Goal: Task Accomplishment & Management: Use online tool/utility

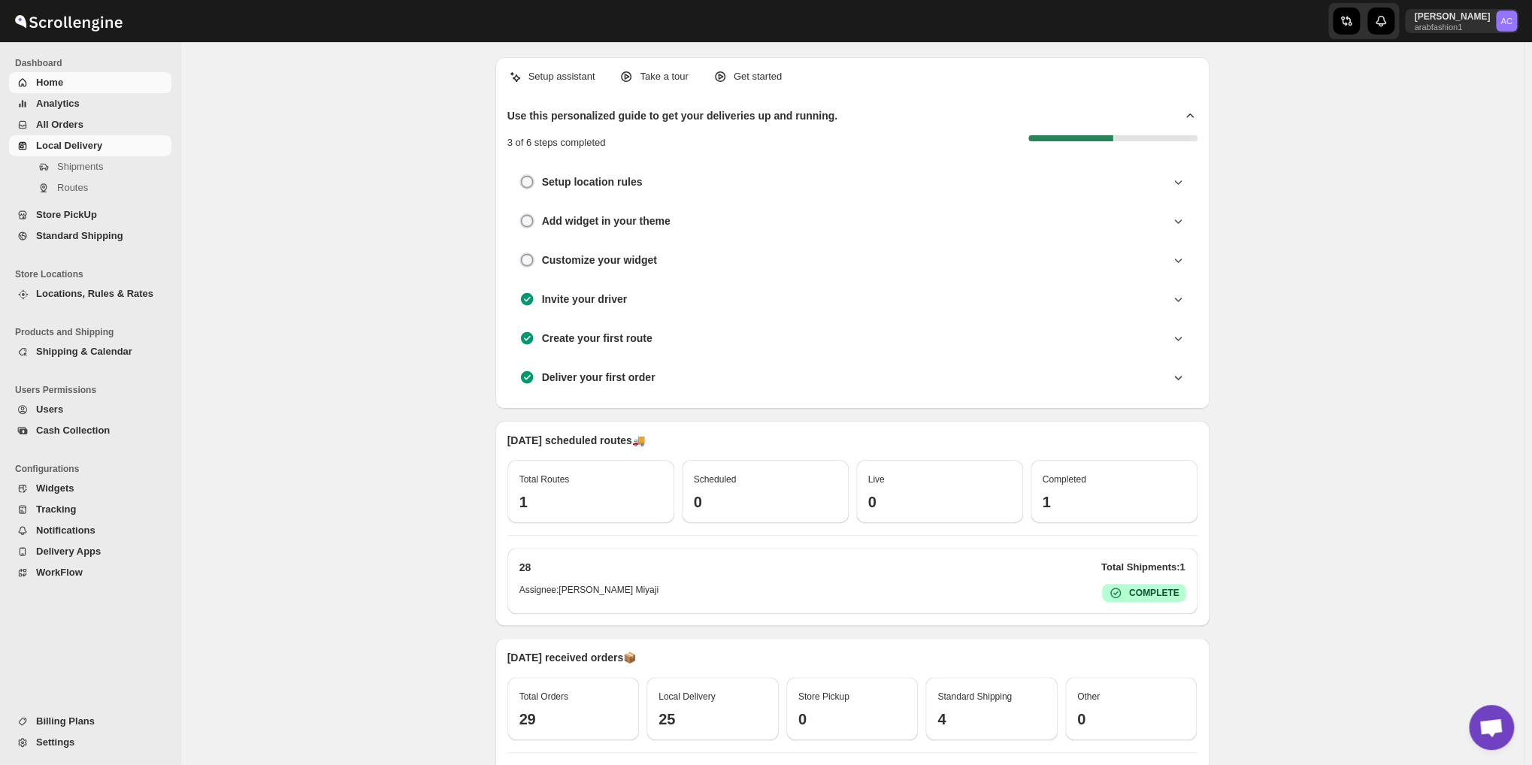
click at [71, 145] on span "Local Delivery" at bounding box center [69, 145] width 66 height 11
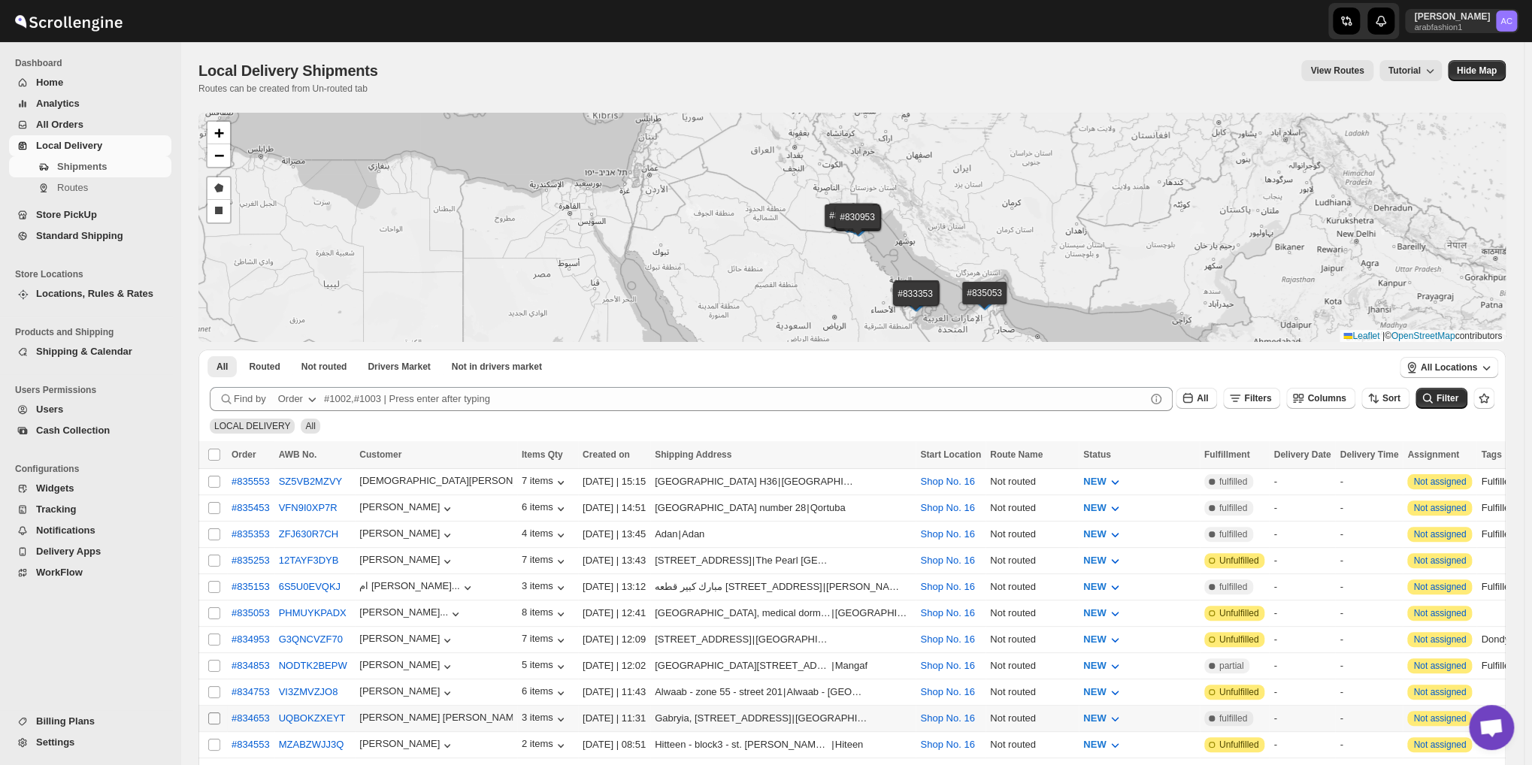
click at [213, 712] on input "Select shipment" at bounding box center [214, 718] width 12 height 12
checkbox input "true"
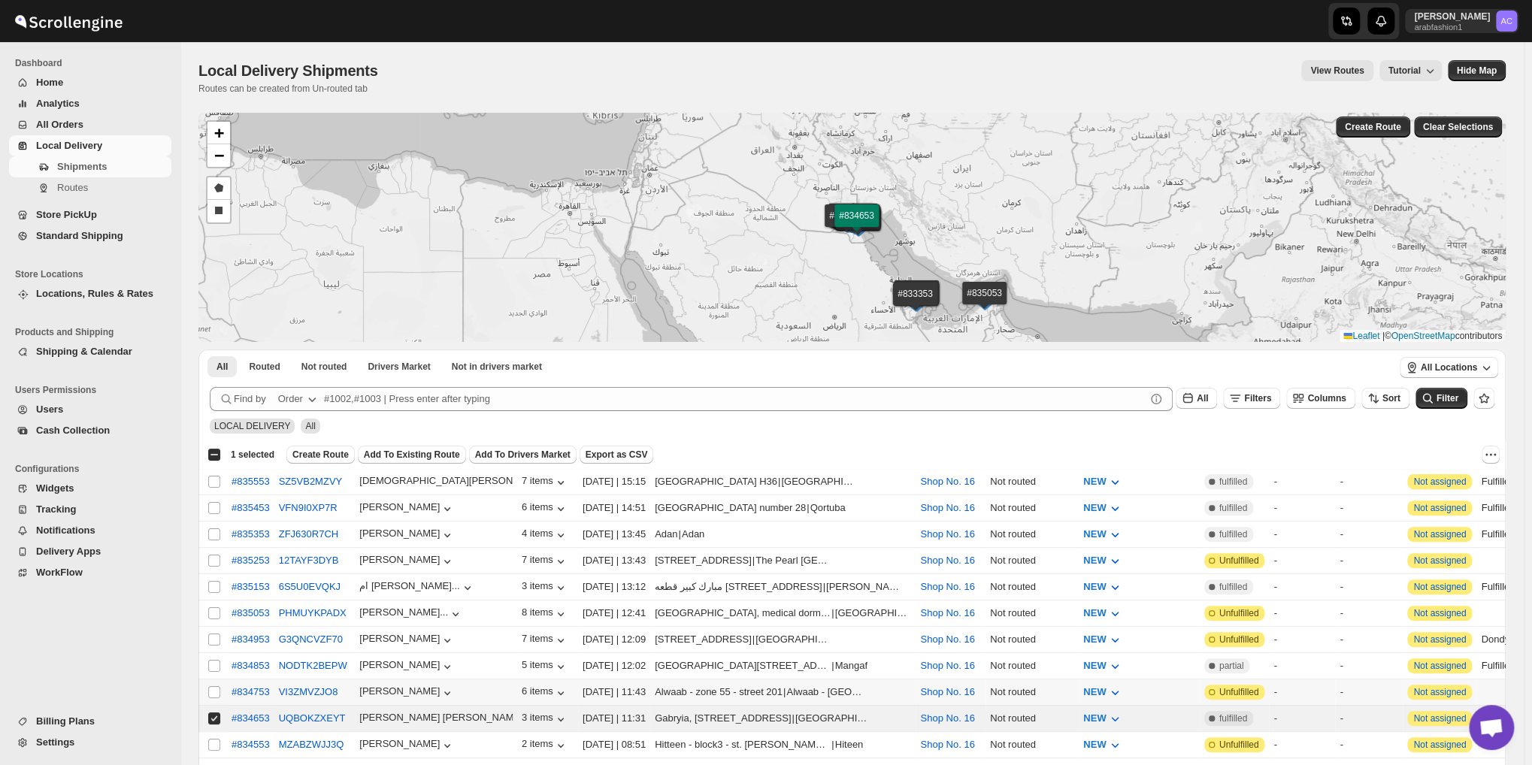
scroll to position [150, 0]
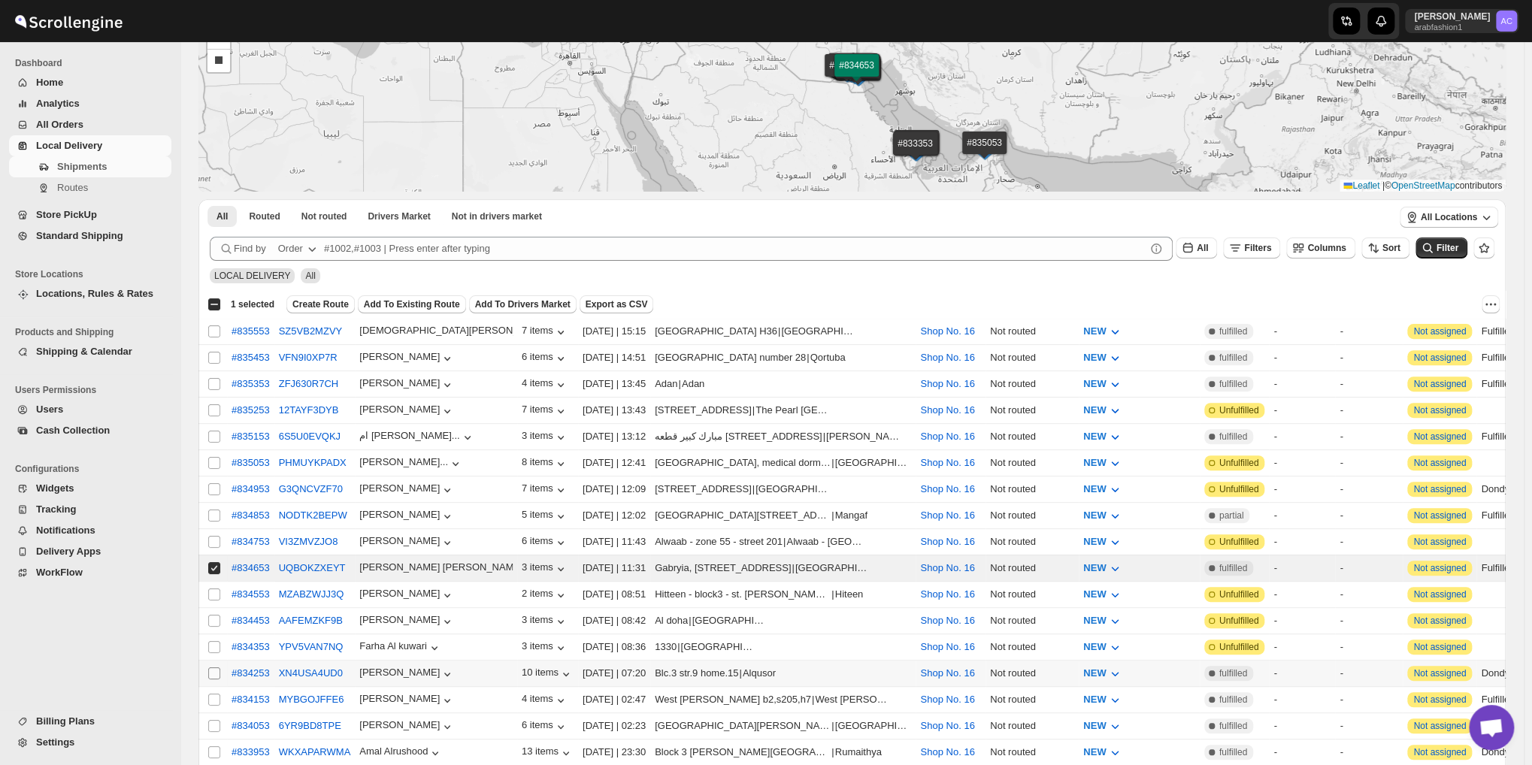
click at [215, 667] on input "Select shipment" at bounding box center [214, 673] width 12 height 12
checkbox input "true"
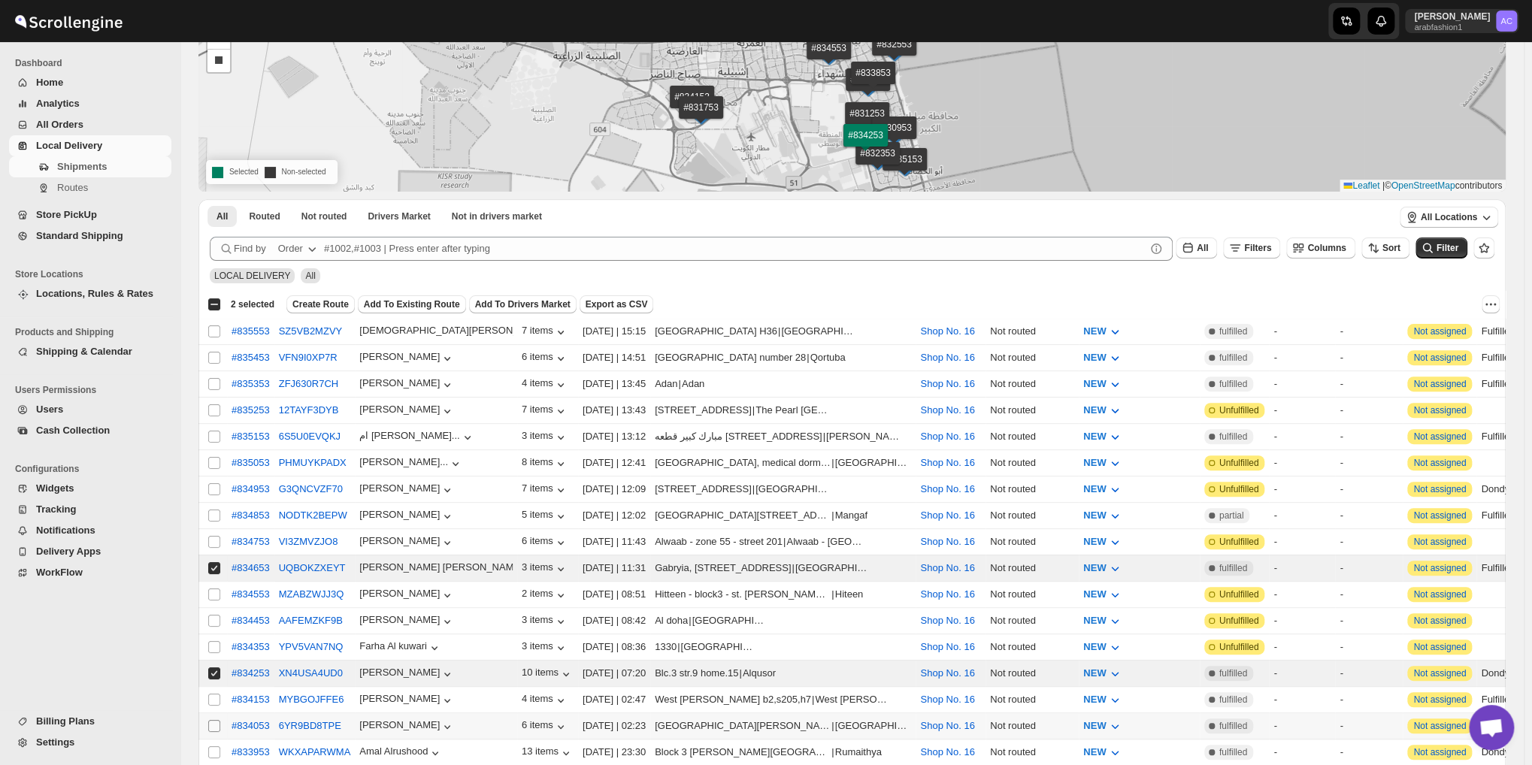
click at [208, 720] on input "Select shipment" at bounding box center [214, 726] width 12 height 12
checkbox input "true"
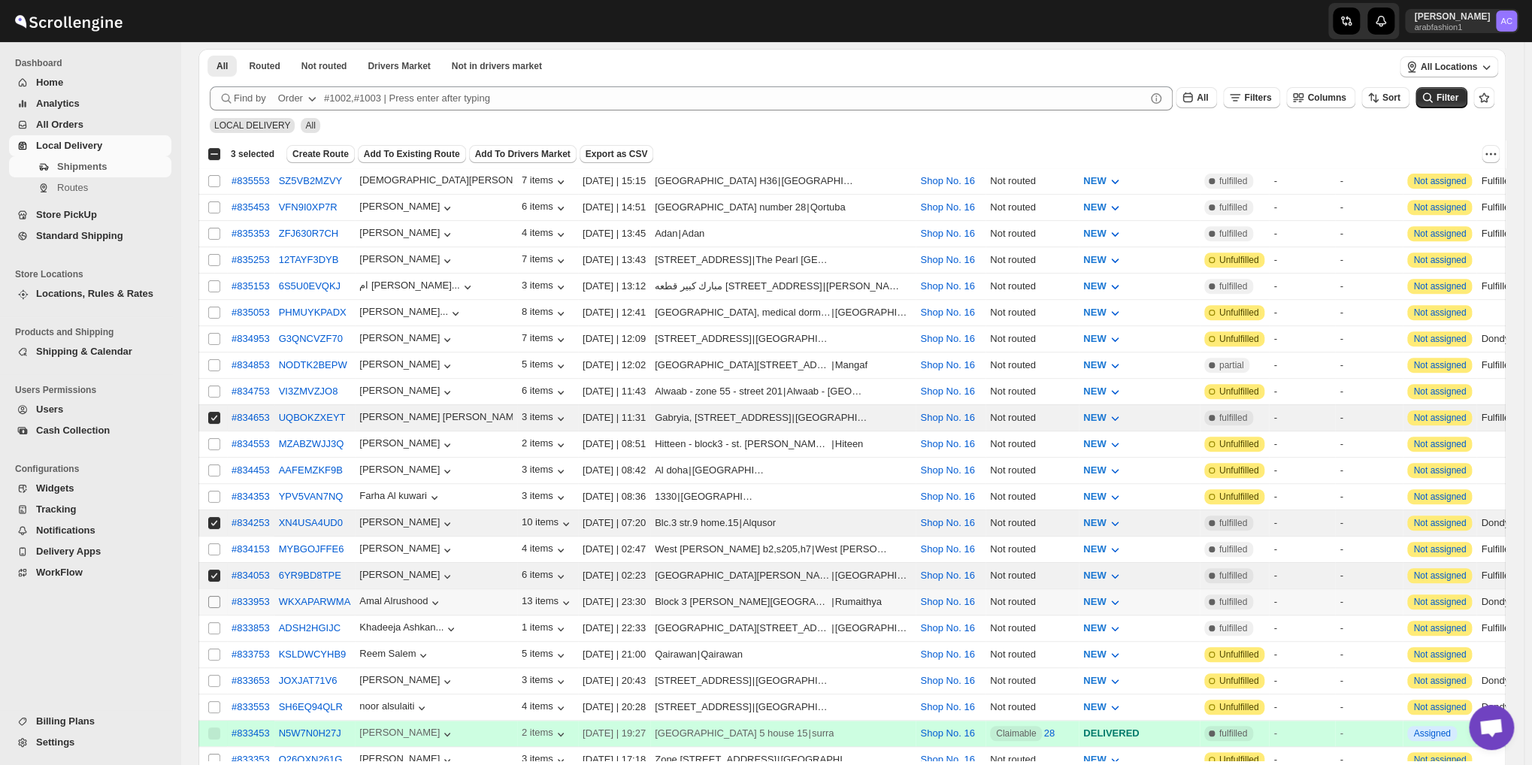
click at [214, 596] on input "Select shipment" at bounding box center [214, 602] width 12 height 12
checkbox input "true"
click at [216, 181] on input "Select shipment" at bounding box center [214, 181] width 12 height 12
checkbox input "true"
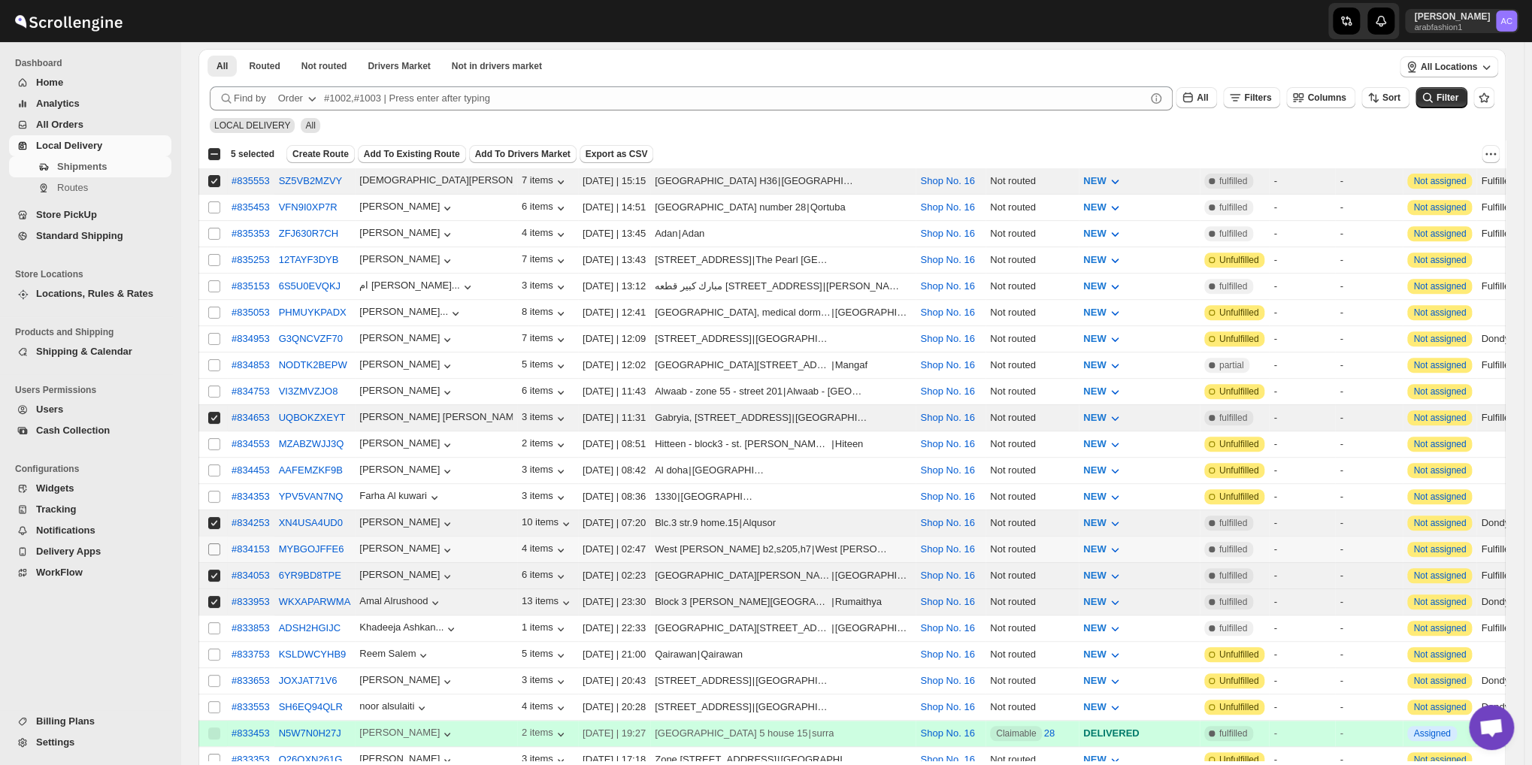
click at [214, 543] on input "Select shipment" at bounding box center [214, 549] width 12 height 12
checkbox input "true"
click at [213, 622] on input "Select shipment" at bounding box center [214, 628] width 12 height 12
checkbox input "true"
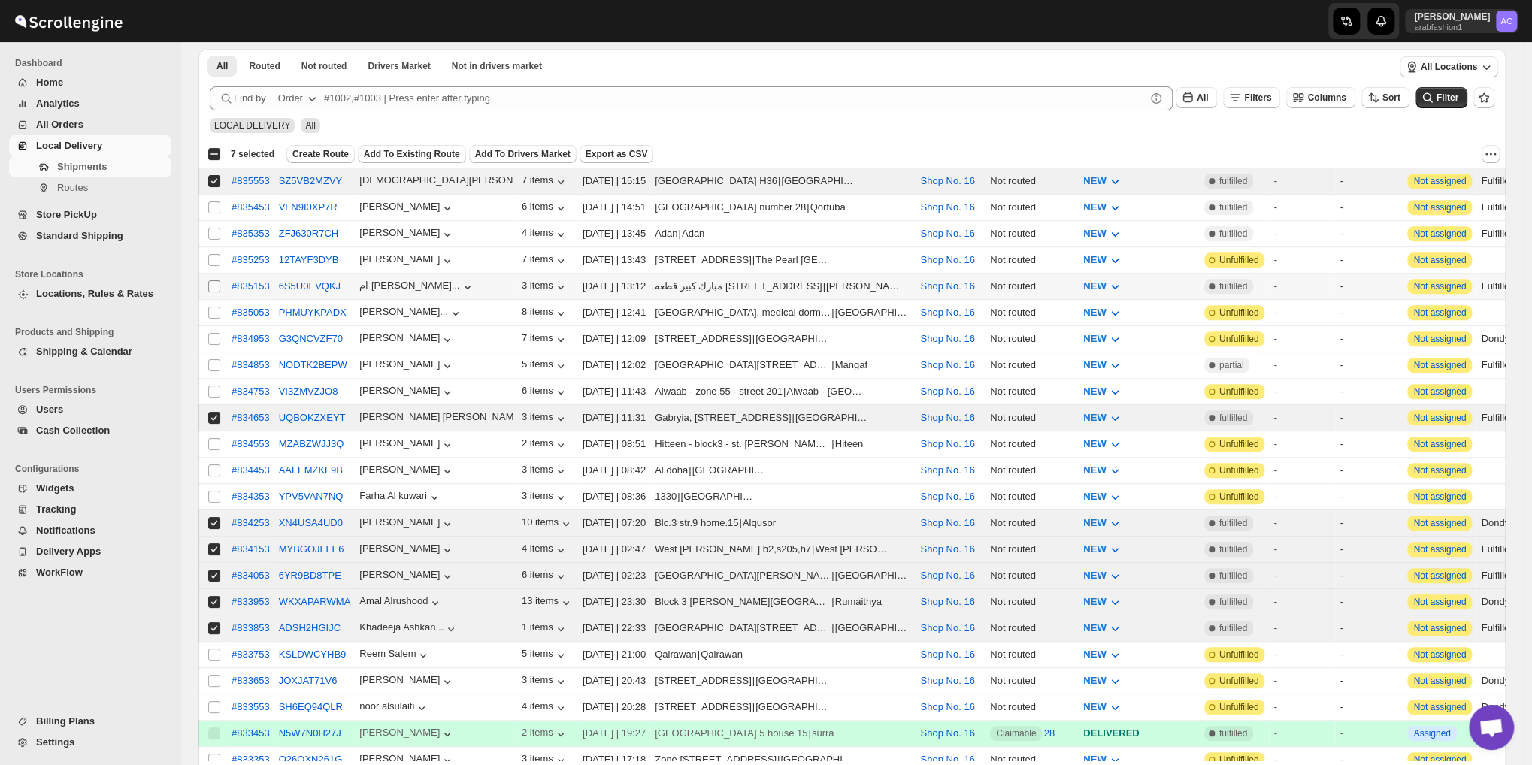
click at [213, 283] on input "Select shipment" at bounding box center [214, 286] width 12 height 12
checkbox input "true"
click at [213, 232] on input "Select shipment" at bounding box center [214, 234] width 12 height 12
checkbox input "true"
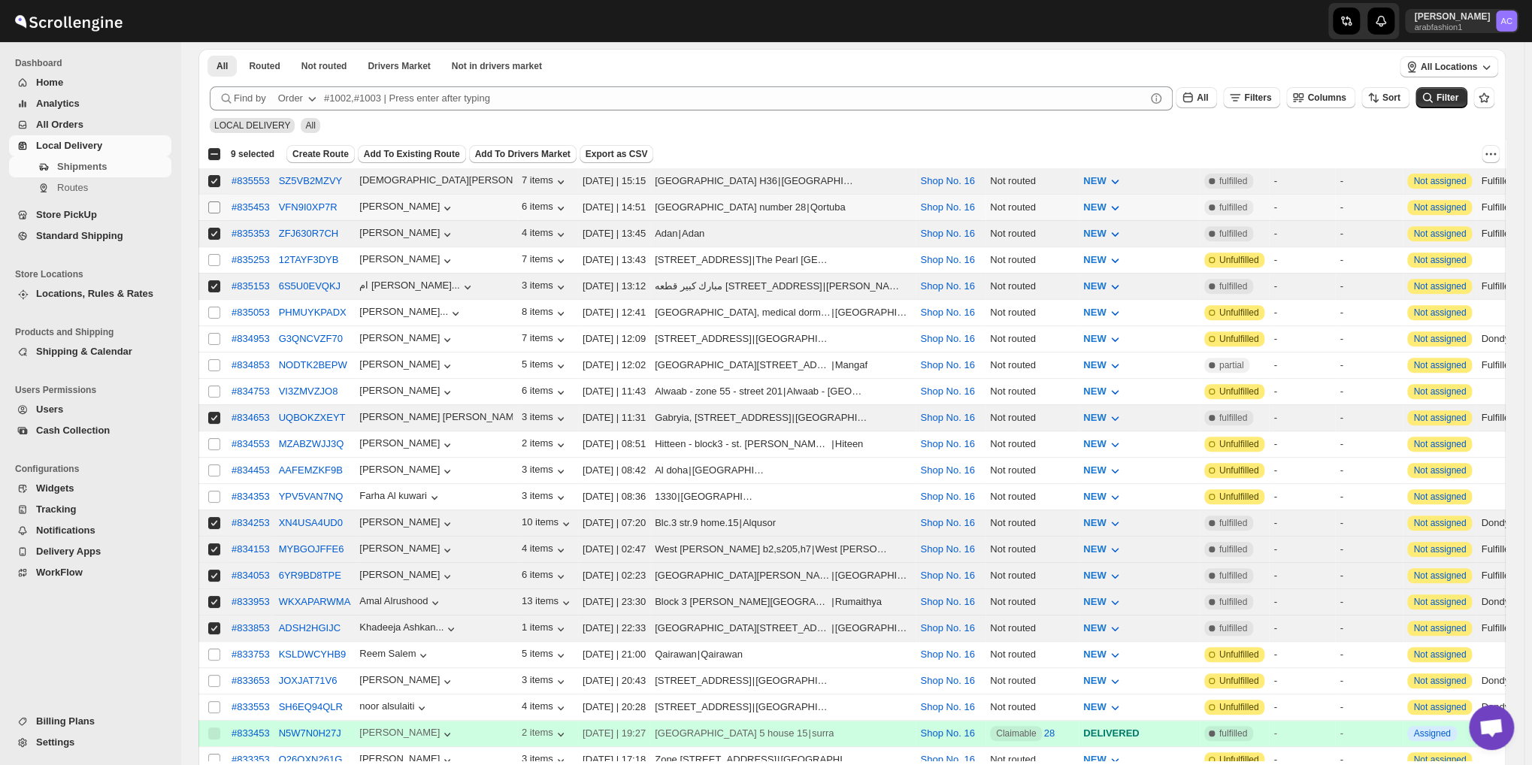
click at [217, 202] on input "Select shipment" at bounding box center [214, 207] width 12 height 12
checkbox input "true"
click at [217, 359] on input "Select shipment" at bounding box center [214, 365] width 12 height 12
checkbox input "true"
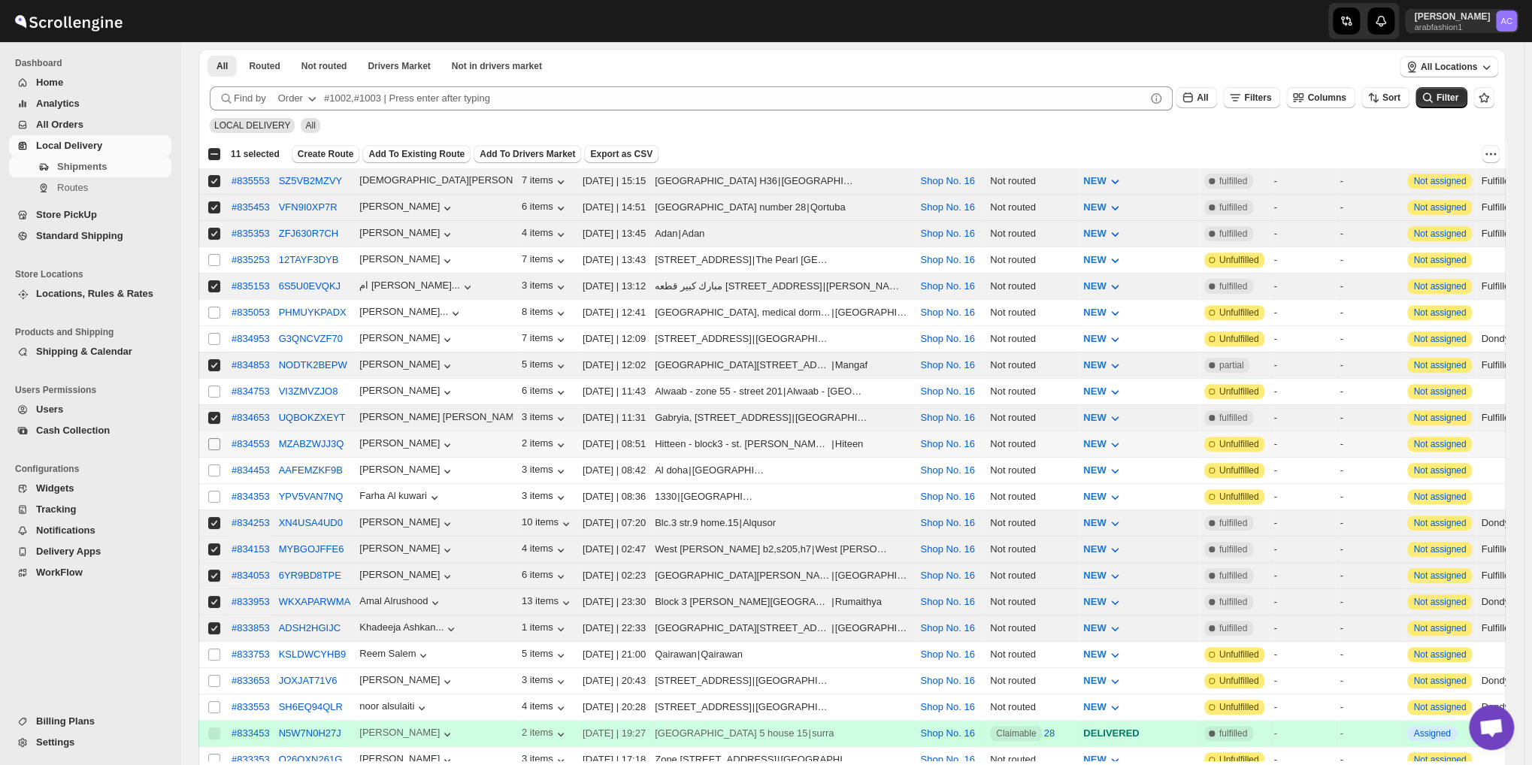
click at [215, 438] on input "Select shipment" at bounding box center [214, 444] width 12 height 12
checkbox input "true"
click at [318, 69] on span "Not routed" at bounding box center [324, 66] width 46 height 12
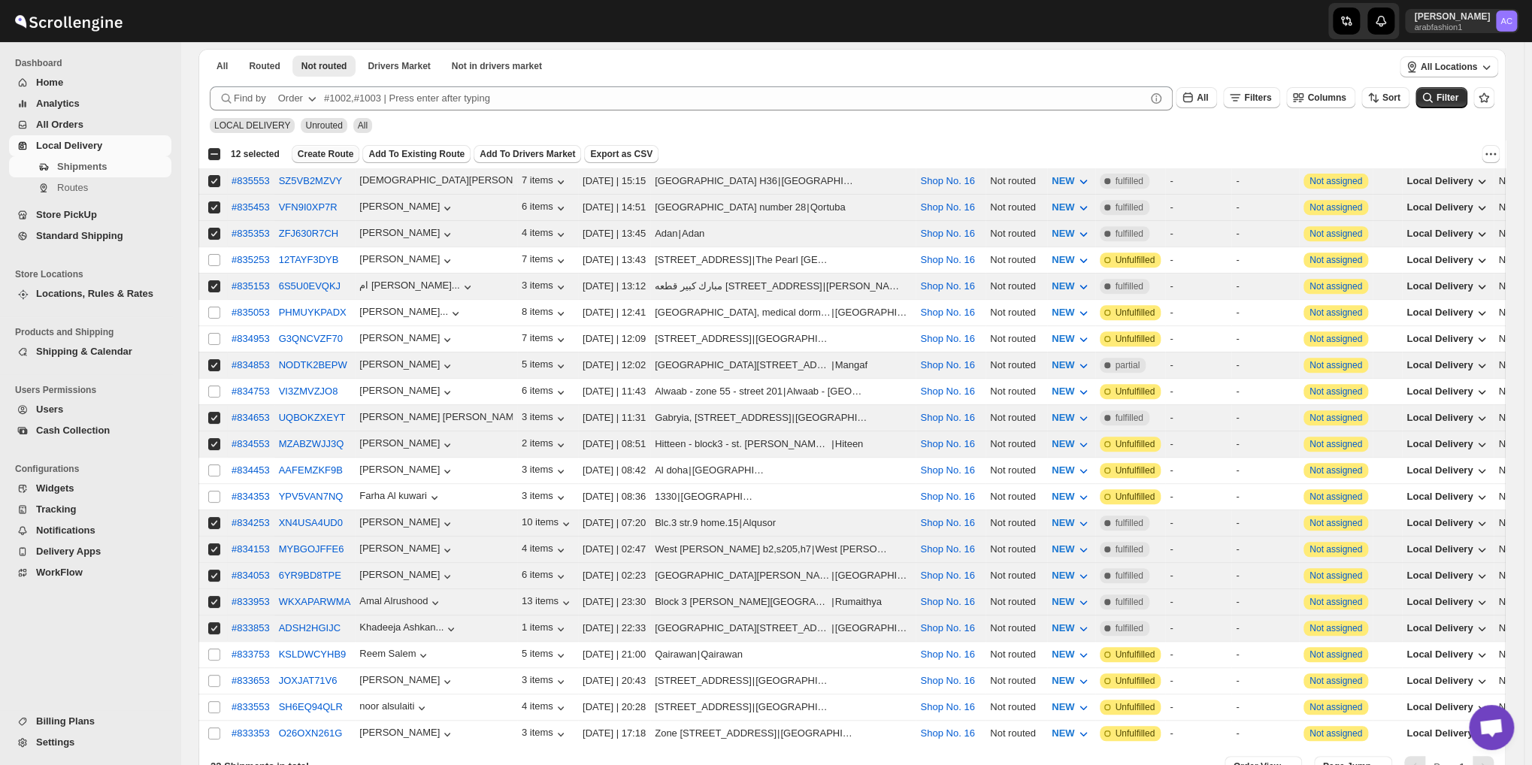
click at [304, 152] on span "Create Route" at bounding box center [326, 154] width 56 height 12
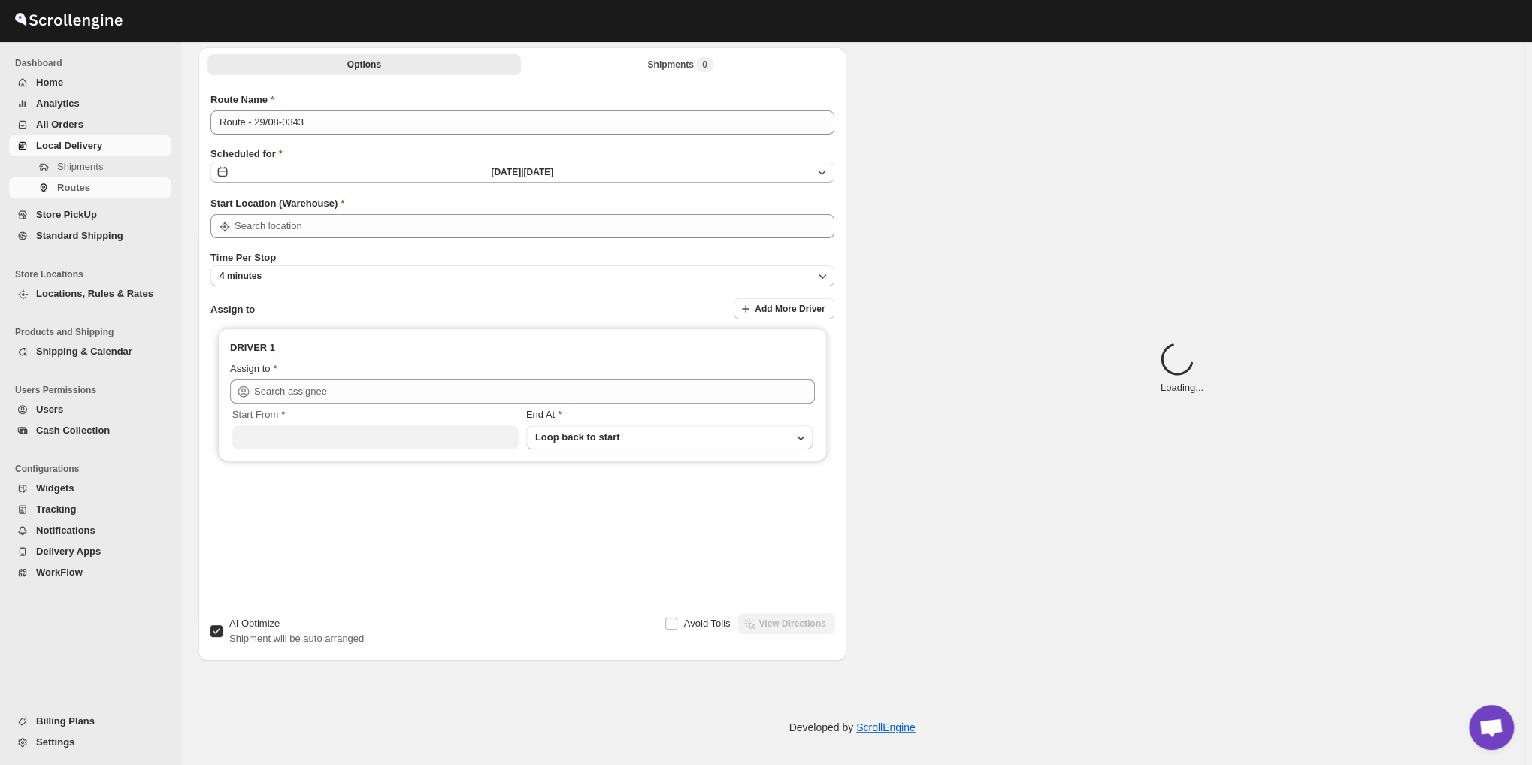
scroll to position [0, 0]
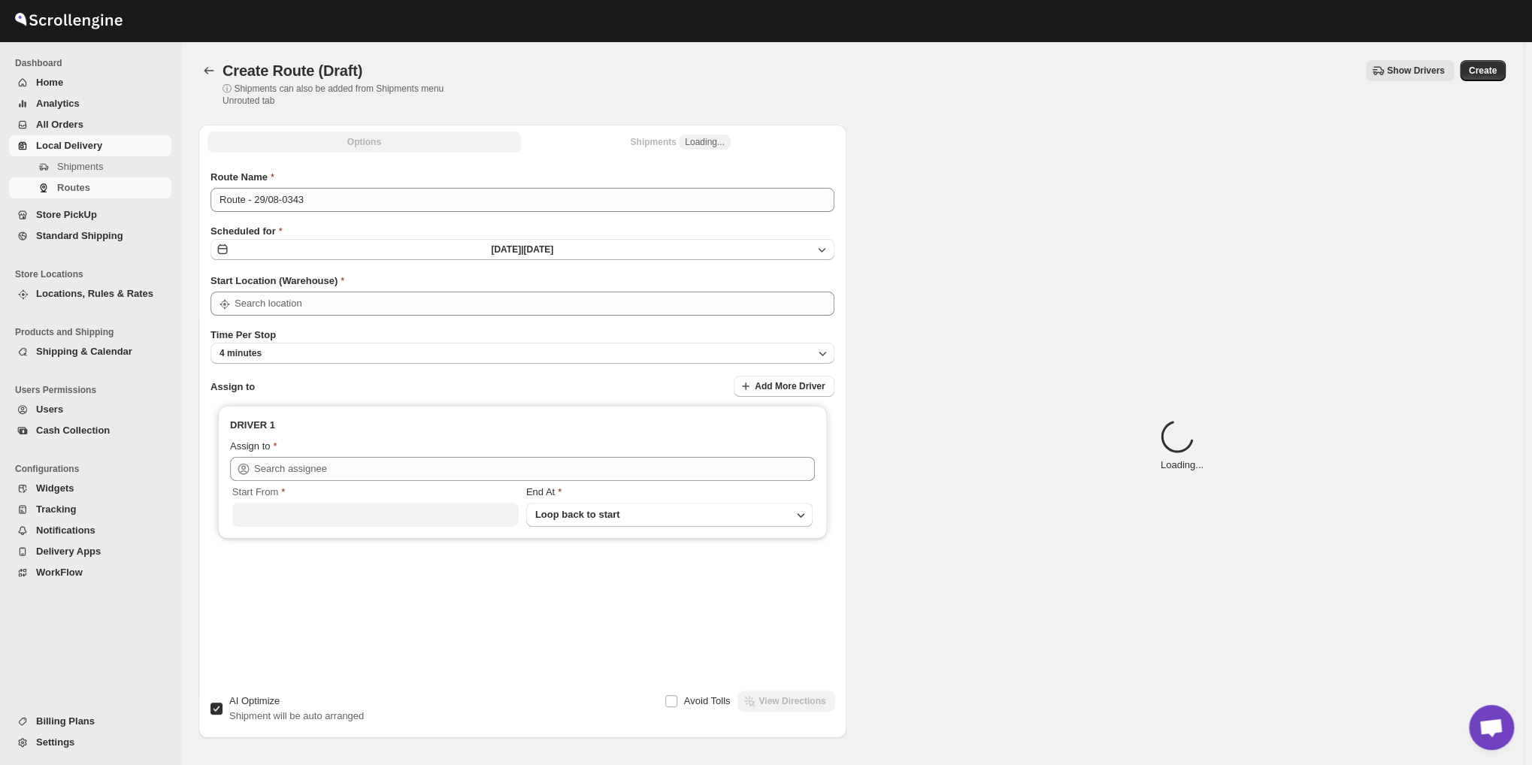
type input "Shop No. 16"
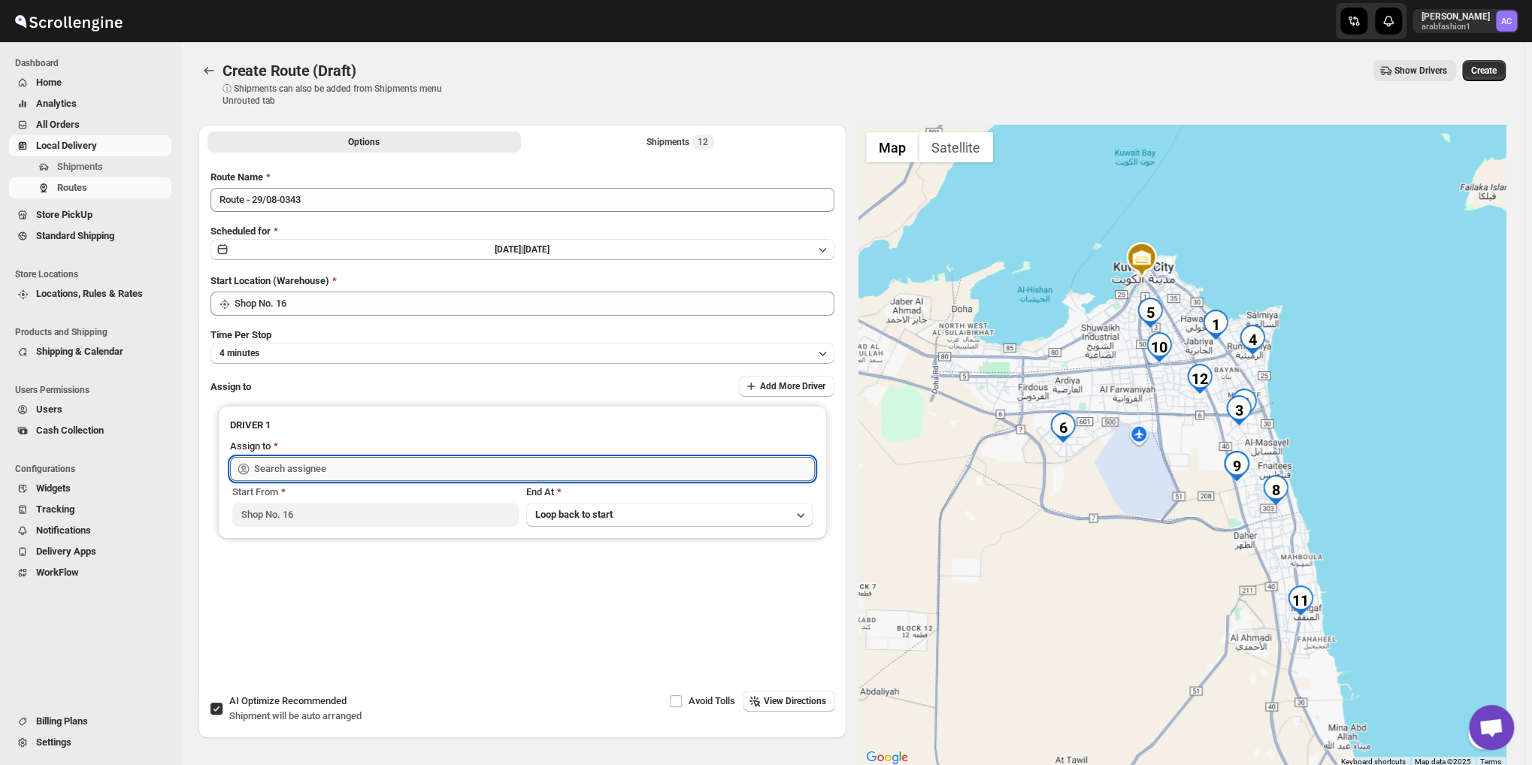
click at [365, 473] on input "text" at bounding box center [534, 469] width 561 height 24
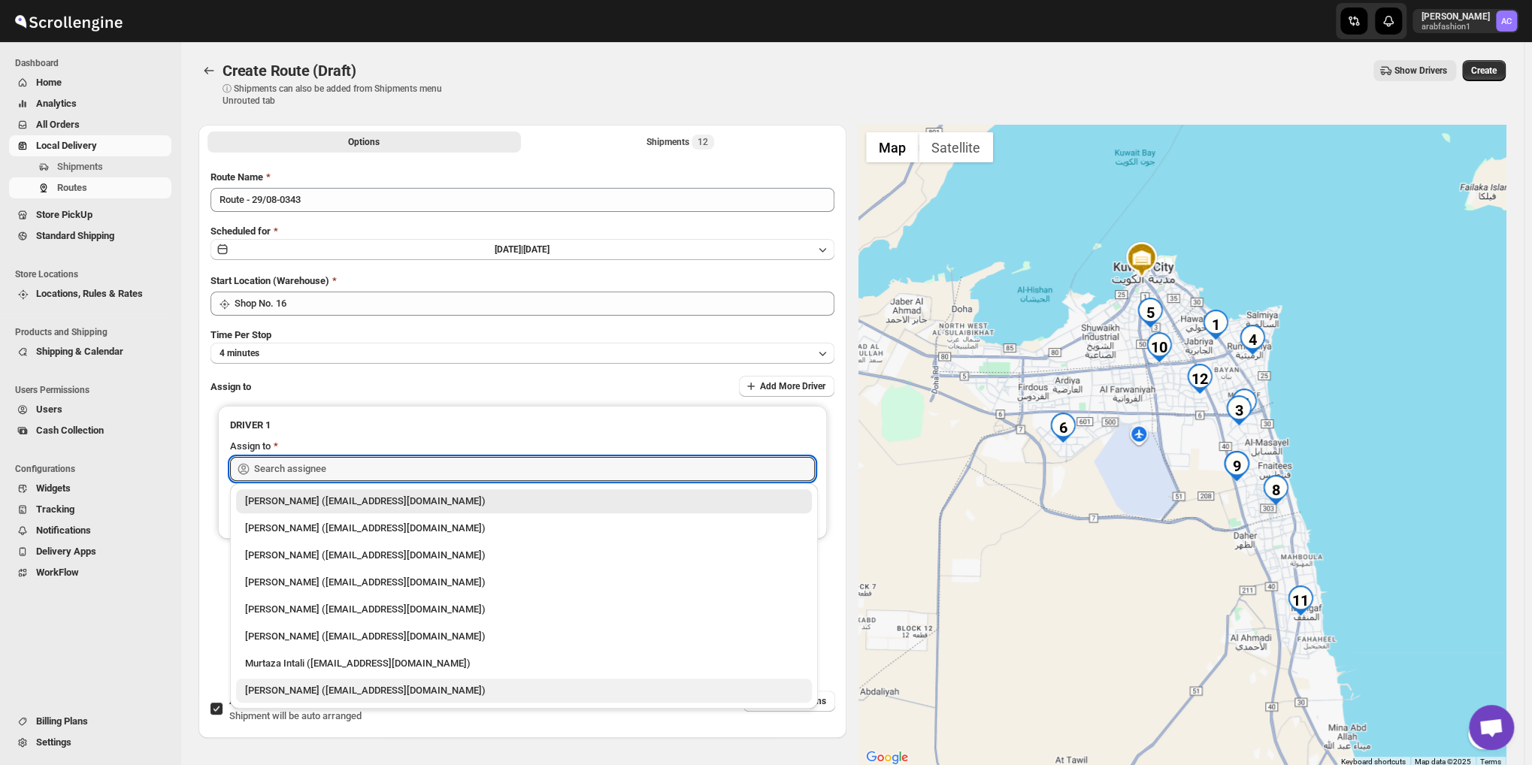
click at [337, 688] on div "[PERSON_NAME] ([EMAIL_ADDRESS][DOMAIN_NAME])" at bounding box center [524, 690] width 558 height 15
type input "[PERSON_NAME] ([EMAIL_ADDRESS][DOMAIN_NAME])"
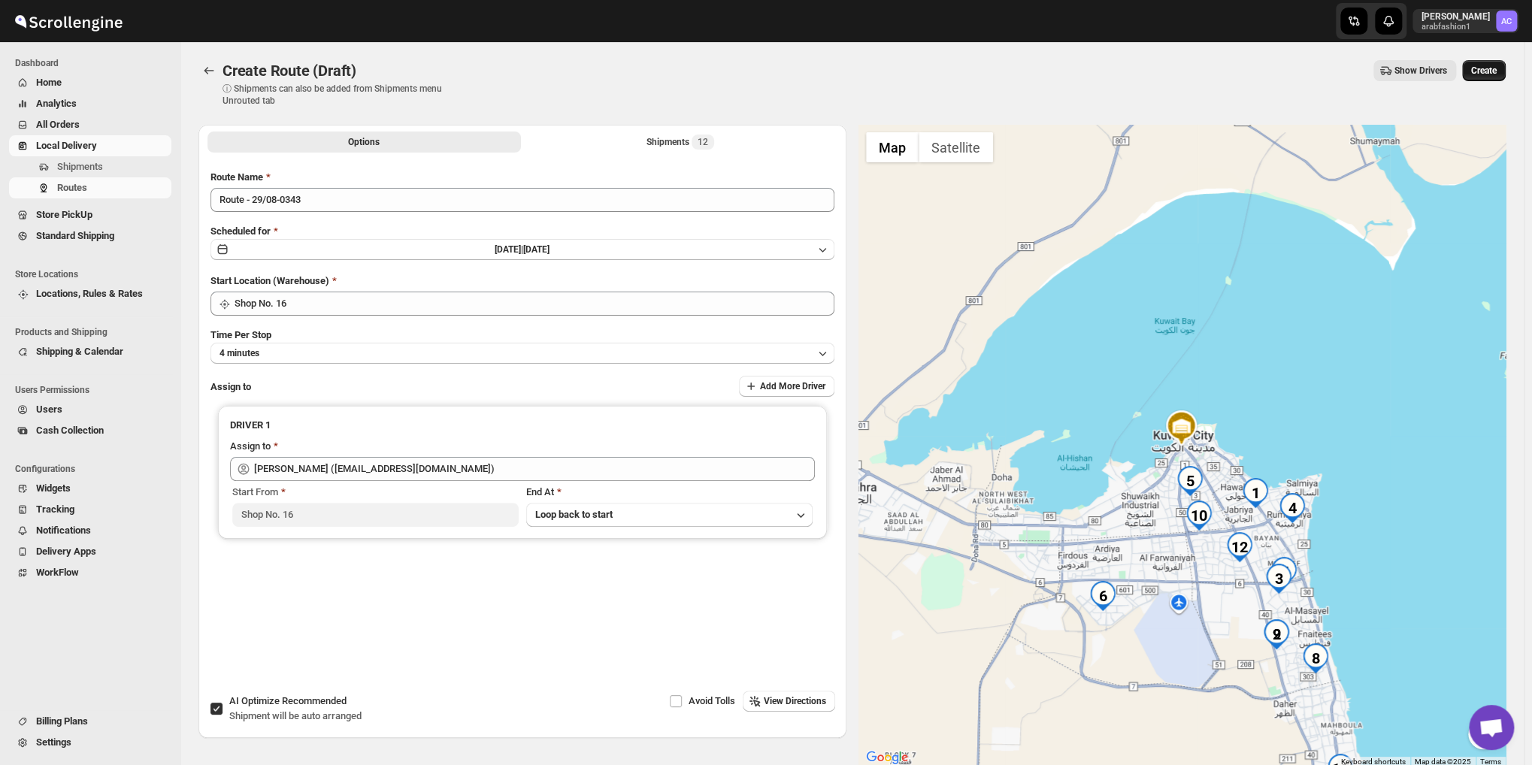
click at [1488, 70] on span "Create" at bounding box center [1484, 71] width 26 height 12
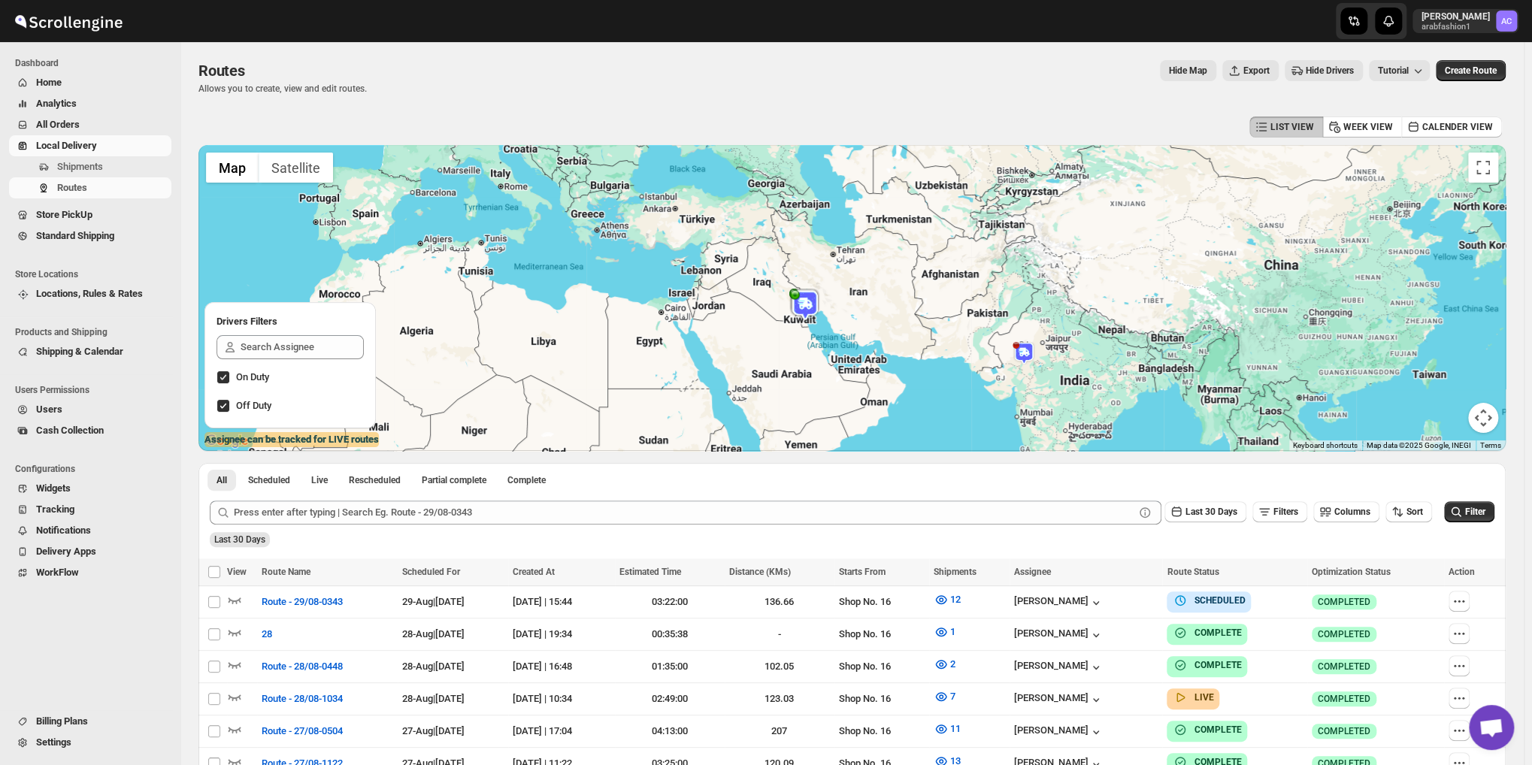
drag, startPoint x: 1419, startPoint y: 271, endPoint x: 1374, endPoint y: 265, distance: 45.6
click at [1379, 266] on div at bounding box center [851, 298] width 1307 height 306
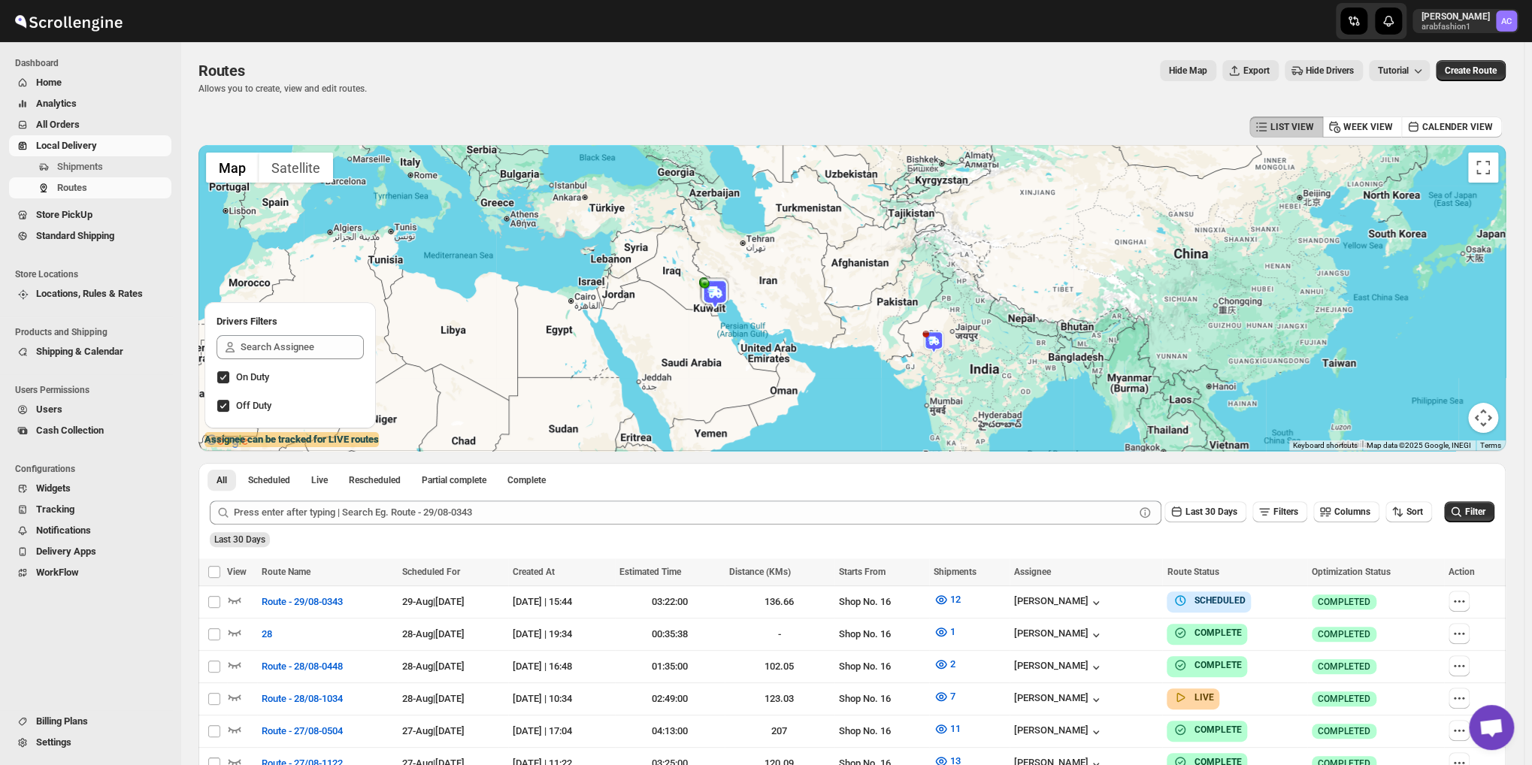
drag, startPoint x: 1344, startPoint y: 260, endPoint x: 1325, endPoint y: 257, distance: 19.0
click at [1326, 257] on div at bounding box center [851, 298] width 1307 height 306
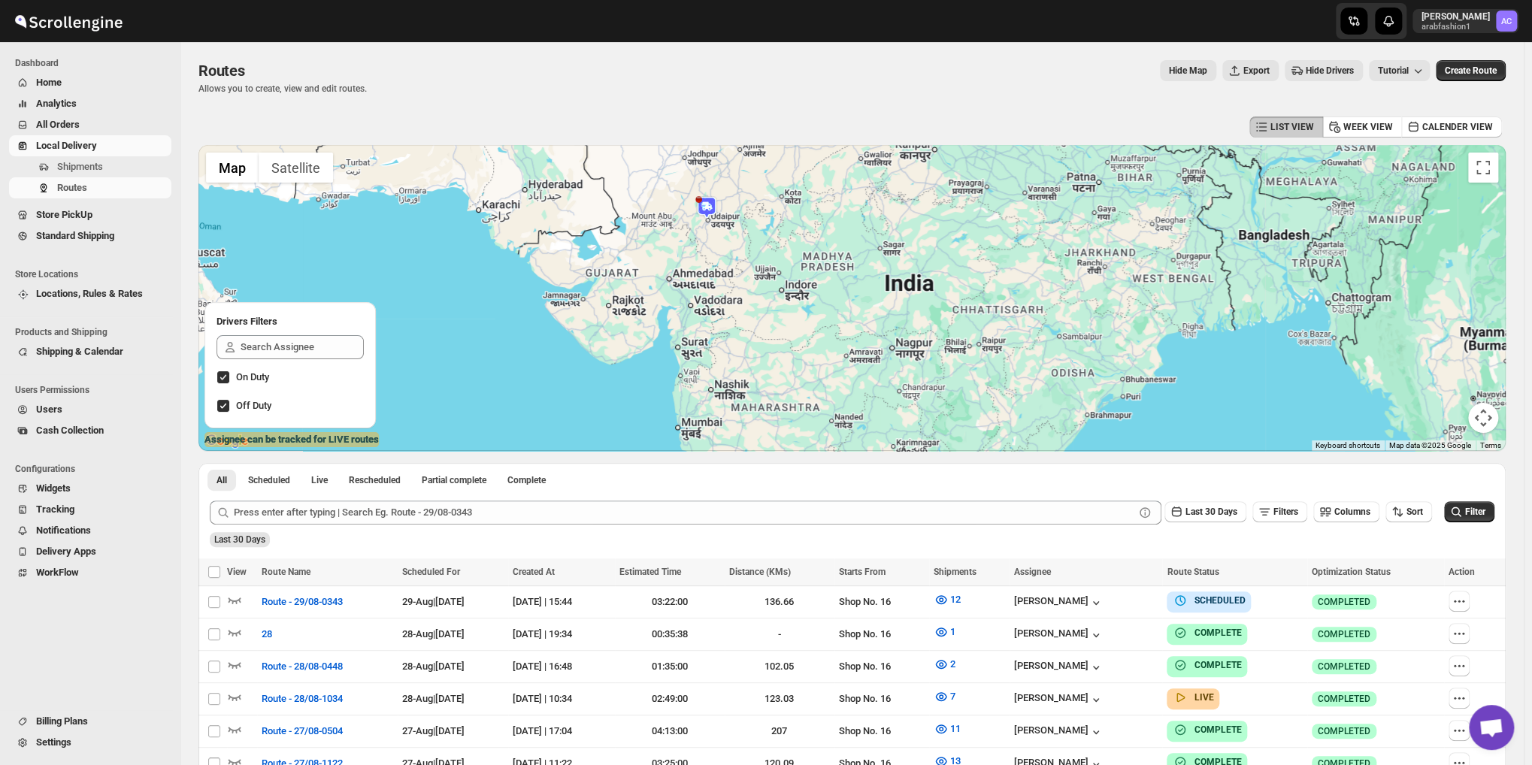
drag, startPoint x: 979, startPoint y: 361, endPoint x: 969, endPoint y: 265, distance: 95.9
click at [969, 265] on div at bounding box center [851, 298] width 1307 height 306
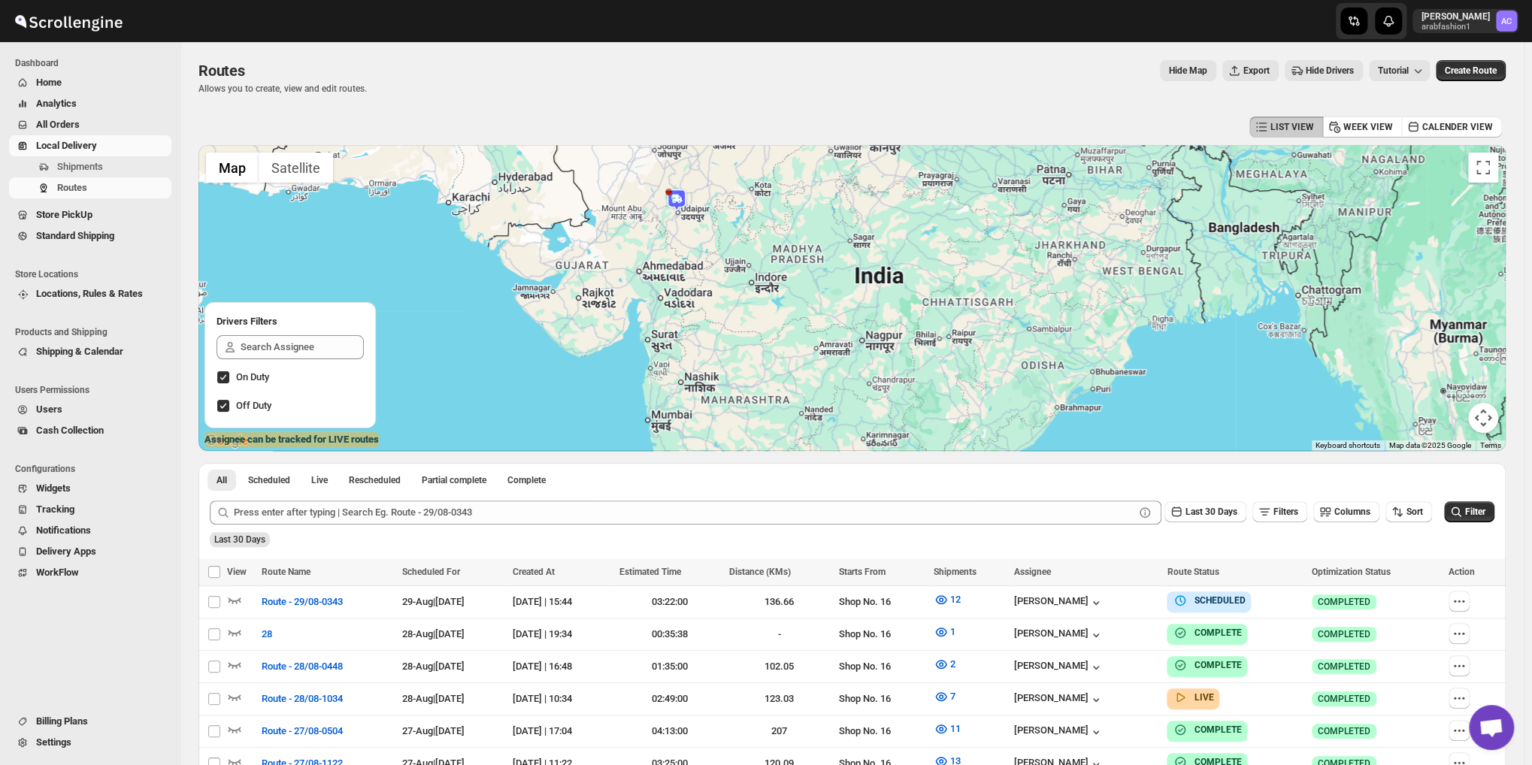
drag, startPoint x: 1006, startPoint y: 288, endPoint x: 939, endPoint y: 295, distance: 66.5
click at [945, 295] on div at bounding box center [851, 298] width 1307 height 306
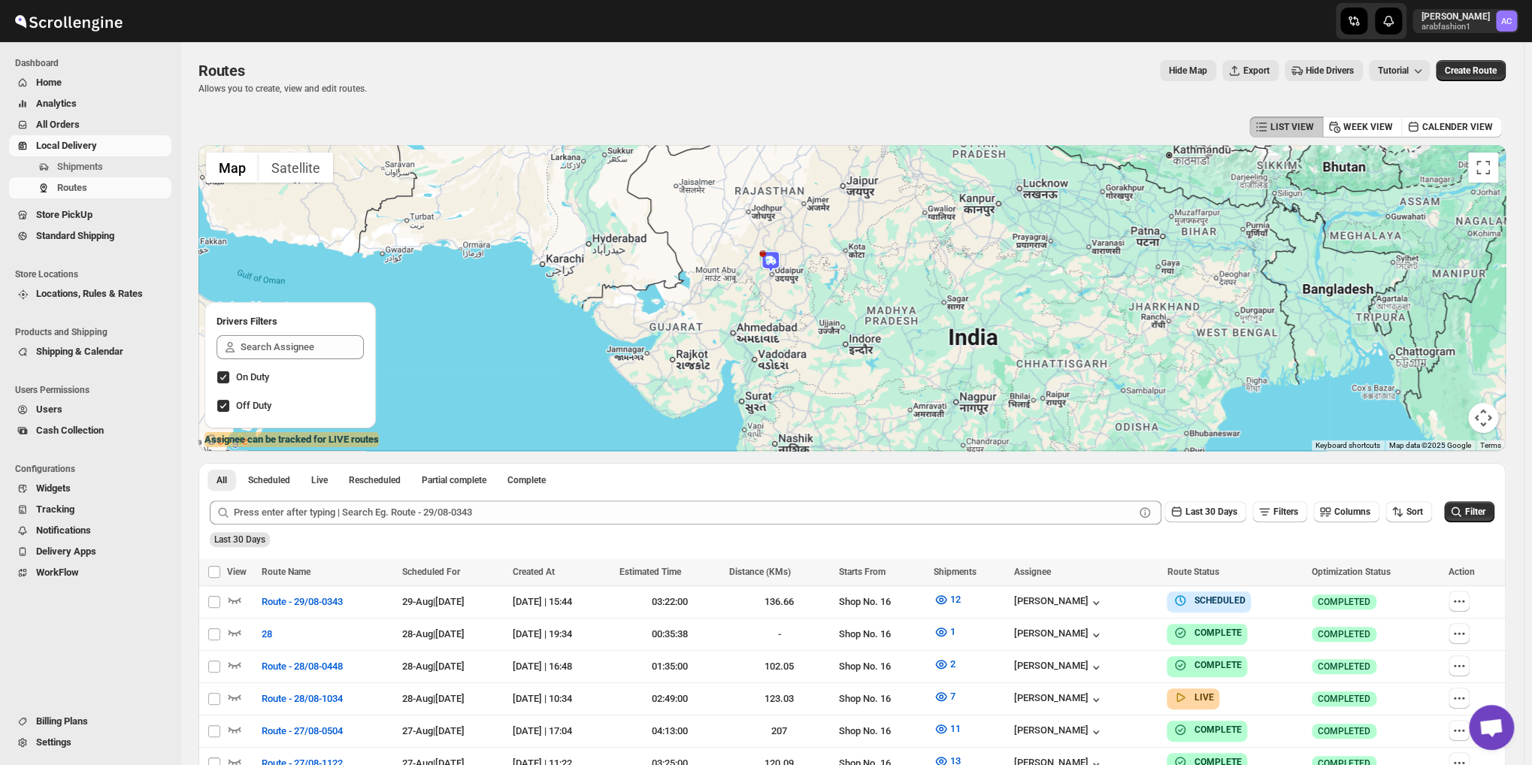
drag, startPoint x: 713, startPoint y: 219, endPoint x: 845, endPoint y: 288, distance: 149.3
click at [845, 286] on div at bounding box center [851, 298] width 1307 height 306
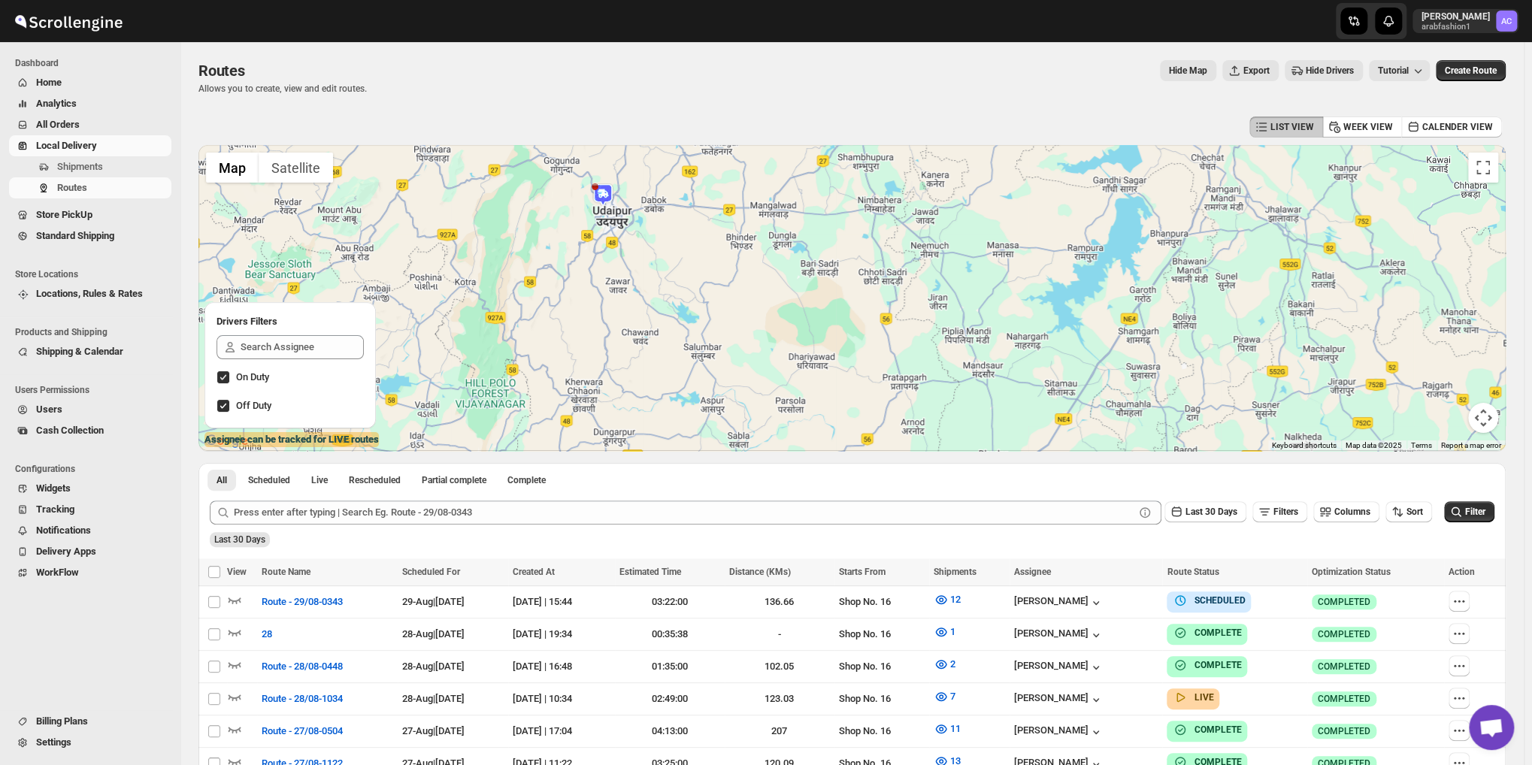
drag, startPoint x: 713, startPoint y: 280, endPoint x: 801, endPoint y: 258, distance: 90.8
click at [801, 258] on div at bounding box center [851, 298] width 1307 height 306
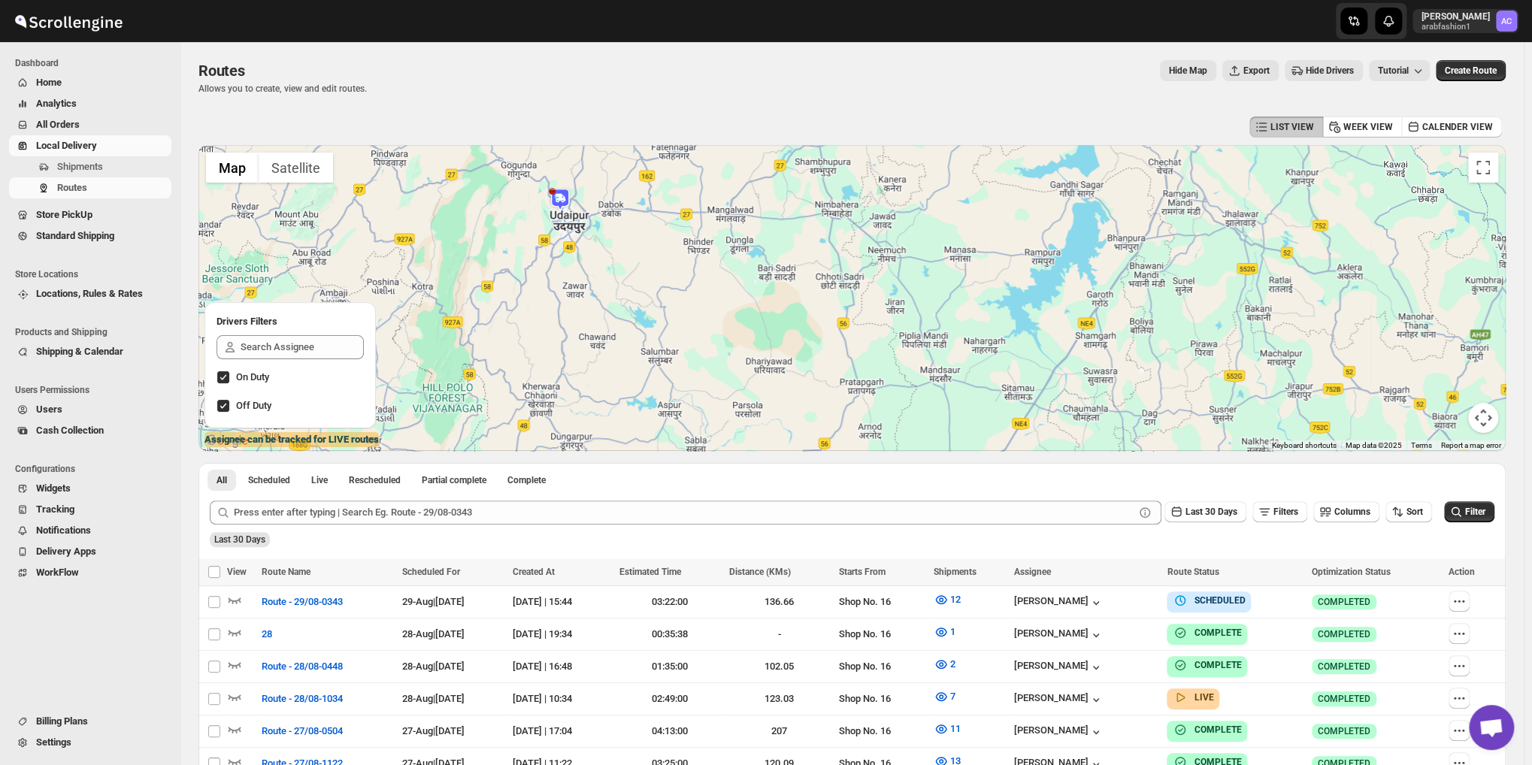
drag, startPoint x: 1117, startPoint y: 268, endPoint x: 1086, endPoint y: 270, distance: 30.8
click at [1086, 270] on div at bounding box center [851, 298] width 1307 height 306
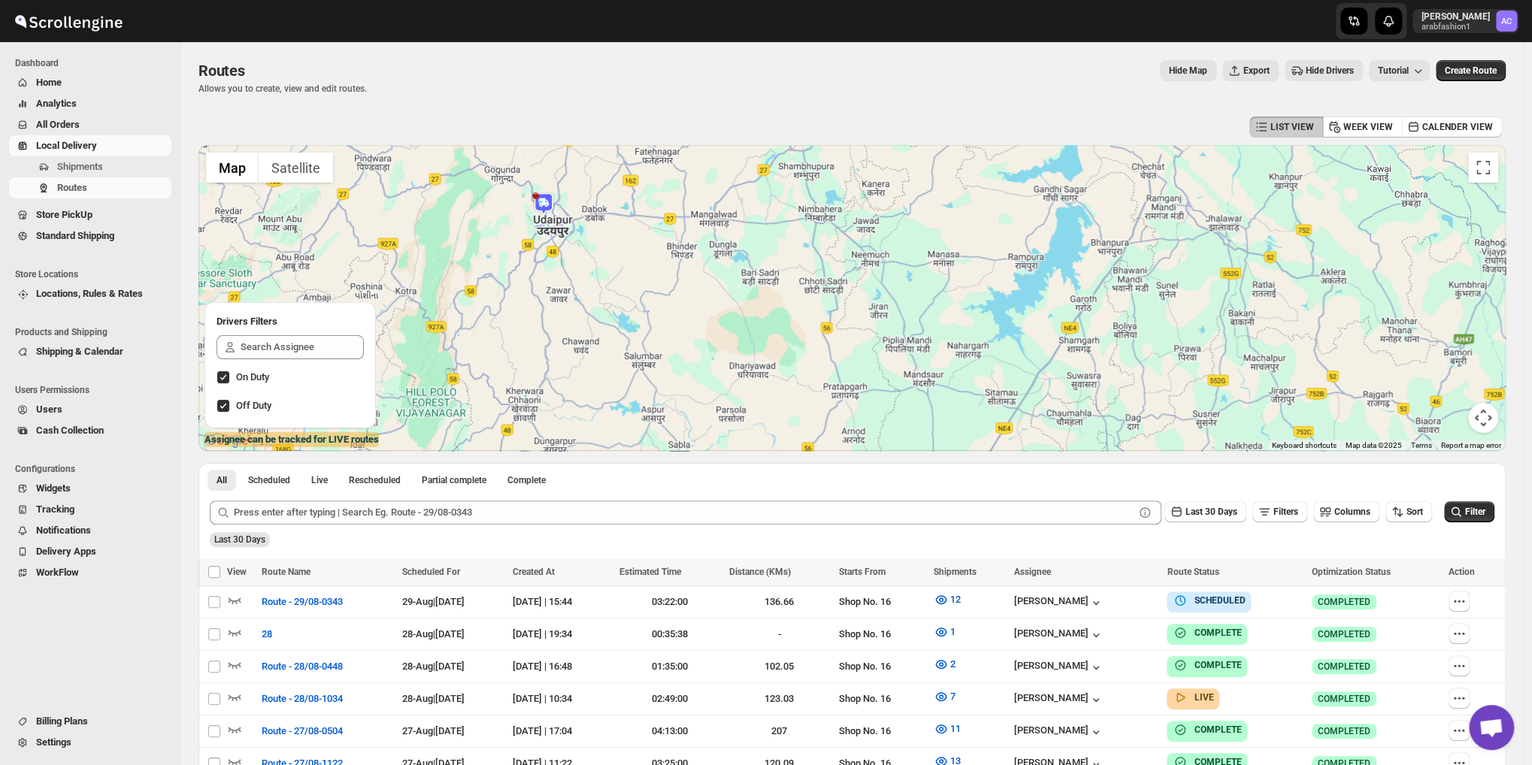
drag, startPoint x: 1076, startPoint y: 273, endPoint x: 1051, endPoint y: 280, distance: 26.6
click at [1051, 280] on div at bounding box center [851, 298] width 1307 height 306
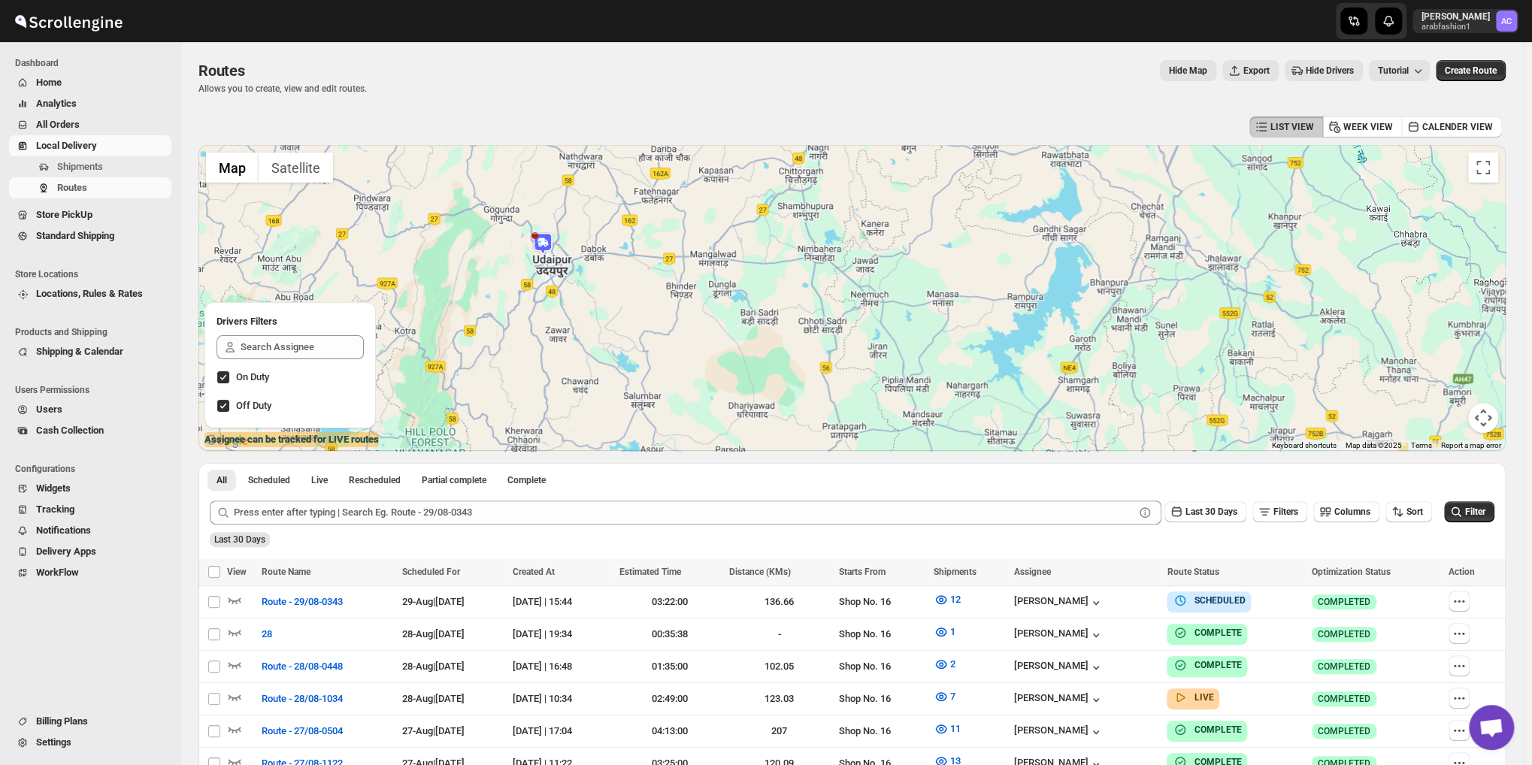
drag, startPoint x: 887, startPoint y: 255, endPoint x: 905, endPoint y: 309, distance: 57.0
click at [905, 309] on div at bounding box center [851, 298] width 1307 height 306
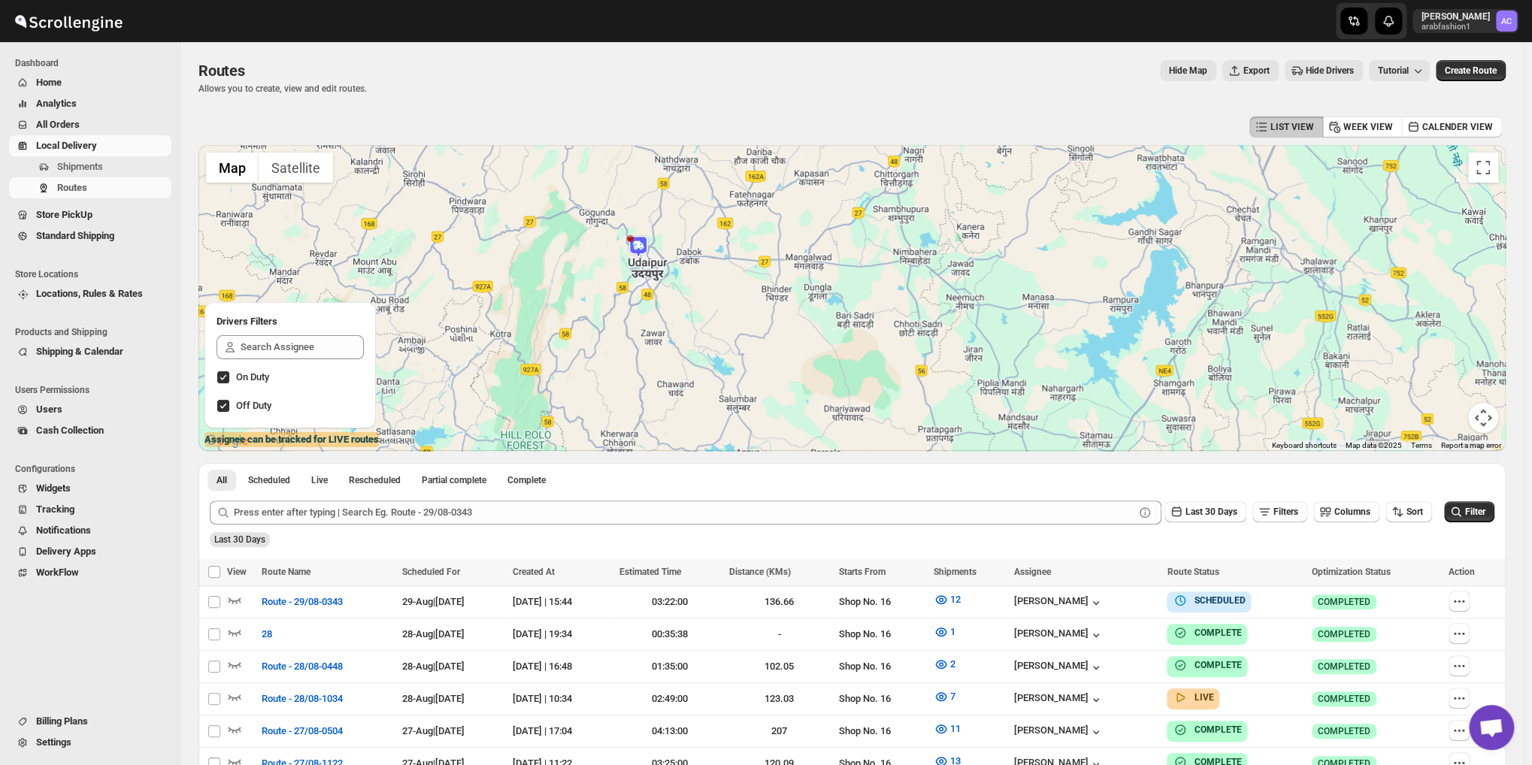
drag, startPoint x: 890, startPoint y: 256, endPoint x: 967, endPoint y: 253, distance: 77.5
click at [967, 253] on div at bounding box center [851, 298] width 1307 height 306
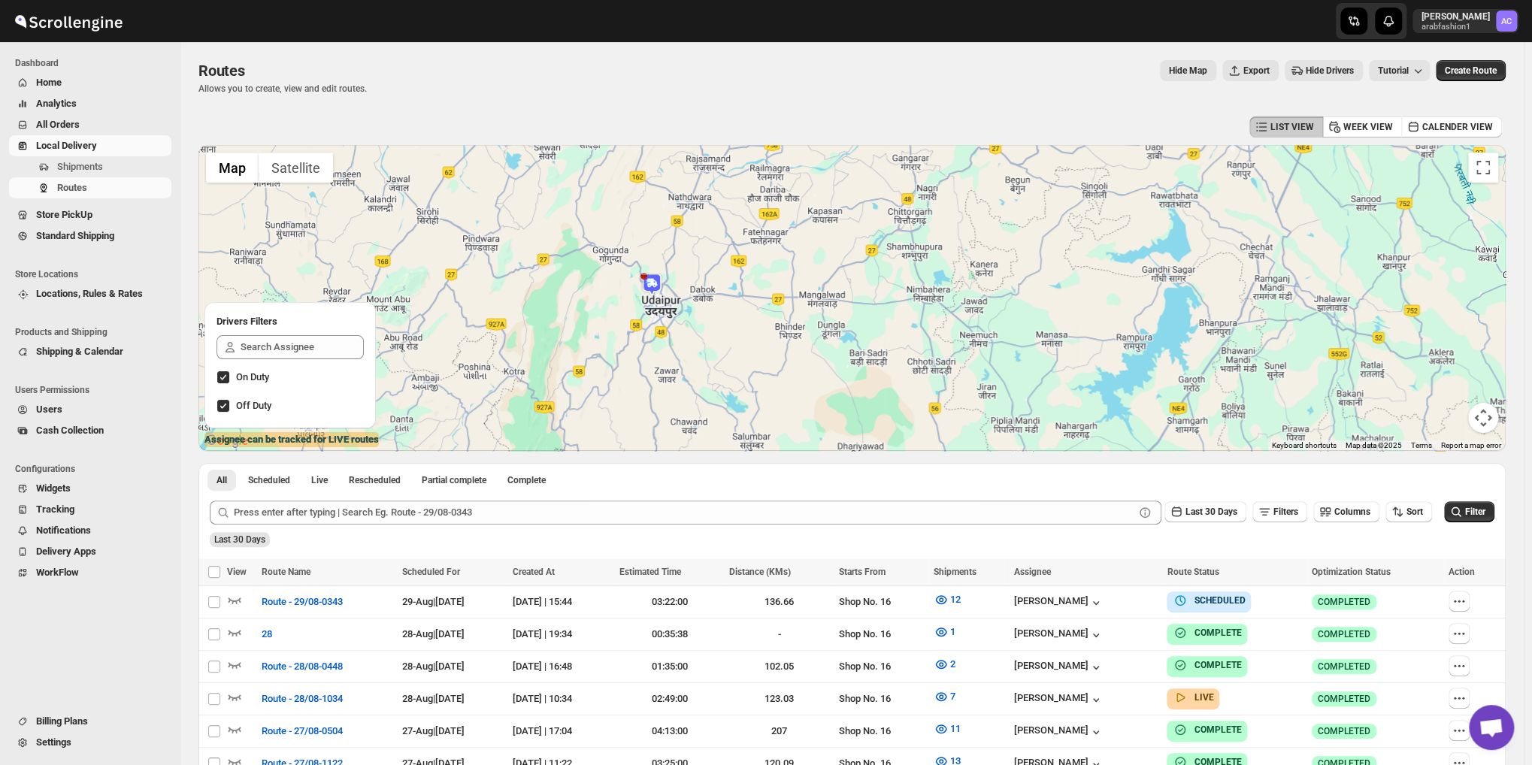
drag, startPoint x: 961, startPoint y: 254, endPoint x: 971, endPoint y: 292, distance: 39.6
click at [971, 292] on div at bounding box center [851, 298] width 1307 height 306
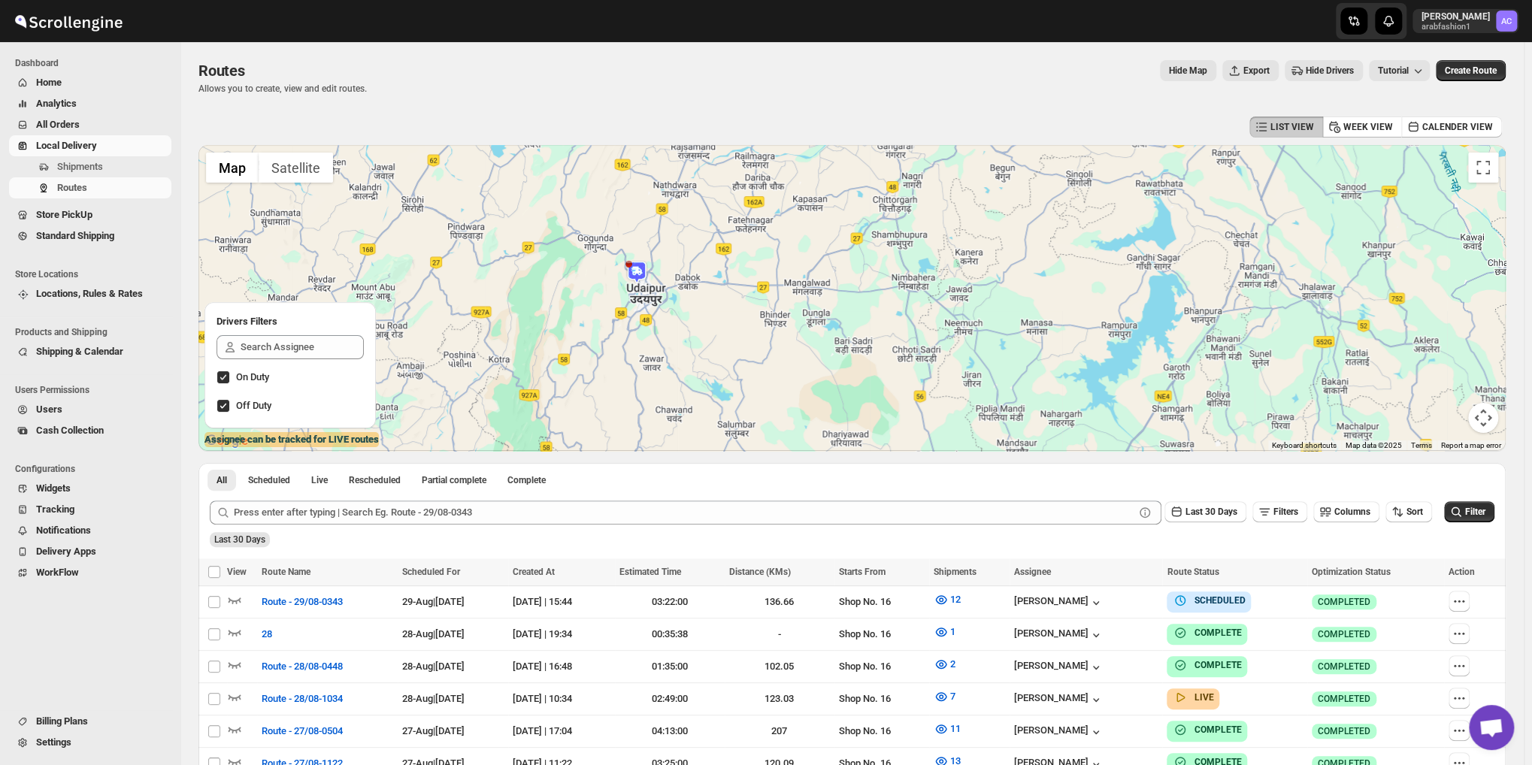
drag, startPoint x: 950, startPoint y: 270, endPoint x: 876, endPoint y: 220, distance: 88.8
click at [890, 228] on div at bounding box center [851, 298] width 1307 height 306
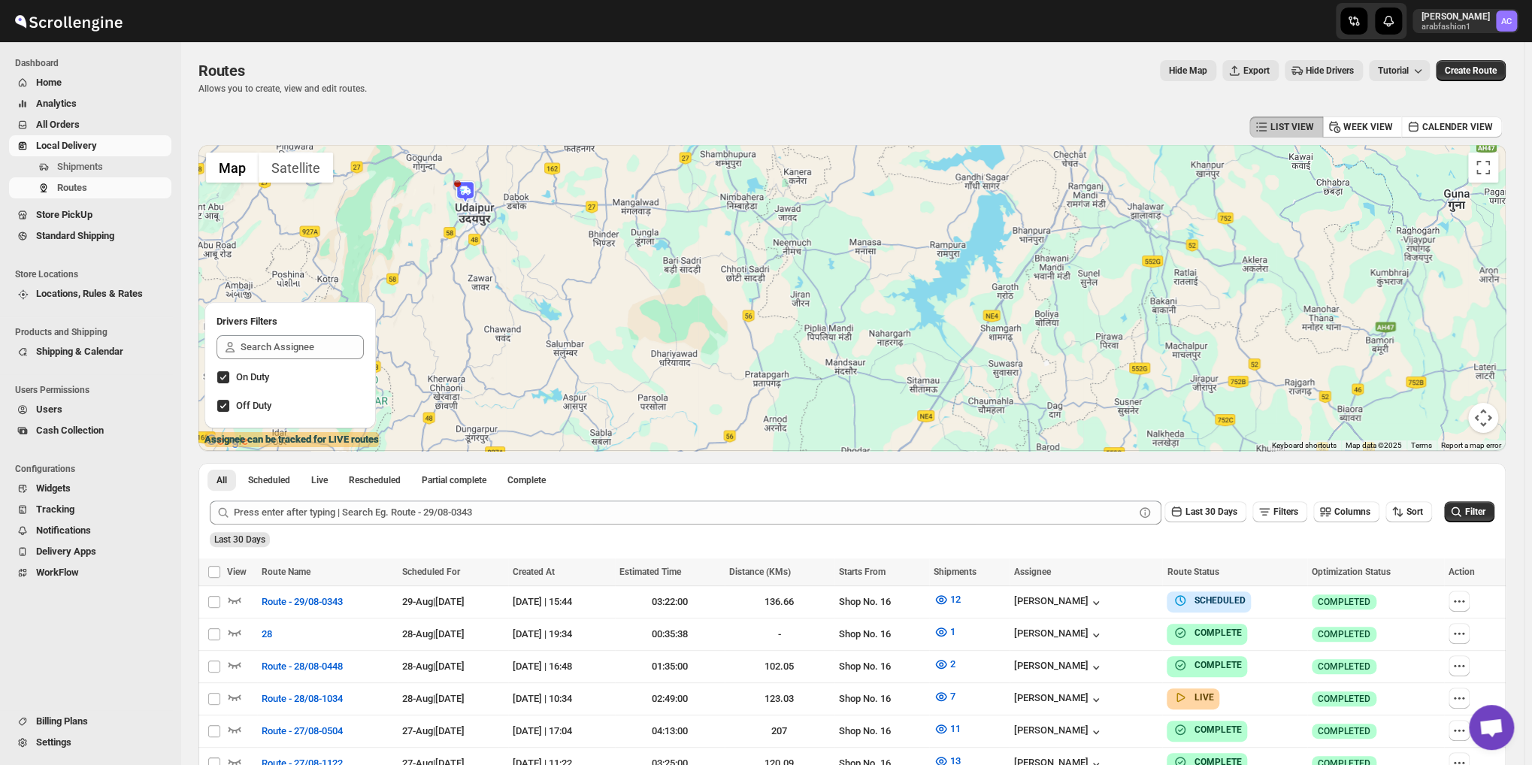
drag, startPoint x: 1175, startPoint y: 327, endPoint x: 1112, endPoint y: 310, distance: 65.5
click at [1112, 310] on div at bounding box center [851, 298] width 1307 height 306
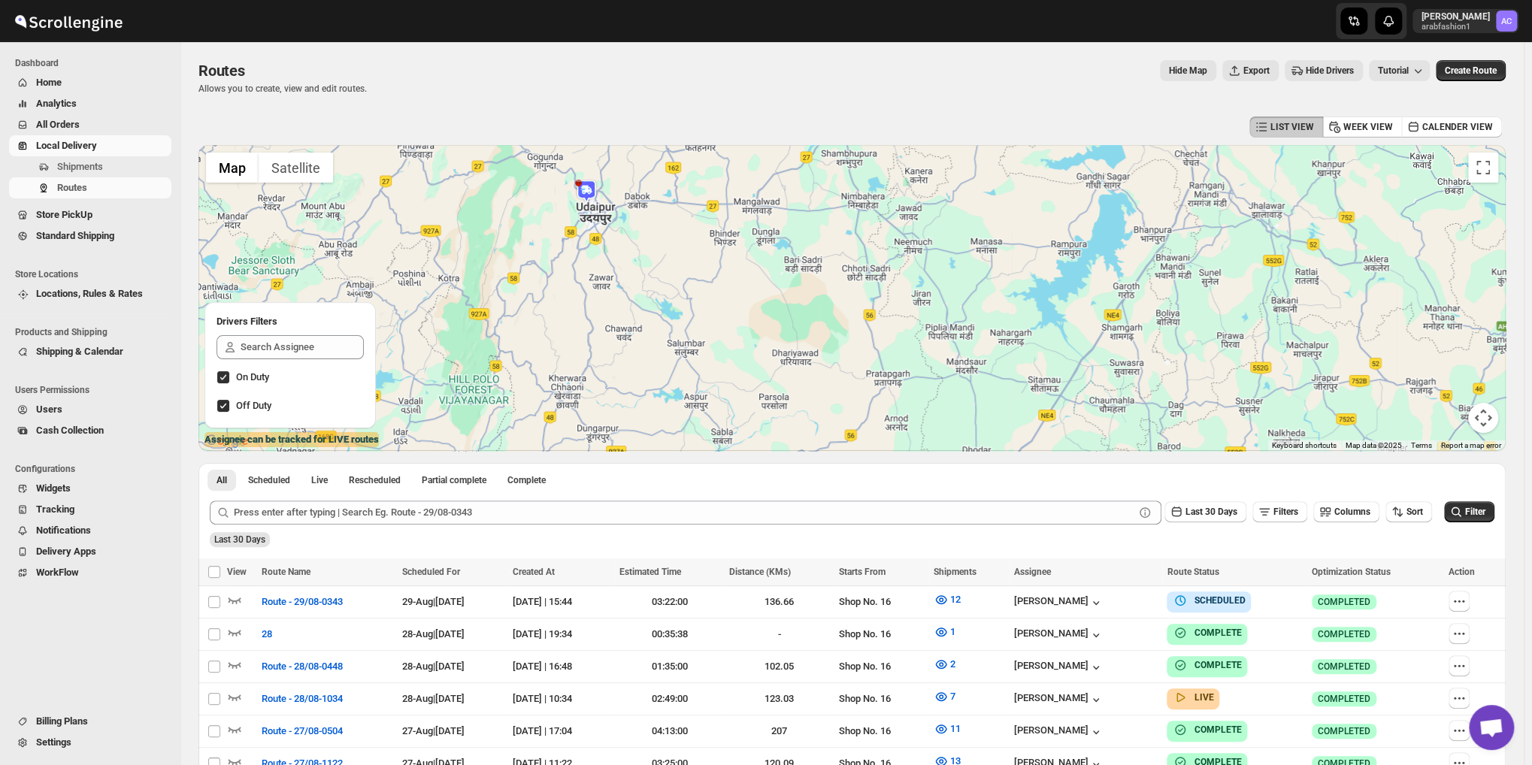
drag, startPoint x: 924, startPoint y: 292, endPoint x: 1045, endPoint y: 300, distance: 120.5
click at [1039, 295] on div at bounding box center [851, 298] width 1307 height 306
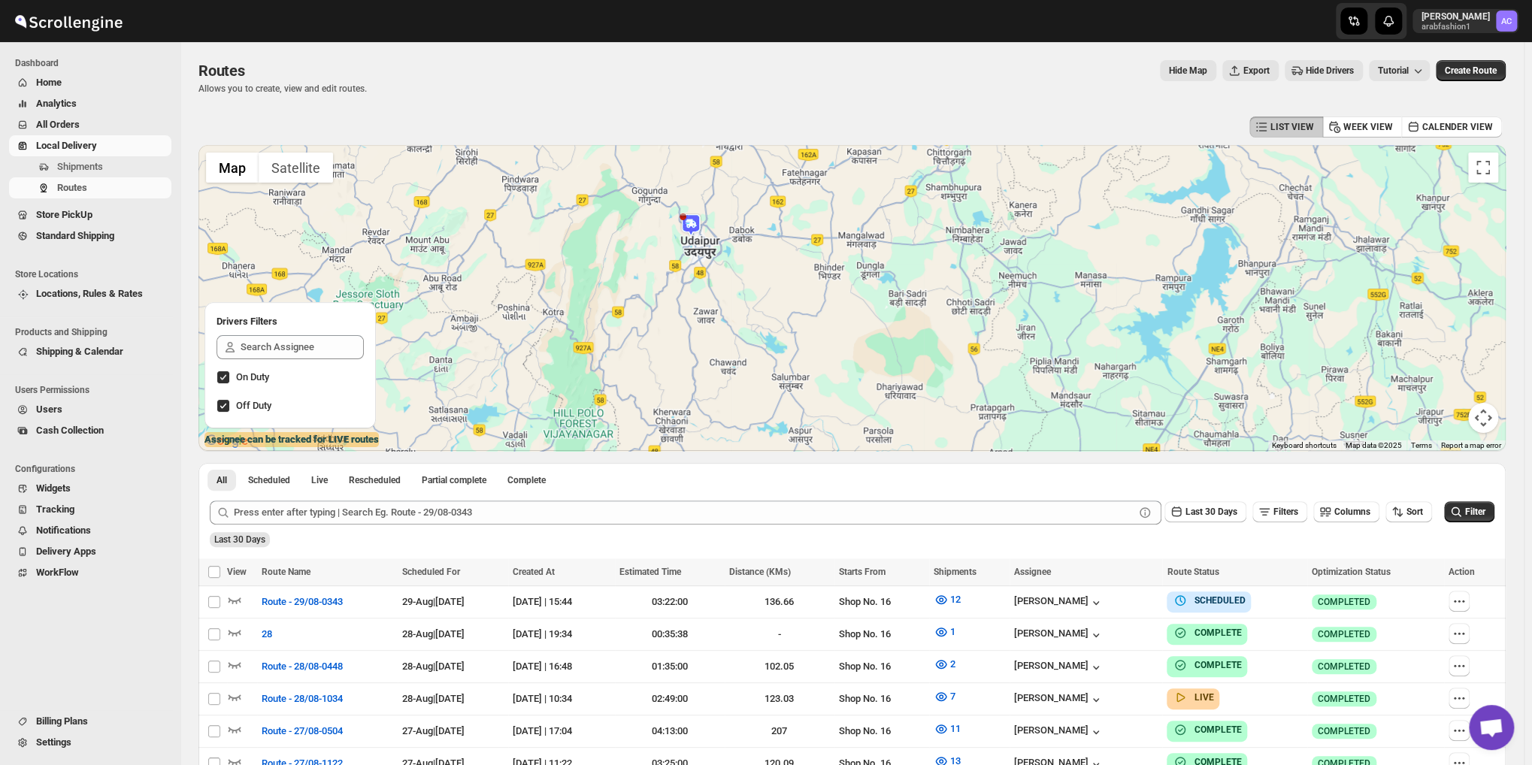
drag, startPoint x: 971, startPoint y: 296, endPoint x: 972, endPoint y: 305, distance: 9.0
click at [971, 304] on div at bounding box center [851, 298] width 1307 height 306
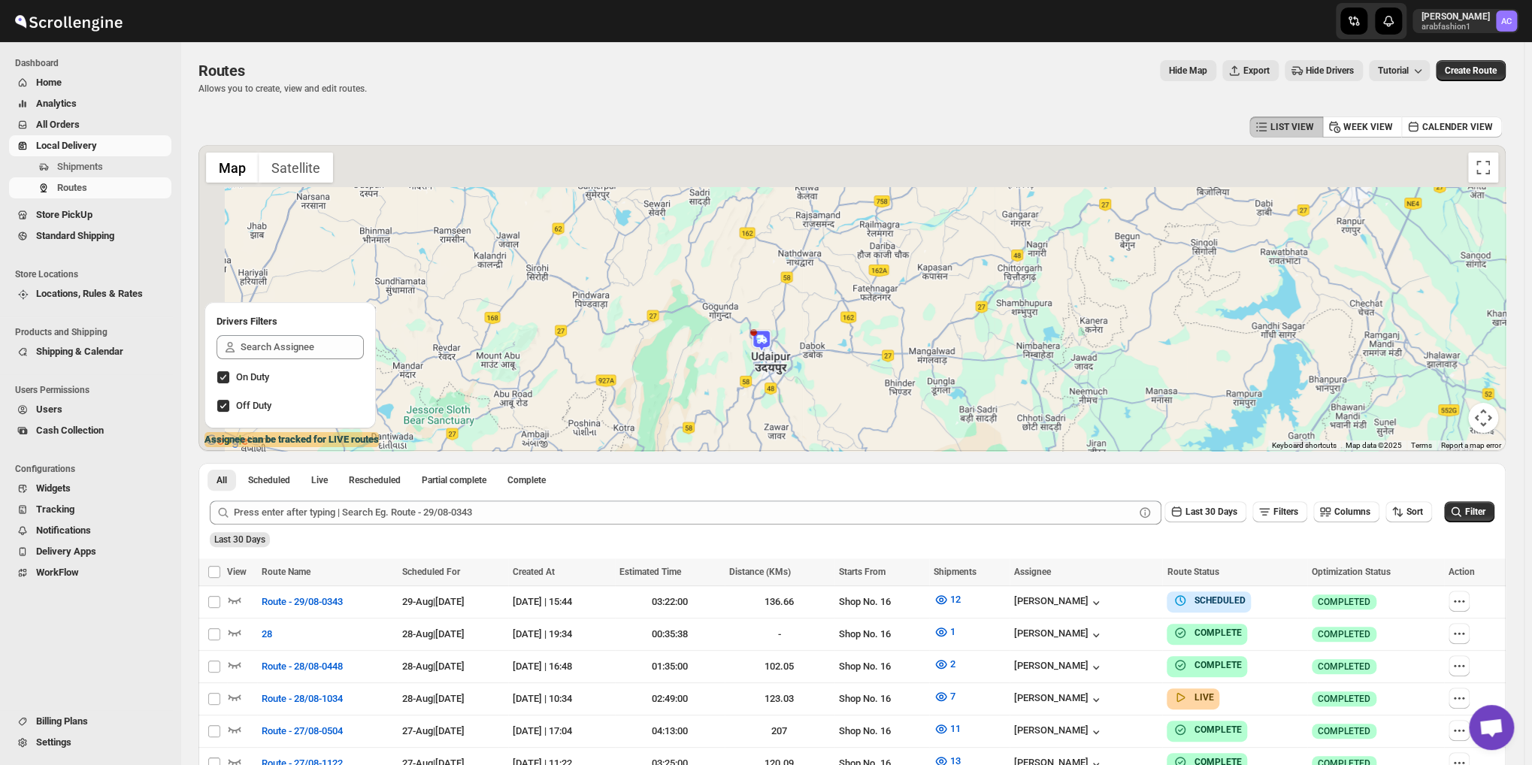
drag, startPoint x: 976, startPoint y: 301, endPoint x: 1054, endPoint y: 415, distance: 137.8
click at [1054, 415] on div at bounding box center [851, 298] width 1307 height 306
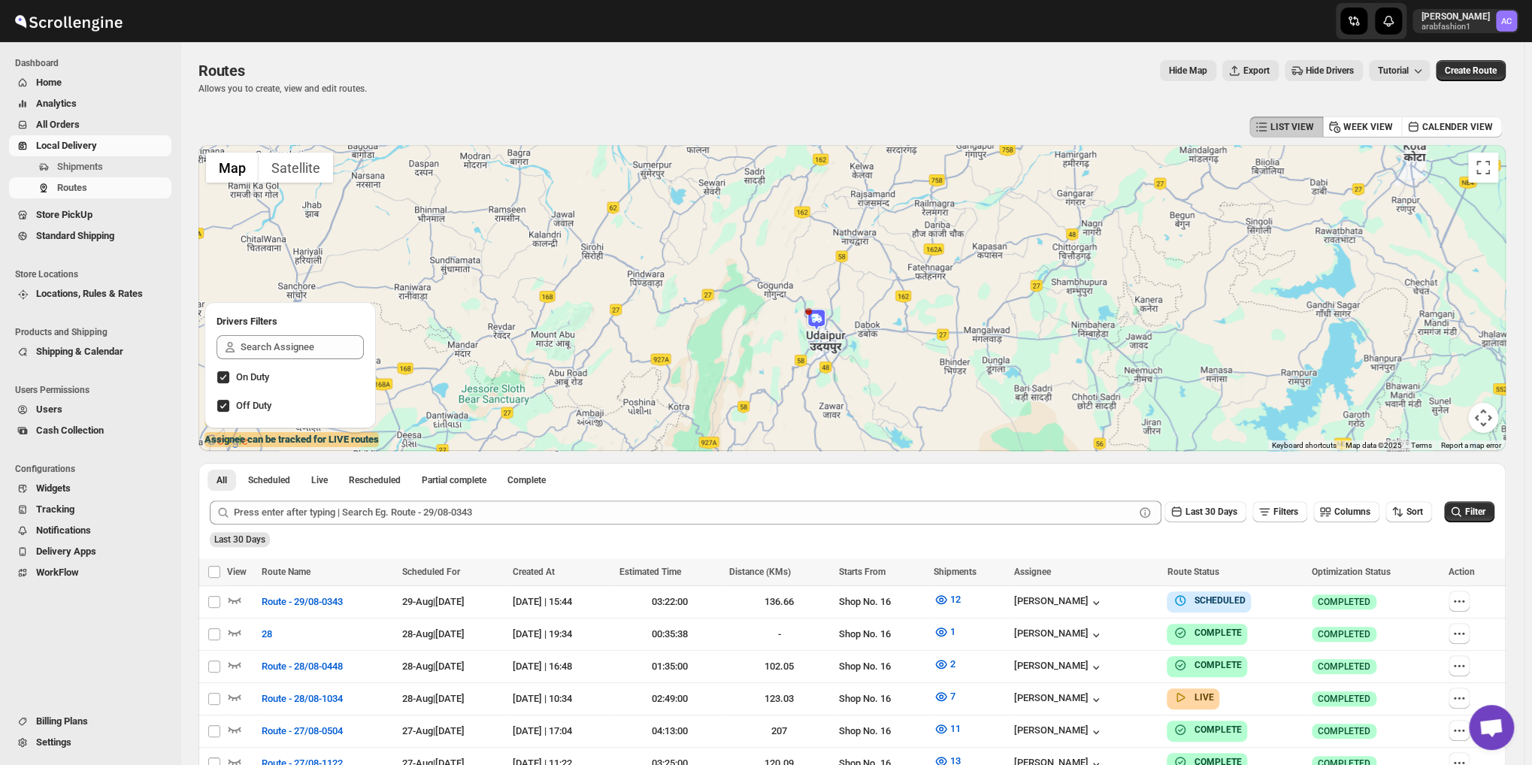
drag, startPoint x: 962, startPoint y: 383, endPoint x: 962, endPoint y: 284, distance: 98.5
click at [961, 285] on div at bounding box center [851, 298] width 1307 height 306
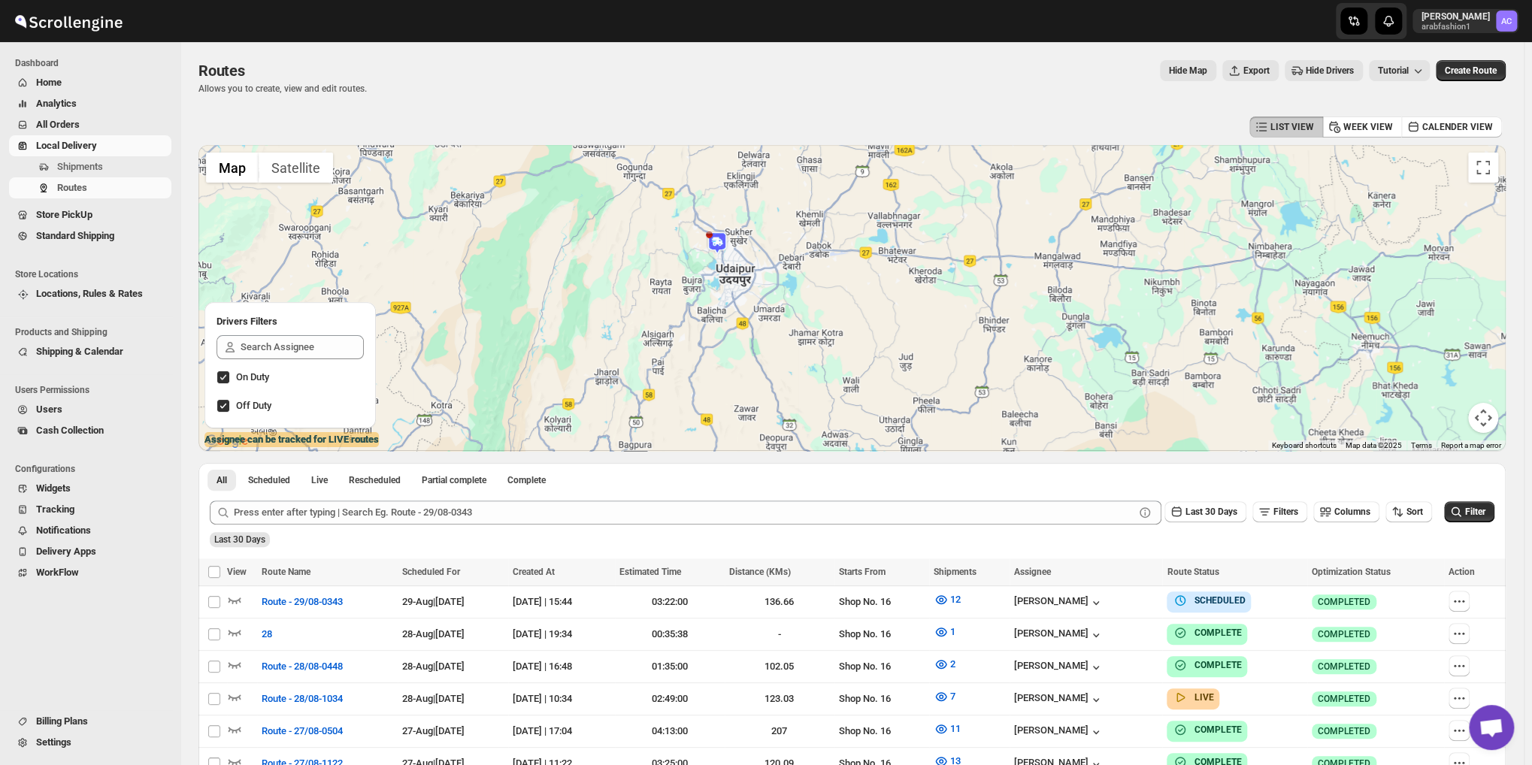
drag, startPoint x: 926, startPoint y: 292, endPoint x: 922, endPoint y: 268, distance: 24.3
click at [923, 271] on div at bounding box center [851, 298] width 1307 height 306
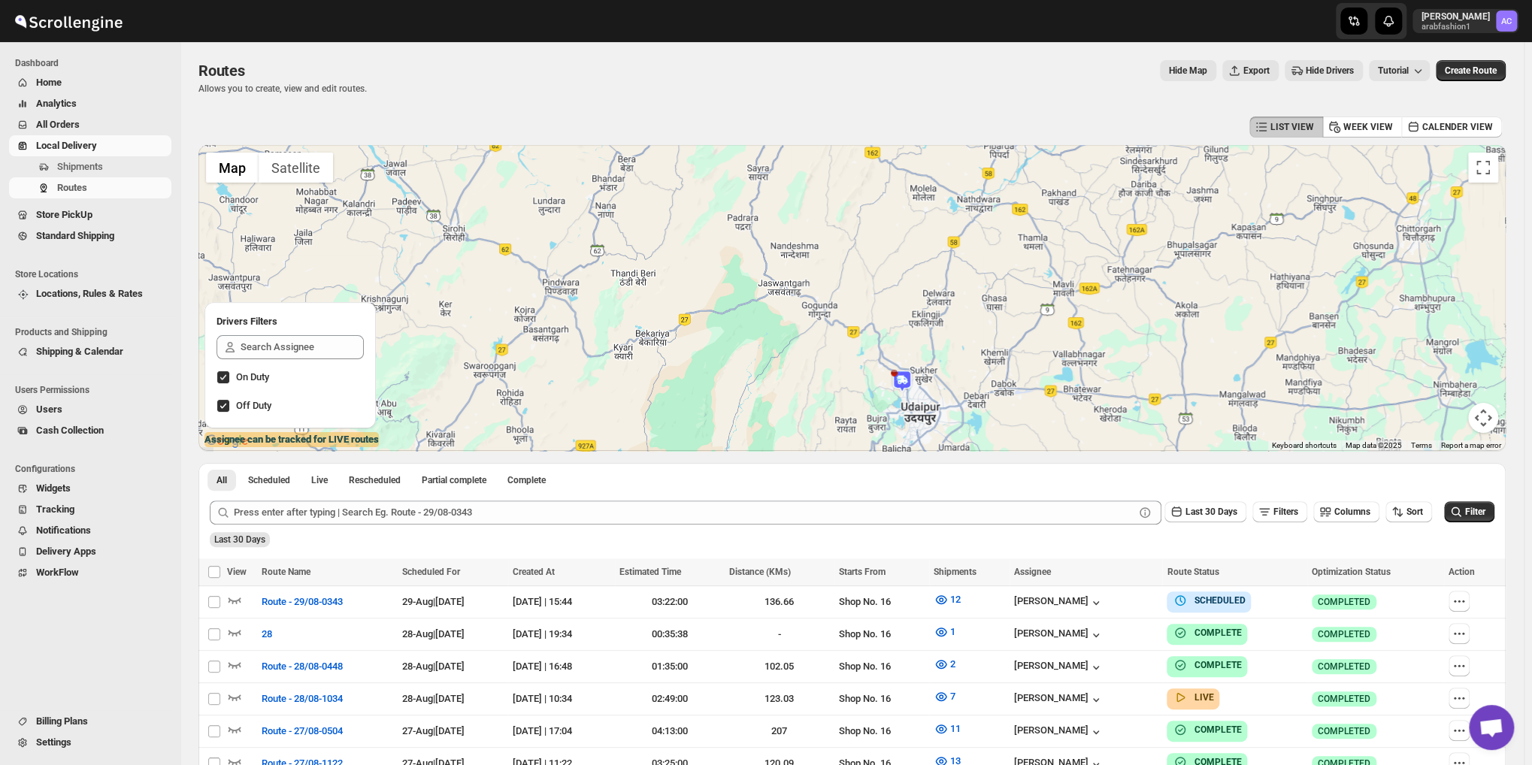
drag, startPoint x: 922, startPoint y: 268, endPoint x: 1106, endPoint y: 410, distance: 232.5
click at [1106, 410] on div at bounding box center [851, 298] width 1307 height 306
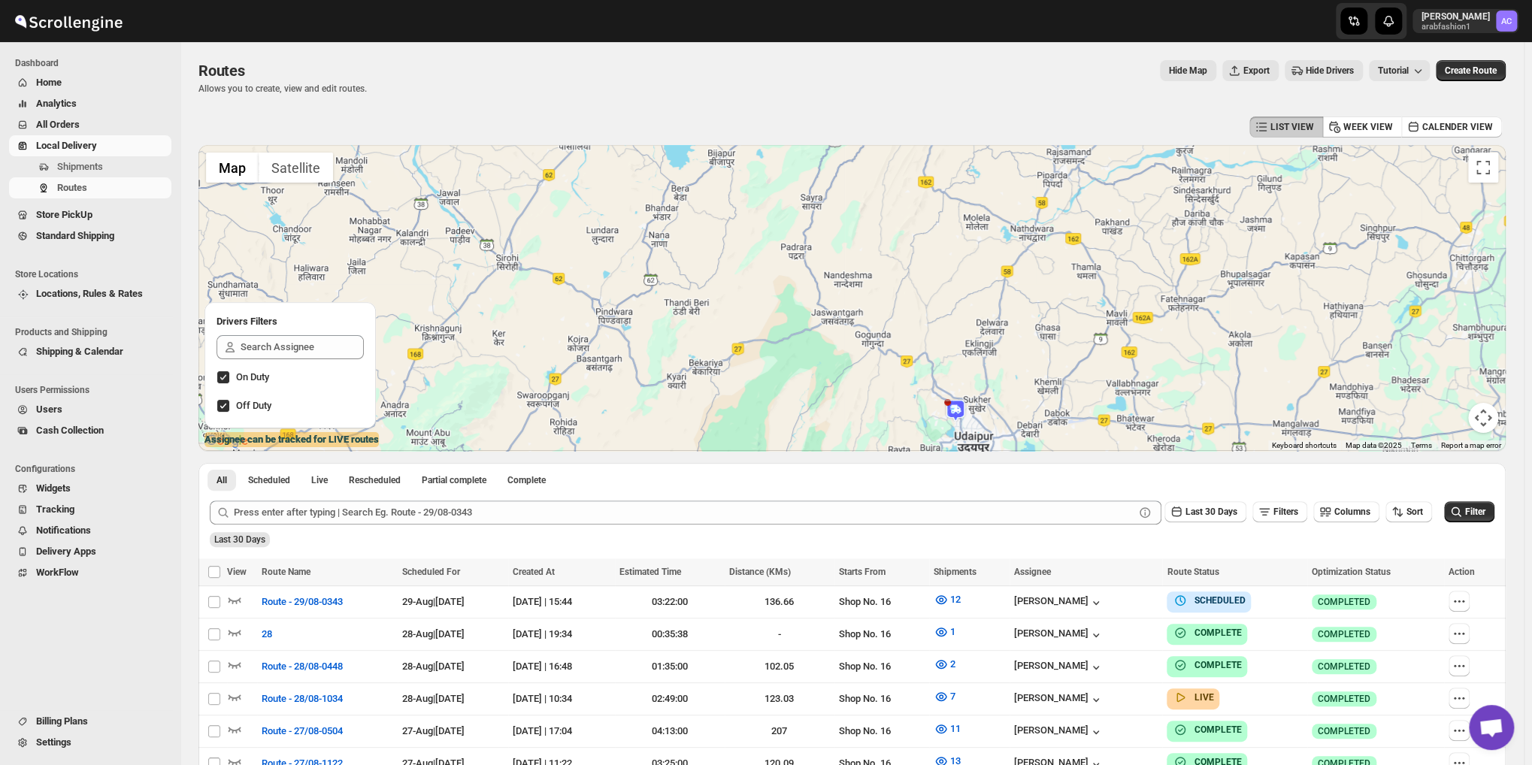
drag, startPoint x: 1033, startPoint y: 320, endPoint x: 1087, endPoint y: 352, distance: 63.0
click at [1087, 352] on div at bounding box center [851, 298] width 1307 height 306
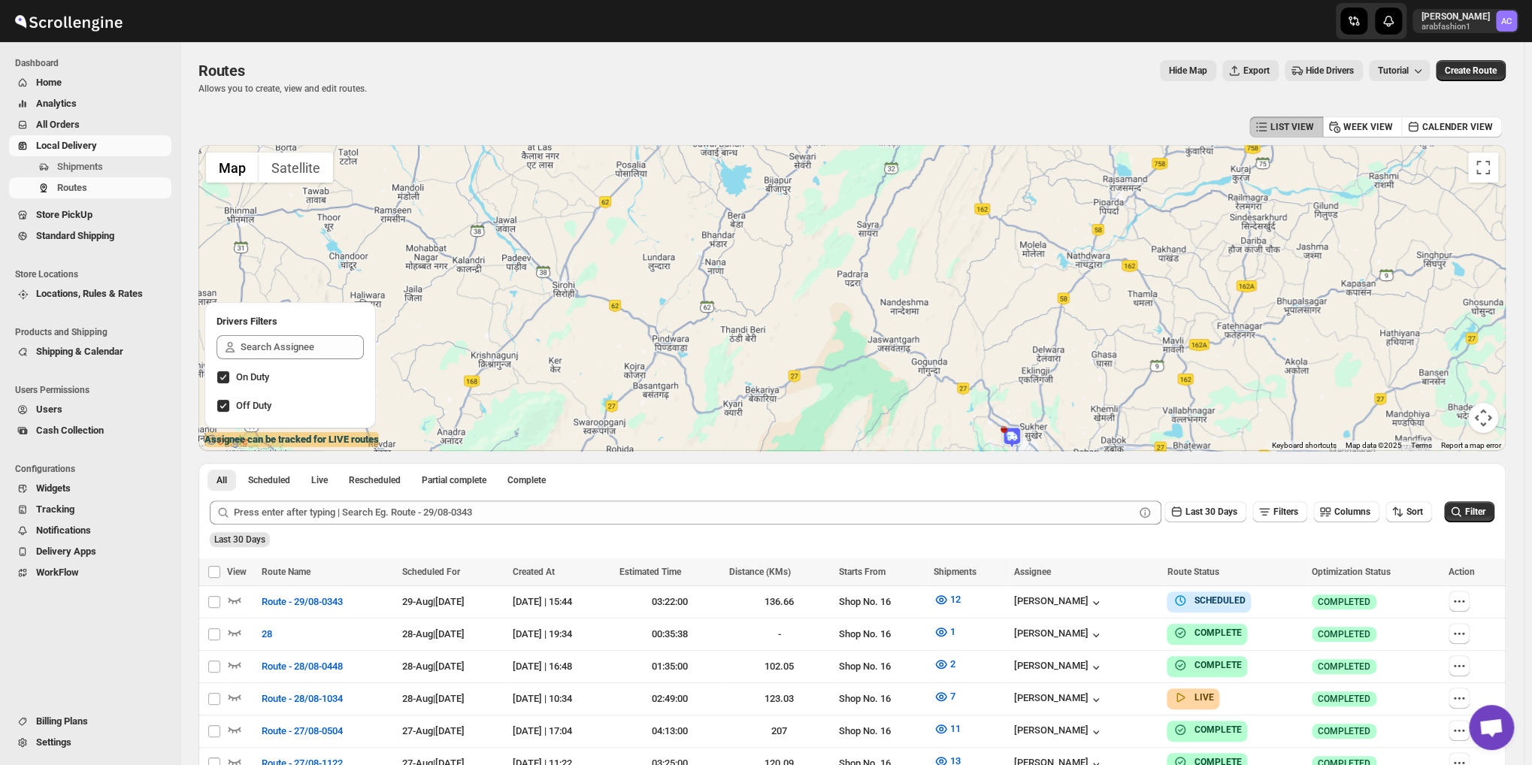
drag, startPoint x: 1032, startPoint y: 324, endPoint x: 1070, endPoint y: 340, distance: 41.5
click at [1070, 340] on div at bounding box center [851, 298] width 1307 height 306
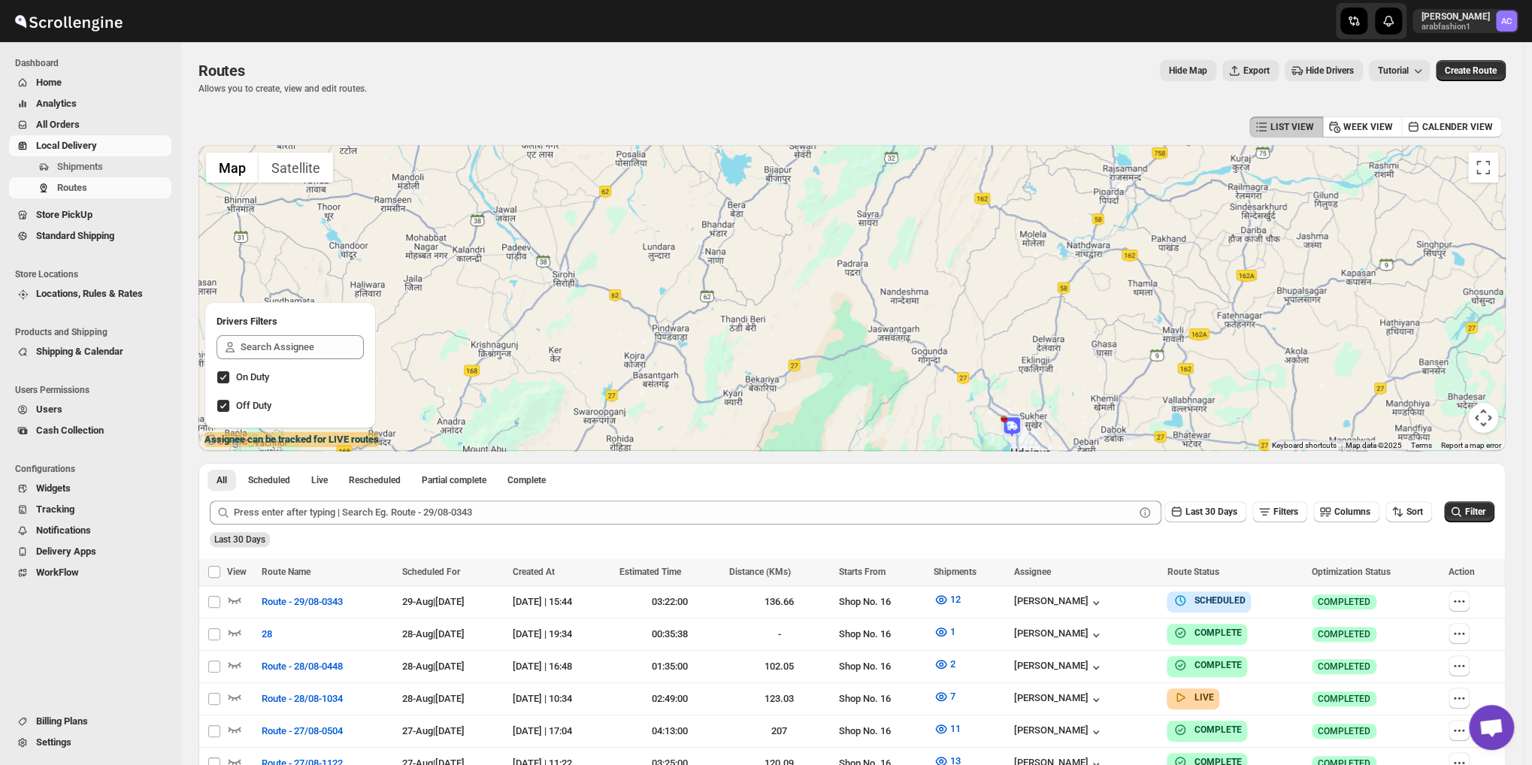
drag, startPoint x: 1130, startPoint y: 340, endPoint x: 1026, endPoint y: 277, distance: 122.4
click at [1031, 278] on div at bounding box center [851, 298] width 1307 height 306
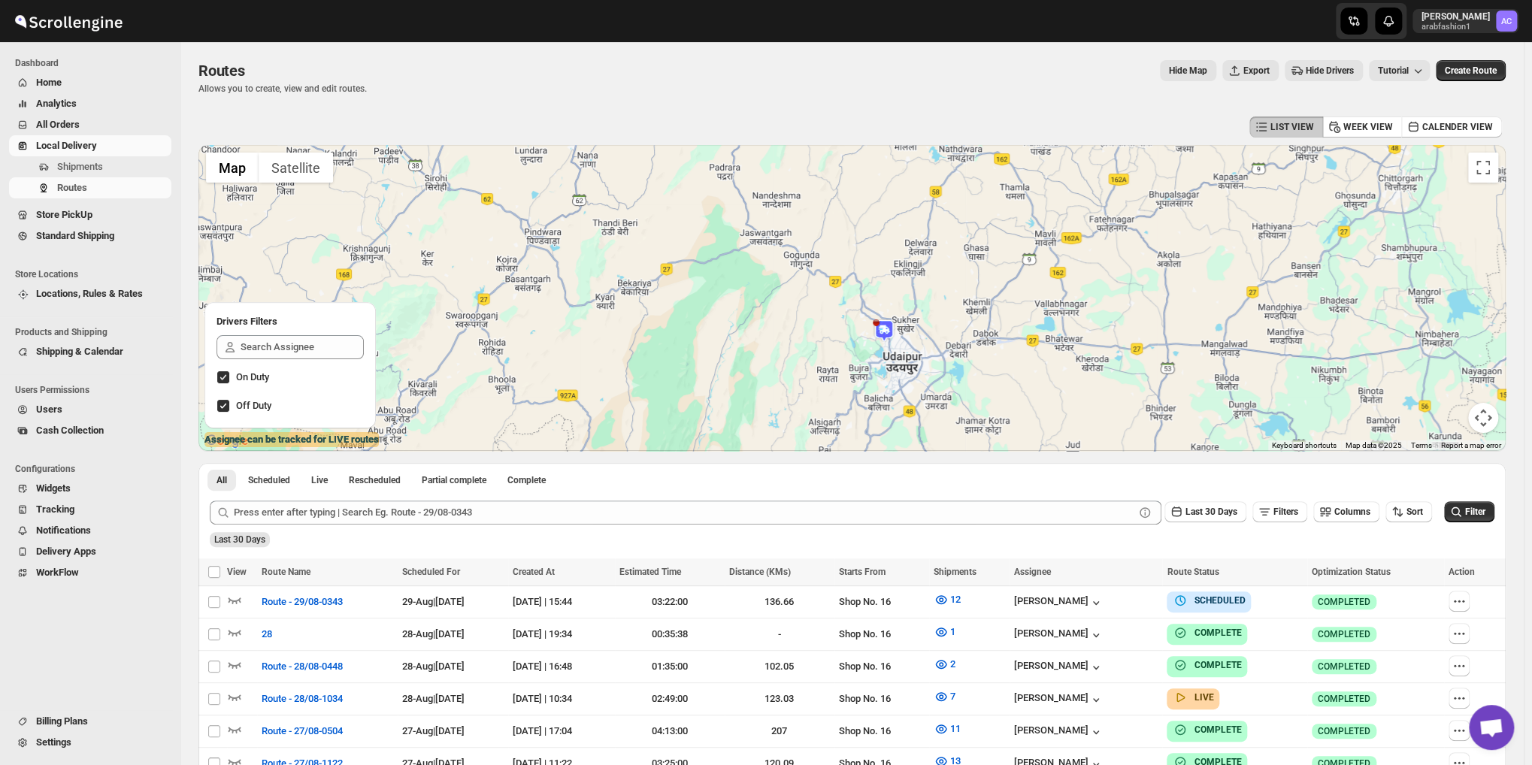
drag, startPoint x: 1024, startPoint y: 315, endPoint x: 1025, endPoint y: 278, distance: 36.8
click at [1023, 286] on div at bounding box center [851, 298] width 1307 height 306
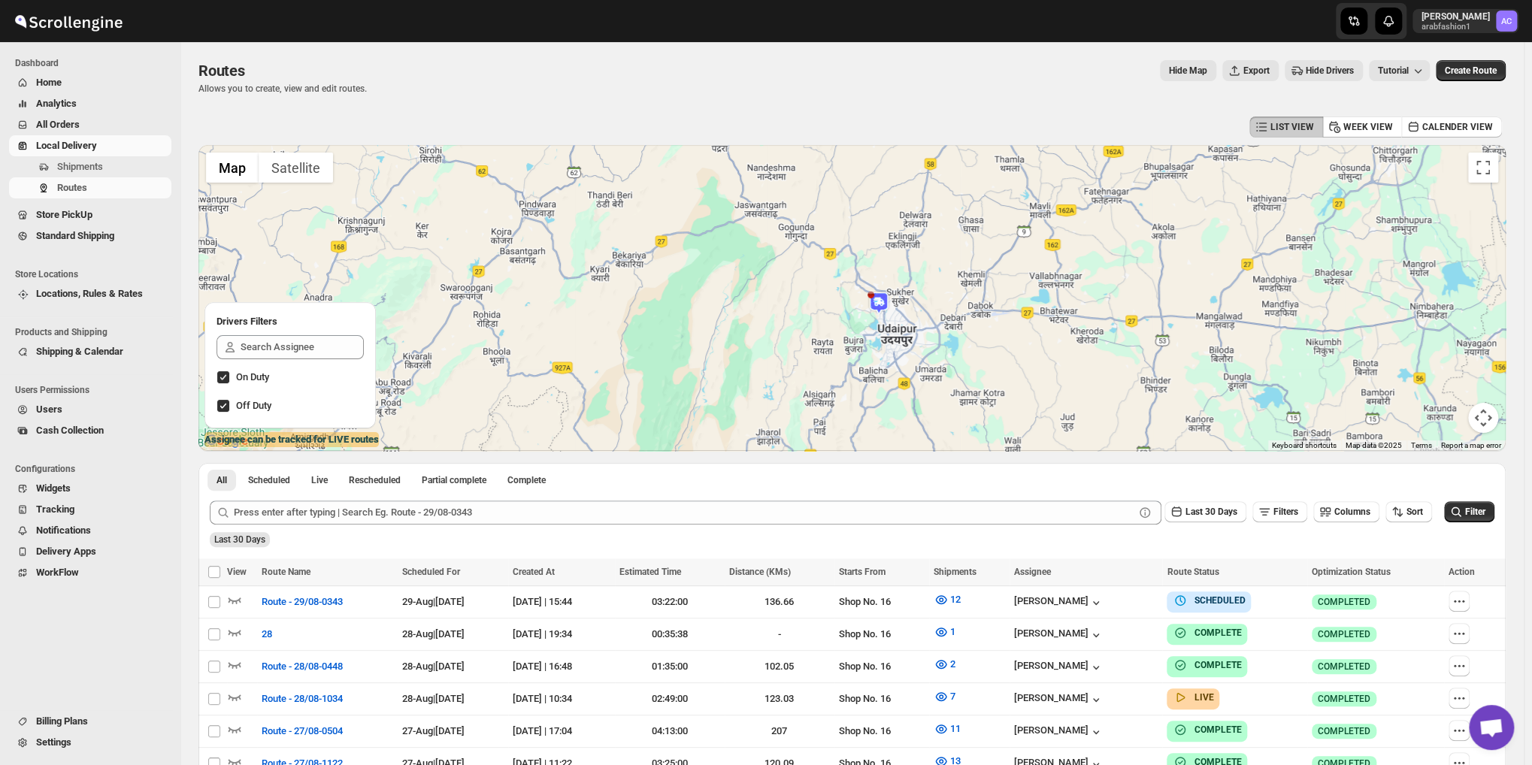
drag, startPoint x: 976, startPoint y: 310, endPoint x: 966, endPoint y: 273, distance: 39.0
click at [966, 275] on div at bounding box center [851, 298] width 1307 height 306
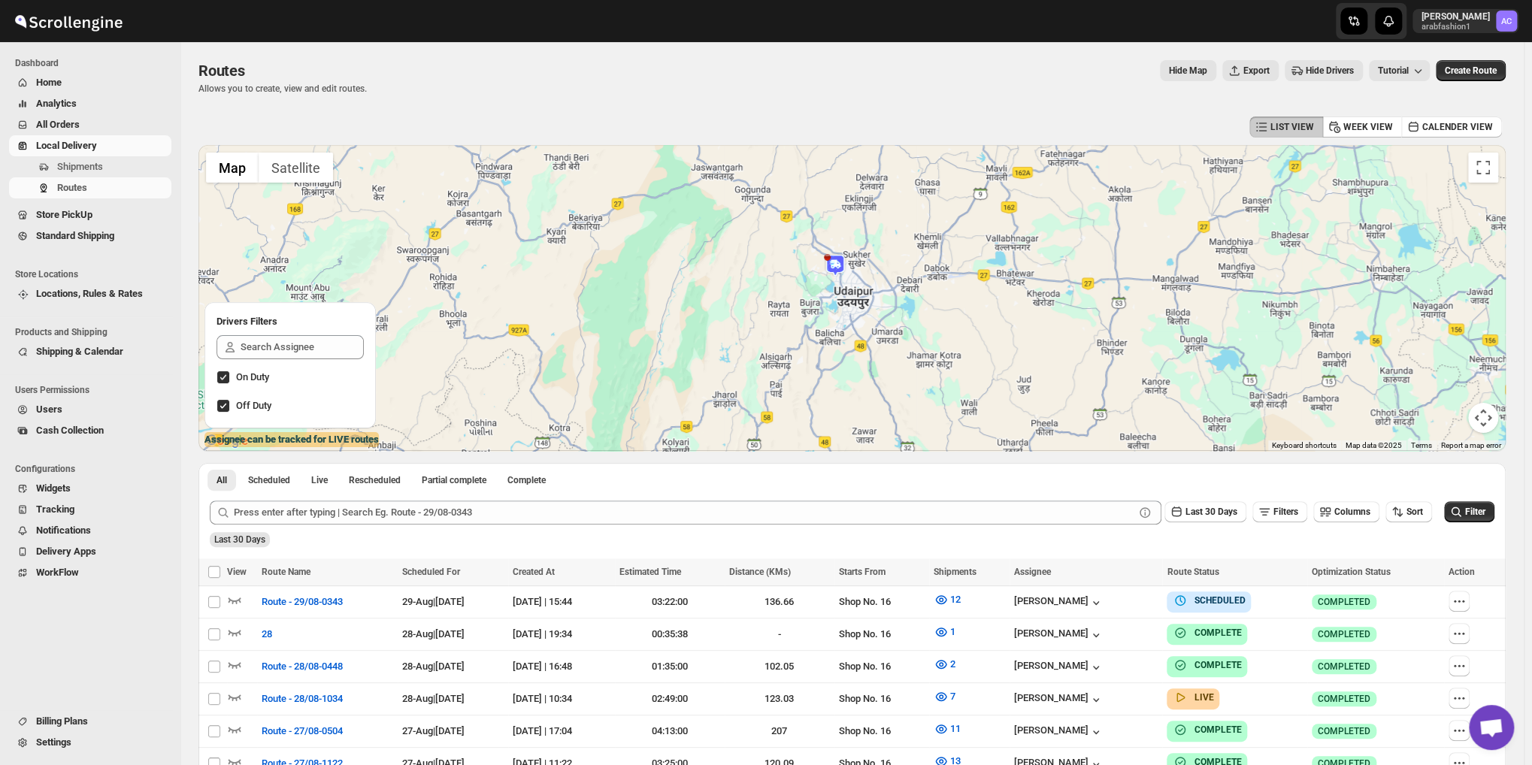
drag, startPoint x: 1134, startPoint y: 332, endPoint x: 1046, endPoint y: 316, distance: 89.3
click at [1052, 317] on div at bounding box center [851, 298] width 1307 height 306
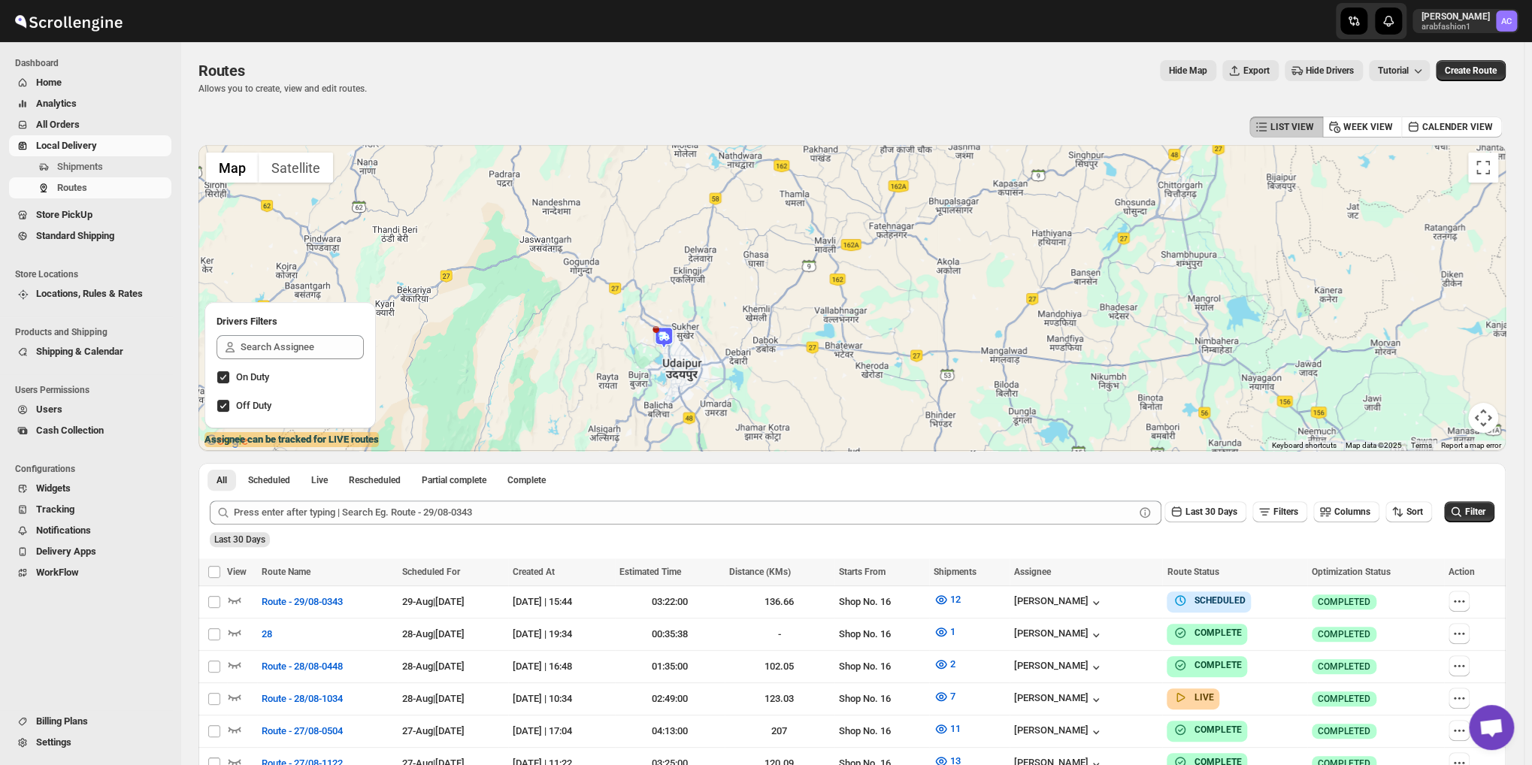
drag, startPoint x: 1115, startPoint y: 298, endPoint x: 1063, endPoint y: 410, distance: 123.0
click at [1063, 407] on div at bounding box center [851, 298] width 1307 height 306
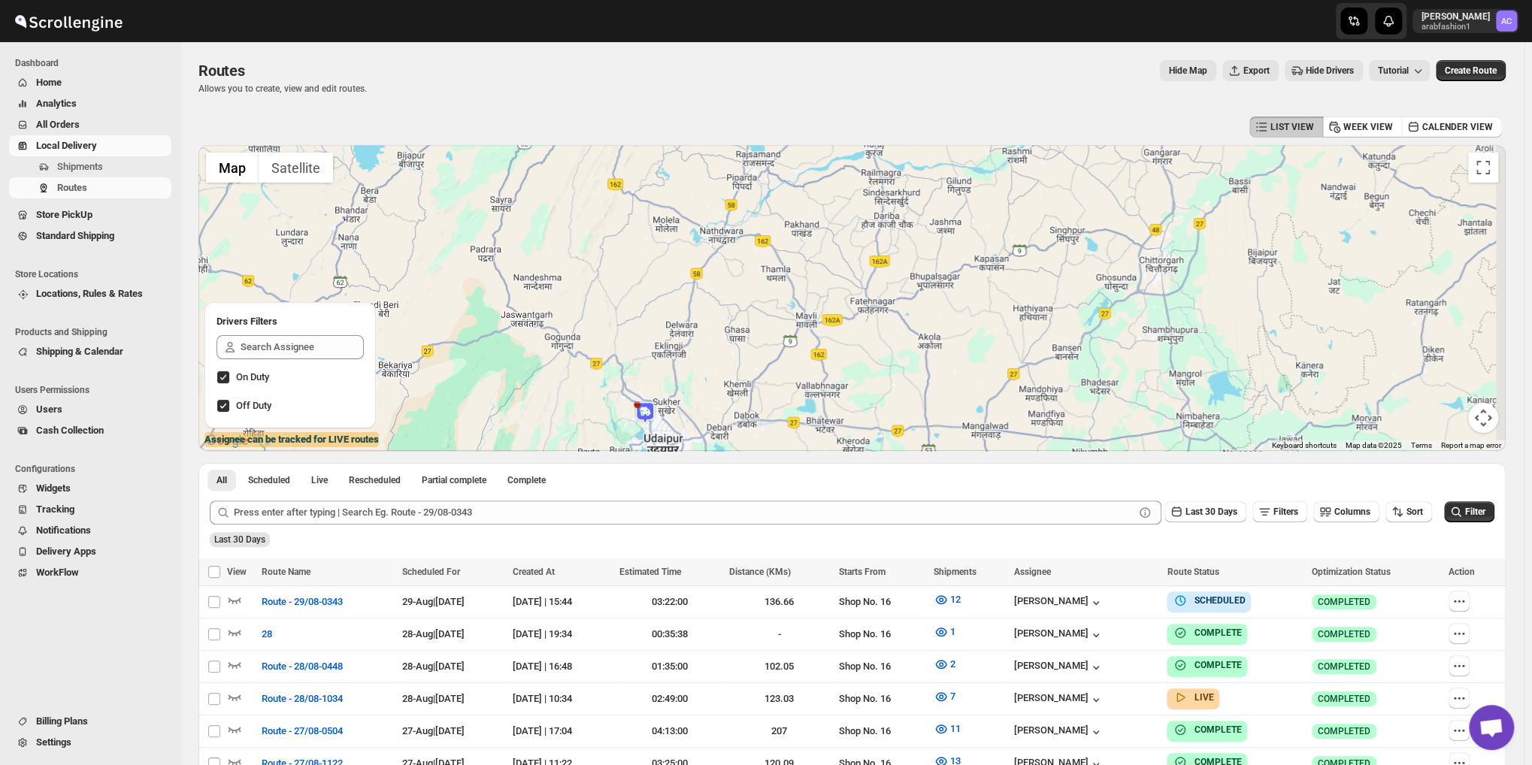
drag, startPoint x: 1085, startPoint y: 310, endPoint x: 1067, endPoint y: 364, distance: 57.0
click at [1067, 364] on div at bounding box center [851, 298] width 1307 height 306
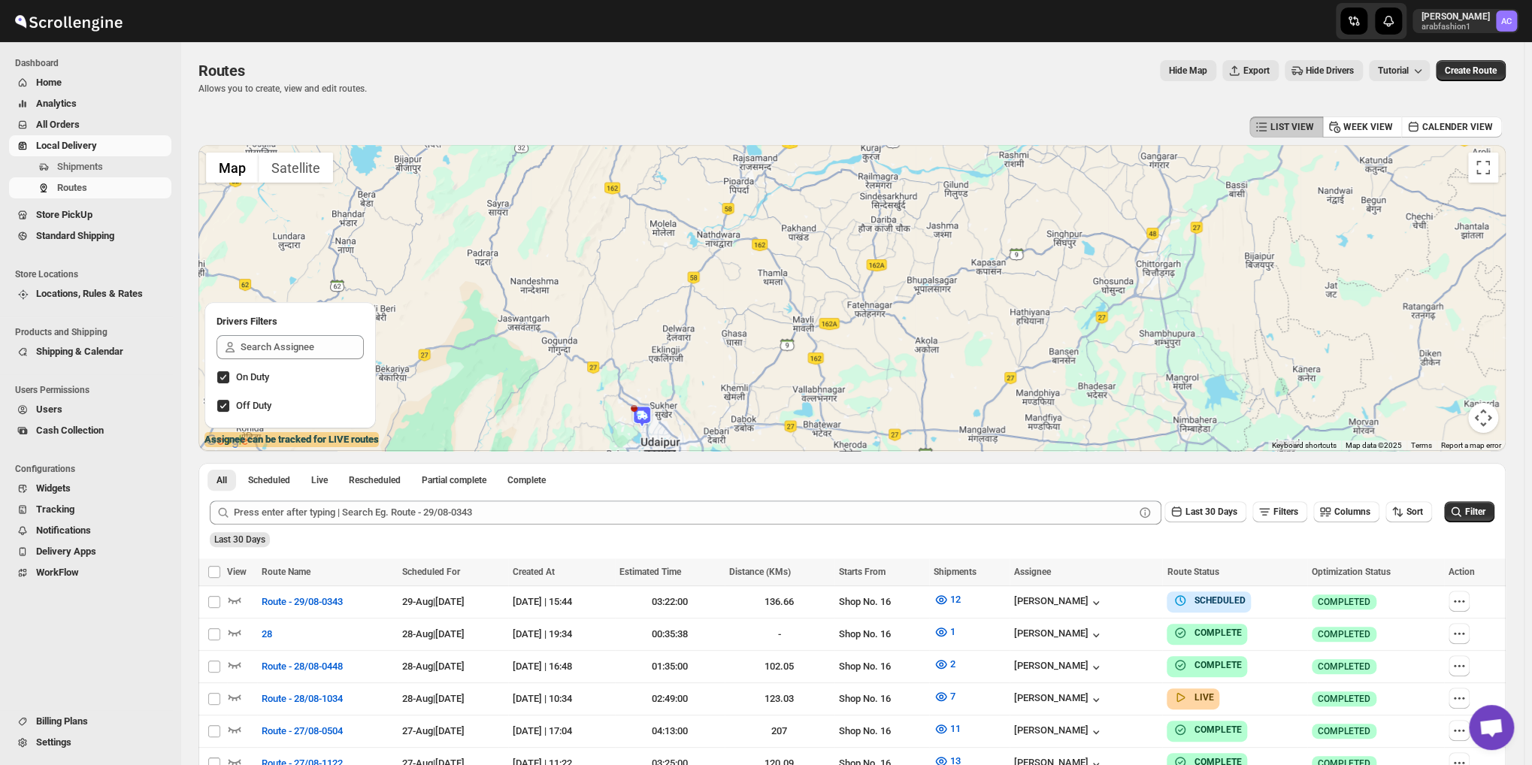
click at [988, 373] on div at bounding box center [851, 298] width 1307 height 306
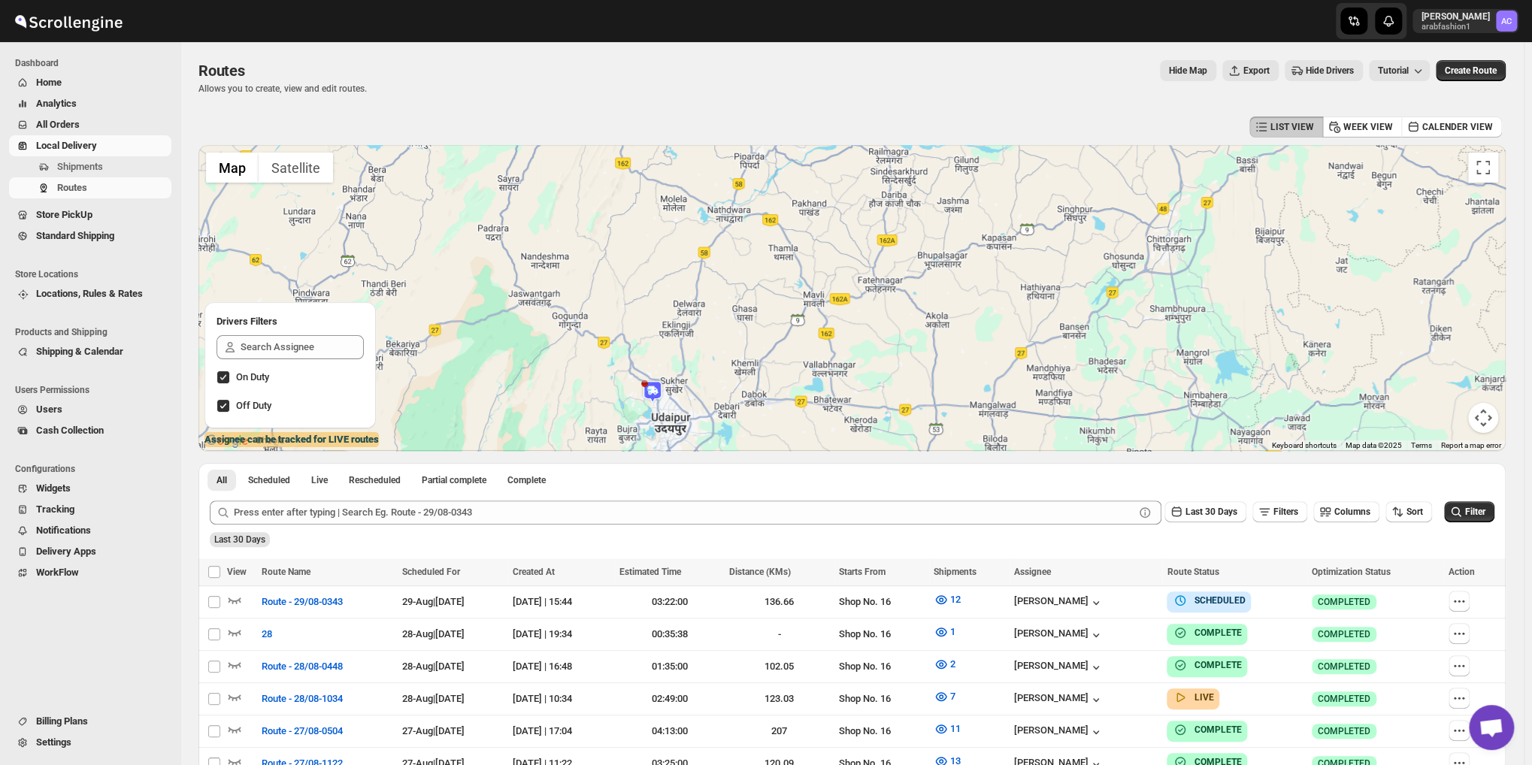
drag, startPoint x: 984, startPoint y: 298, endPoint x: 1003, endPoint y: 263, distance: 39.7
click at [1002, 264] on div at bounding box center [851, 298] width 1307 height 306
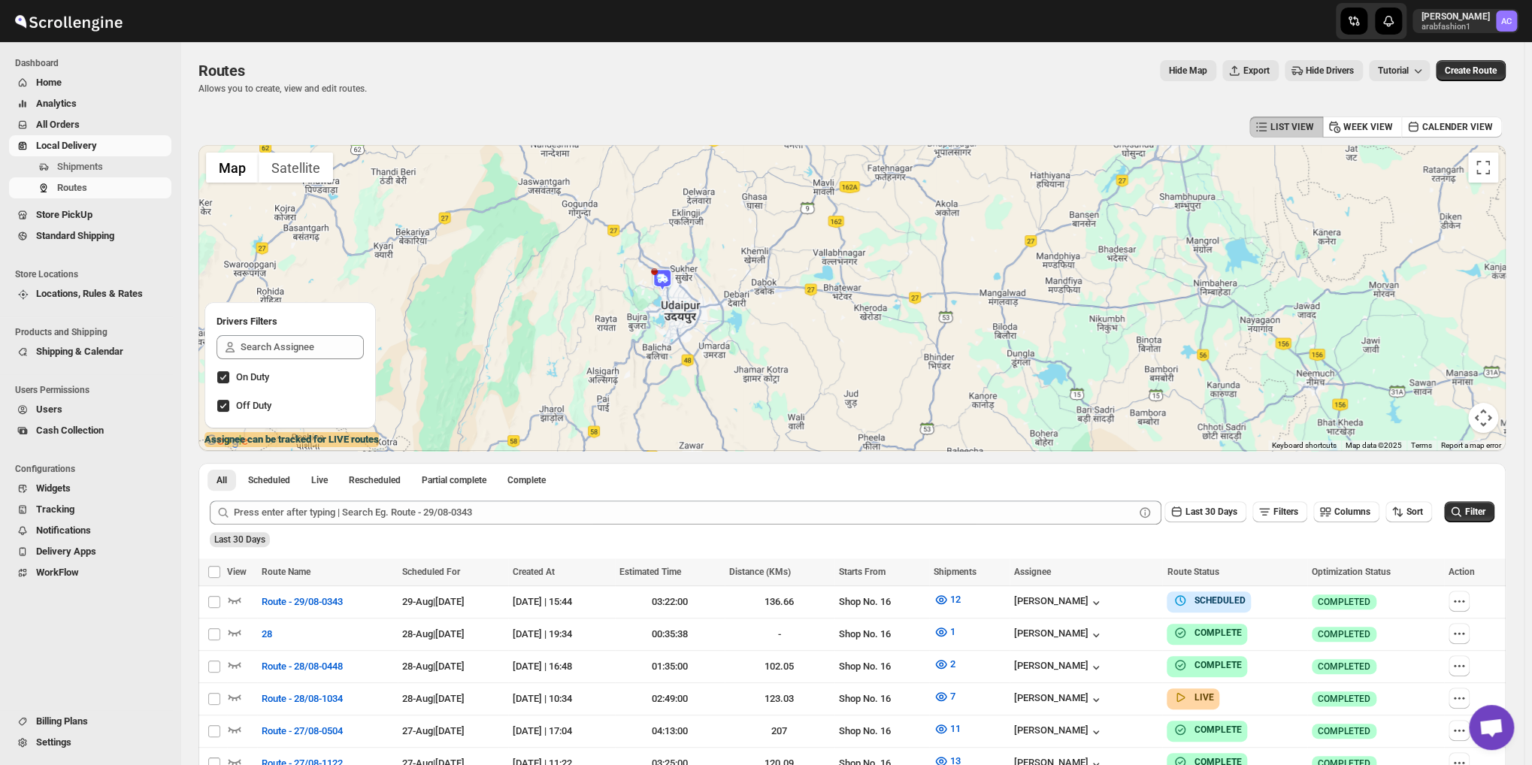
drag, startPoint x: 959, startPoint y: 363, endPoint x: 960, endPoint y: 256, distance: 107.5
click at [960, 256] on div at bounding box center [851, 298] width 1307 height 306
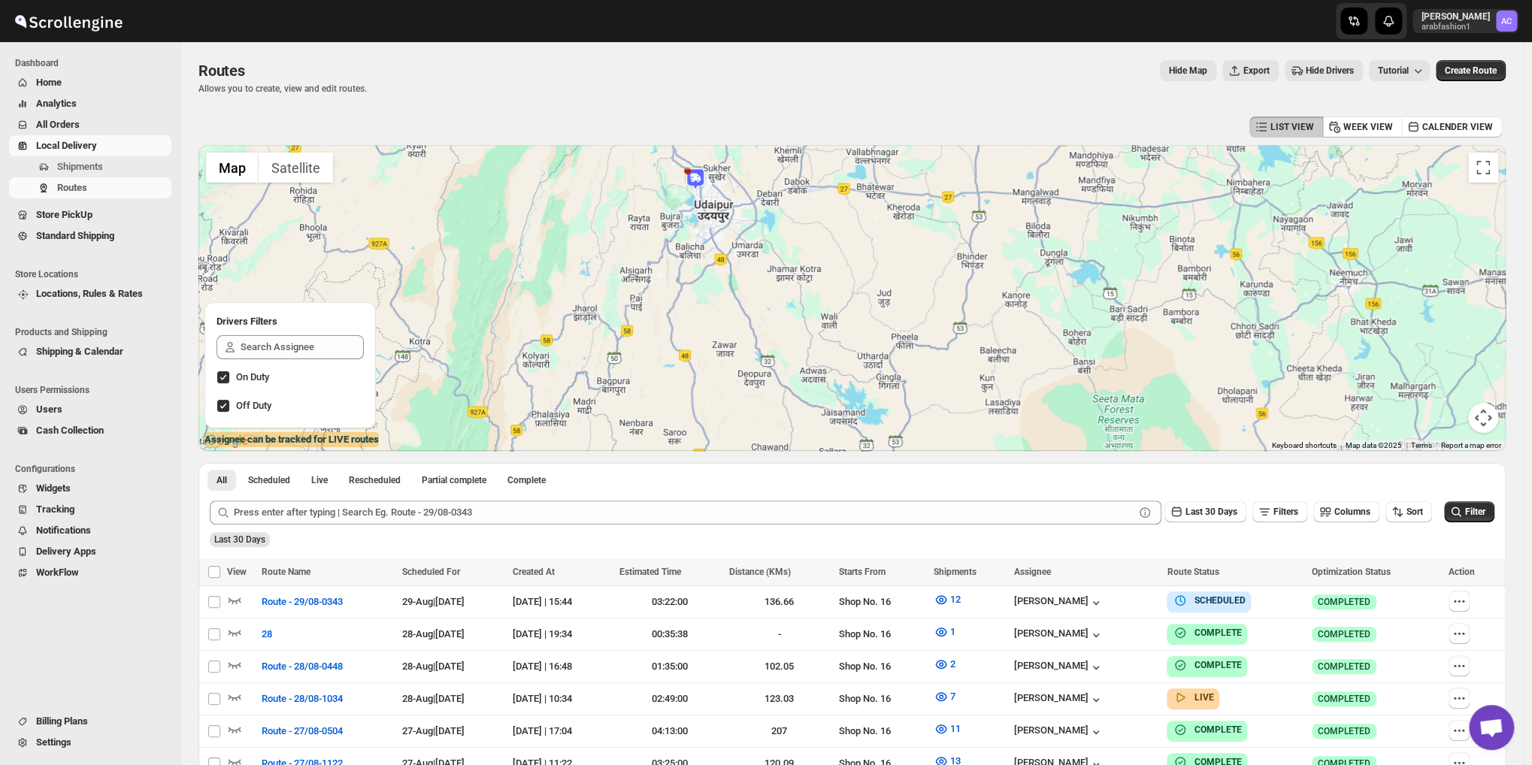
drag, startPoint x: 917, startPoint y: 364, endPoint x: 954, endPoint y: 257, distance: 113.6
click at [953, 259] on div at bounding box center [851, 298] width 1307 height 306
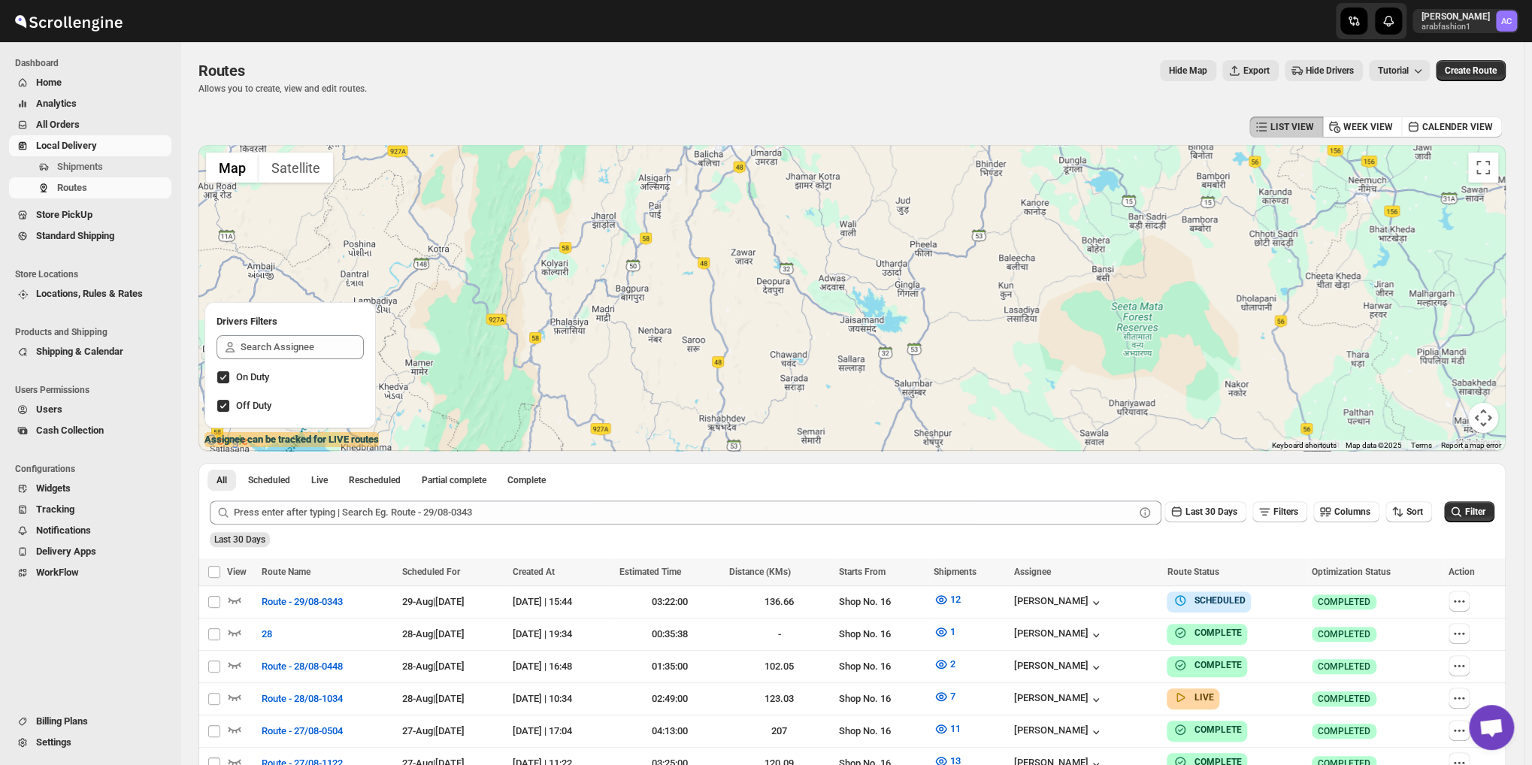
drag, startPoint x: 950, startPoint y: 295, endPoint x: 950, endPoint y: 265, distance: 30.1
click at [951, 268] on div at bounding box center [851, 298] width 1307 height 306
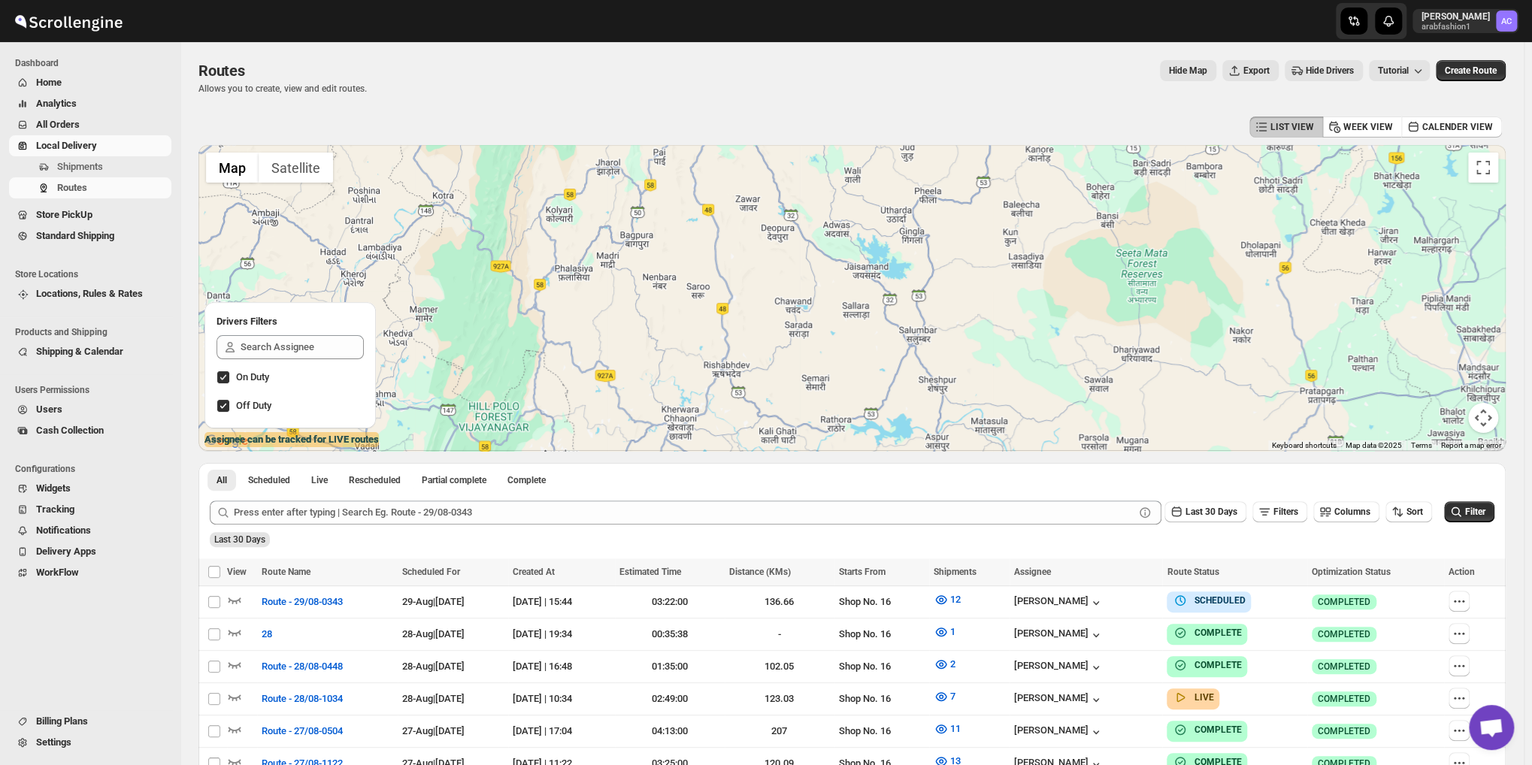
drag, startPoint x: 947, startPoint y: 310, endPoint x: 950, endPoint y: 283, distance: 26.5
click at [950, 283] on div at bounding box center [851, 298] width 1307 height 306
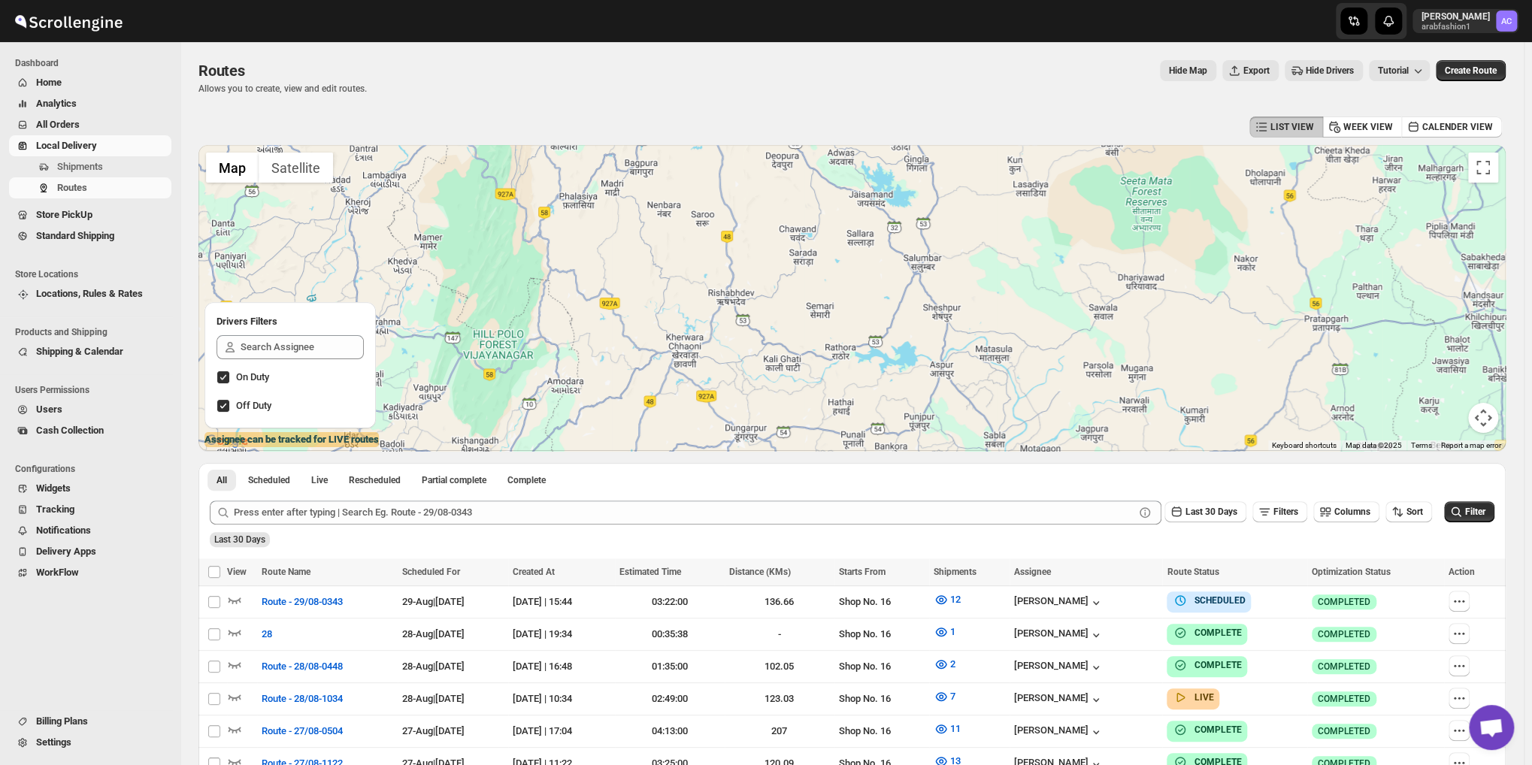
drag, startPoint x: 983, startPoint y: 330, endPoint x: 985, endPoint y: 285, distance: 45.1
click at [985, 285] on div at bounding box center [851, 298] width 1307 height 306
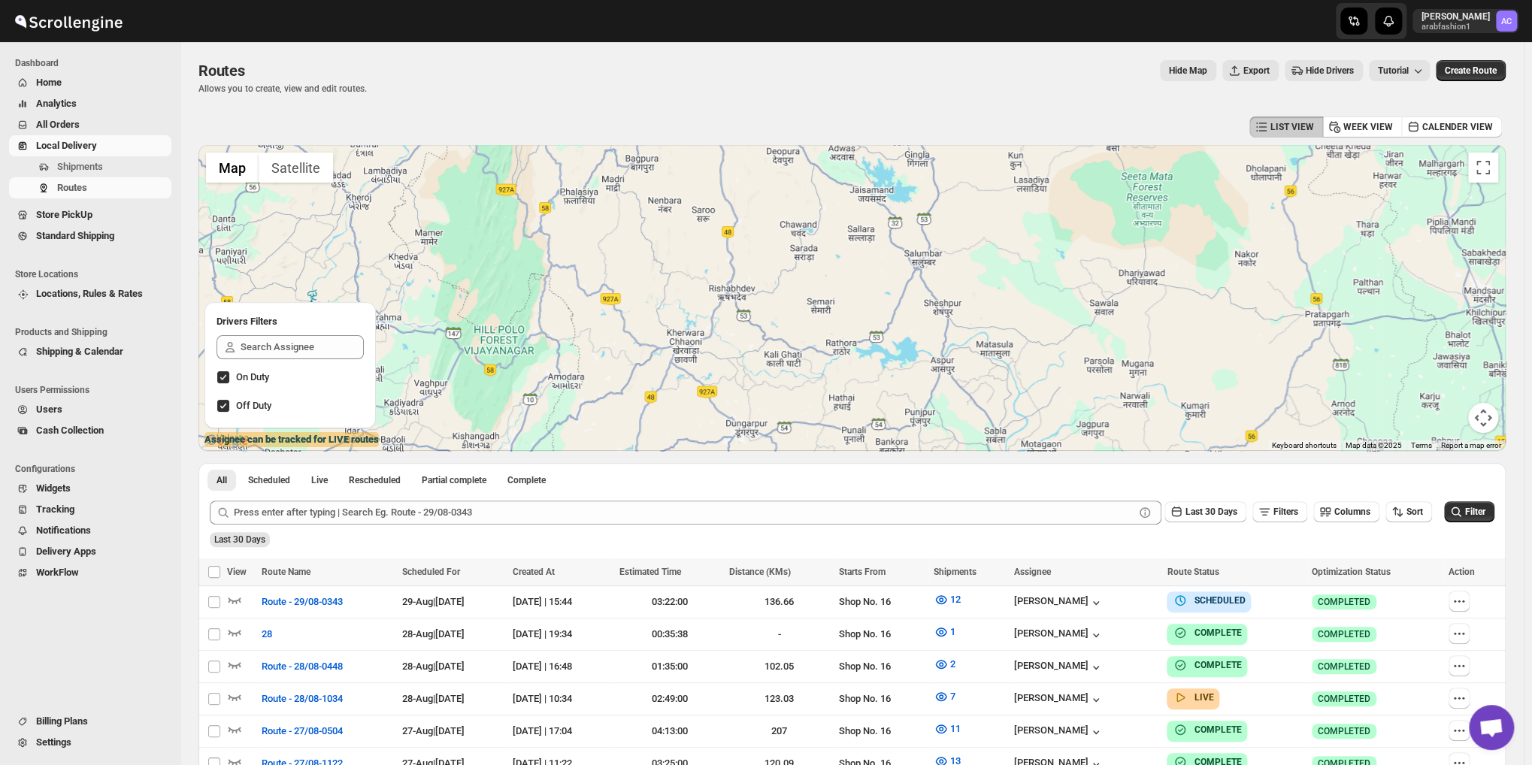
drag, startPoint x: 995, startPoint y: 292, endPoint x: 998, endPoint y: 268, distance: 24.2
click at [997, 268] on div at bounding box center [851, 298] width 1307 height 306
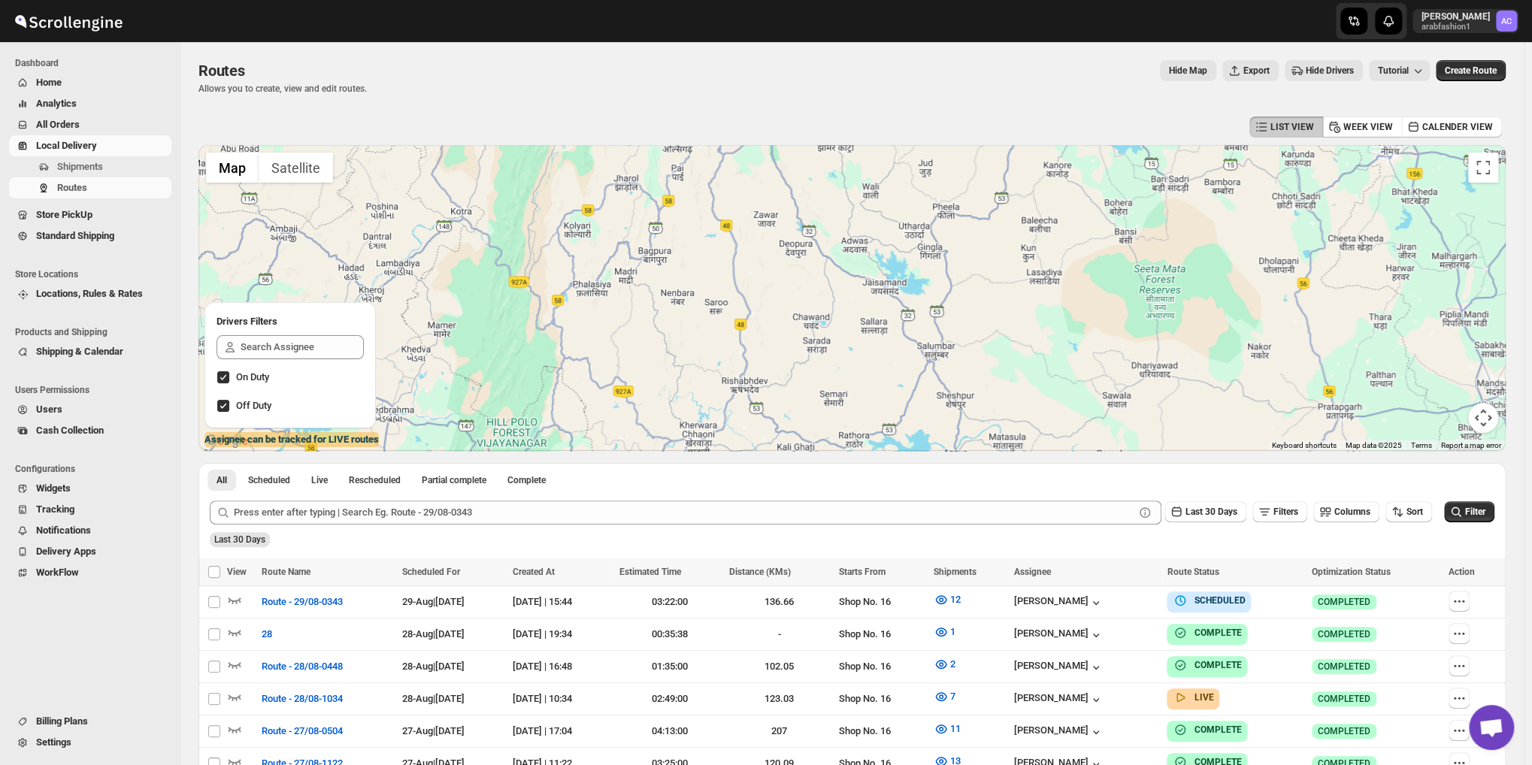
drag, startPoint x: 960, startPoint y: 271, endPoint x: 953, endPoint y: 410, distance: 139.2
click at [953, 407] on div at bounding box center [851, 298] width 1307 height 306
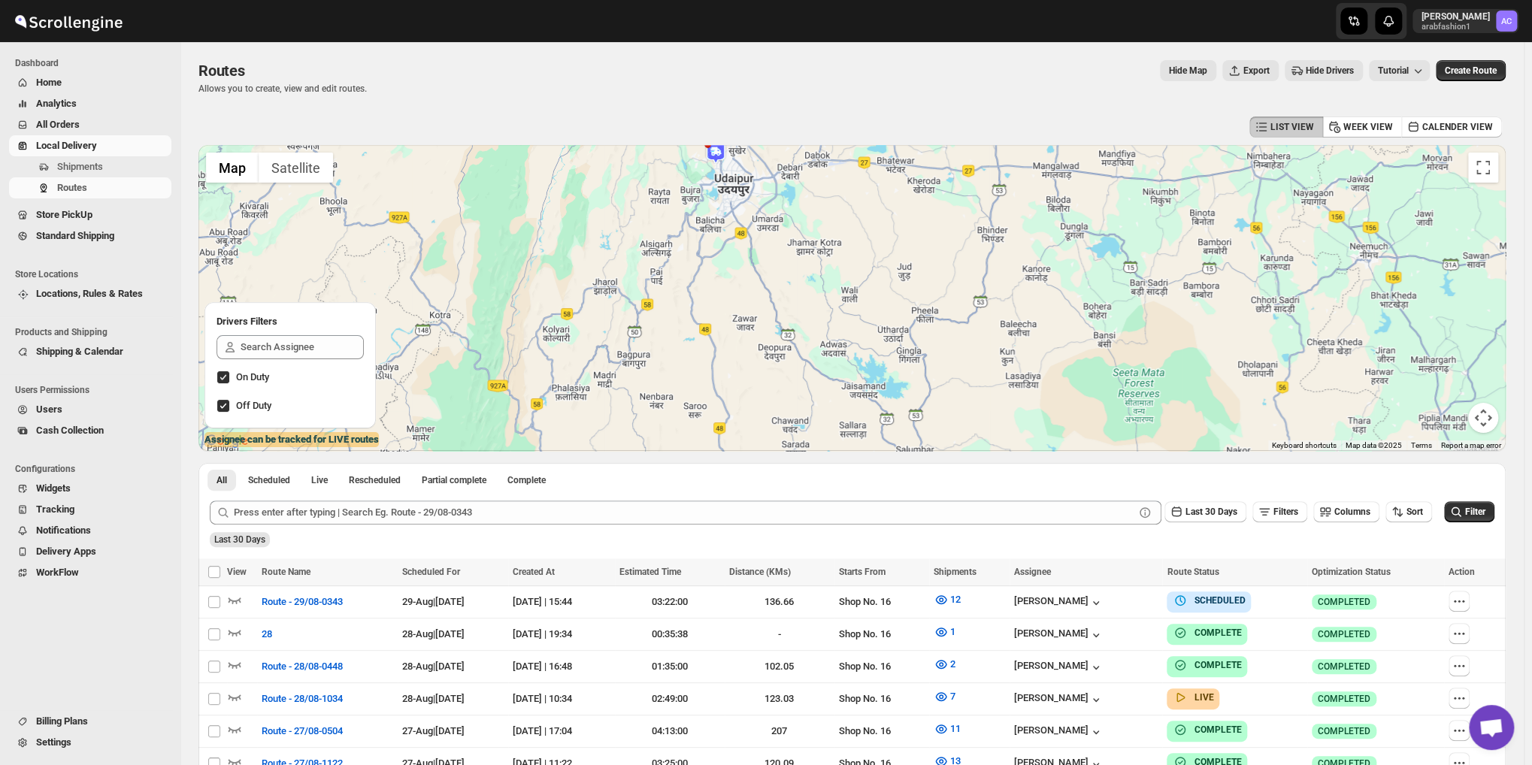
drag
click at [968, 383] on div at bounding box center [851, 298] width 1307 height 306
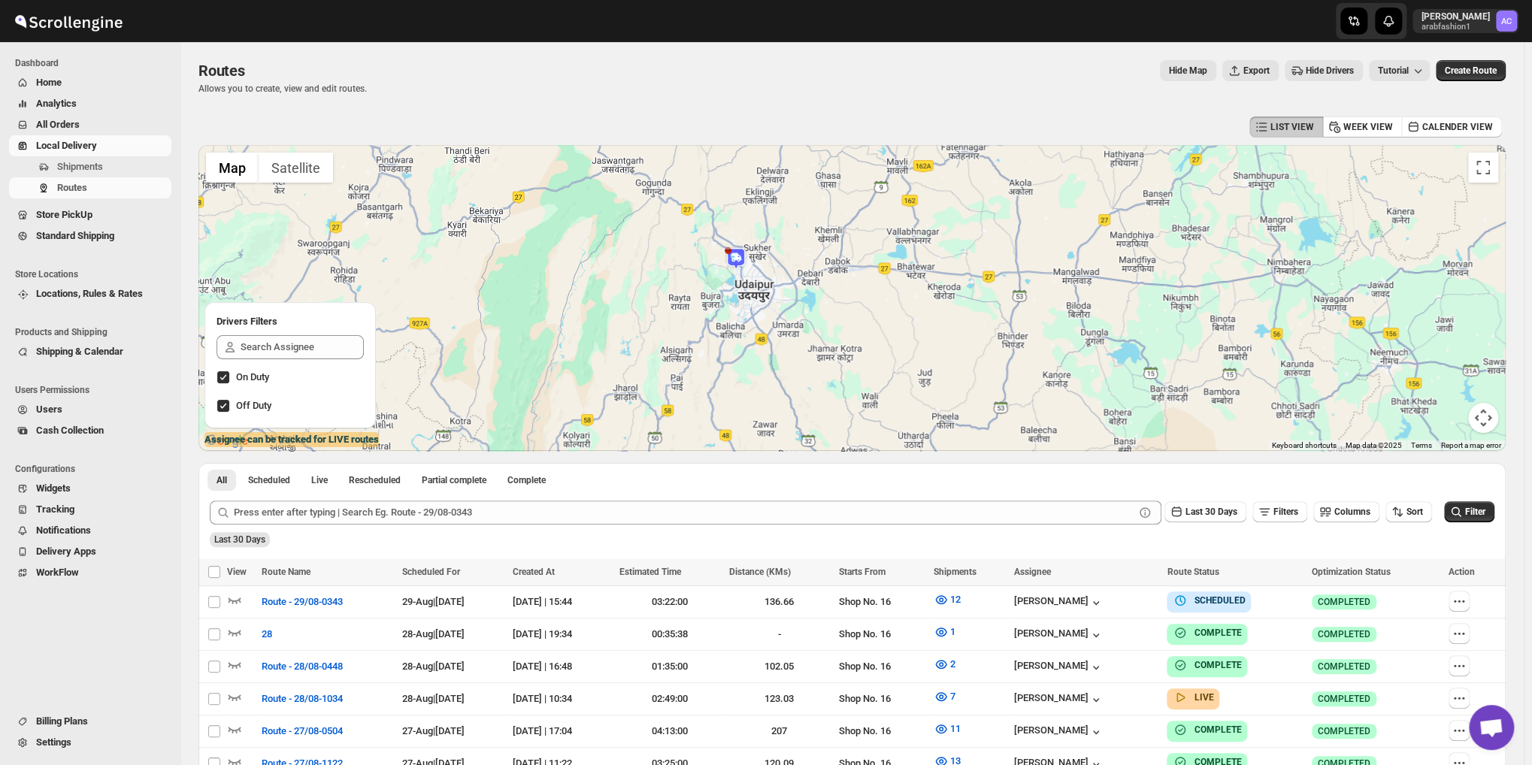
click at [927, 392] on div at bounding box center [851, 298] width 1307 height 306
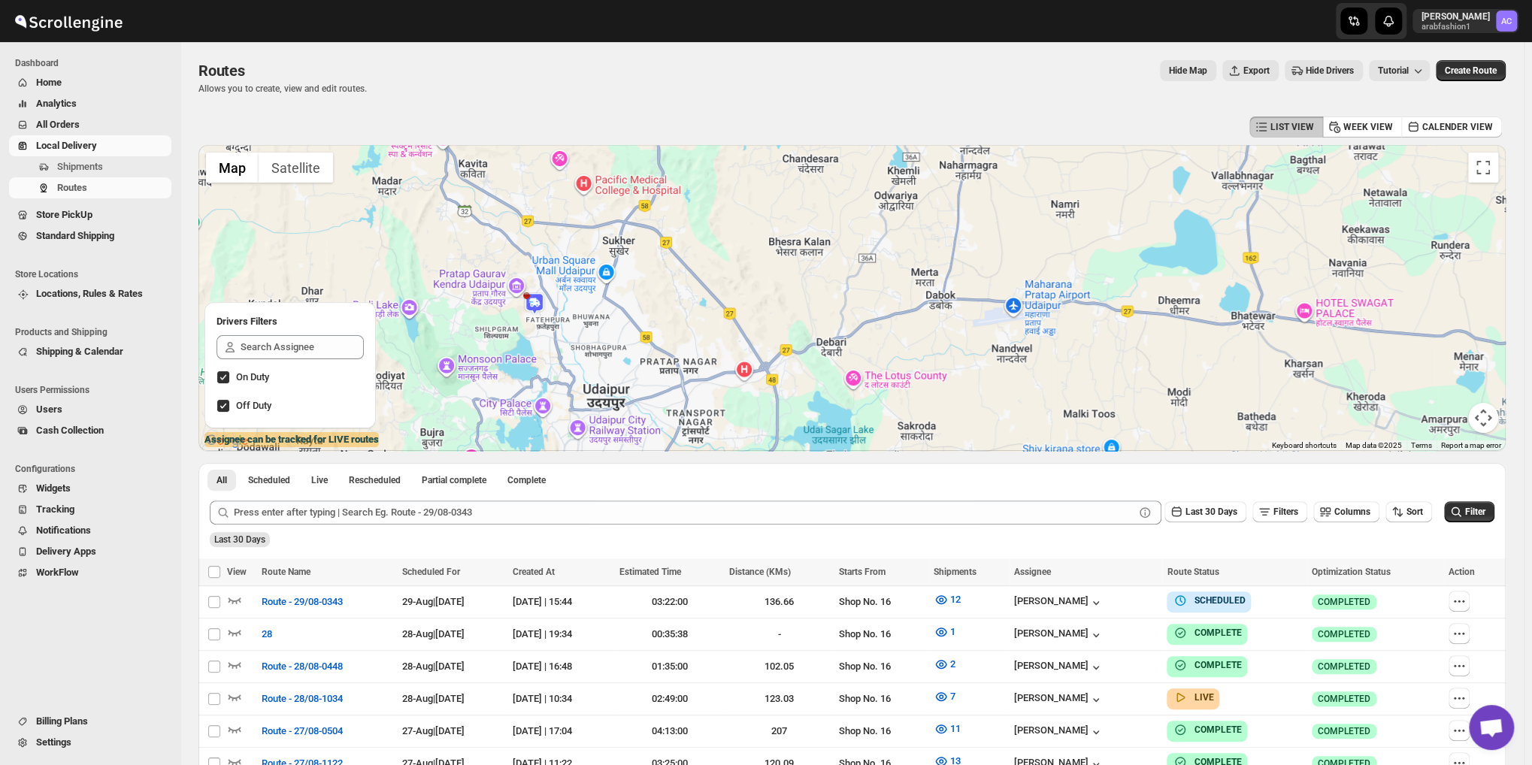
drag, startPoint x: 894, startPoint y: 327, endPoint x: 990, endPoint y: 307, distance: 97.4
click at [989, 307] on div at bounding box center [851, 298] width 1307 height 306
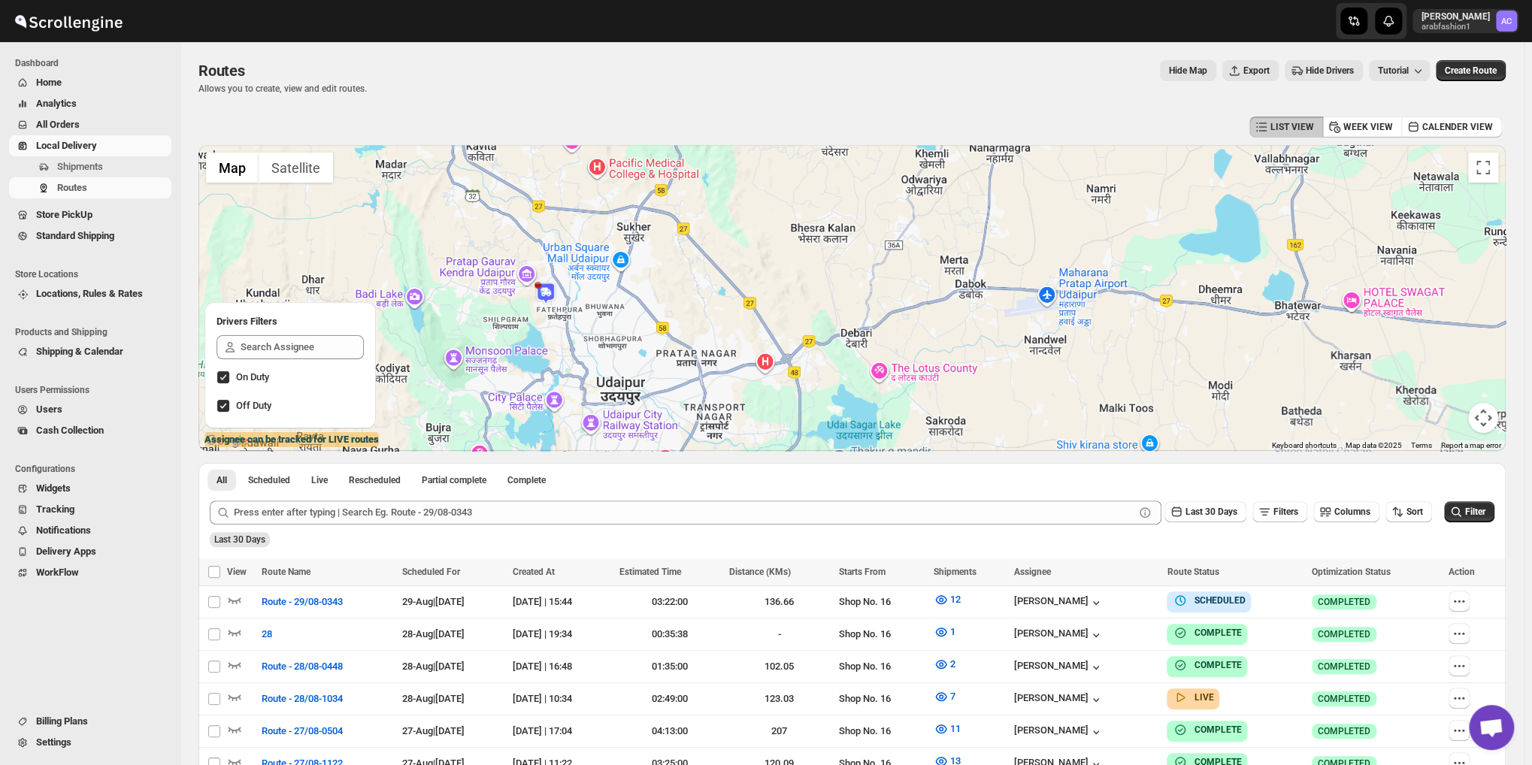
drag, startPoint x: 818, startPoint y: 376, endPoint x: 858, endPoint y: 333, distance: 58.5
click at [845, 345] on div at bounding box center [851, 298] width 1307 height 306
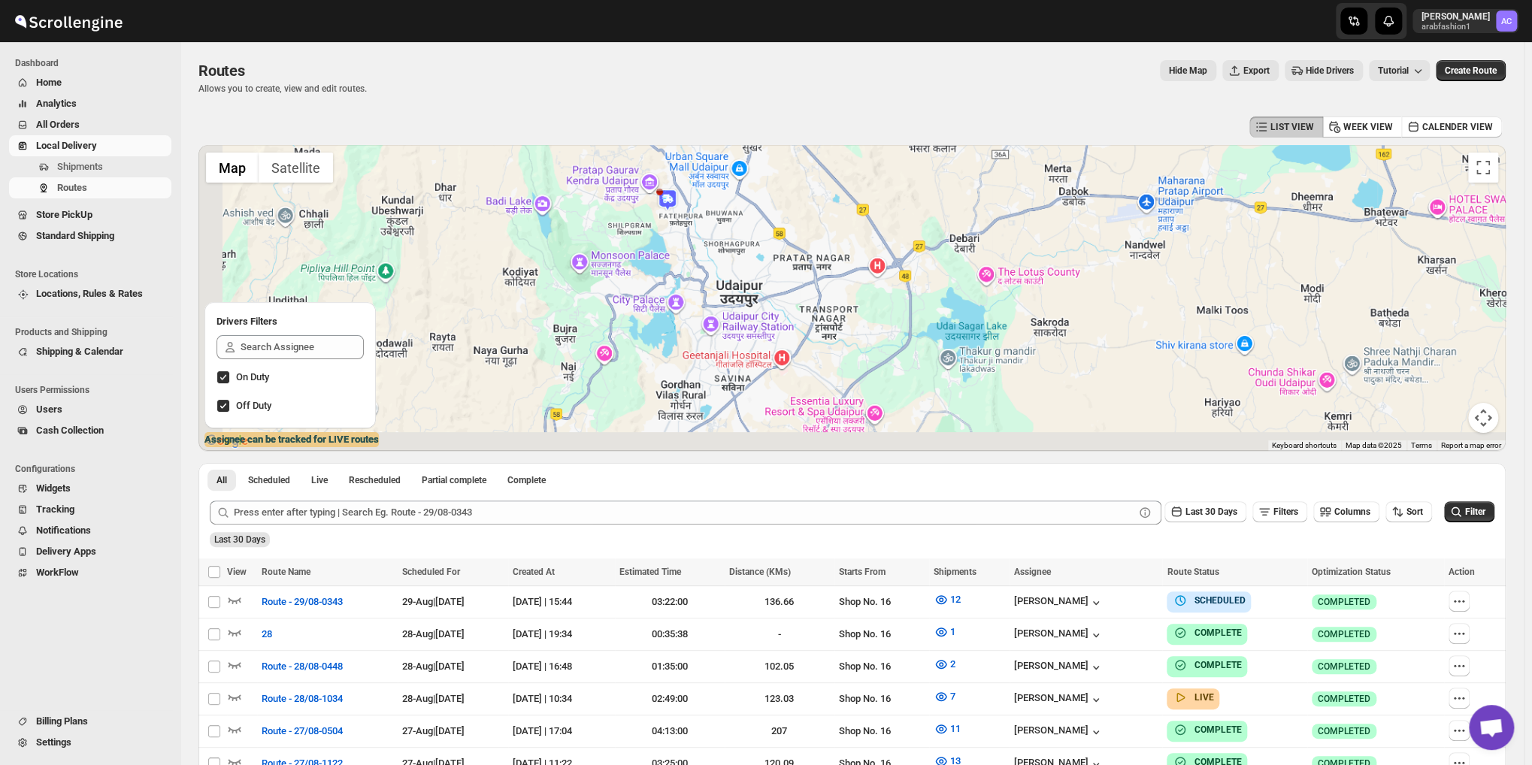
drag, startPoint x: 815, startPoint y: 292, endPoint x: 894, endPoint y: 259, distance: 84.9
click at [894, 259] on div at bounding box center [851, 298] width 1307 height 306
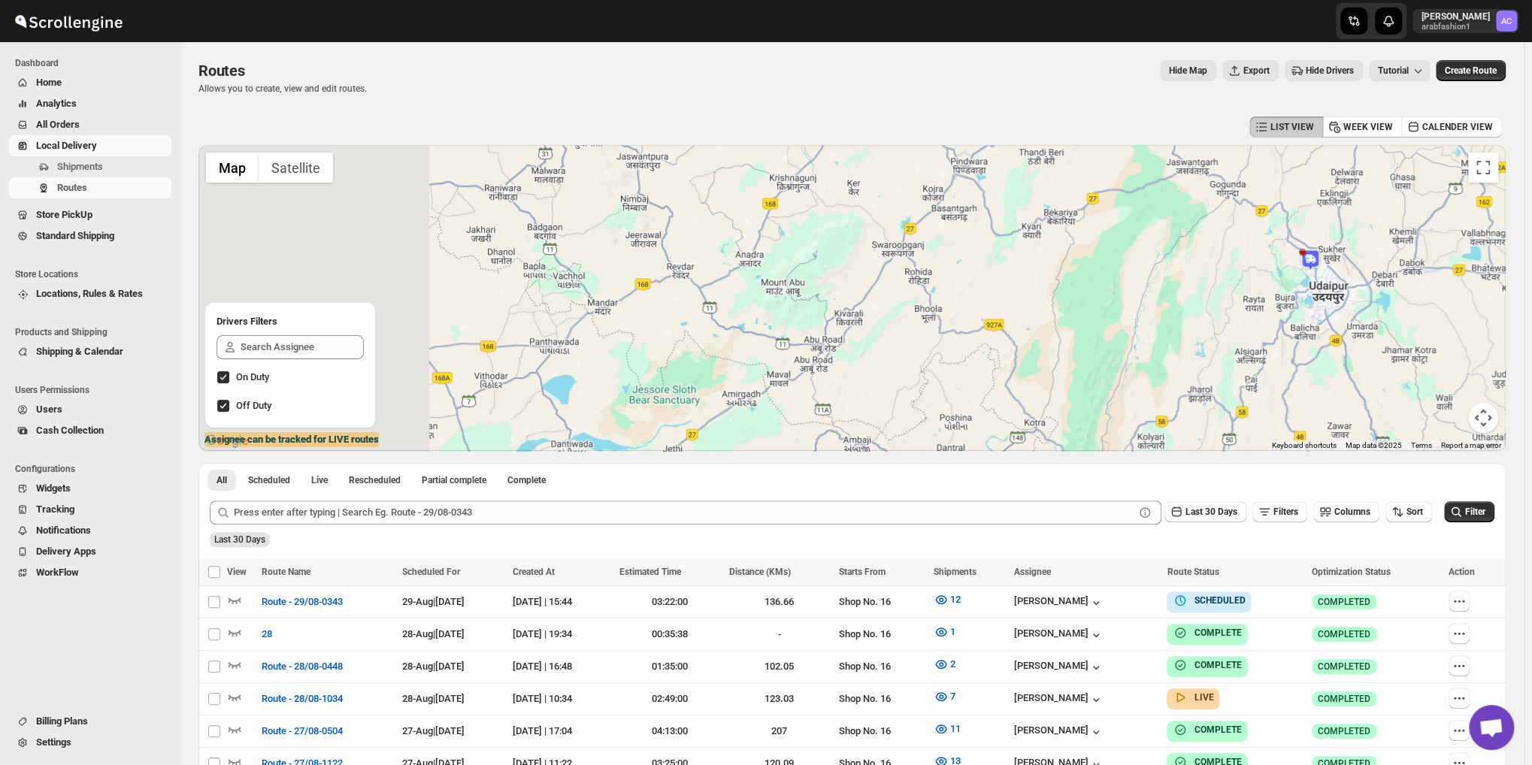
drag, startPoint x: 812, startPoint y: 314, endPoint x: 1317, endPoint y: 300, distance: 505.2
click at [1317, 300] on div at bounding box center [851, 298] width 1307 height 306
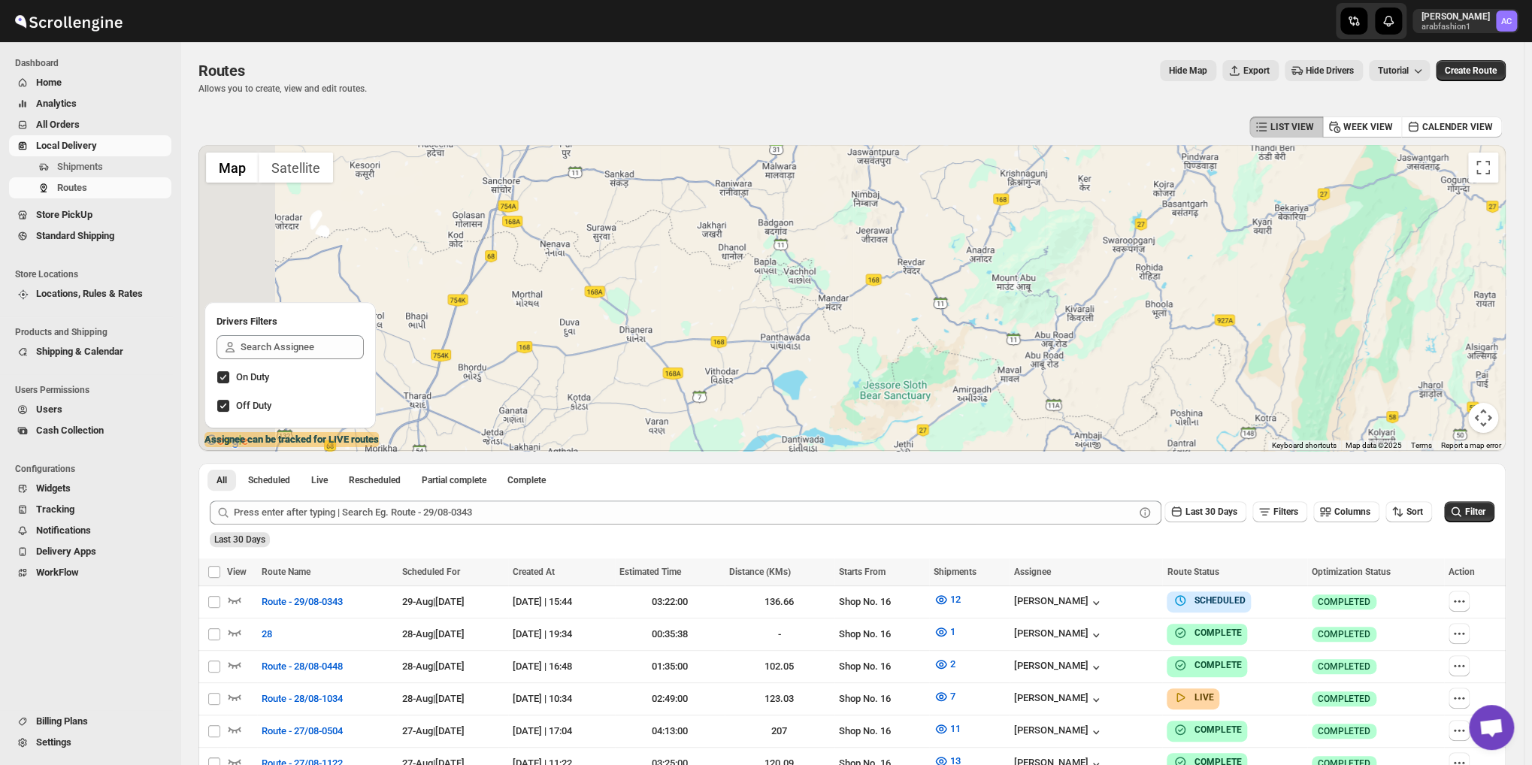
drag, startPoint x: 820, startPoint y: 292, endPoint x: 1063, endPoint y: 289, distance: 243.5
click at [1063, 289] on div at bounding box center [851, 298] width 1307 height 306
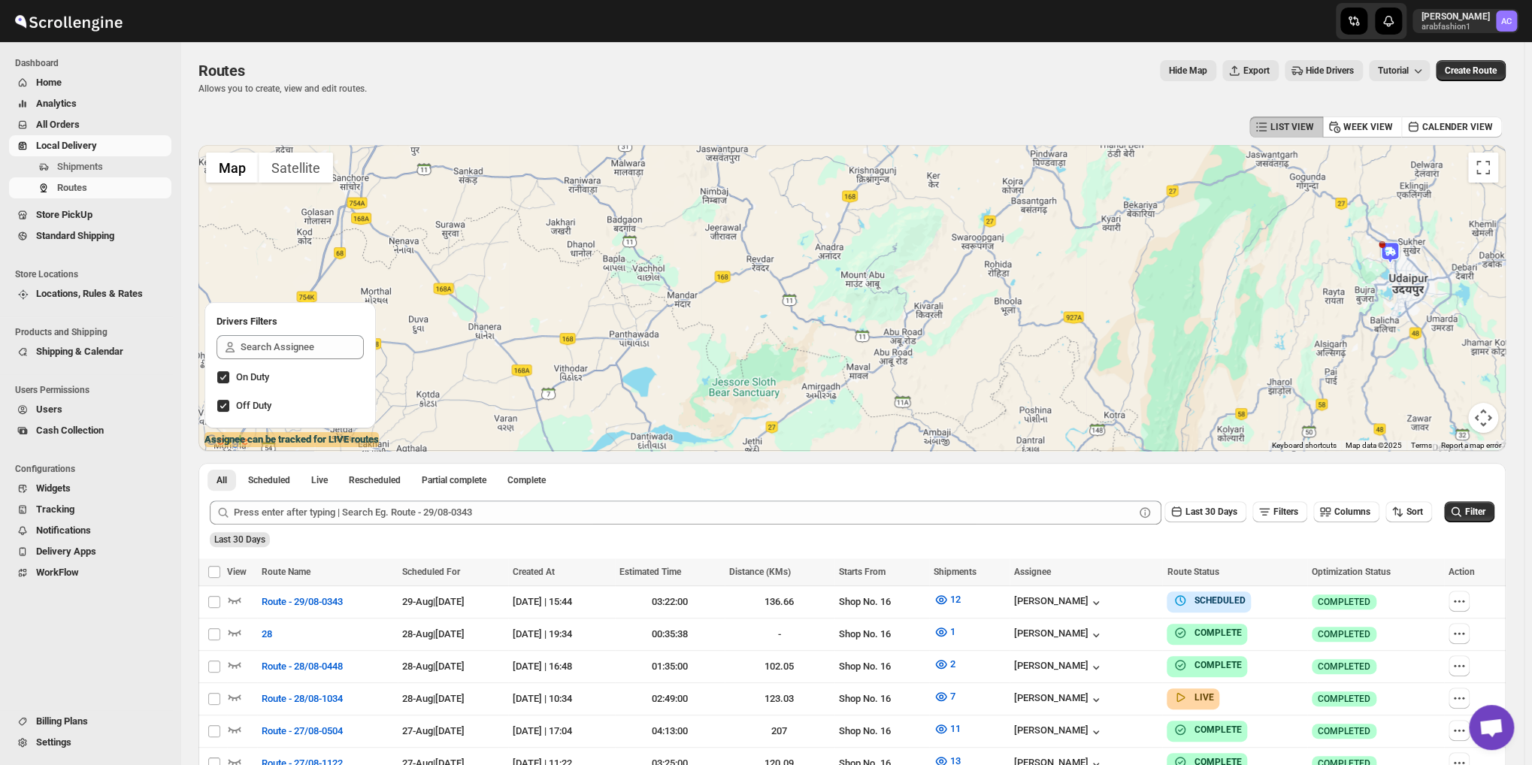
drag, startPoint x: 1166, startPoint y: 310, endPoint x: 868, endPoint y: 298, distance: 298.6
click at [927, 302] on div at bounding box center [851, 298] width 1307 height 306
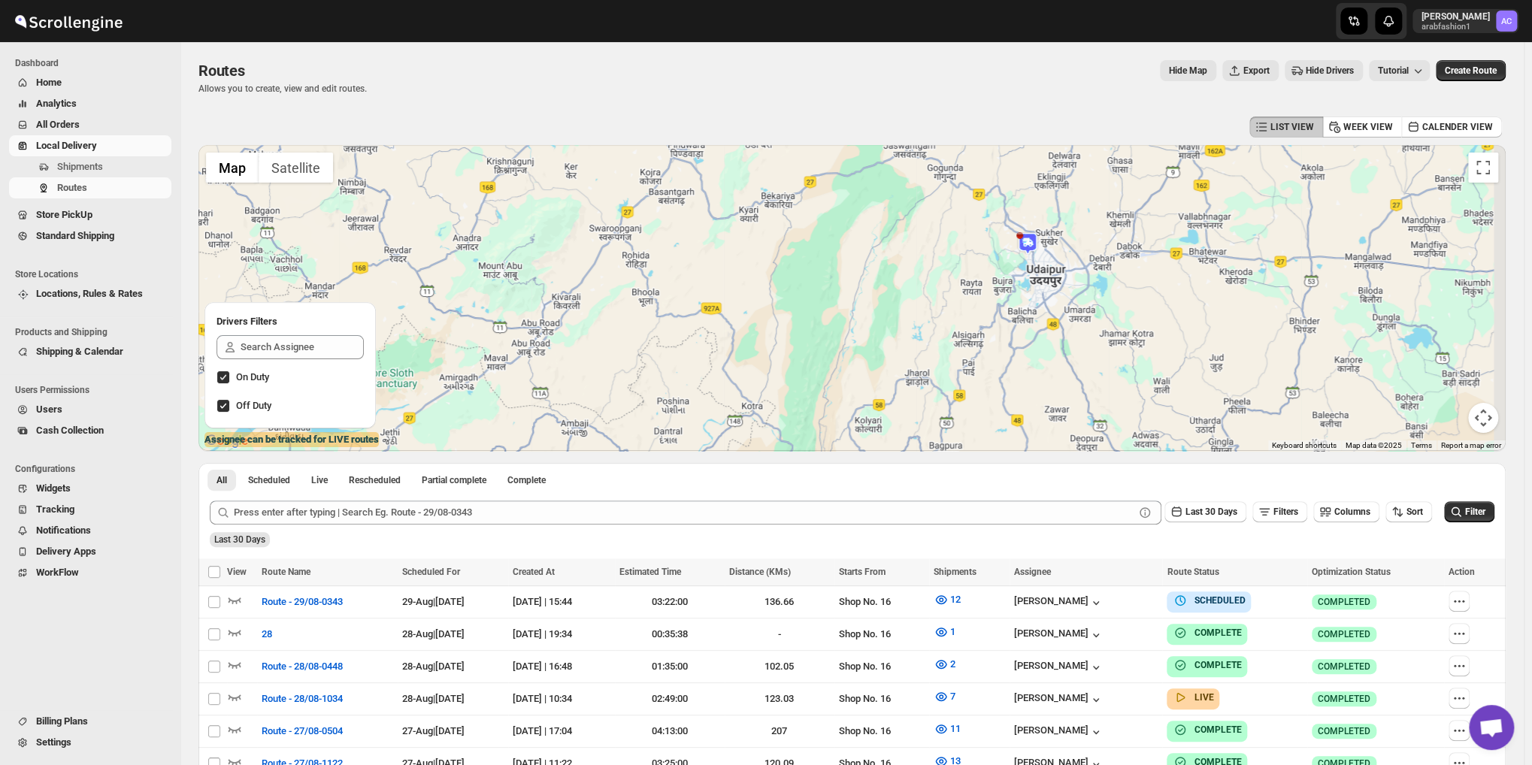
drag, startPoint x: 1253, startPoint y: 304, endPoint x: 1075, endPoint y: 304, distance: 177.4
click at [1096, 304] on div at bounding box center [851, 298] width 1307 height 306
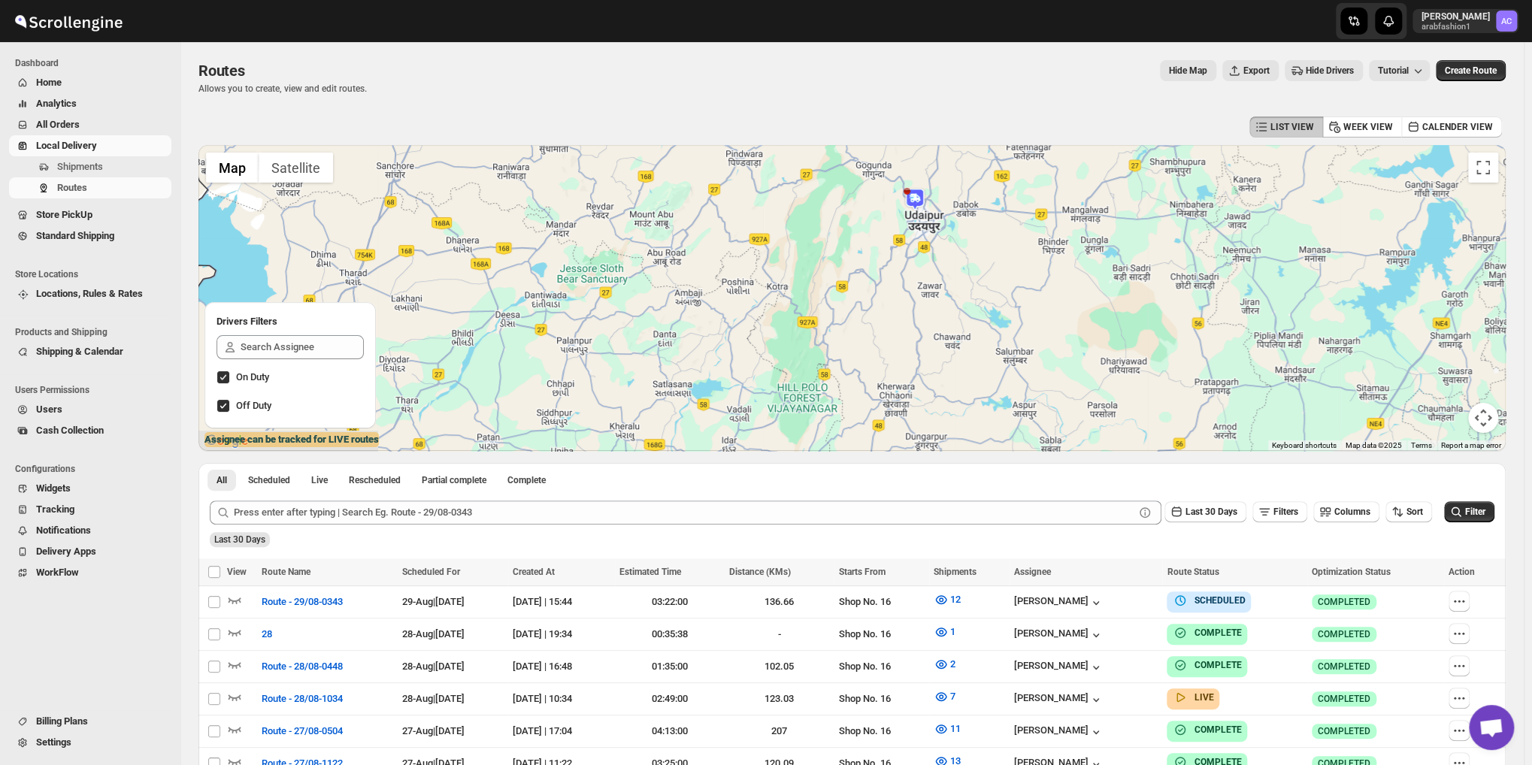
drag, startPoint x: 968, startPoint y: 334, endPoint x: 986, endPoint y: 247, distance: 88.3
click at [986, 247] on div at bounding box center [851, 298] width 1307 height 306
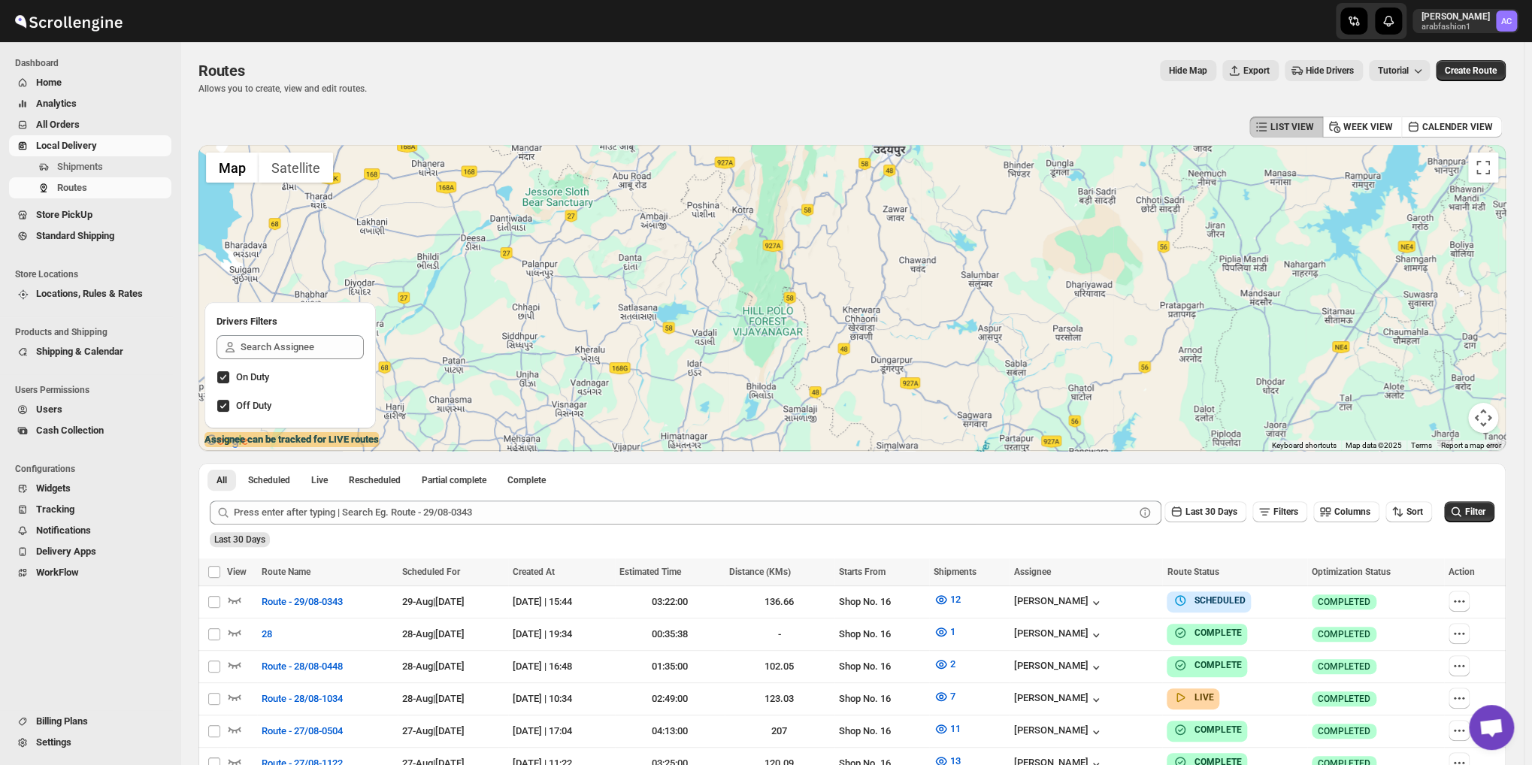
drag, startPoint x: 1019, startPoint y: 319, endPoint x: 970, endPoint y: 271, distance: 68.6
click at [975, 271] on div at bounding box center [851, 298] width 1307 height 306
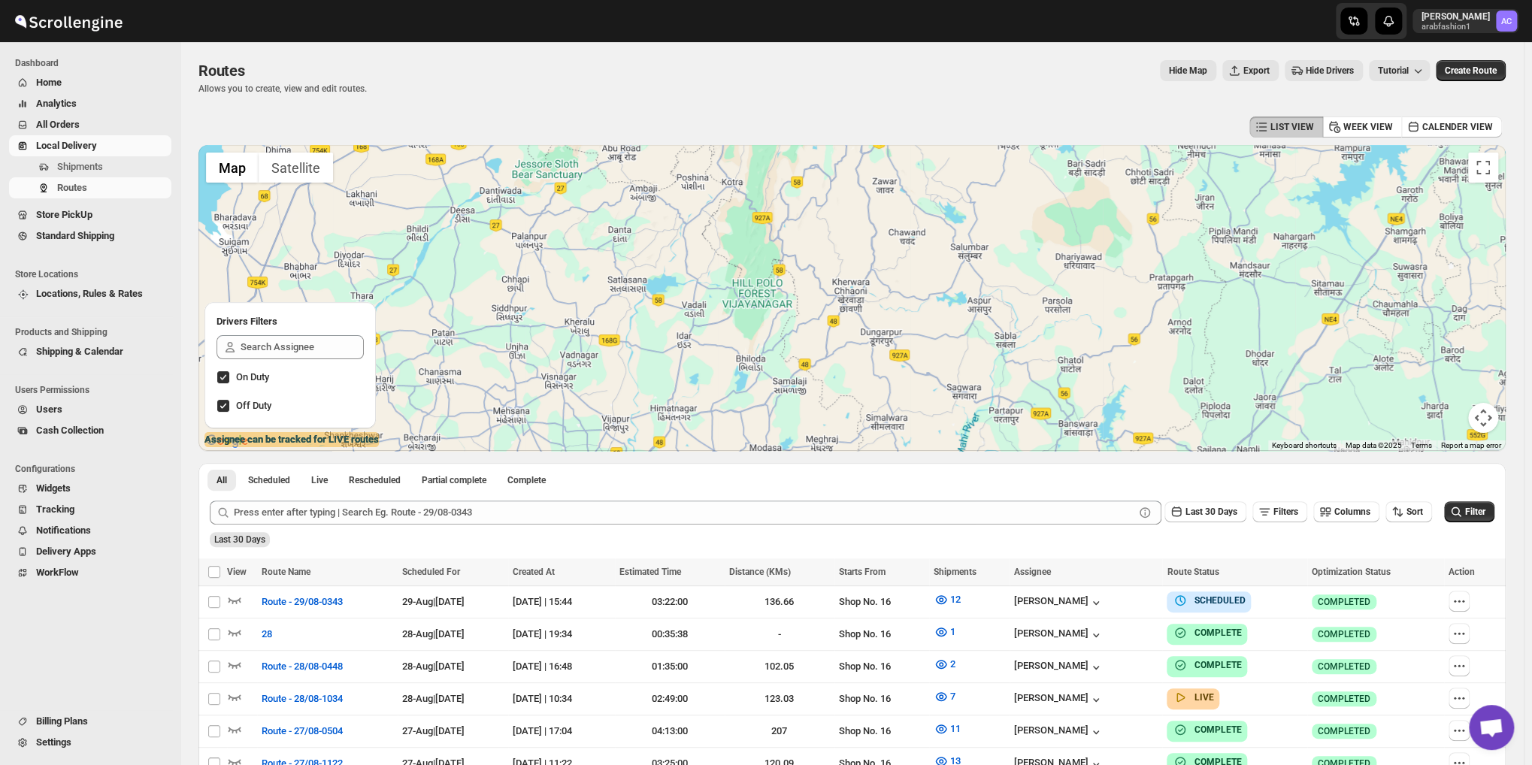
drag, startPoint x: 1027, startPoint y: 291, endPoint x: 1015, endPoint y: 277, distance: 18.6
click at [1016, 277] on div at bounding box center [851, 298] width 1307 height 306
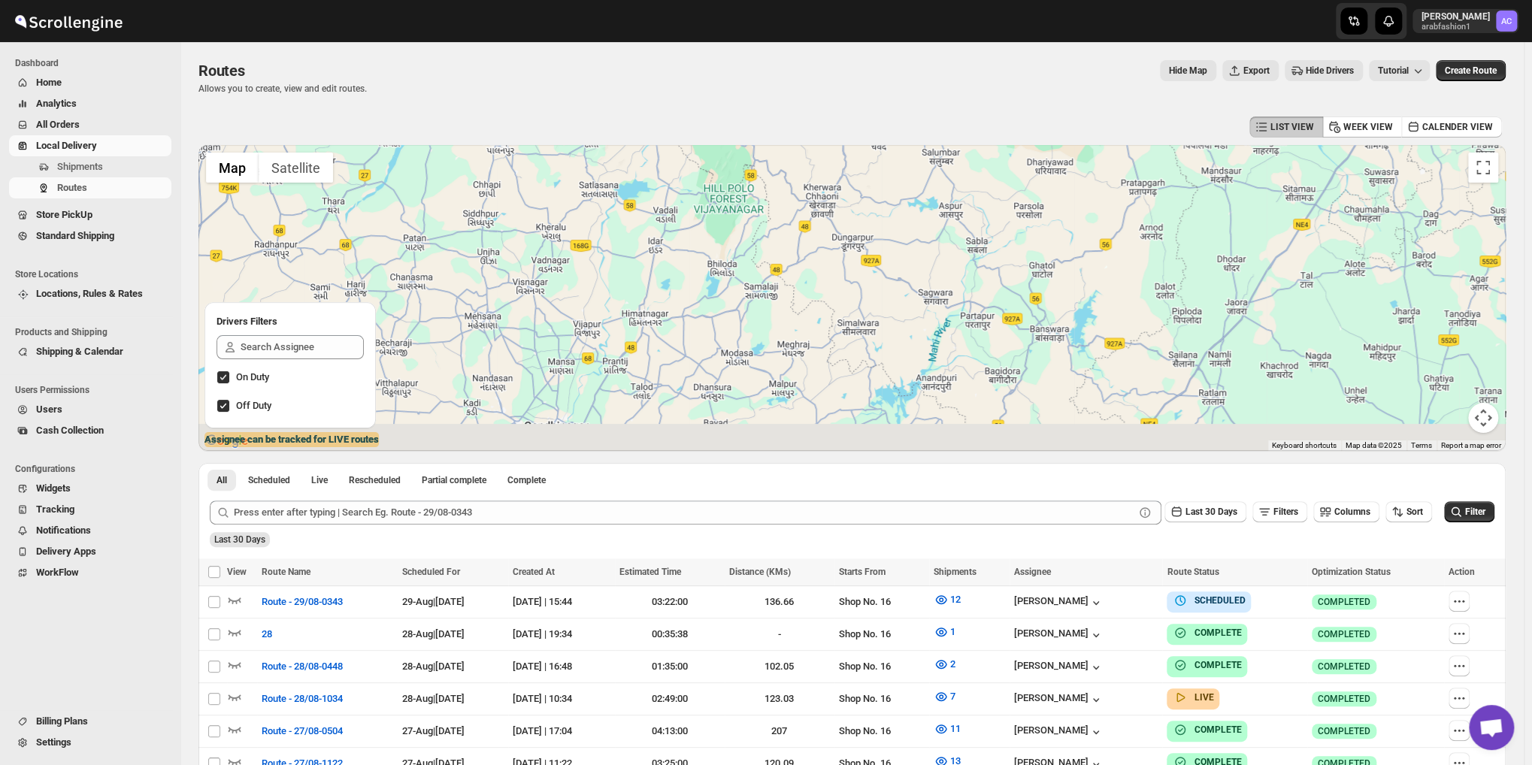
drag, startPoint x: 1097, startPoint y: 374, endPoint x: 1055, endPoint y: 217, distance: 162.6
click at [1057, 217] on div at bounding box center [851, 298] width 1307 height 306
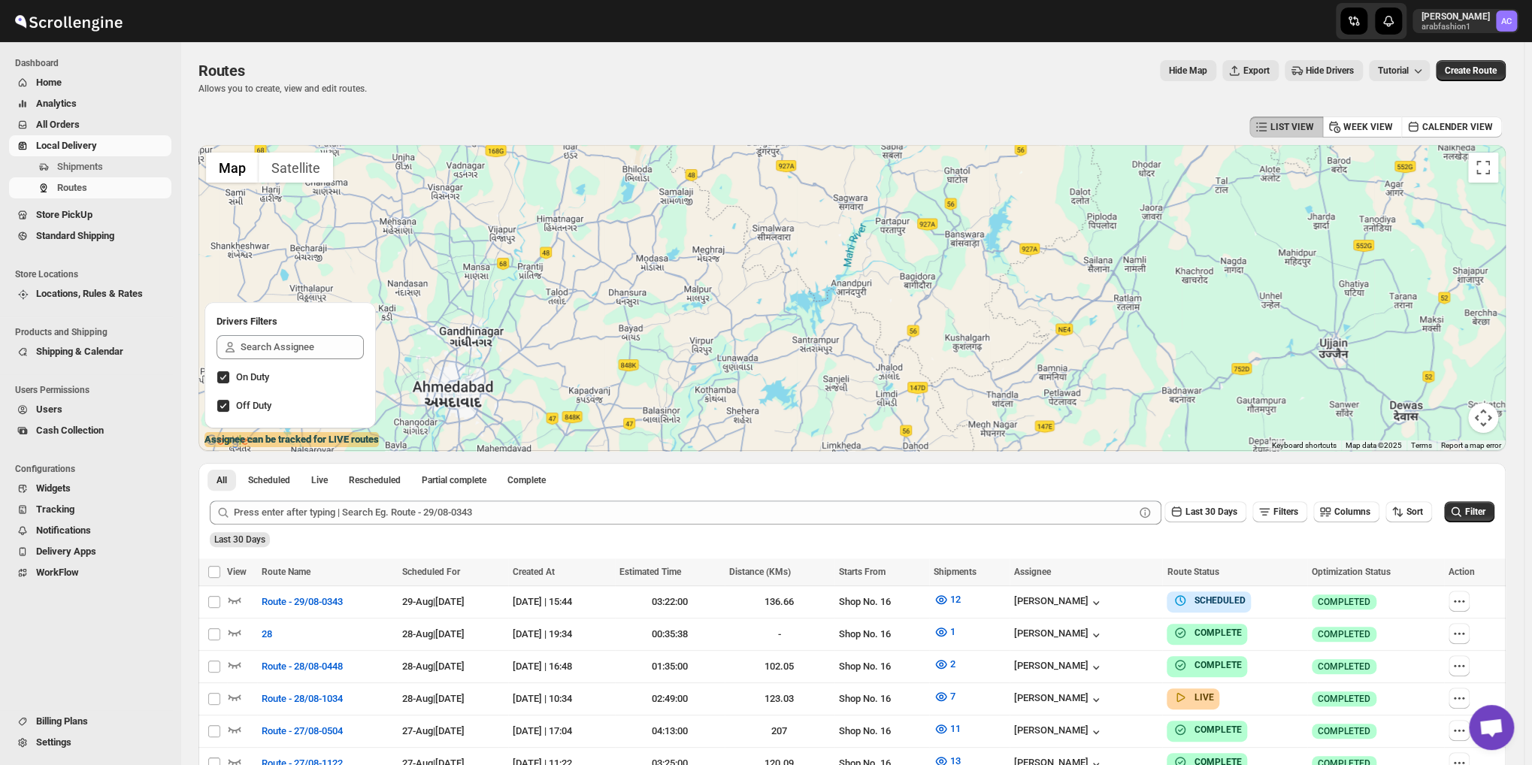
drag, startPoint x: 1012, startPoint y: 268, endPoint x: 986, endPoint y: 269, distance: 26.3
click at [986, 268] on div at bounding box center [851, 298] width 1307 height 306
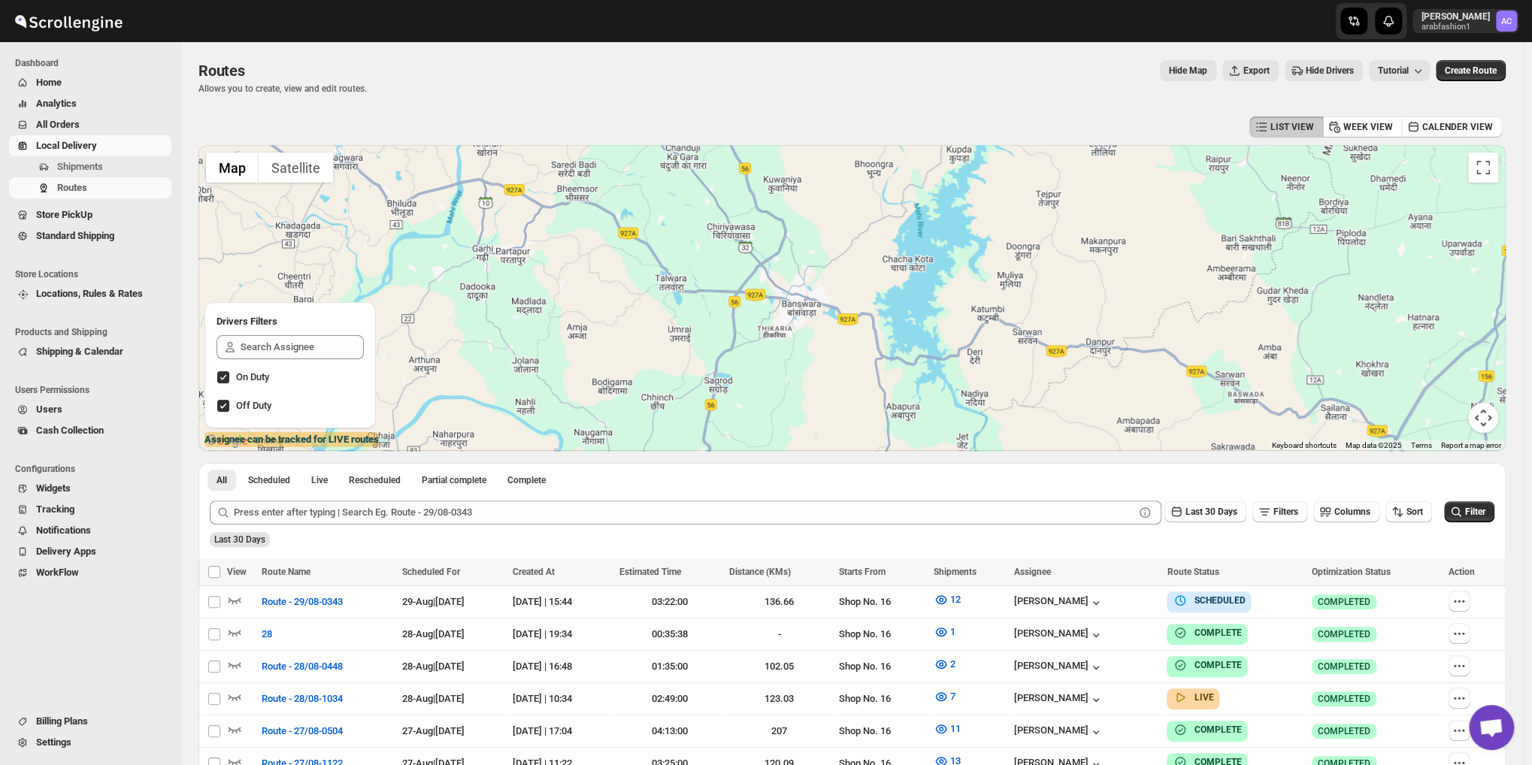
drag, startPoint x: 959, startPoint y: 297, endPoint x: 937, endPoint y: 337, distance: 46.1
click at [1003, 379] on div at bounding box center [851, 298] width 1307 height 306
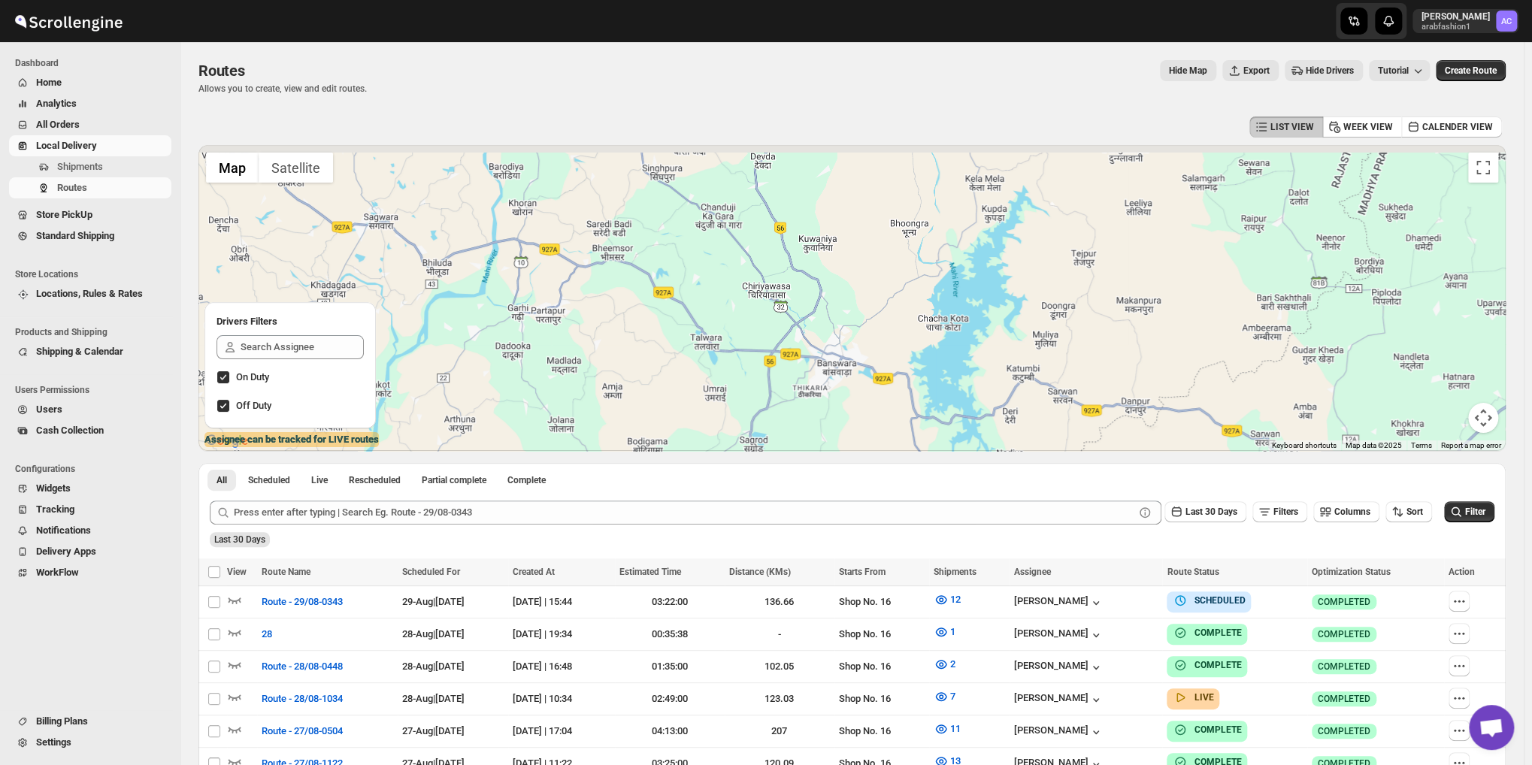
click at [917, 352] on div at bounding box center [851, 298] width 1307 height 306
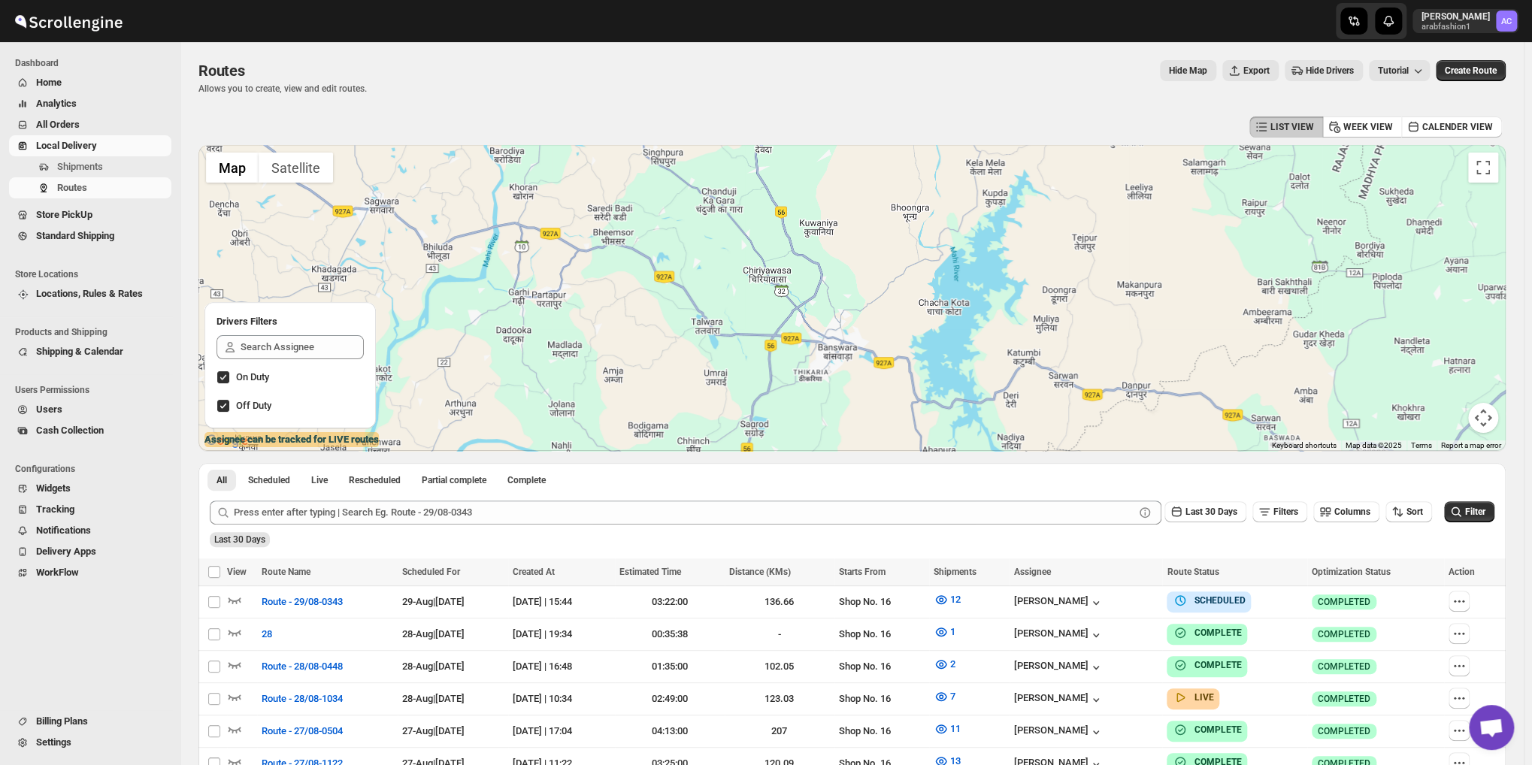
drag, startPoint x: 918, startPoint y: 364, endPoint x: 909, endPoint y: 271, distance: 93.6
click at [909, 271] on div at bounding box center [851, 298] width 1307 height 306
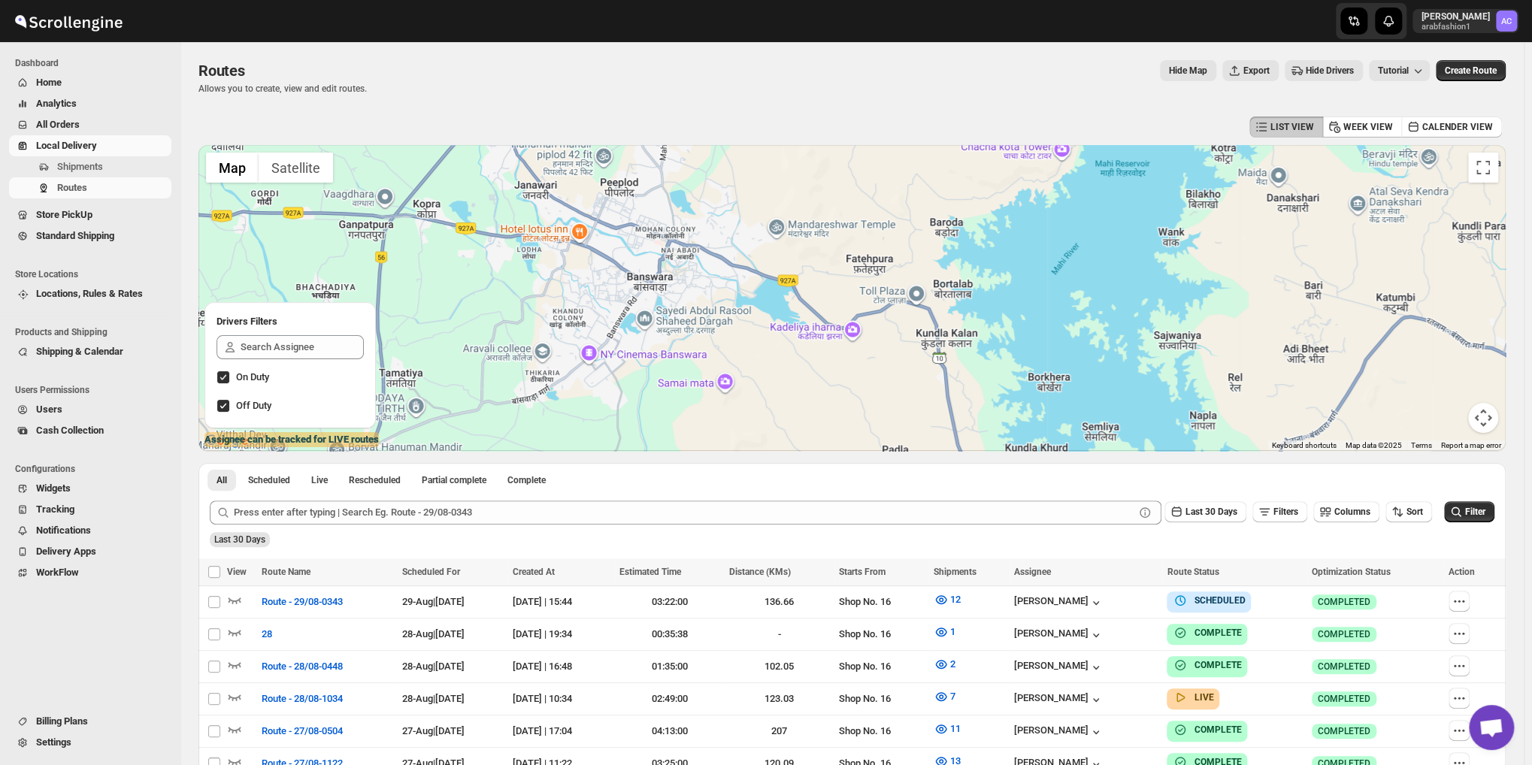
drag, startPoint x: 773, startPoint y: 269, endPoint x: 791, endPoint y: 266, distance: 18.3
click at [791, 266] on div at bounding box center [851, 298] width 1307 height 306
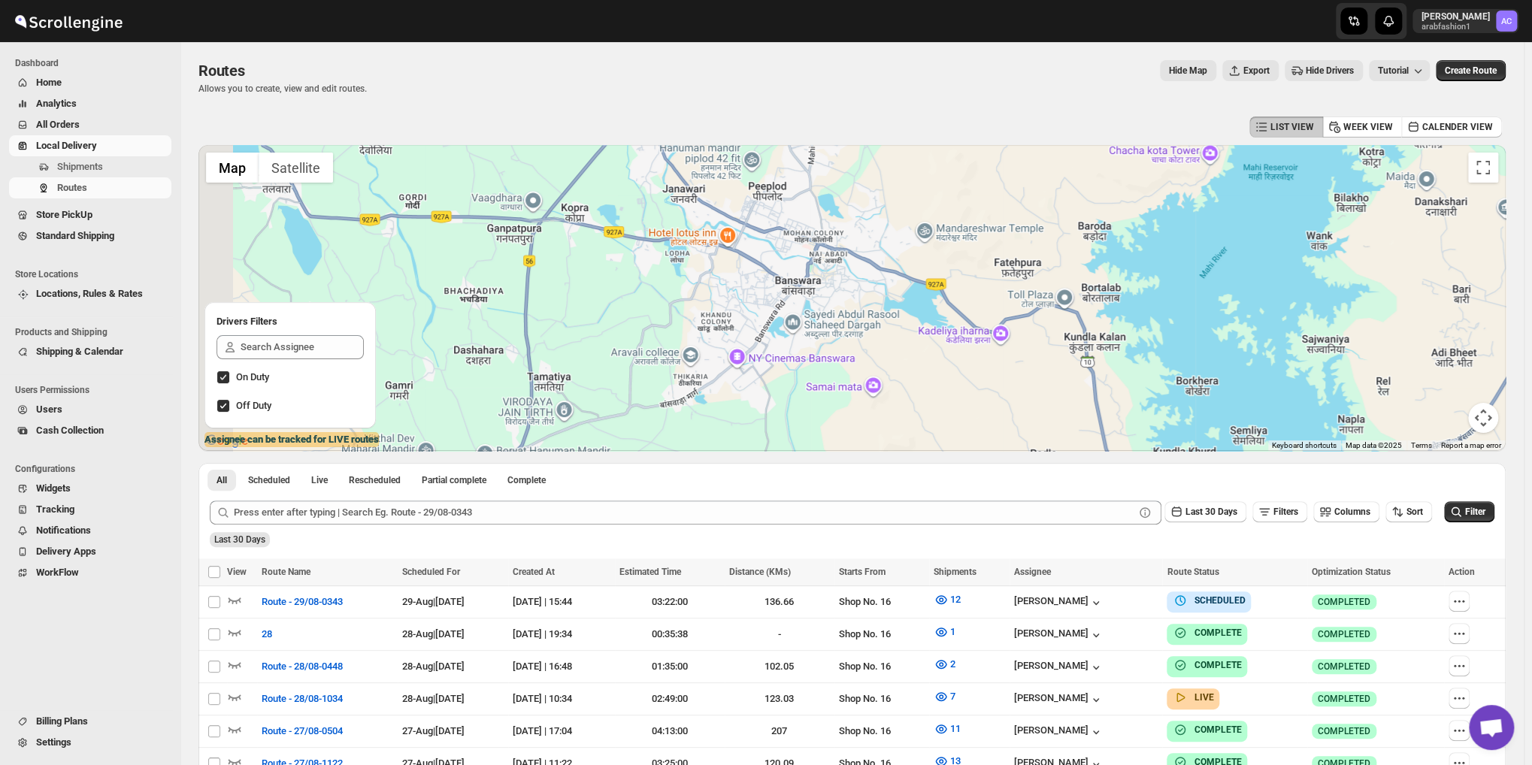
drag, startPoint x: 806, startPoint y: 283, endPoint x: 951, endPoint y: 289, distance: 145.2
click at [950, 289] on div at bounding box center [851, 298] width 1307 height 306
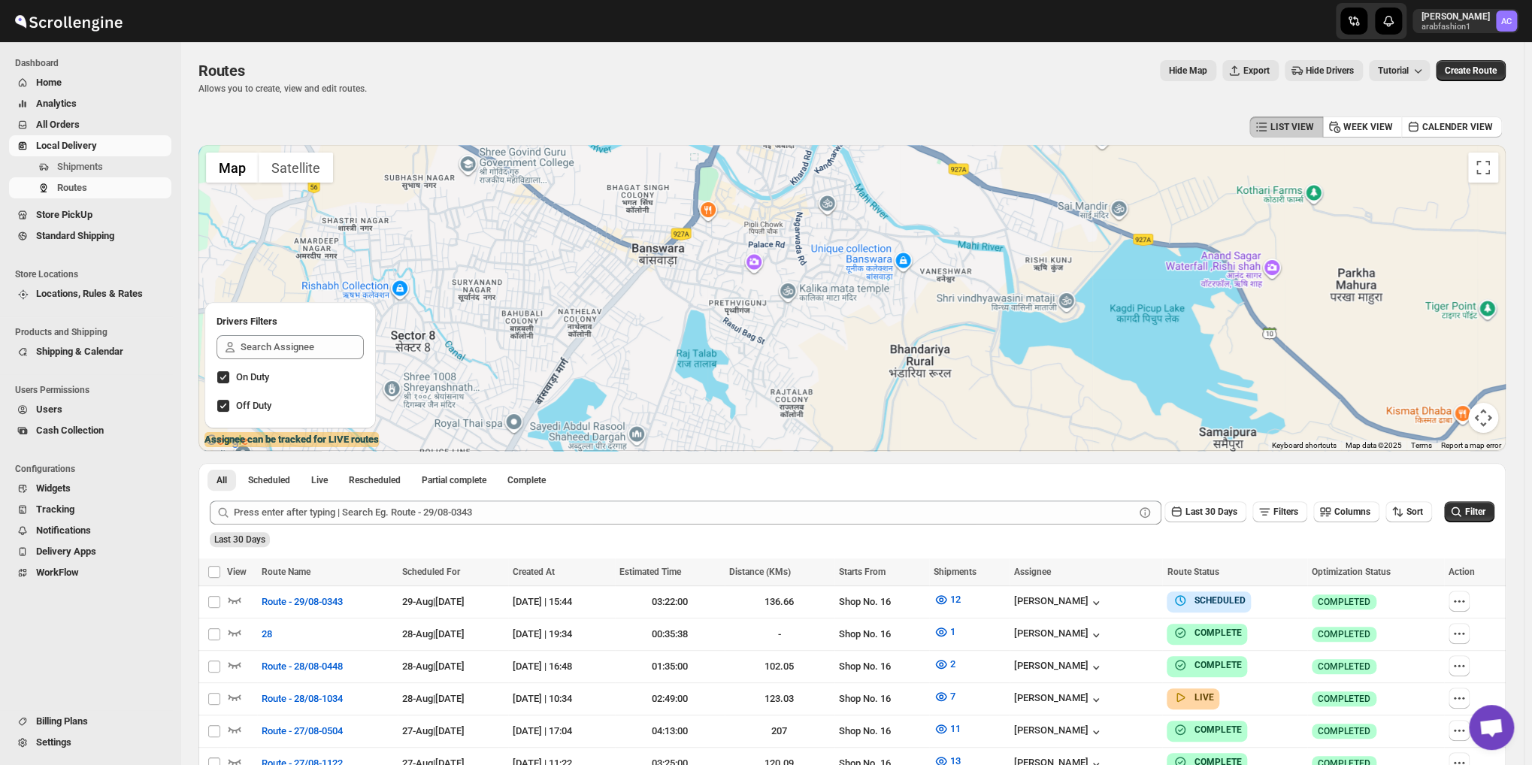
drag, startPoint x: 740, startPoint y: 289, endPoint x: 782, endPoint y: 291, distance: 42.1
click at [782, 290] on div at bounding box center [851, 298] width 1307 height 306
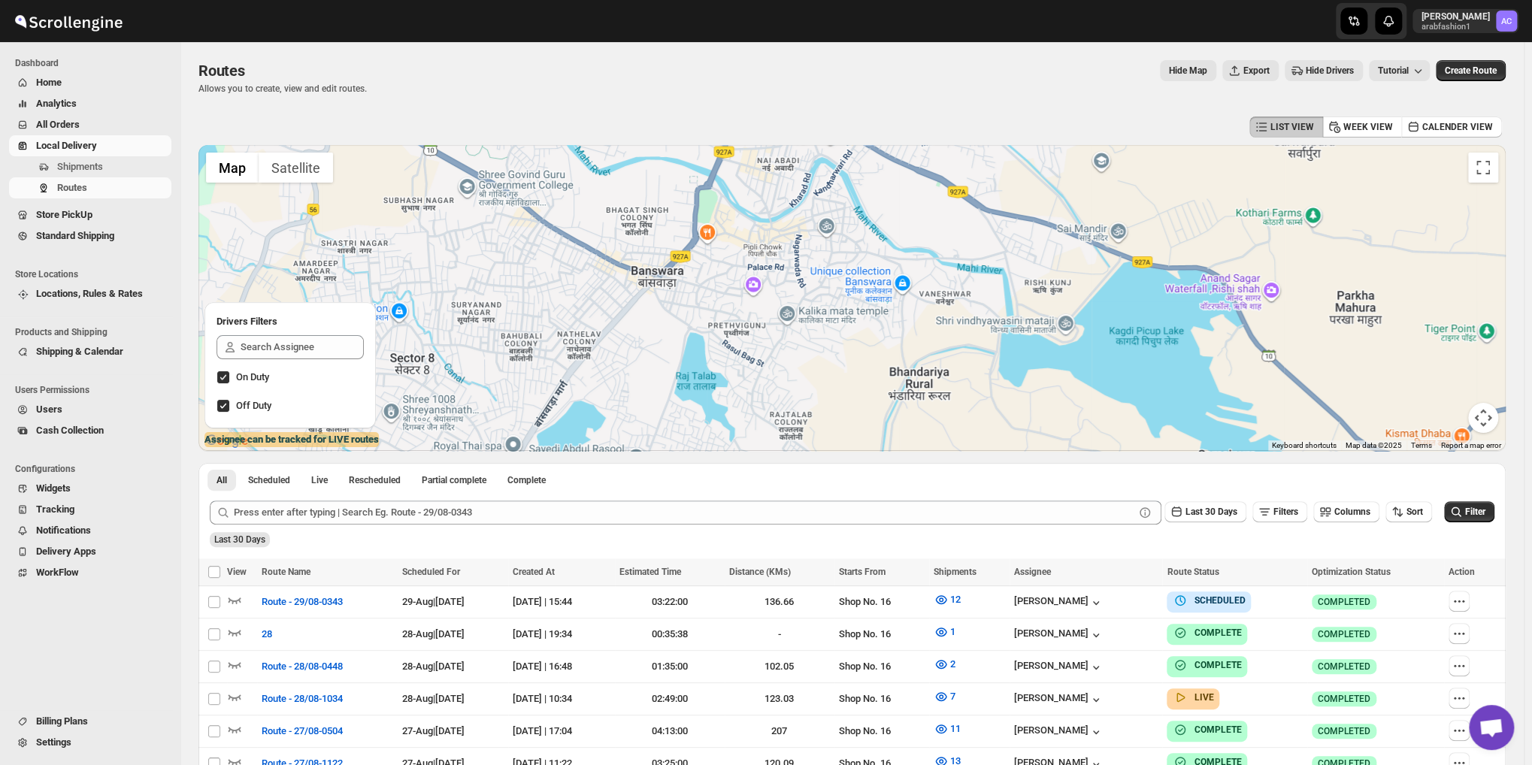
drag, startPoint x: 867, startPoint y: 247, endPoint x: 854, endPoint y: 271, distance: 28.3
click at [854, 271] on div at bounding box center [851, 298] width 1307 height 306
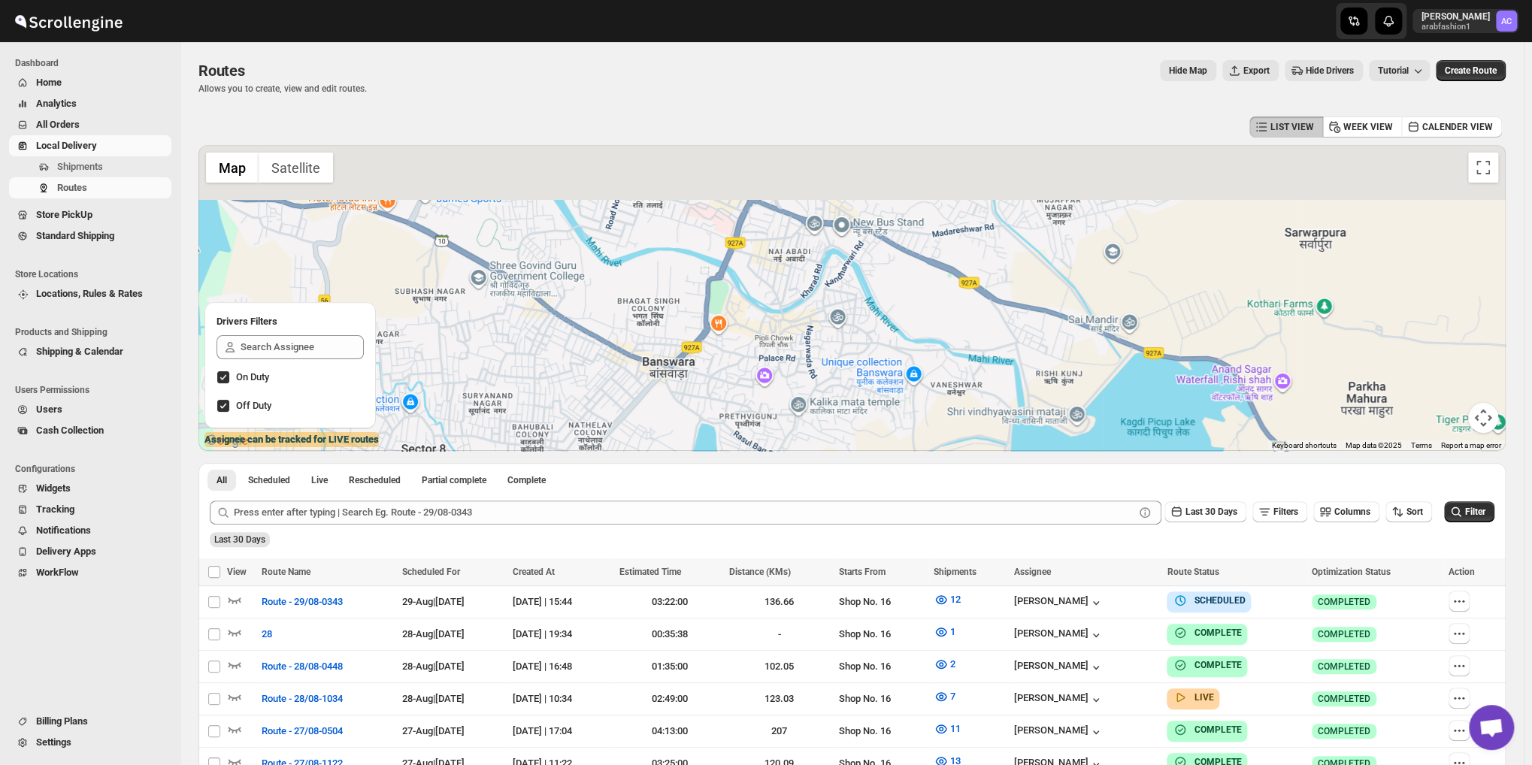
drag, startPoint x: 812, startPoint y: 273, endPoint x: 833, endPoint y: 349, distance: 79.3
click at [831, 346] on div at bounding box center [851, 298] width 1307 height 306
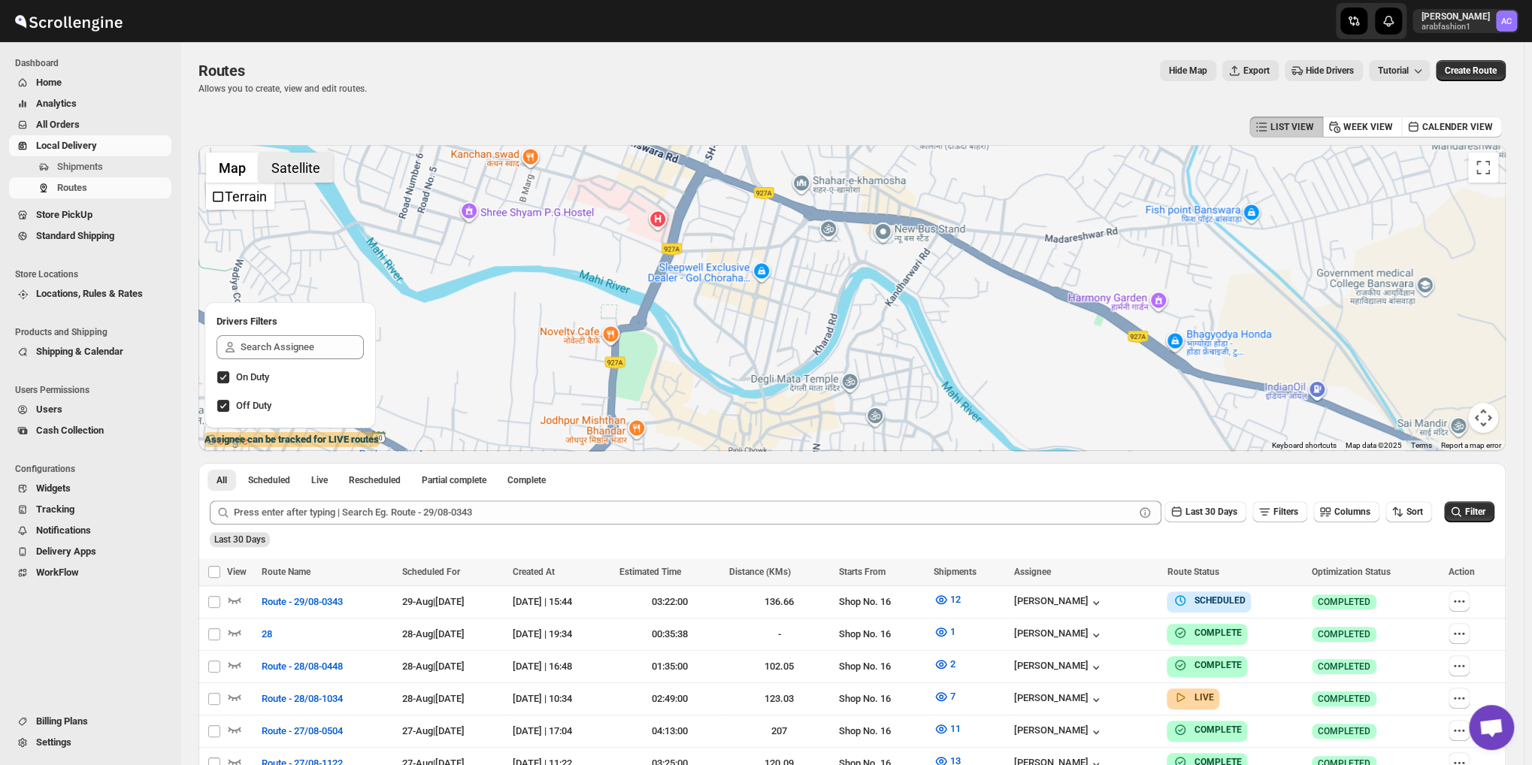
click at [304, 164] on button "Satellite" at bounding box center [296, 168] width 74 height 30
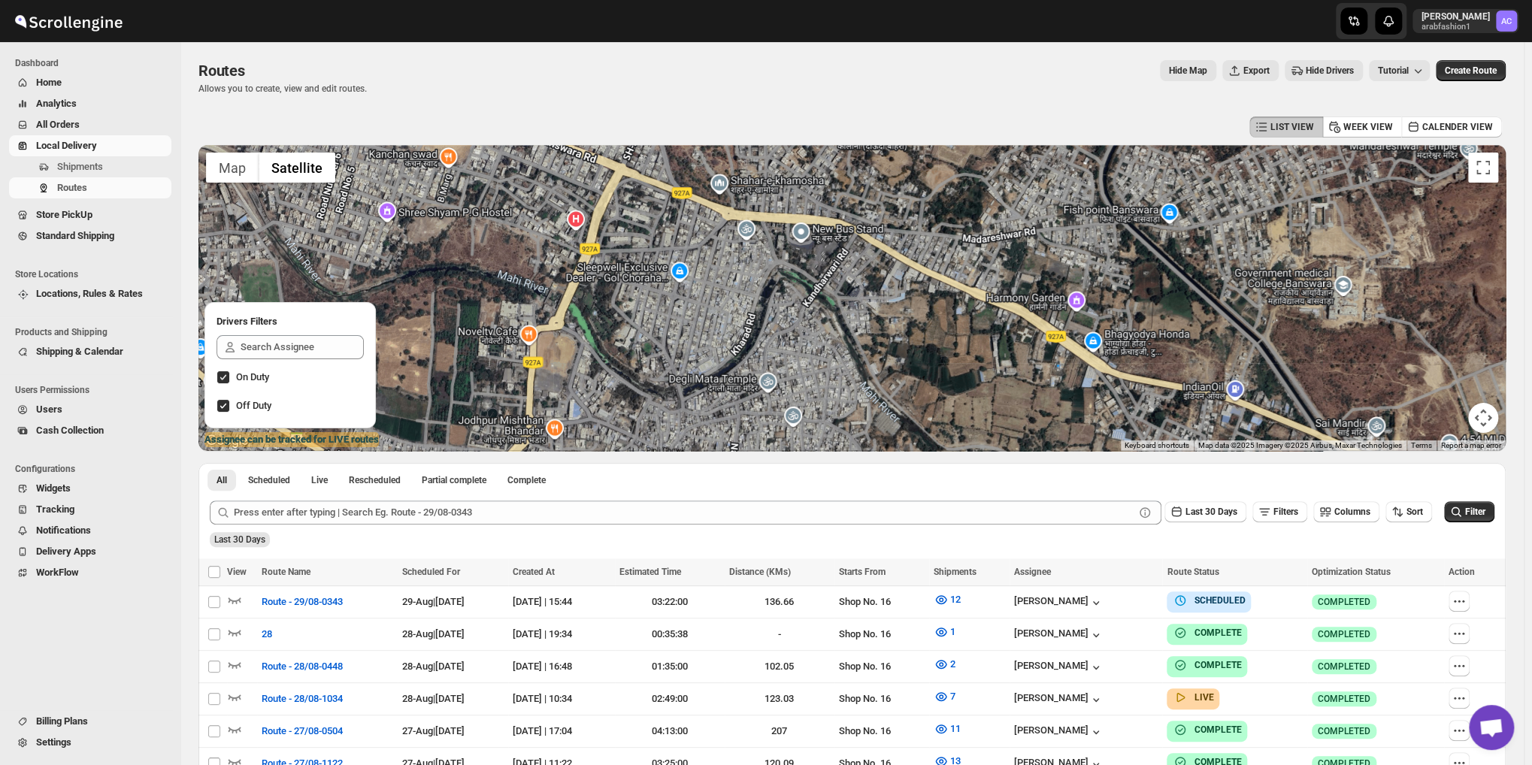
drag, startPoint x: 1121, startPoint y: 298, endPoint x: 972, endPoint y: 293, distance: 148.9
click at [995, 295] on div at bounding box center [851, 298] width 1307 height 306
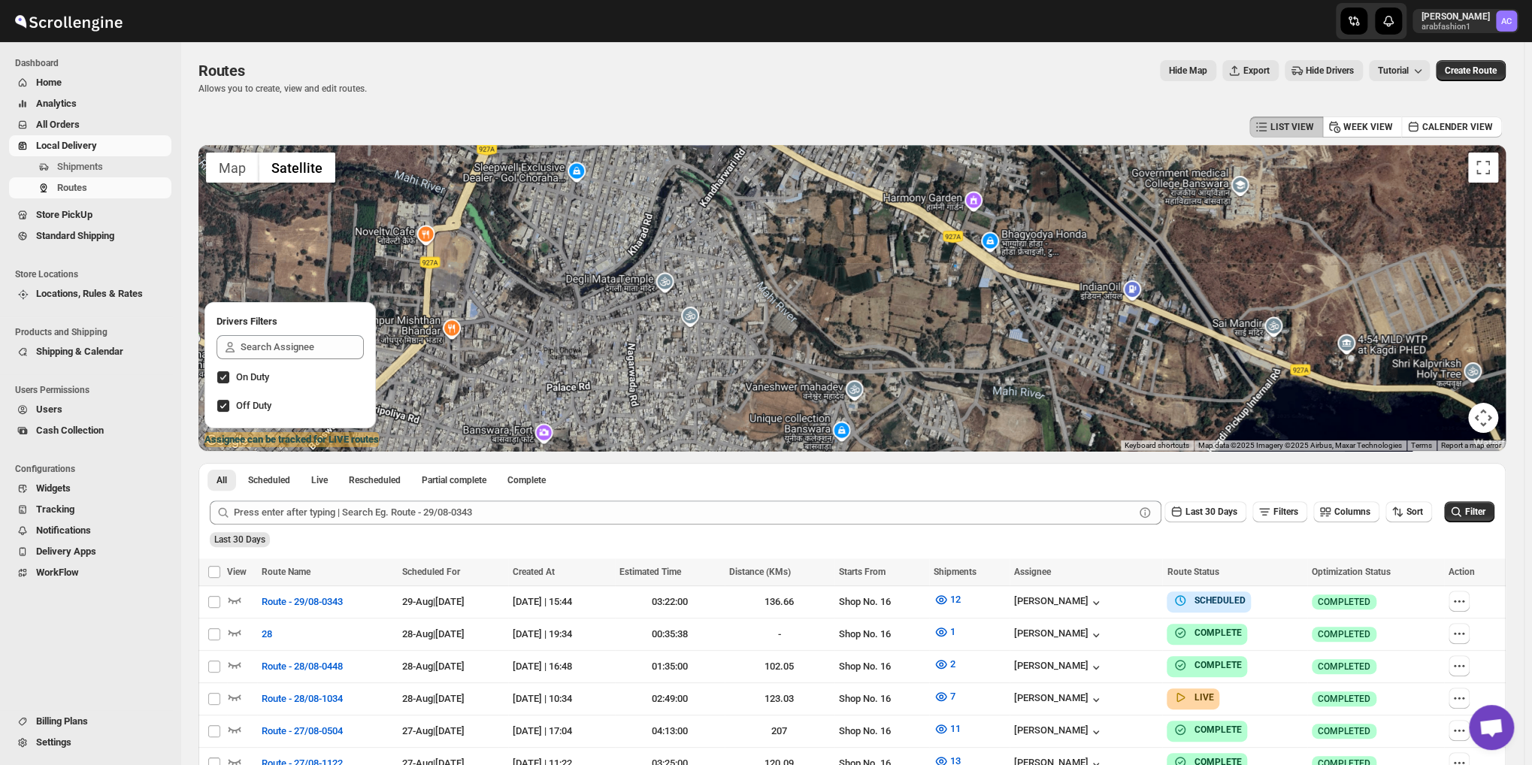
drag, startPoint x: 990, startPoint y: 374, endPoint x: 951, endPoint y: 301, distance: 83.4
click at [951, 301] on div at bounding box center [851, 298] width 1307 height 306
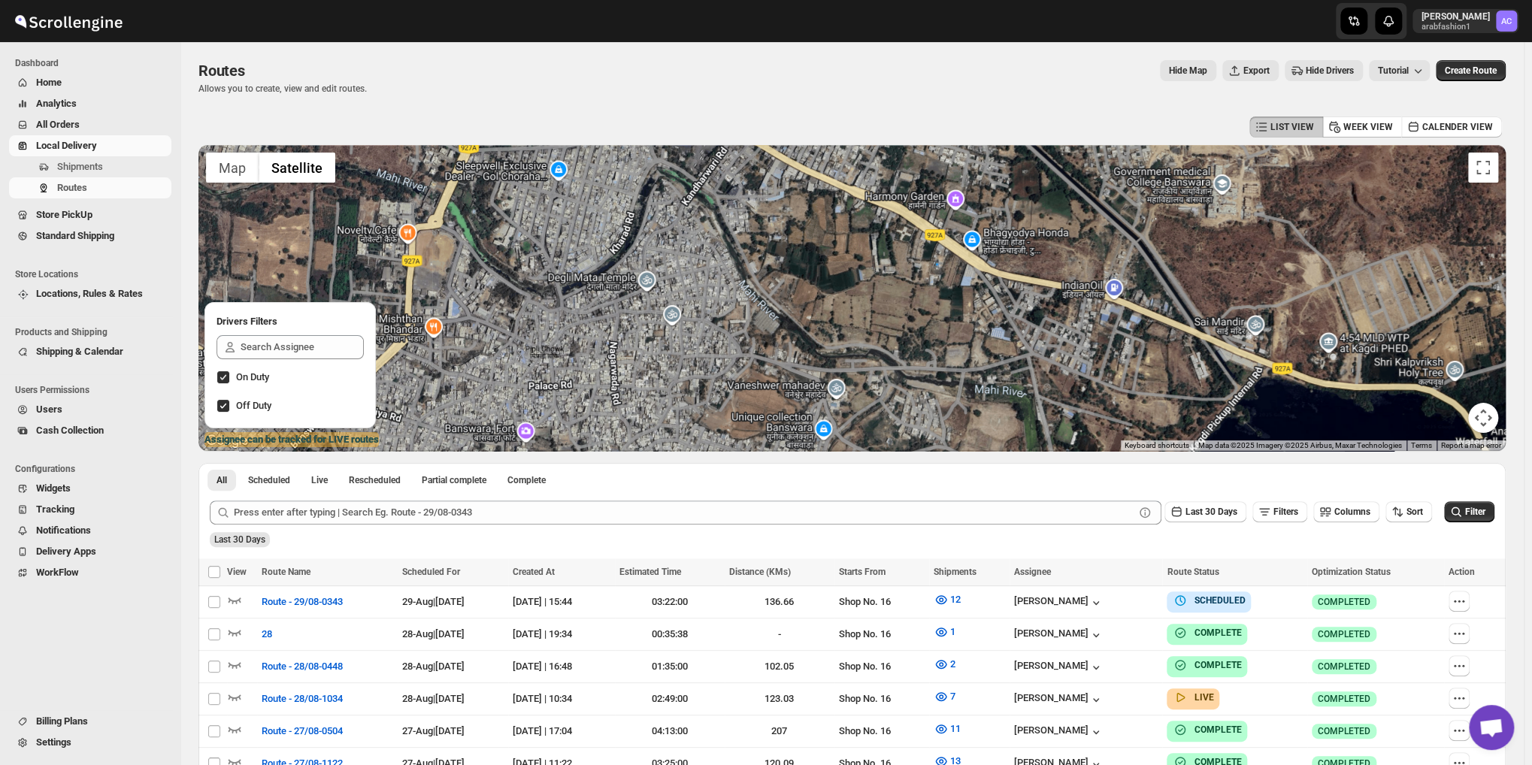
drag, startPoint x: 1089, startPoint y: 313, endPoint x: 1061, endPoint y: 328, distance: 31.6
click at [1072, 325] on div at bounding box center [851, 298] width 1307 height 306
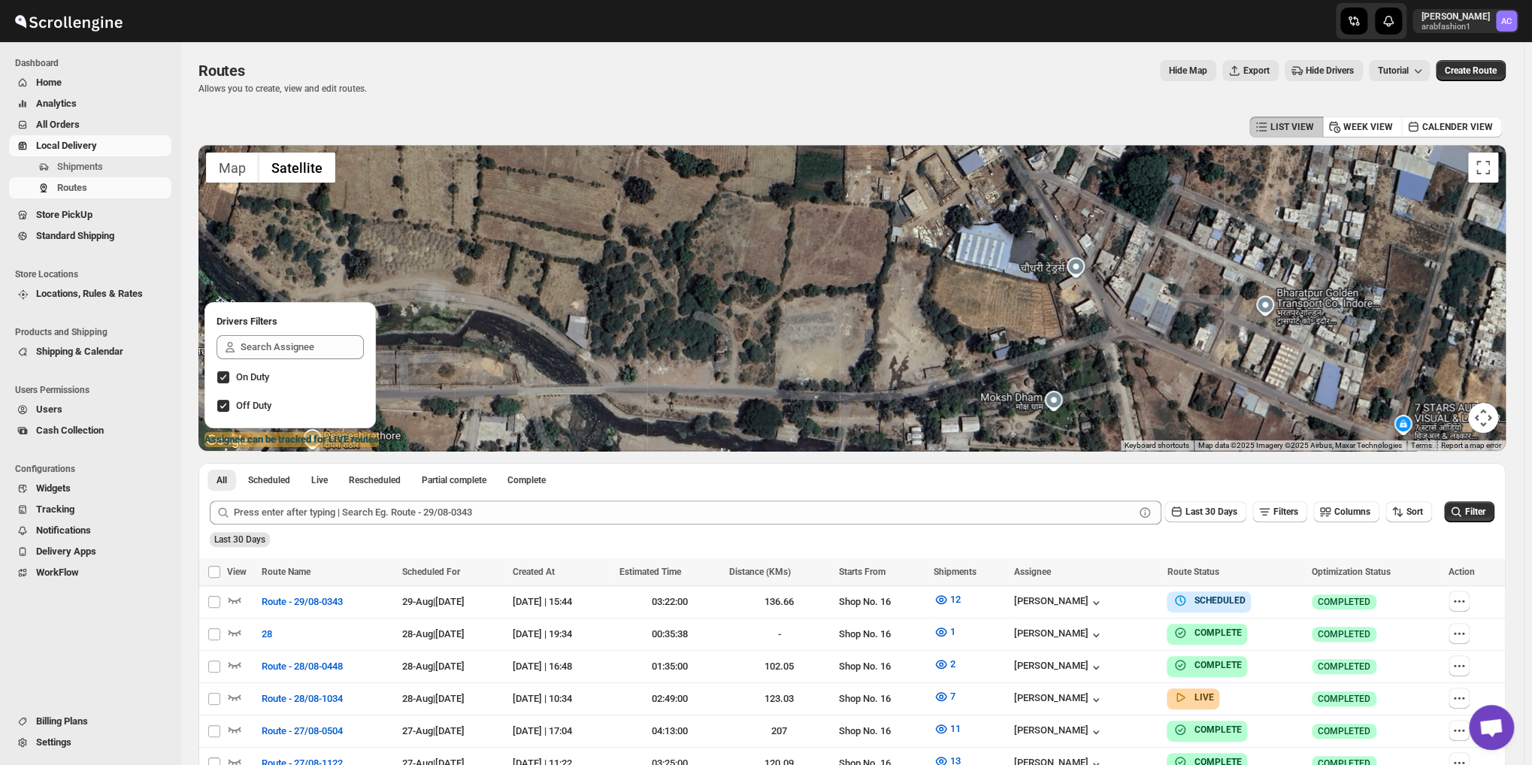
drag, startPoint x: 855, startPoint y: 334, endPoint x: 881, endPoint y: 328, distance: 26.3
click at [881, 328] on div at bounding box center [851, 298] width 1307 height 306
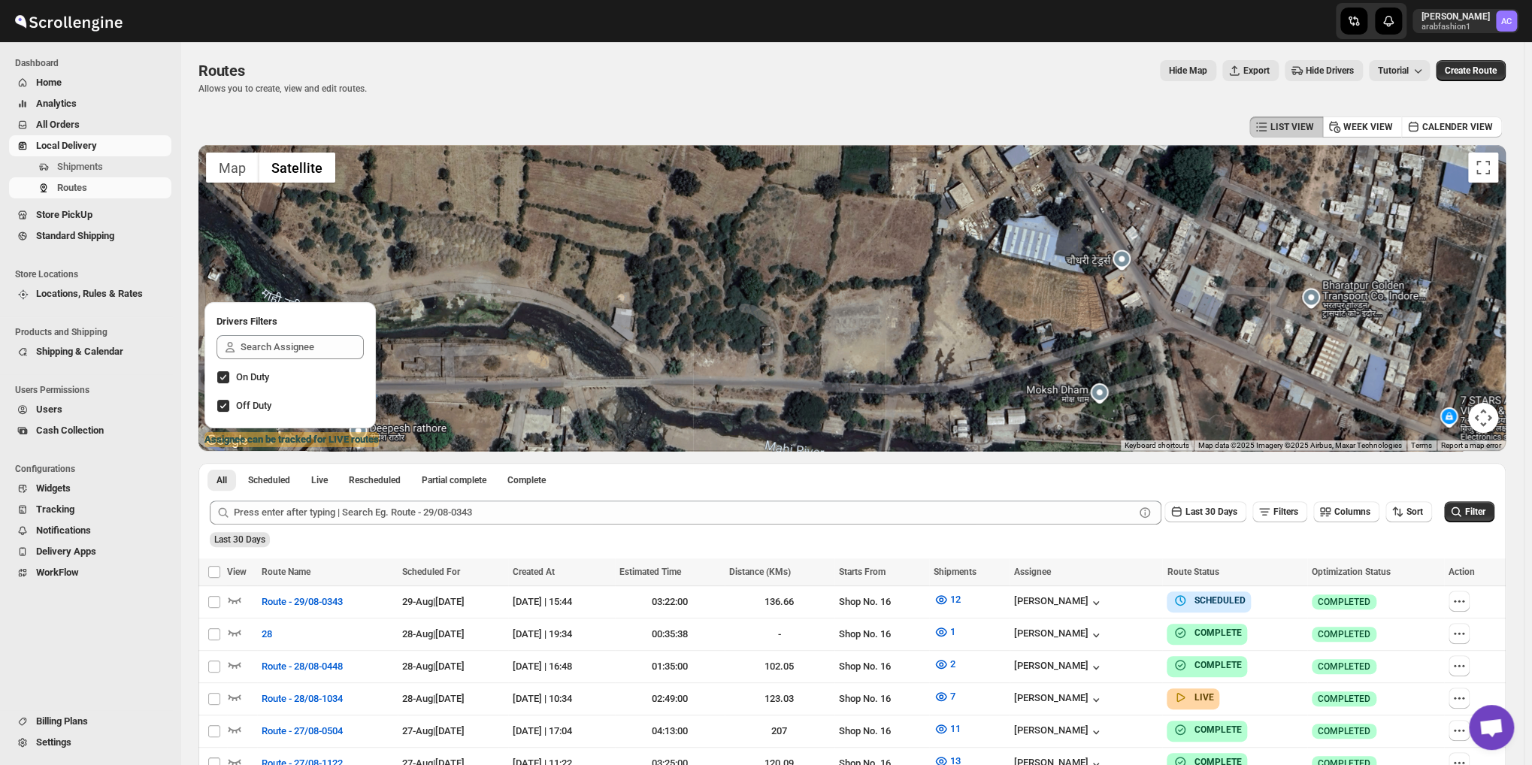
drag, startPoint x: 815, startPoint y: 325, endPoint x: 829, endPoint y: 325, distance: 14.3
click at [829, 325] on div at bounding box center [851, 298] width 1307 height 306
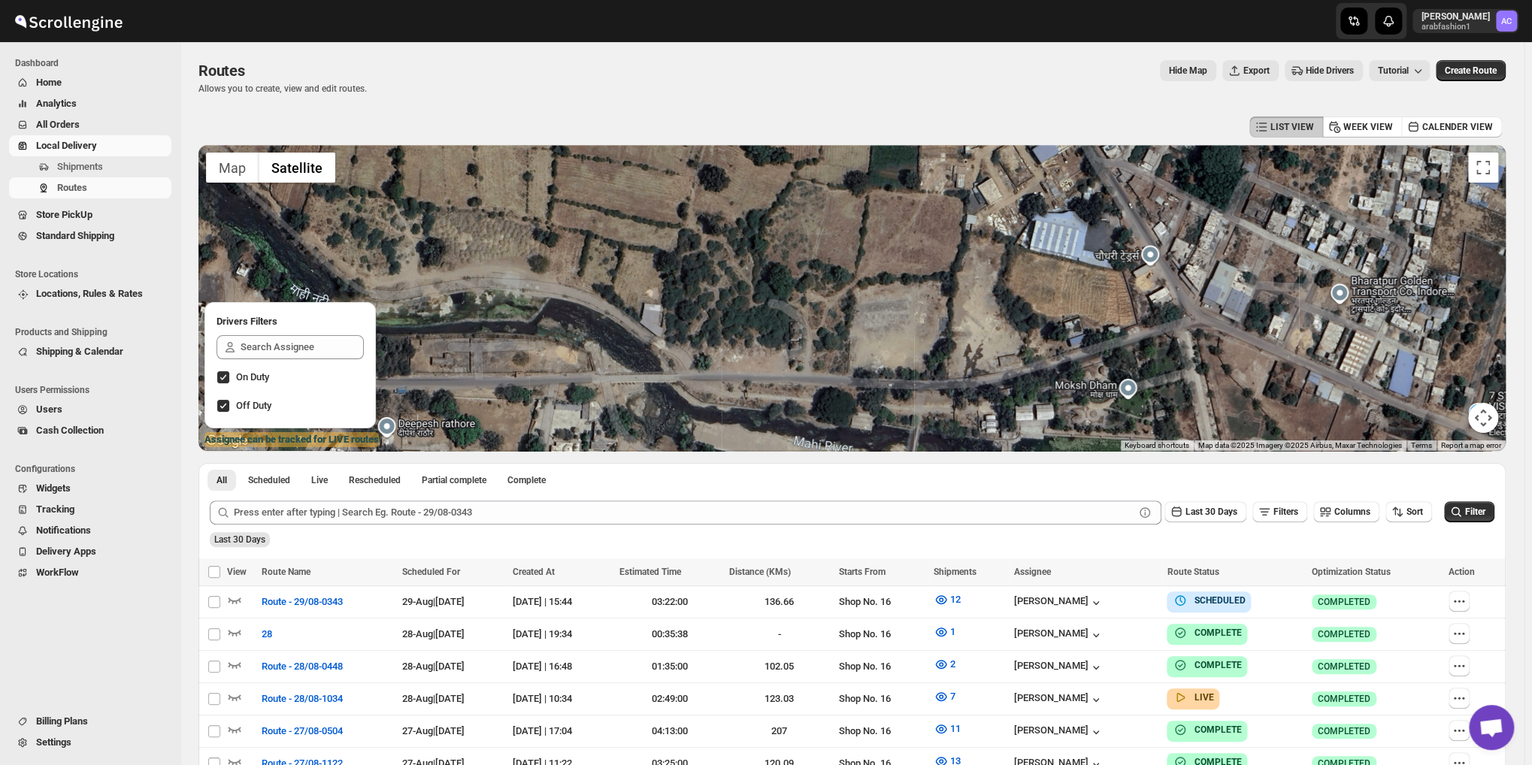
drag, startPoint x: 675, startPoint y: 354, endPoint x: 708, endPoint y: 349, distance: 33.4
click at [706, 349] on div at bounding box center [851, 298] width 1307 height 306
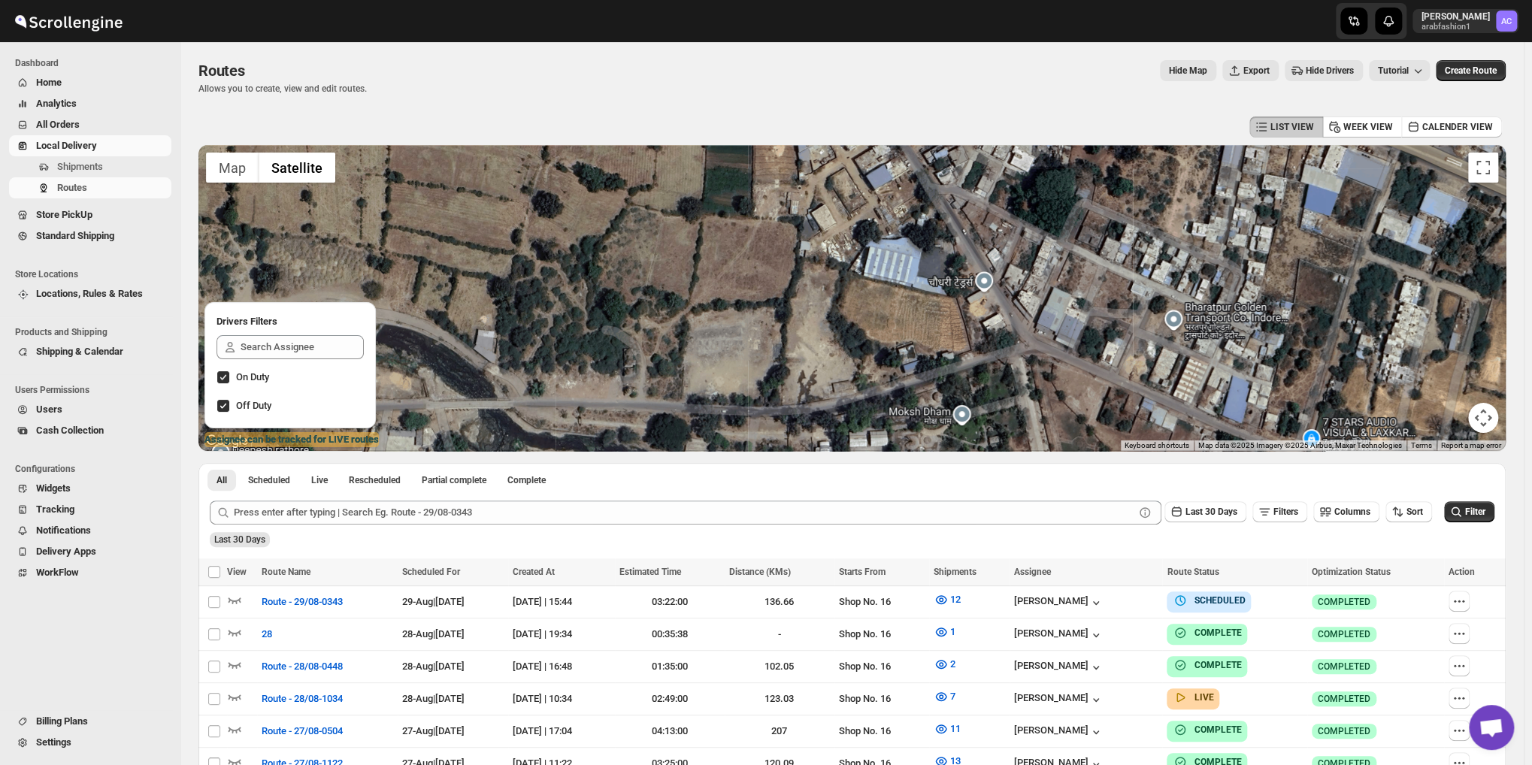
drag, startPoint x: 1136, startPoint y: 337, endPoint x: 926, endPoint y: 390, distance: 216.4
click at [937, 380] on div at bounding box center [851, 298] width 1307 height 306
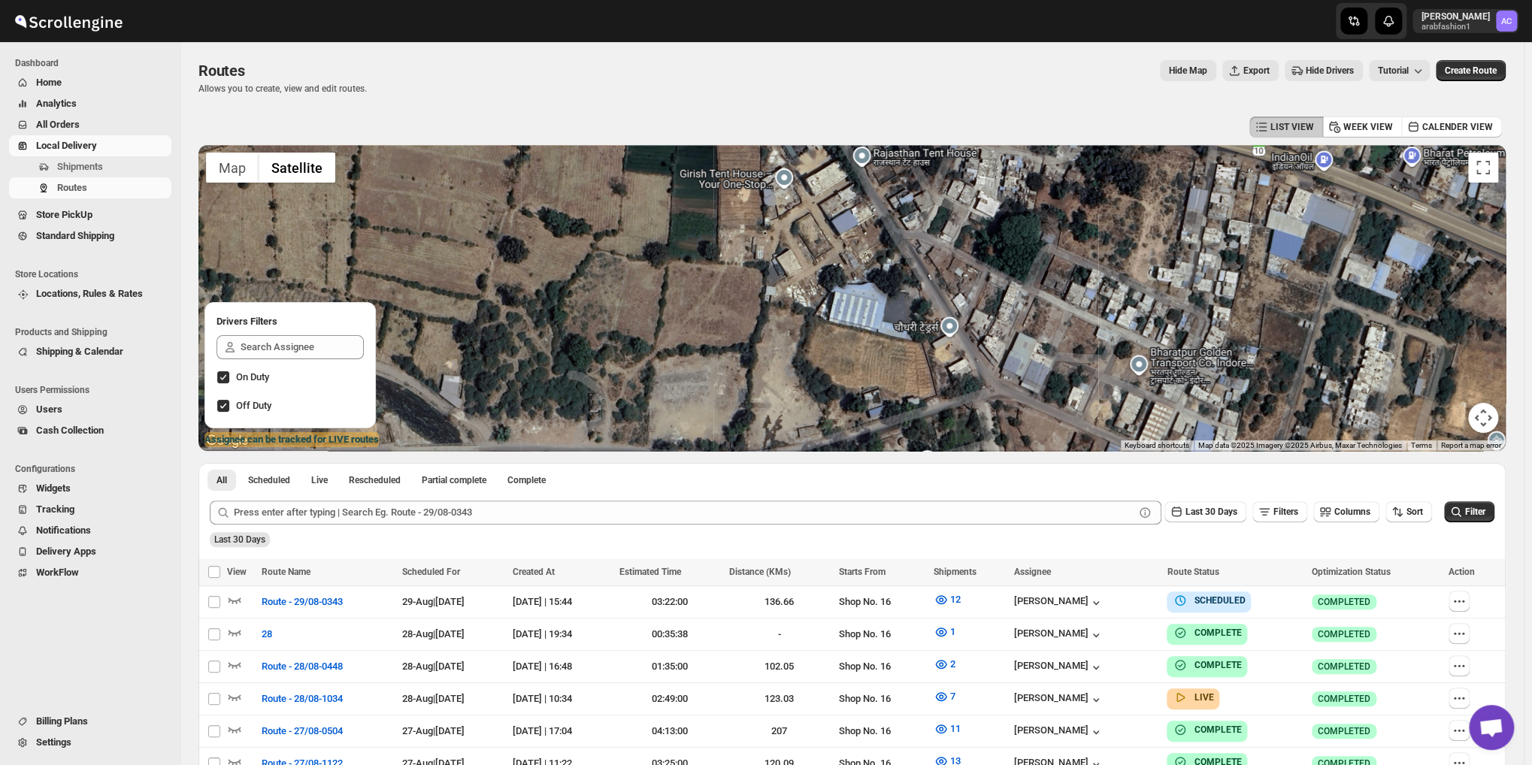
drag, startPoint x: 968, startPoint y: 319, endPoint x: 960, endPoint y: 361, distance: 42.8
click at [960, 361] on div at bounding box center [851, 298] width 1307 height 306
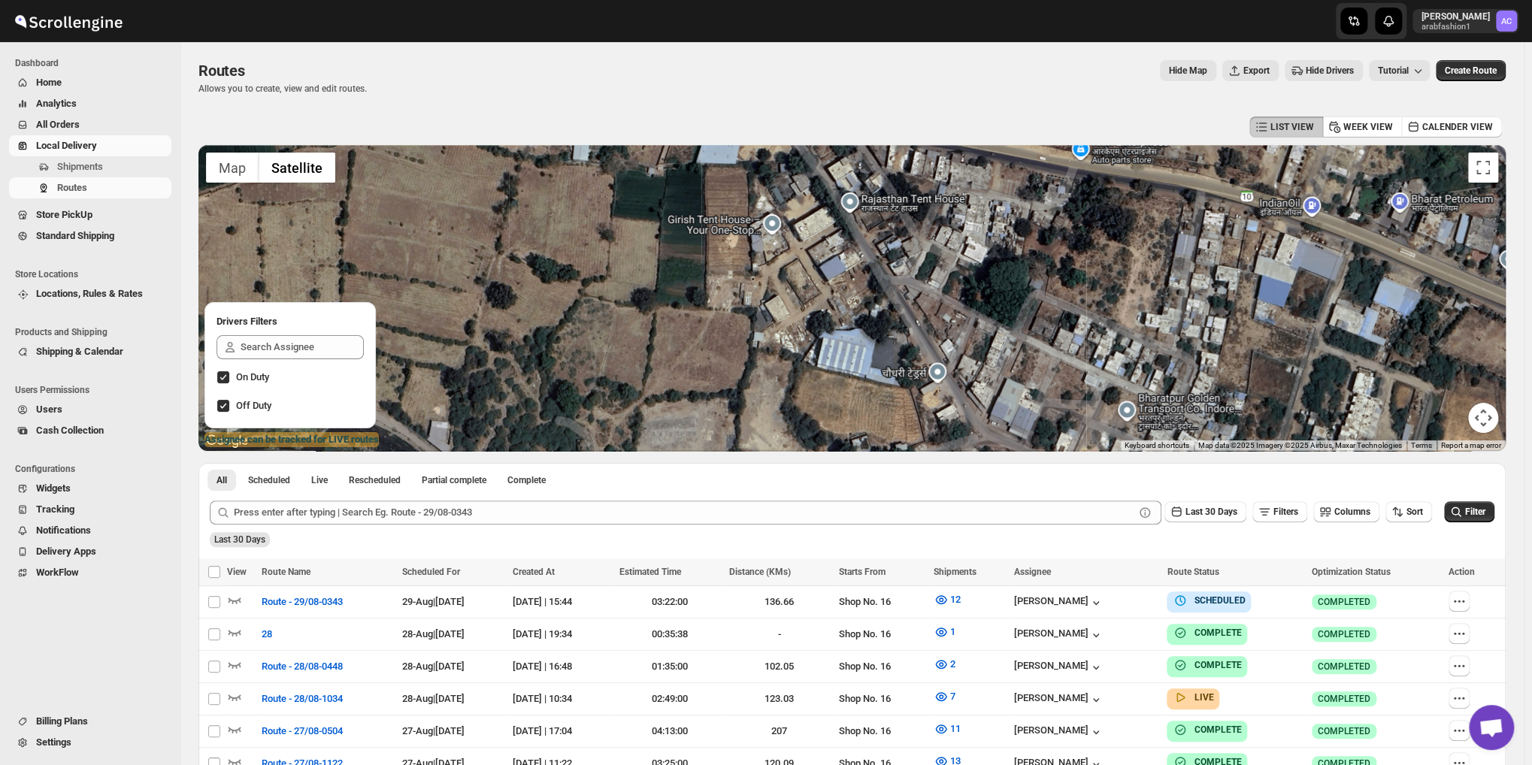
drag, startPoint x: 996, startPoint y: 316, endPoint x: 960, endPoint y: 328, distance: 37.8
click at [985, 332] on div at bounding box center [851, 298] width 1307 height 306
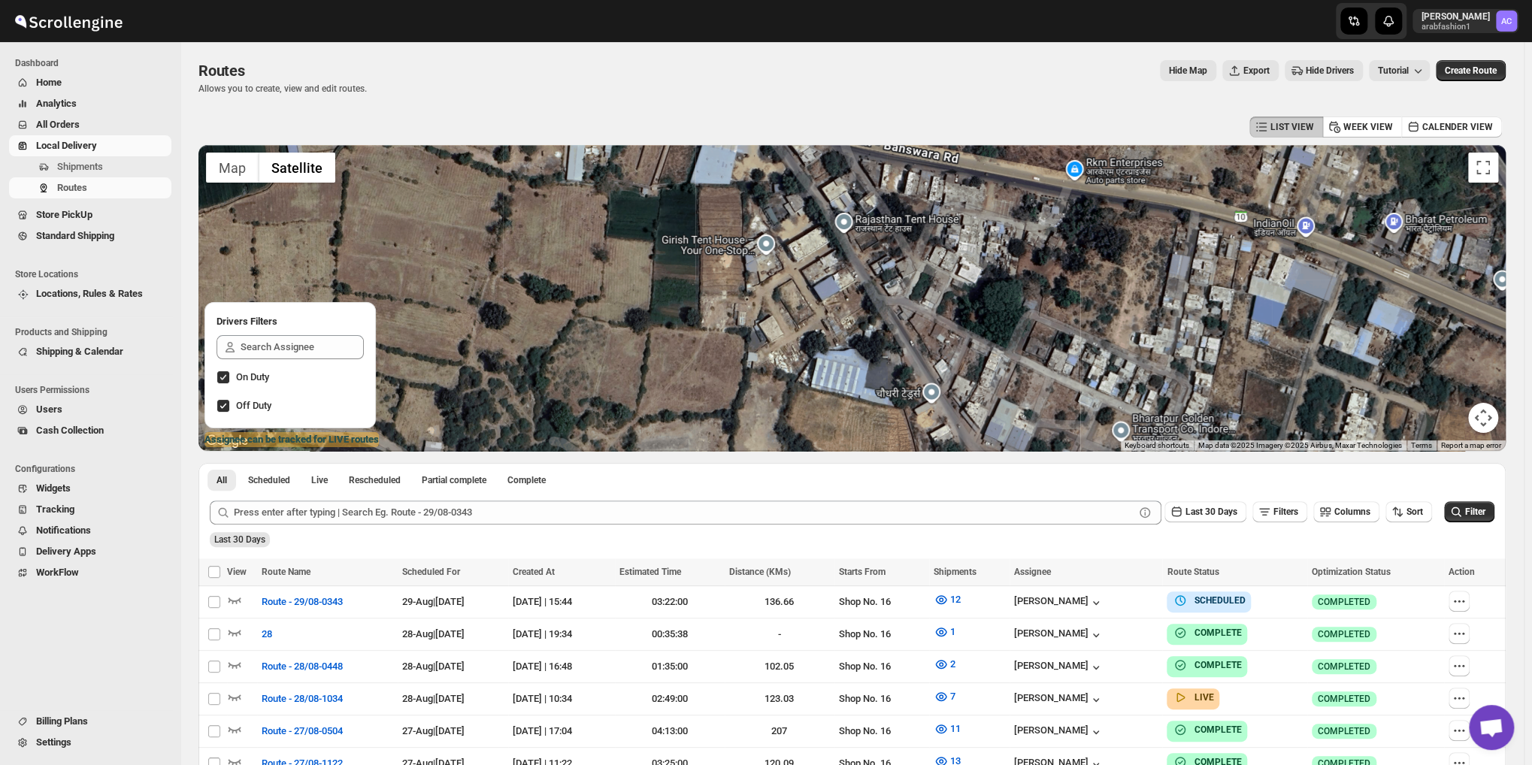
drag, startPoint x: 909, startPoint y: 304, endPoint x: 918, endPoint y: 328, distance: 25.4
click at [918, 328] on div at bounding box center [851, 298] width 1307 height 306
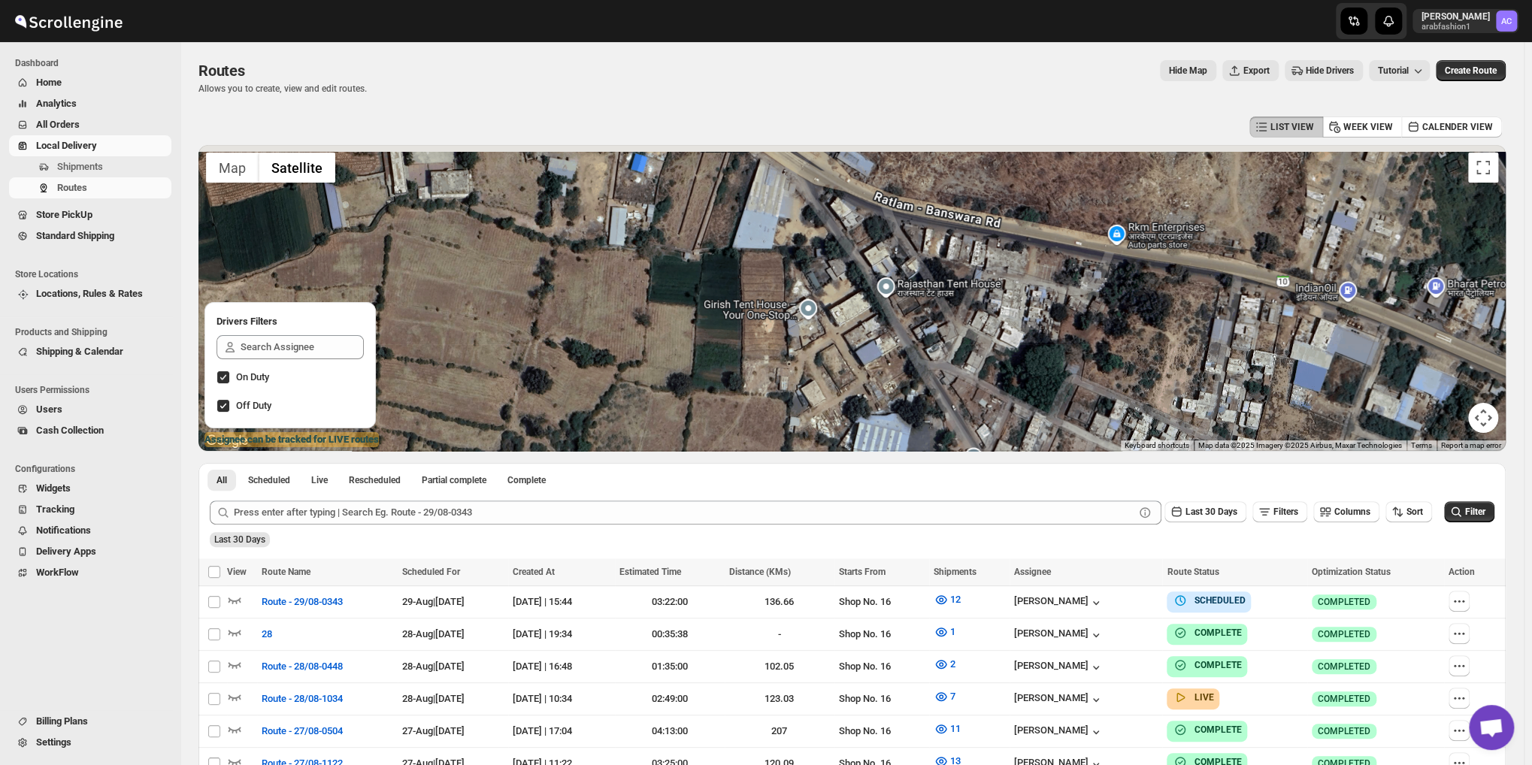
drag, startPoint x: 918, startPoint y: 301, endPoint x: 974, endPoint y: 361, distance: 81.4
click at [970, 378] on div at bounding box center [851, 298] width 1307 height 306
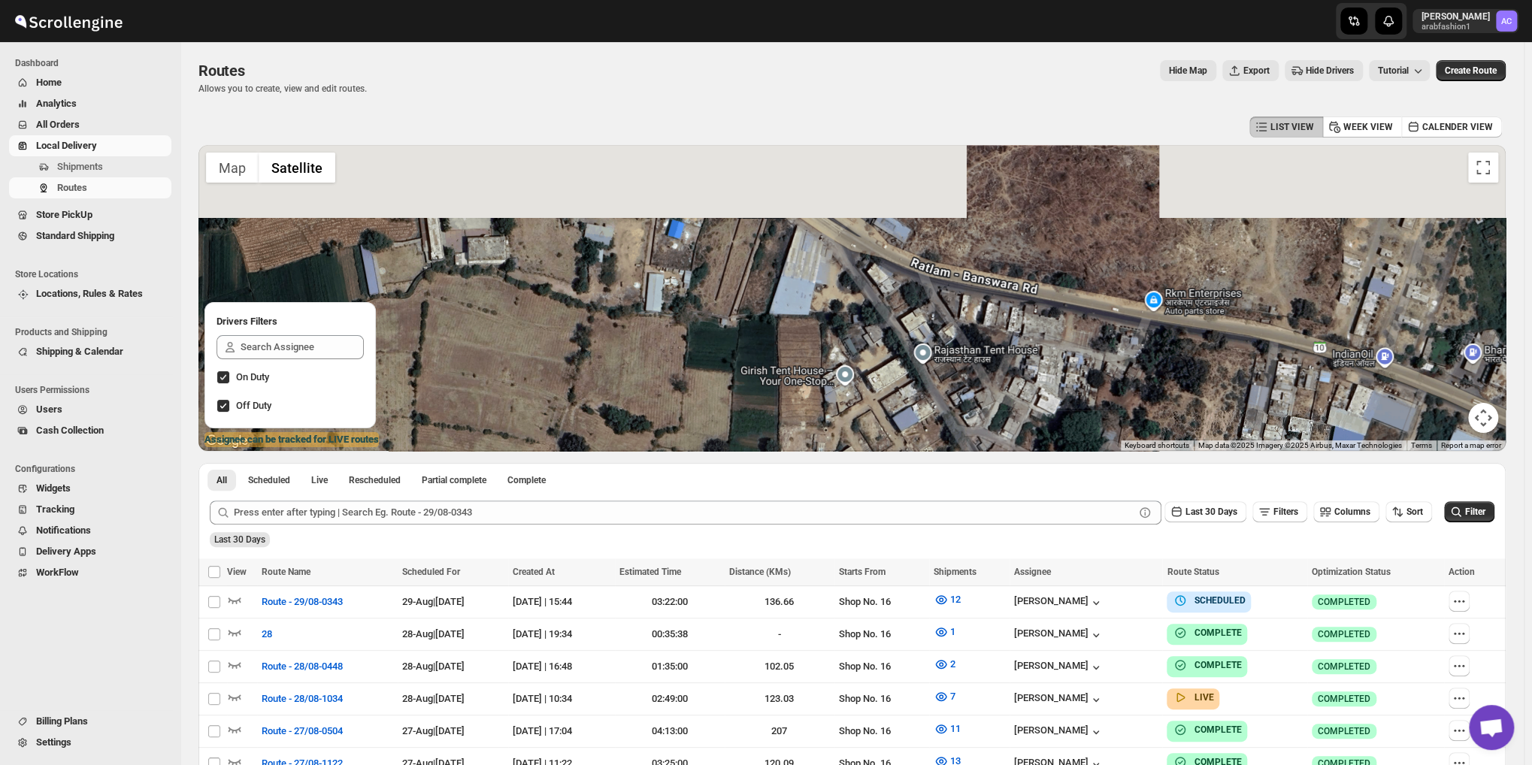
drag, startPoint x: 887, startPoint y: 270, endPoint x: 911, endPoint y: 322, distance: 57.8
click at [911, 322] on div at bounding box center [851, 298] width 1307 height 306
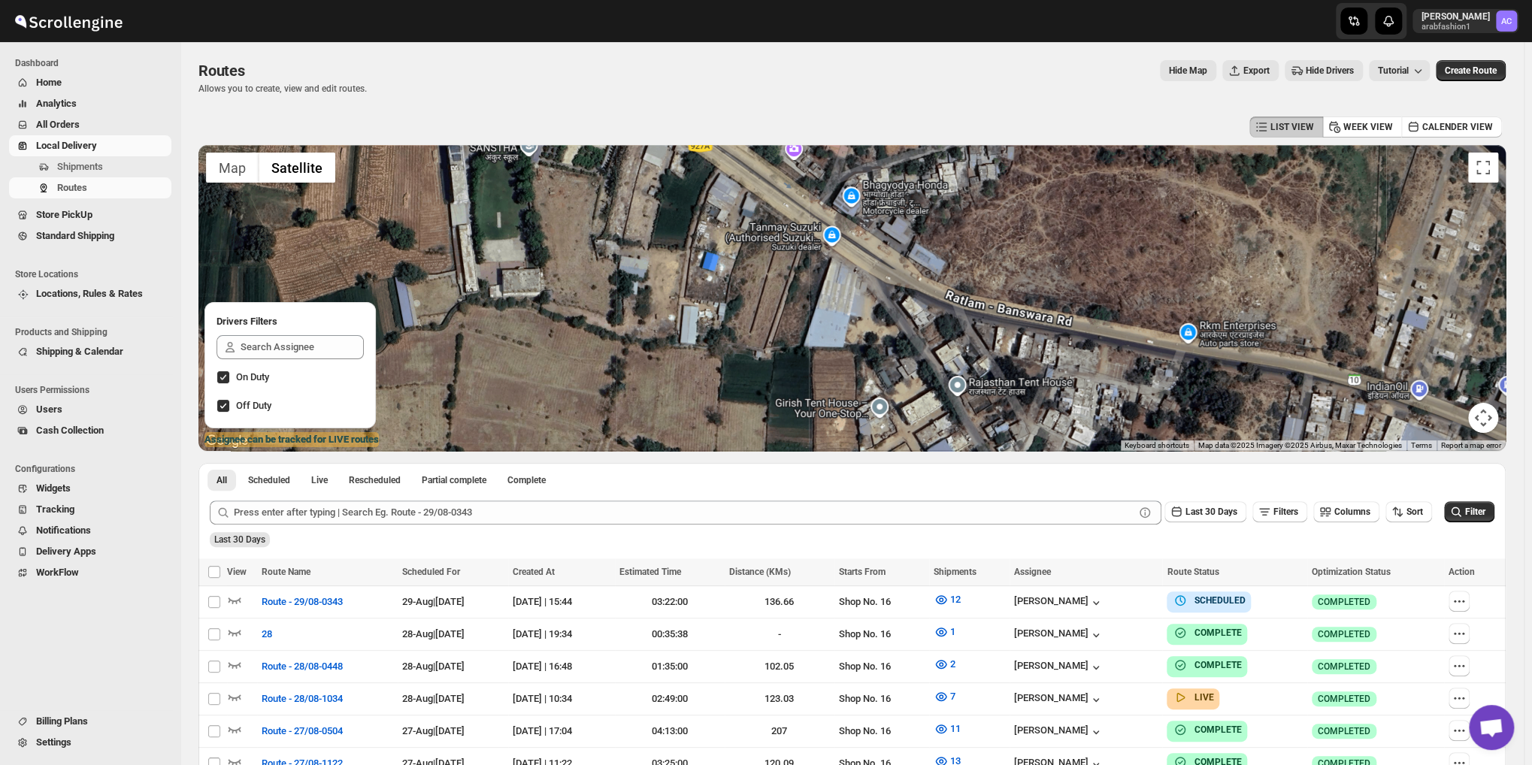
drag, startPoint x: 878, startPoint y: 301, endPoint x: 959, endPoint y: 335, distance: 88.2
click at [959, 335] on div at bounding box center [851, 298] width 1307 height 306
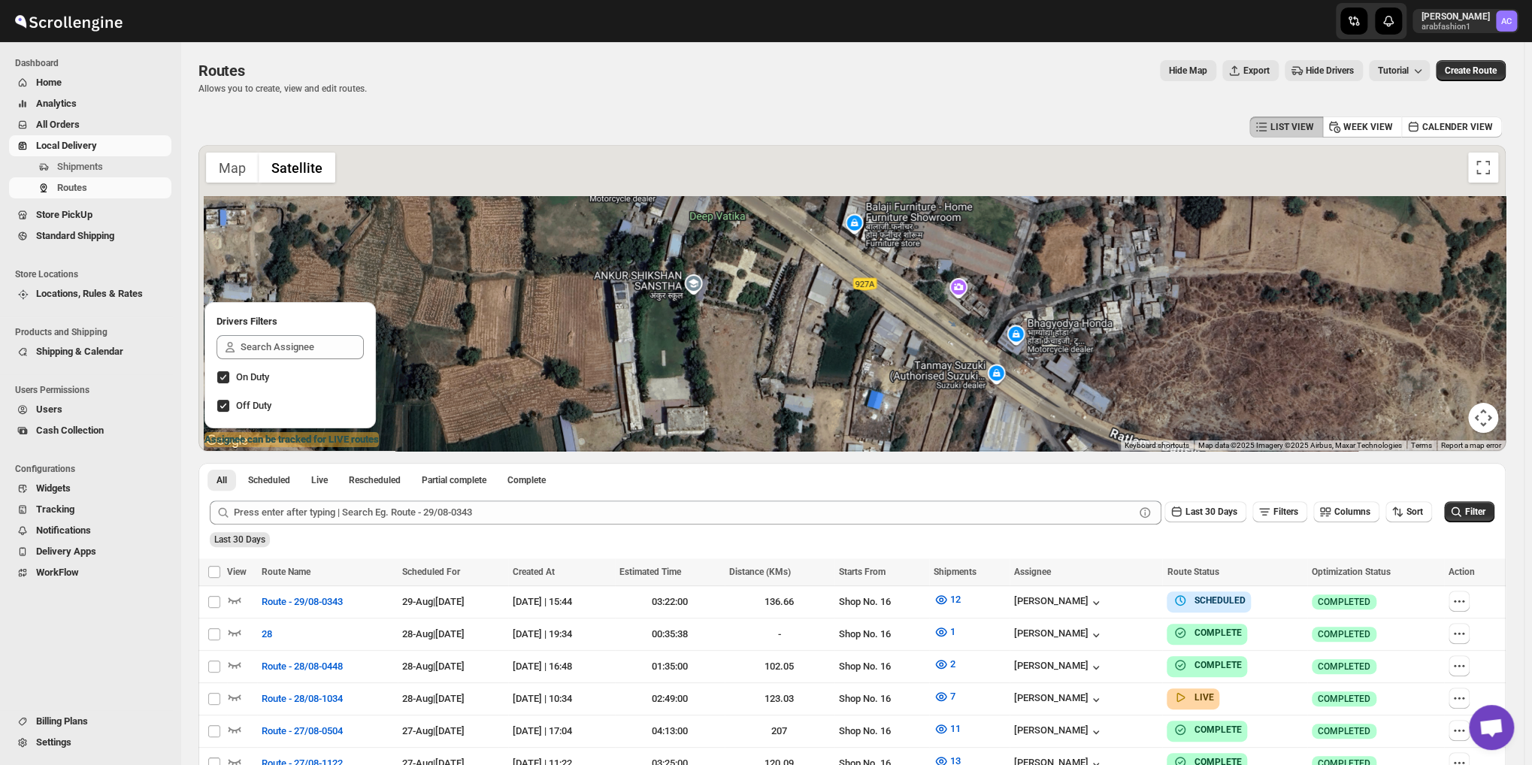
drag, startPoint x: 863, startPoint y: 262, endPoint x: 917, endPoint y: 356, distance: 108.4
click at [918, 361] on div at bounding box center [851, 298] width 1307 height 306
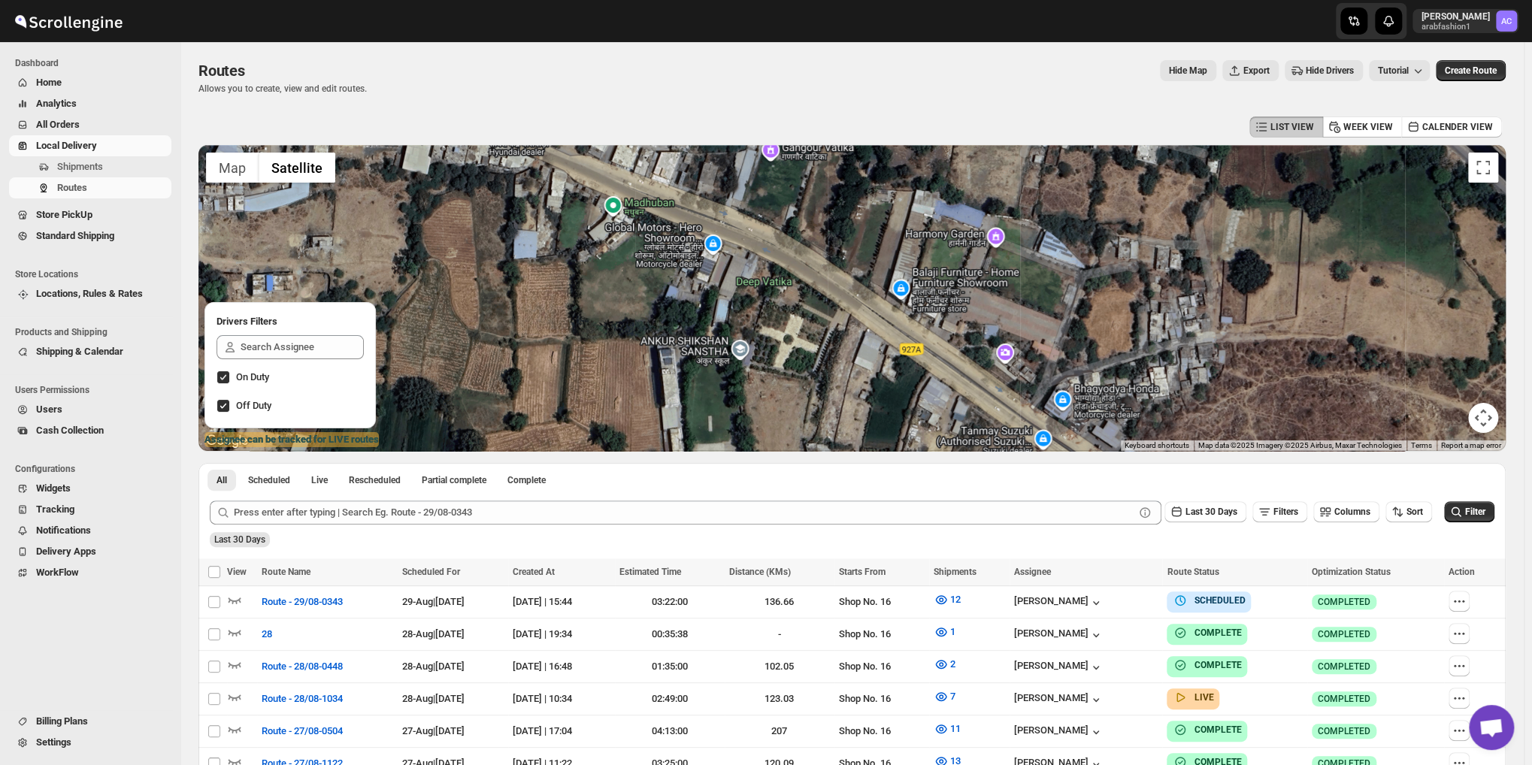
drag, startPoint x: 878, startPoint y: 280, endPoint x: 887, endPoint y: 317, distance: 37.9
click at [887, 316] on div at bounding box center [851, 298] width 1307 height 306
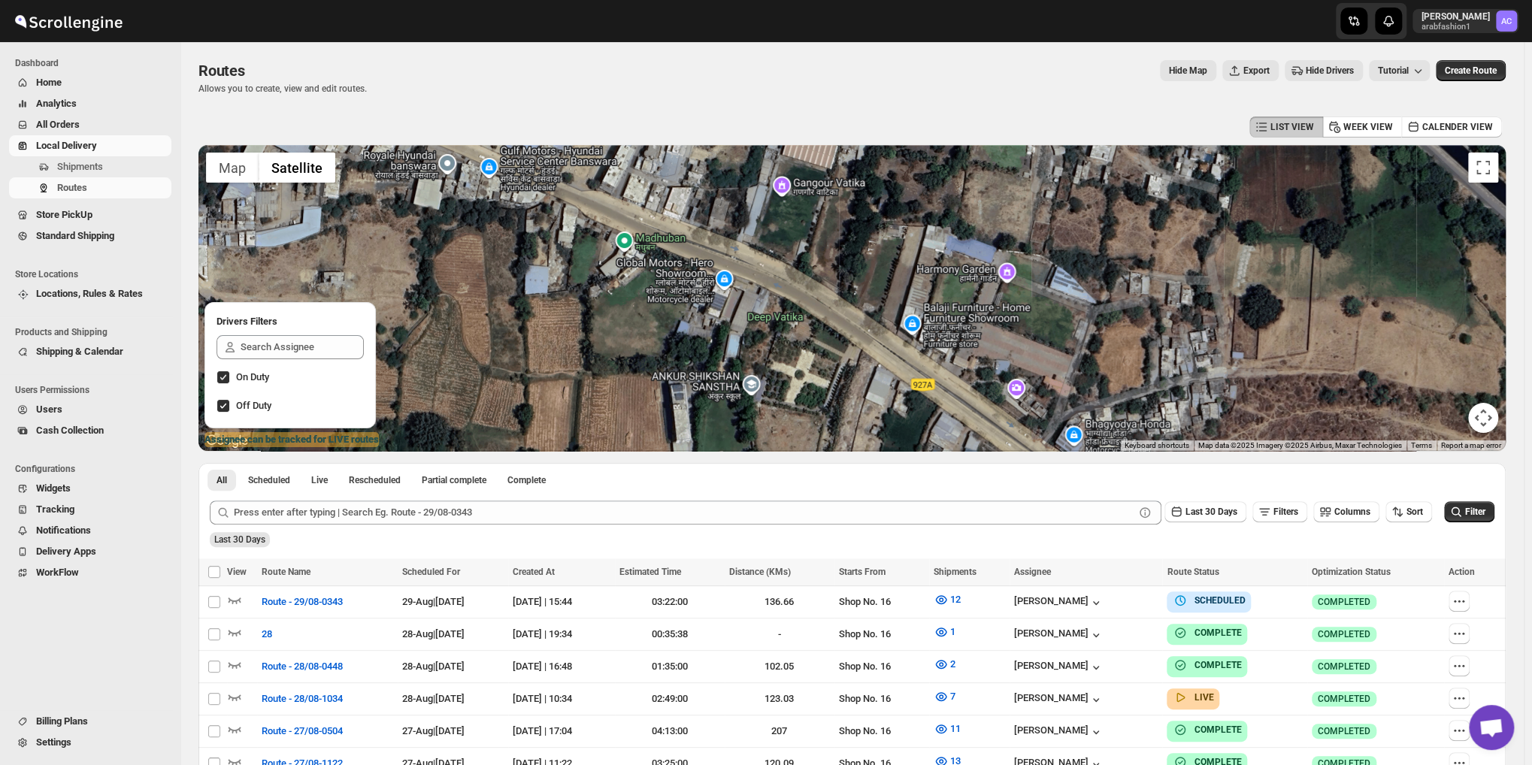
drag, startPoint x: 860, startPoint y: 281, endPoint x: 868, endPoint y: 309, distance: 29.0
click at [868, 309] on div at bounding box center [851, 298] width 1307 height 306
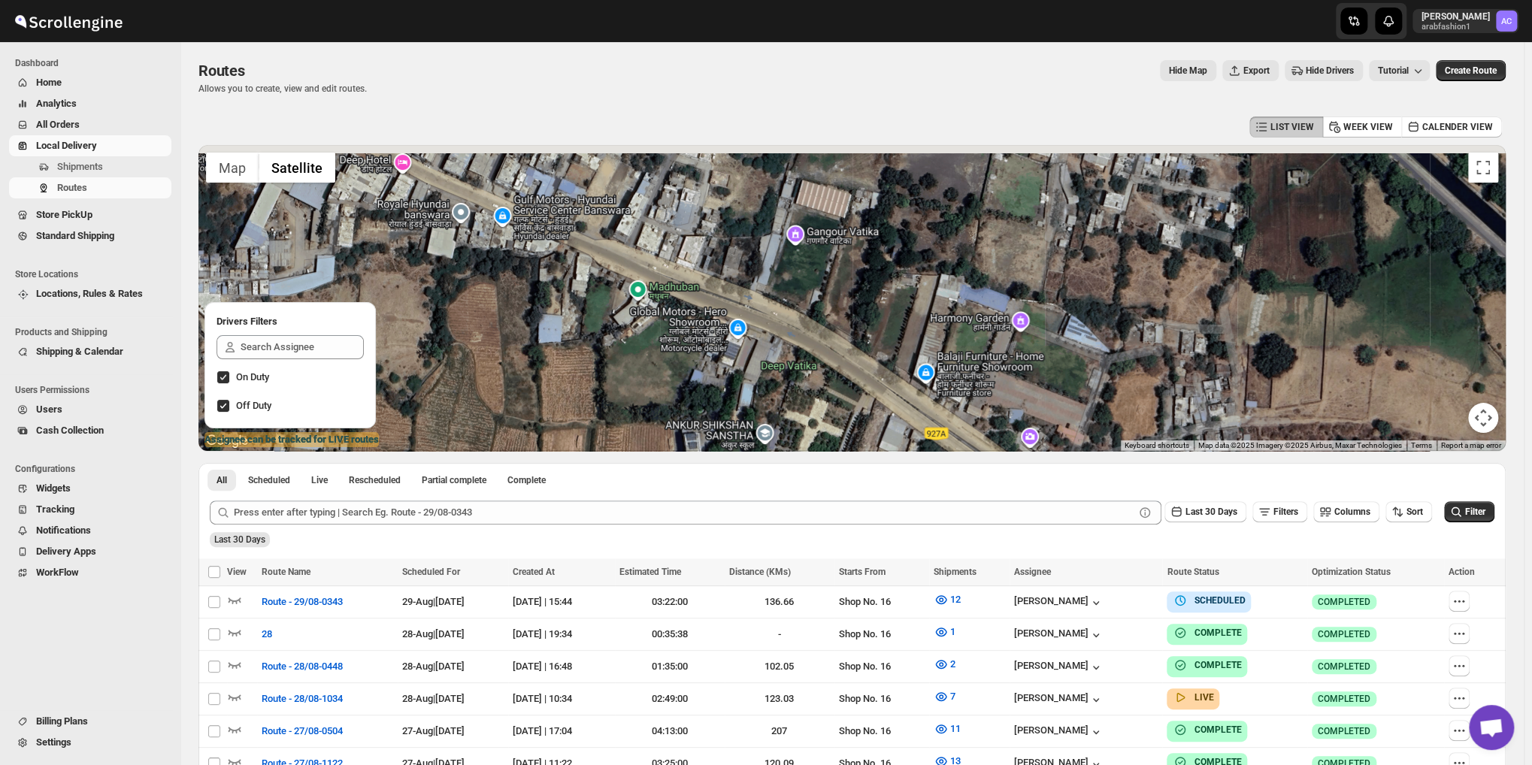
drag, startPoint x: 869, startPoint y: 268, endPoint x: 890, endPoint y: 332, distance: 67.3
click at [890, 332] on div at bounding box center [851, 298] width 1307 height 306
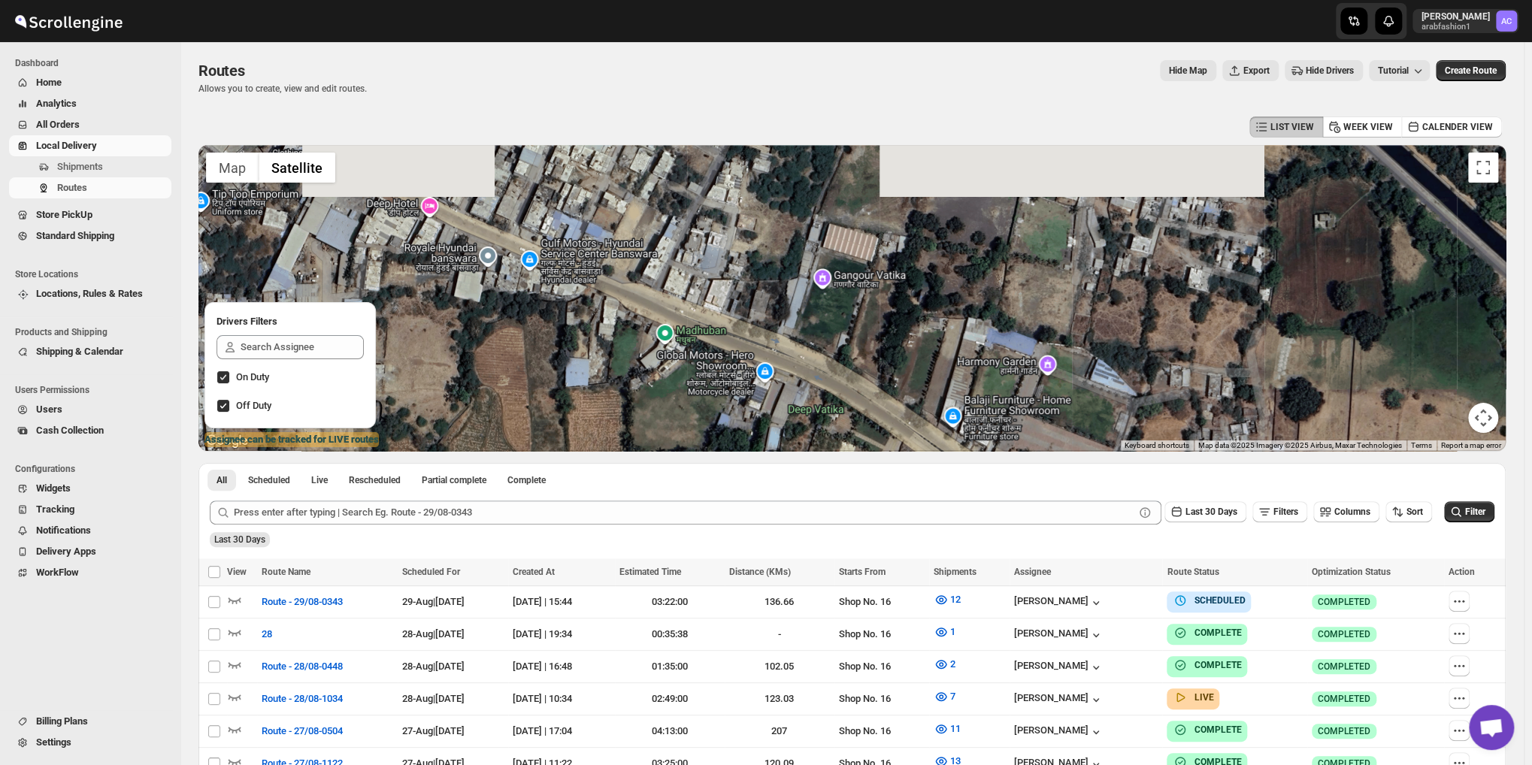
click at [873, 321] on div at bounding box center [851, 298] width 1307 height 306
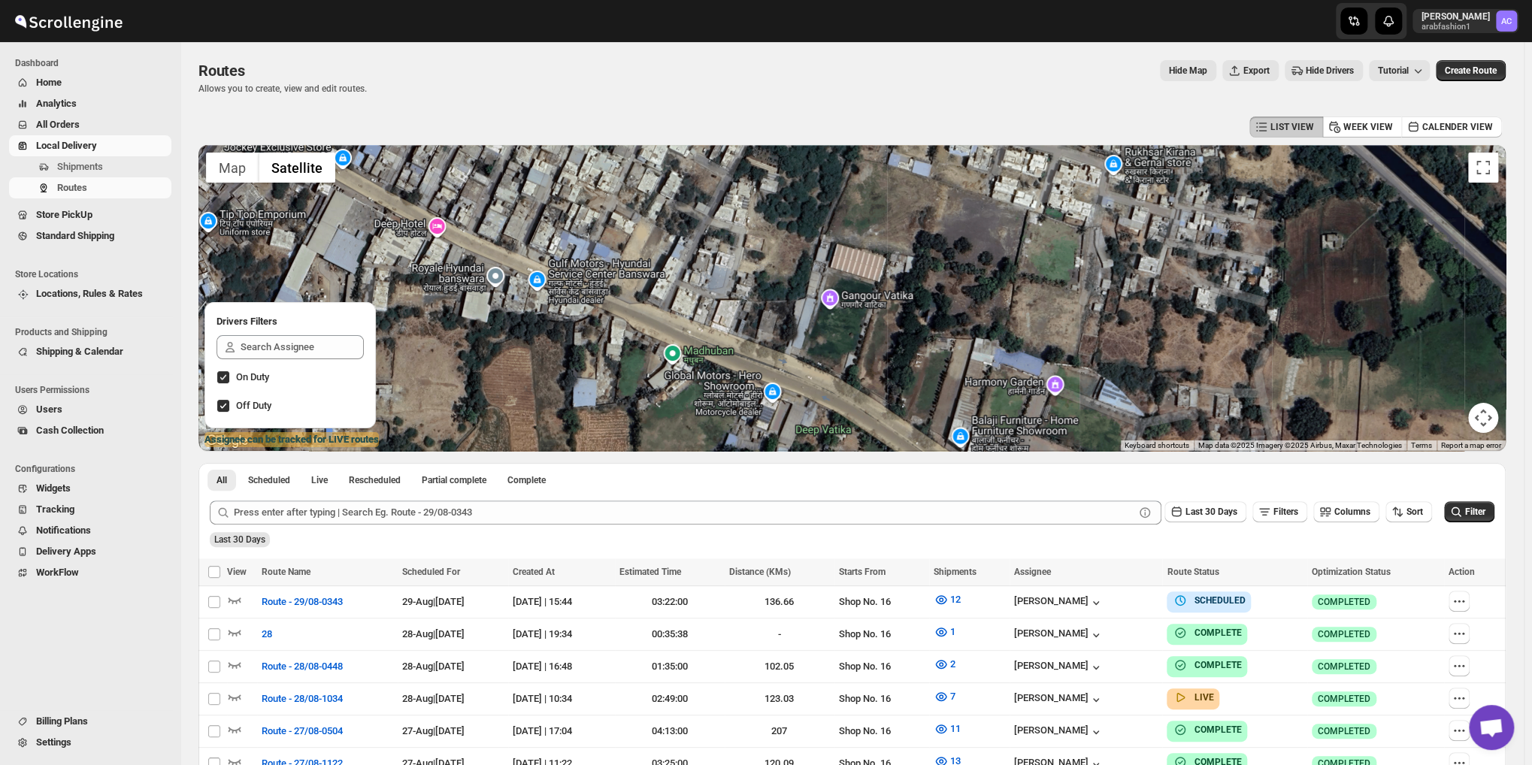
click at [869, 318] on div at bounding box center [851, 298] width 1307 height 306
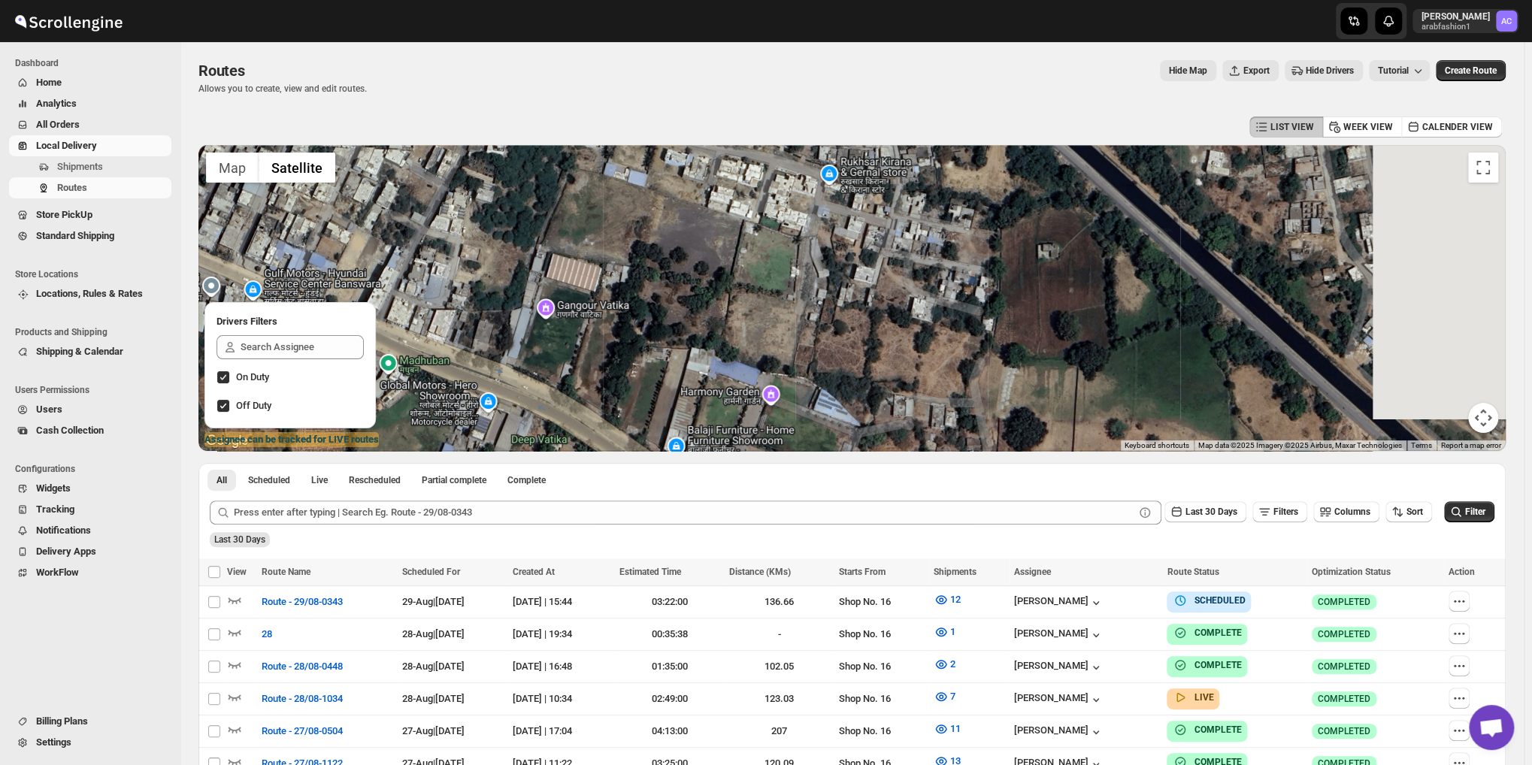
drag, startPoint x: 1030, startPoint y: 288, endPoint x: 723, endPoint y: 290, distance: 306.6
click at [727, 290] on div at bounding box center [851, 298] width 1307 height 306
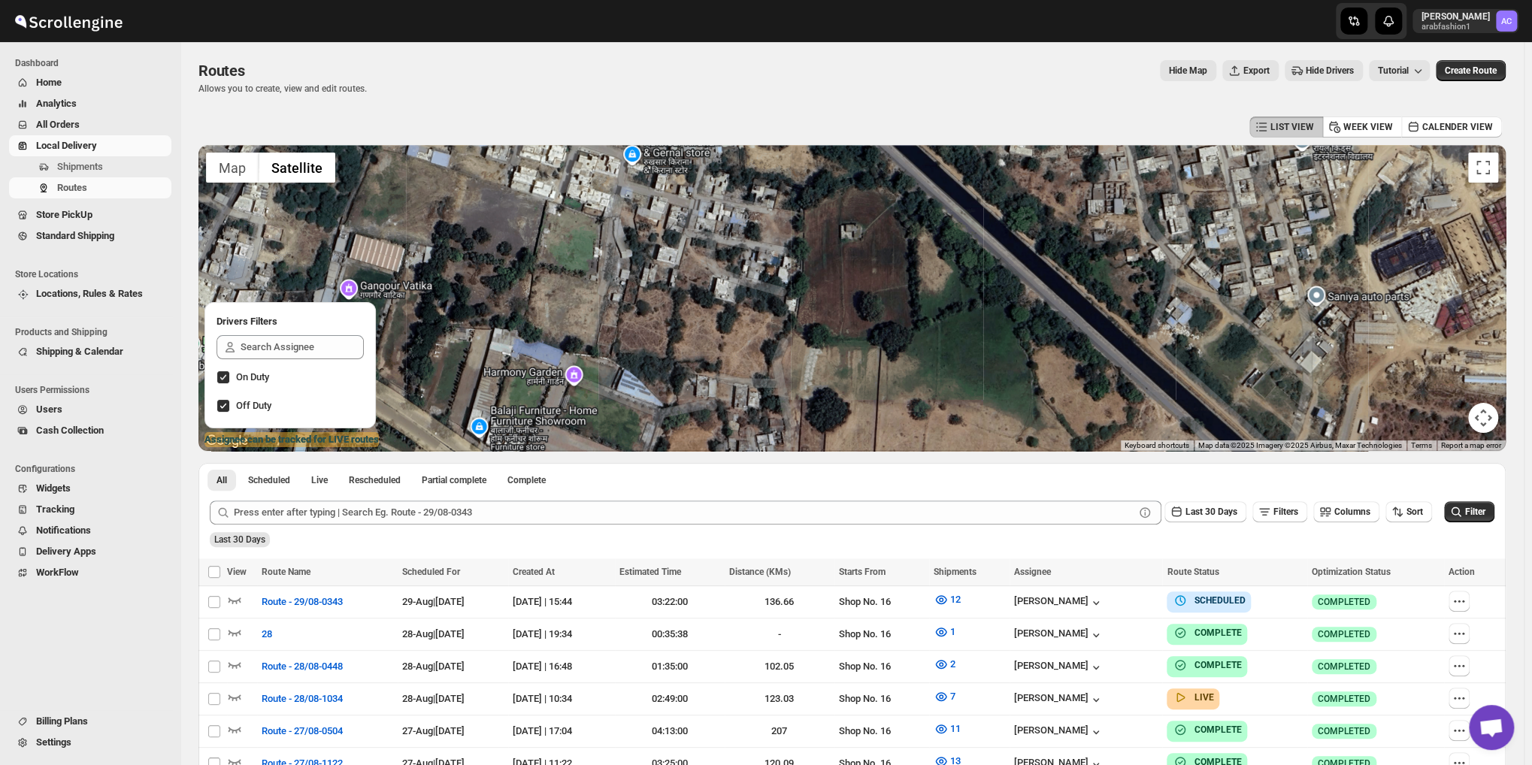
drag, startPoint x: 952, startPoint y: 289, endPoint x: 836, endPoint y: 261, distance: 119.8
click at [851, 265] on div at bounding box center [851, 298] width 1307 height 306
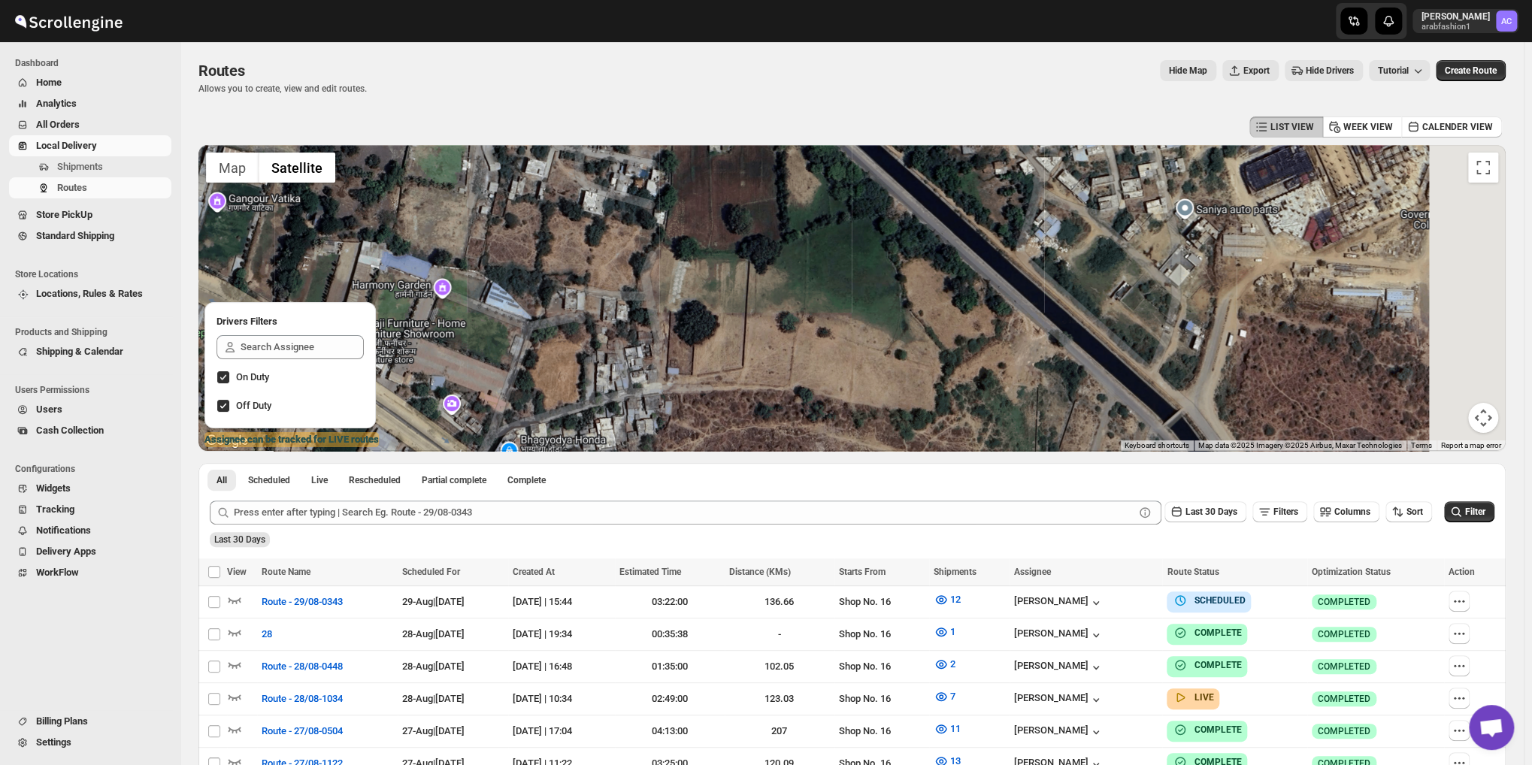
drag, startPoint x: 915, startPoint y: 259, endPoint x: 848, endPoint y: 210, distance: 83.4
click at [858, 210] on div at bounding box center [851, 298] width 1307 height 306
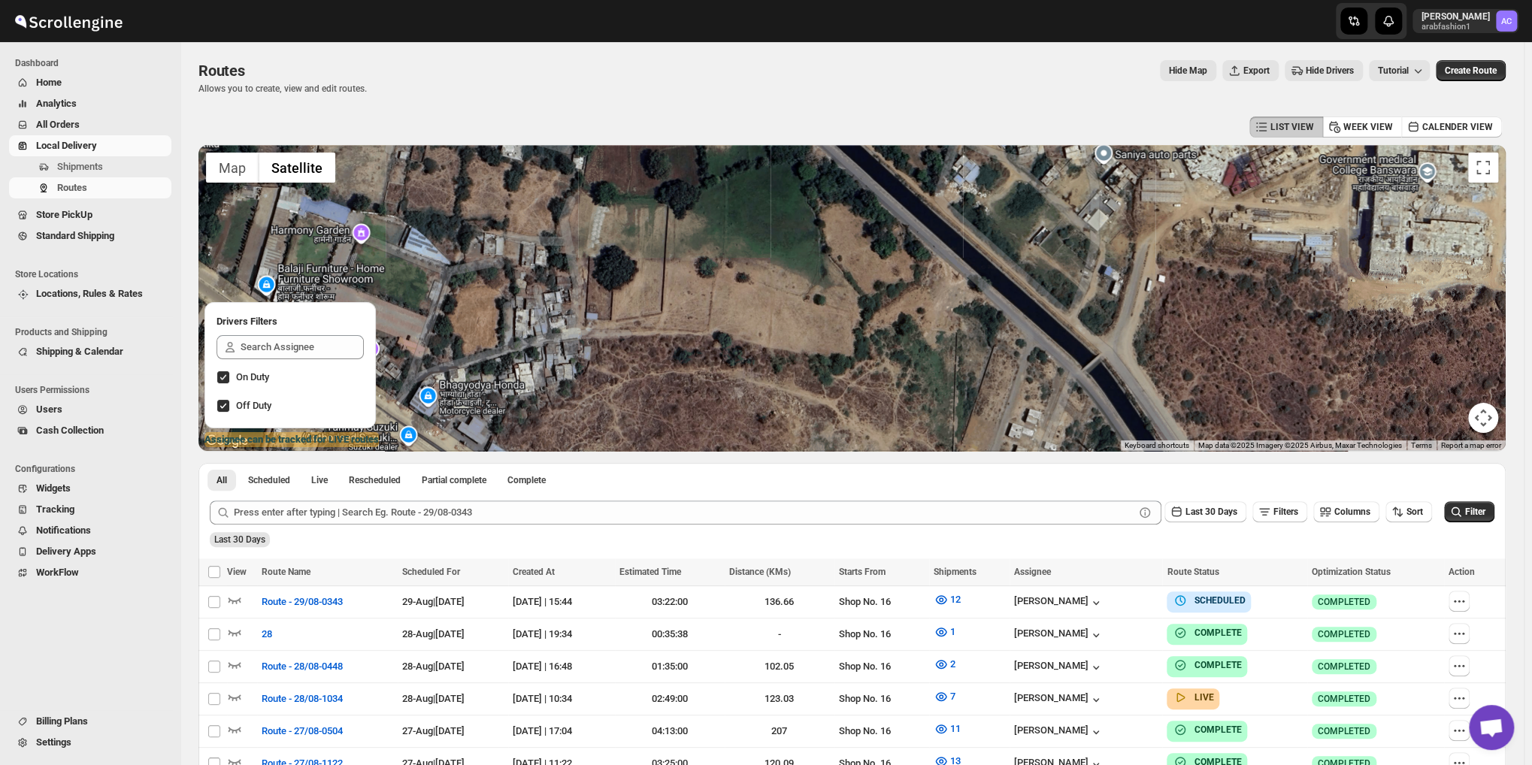
drag, startPoint x: 966, startPoint y: 288, endPoint x: 876, endPoint y: 267, distance: 93.3
click at [903, 268] on div at bounding box center [851, 298] width 1307 height 306
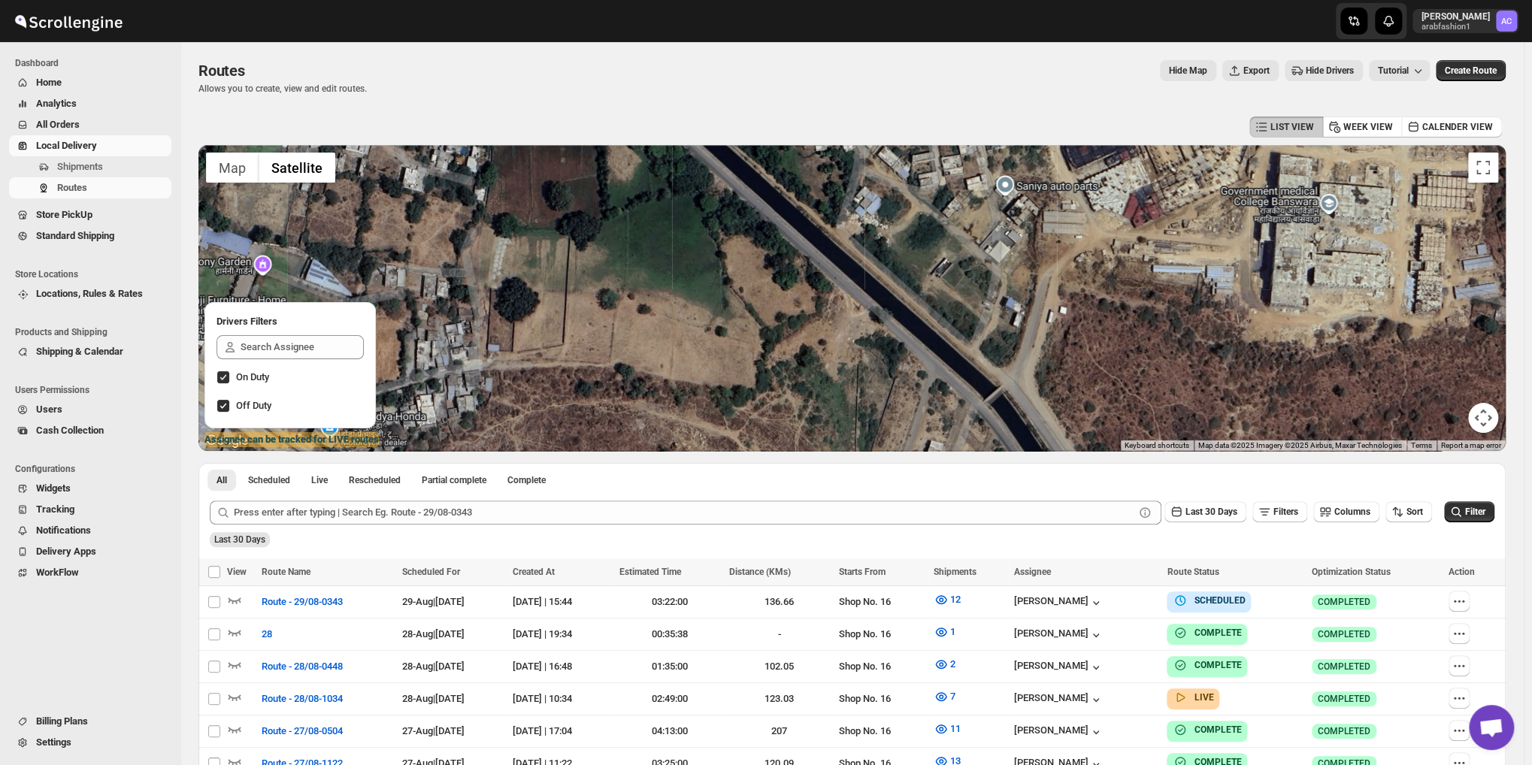
drag, startPoint x: 973, startPoint y: 274, endPoint x: 958, endPoint y: 325, distance: 53.3
click at [958, 325] on div at bounding box center [851, 298] width 1307 height 306
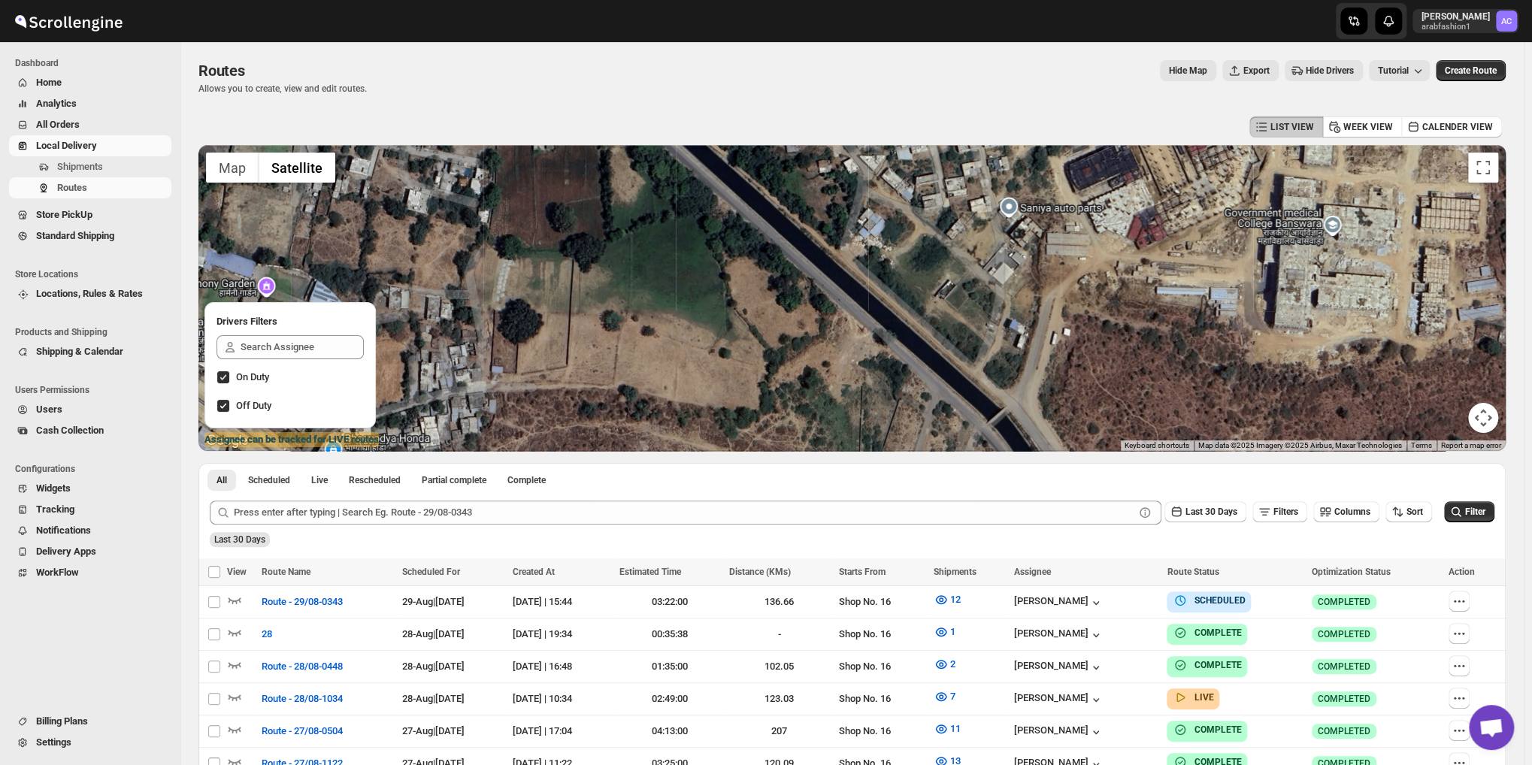
drag, startPoint x: 931, startPoint y: 279, endPoint x: 960, endPoint y: 316, distance: 46.6
click at [960, 316] on div at bounding box center [851, 298] width 1307 height 306
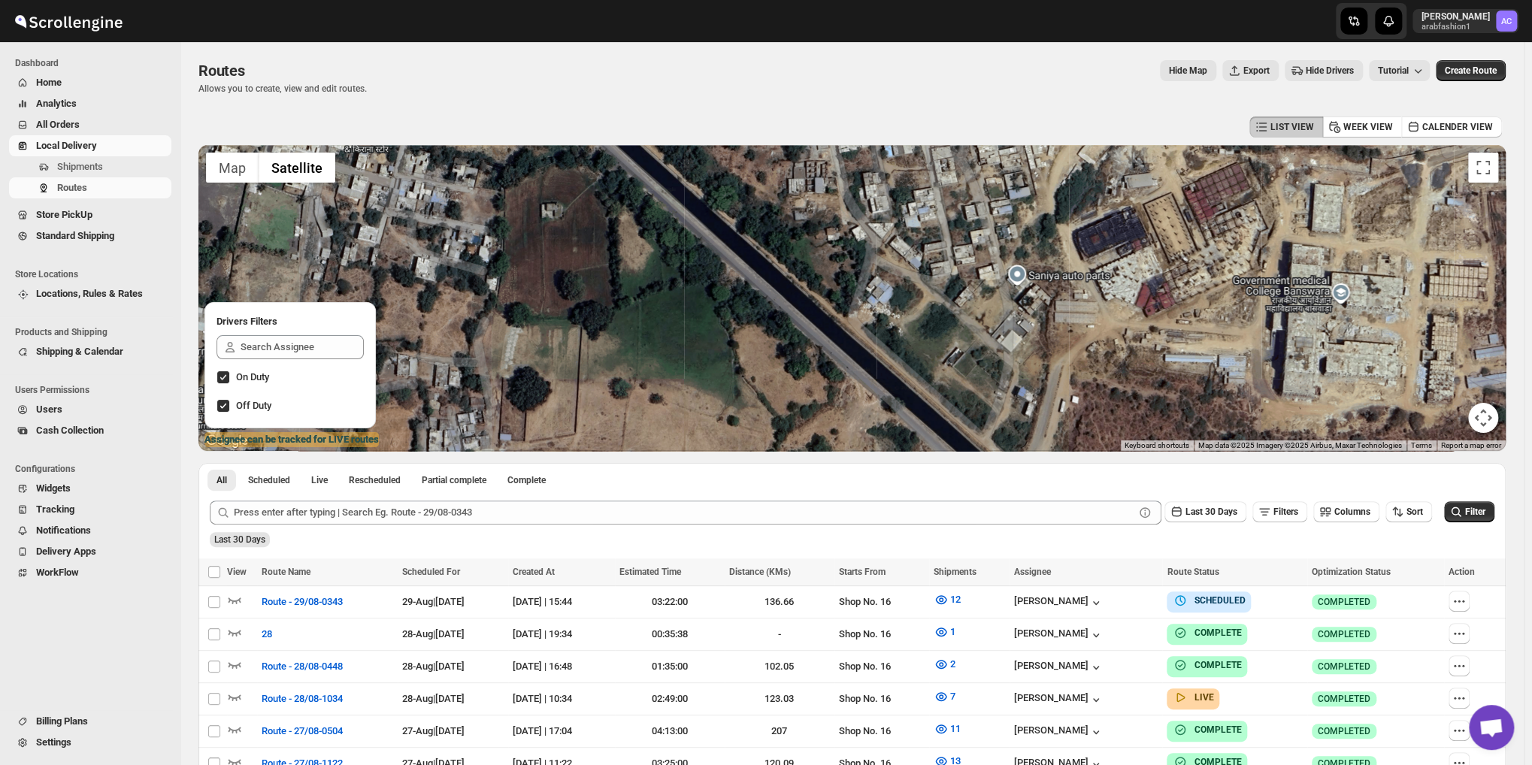
drag, startPoint x: 983, startPoint y: 304, endPoint x: 976, endPoint y: 314, distance: 11.9
click at [976, 314] on div at bounding box center [851, 298] width 1307 height 306
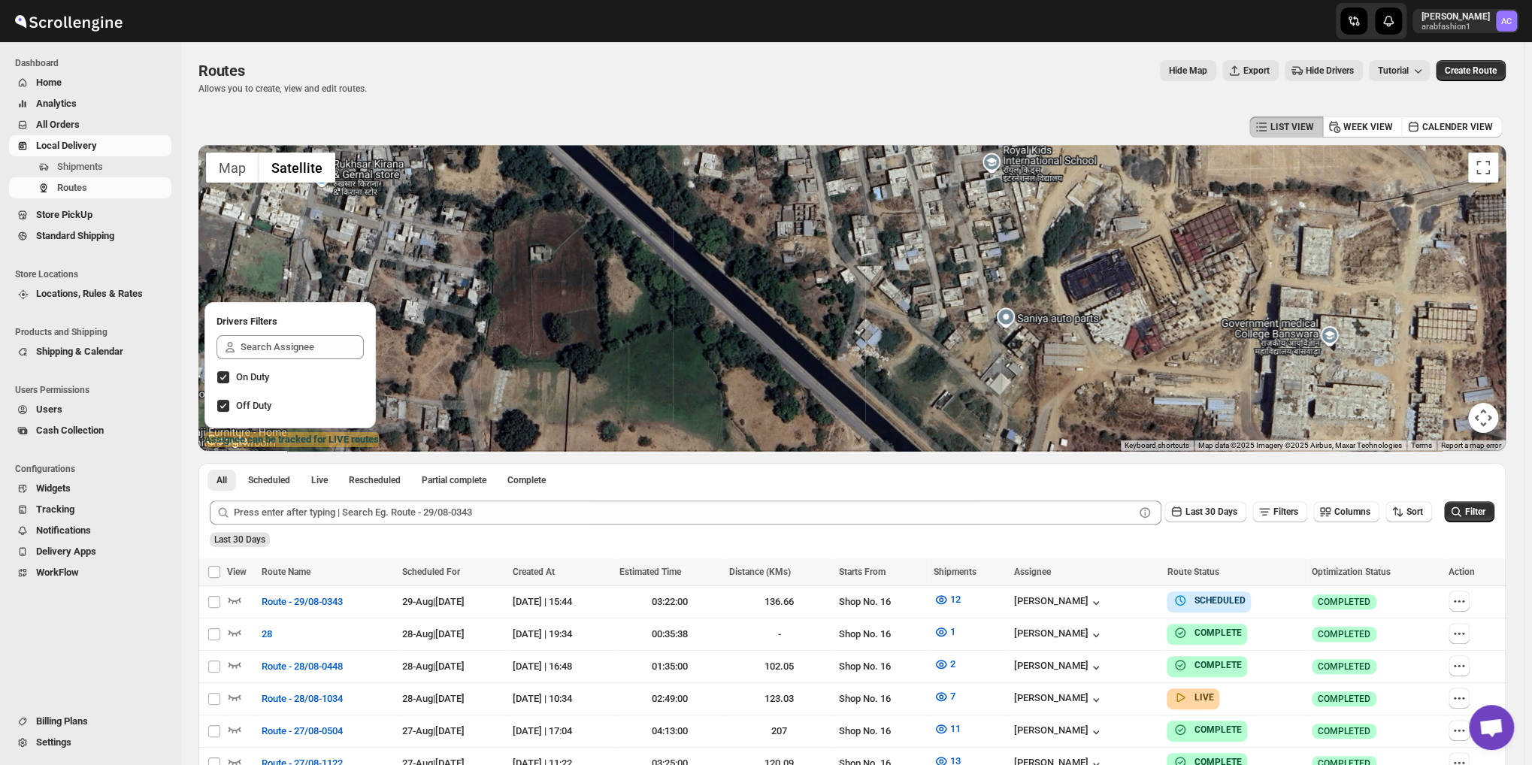
drag, startPoint x: 906, startPoint y: 275, endPoint x: 882, endPoint y: 317, distance: 48.1
click at [896, 311] on div at bounding box center [851, 298] width 1307 height 306
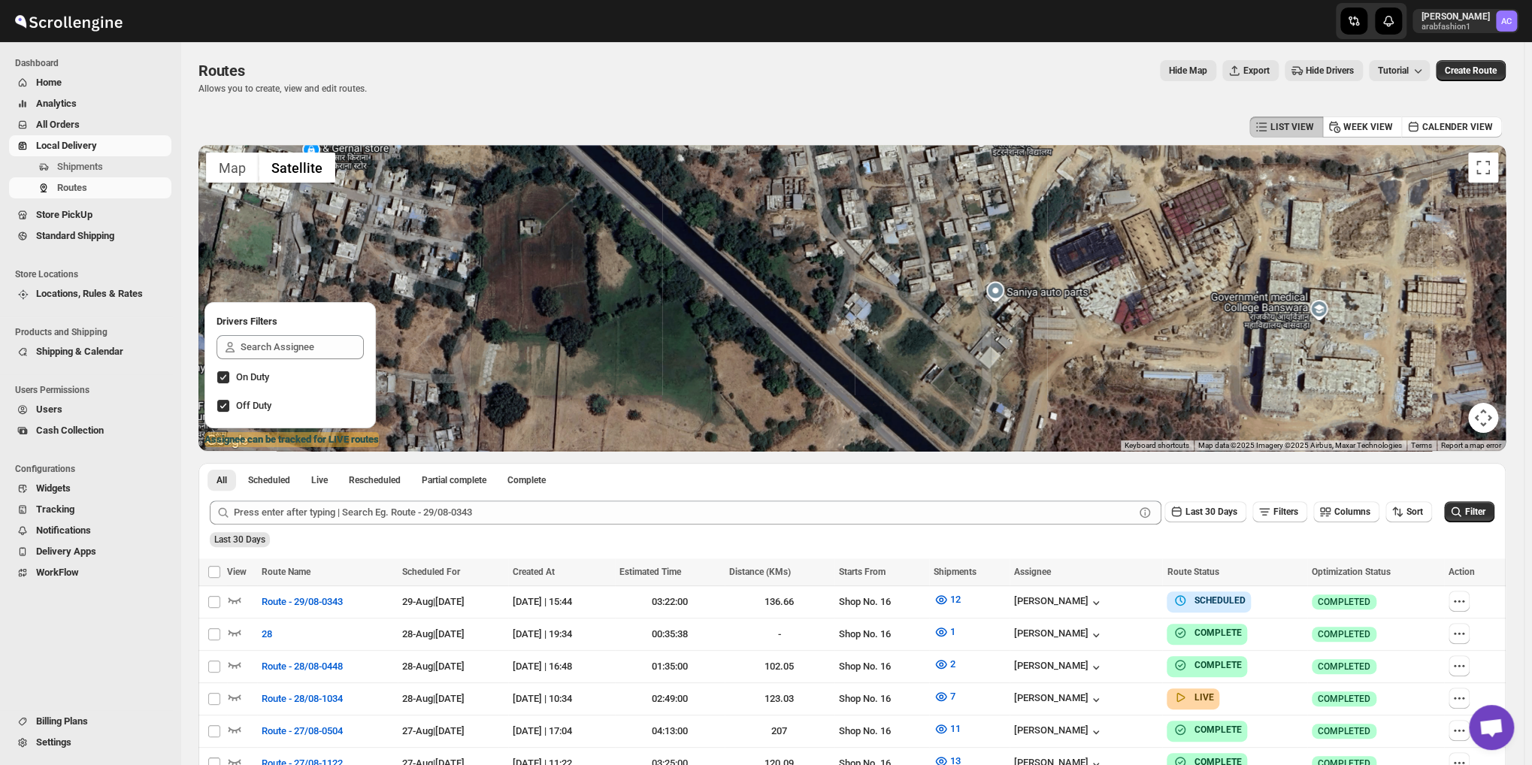
drag, startPoint x: 920, startPoint y: 289, endPoint x: 912, endPoint y: 238, distance: 50.9
click at [913, 239] on div at bounding box center [851, 298] width 1307 height 306
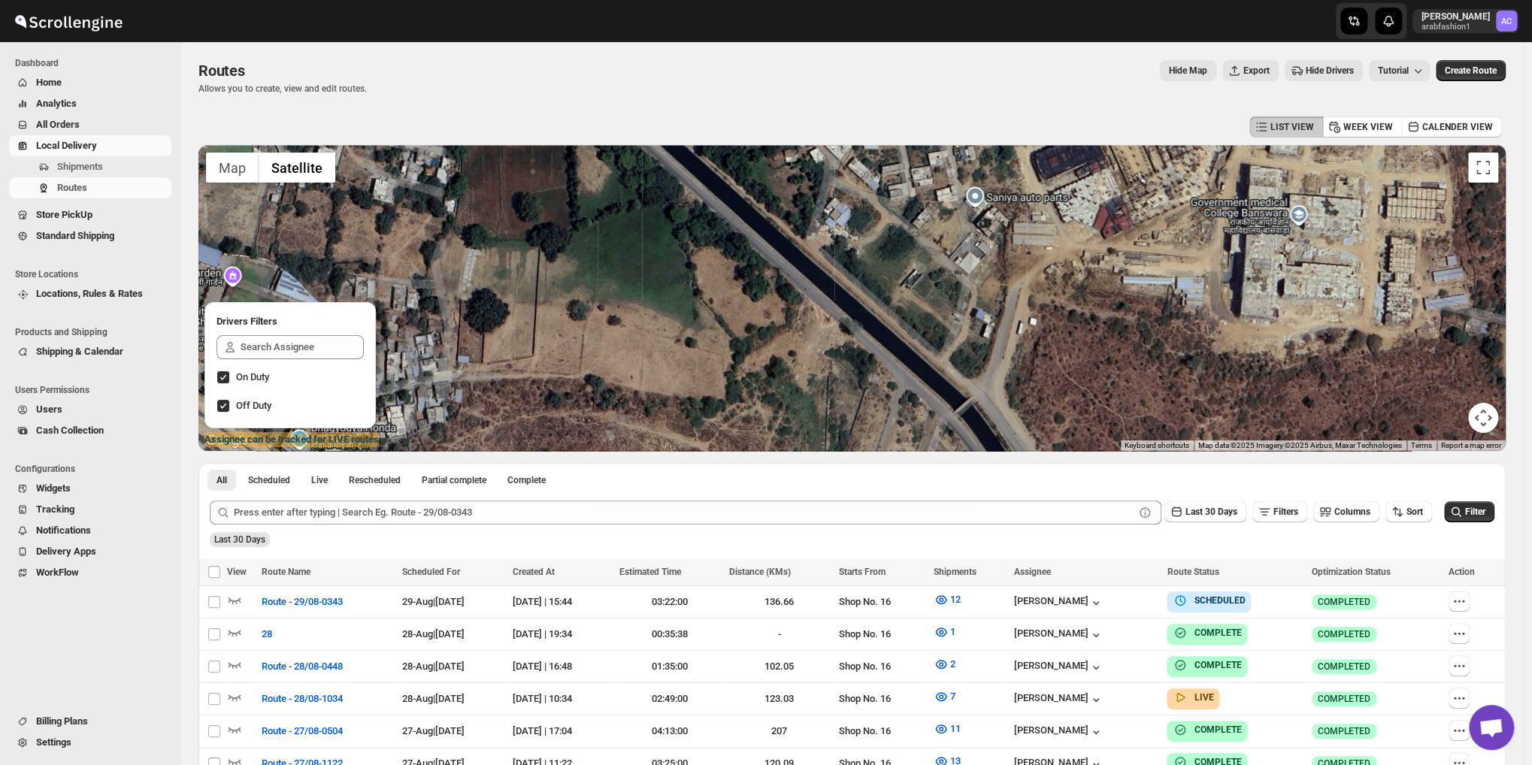
drag, startPoint x: 924, startPoint y: 295, endPoint x: 909, endPoint y: 268, distance: 31.6
click at [912, 271] on div at bounding box center [851, 298] width 1307 height 306
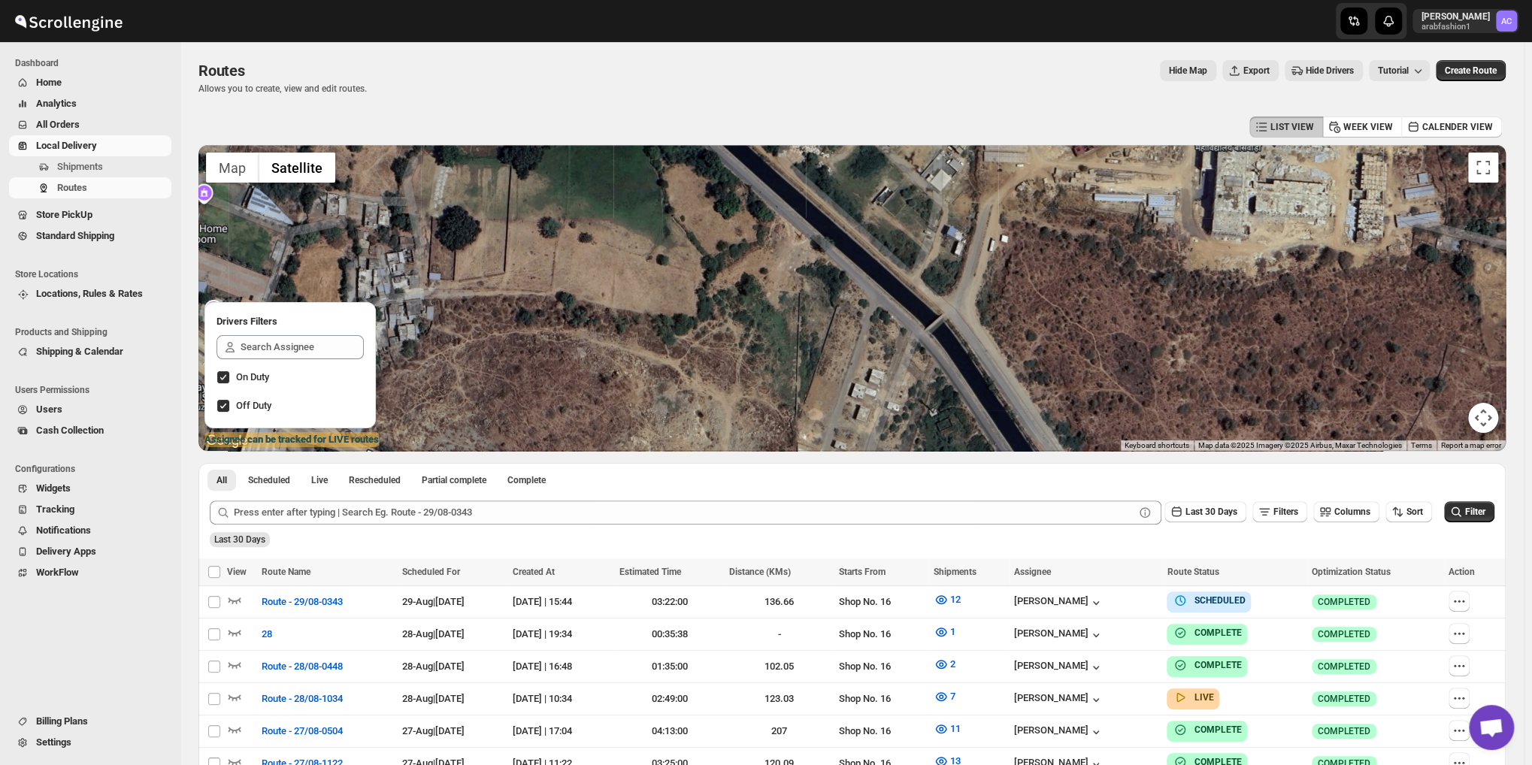
drag, startPoint x: 945, startPoint y: 339, endPoint x: 929, endPoint y: 265, distance: 75.3
click at [929, 265] on div at bounding box center [851, 298] width 1307 height 306
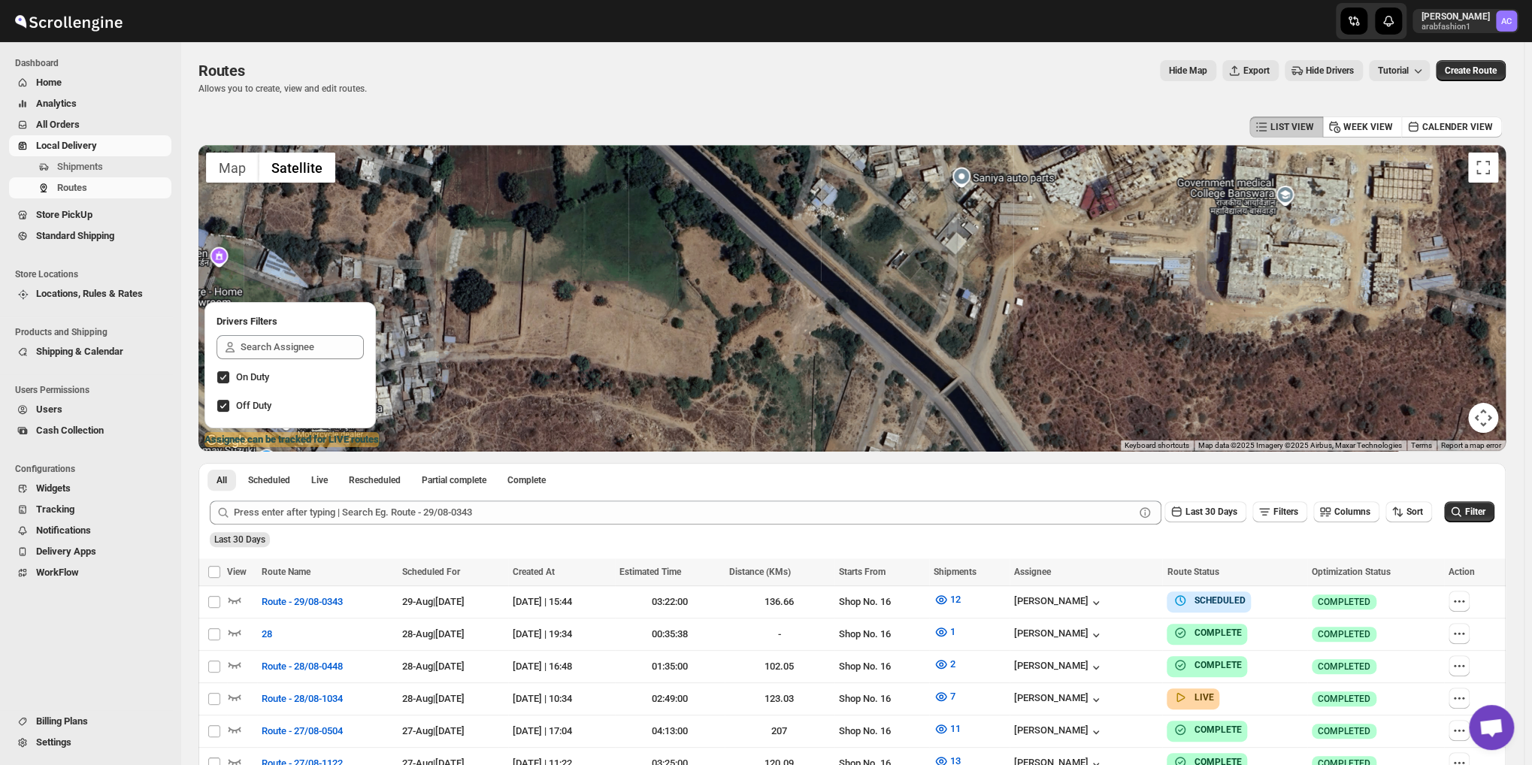
drag, startPoint x: 929, startPoint y: 268, endPoint x: 949, endPoint y: 371, distance: 104.9
click at [949, 371] on div at bounding box center [851, 298] width 1307 height 306
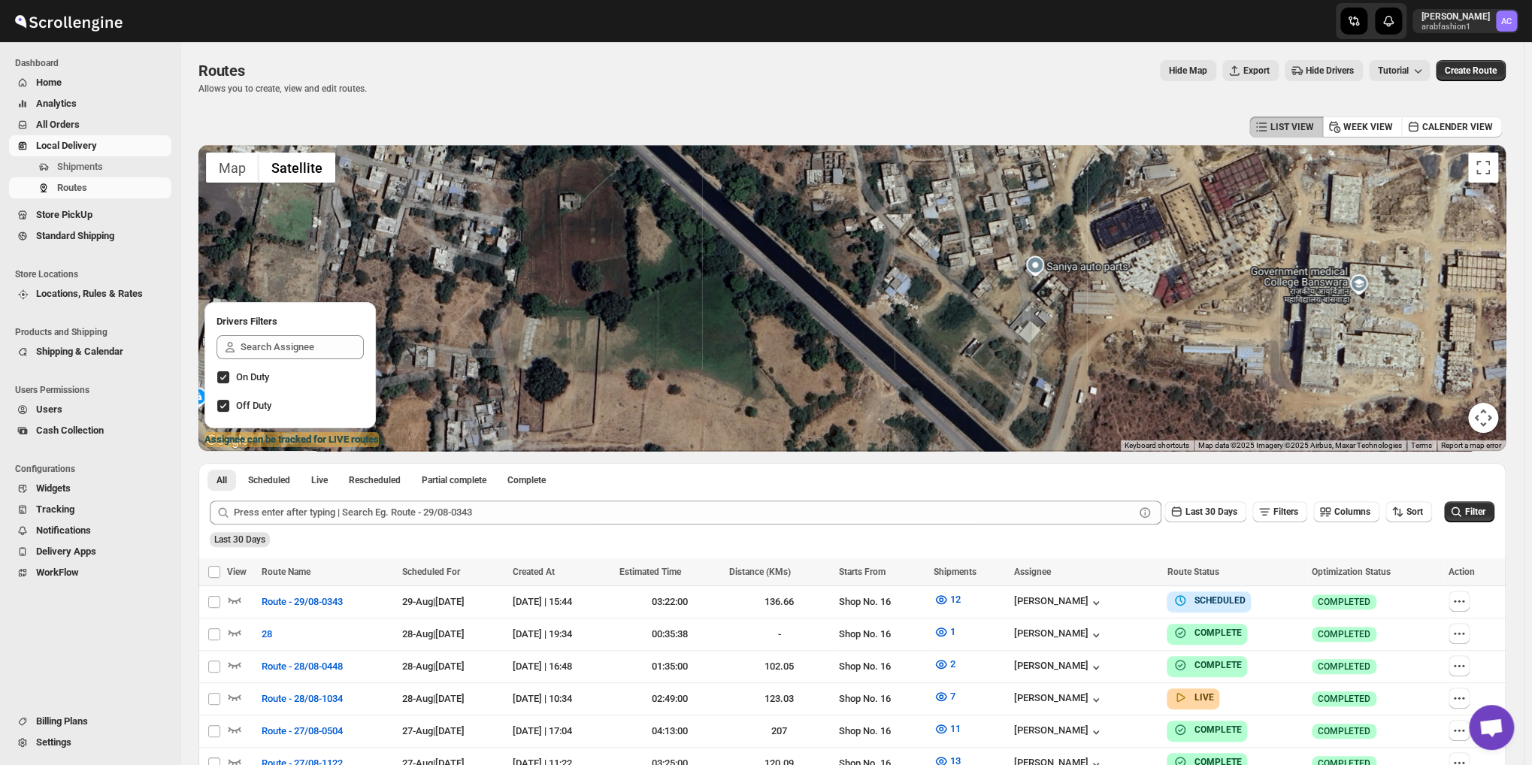
drag, startPoint x: 831, startPoint y: 272, endPoint x: 924, endPoint y: 337, distance: 113.8
click at [923, 337] on div at bounding box center [851, 298] width 1307 height 306
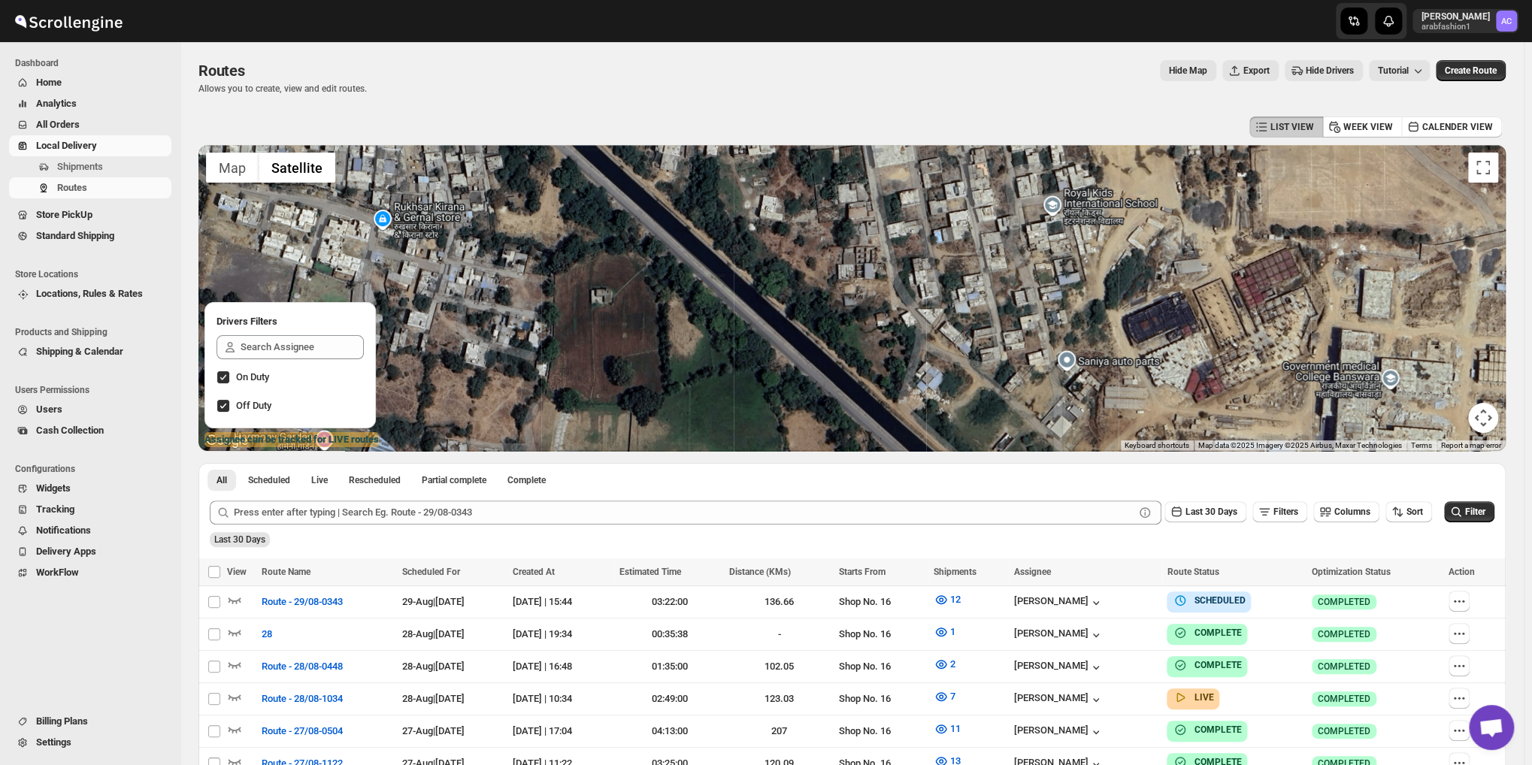
drag, startPoint x: 898, startPoint y: 269, endPoint x: 870, endPoint y: 349, distance: 85.3
click at [871, 352] on div at bounding box center [851, 298] width 1307 height 306
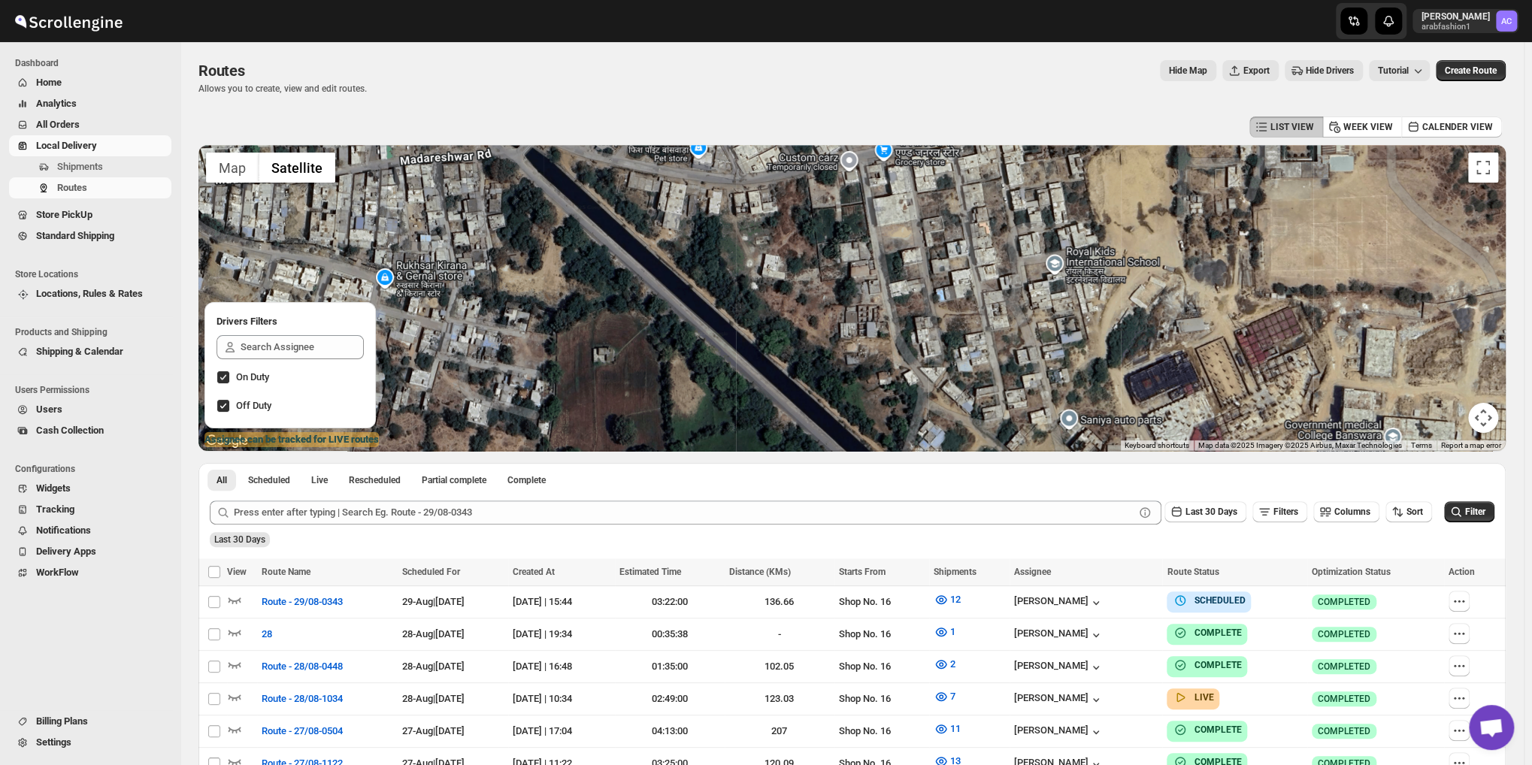
click at [899, 309] on div at bounding box center [851, 298] width 1307 height 306
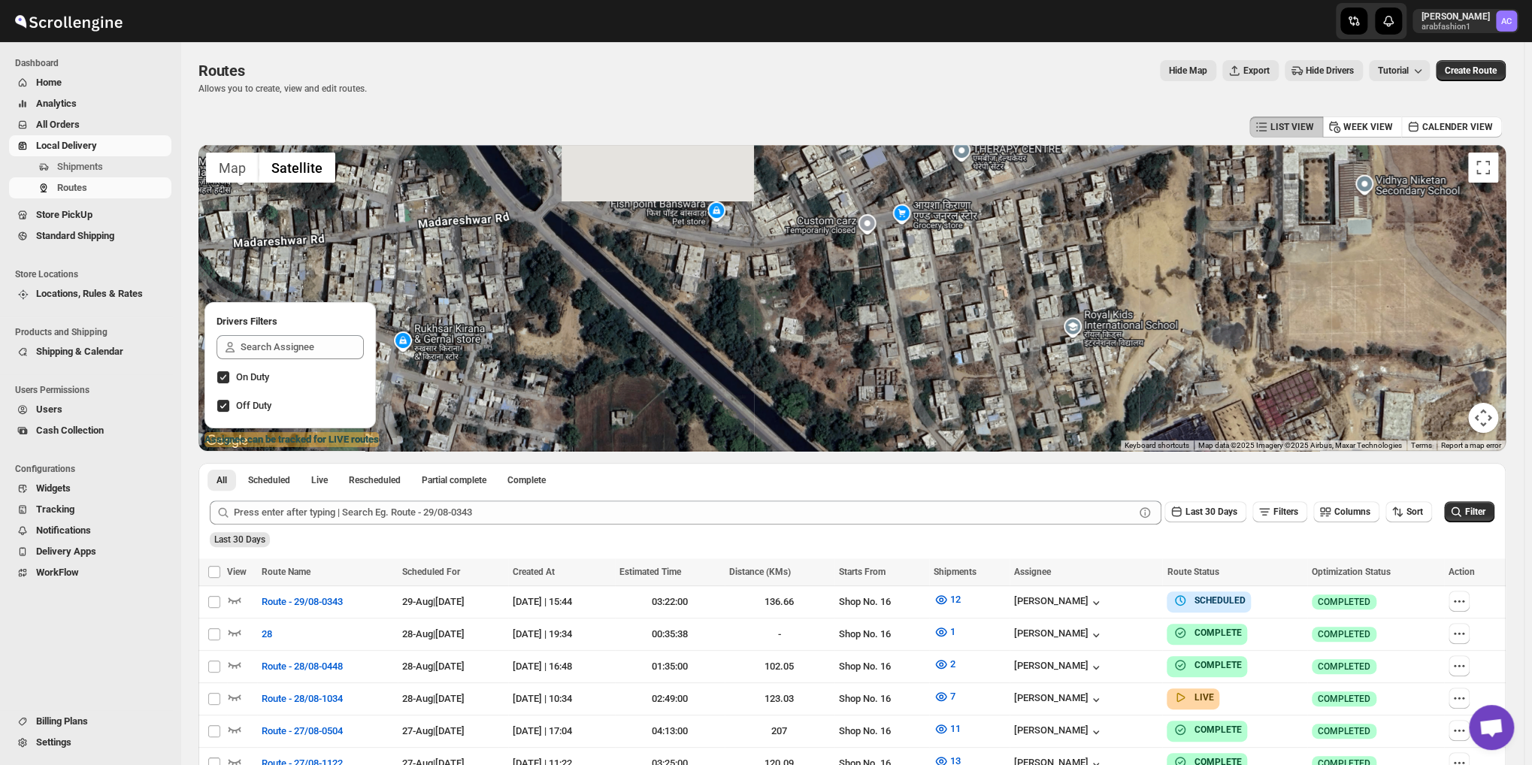
click at [914, 295] on div at bounding box center [851, 298] width 1307 height 306
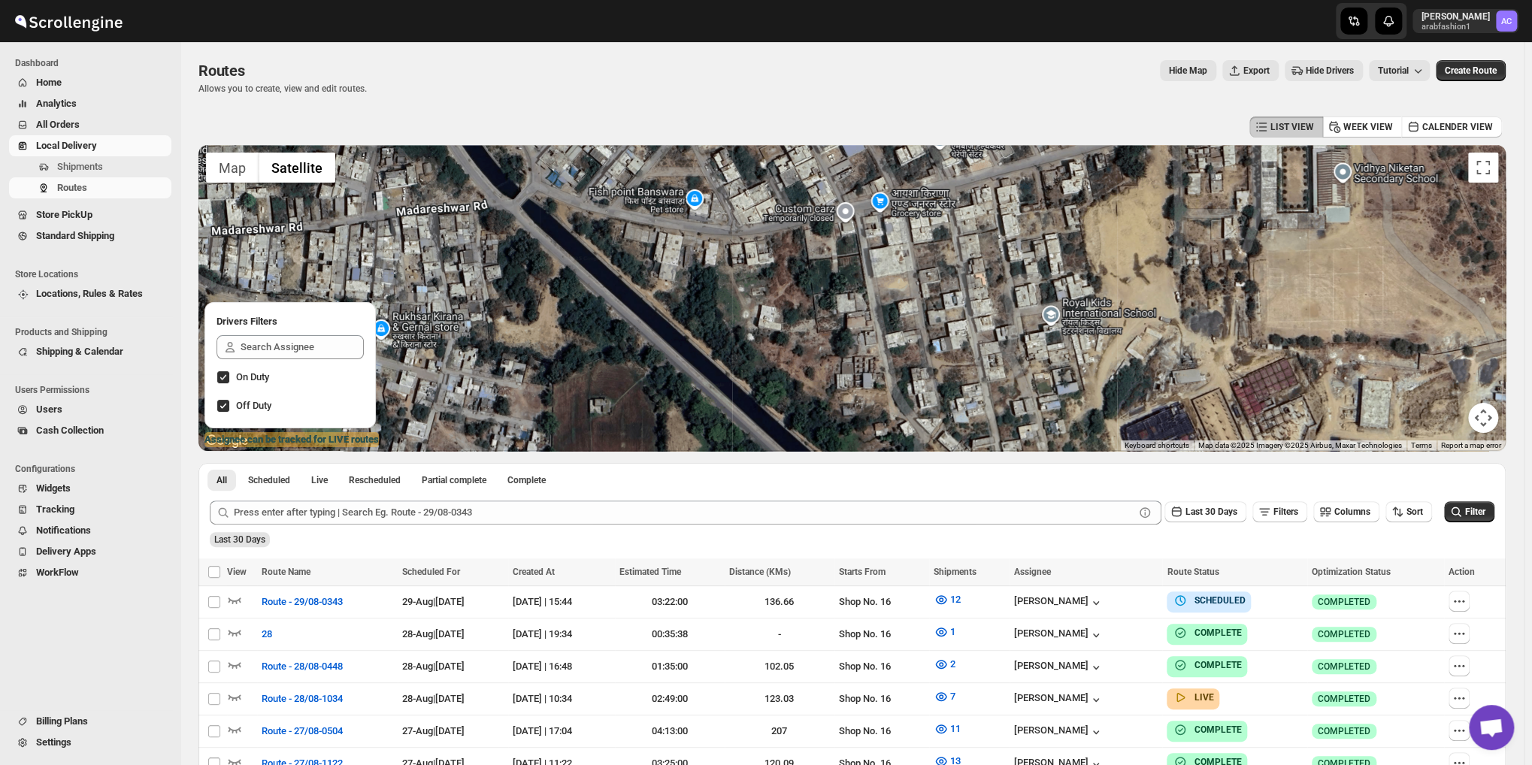
click at [1268, 248] on div at bounding box center [851, 298] width 1307 height 306
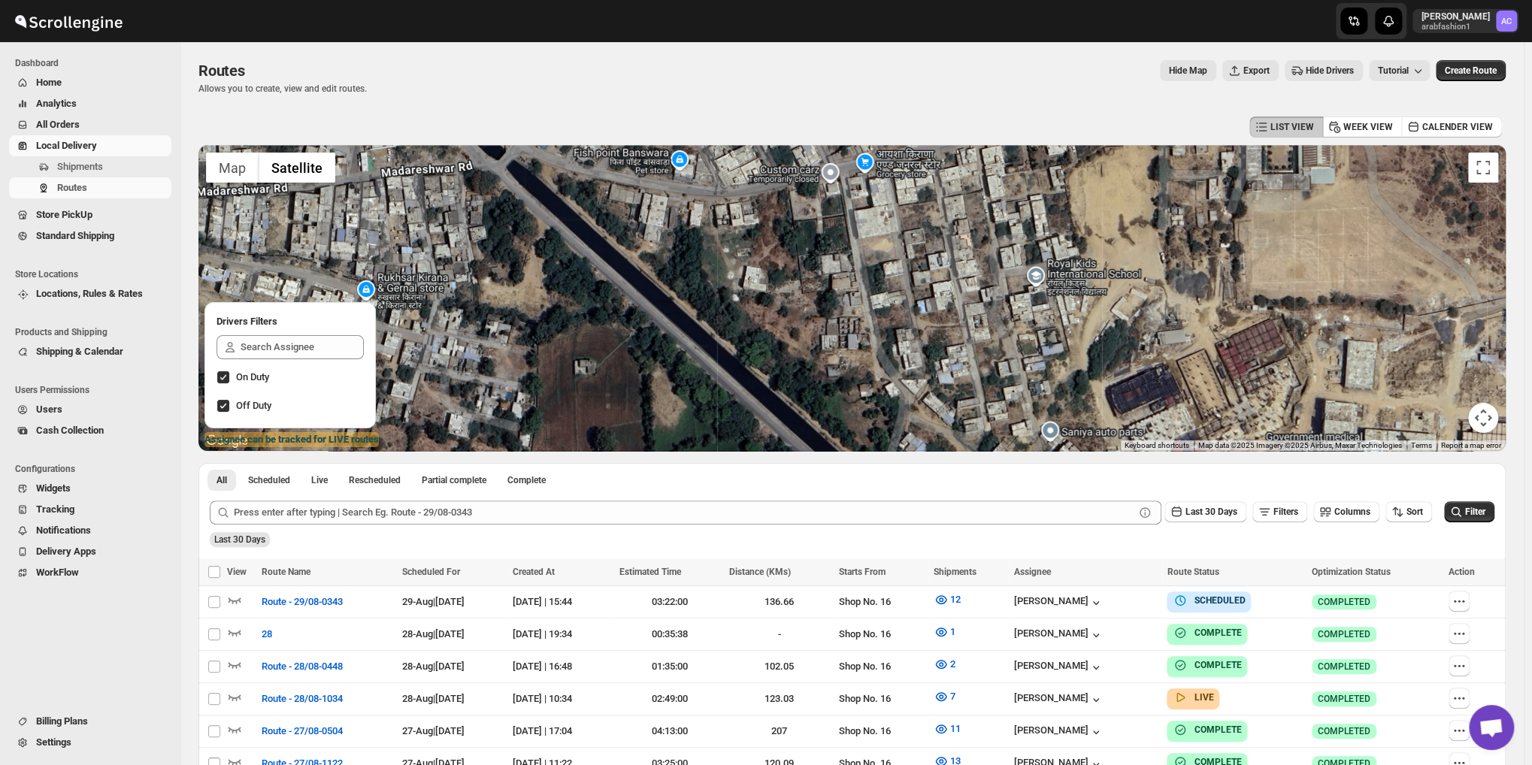
click at [1207, 248] on div at bounding box center [851, 298] width 1307 height 306
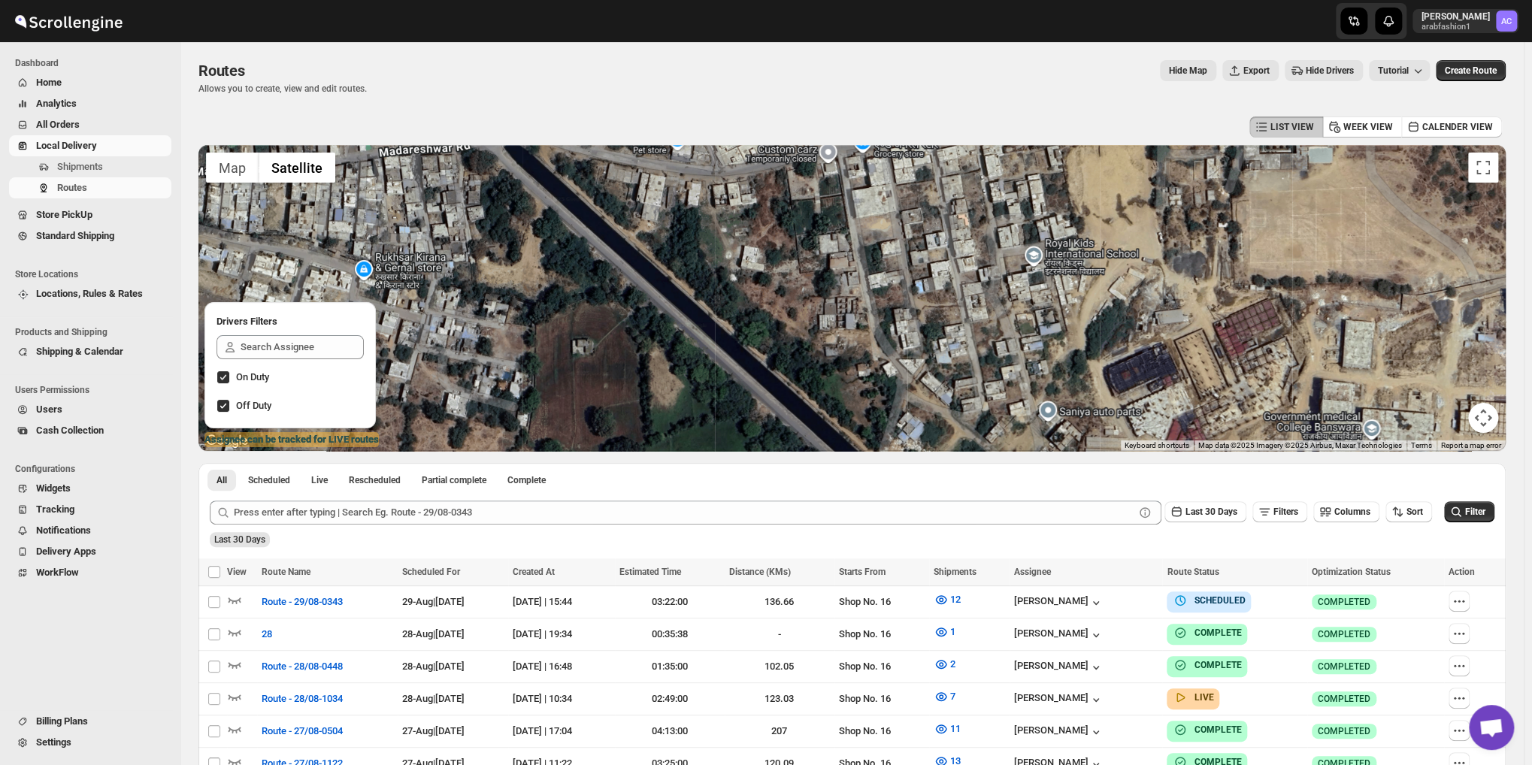
click at [1196, 261] on div at bounding box center [851, 298] width 1307 height 306
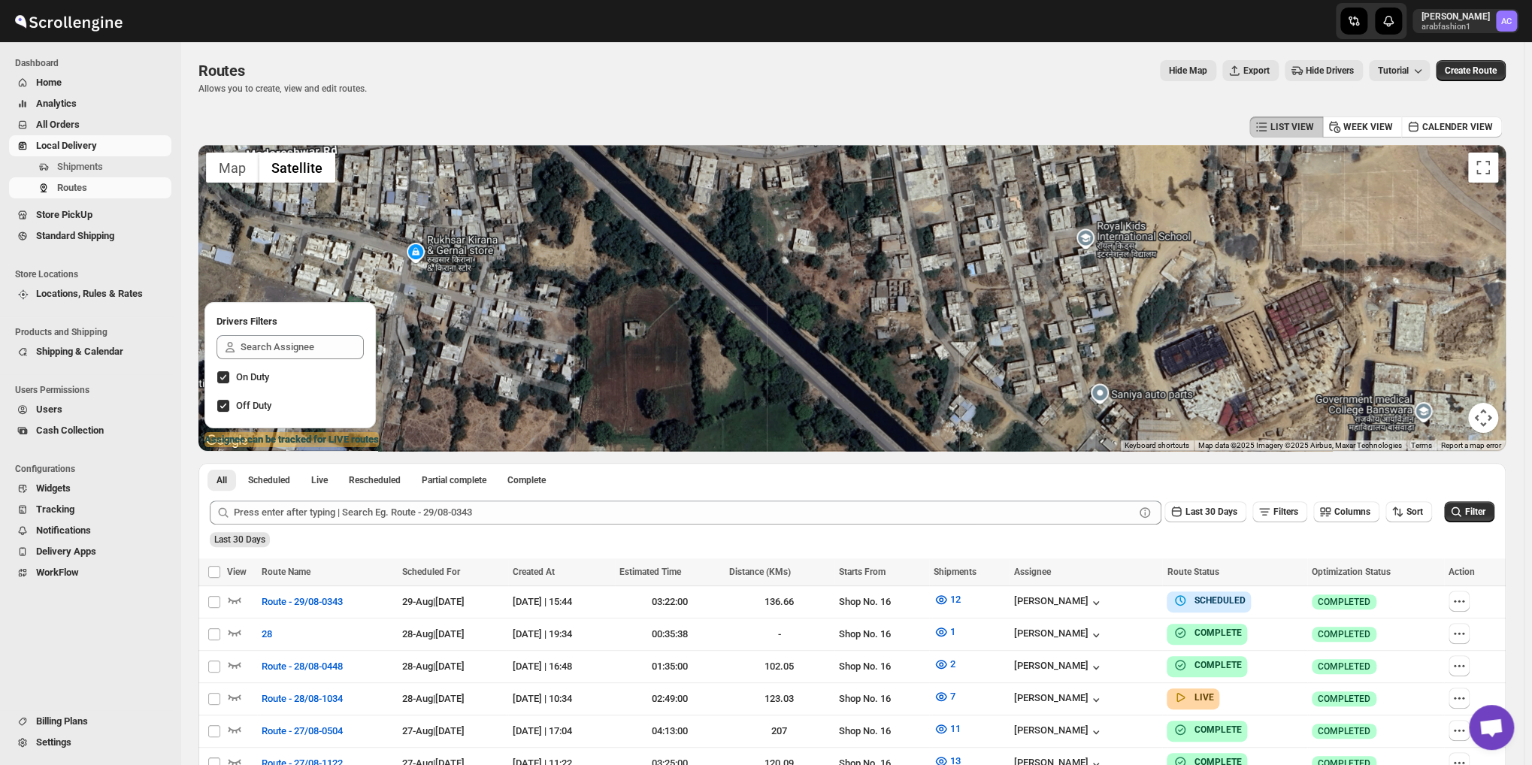
click at [975, 262] on div at bounding box center [851, 298] width 1307 height 306
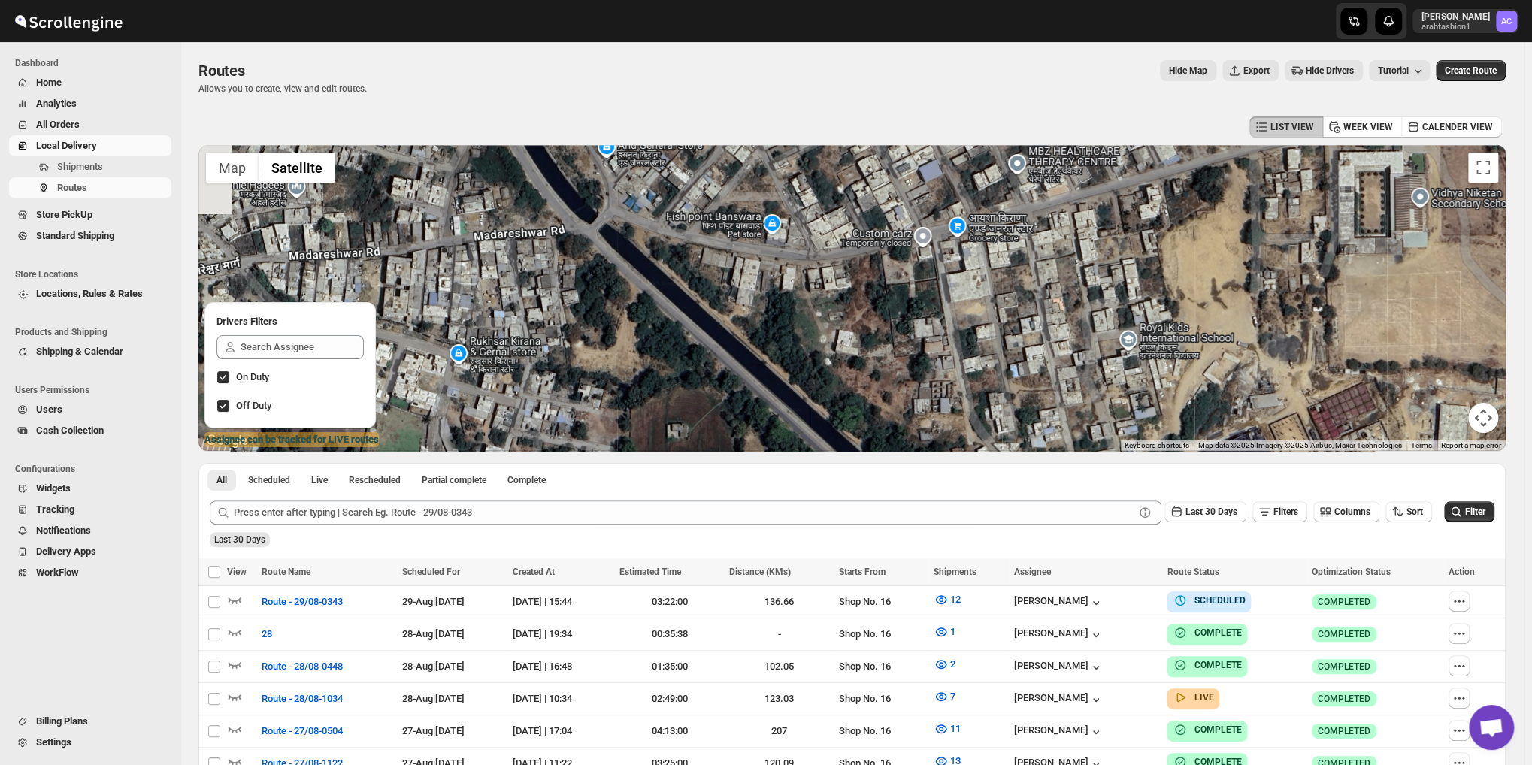
click at [1006, 322] on div at bounding box center [851, 298] width 1307 height 306
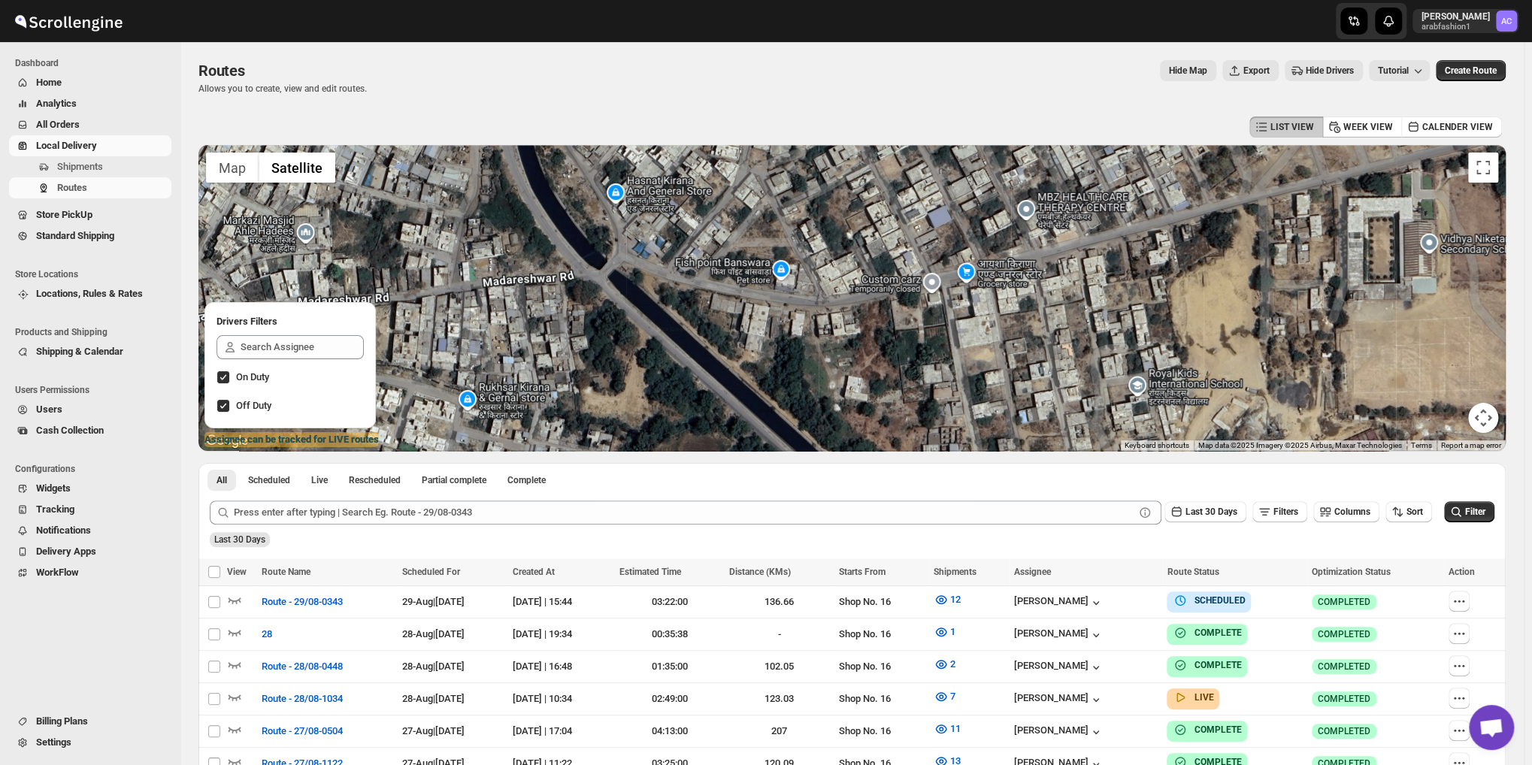
click at [987, 293] on div at bounding box center [851, 298] width 1307 height 306
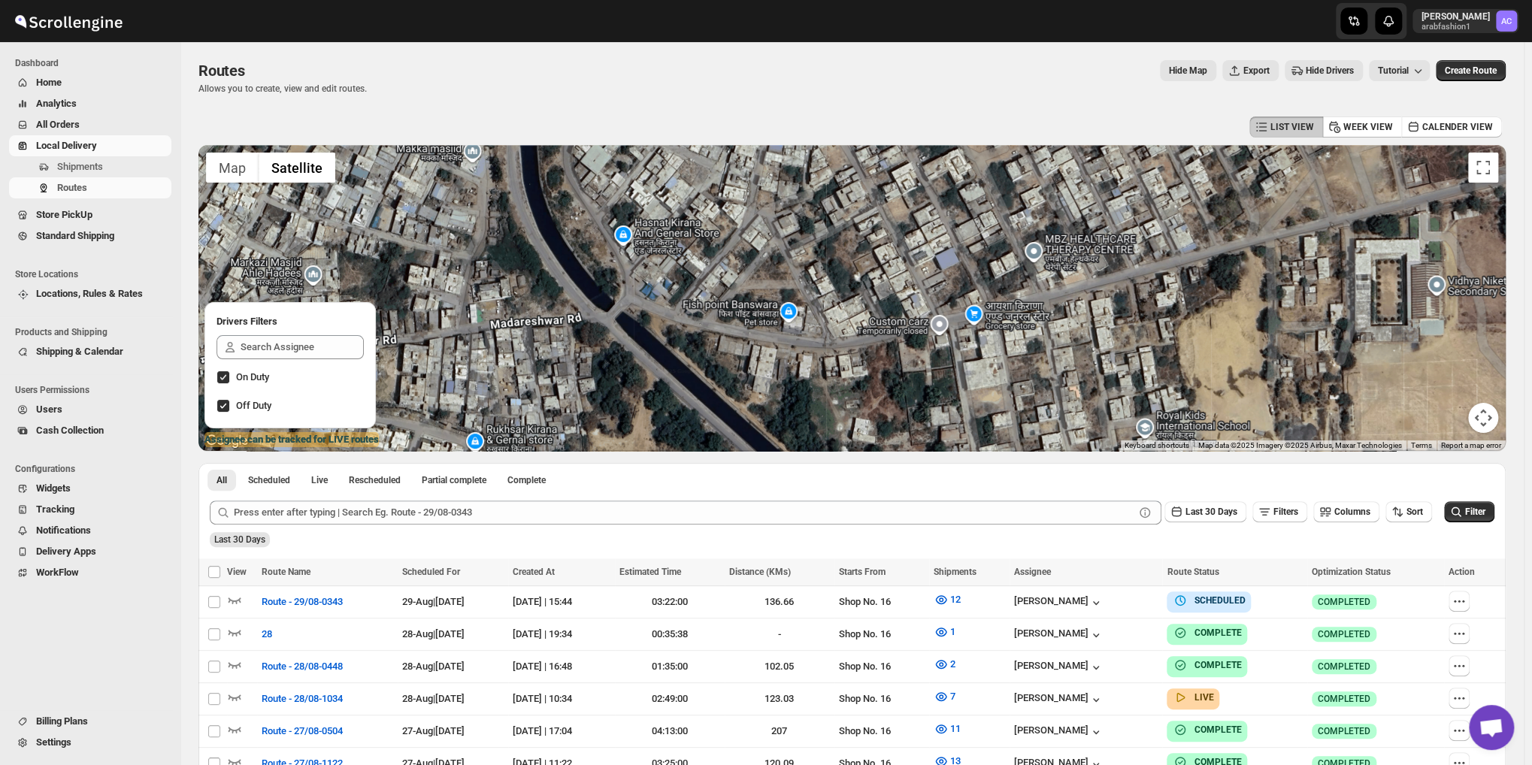
click at [981, 283] on div at bounding box center [851, 298] width 1307 height 306
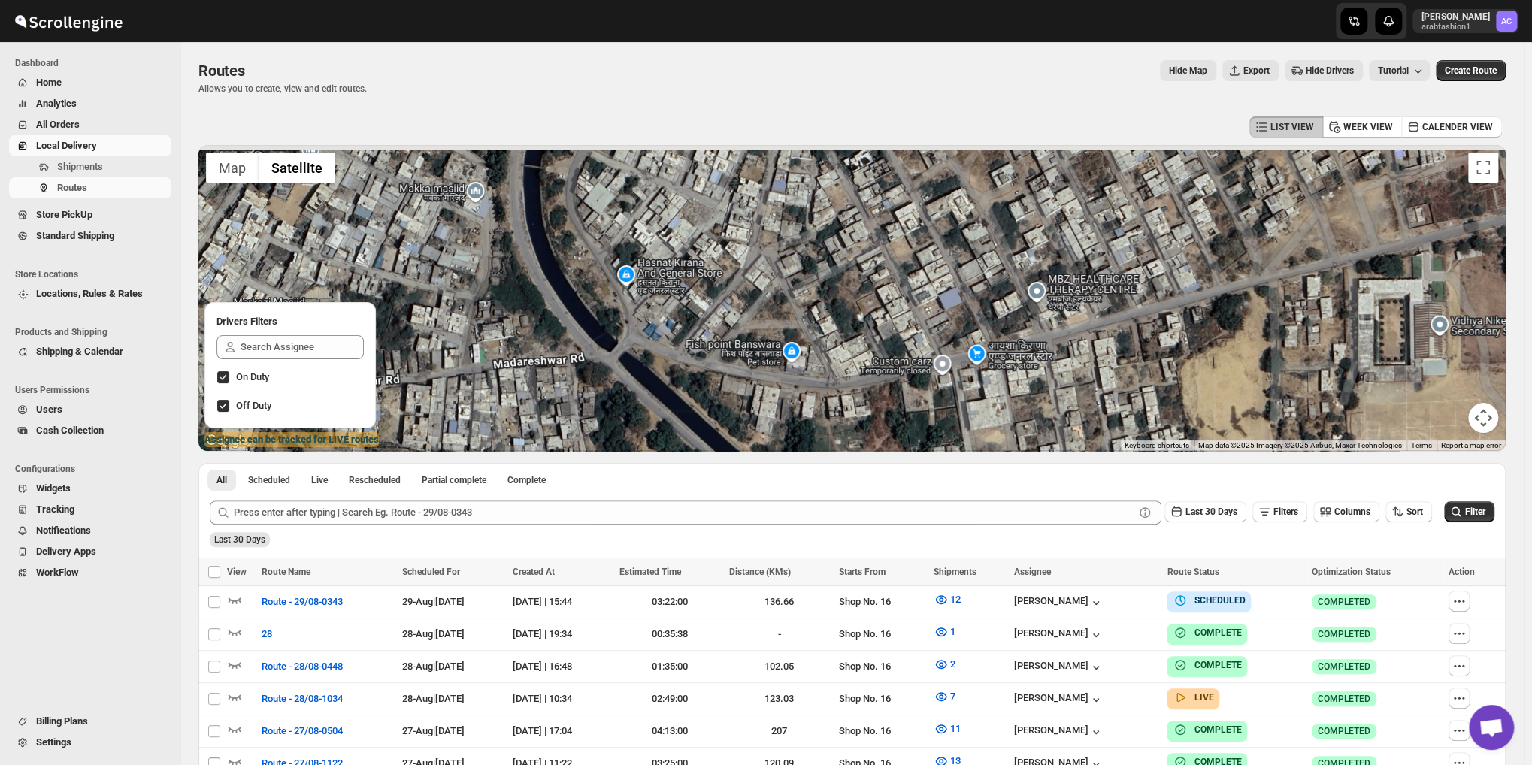
click at [962, 288] on div at bounding box center [851, 298] width 1307 height 306
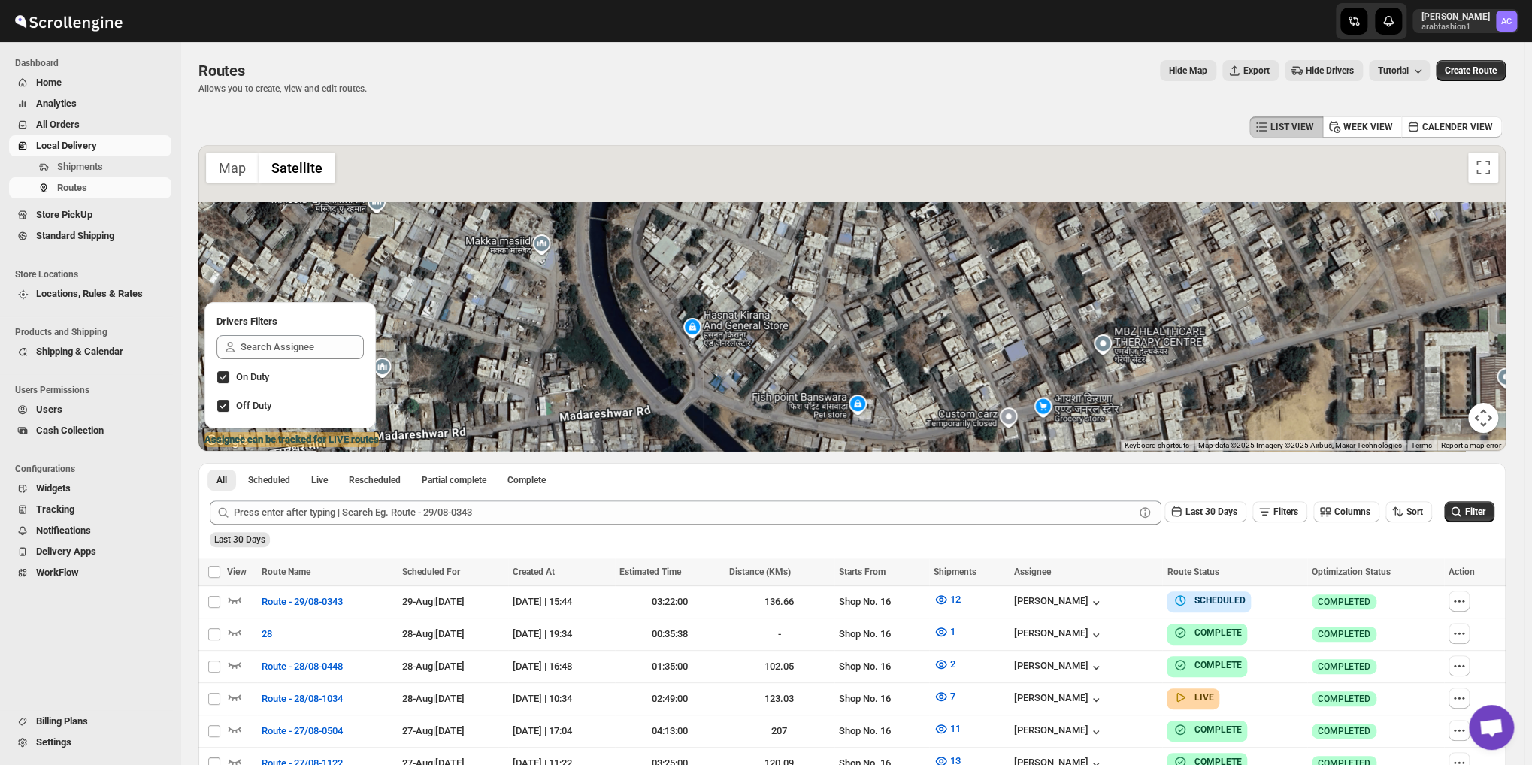
click at [907, 313] on div at bounding box center [851, 298] width 1307 height 306
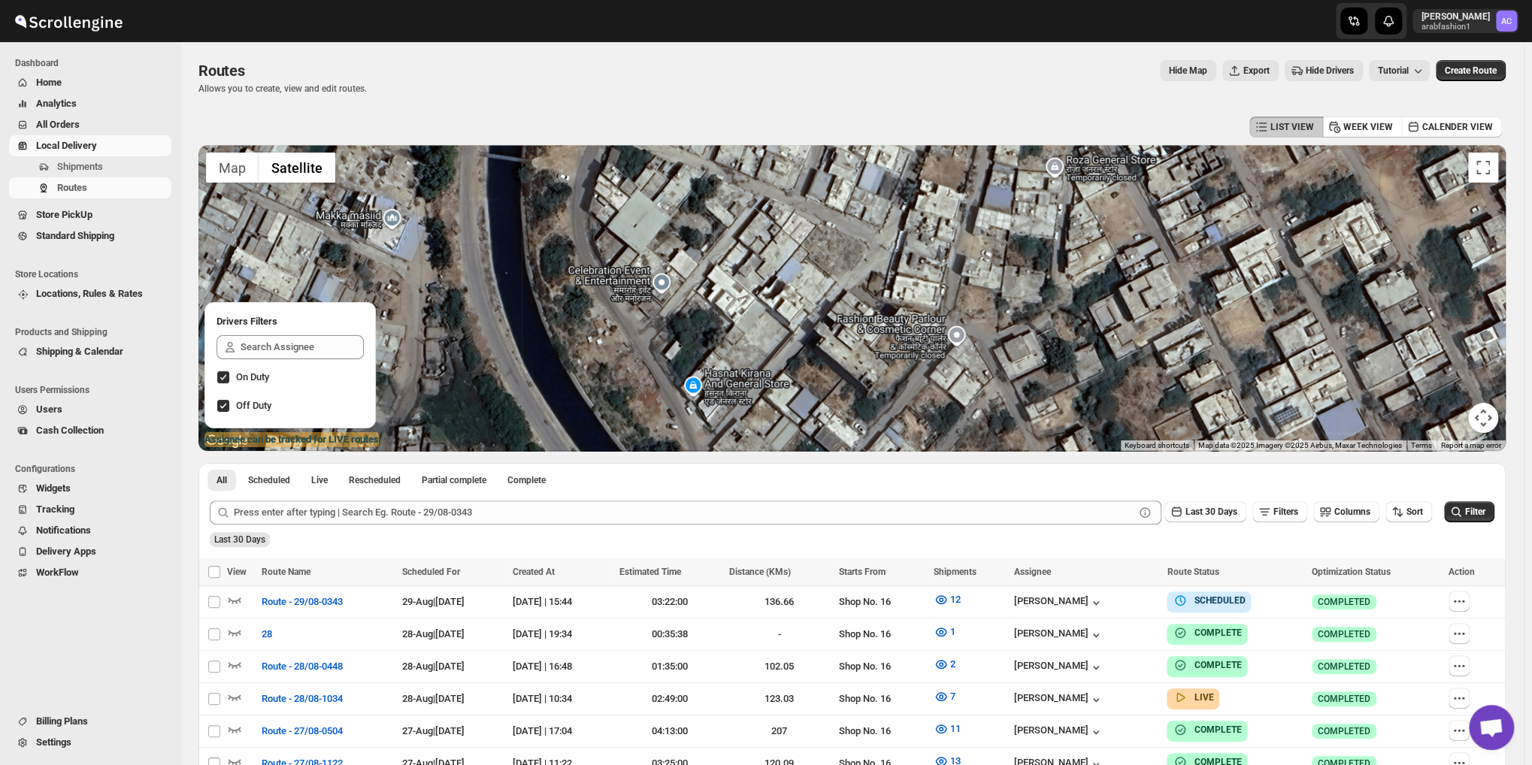
click at [815, 435] on div at bounding box center [851, 298] width 1307 height 306
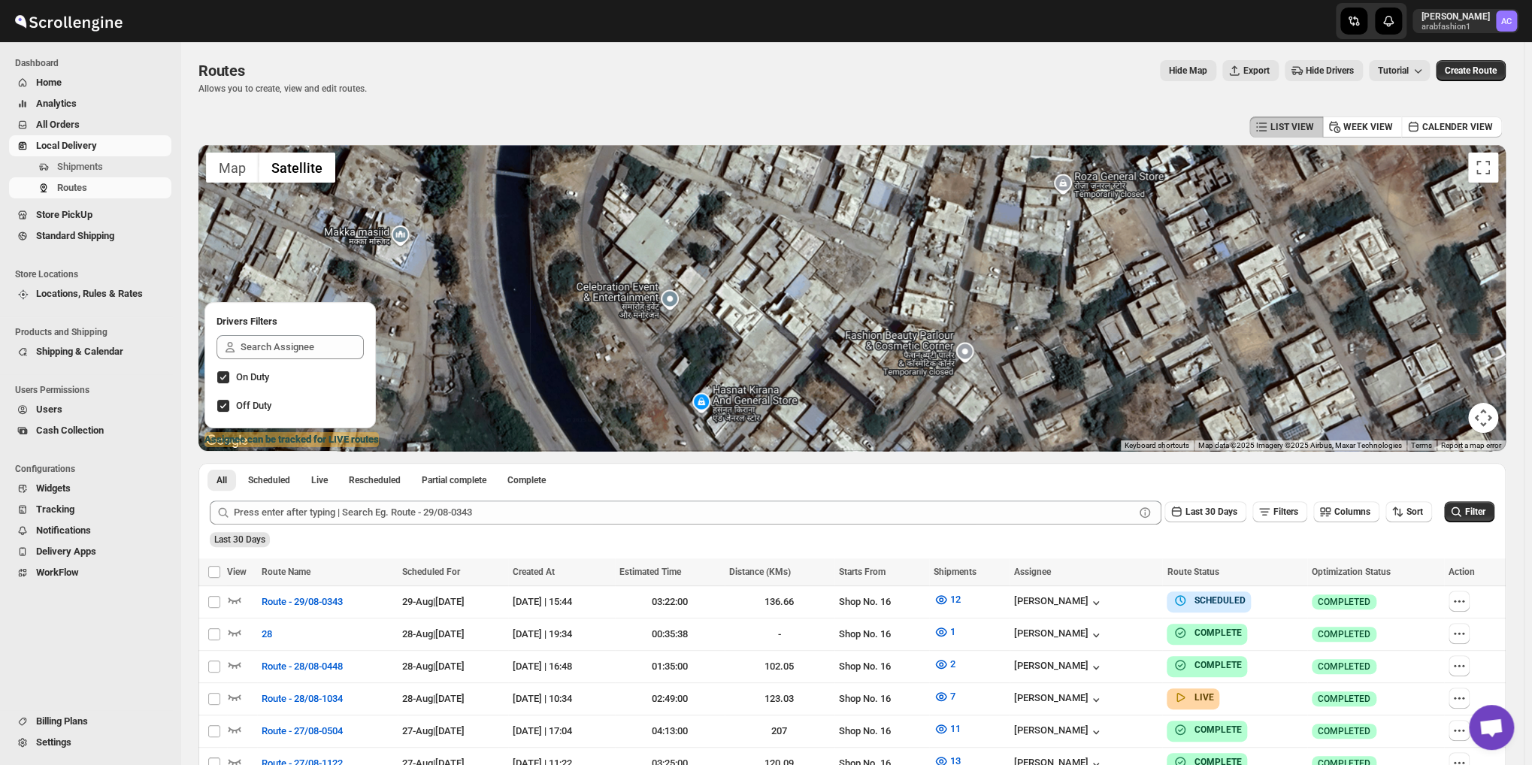
click at [833, 429] on div at bounding box center [851, 298] width 1307 height 306
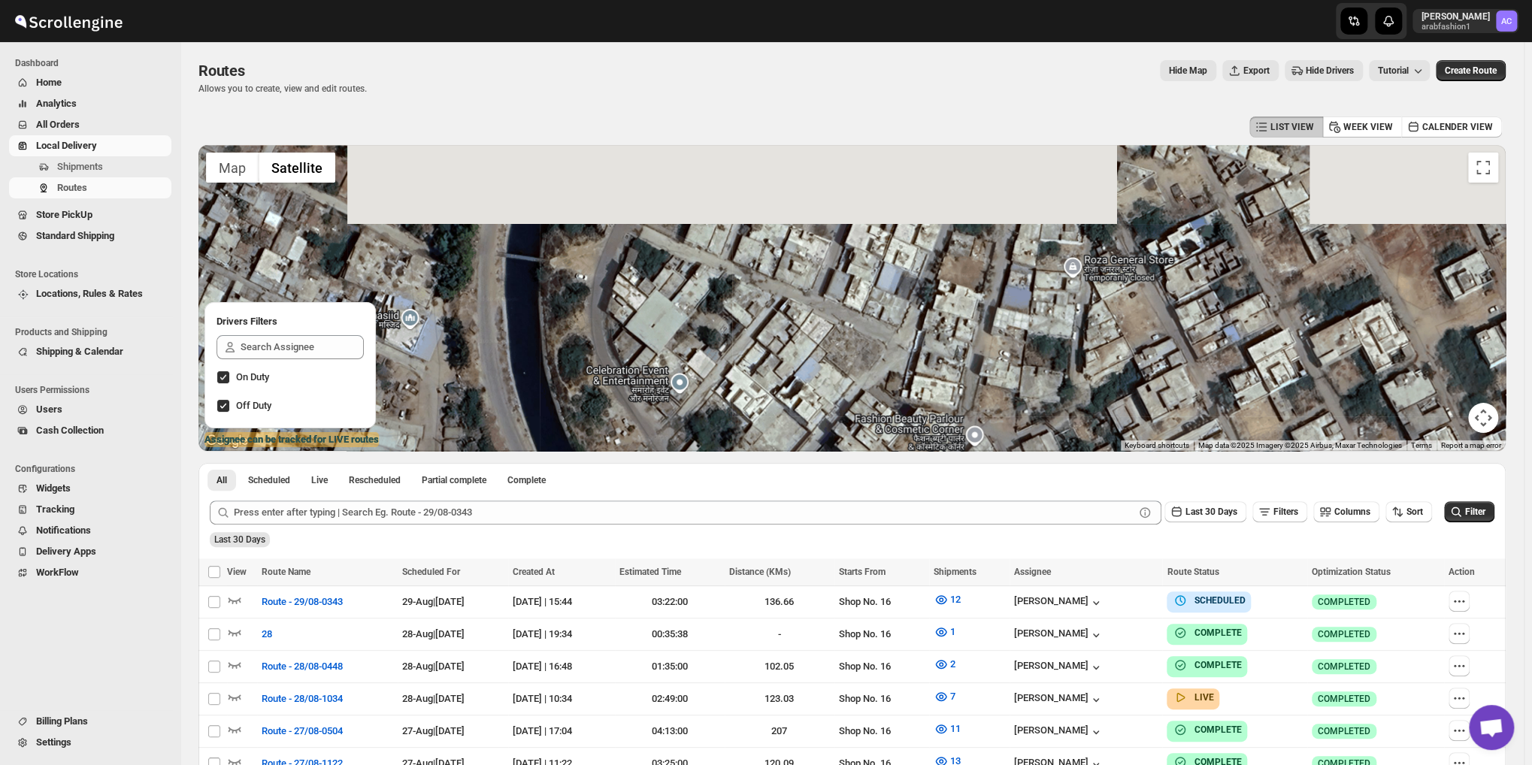
click at [826, 413] on div at bounding box center [851, 298] width 1307 height 306
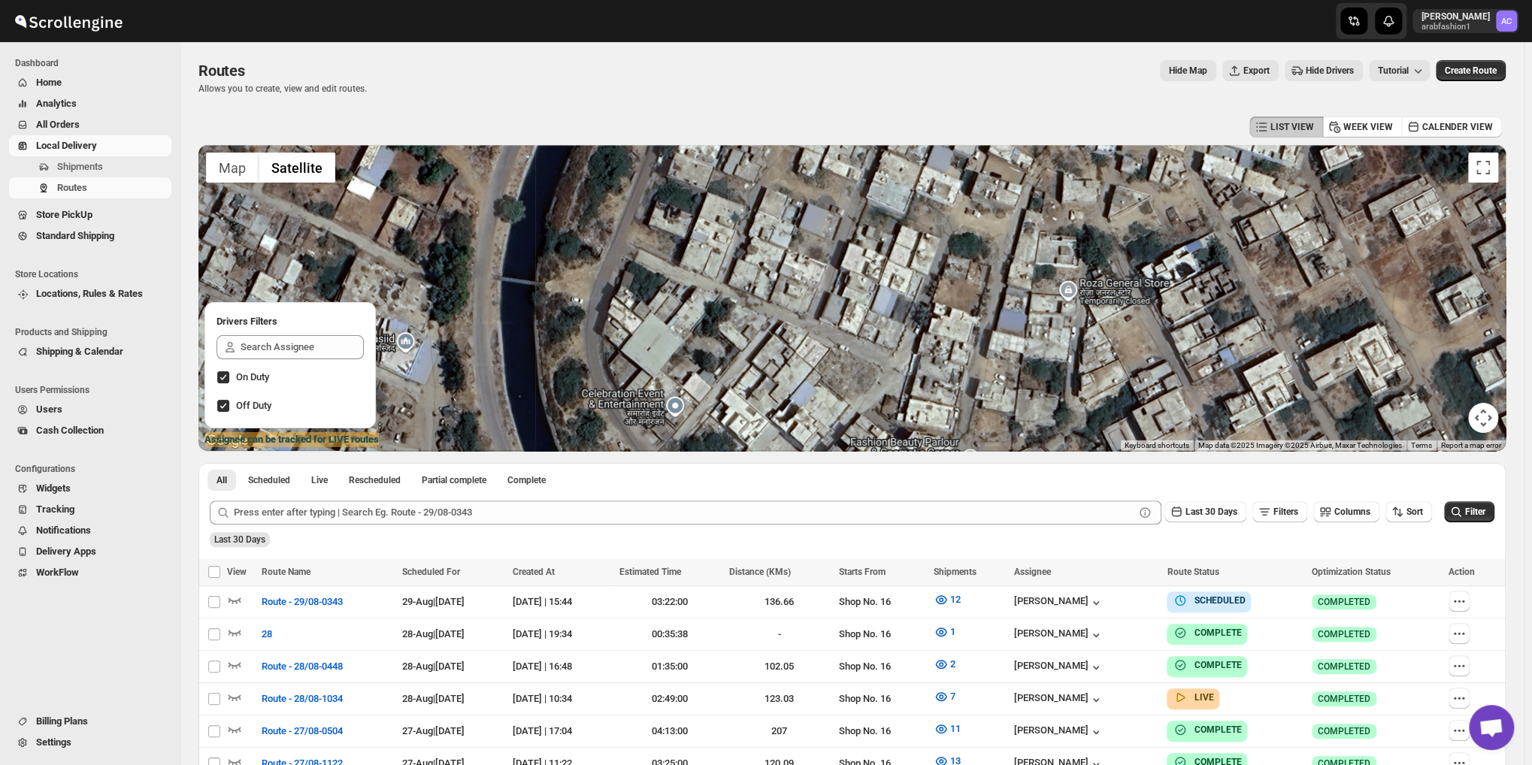
click at [815, 425] on div at bounding box center [851, 298] width 1307 height 306
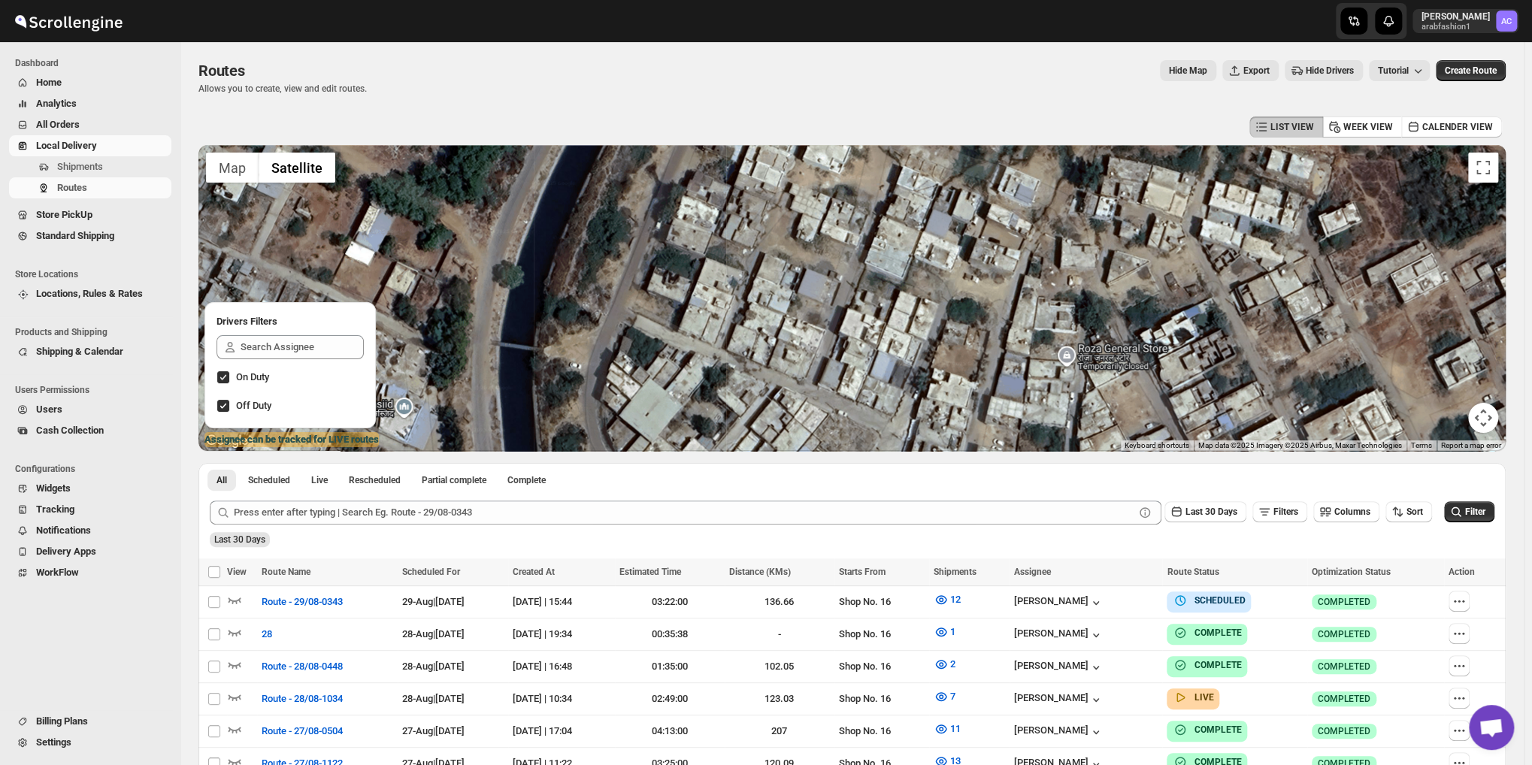
click at [810, 422] on div at bounding box center [851, 298] width 1307 height 306
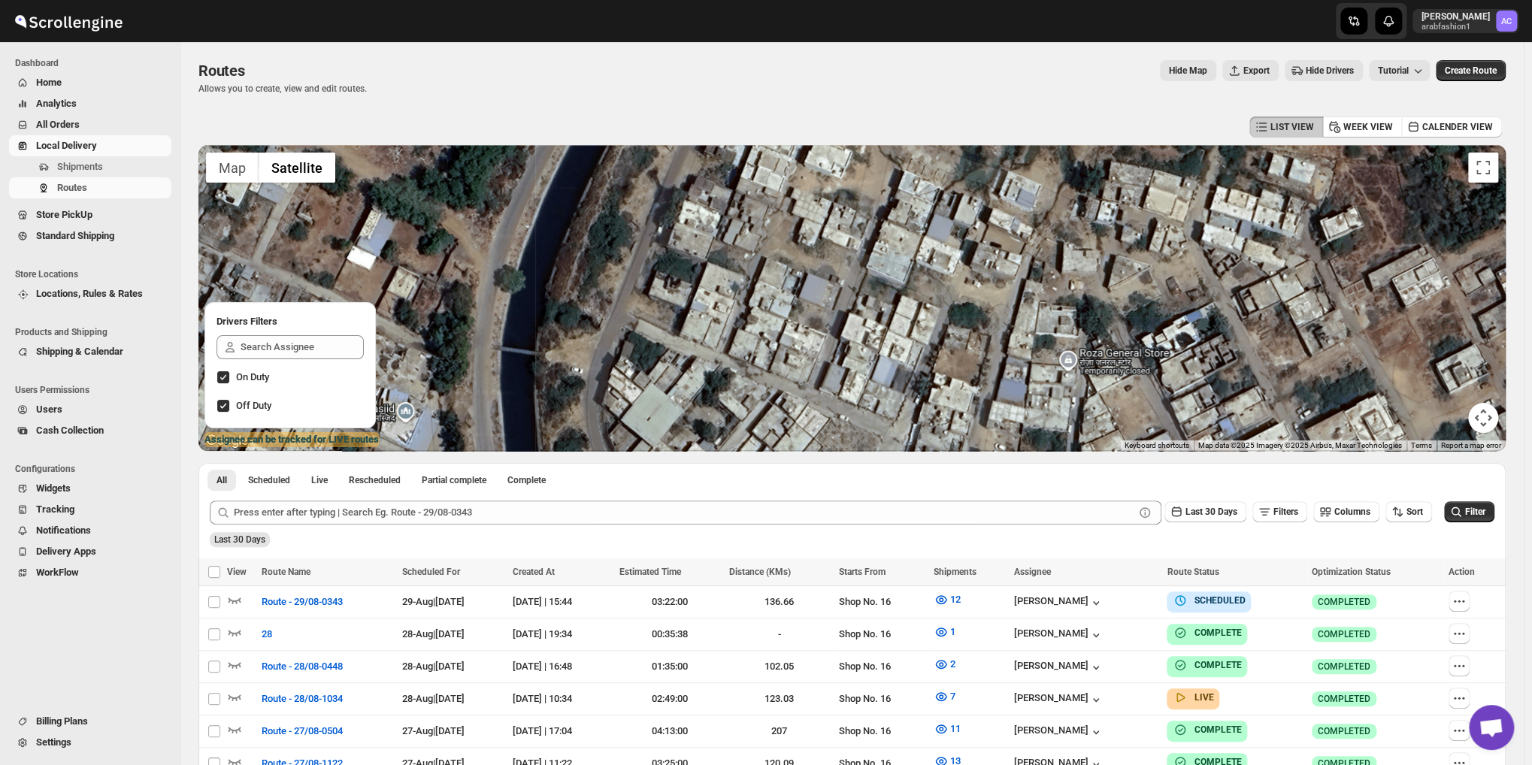
click at [806, 428] on div at bounding box center [851, 298] width 1307 height 306
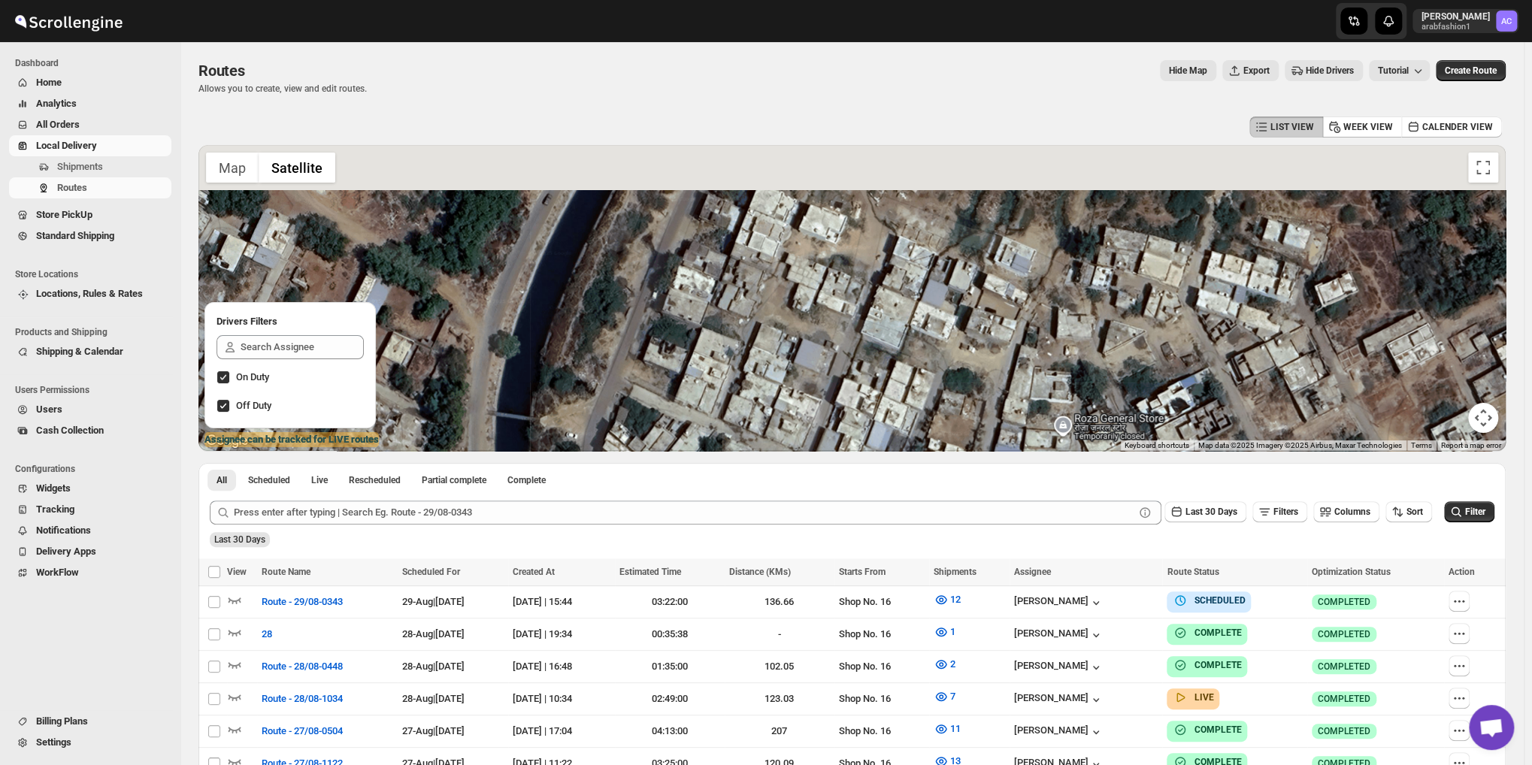
click at [791, 454] on div "LIST VIEW WEEK VIEW CALENDER VIEW ← Move left → Move right ↑ Move up ↓ Move dow…" at bounding box center [851, 530] width 1307 height 835
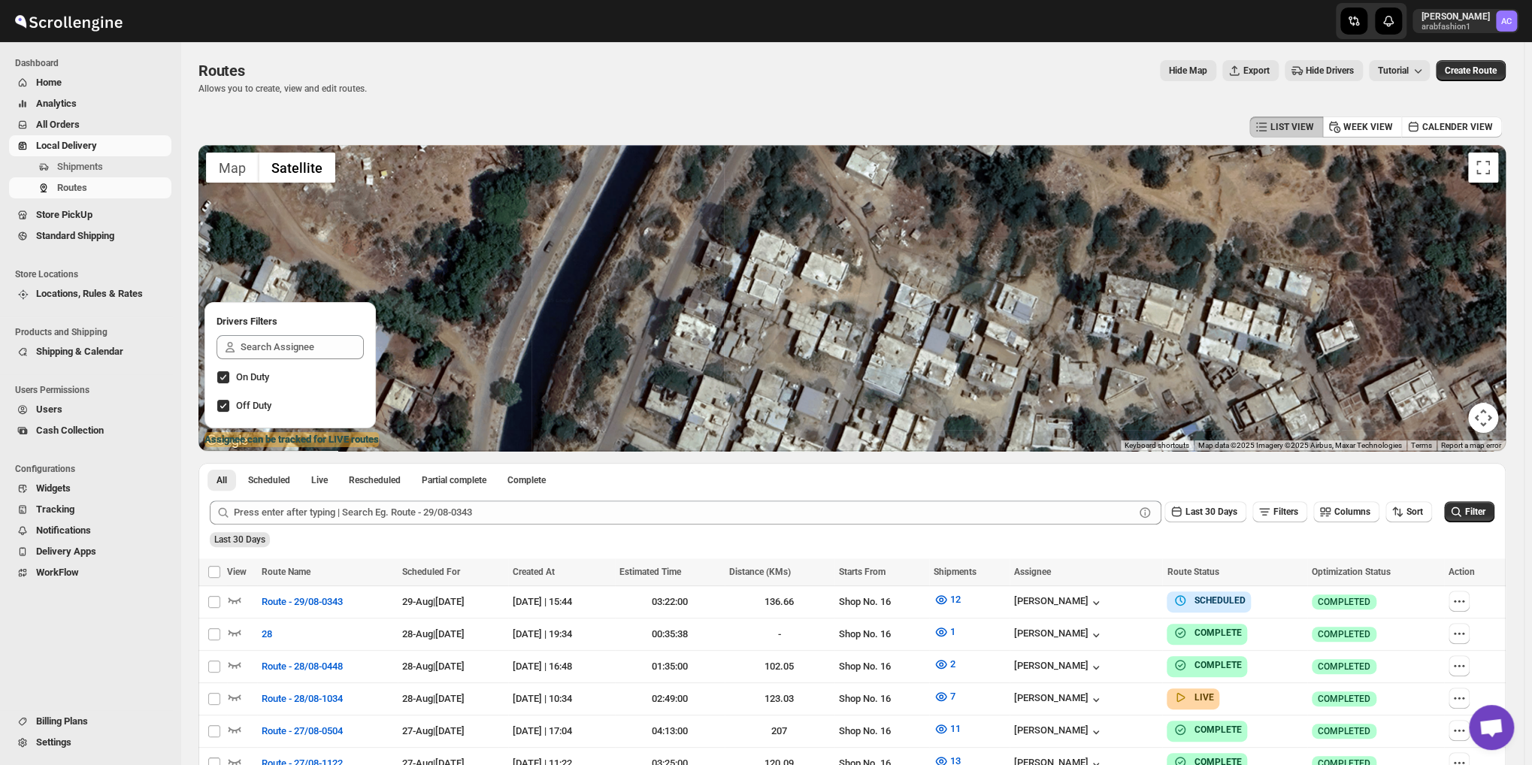
click at [798, 460] on div "LIST VIEW WEEK VIEW CALENDER VIEW ← Move left → Move right ↑ Move up ↓ Move dow…" at bounding box center [851, 530] width 1307 height 835
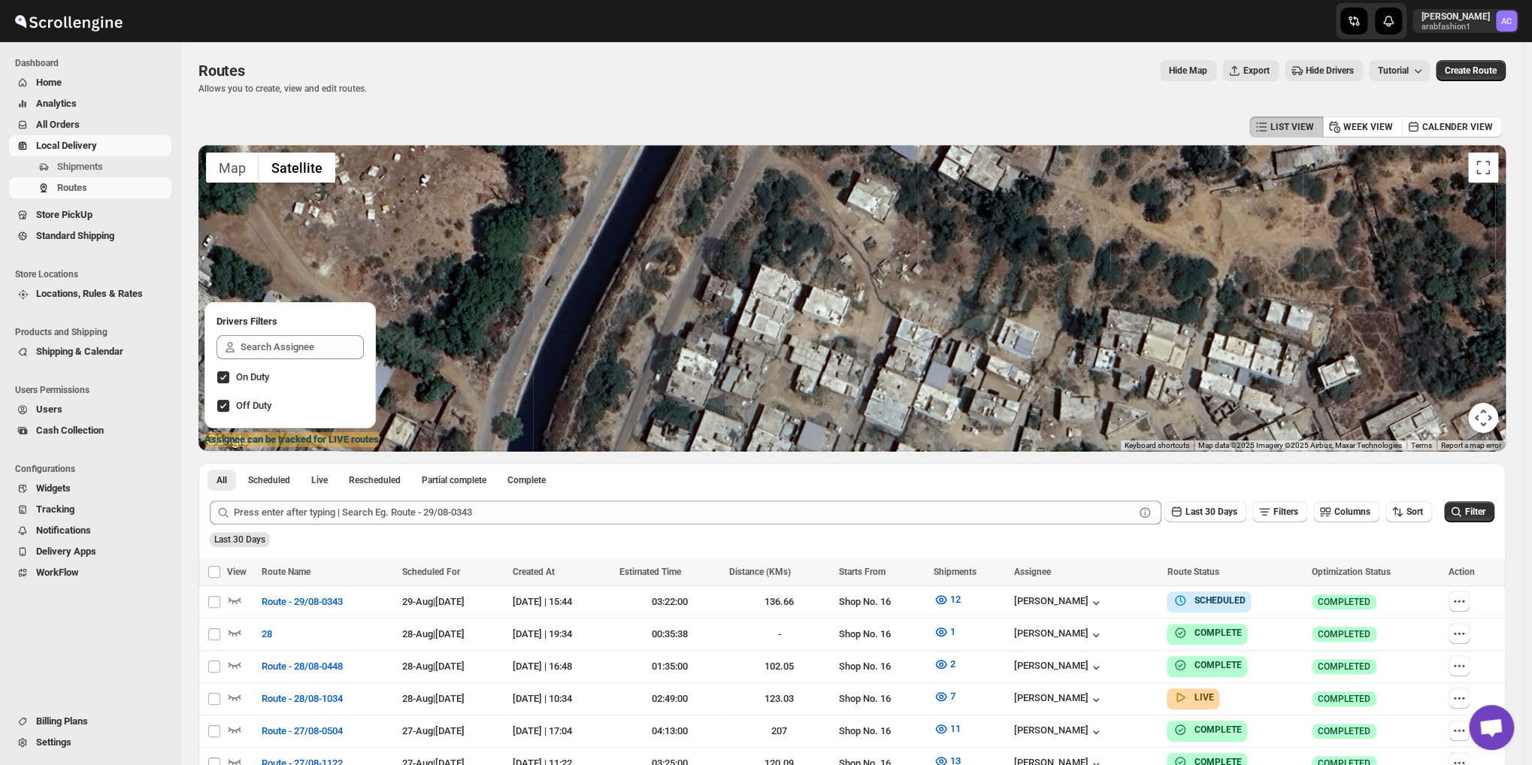
click at [762, 440] on div at bounding box center [851, 298] width 1307 height 306
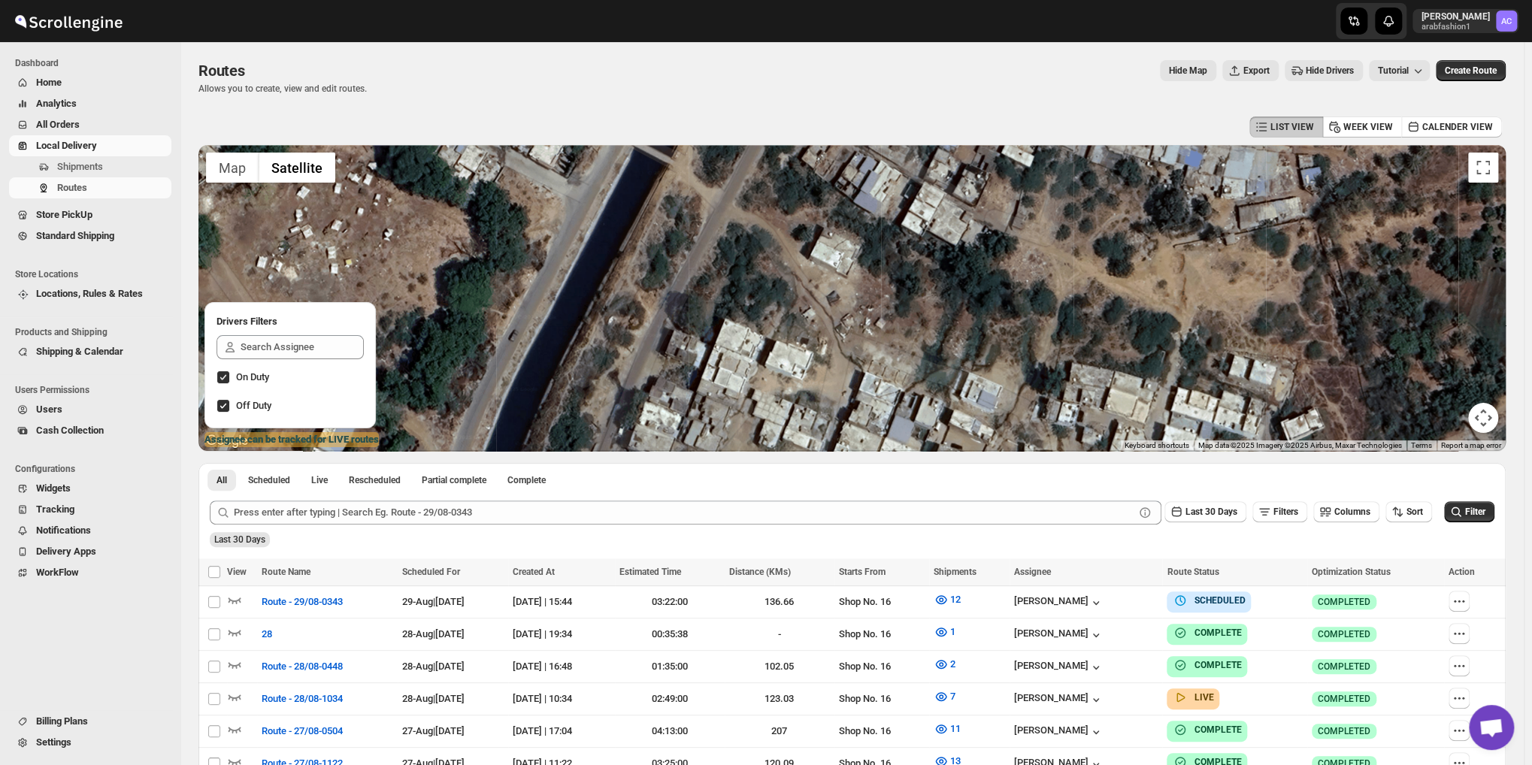
click at [773, 437] on div at bounding box center [851, 298] width 1307 height 306
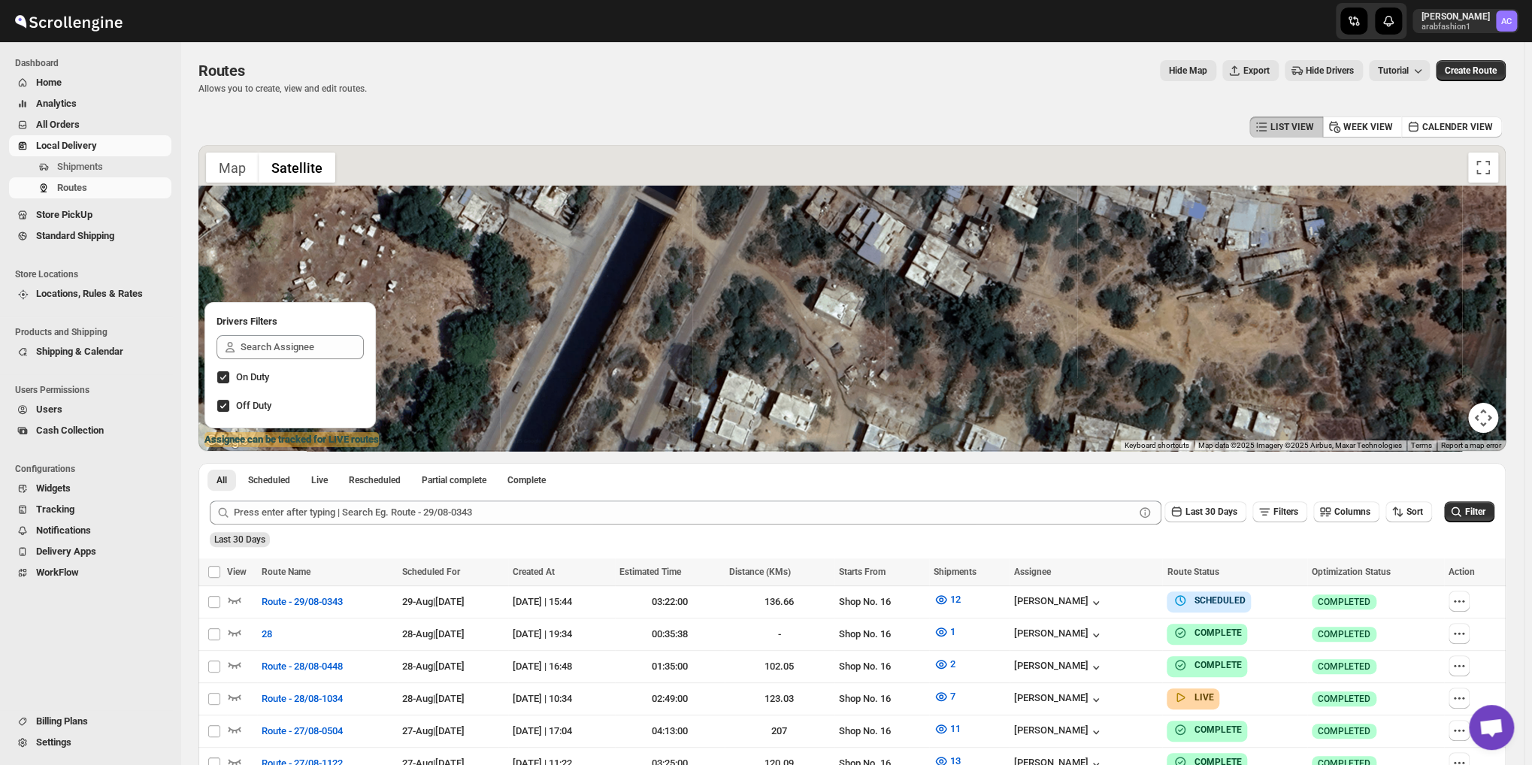
click at [780, 431] on div at bounding box center [851, 298] width 1307 height 306
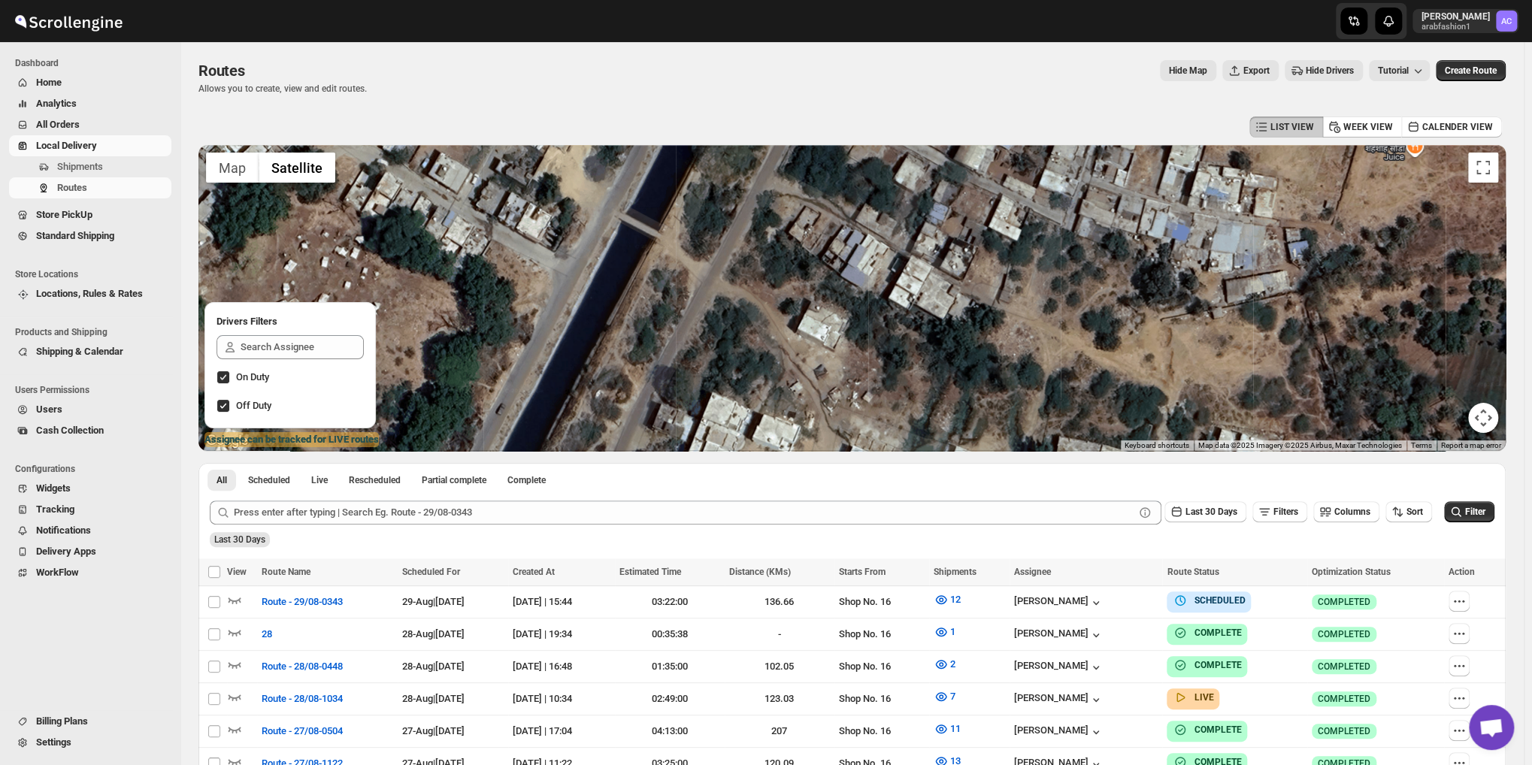
click at [734, 400] on div at bounding box center [851, 298] width 1307 height 306
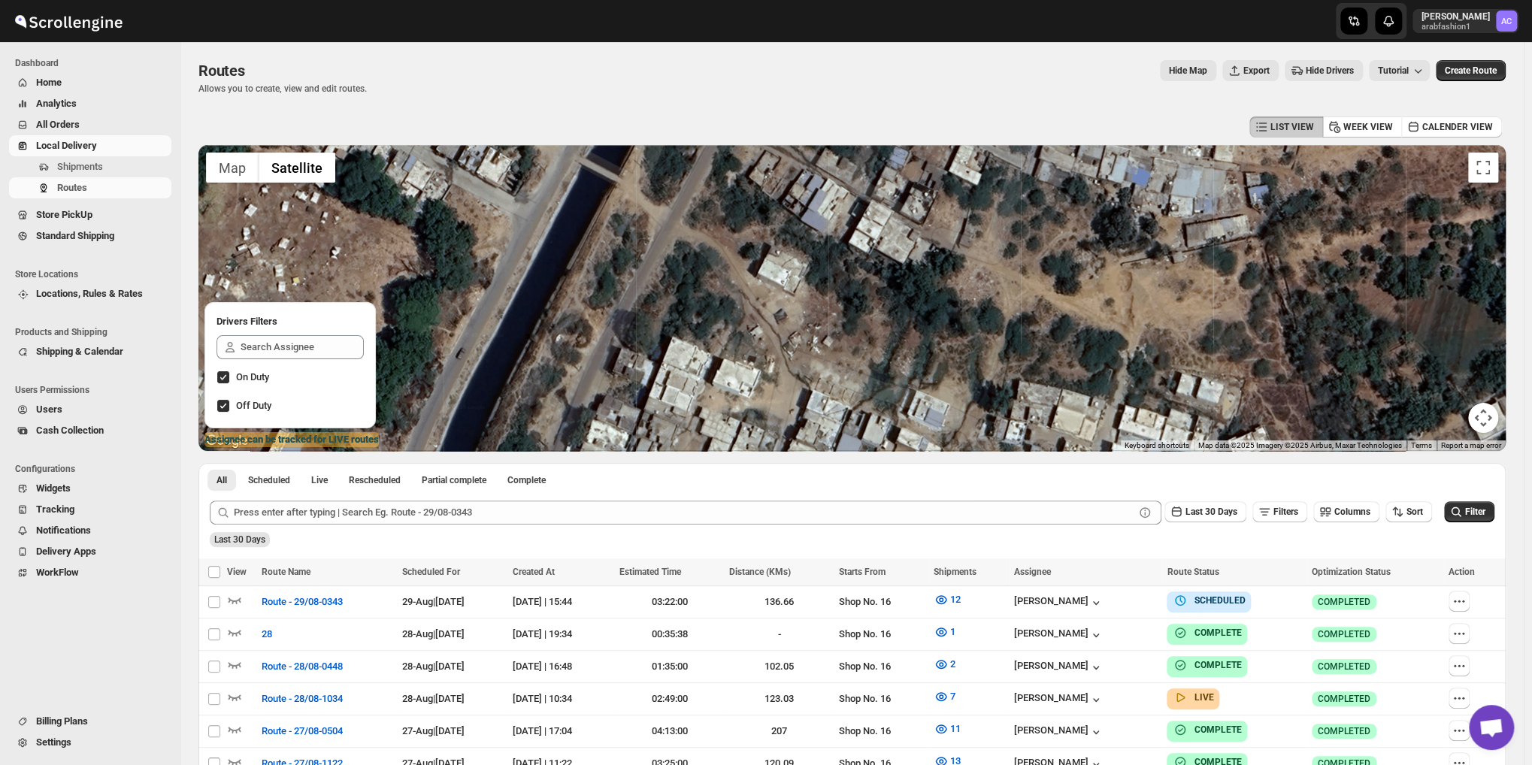
click at [759, 336] on div at bounding box center [851, 298] width 1307 height 306
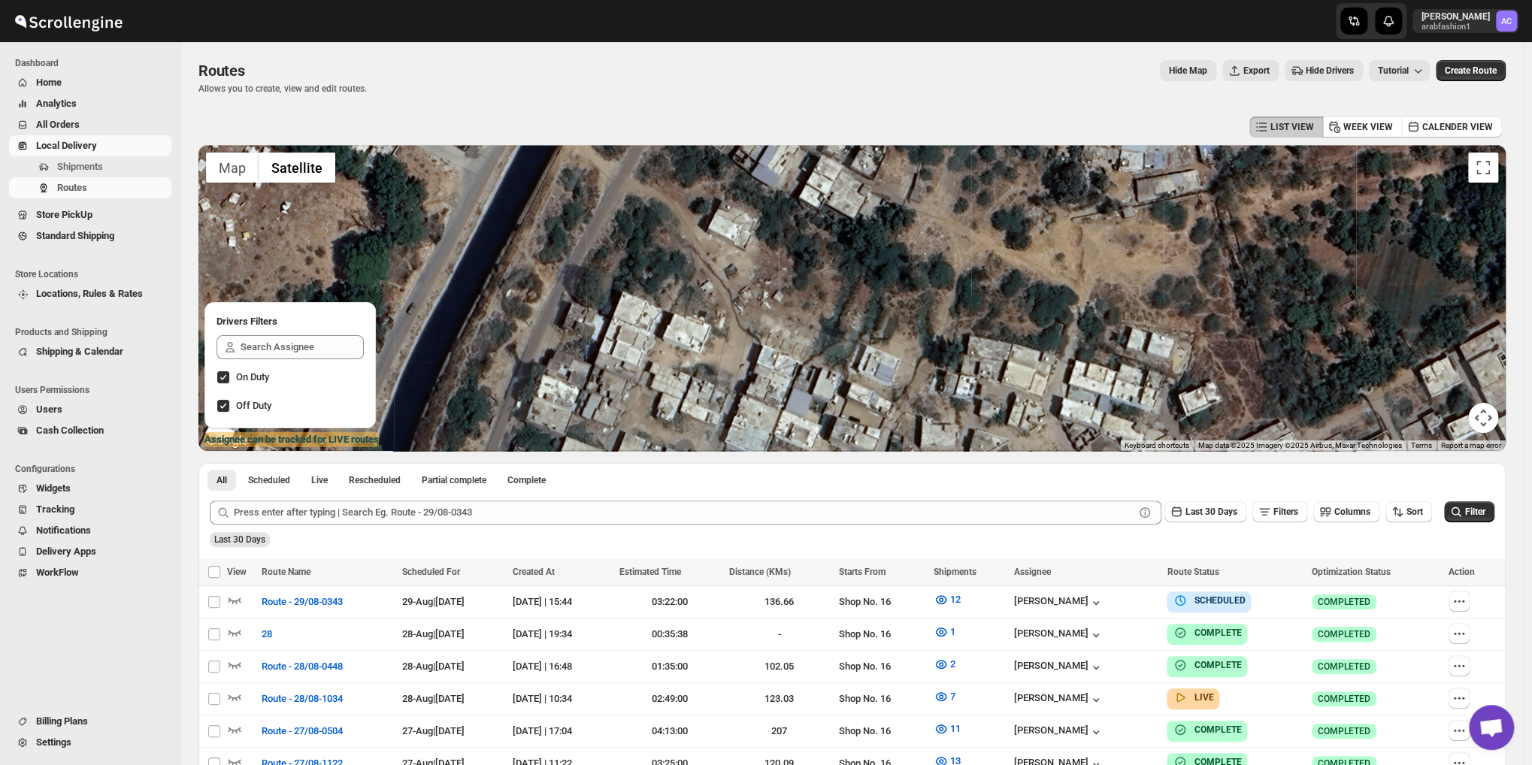
click at [854, 337] on div at bounding box center [851, 298] width 1307 height 306
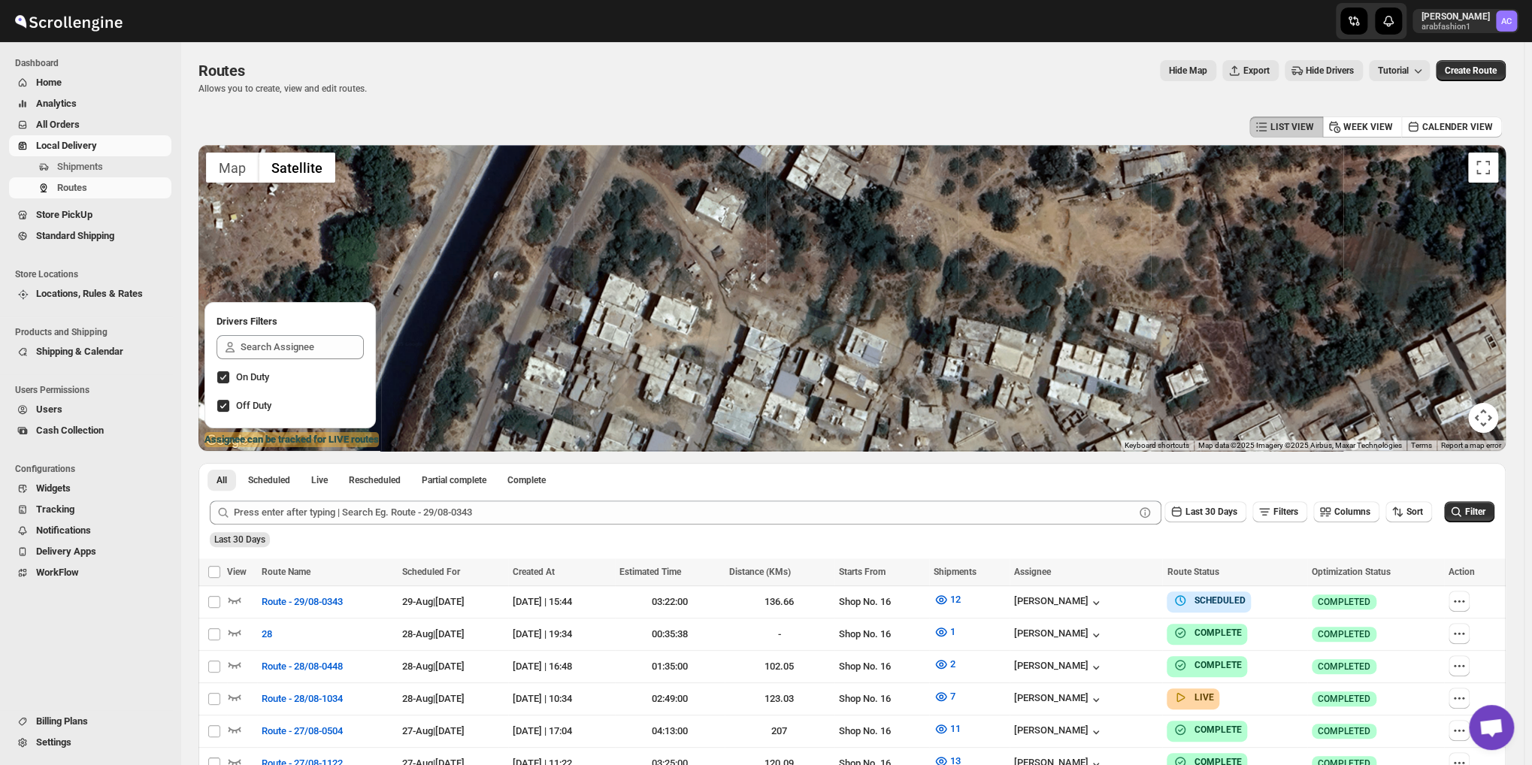
drag, startPoint x: 909, startPoint y: 369, endPoint x: 909, endPoint y: 385, distance: 15.8
click at [909, 385] on div at bounding box center [851, 298] width 1307 height 306
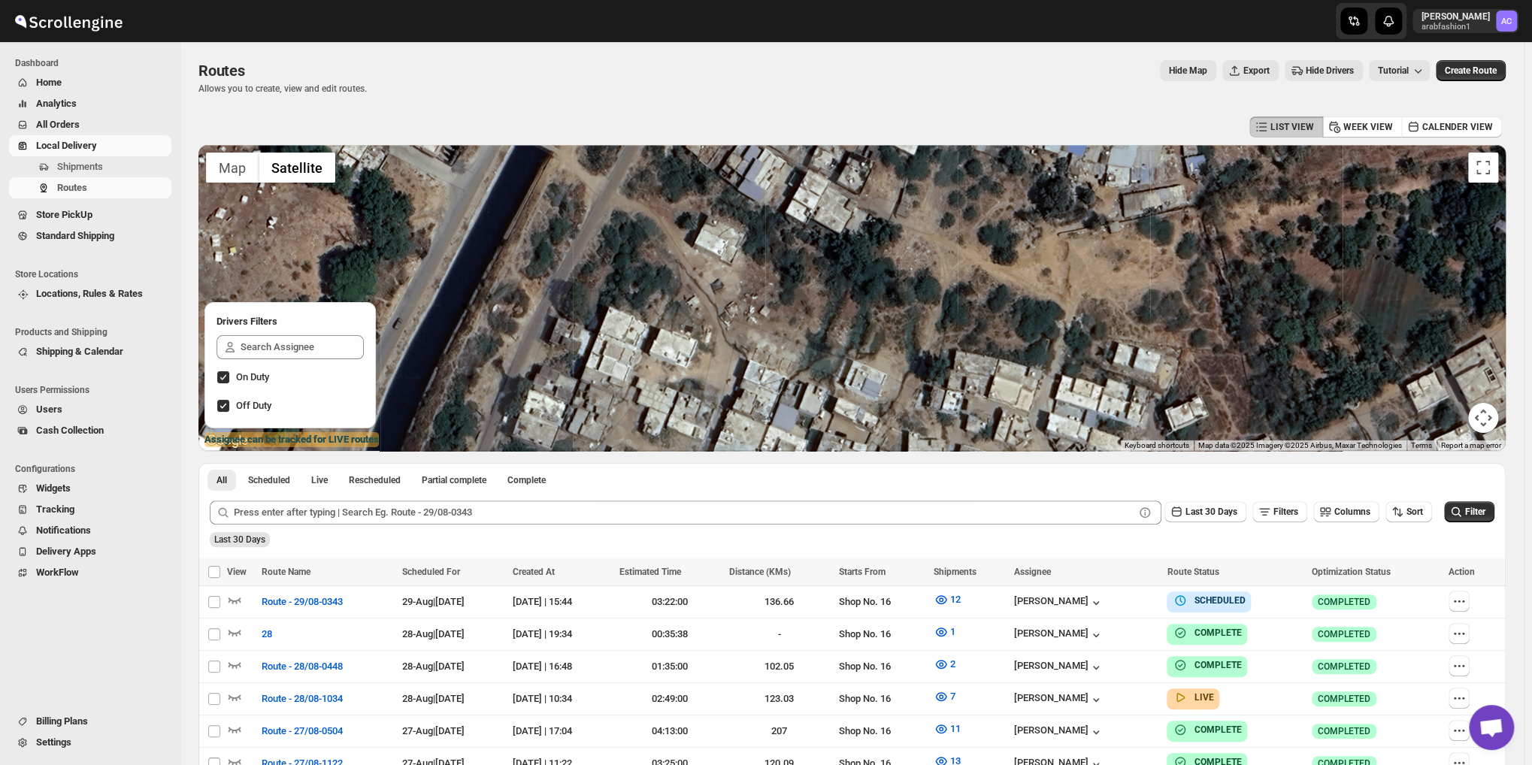
drag, startPoint x: 926, startPoint y: 340, endPoint x: 925, endPoint y: 407, distance: 66.1
click at [925, 407] on div at bounding box center [851, 298] width 1307 height 306
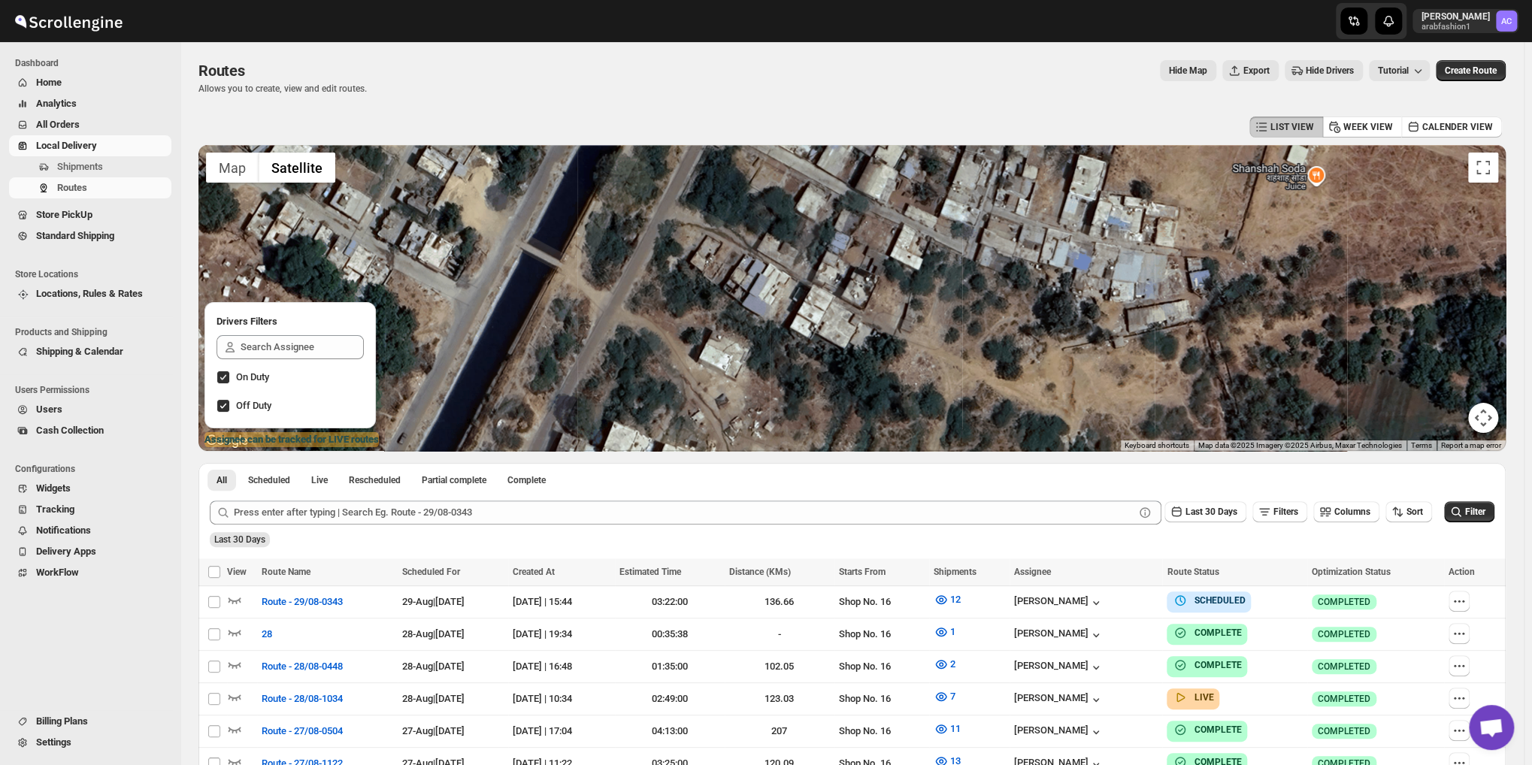
drag, startPoint x: 738, startPoint y: 286, endPoint x: 735, endPoint y: 355, distance: 69.2
click at [749, 382] on div at bounding box center [851, 298] width 1307 height 306
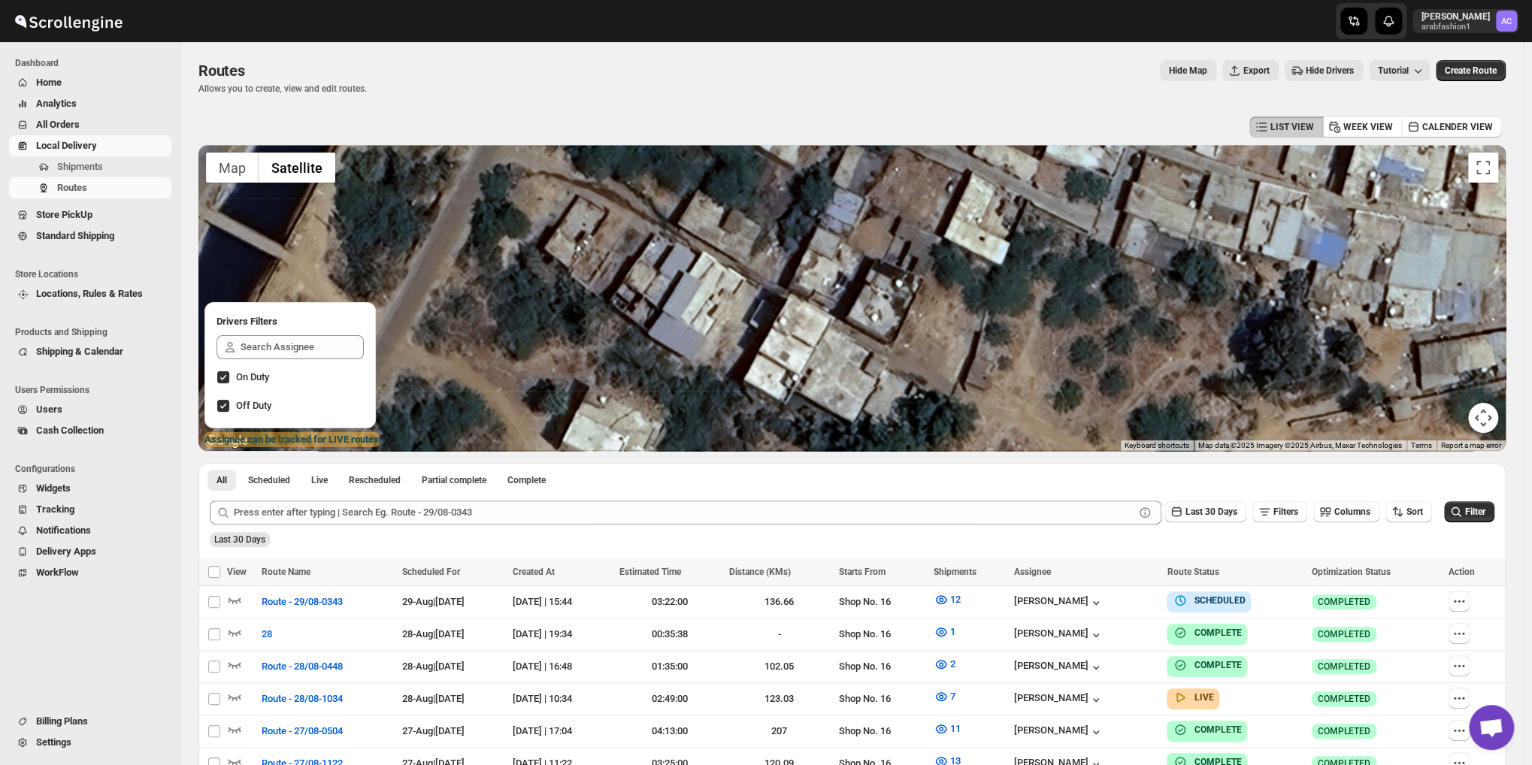
drag, startPoint x: 920, startPoint y: 333, endPoint x: 926, endPoint y: 270, distance: 63.4
click at [924, 276] on div at bounding box center [851, 298] width 1307 height 306
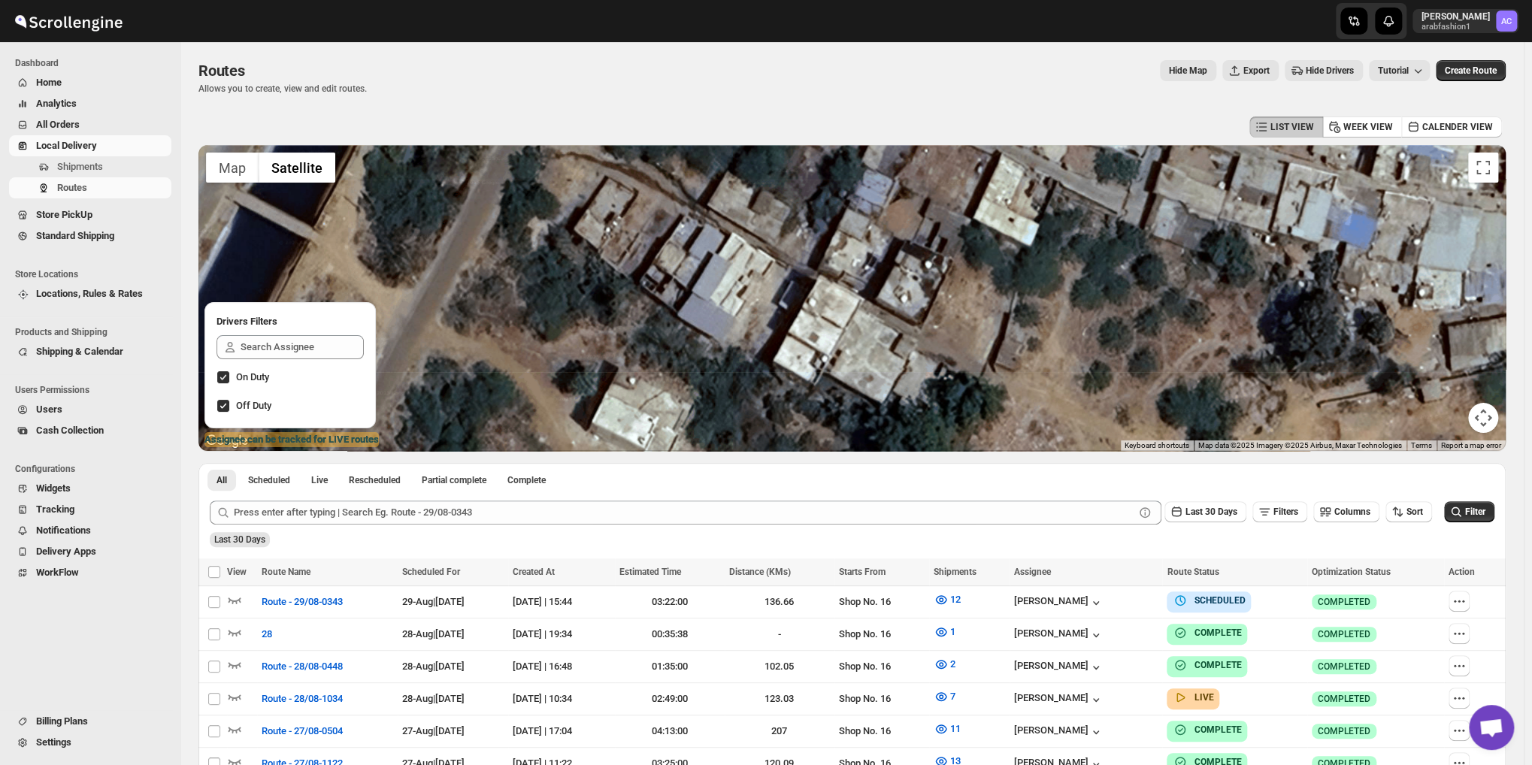
drag, startPoint x: 802, startPoint y: 303, endPoint x: 798, endPoint y: 374, distance: 71.5
click at [808, 383] on div at bounding box center [851, 298] width 1307 height 306
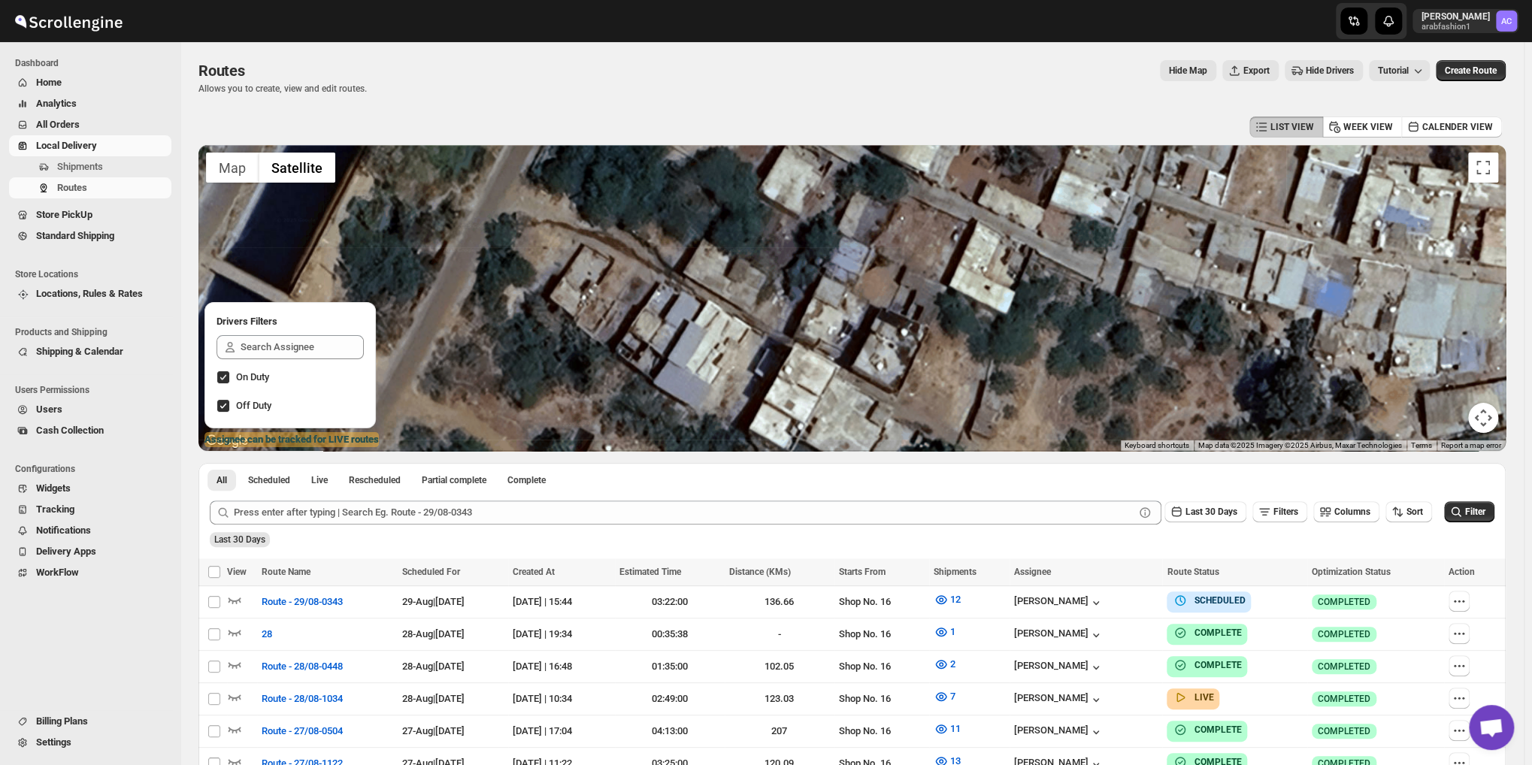
drag, startPoint x: 797, startPoint y: 313, endPoint x: 800, endPoint y: 343, distance: 29.5
click at [800, 343] on div at bounding box center [851, 298] width 1307 height 306
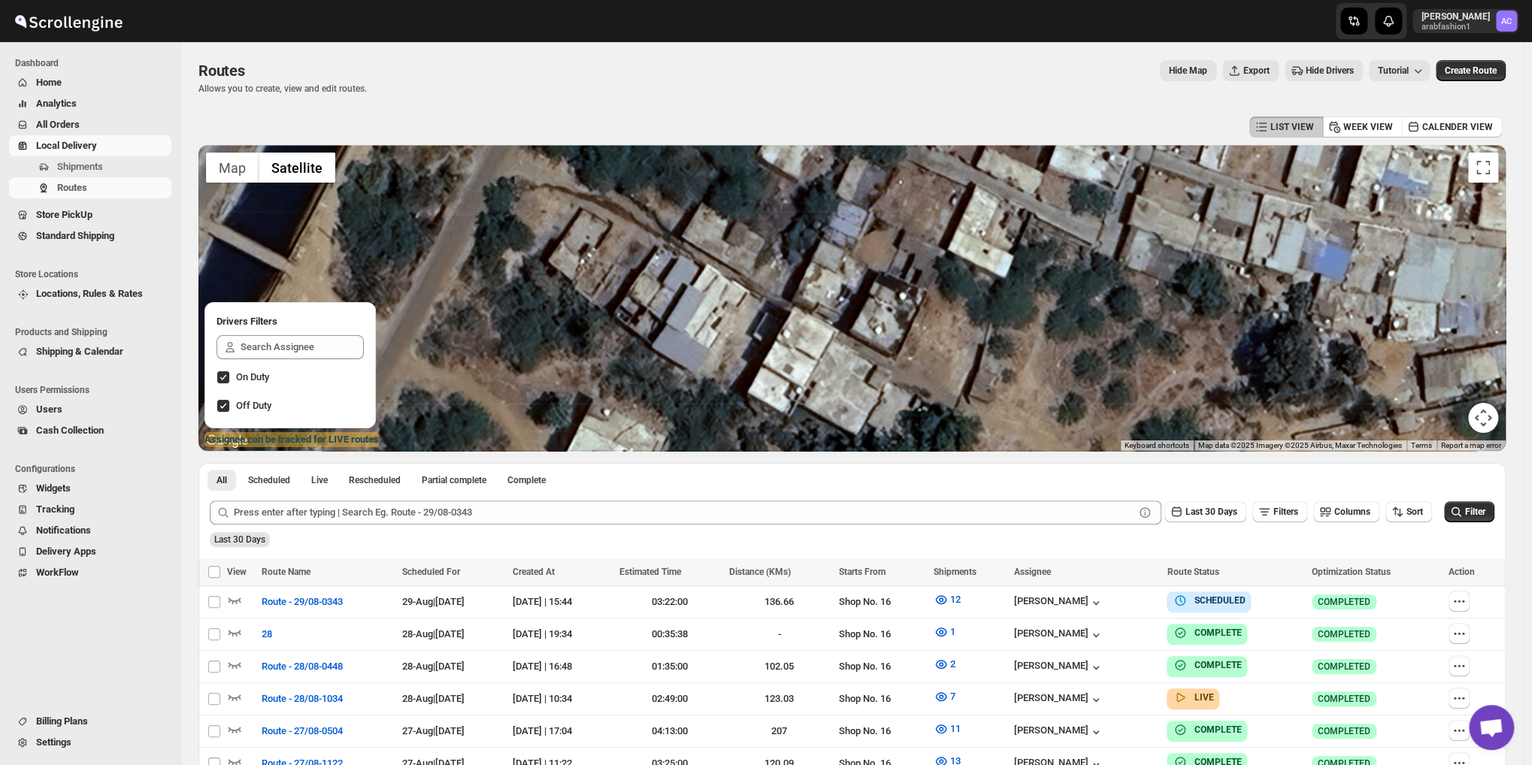
drag, startPoint x: 885, startPoint y: 358, endPoint x: 884, endPoint y: 310, distance: 47.4
click at [884, 310] on div at bounding box center [851, 298] width 1307 height 306
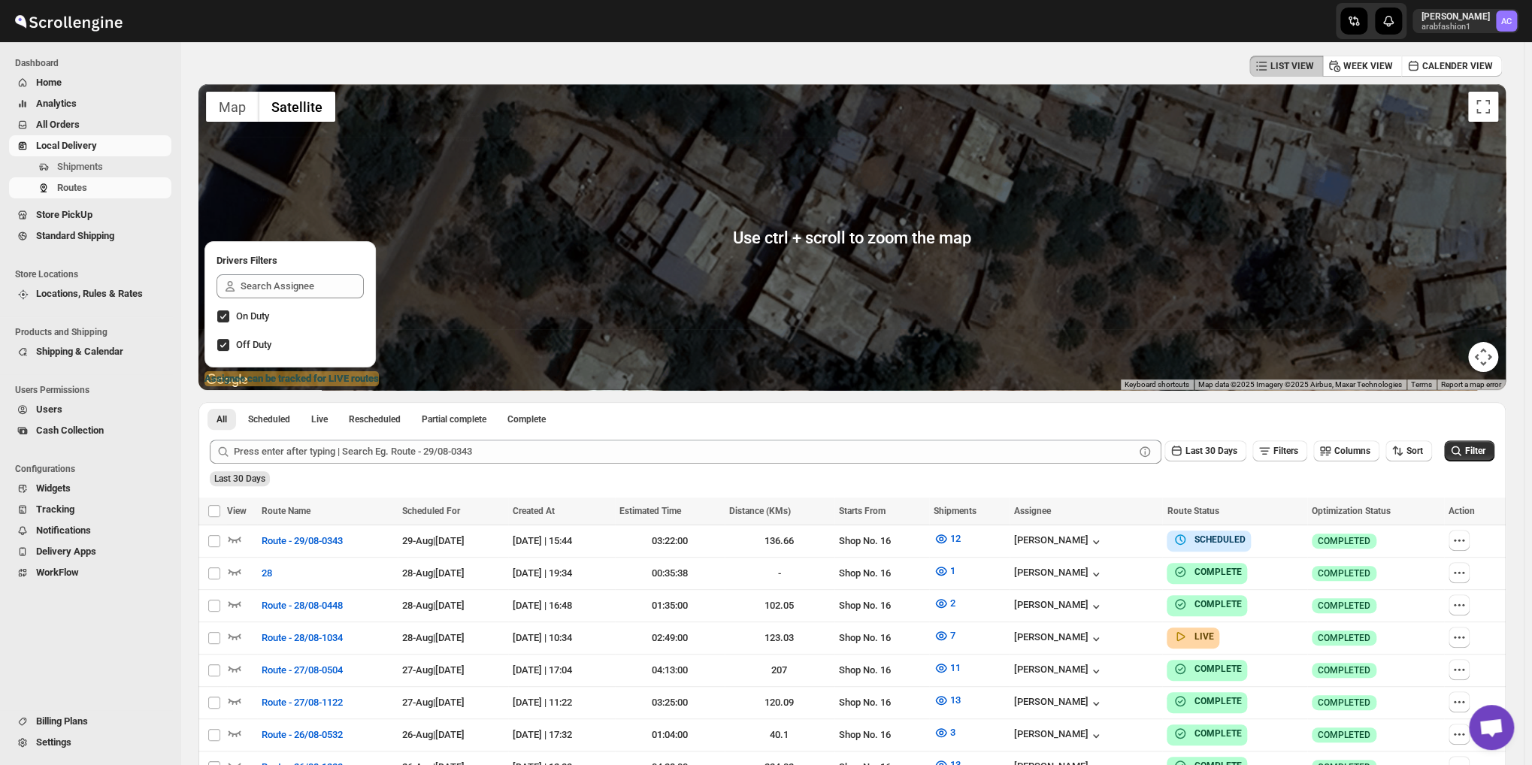
scroll to position [75, 0]
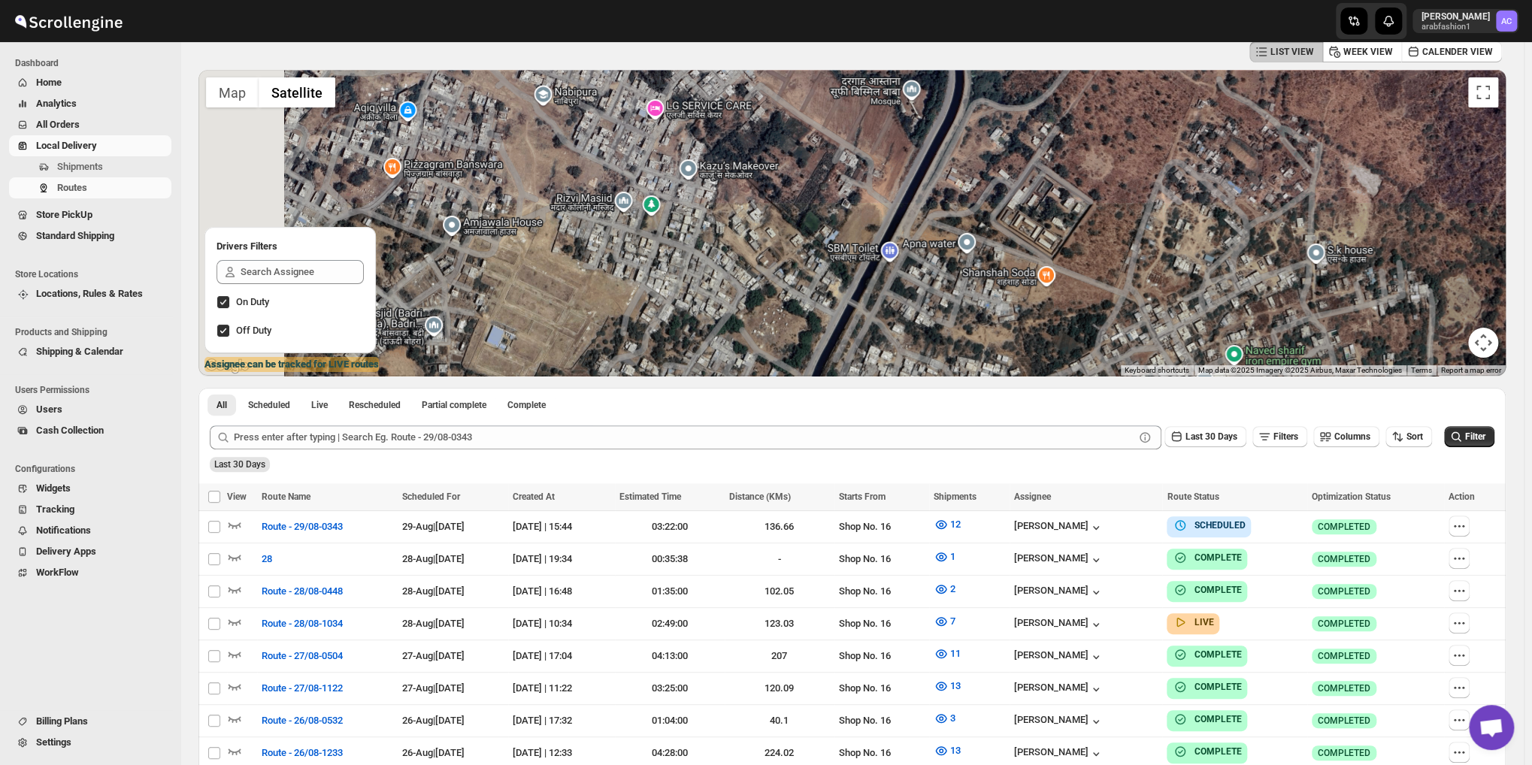
drag, startPoint x: 739, startPoint y: 263, endPoint x: 805, endPoint y: 268, distance: 66.3
click at [790, 265] on div at bounding box center [851, 223] width 1307 height 306
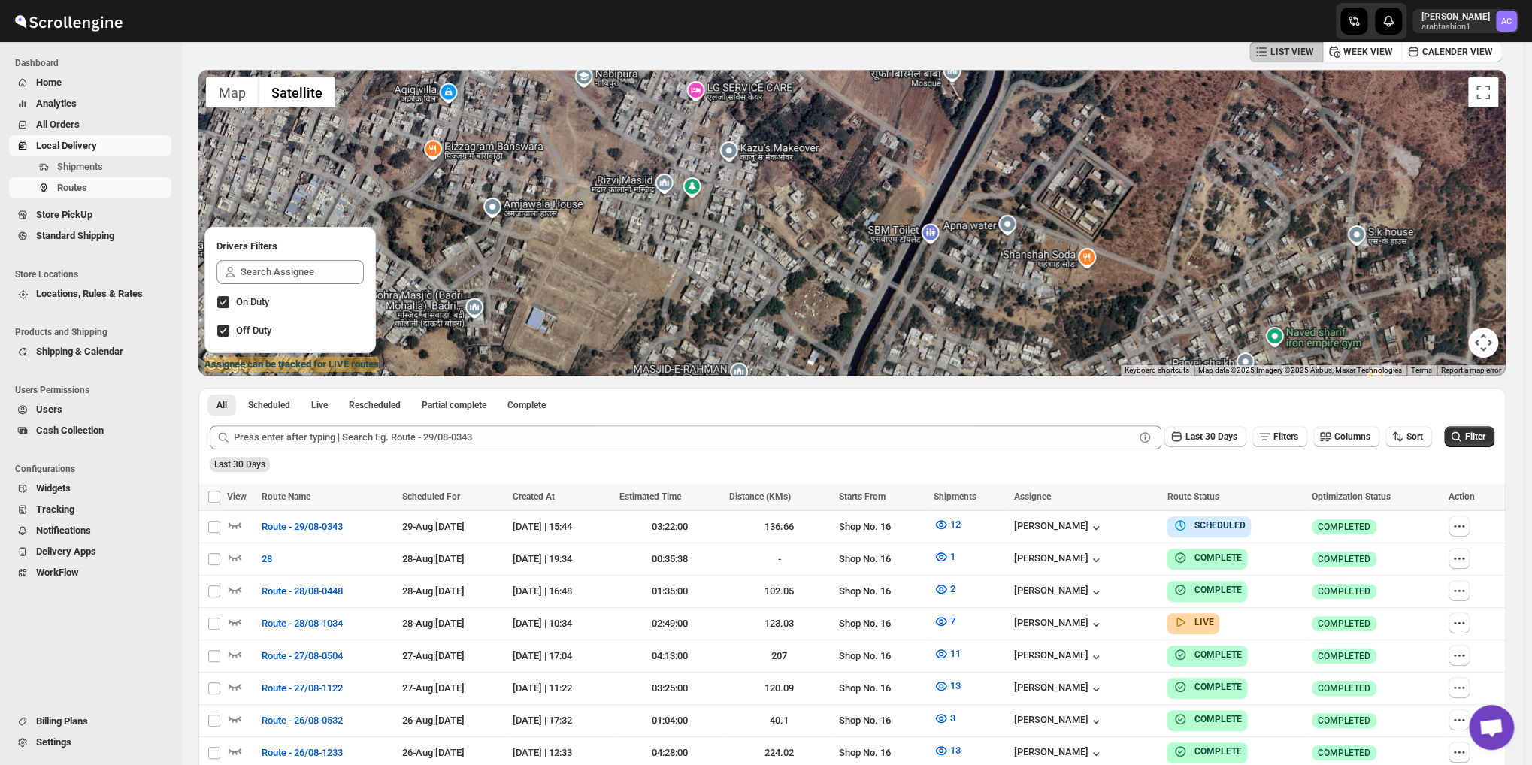
drag, startPoint x: 725, startPoint y: 259, endPoint x: 761, endPoint y: 237, distance: 42.1
click at [758, 240] on div at bounding box center [851, 223] width 1307 height 306
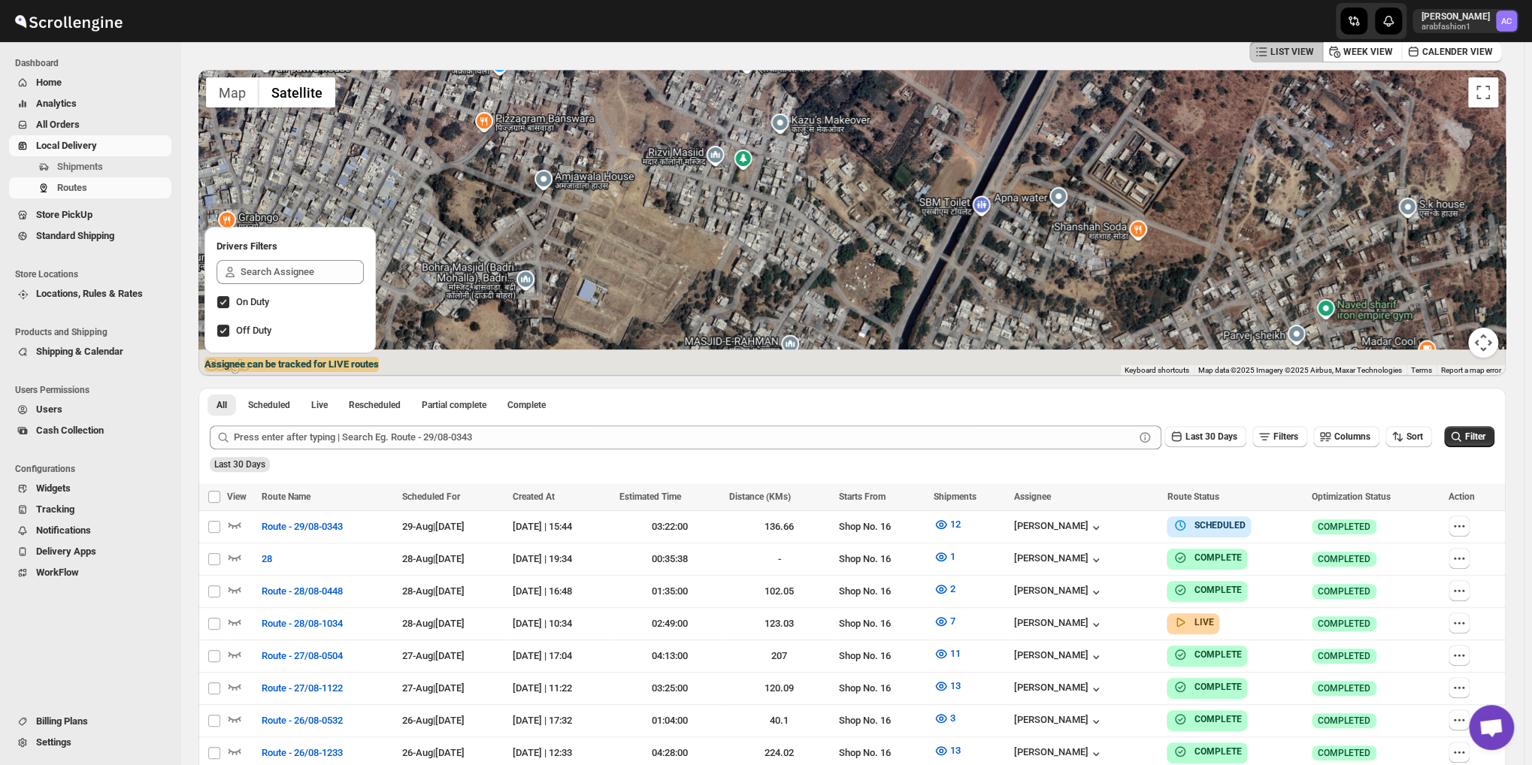
drag, startPoint x: 773, startPoint y: 262, endPoint x: 812, endPoint y: 263, distance: 39.1
click at [809, 263] on div at bounding box center [851, 223] width 1307 height 306
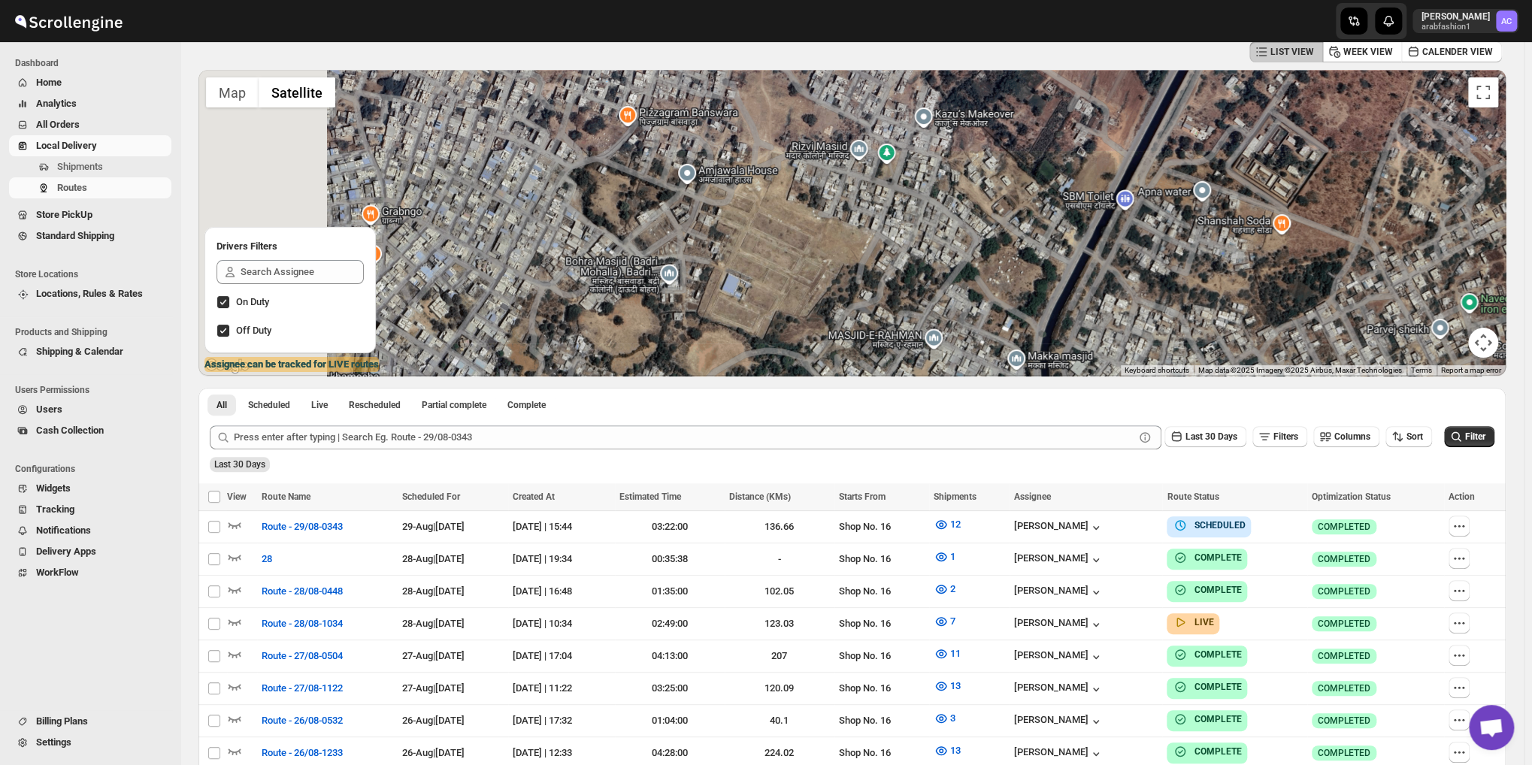
click at [783, 262] on div at bounding box center [851, 223] width 1307 height 306
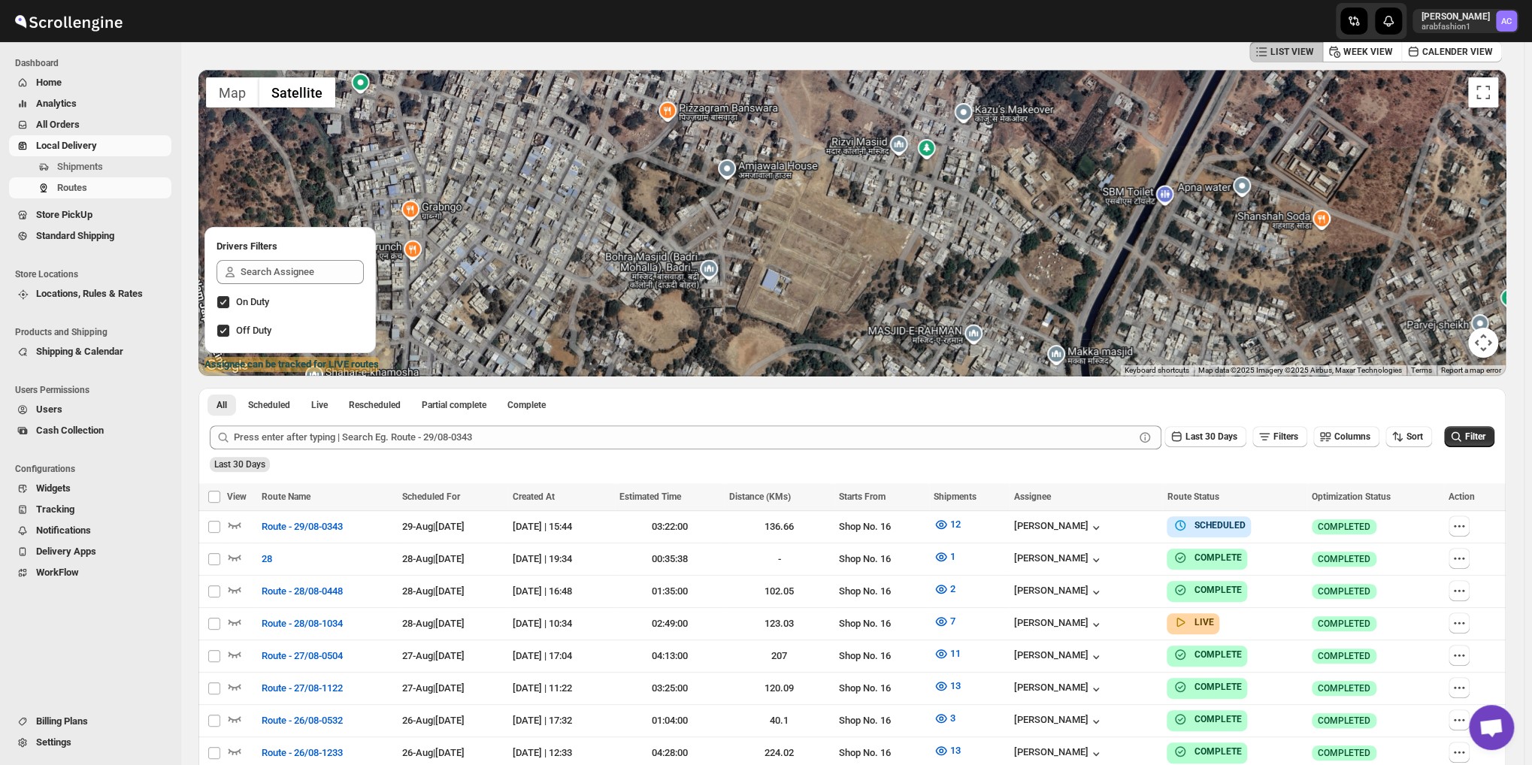
click at [802, 237] on div at bounding box center [851, 223] width 1307 height 306
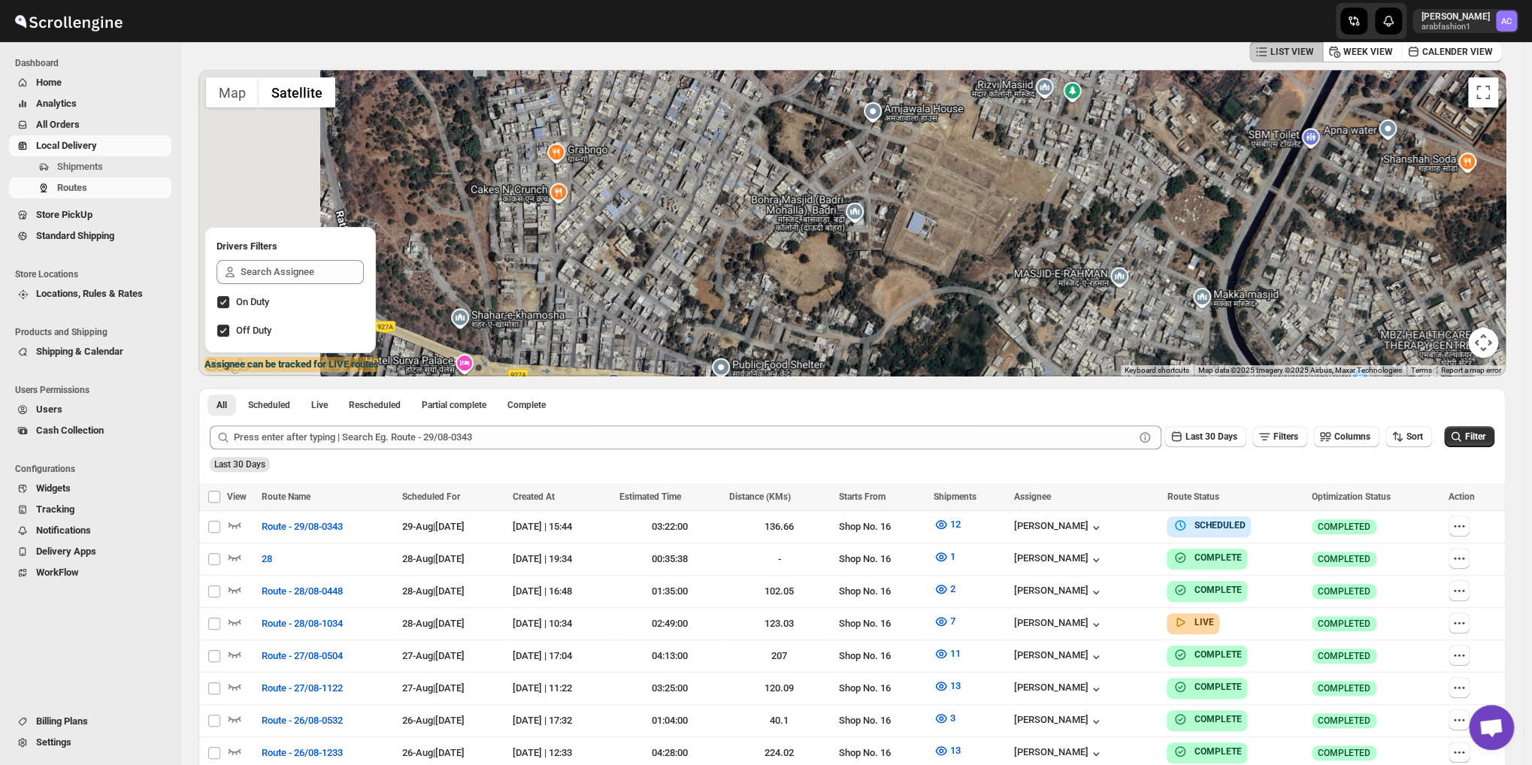
drag, startPoint x: 707, startPoint y: 269, endPoint x: 830, endPoint y: 259, distance: 123.6
click at [845, 253] on div at bounding box center [851, 223] width 1307 height 306
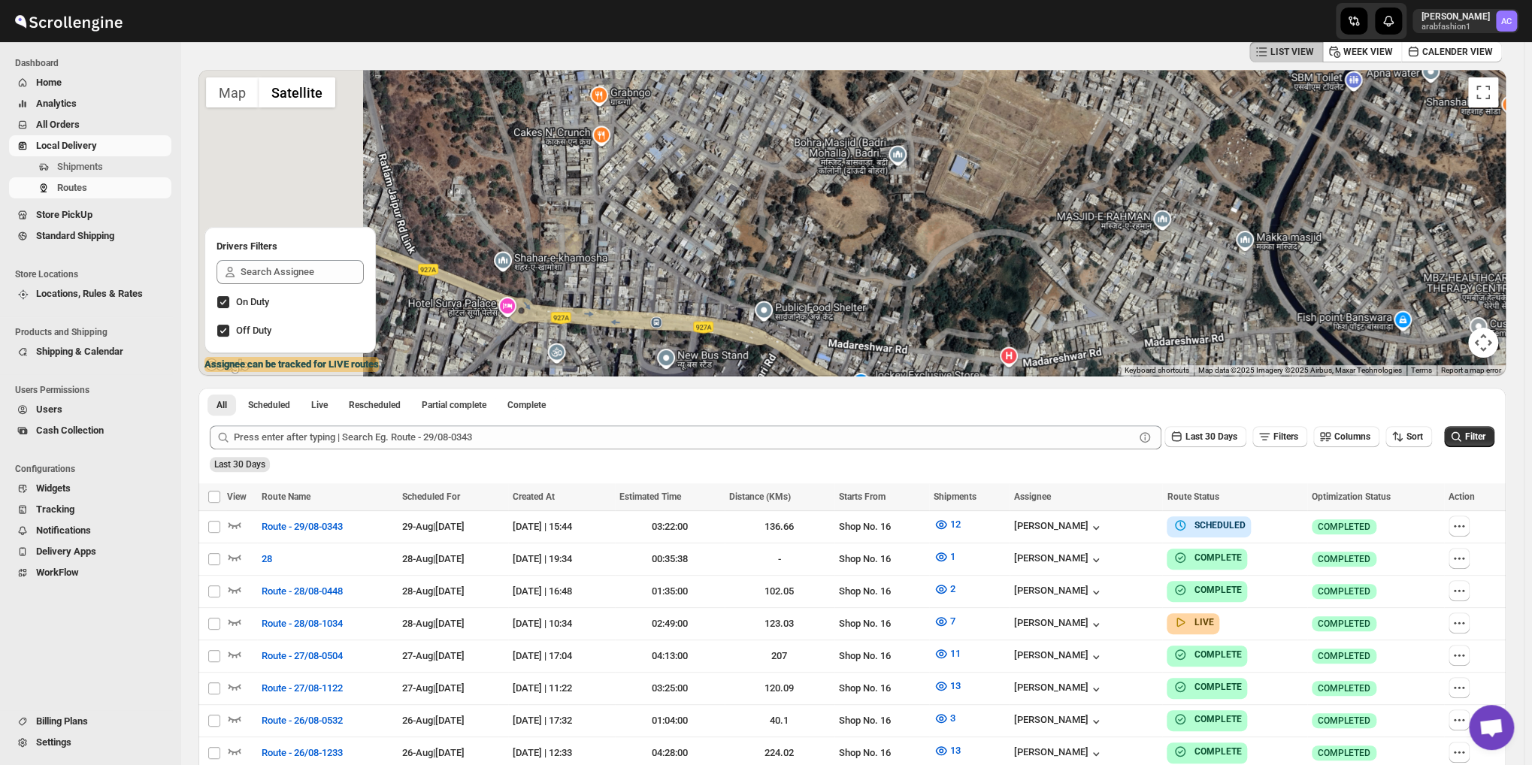
drag, startPoint x: 760, startPoint y: 232, endPoint x: 761, endPoint y: 223, distance: 9.0
click at [761, 223] on div at bounding box center [851, 223] width 1307 height 306
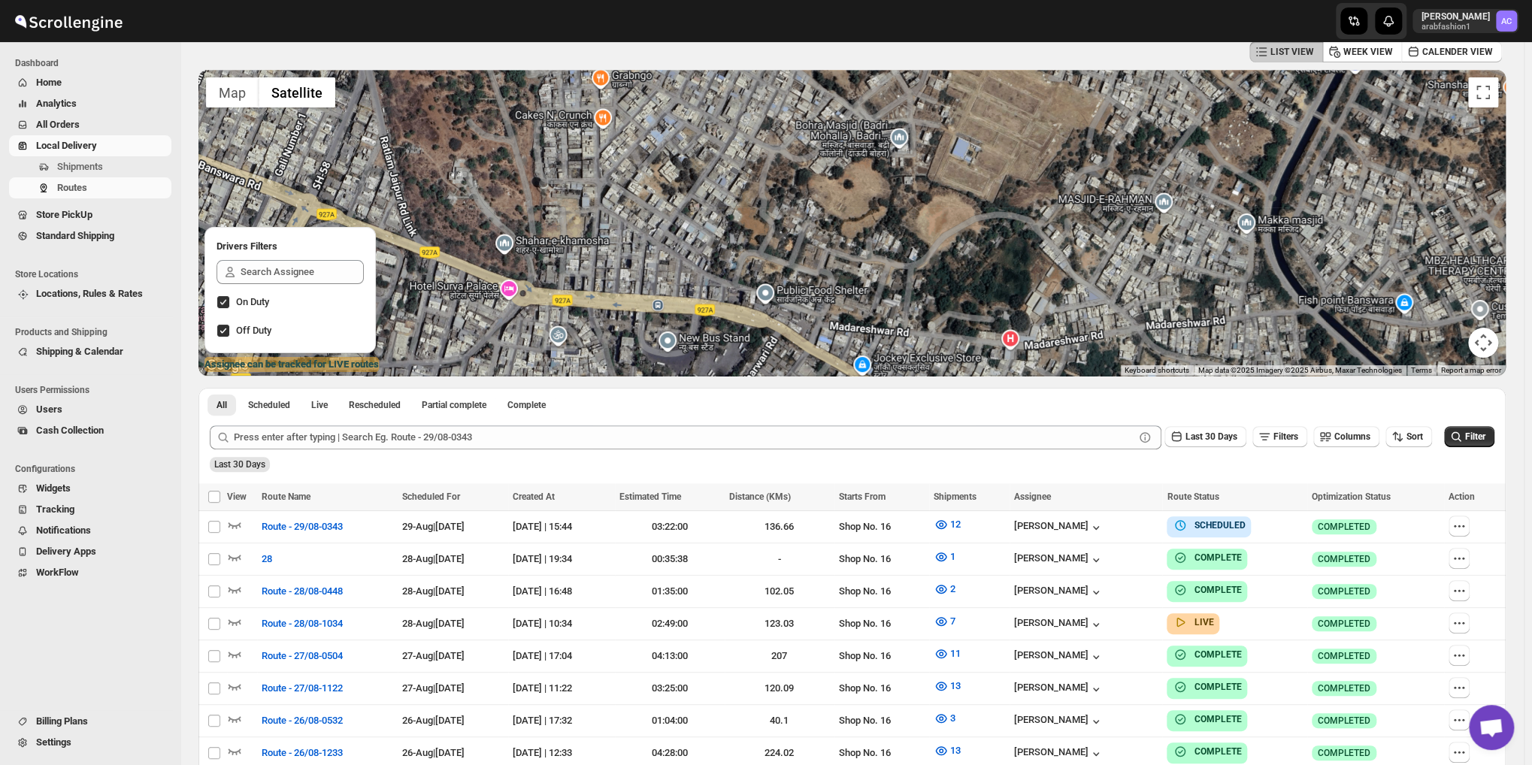
drag, startPoint x: 714, startPoint y: 277, endPoint x: 809, endPoint y: 244, distance: 101.0
click at [806, 247] on div at bounding box center [851, 223] width 1307 height 306
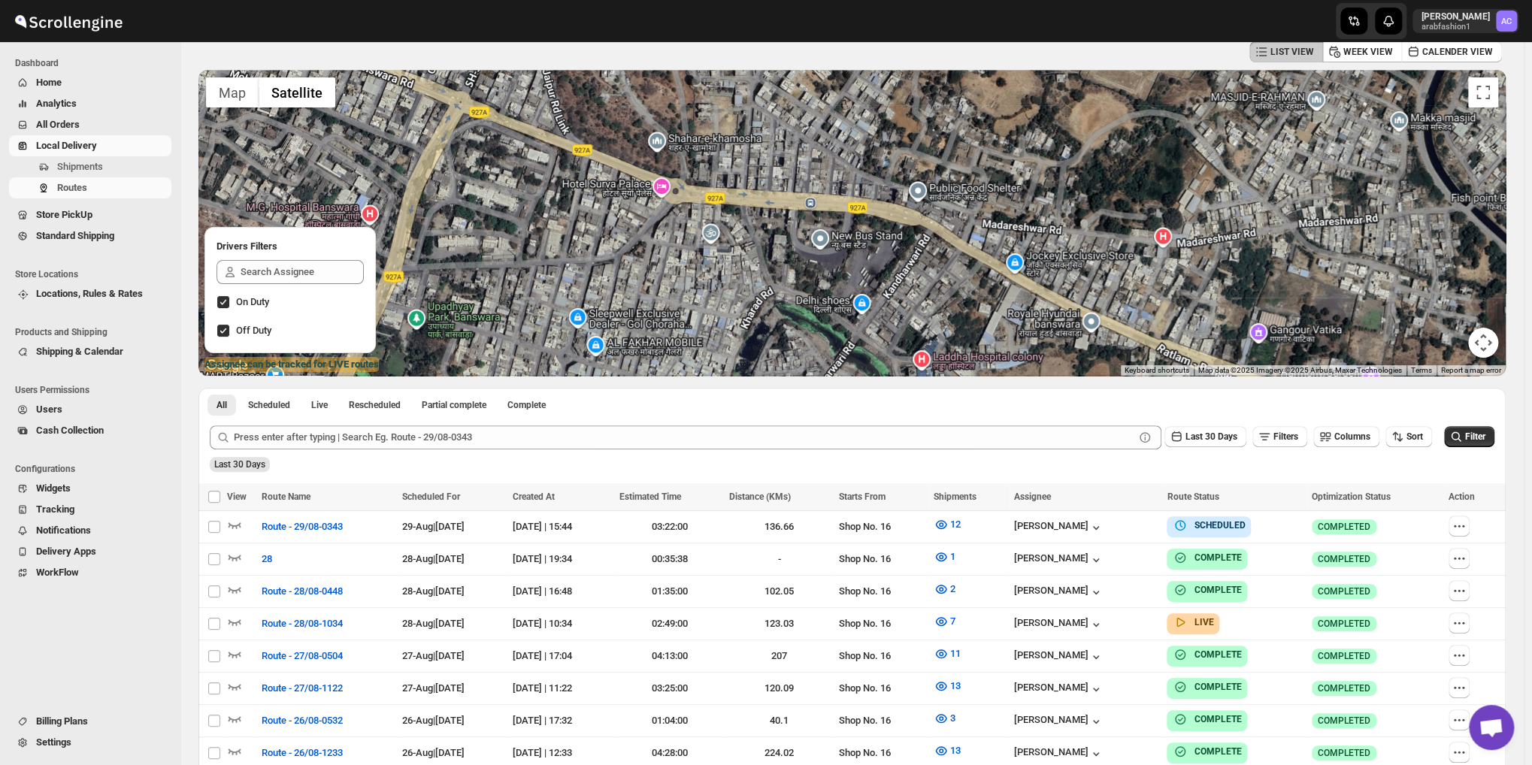
drag, startPoint x: 709, startPoint y: 251, endPoint x: 718, endPoint y: 152, distance: 99.6
click at [718, 155] on div at bounding box center [851, 223] width 1307 height 306
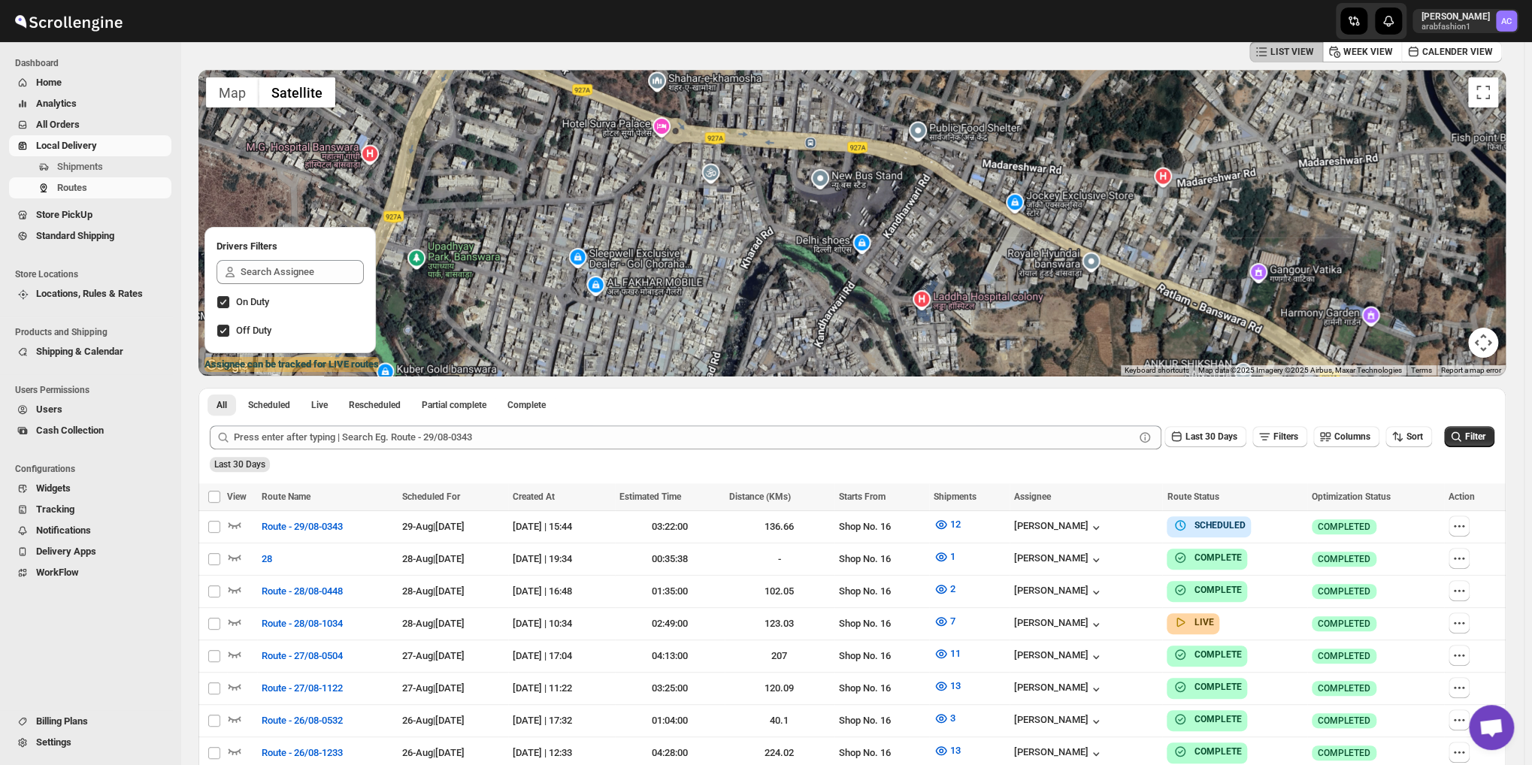
drag, startPoint x: 814, startPoint y: 283, endPoint x: 806, endPoint y: 241, distance: 42.9
click at [806, 241] on div at bounding box center [851, 223] width 1307 height 306
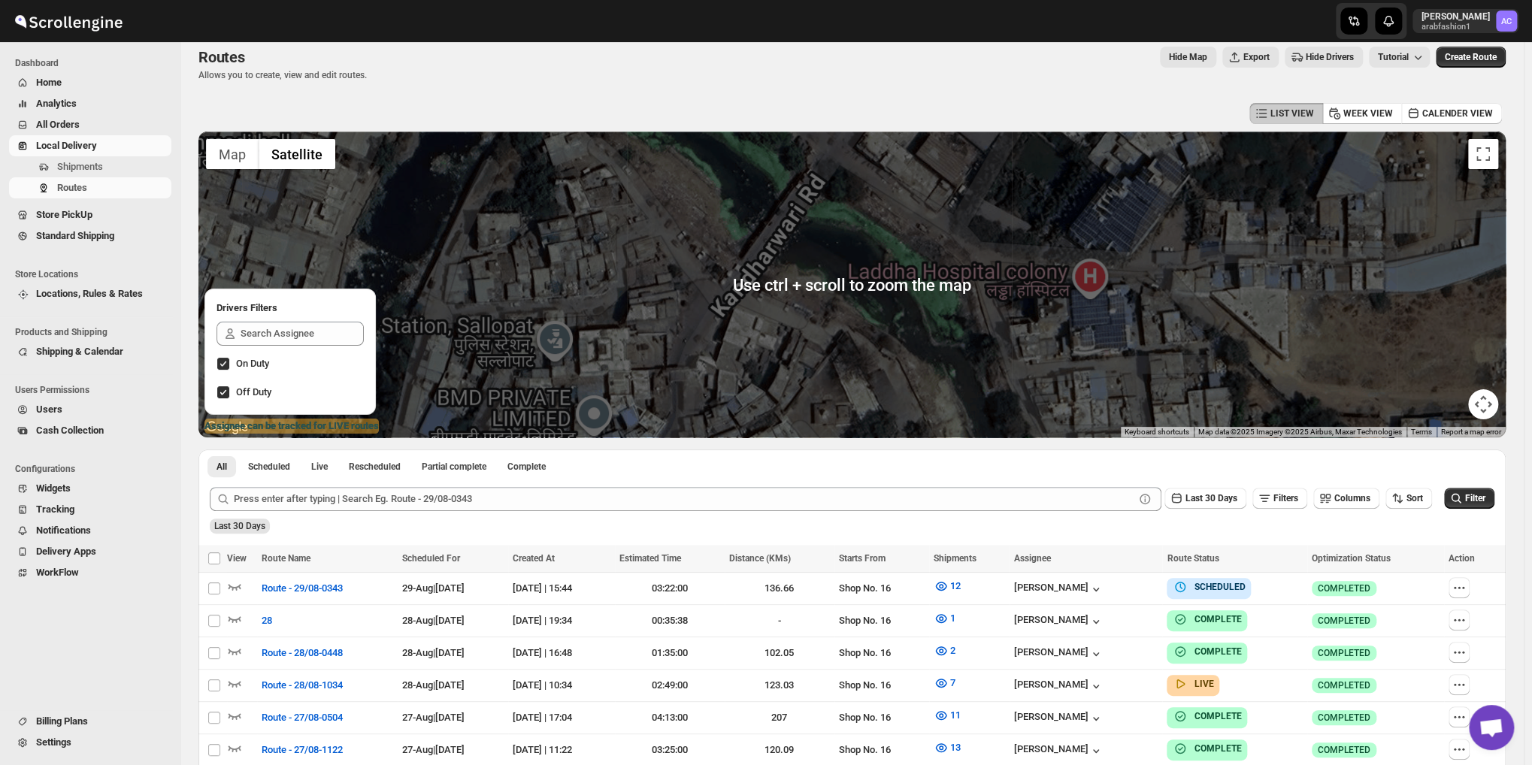
scroll to position [0, 0]
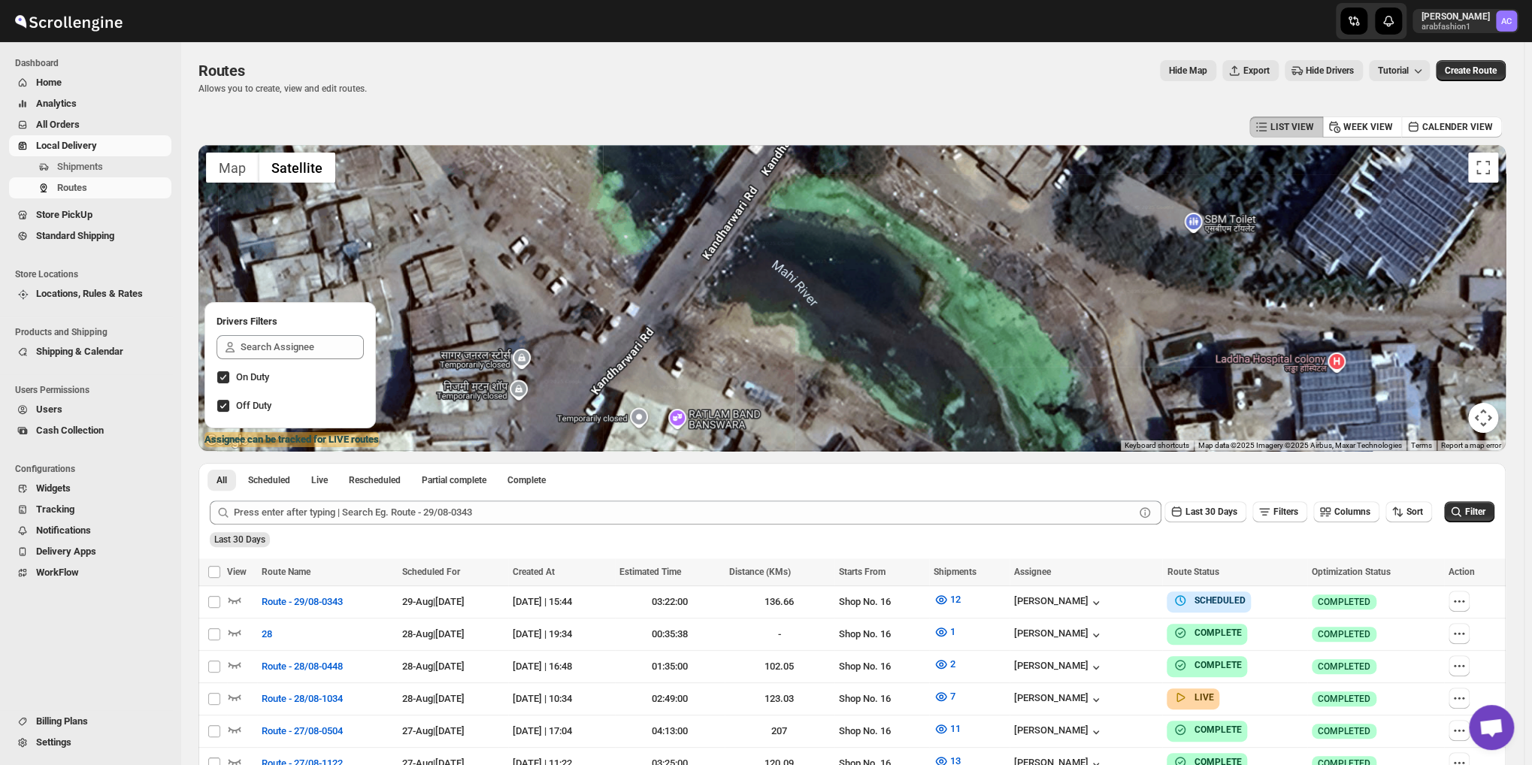
drag, startPoint x: 851, startPoint y: 268, endPoint x: 857, endPoint y: 292, distance: 24.8
click at [857, 292] on div at bounding box center [851, 298] width 1307 height 306
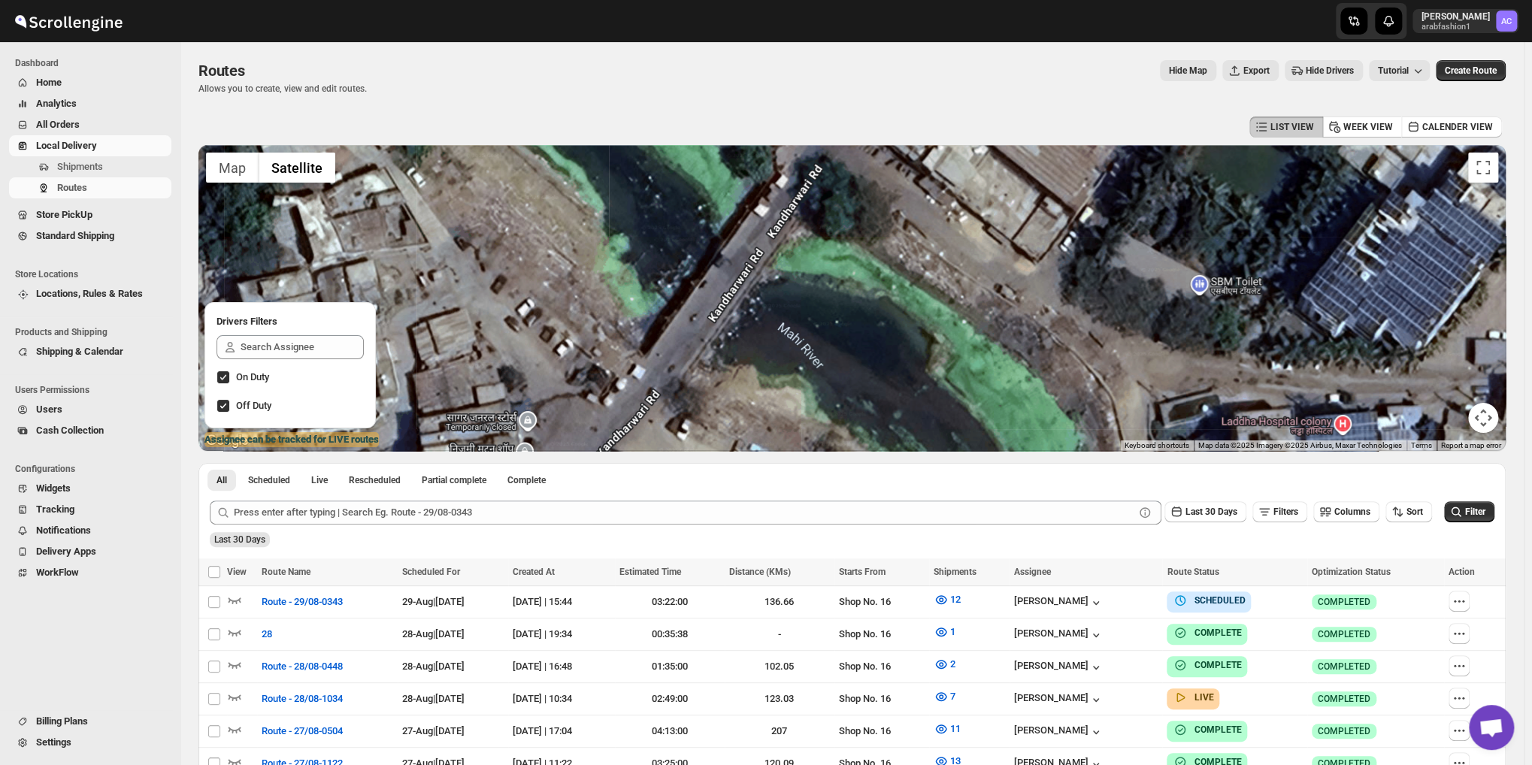
drag, startPoint x: 848, startPoint y: 259, endPoint x: 854, endPoint y: 324, distance: 64.9
click at [854, 324] on div at bounding box center [851, 298] width 1307 height 306
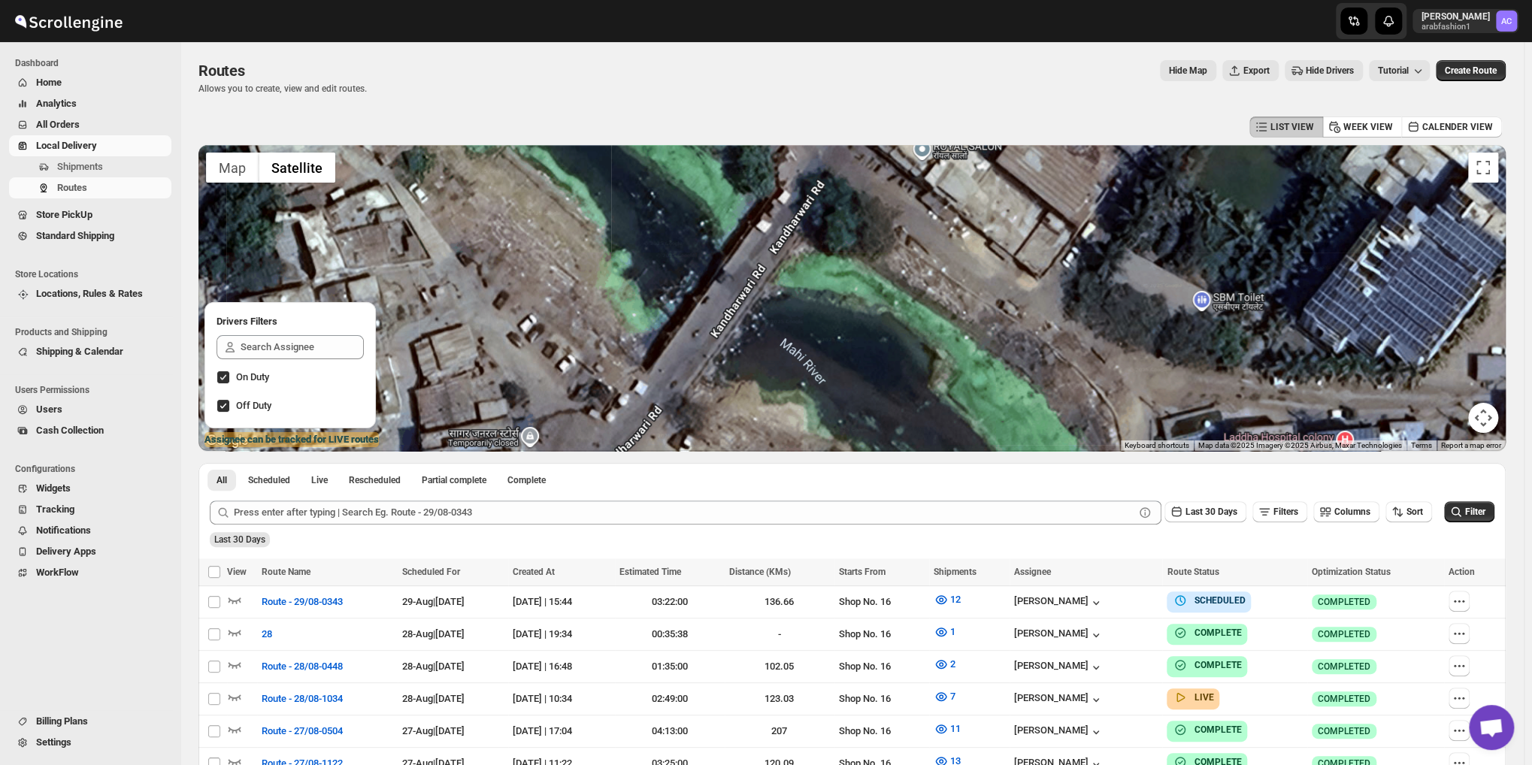
drag, startPoint x: 842, startPoint y: 301, endPoint x: 851, endPoint y: 340, distance: 40.3
click at [851, 340] on div at bounding box center [851, 298] width 1307 height 306
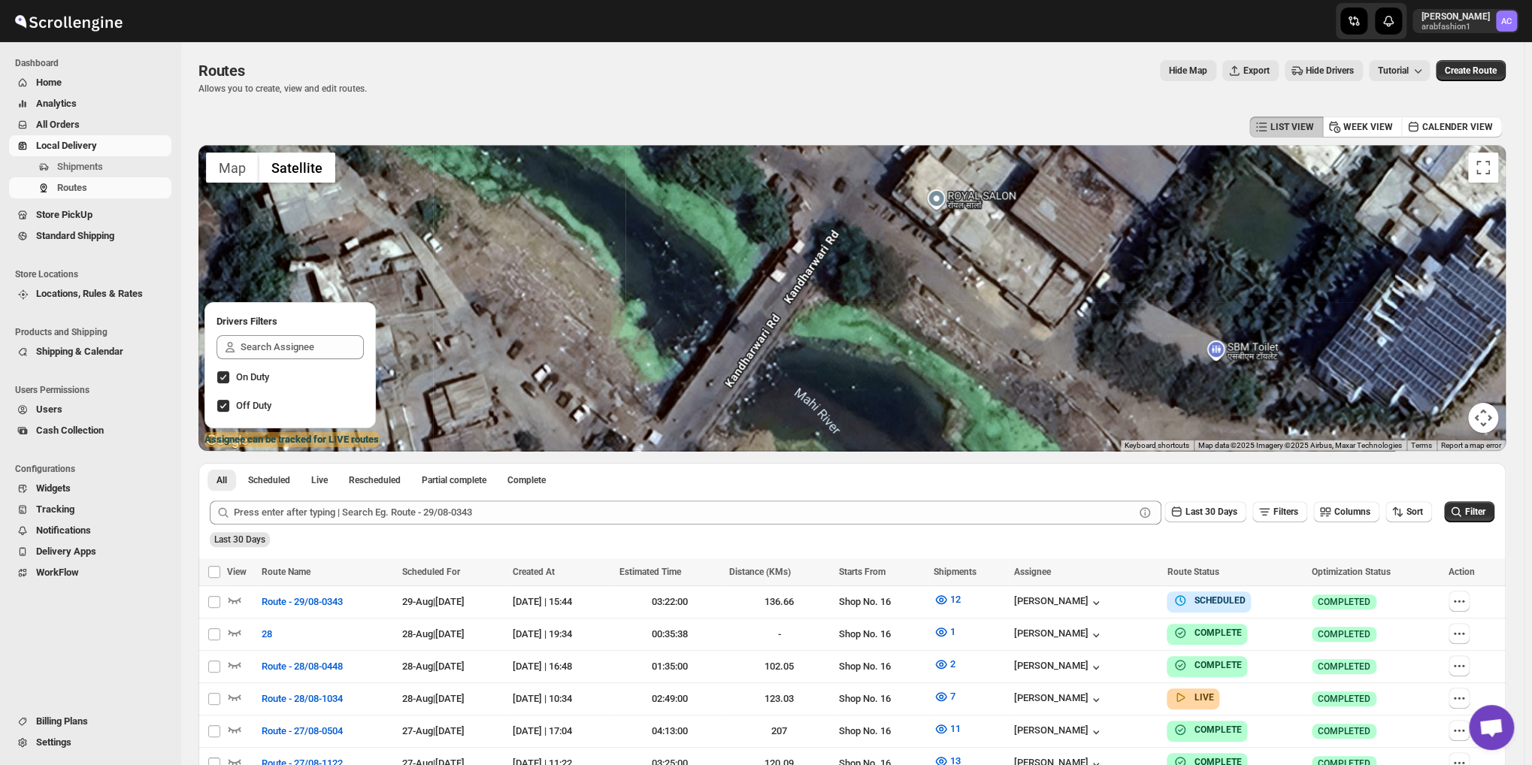
click at [847, 340] on div at bounding box center [851, 298] width 1307 height 306
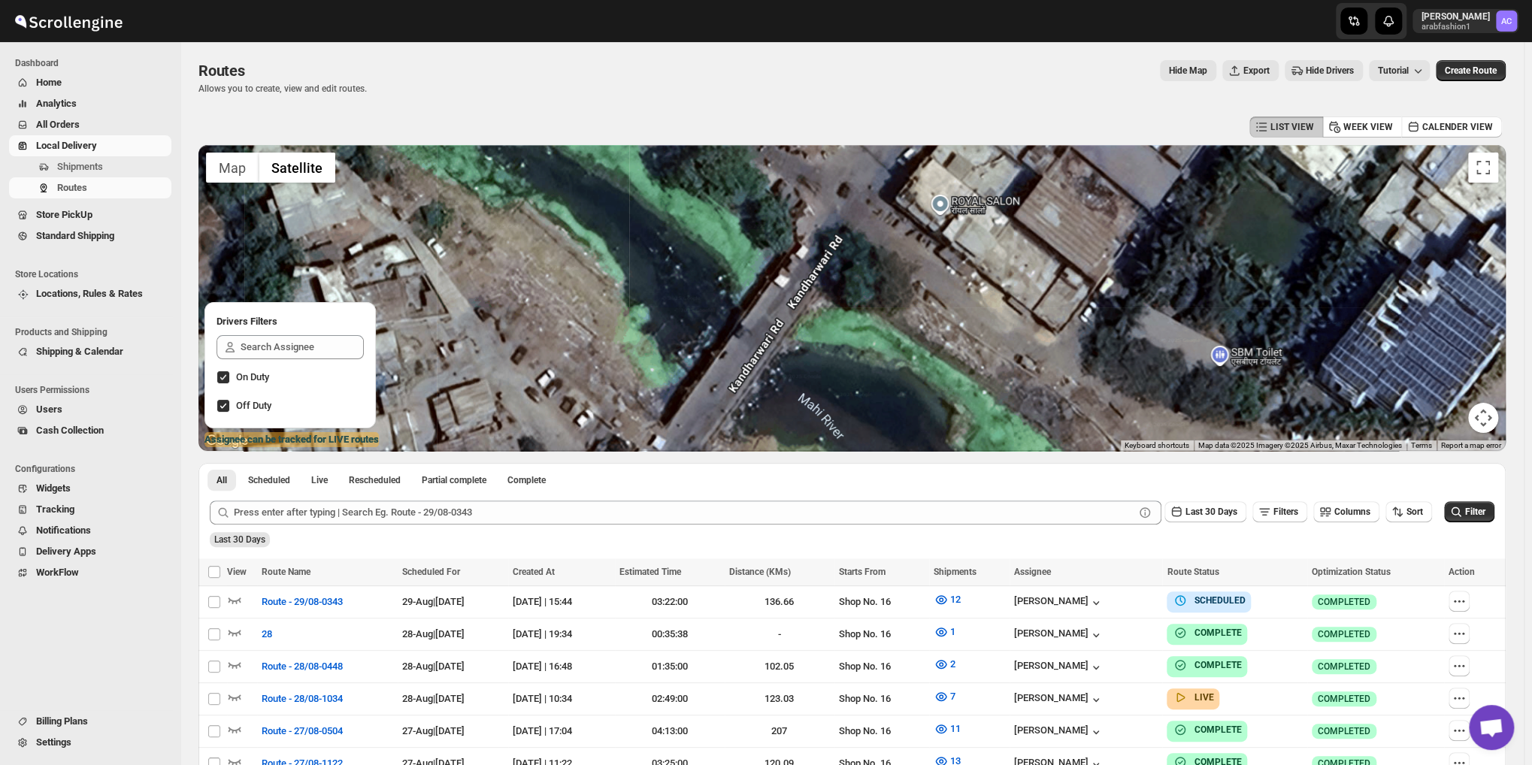
click at [824, 331] on div at bounding box center [851, 298] width 1307 height 306
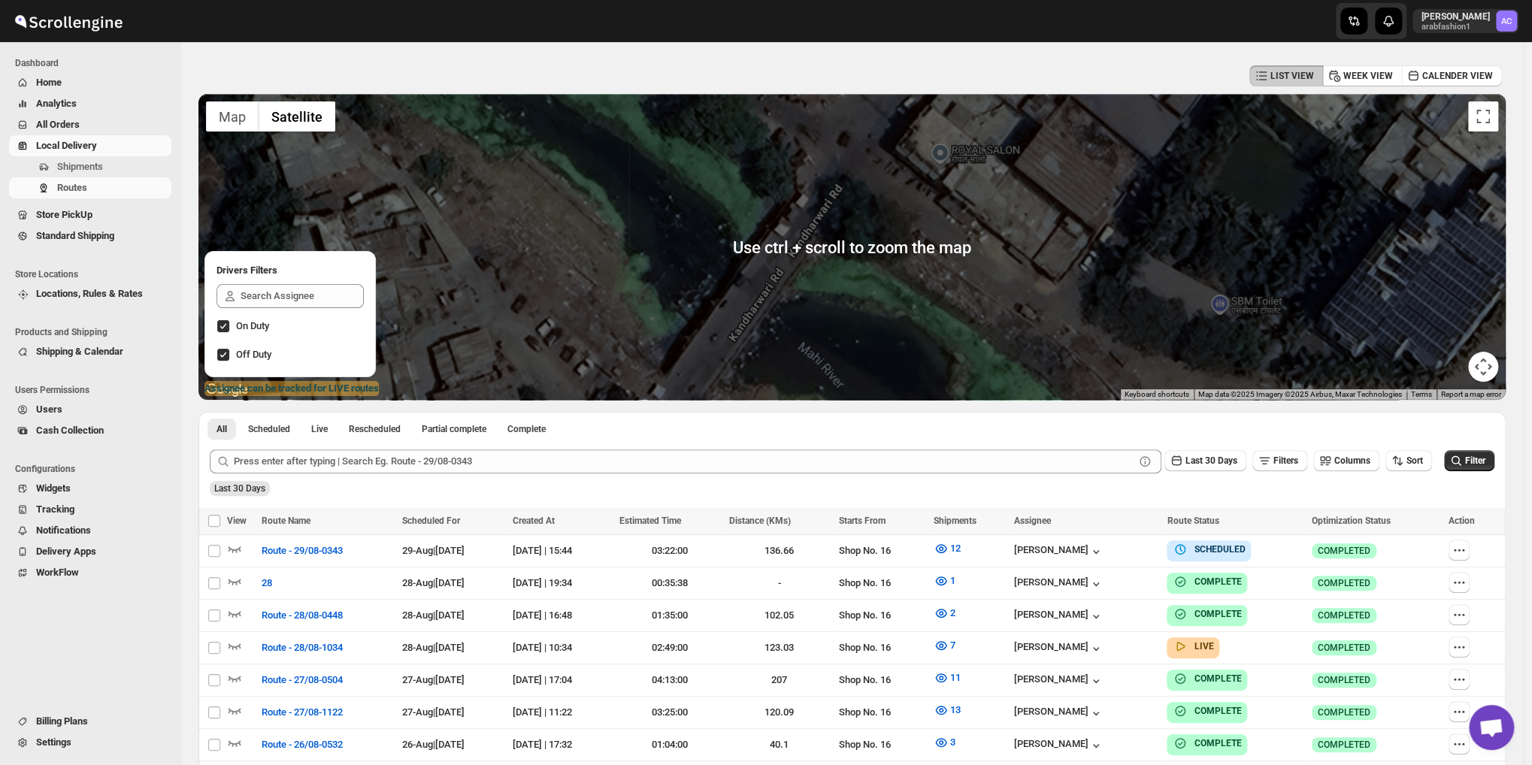
scroll to position [75, 0]
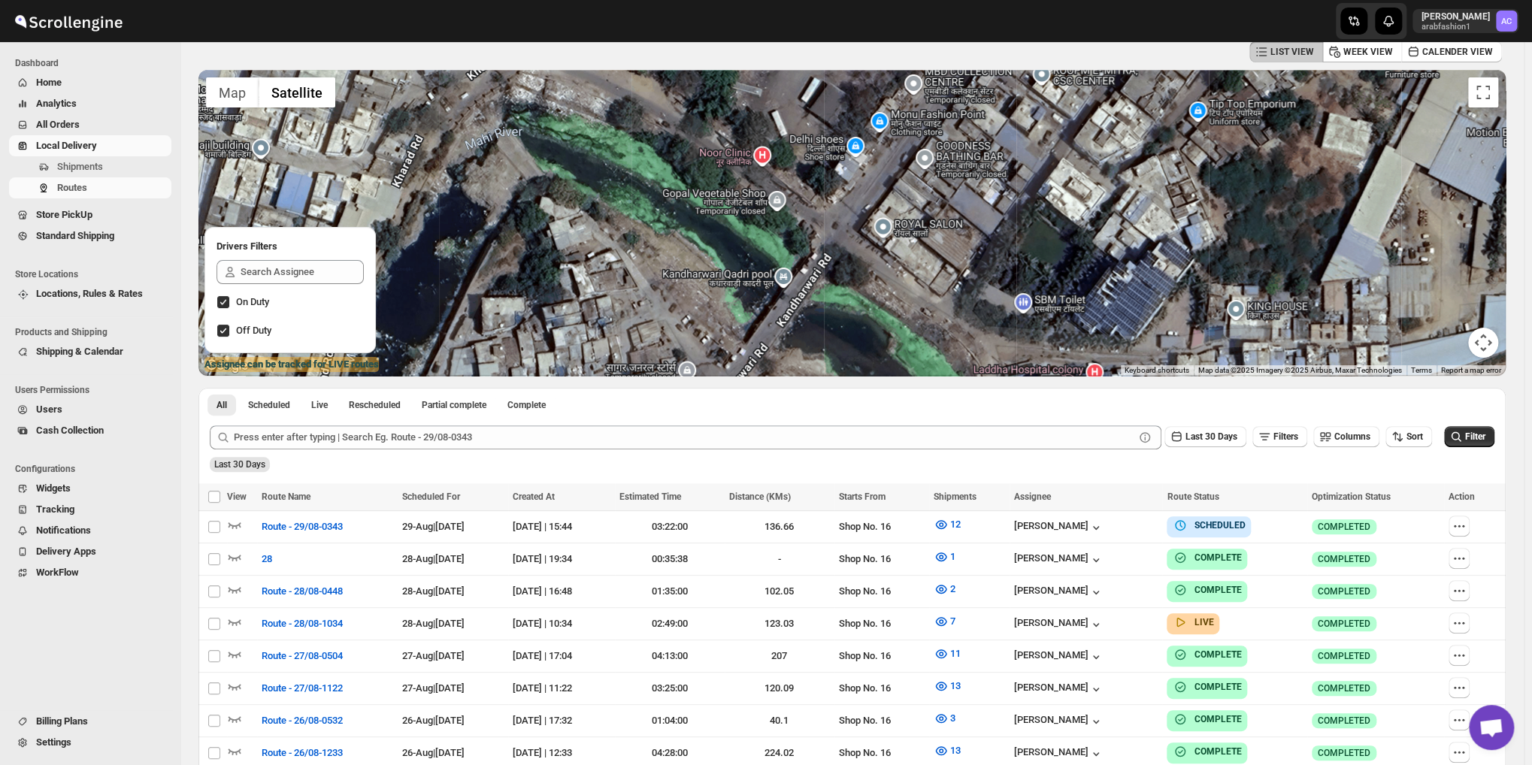
drag, startPoint x: 826, startPoint y: 273, endPoint x: 830, endPoint y: 295, distance: 22.3
click at [830, 295] on div at bounding box center [851, 223] width 1307 height 306
drag, startPoint x: 781, startPoint y: 257, endPoint x: 785, endPoint y: 268, distance: 11.9
click at [785, 268] on div at bounding box center [851, 223] width 1307 height 306
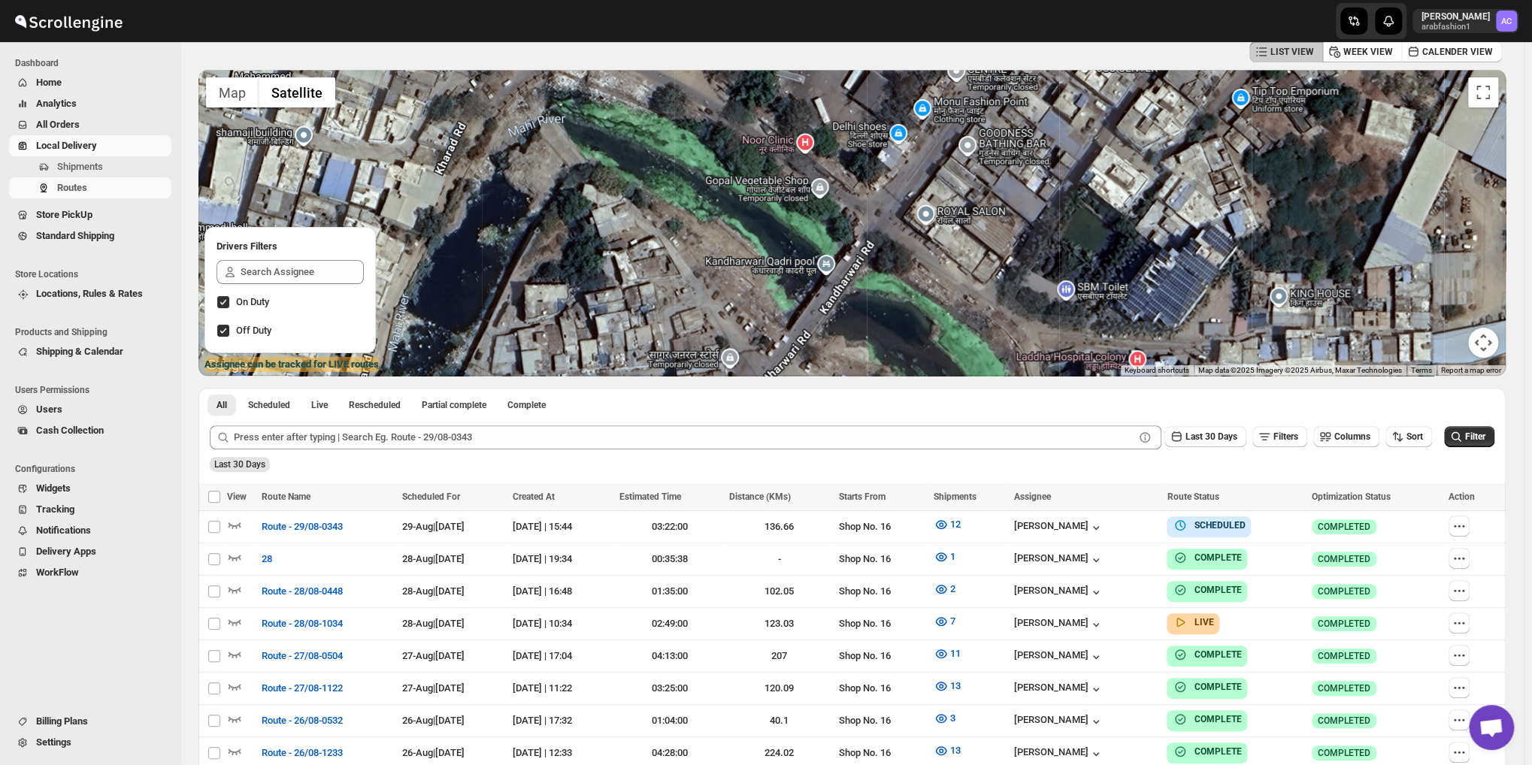
drag, startPoint x: 743, startPoint y: 240, endPoint x: 782, endPoint y: 225, distance: 41.2
click at [782, 225] on div at bounding box center [851, 223] width 1307 height 306
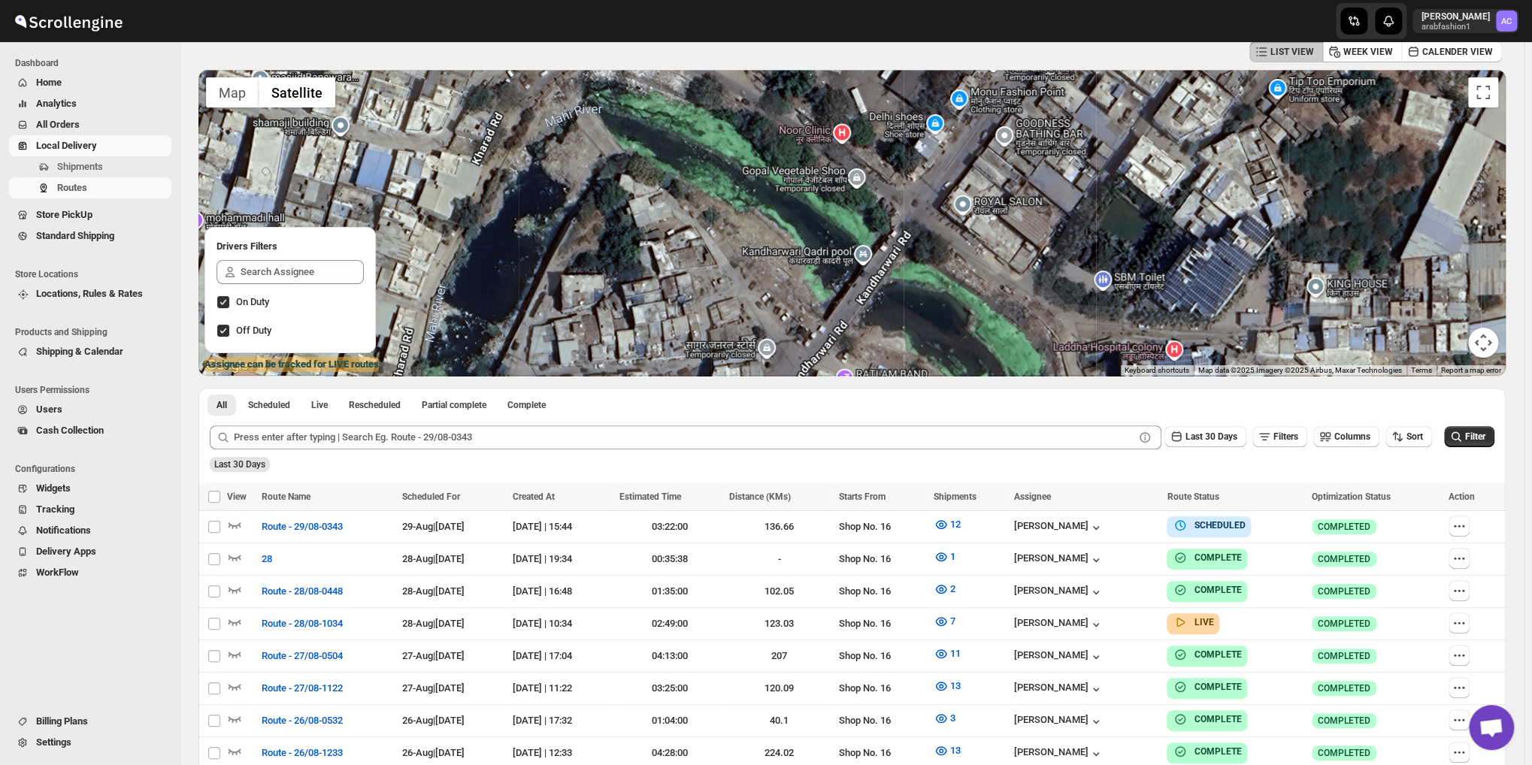
drag, startPoint x: 737, startPoint y: 259, endPoint x: 749, endPoint y: 246, distance: 18.1
click at [747, 247] on div at bounding box center [851, 223] width 1307 height 306
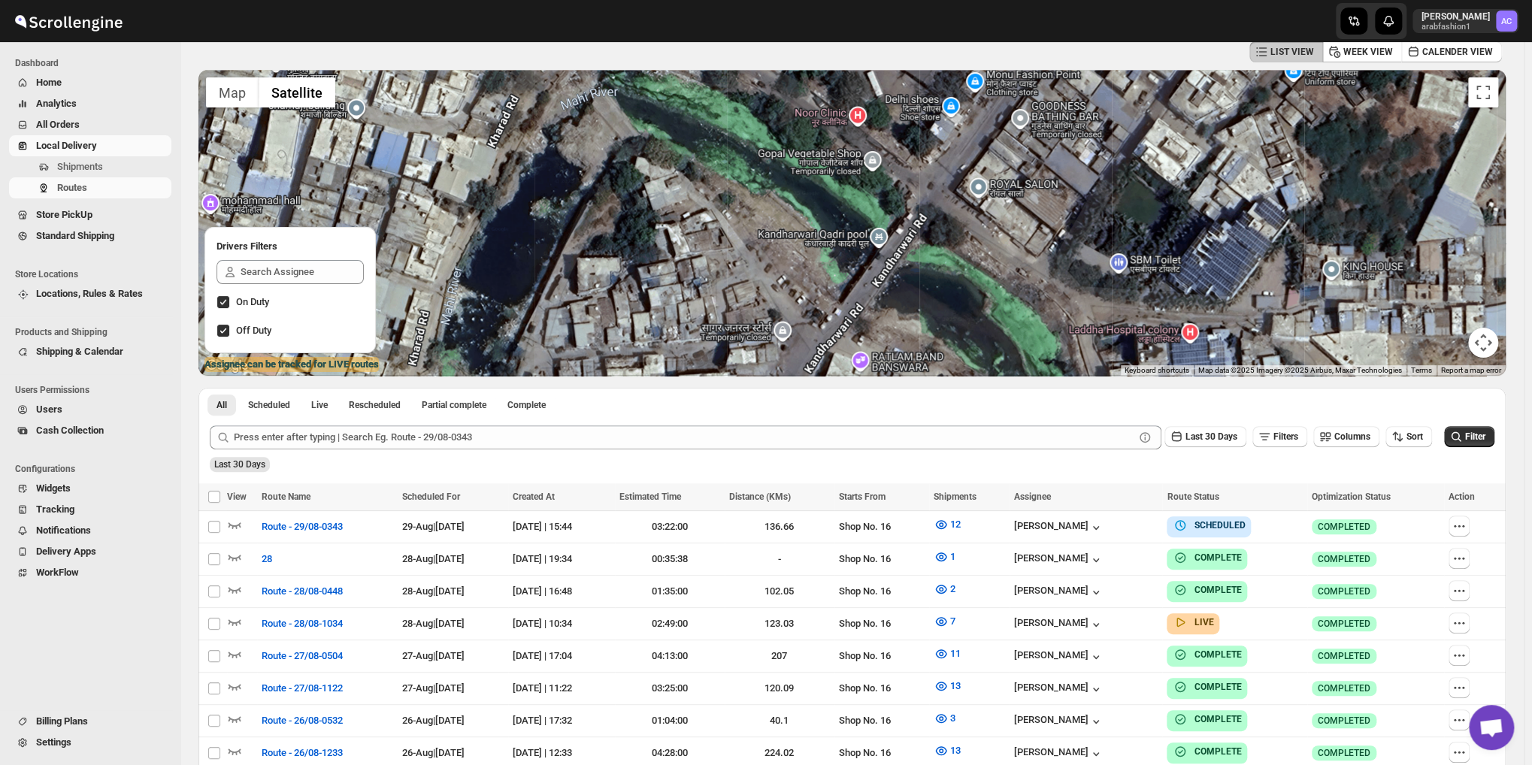
drag, startPoint x: 744, startPoint y: 292, endPoint x: 746, endPoint y: 247, distance: 44.4
click at [743, 250] on div at bounding box center [851, 223] width 1307 height 306
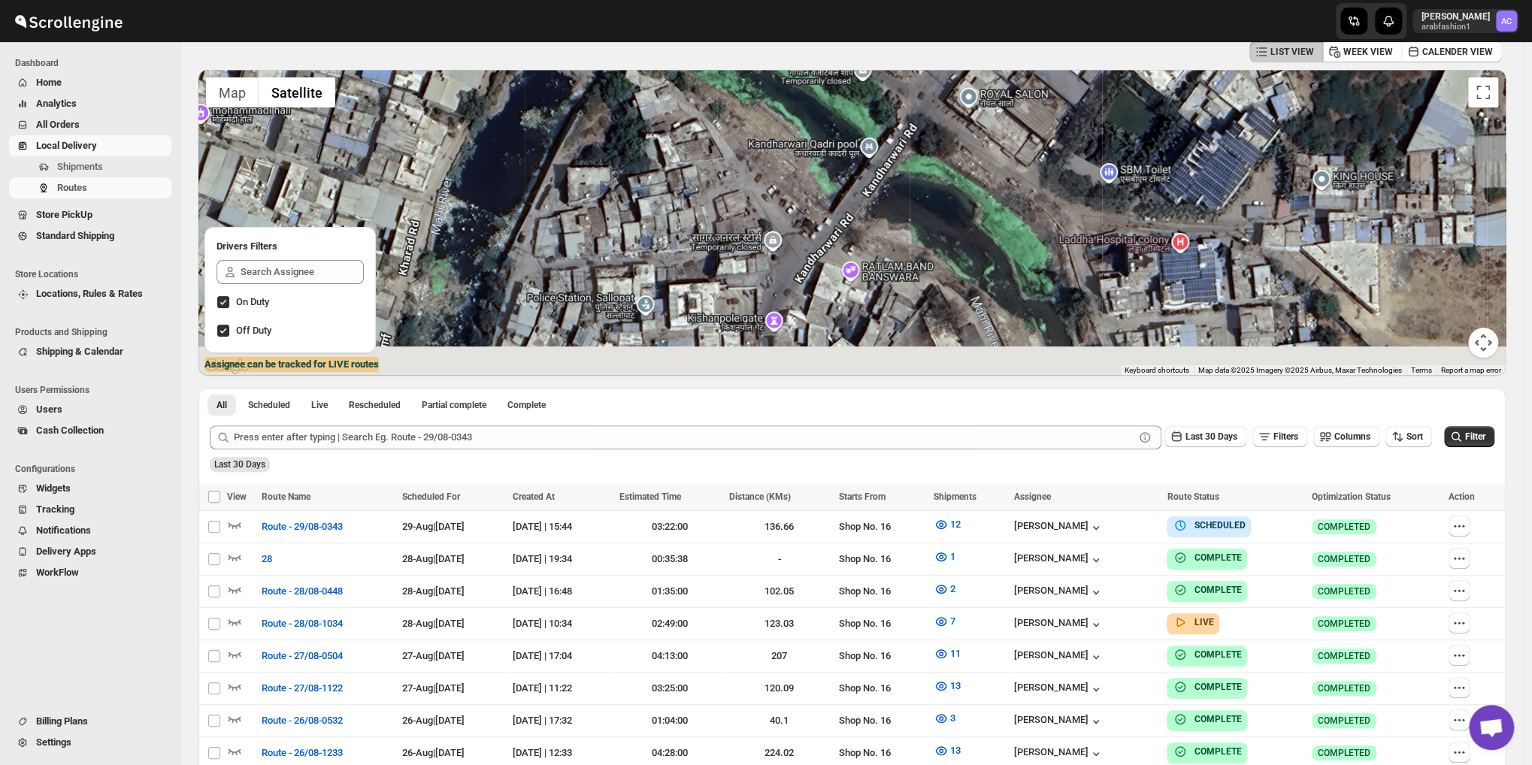
drag, startPoint x: 744, startPoint y: 274, endPoint x: 753, endPoint y: 259, distance: 17.5
click at [751, 260] on div at bounding box center [851, 223] width 1307 height 306
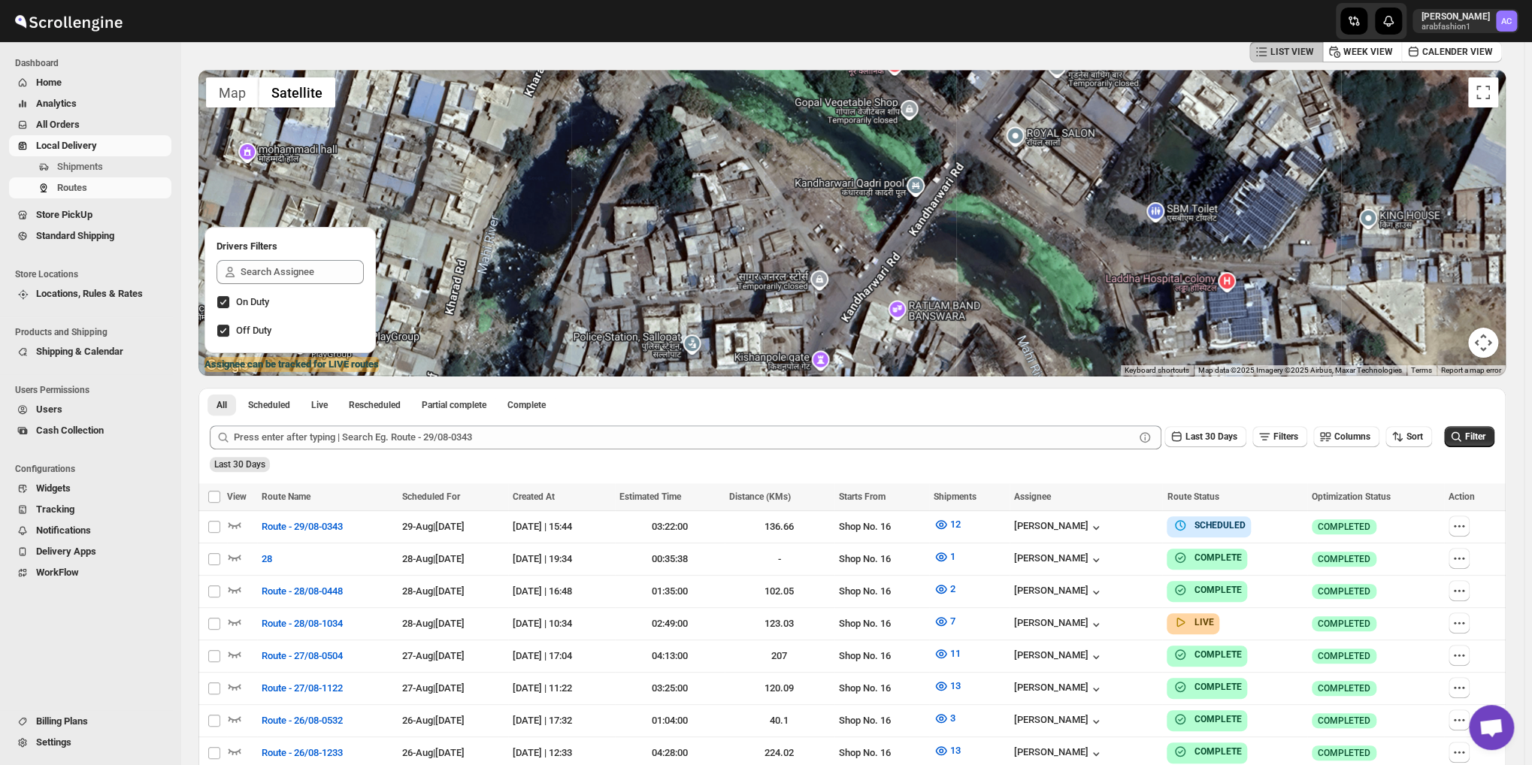
drag, startPoint x: 713, startPoint y: 239, endPoint x: 761, endPoint y: 315, distance: 89.9
click at [761, 315] on div at bounding box center [851, 223] width 1307 height 306
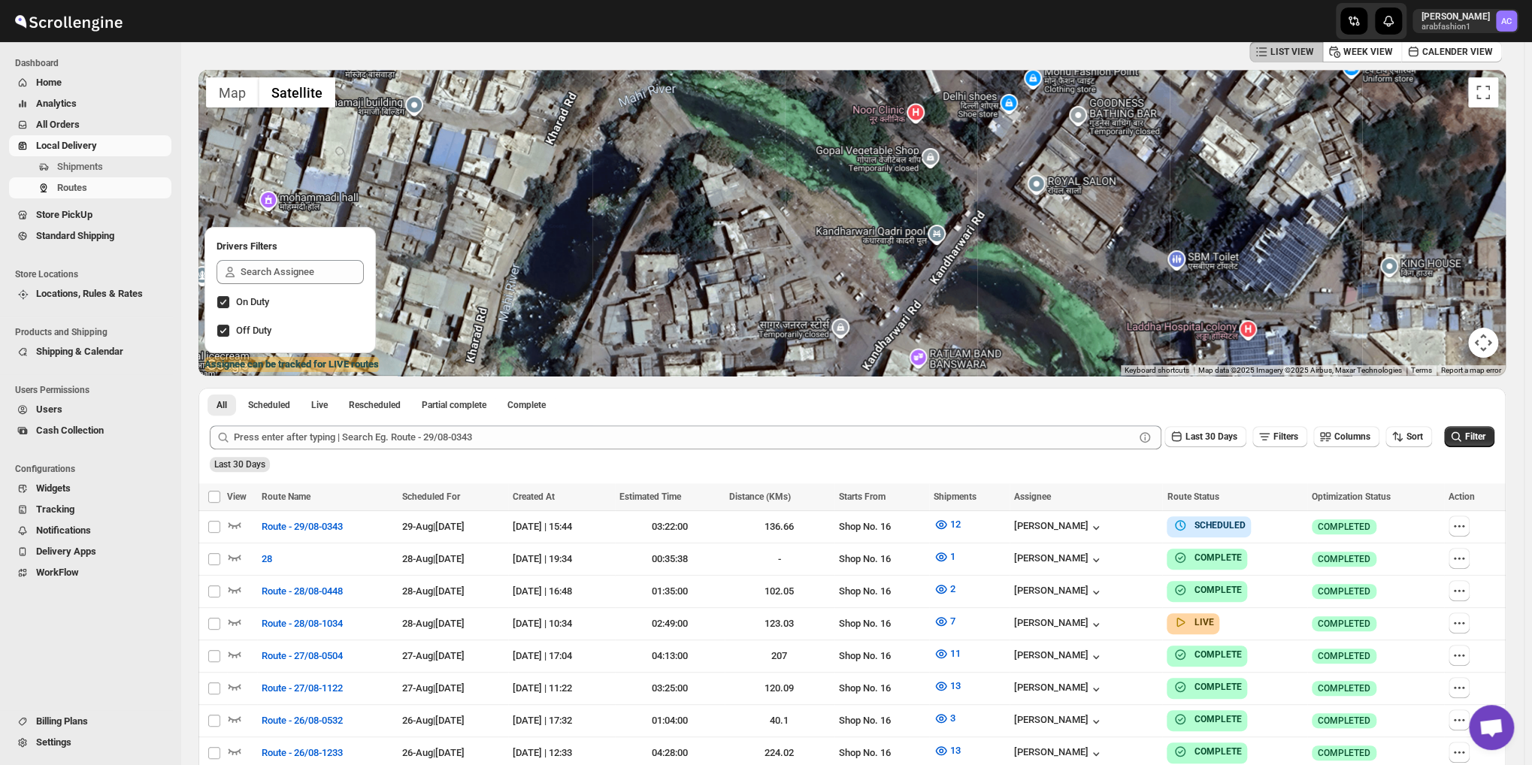
drag, startPoint x: 737, startPoint y: 265, endPoint x: 732, endPoint y: 292, distance: 26.7
click at [732, 292] on div at bounding box center [851, 223] width 1307 height 306
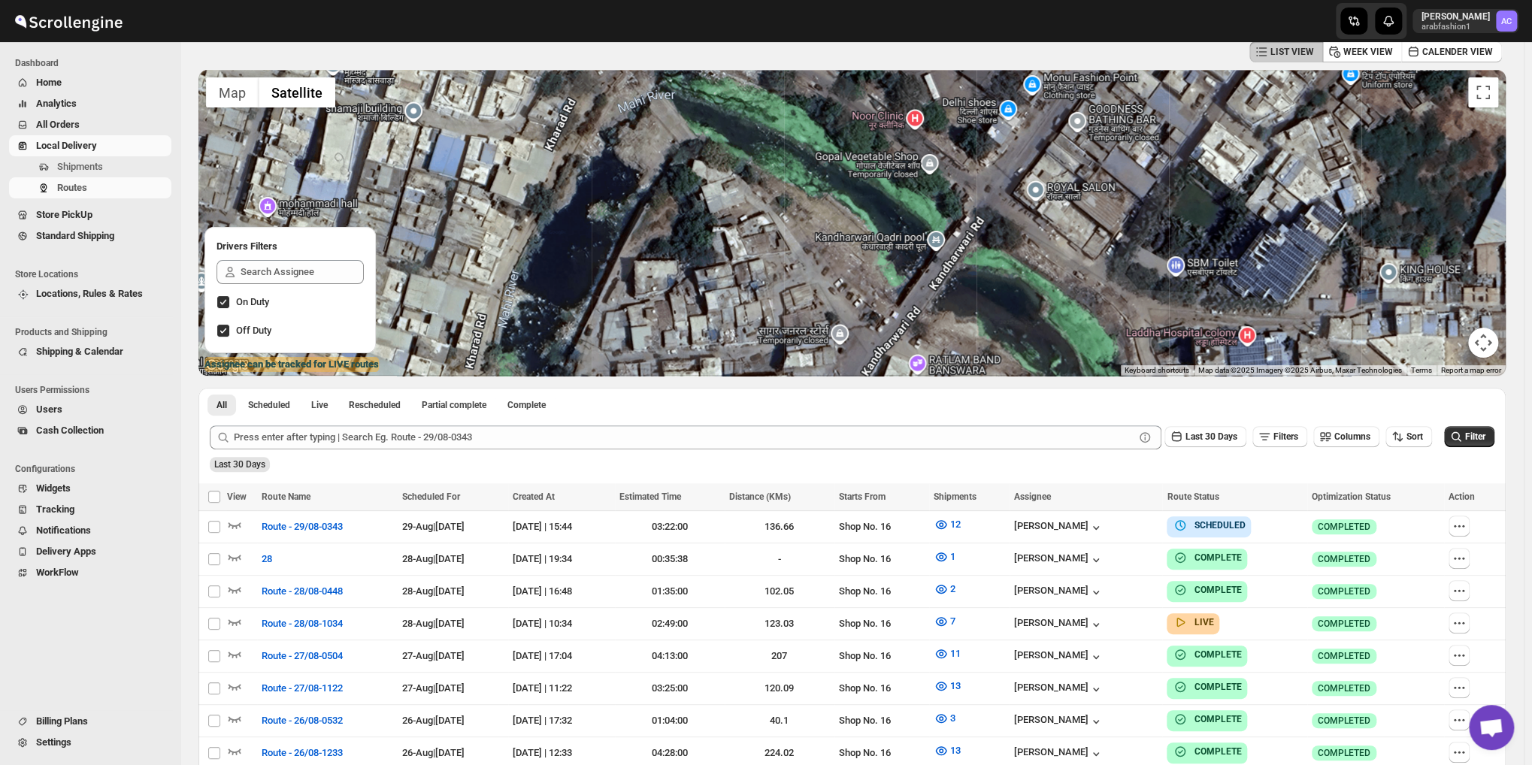
drag, startPoint x: 938, startPoint y: 268, endPoint x: 926, endPoint y: 240, distance: 30.3
click at [926, 241] on div at bounding box center [851, 223] width 1307 height 306
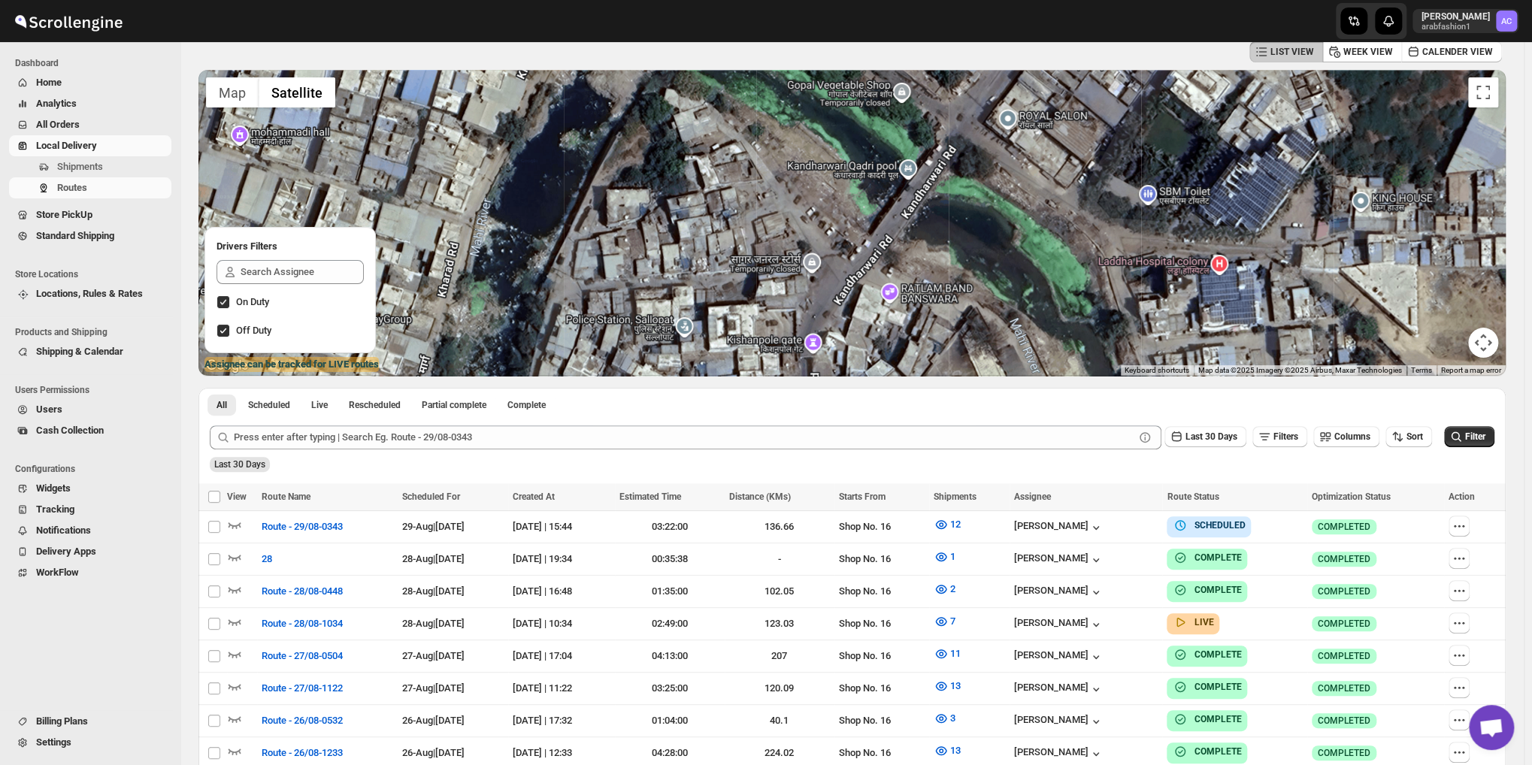
drag, startPoint x: 903, startPoint y: 289, endPoint x: 886, endPoint y: 241, distance: 51.1
click at [886, 243] on div at bounding box center [851, 223] width 1307 height 306
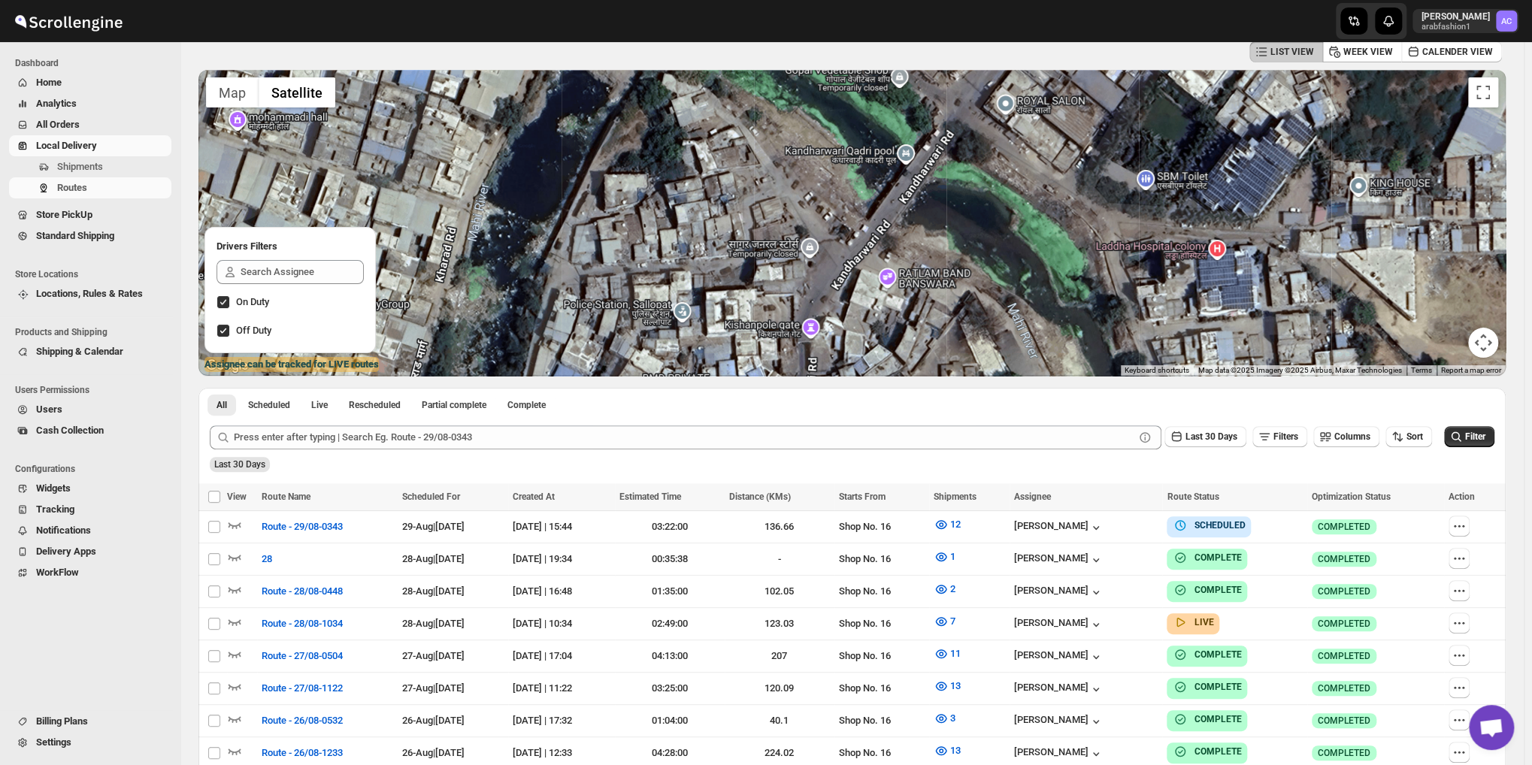
drag, startPoint x: 850, startPoint y: 268, endPoint x: 851, endPoint y: 244, distance: 23.3
click at [850, 247] on div at bounding box center [851, 223] width 1307 height 306
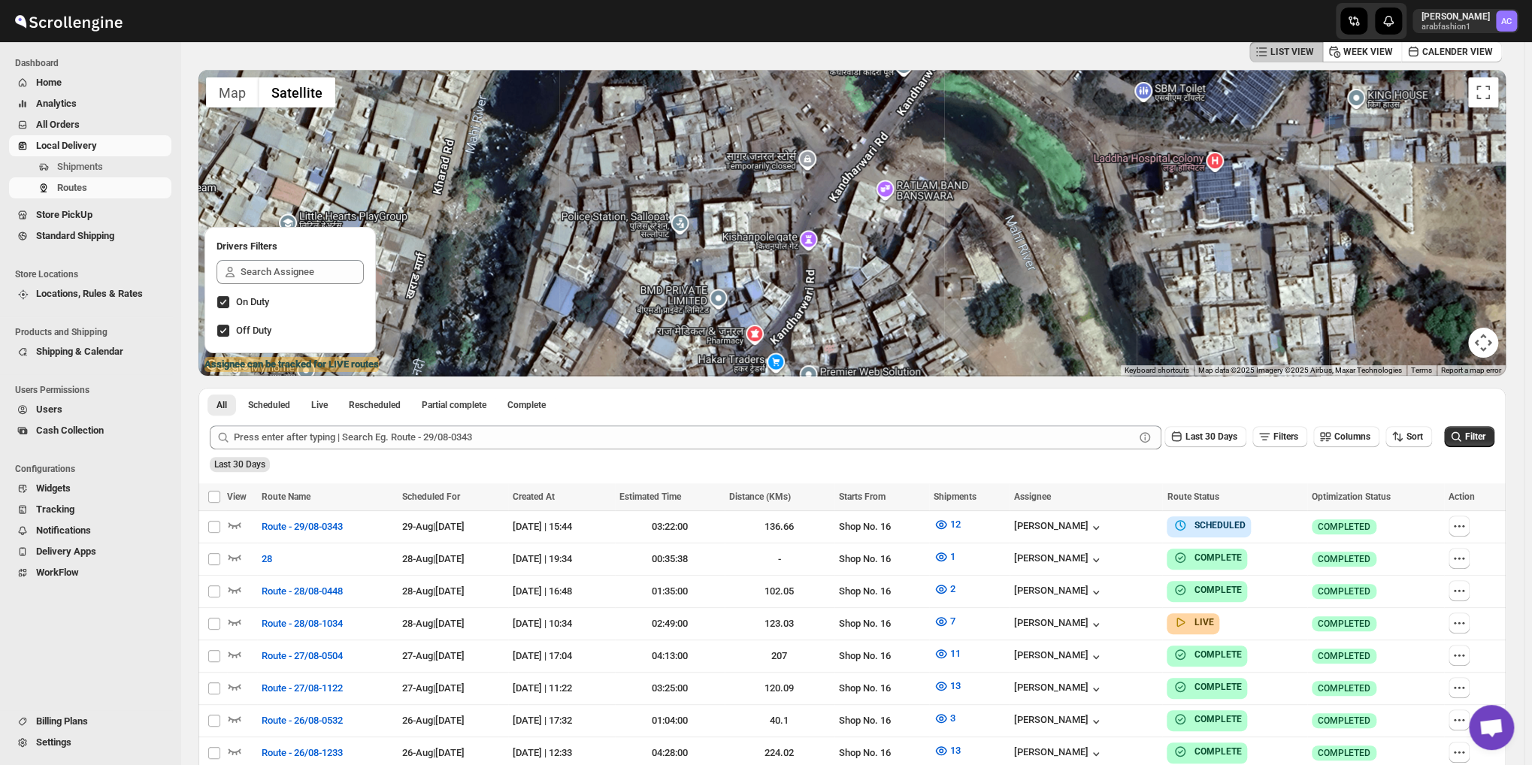
drag, startPoint x: 842, startPoint y: 280, endPoint x: 848, endPoint y: 250, distance: 30.8
click at [848, 244] on div at bounding box center [851, 223] width 1307 height 306
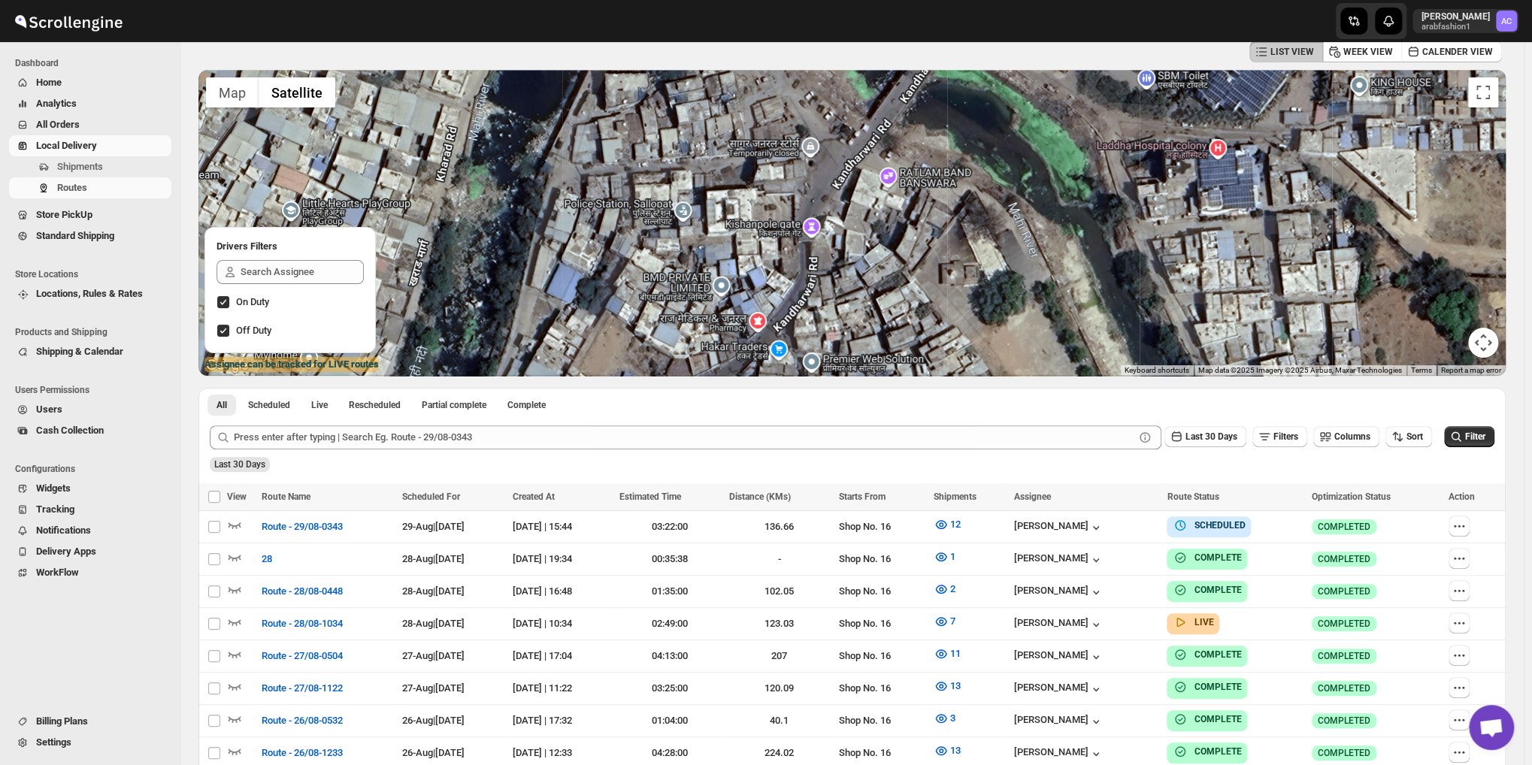
click at [845, 255] on div at bounding box center [851, 223] width 1307 height 306
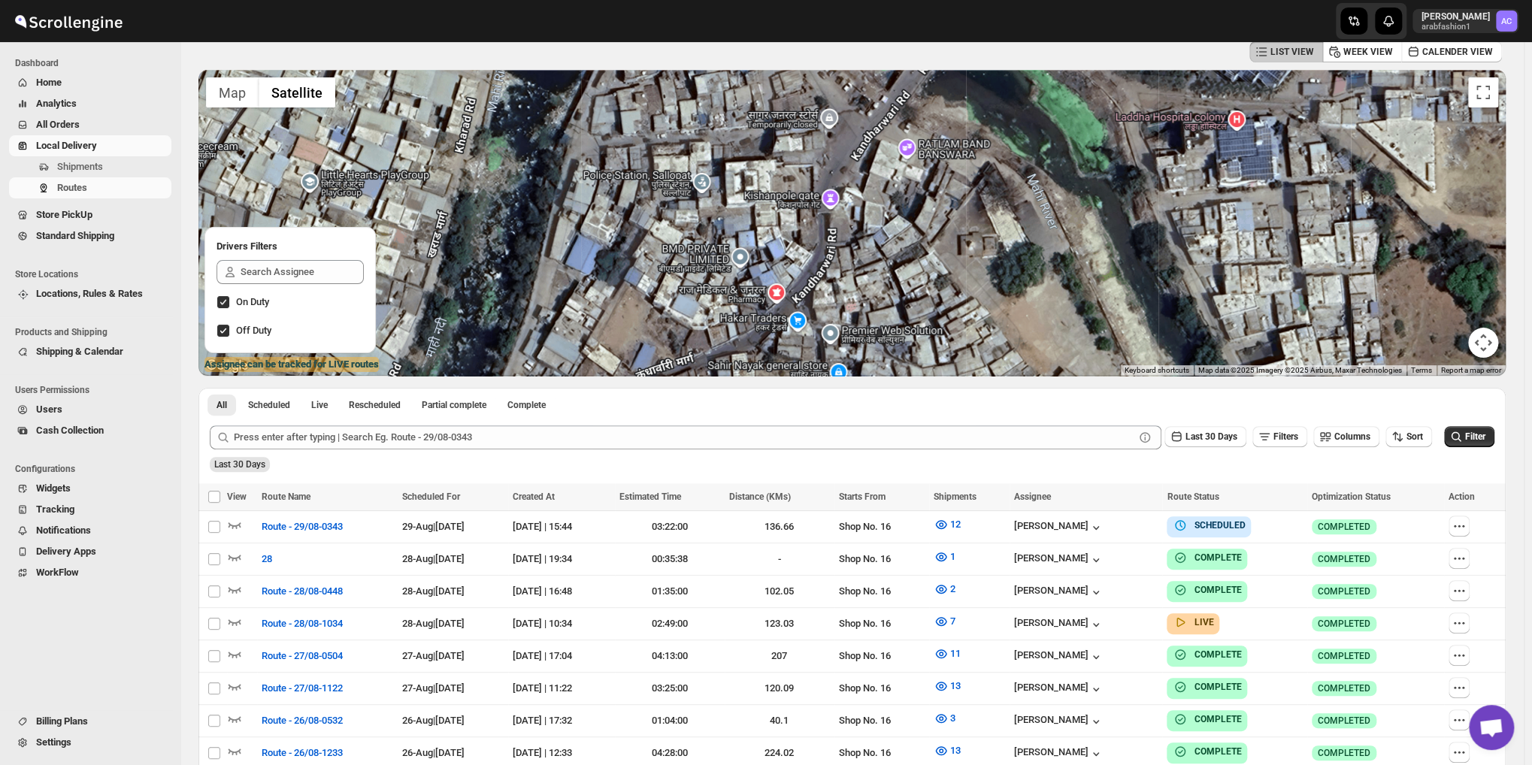
drag, startPoint x: 789, startPoint y: 277, endPoint x: 814, endPoint y: 243, distance: 41.9
click at [812, 244] on div at bounding box center [851, 223] width 1307 height 306
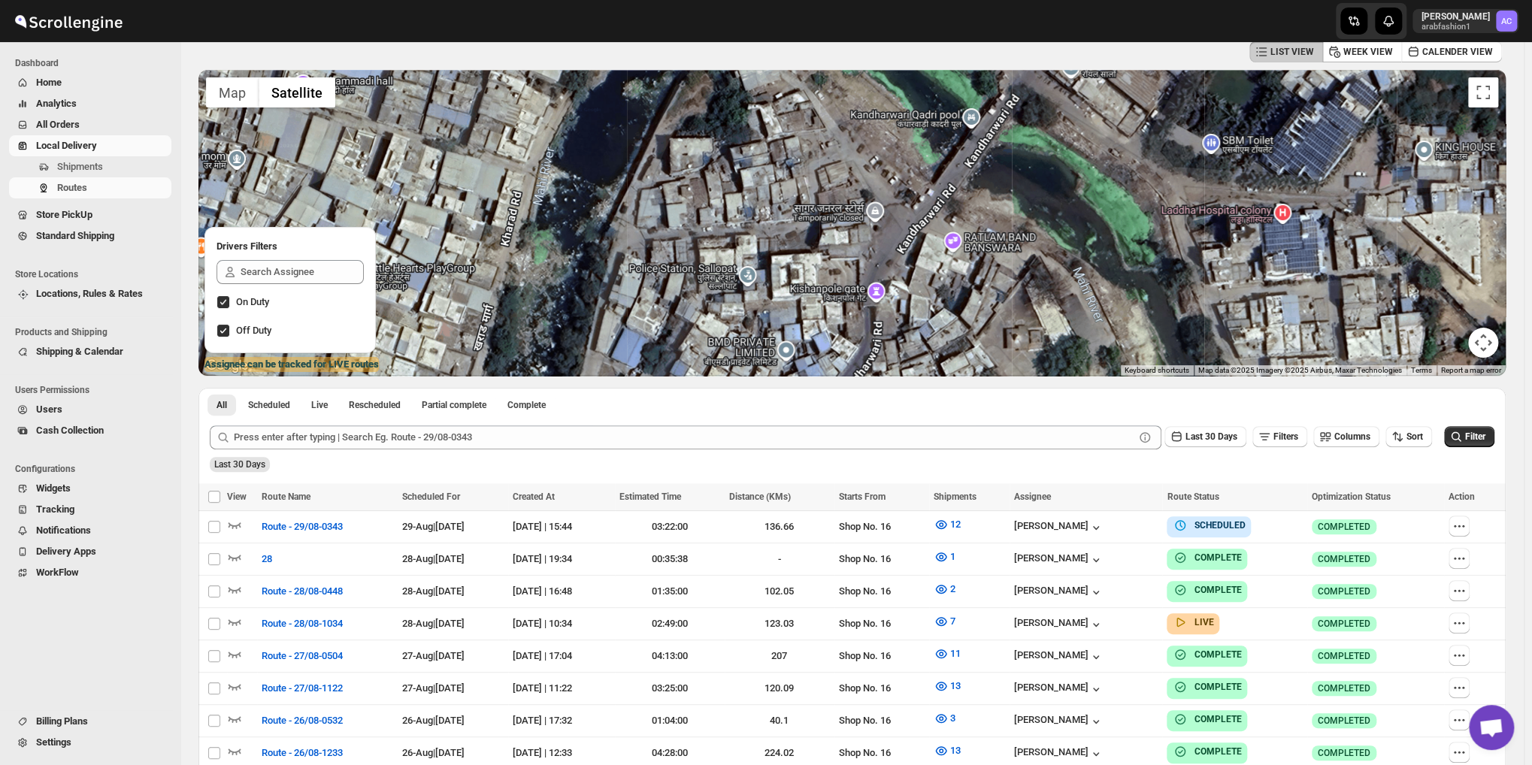
drag, startPoint x: 772, startPoint y: 202, endPoint x: 811, endPoint y: 301, distance: 106.6
click at [811, 301] on div at bounding box center [851, 223] width 1307 height 306
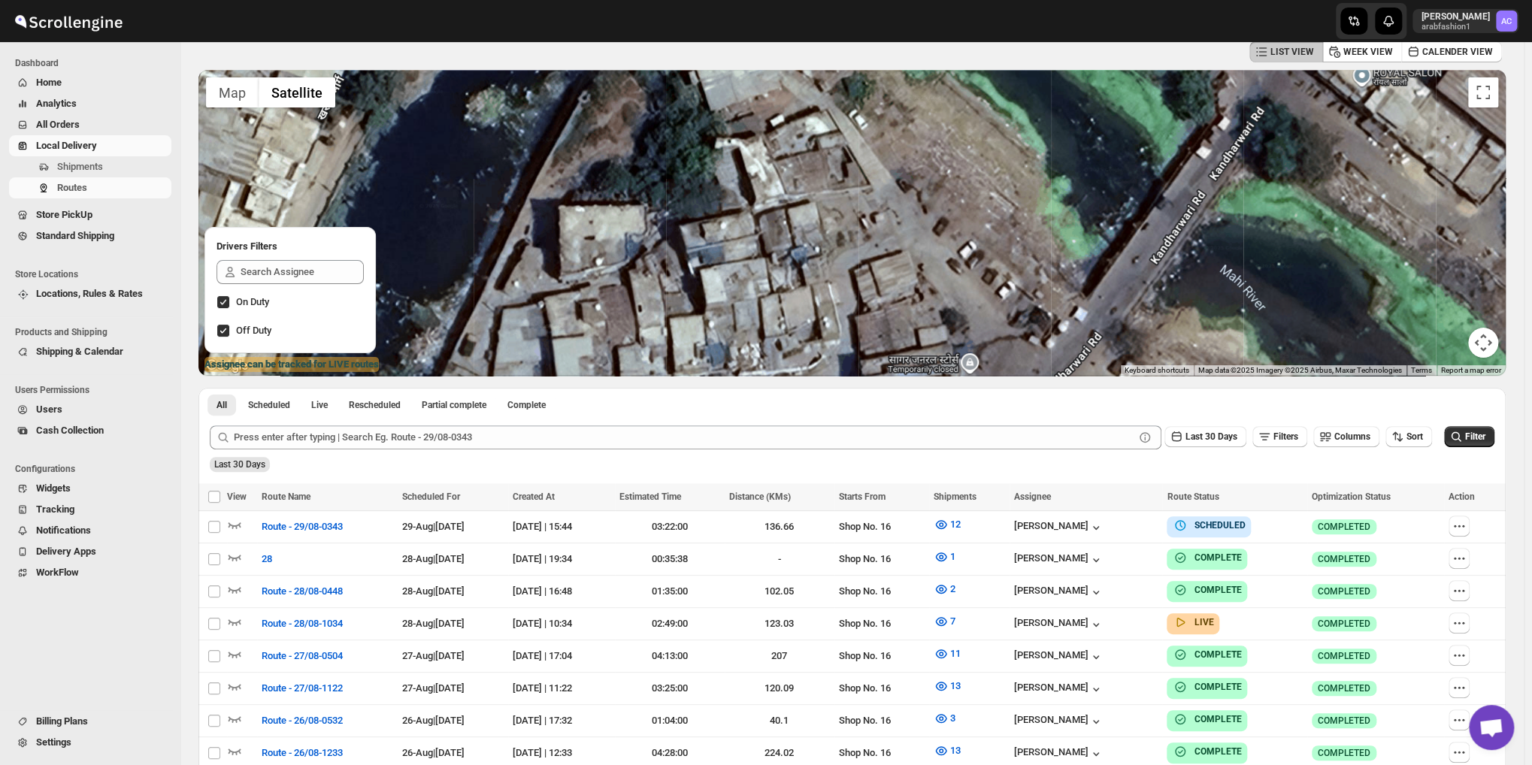
drag, startPoint x: 836, startPoint y: 242, endPoint x: 844, endPoint y: 273, distance: 31.7
click at [844, 273] on div at bounding box center [851, 223] width 1307 height 306
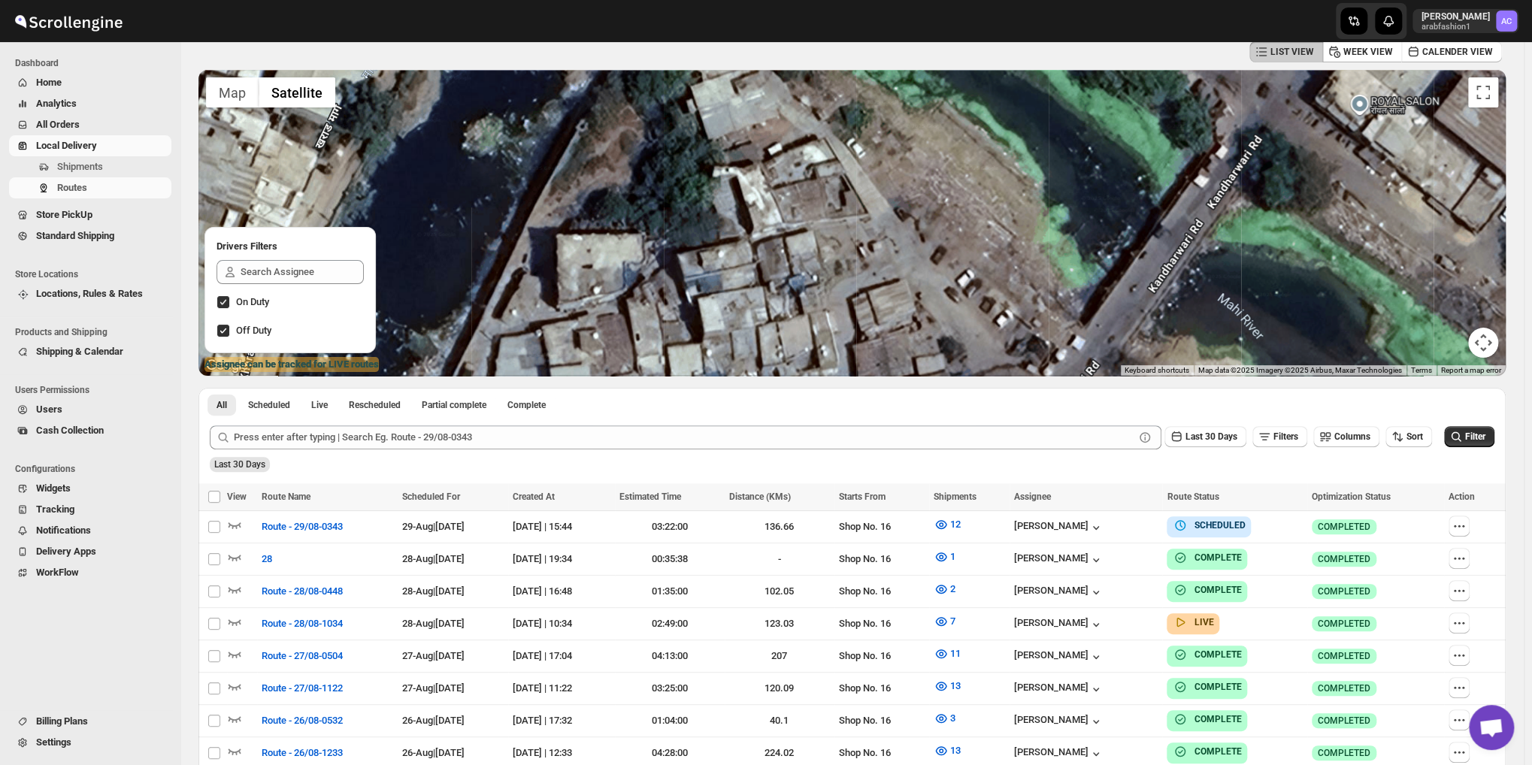
drag, startPoint x: 865, startPoint y: 178, endPoint x: 853, endPoint y: 243, distance: 66.5
click at [854, 248] on div at bounding box center [851, 223] width 1307 height 306
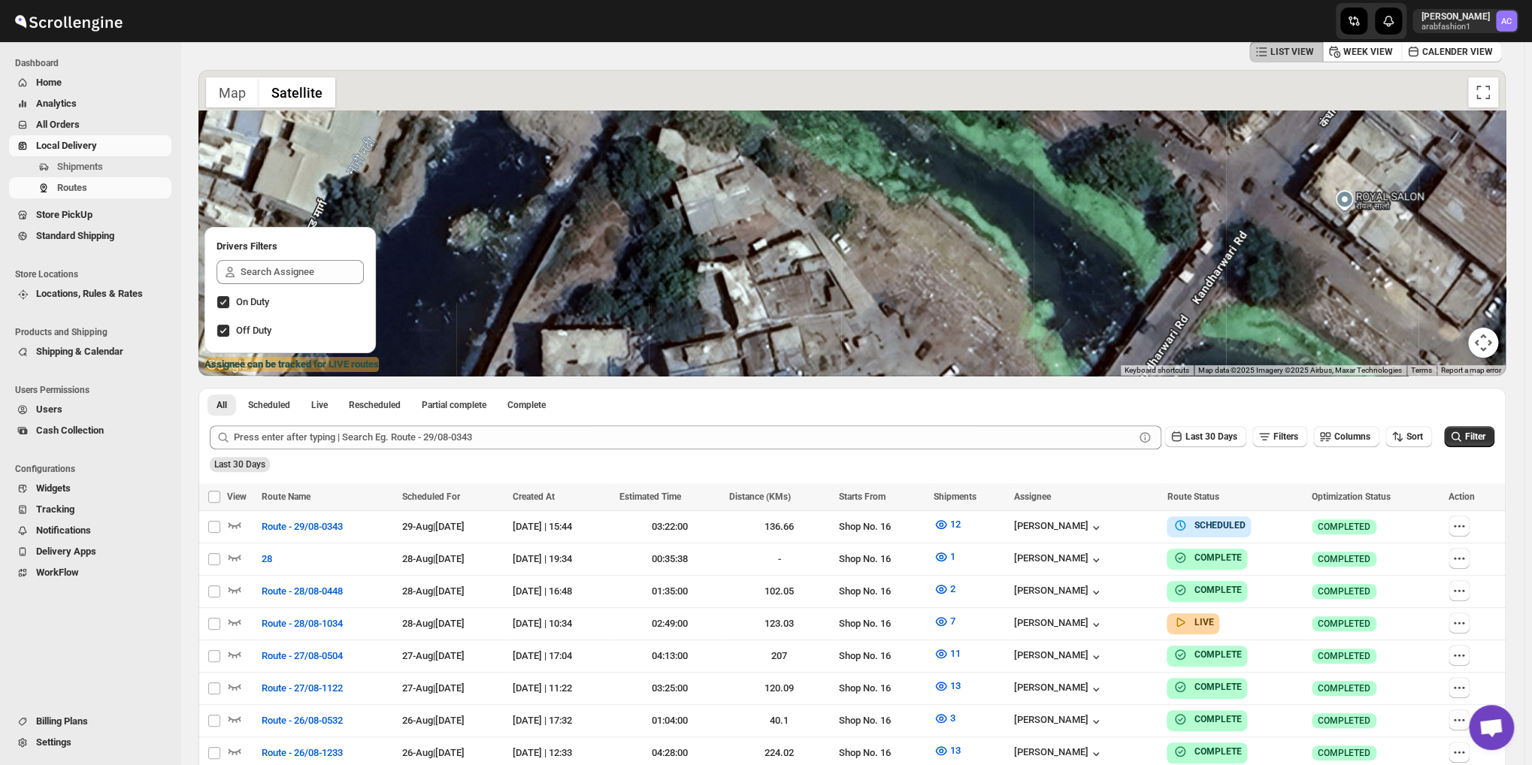
drag, startPoint x: 854, startPoint y: 206, endPoint x: 854, endPoint y: 271, distance: 65.4
click at [854, 271] on div at bounding box center [851, 223] width 1307 height 306
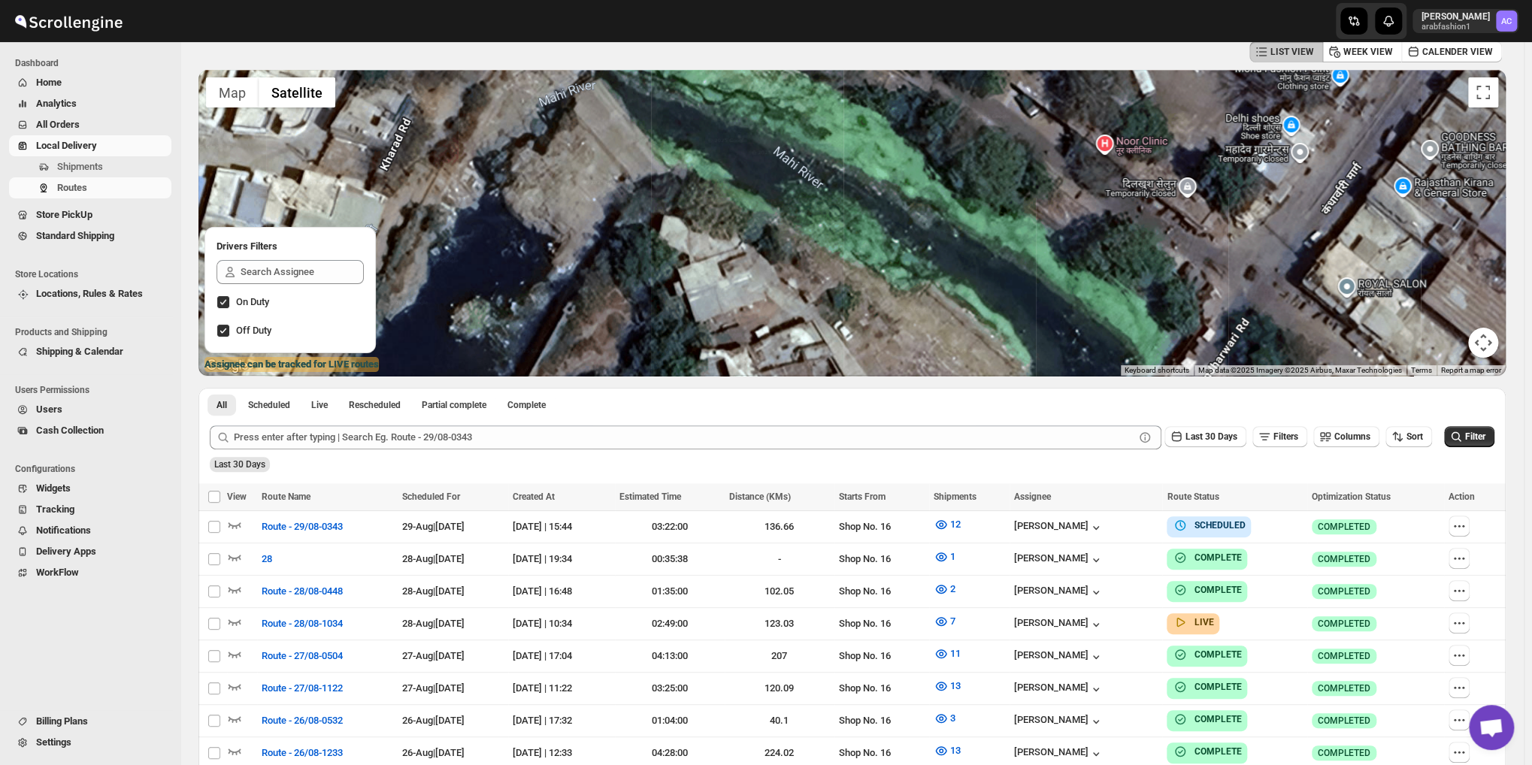
drag, startPoint x: 846, startPoint y: 245, endPoint x: 850, endPoint y: 261, distance: 16.2
click at [850, 261] on div at bounding box center [851, 223] width 1307 height 306
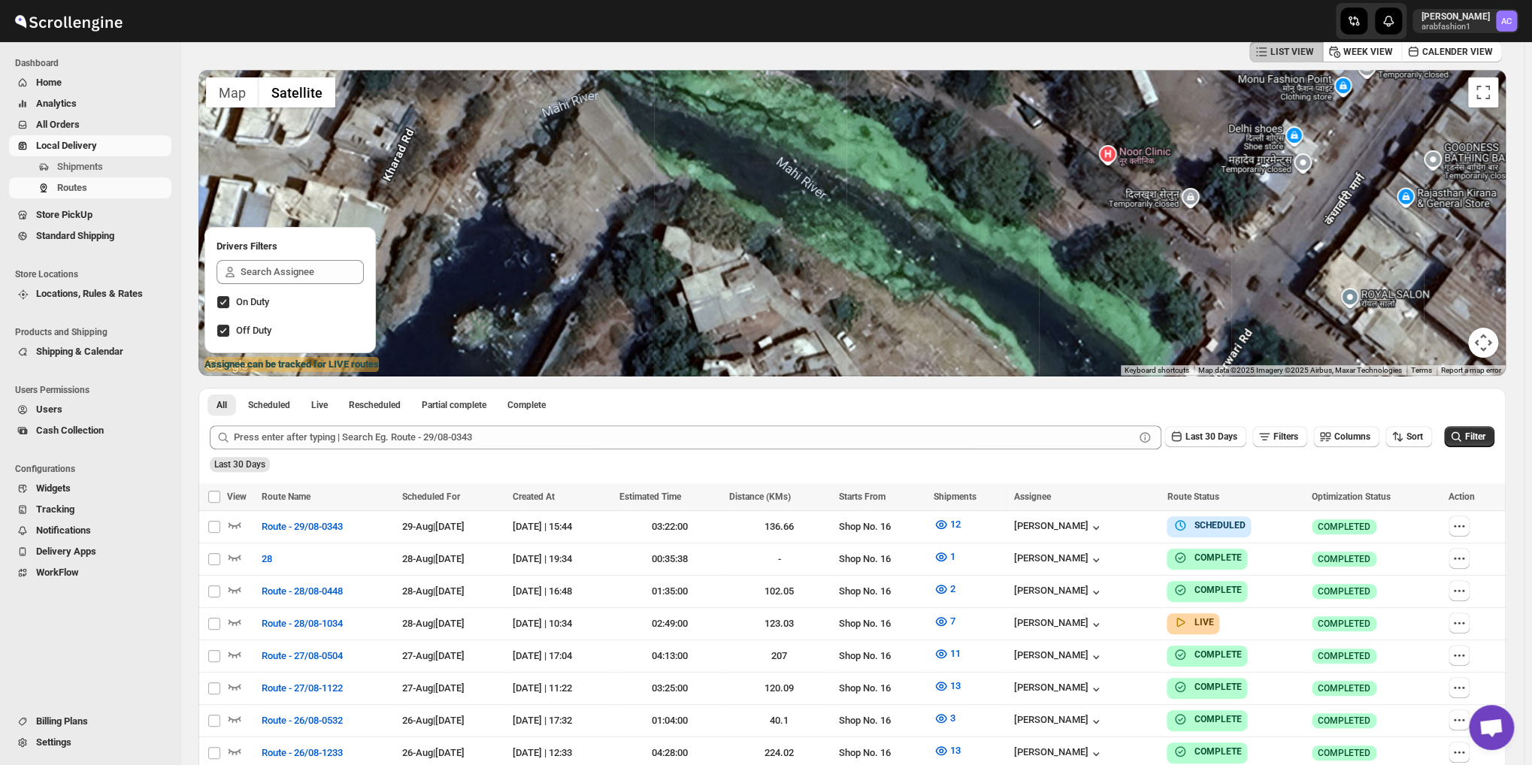
click at [850, 275] on div at bounding box center [851, 223] width 1307 height 306
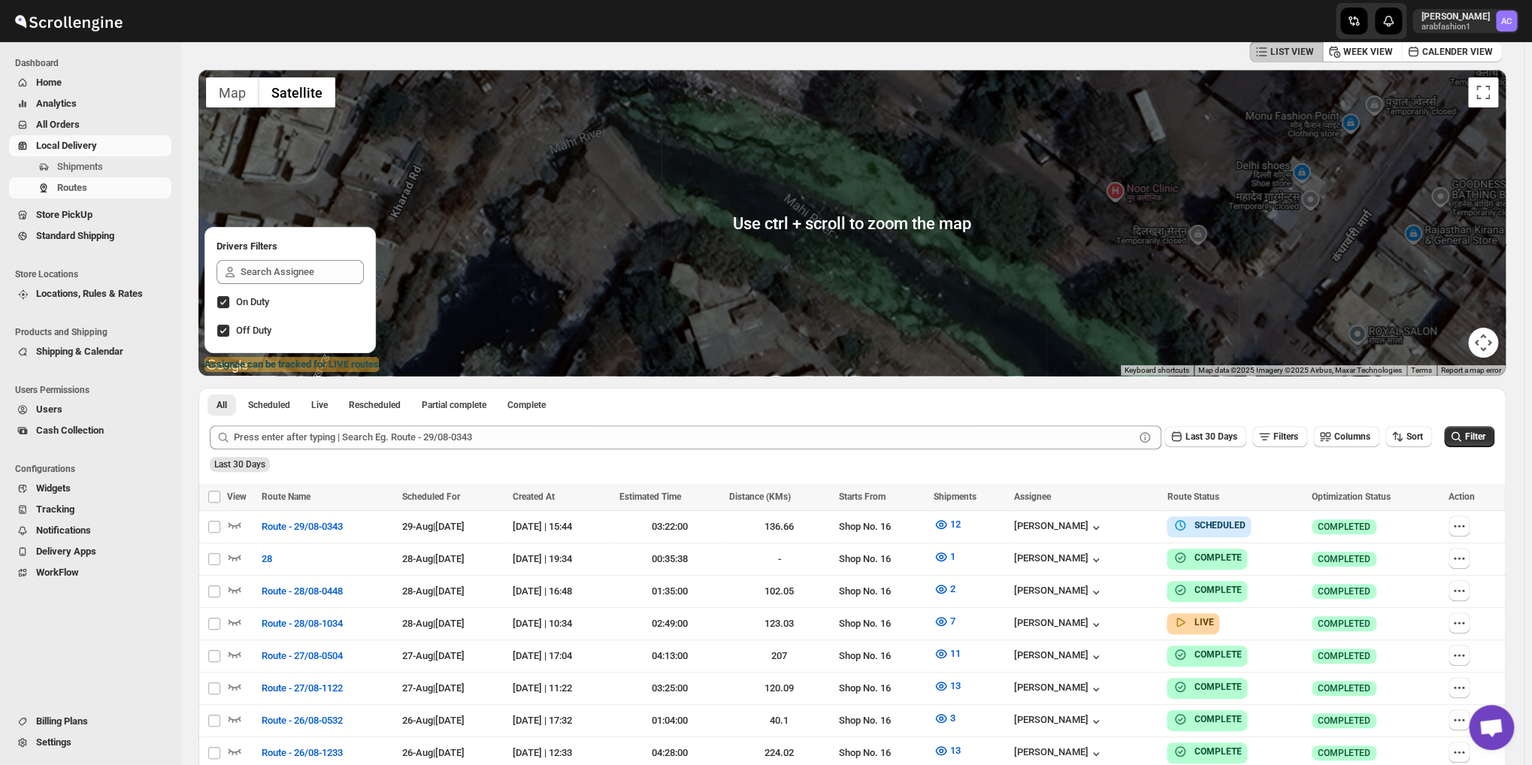
scroll to position [150, 0]
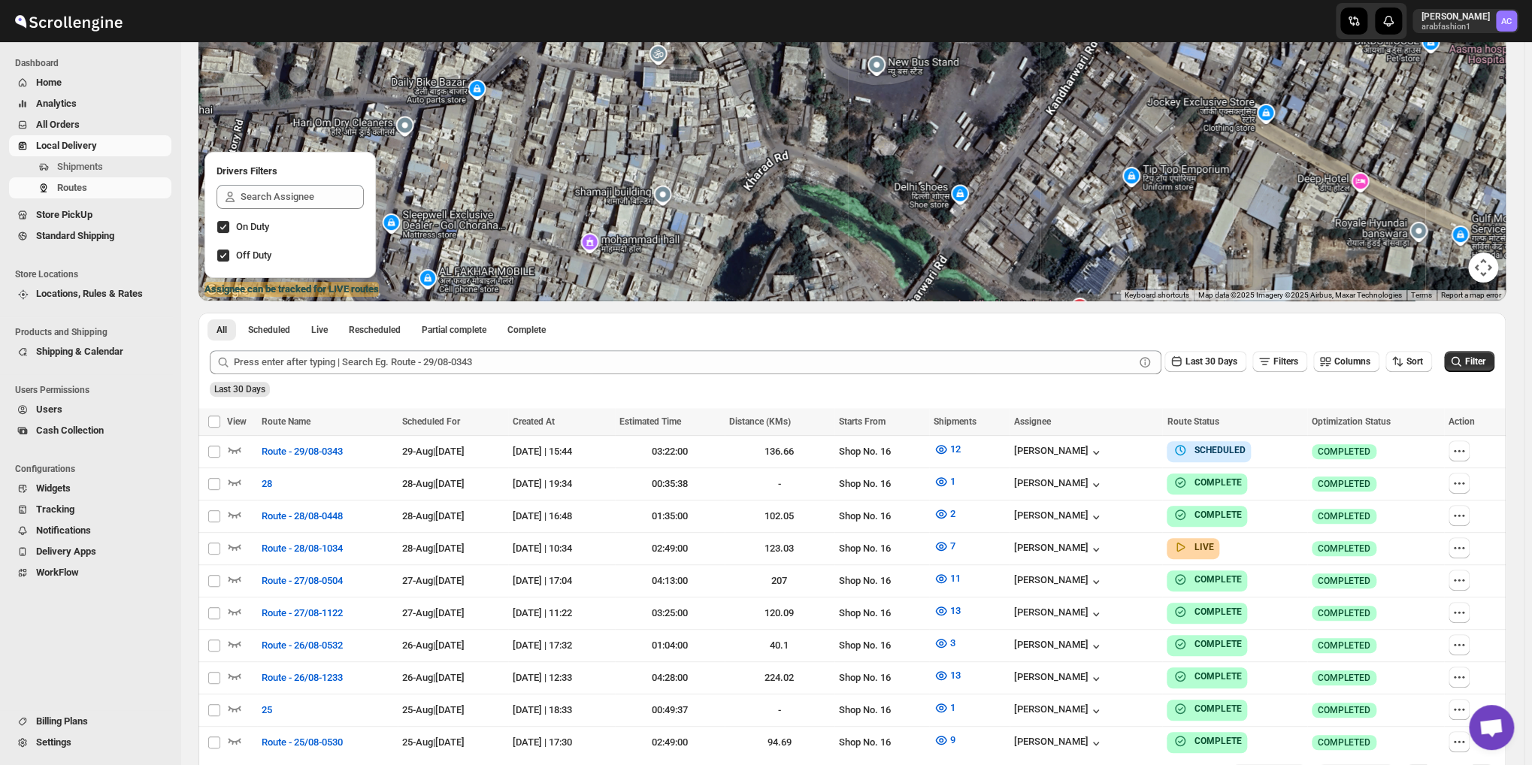
drag, startPoint x: 858, startPoint y: 243, endPoint x: 858, endPoint y: 197, distance: 46.6
click at [858, 199] on div at bounding box center [851, 148] width 1307 height 306
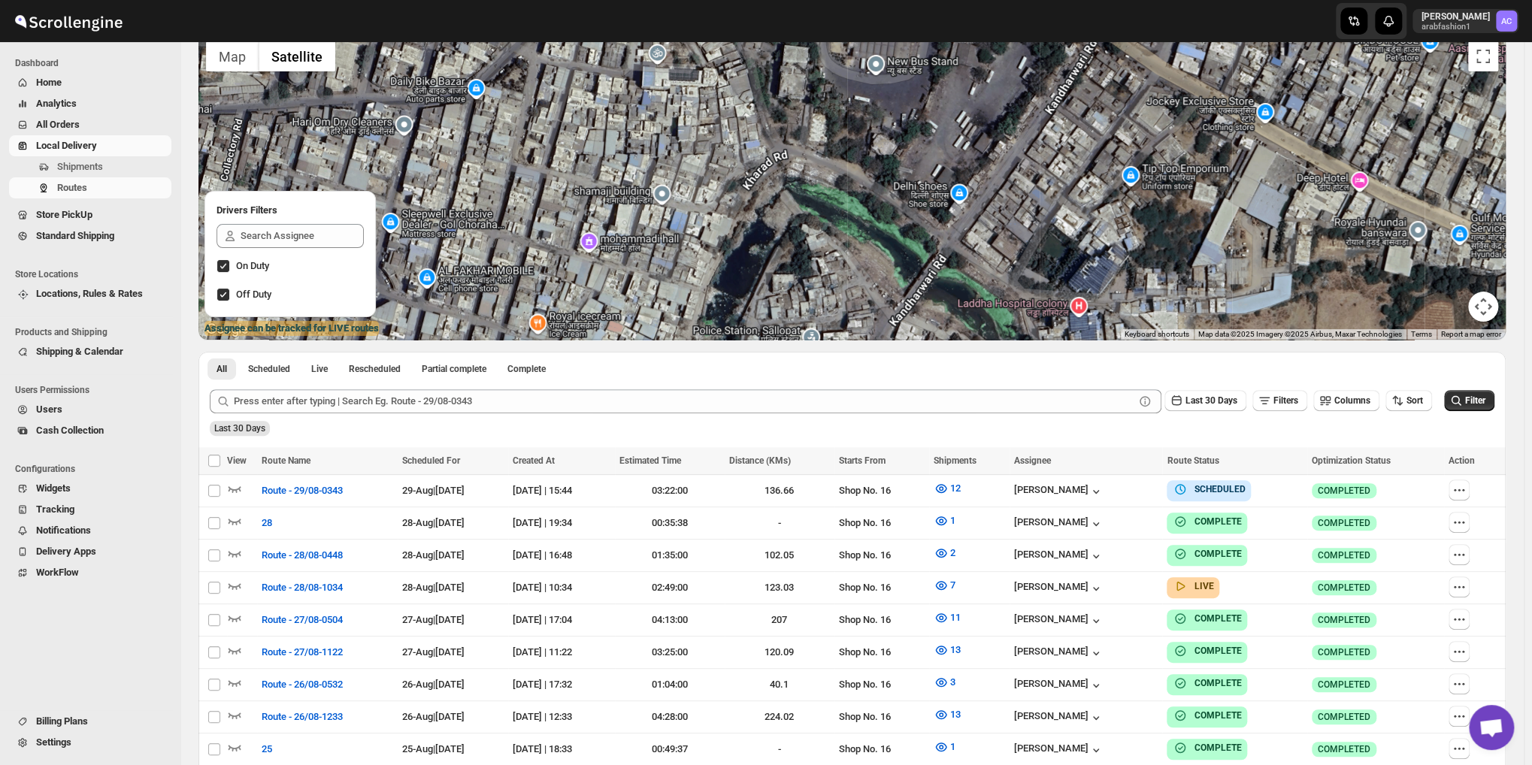
scroll to position [0, 0]
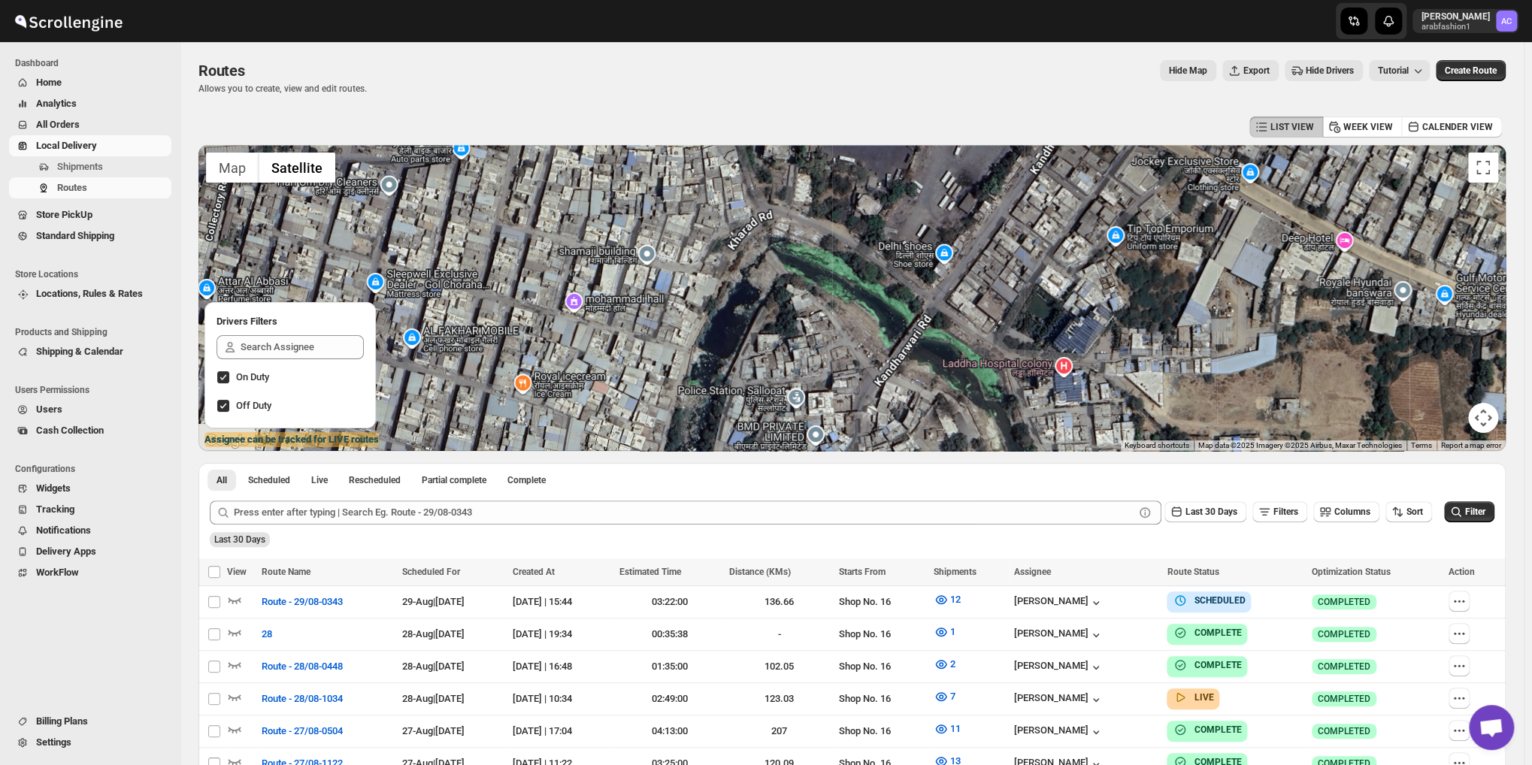
drag, startPoint x: 870, startPoint y: 302, endPoint x: 860, endPoint y: 260, distance: 43.4
click at [860, 260] on div at bounding box center [851, 298] width 1307 height 306
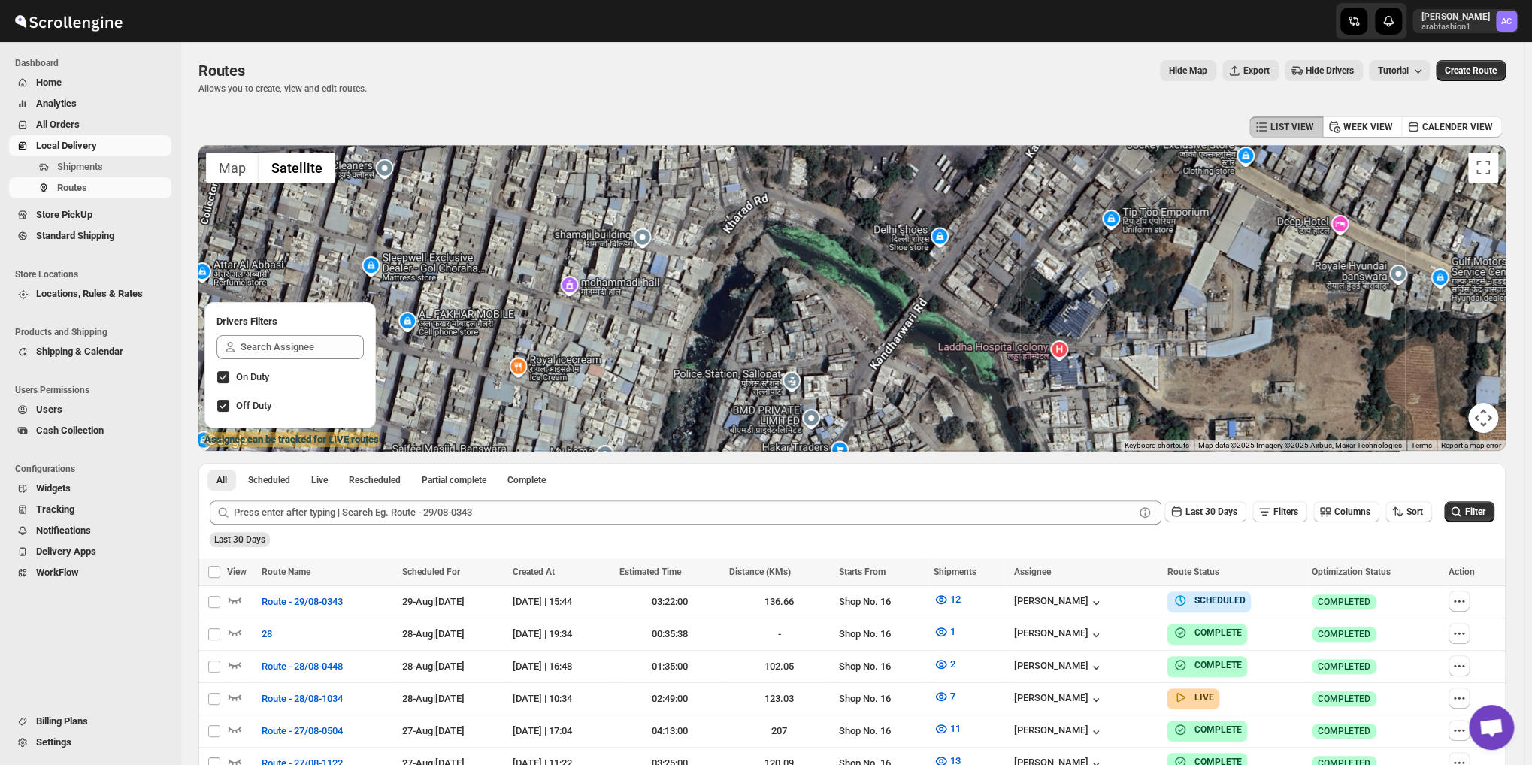
drag, startPoint x: 871, startPoint y: 304, endPoint x: 868, endPoint y: 289, distance: 16.1
click at [871, 297] on div at bounding box center [851, 298] width 1307 height 306
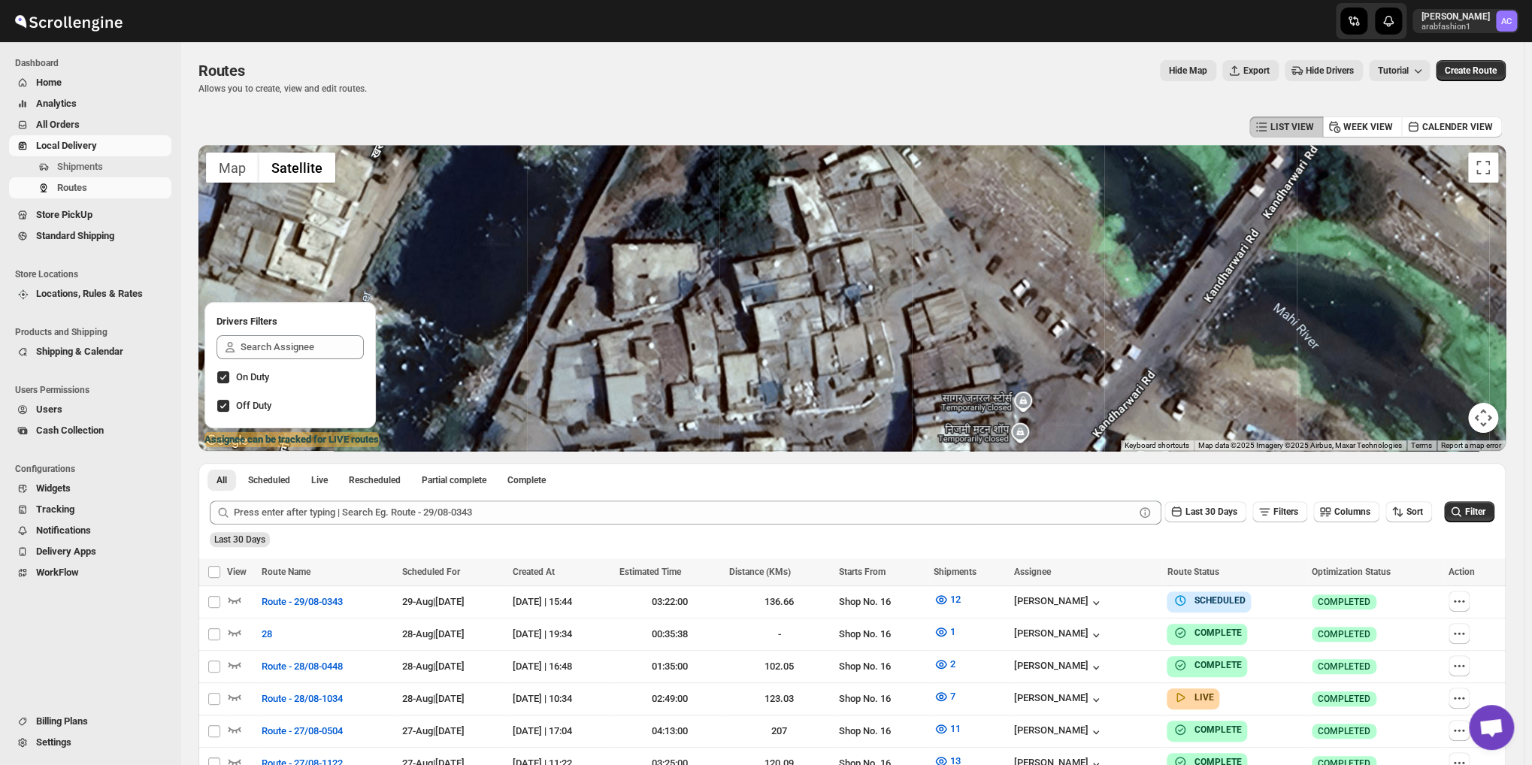
drag, startPoint x: 933, startPoint y: 363, endPoint x: 933, endPoint y: 340, distance: 22.6
click at [932, 349] on div at bounding box center [851, 298] width 1307 height 306
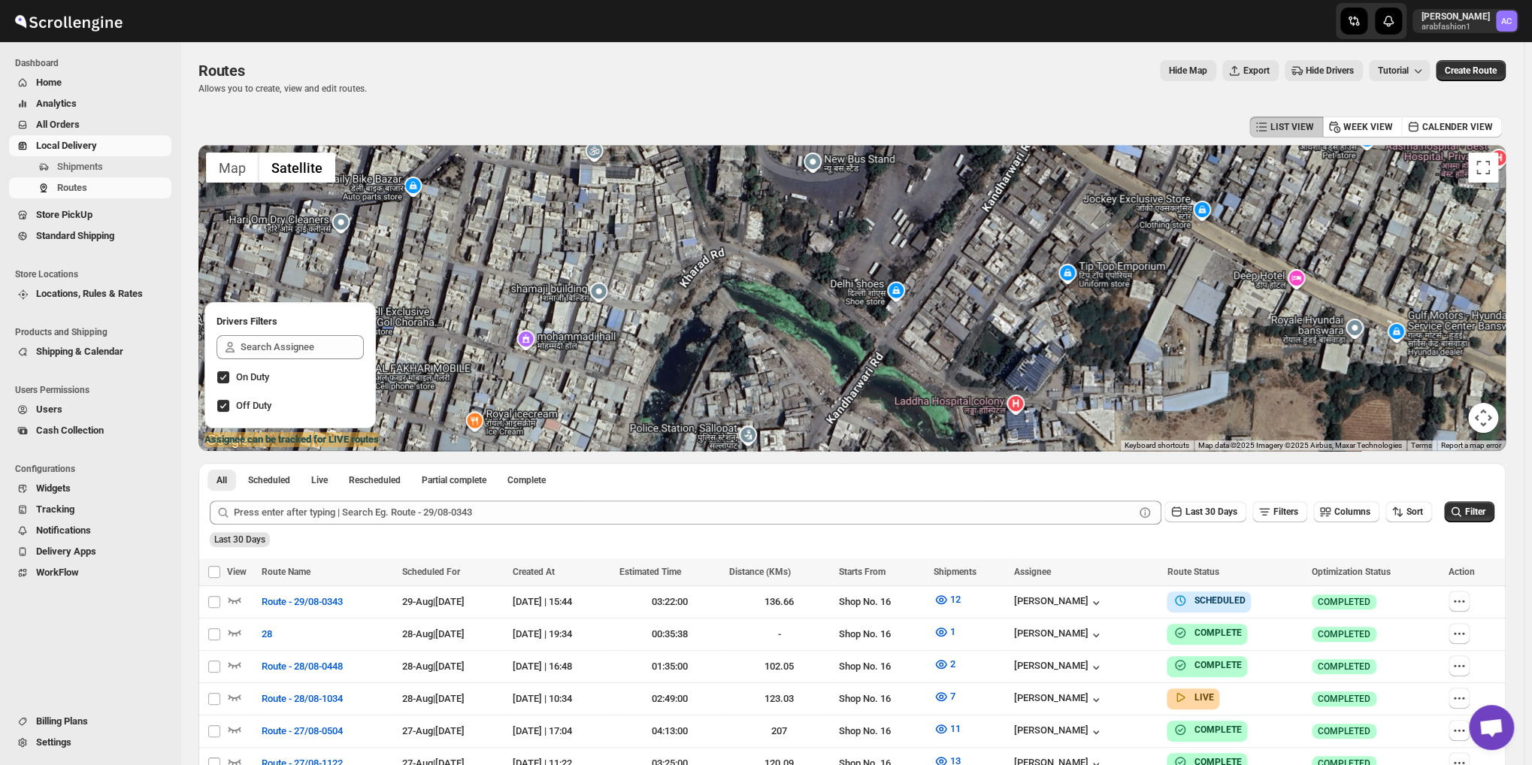
drag, startPoint x: 815, startPoint y: 262, endPoint x: 923, endPoint y: 283, distance: 110.2
click at [804, 363] on div at bounding box center [851, 298] width 1307 height 306
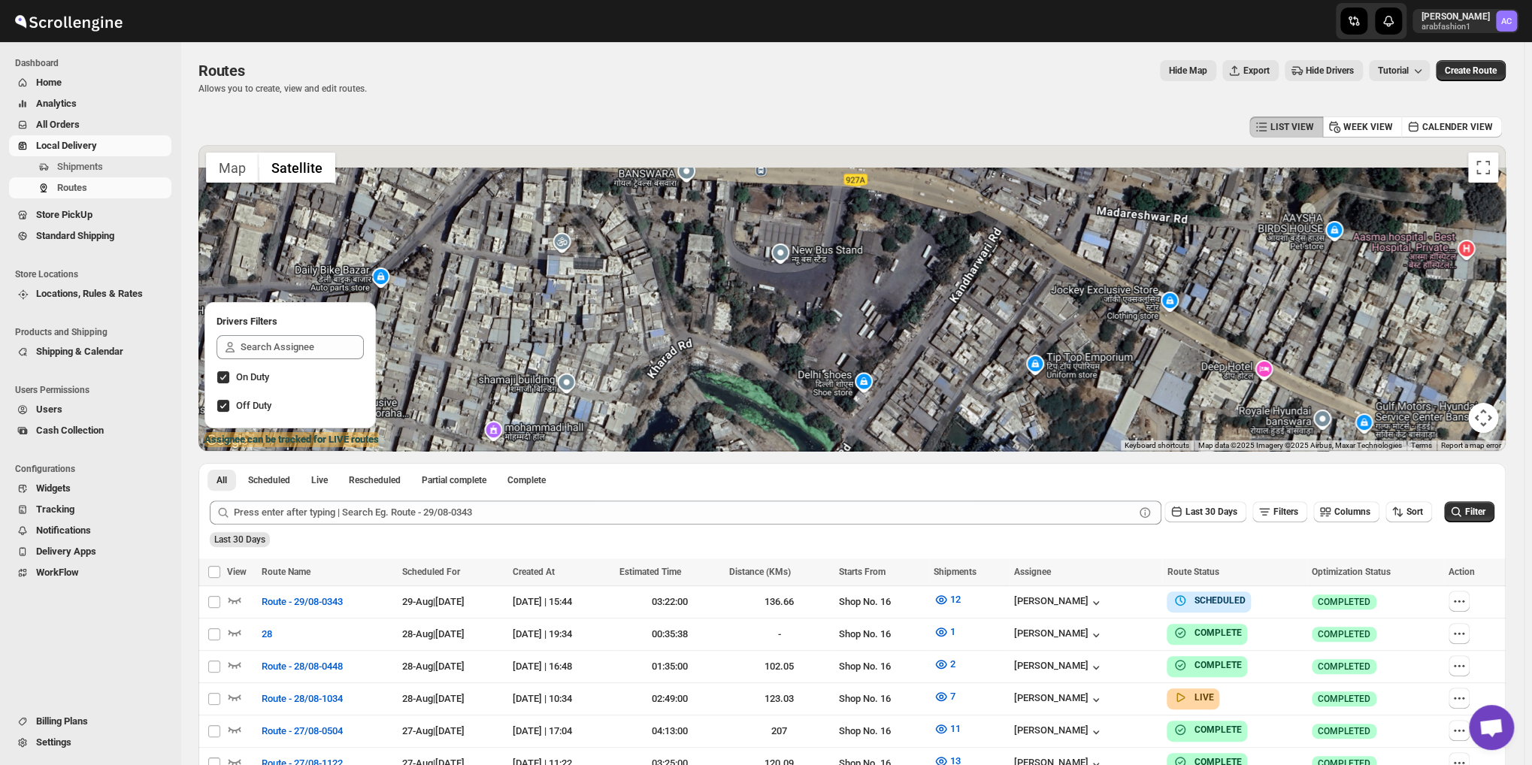
drag, startPoint x: 926, startPoint y: 304, endPoint x: 900, endPoint y: 361, distance: 62.9
click at [900, 361] on div at bounding box center [851, 298] width 1307 height 306
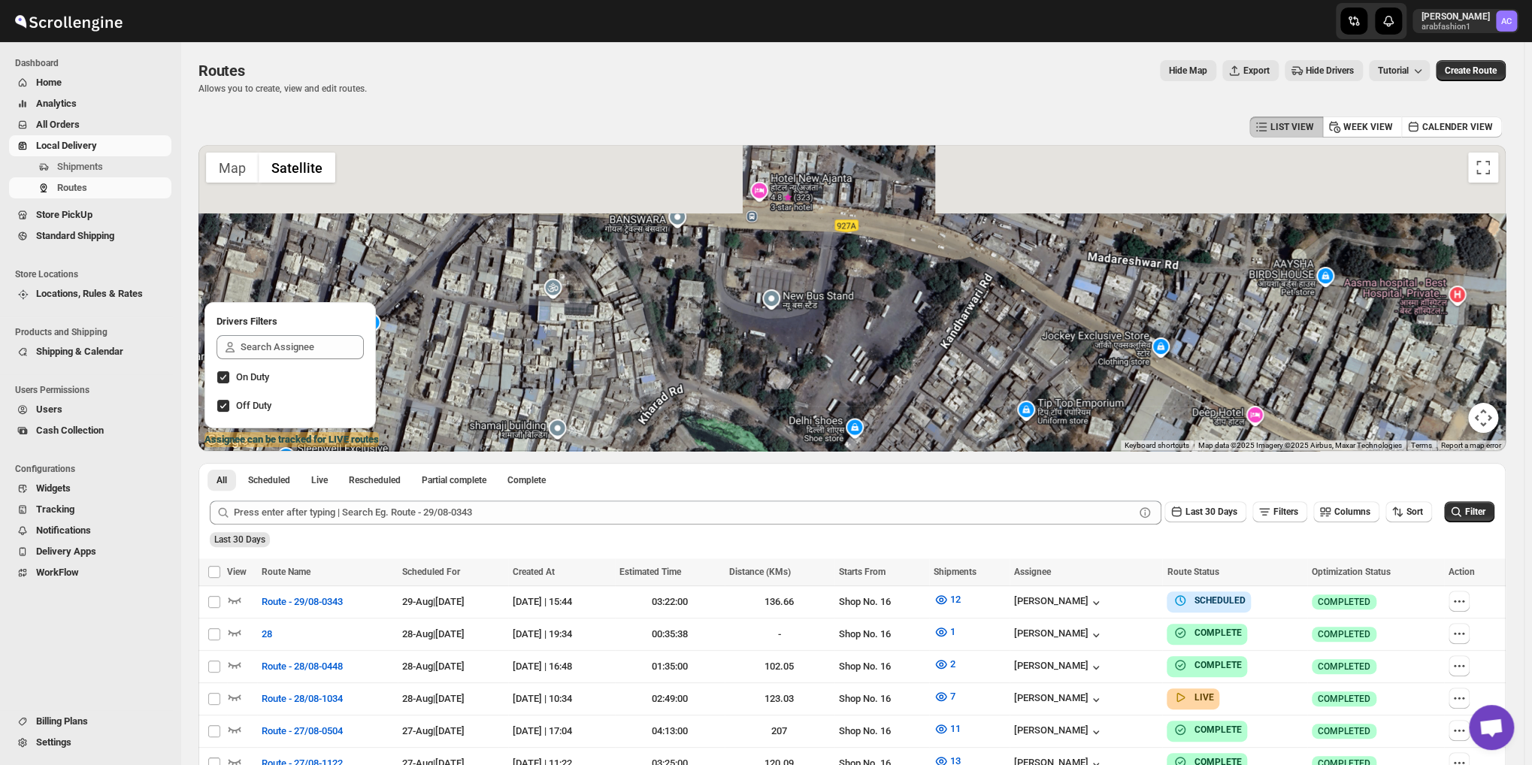
drag, startPoint x: 896, startPoint y: 312, endPoint x: 891, endPoint y: 346, distance: 35.0
click at [891, 346] on div at bounding box center [851, 298] width 1307 height 306
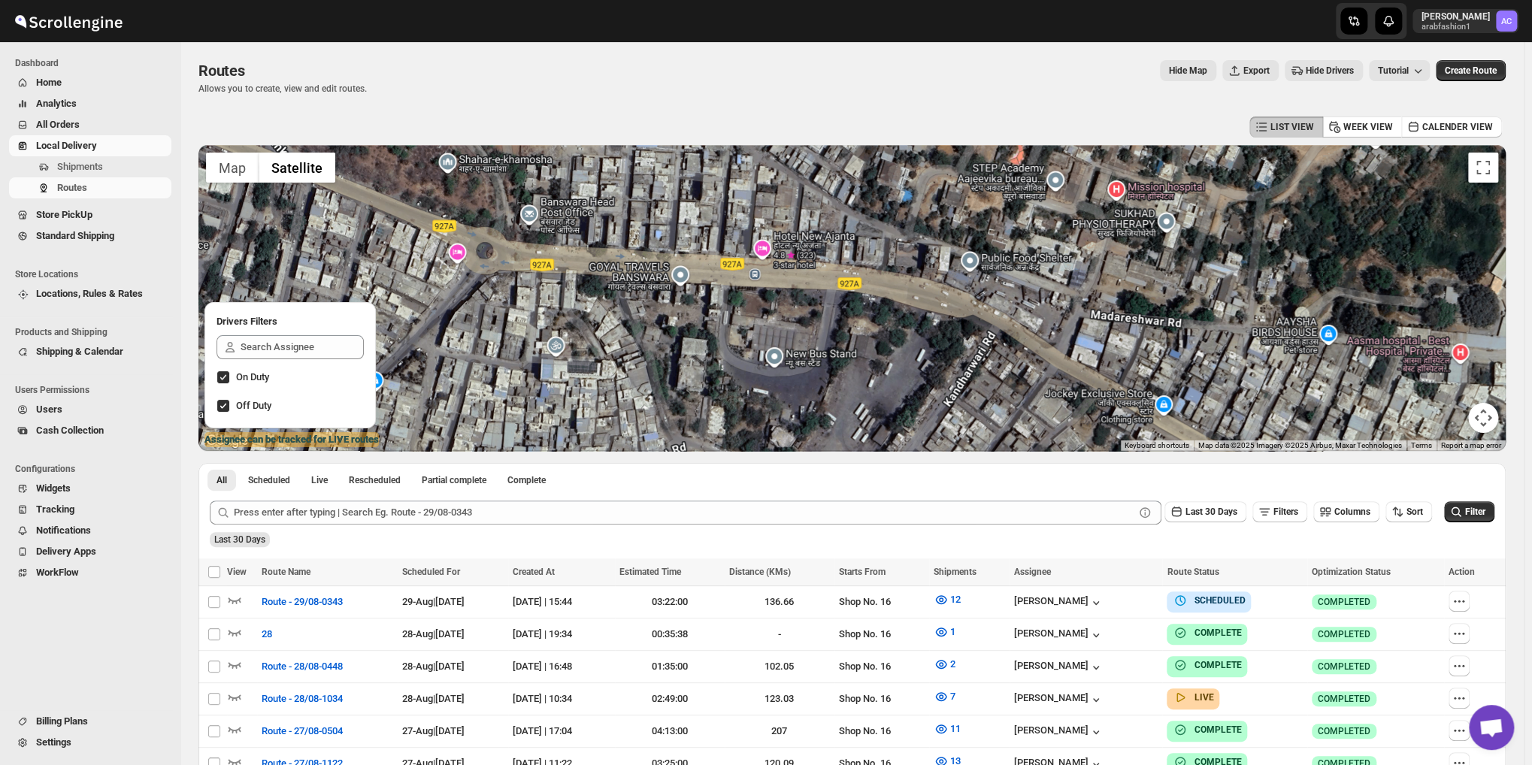
drag, startPoint x: 851, startPoint y: 247, endPoint x: 857, endPoint y: 307, distance: 60.4
click at [857, 307] on div at bounding box center [851, 298] width 1307 height 306
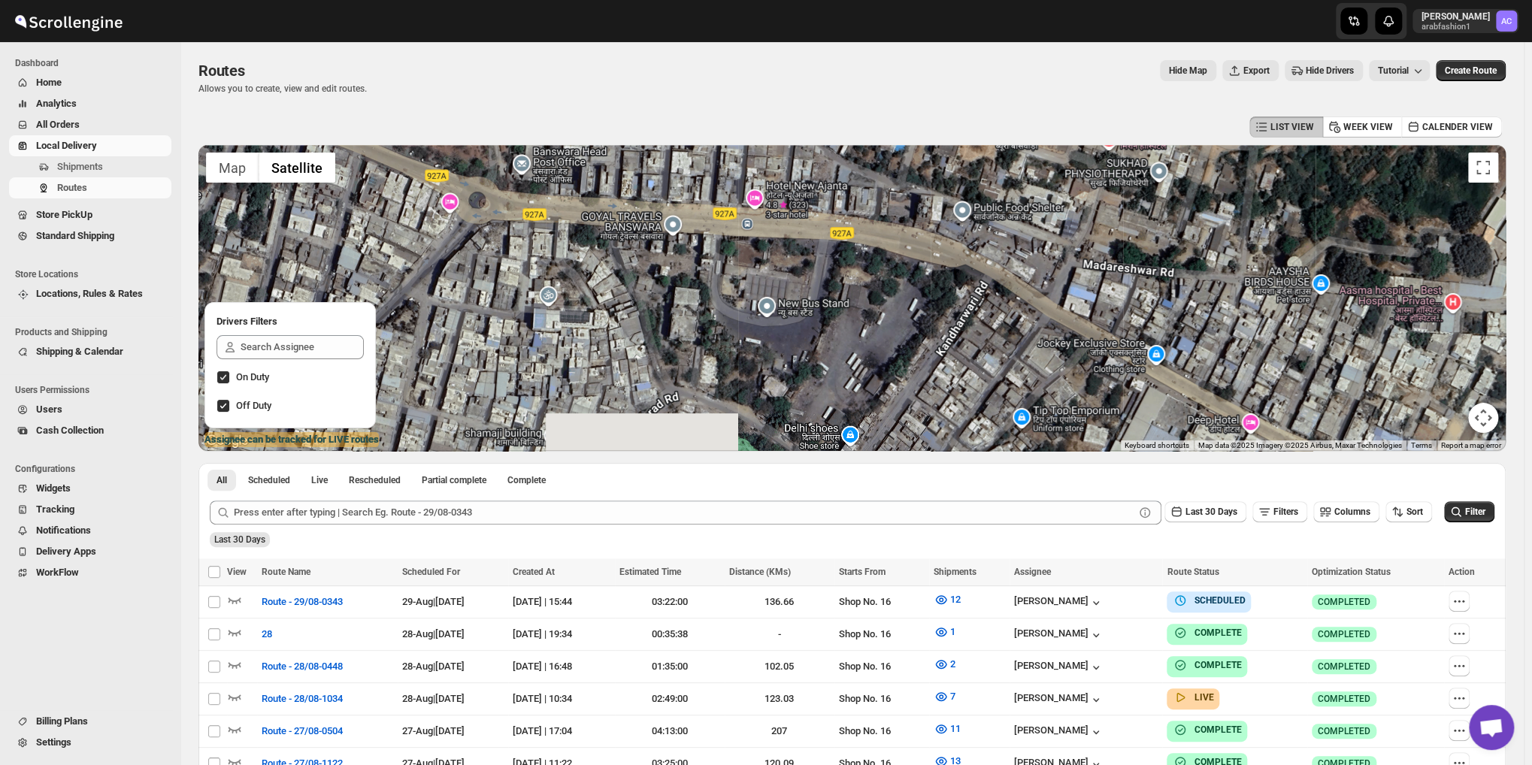
drag, startPoint x: 959, startPoint y: 356, endPoint x: 983, endPoint y: 234, distance: 124.1
click at [983, 234] on div at bounding box center [851, 298] width 1307 height 306
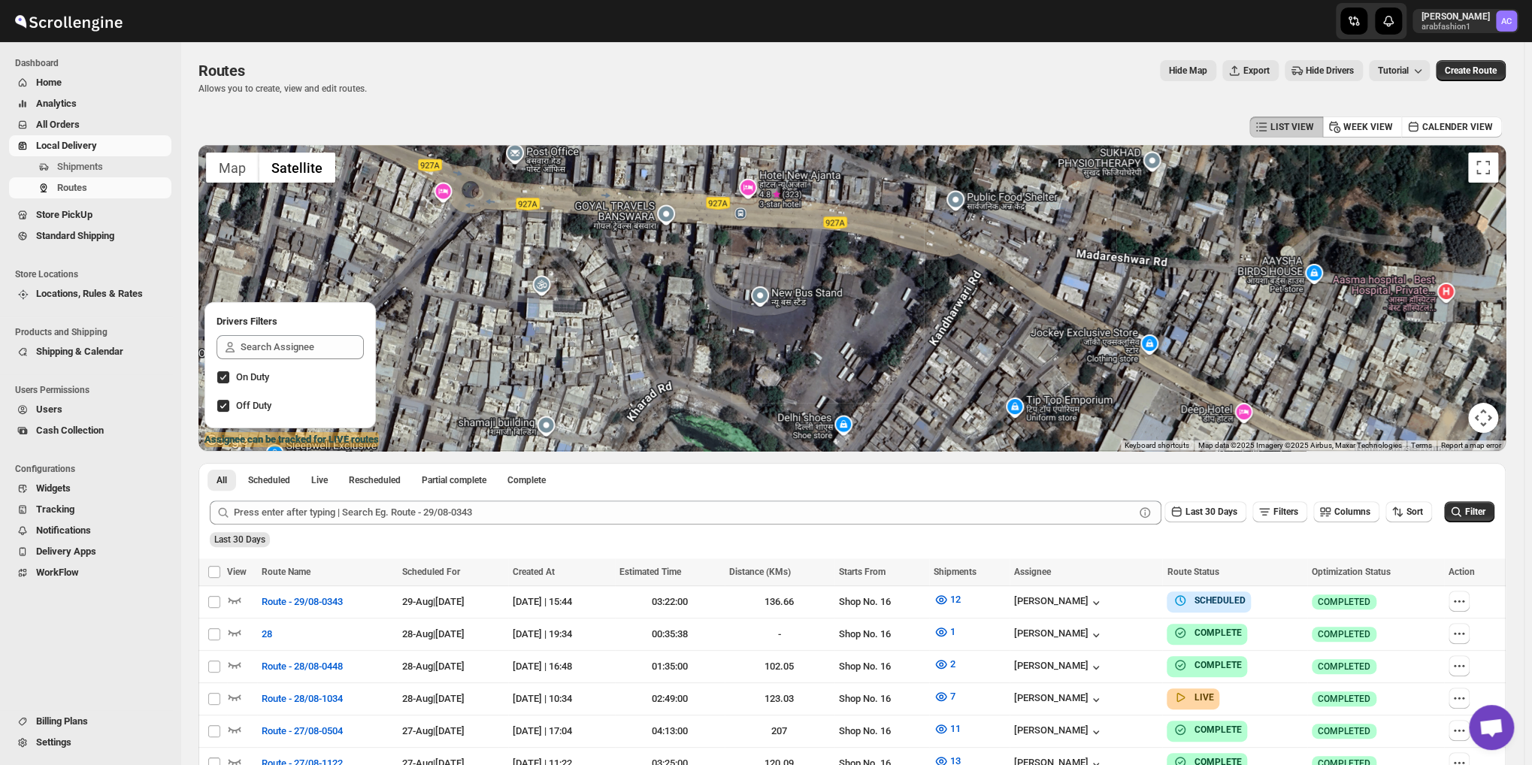
drag, startPoint x: 979, startPoint y: 292, endPoint x: 969, endPoint y: 277, distance: 19.0
click at [971, 279] on div at bounding box center [851, 298] width 1307 height 306
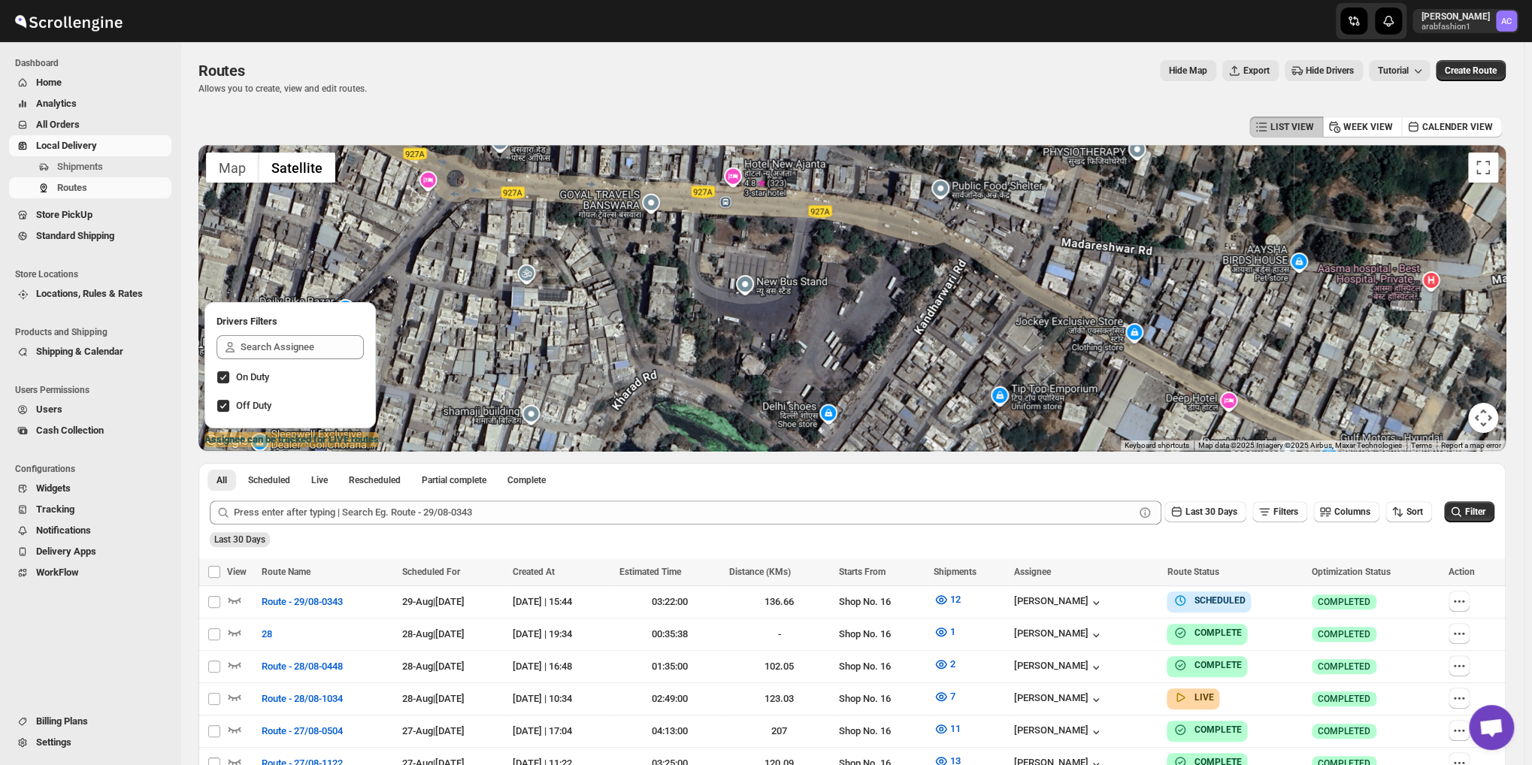
drag, startPoint x: 1051, startPoint y: 274, endPoint x: 982, endPoint y: 227, distance: 83.4
click at [985, 228] on div at bounding box center [851, 298] width 1307 height 306
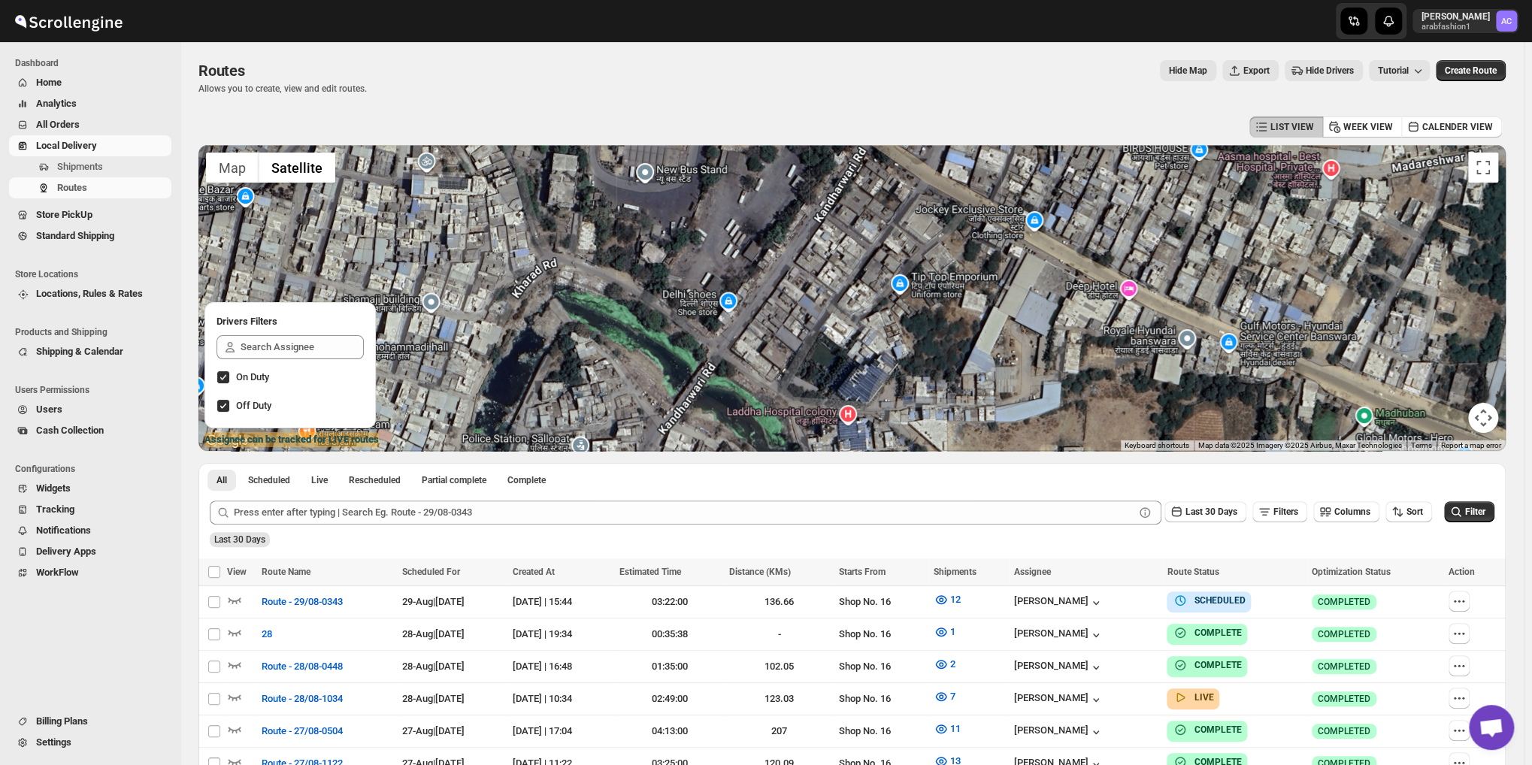
drag, startPoint x: 937, startPoint y: 248, endPoint x: 939, endPoint y: 234, distance: 14.4
click at [939, 234] on div at bounding box center [851, 298] width 1307 height 306
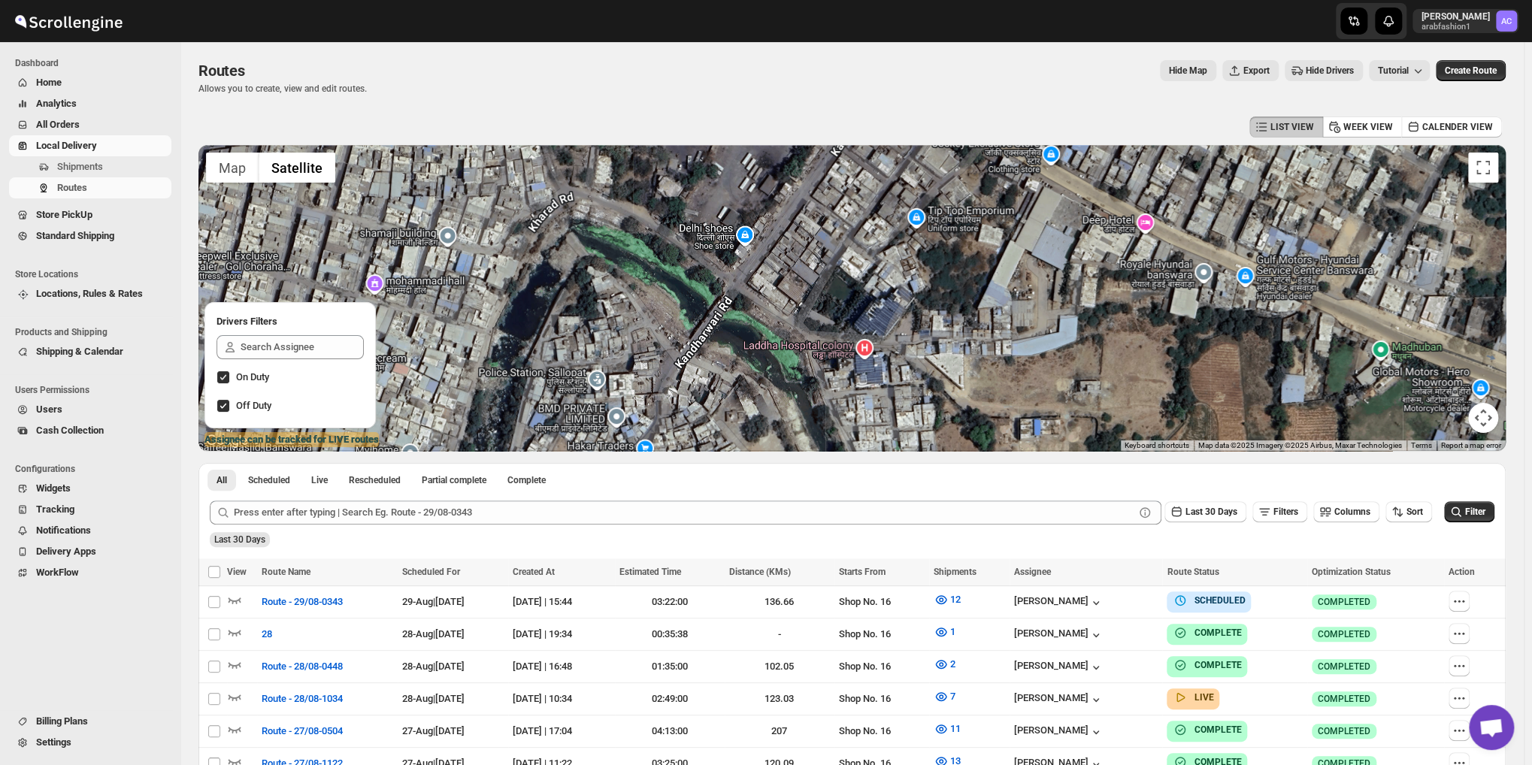
drag, startPoint x: 861, startPoint y: 276, endPoint x: 913, endPoint y: 228, distance: 70.2
click at [888, 230] on div at bounding box center [851, 298] width 1307 height 306
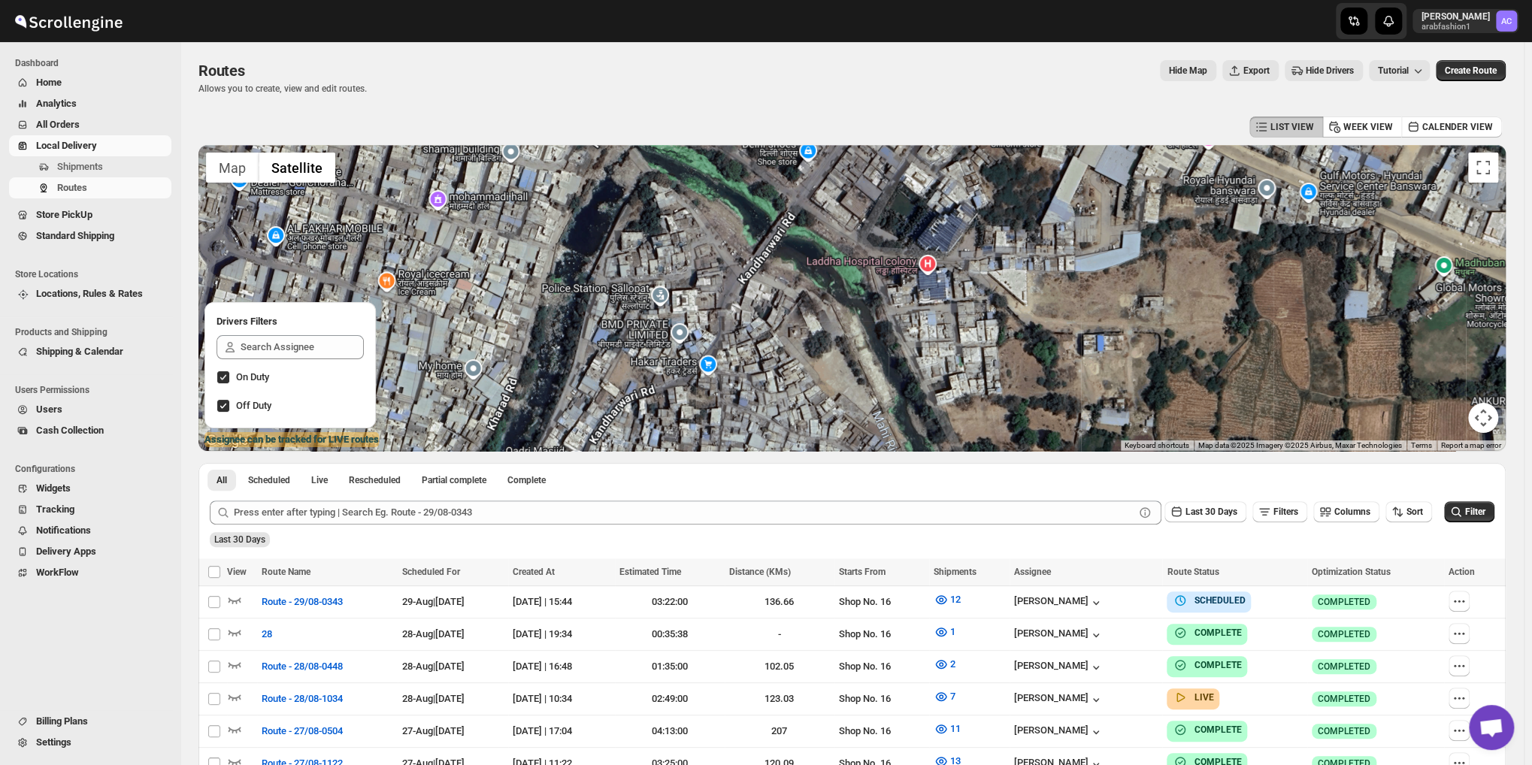
drag, startPoint x: 709, startPoint y: 310, endPoint x: 743, endPoint y: 248, distance: 70.6
click at [743, 248] on div at bounding box center [851, 298] width 1307 height 306
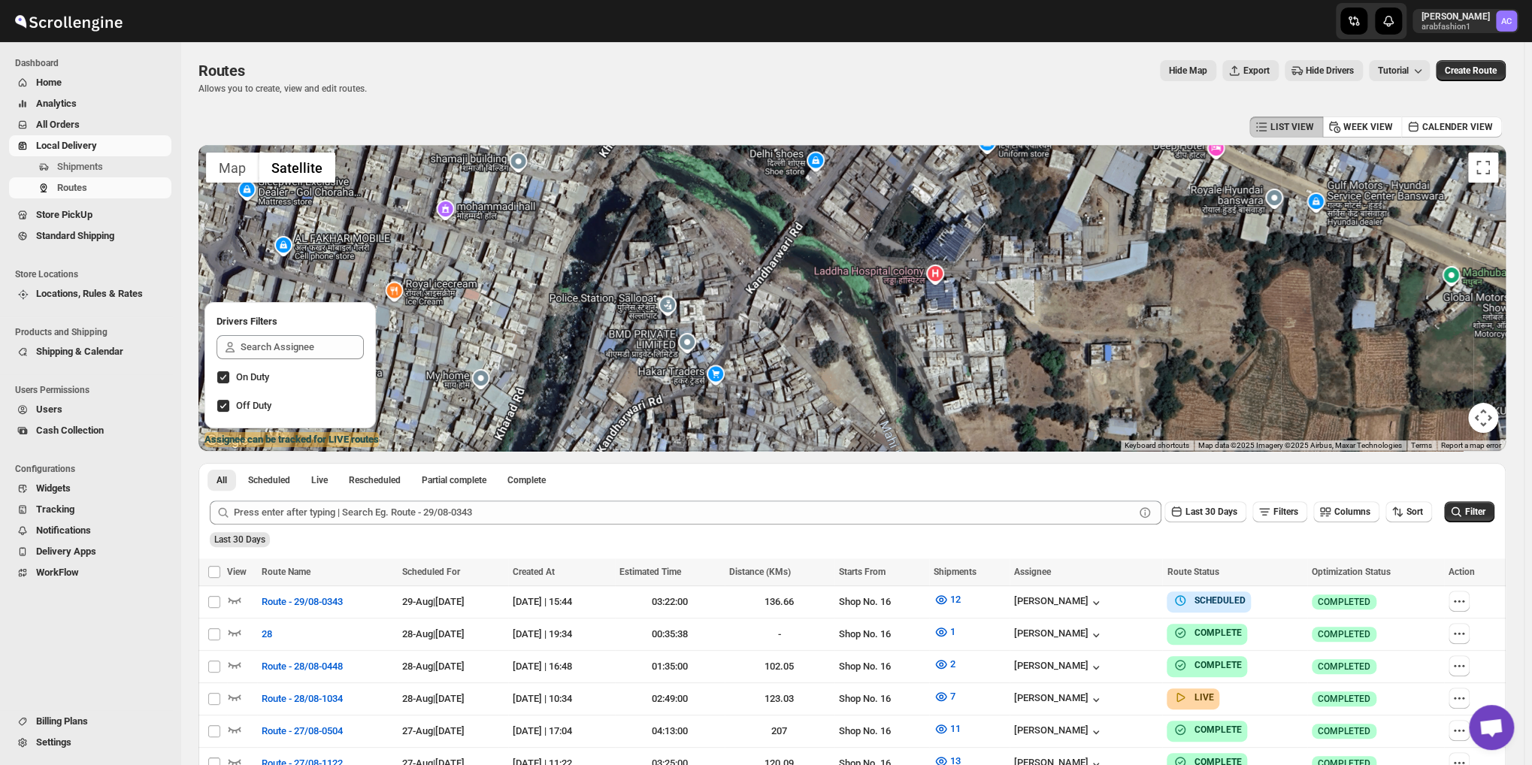
drag, startPoint x: 920, startPoint y: 304, endPoint x: 917, endPoint y: 316, distance: 11.7
click at [917, 316] on div at bounding box center [851, 298] width 1307 height 306
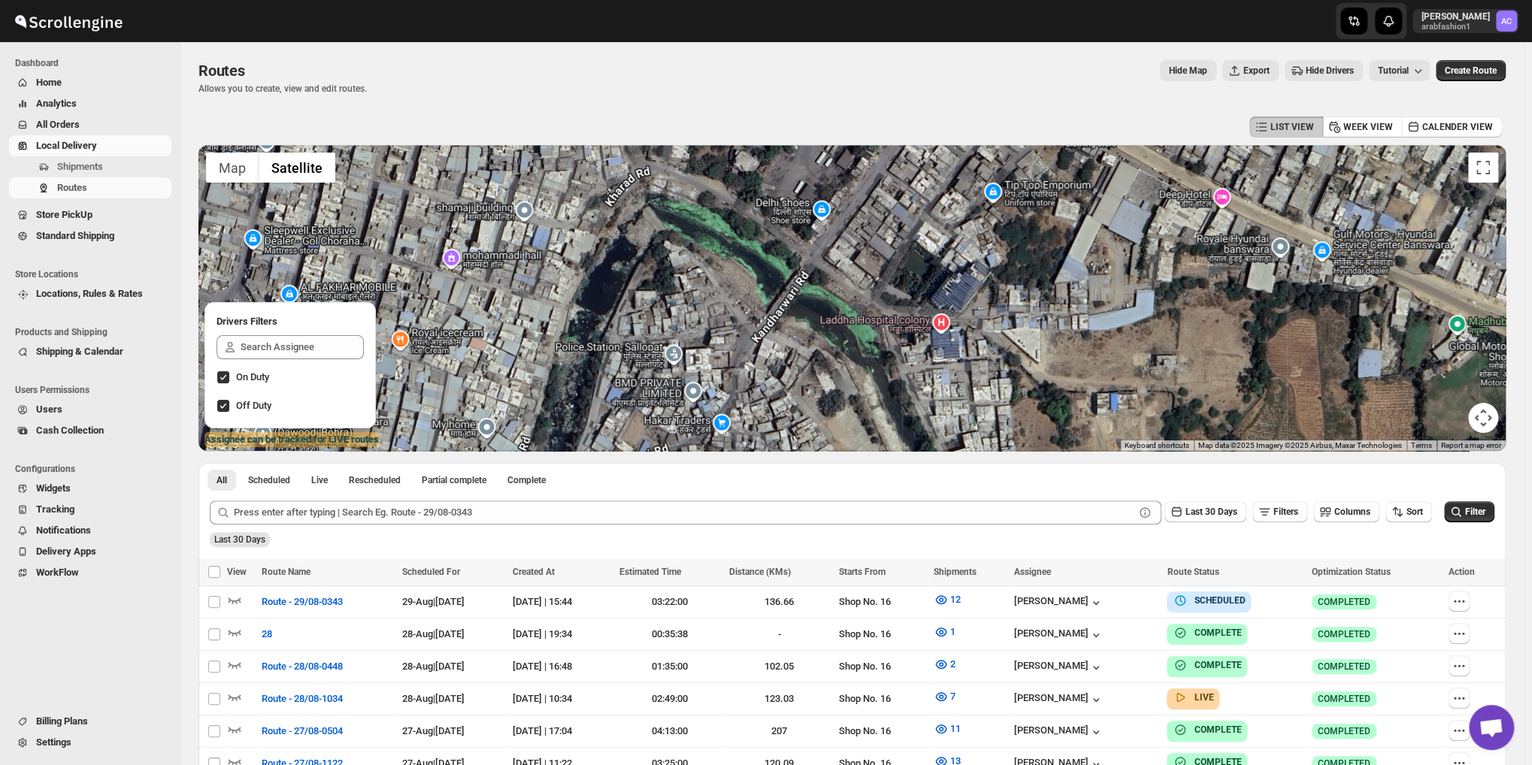
drag, startPoint x: 703, startPoint y: 237, endPoint x: 713, endPoint y: 301, distance: 64.6
click at [713, 301] on div at bounding box center [851, 298] width 1307 height 306
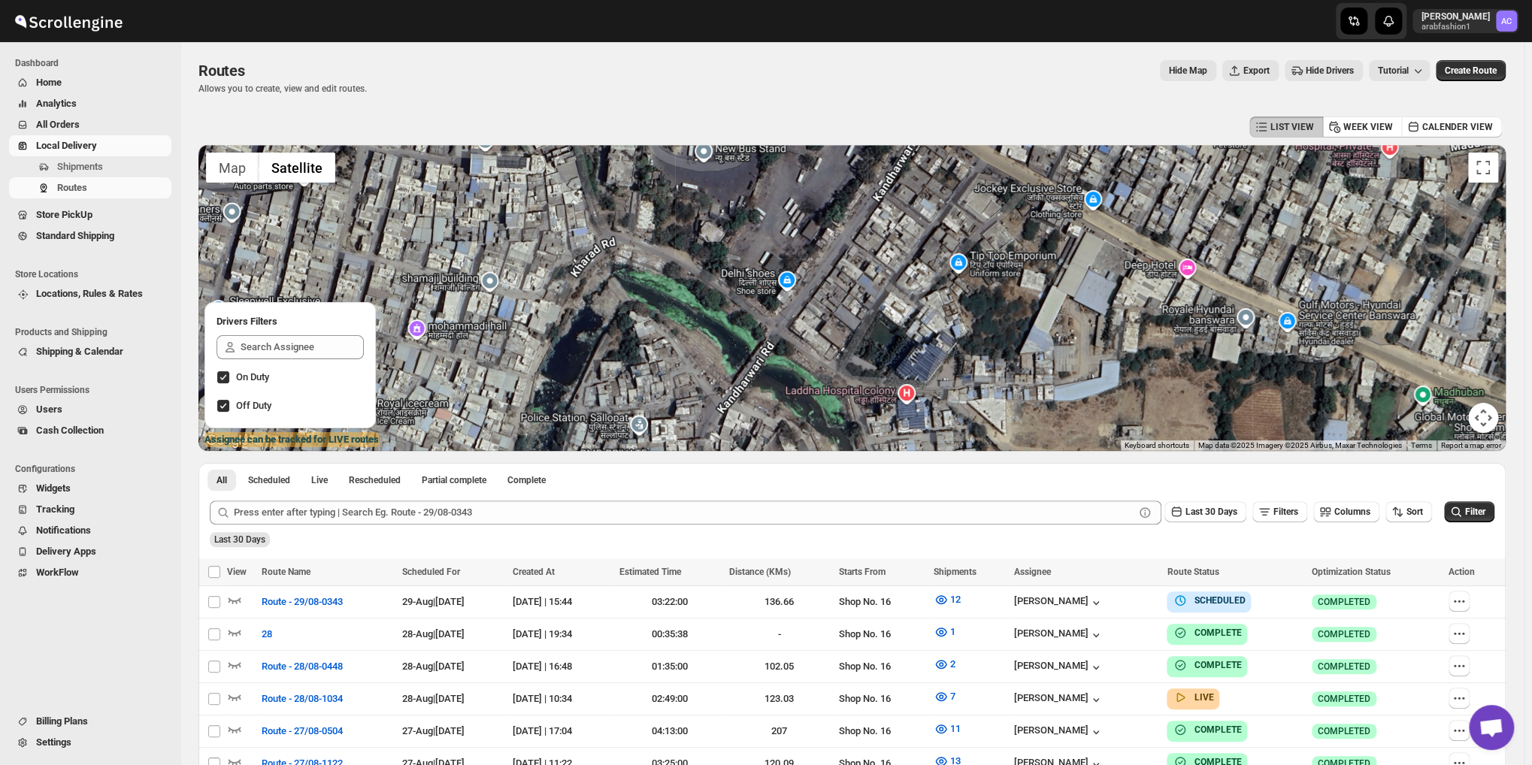
drag, startPoint x: 956, startPoint y: 256, endPoint x: 897, endPoint y: 303, distance: 74.9
click at [899, 302] on div at bounding box center [851, 298] width 1307 height 306
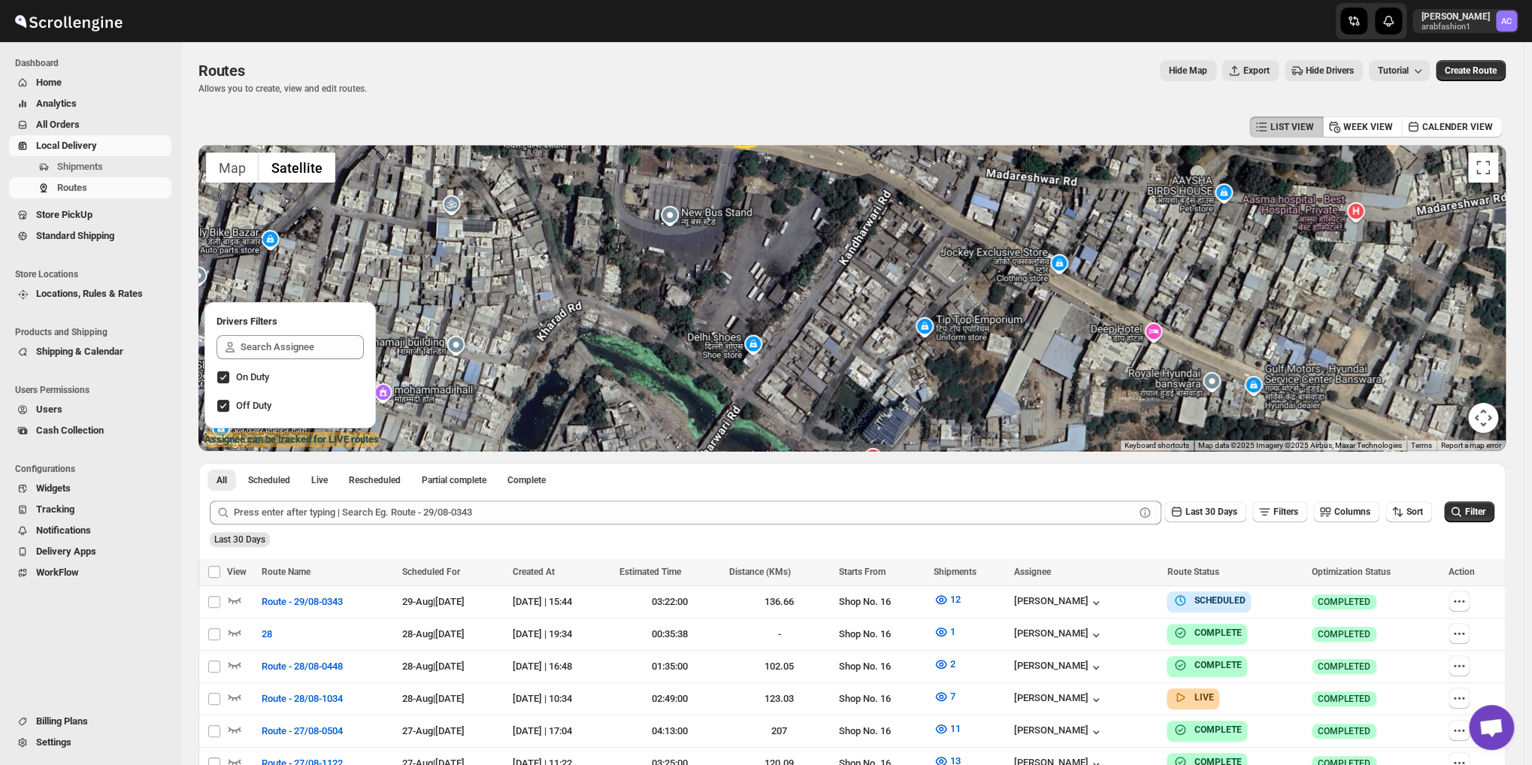
drag, startPoint x: 885, startPoint y: 292, endPoint x: 893, endPoint y: 340, distance: 48.1
click at [893, 340] on div at bounding box center [851, 298] width 1307 height 306
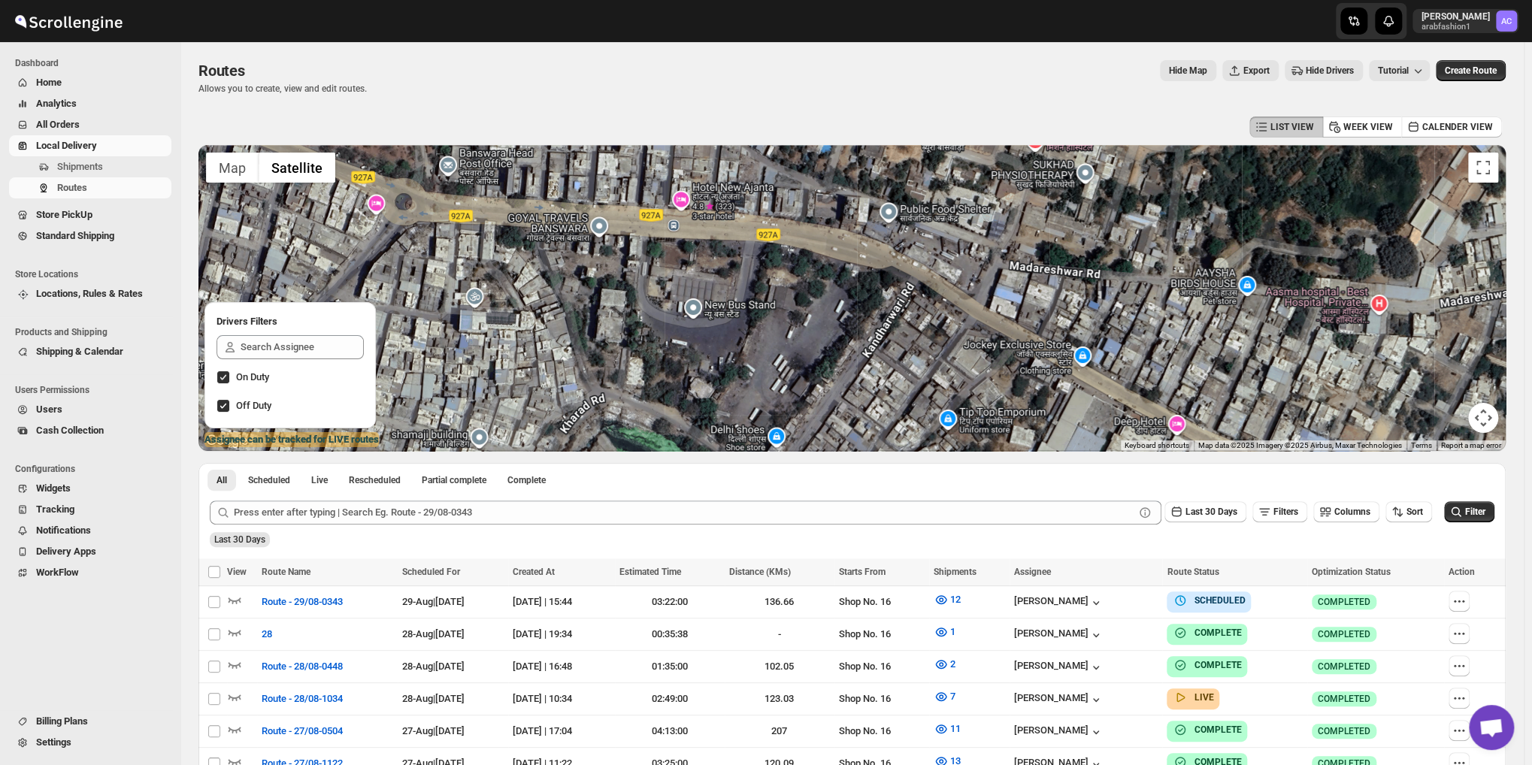
drag, startPoint x: 876, startPoint y: 316, endPoint x: 876, endPoint y: 328, distance: 11.3
click at [876, 328] on div at bounding box center [851, 298] width 1307 height 306
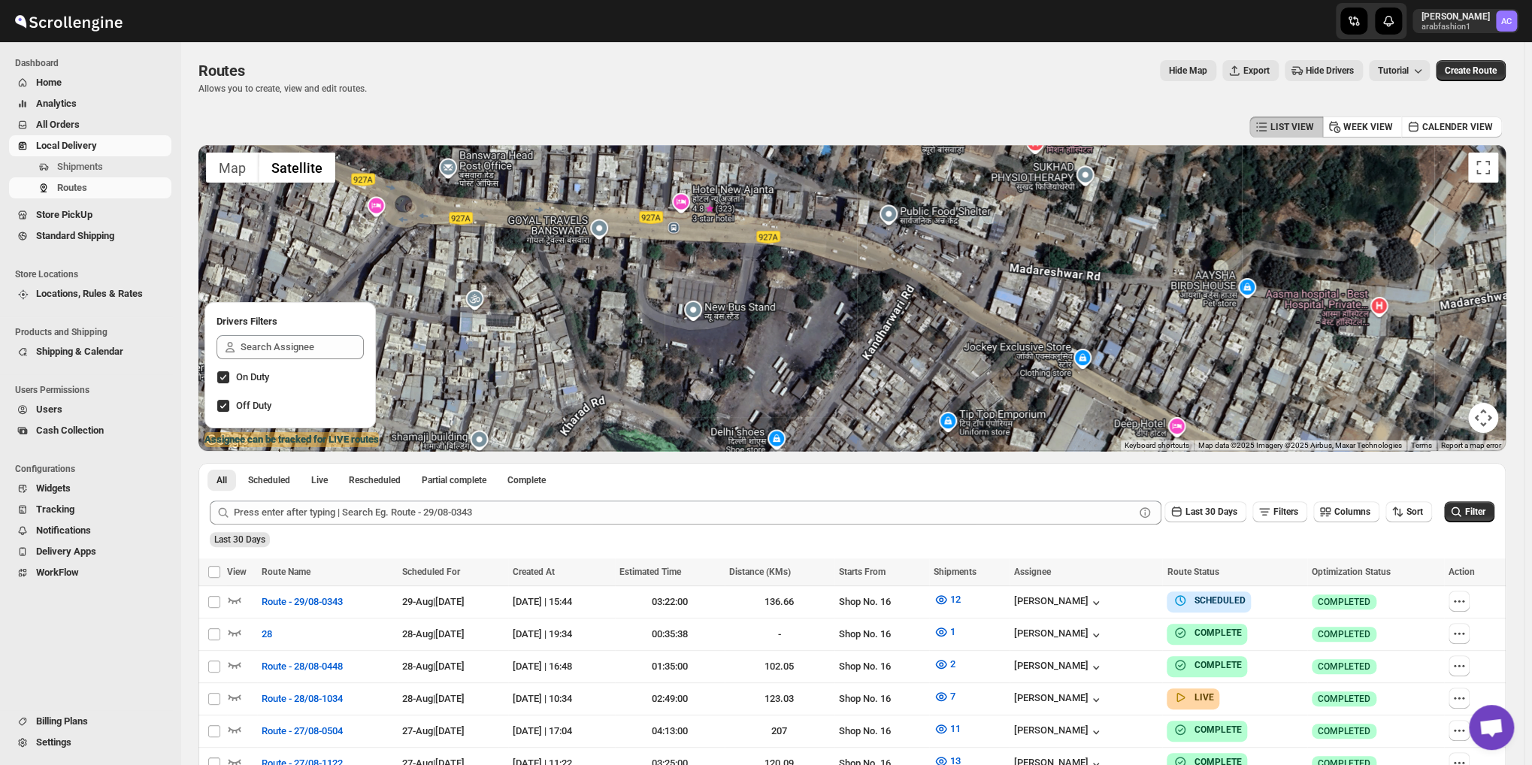
drag, startPoint x: 914, startPoint y: 293, endPoint x: 885, endPoint y: 313, distance: 34.6
click at [885, 313] on div at bounding box center [851, 298] width 1307 height 306
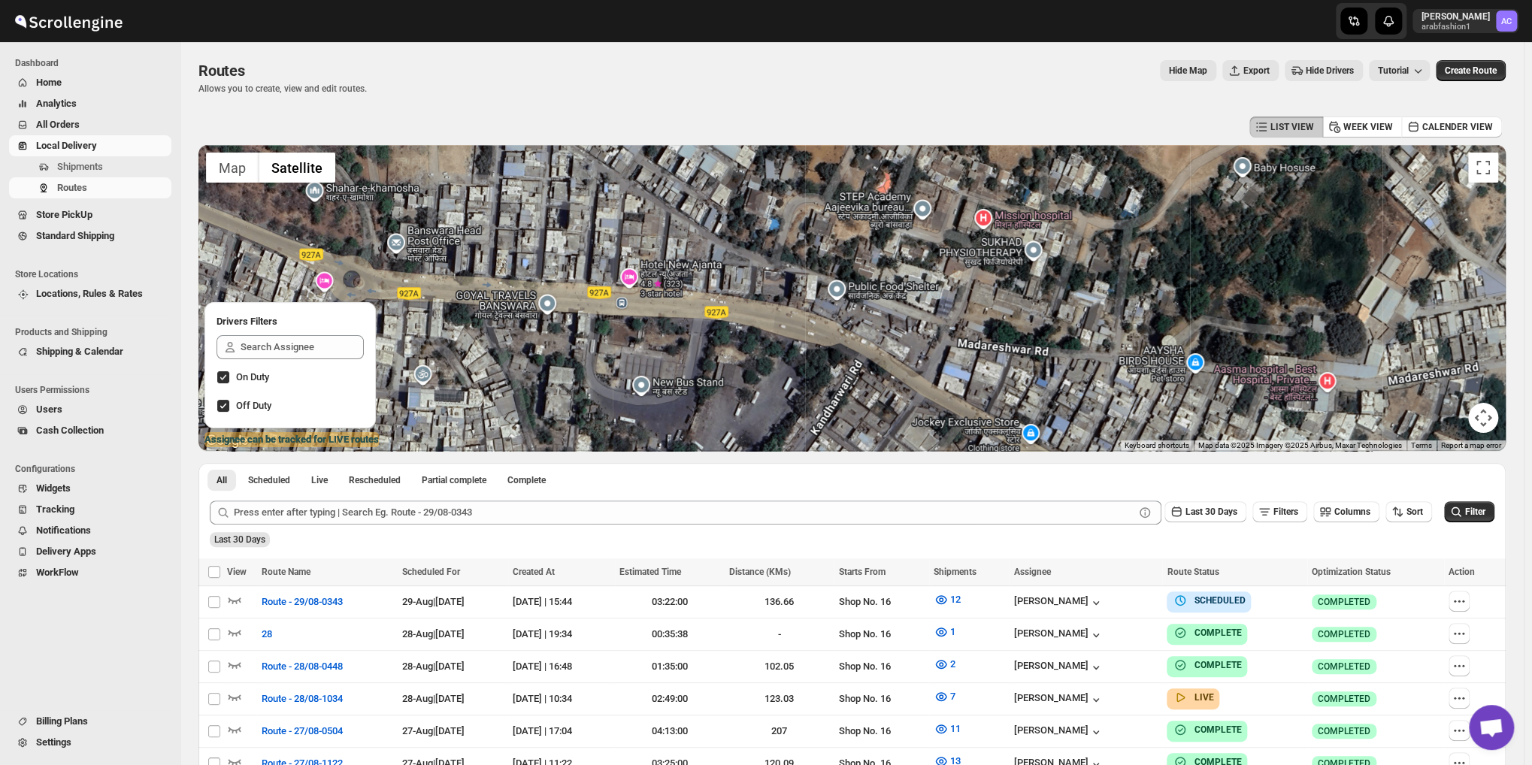
drag, startPoint x: 966, startPoint y: 270, endPoint x: 944, endPoint y: 325, distance: 59.3
click at [944, 325] on div at bounding box center [851, 298] width 1307 height 306
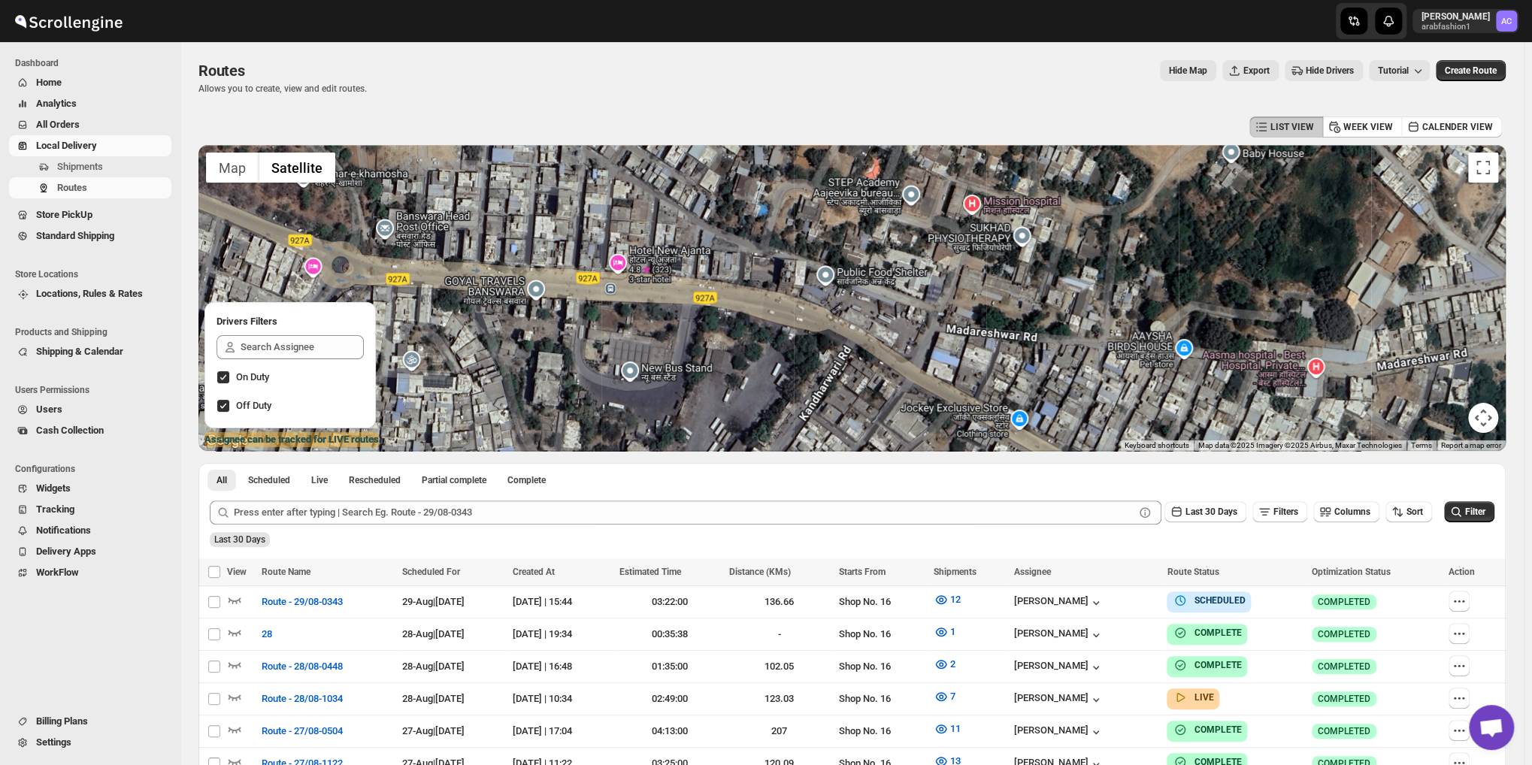
drag, startPoint x: 908, startPoint y: 334, endPoint x: 890, endPoint y: 274, distance: 63.5
click at [890, 274] on div at bounding box center [851, 298] width 1307 height 306
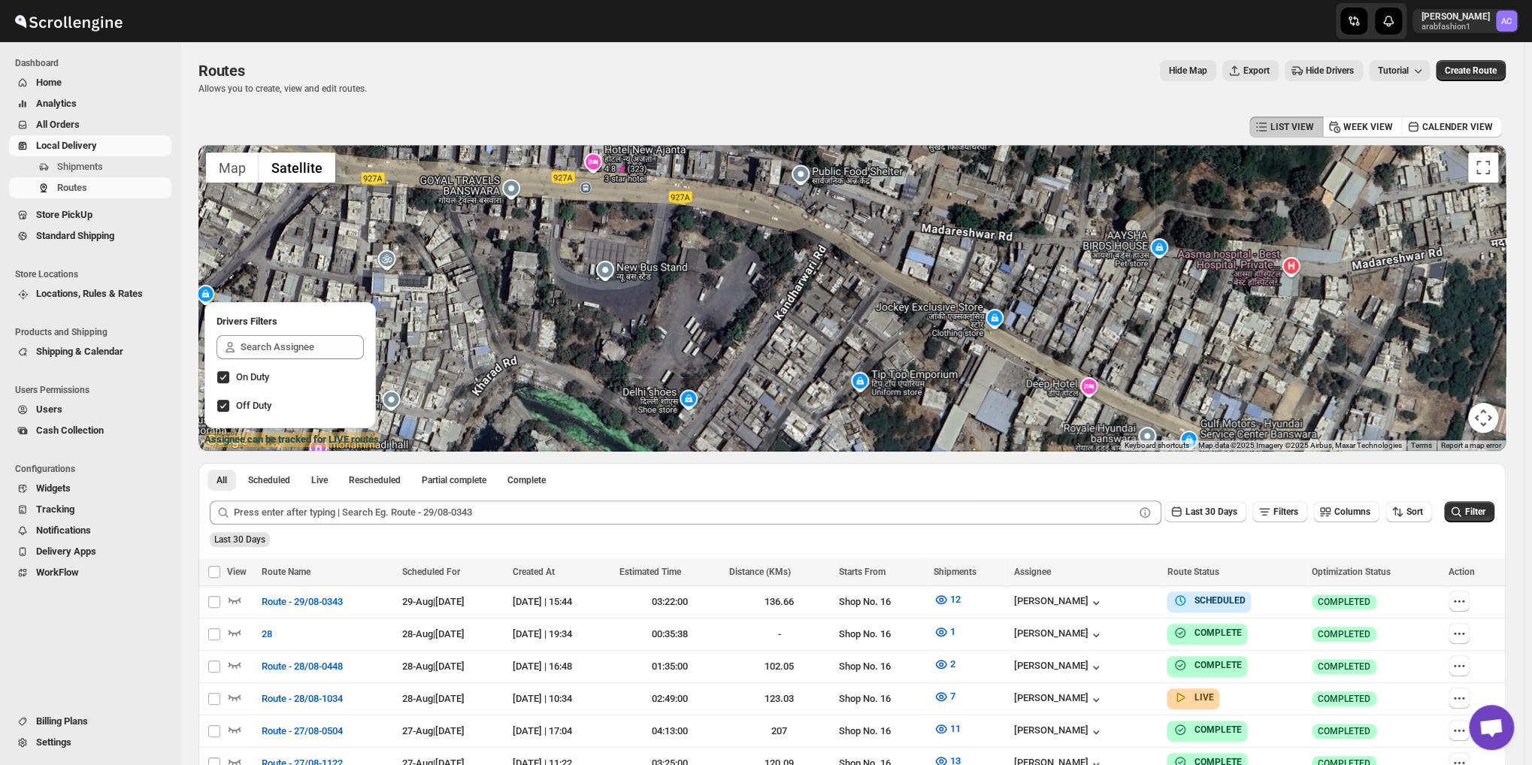
drag, startPoint x: 881, startPoint y: 319, endPoint x: 875, endPoint y: 289, distance: 31.4
click at [875, 289] on div at bounding box center [851, 298] width 1307 height 306
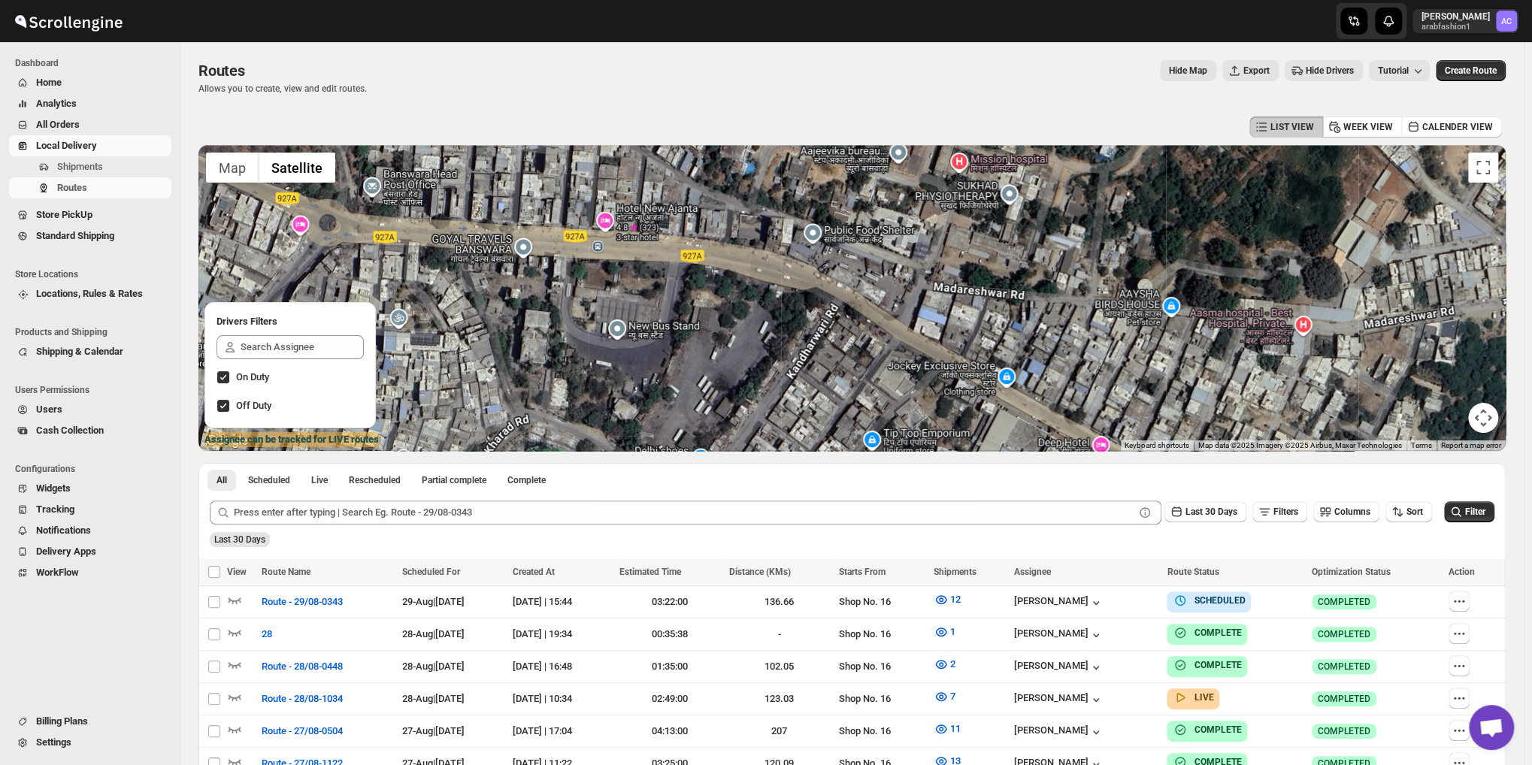
drag, startPoint x: 875, startPoint y: 289, endPoint x: 887, endPoint y: 349, distance: 61.3
click at [887, 349] on div at bounding box center [851, 298] width 1307 height 306
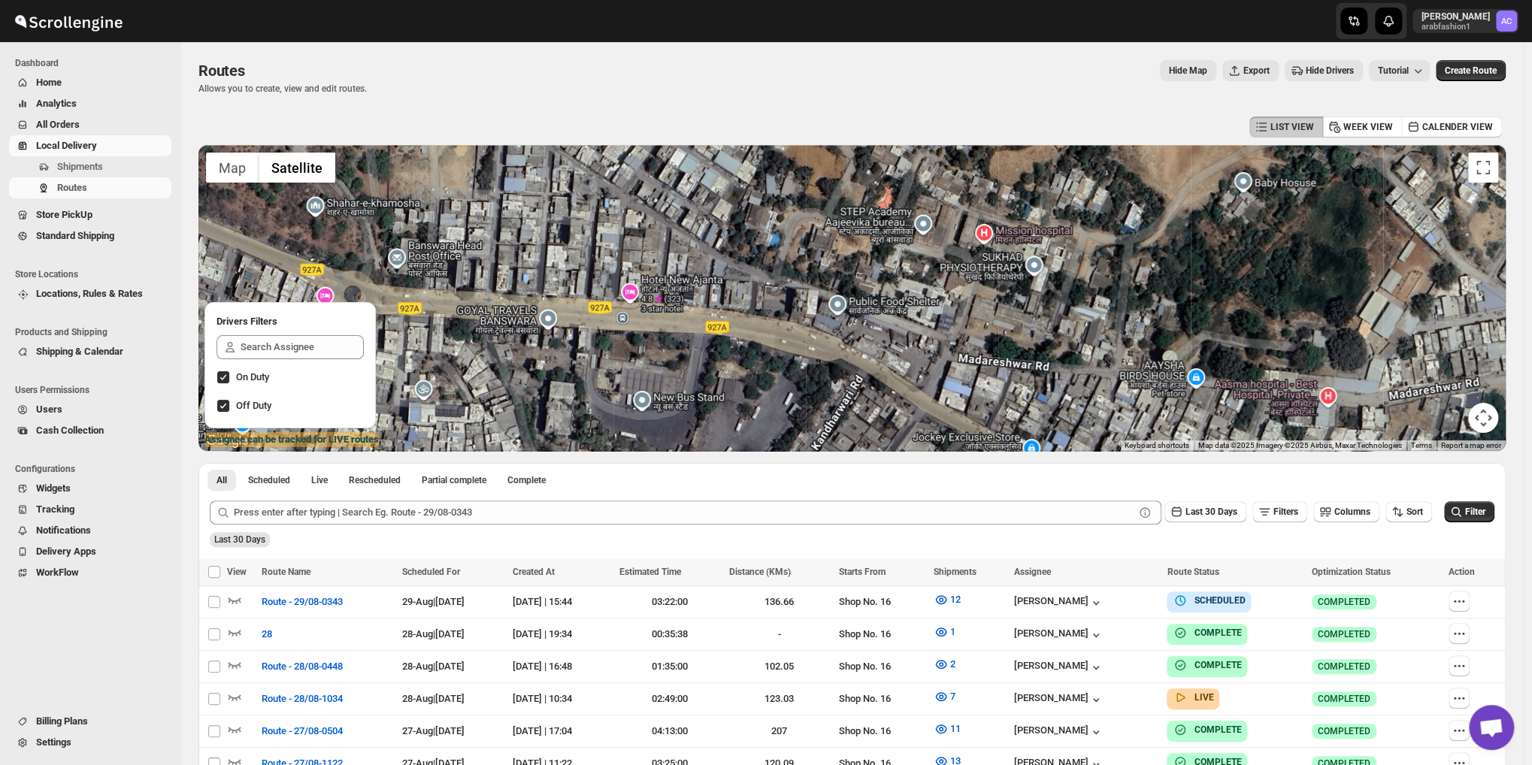
drag, startPoint x: 859, startPoint y: 301, endPoint x: 870, endPoint y: 327, distance: 28.3
click at [870, 327] on div at bounding box center [851, 298] width 1307 height 306
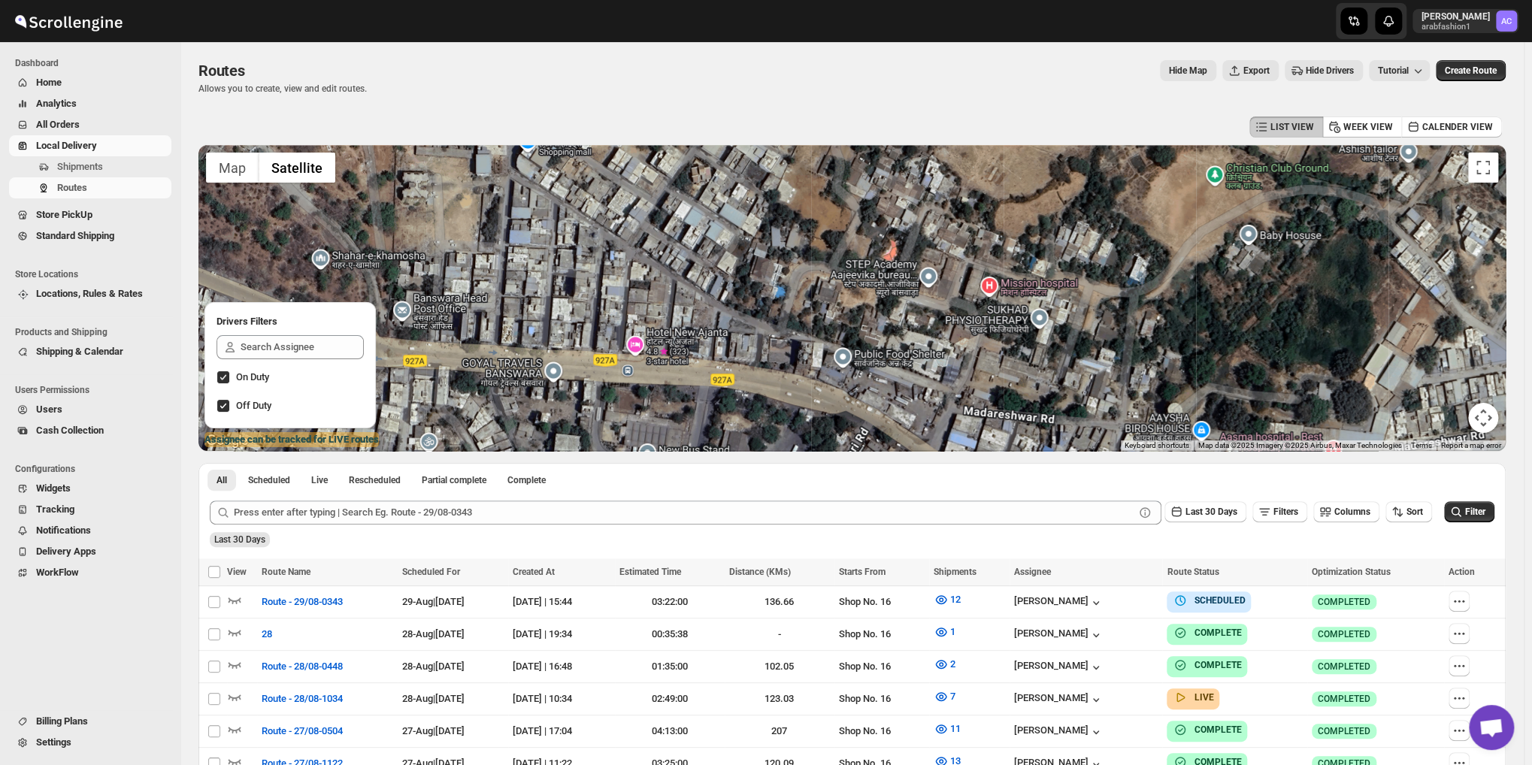
drag, startPoint x: 862, startPoint y: 295, endPoint x: 867, endPoint y: 340, distance: 45.3
click at [867, 340] on div at bounding box center [851, 298] width 1307 height 306
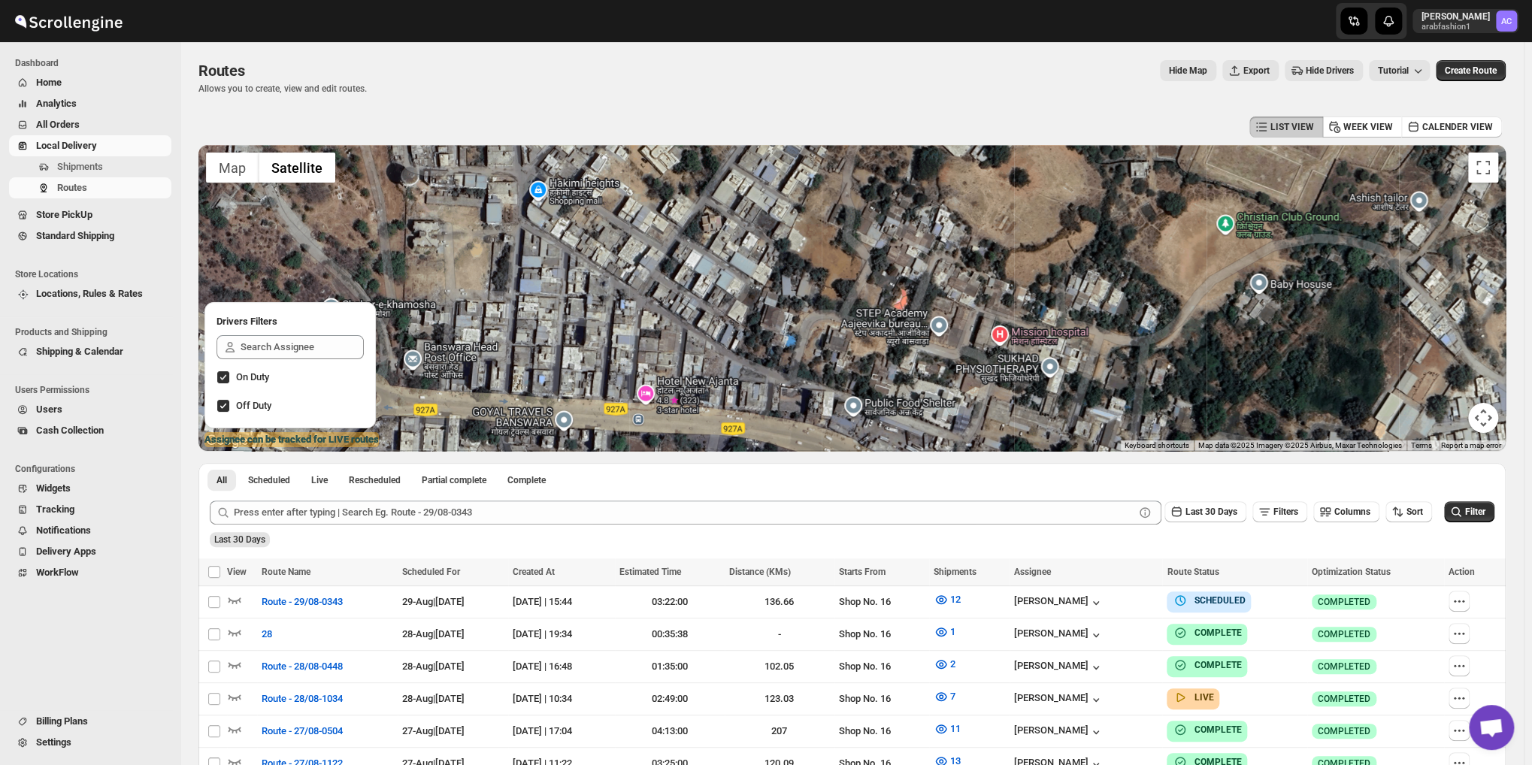
drag, startPoint x: 866, startPoint y: 310, endPoint x: 876, endPoint y: 363, distance: 54.4
click at [876, 363] on div at bounding box center [851, 298] width 1307 height 306
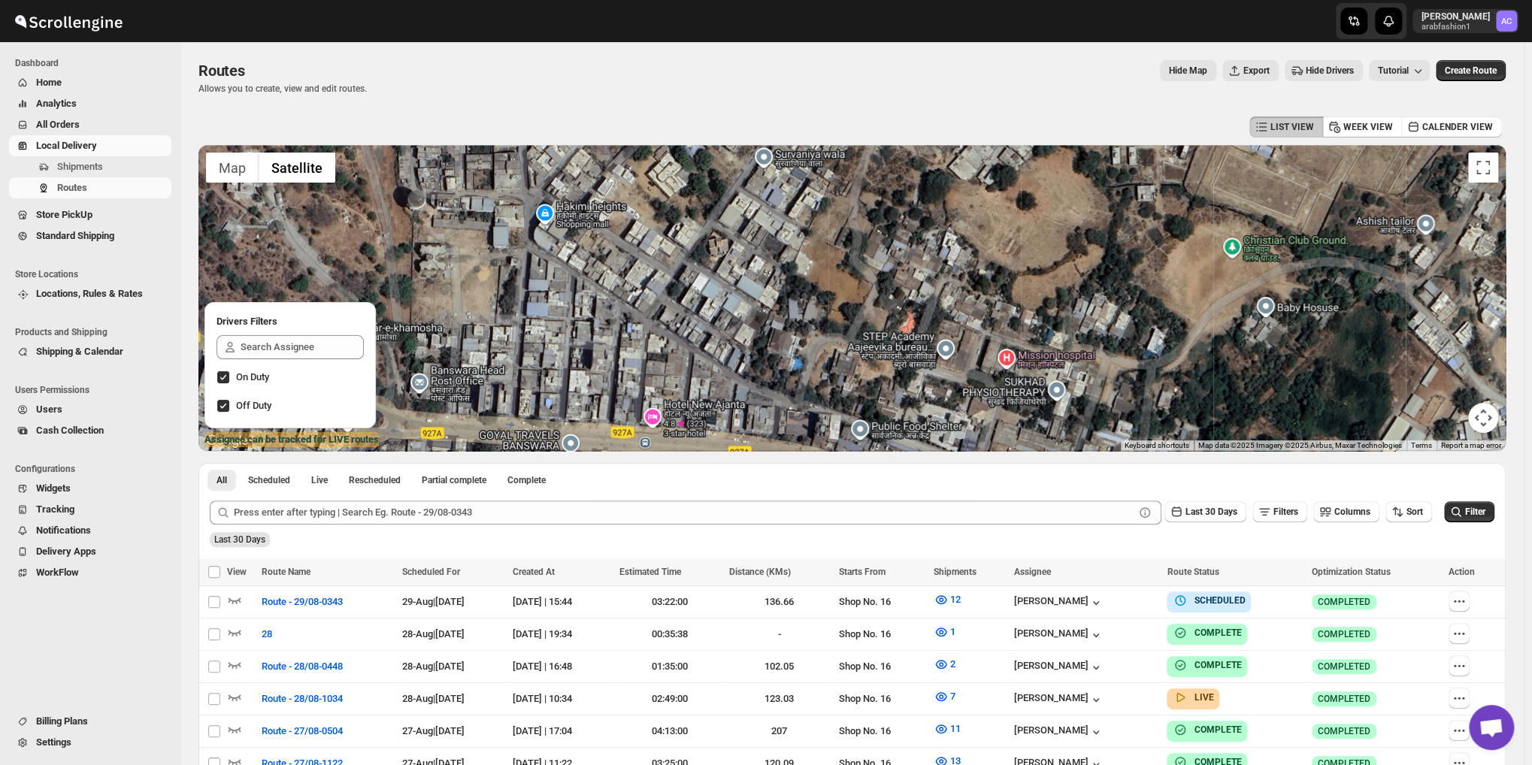
drag, startPoint x: 854, startPoint y: 305, endPoint x: 861, endPoint y: 331, distance: 26.4
click at [861, 331] on div at bounding box center [851, 298] width 1307 height 306
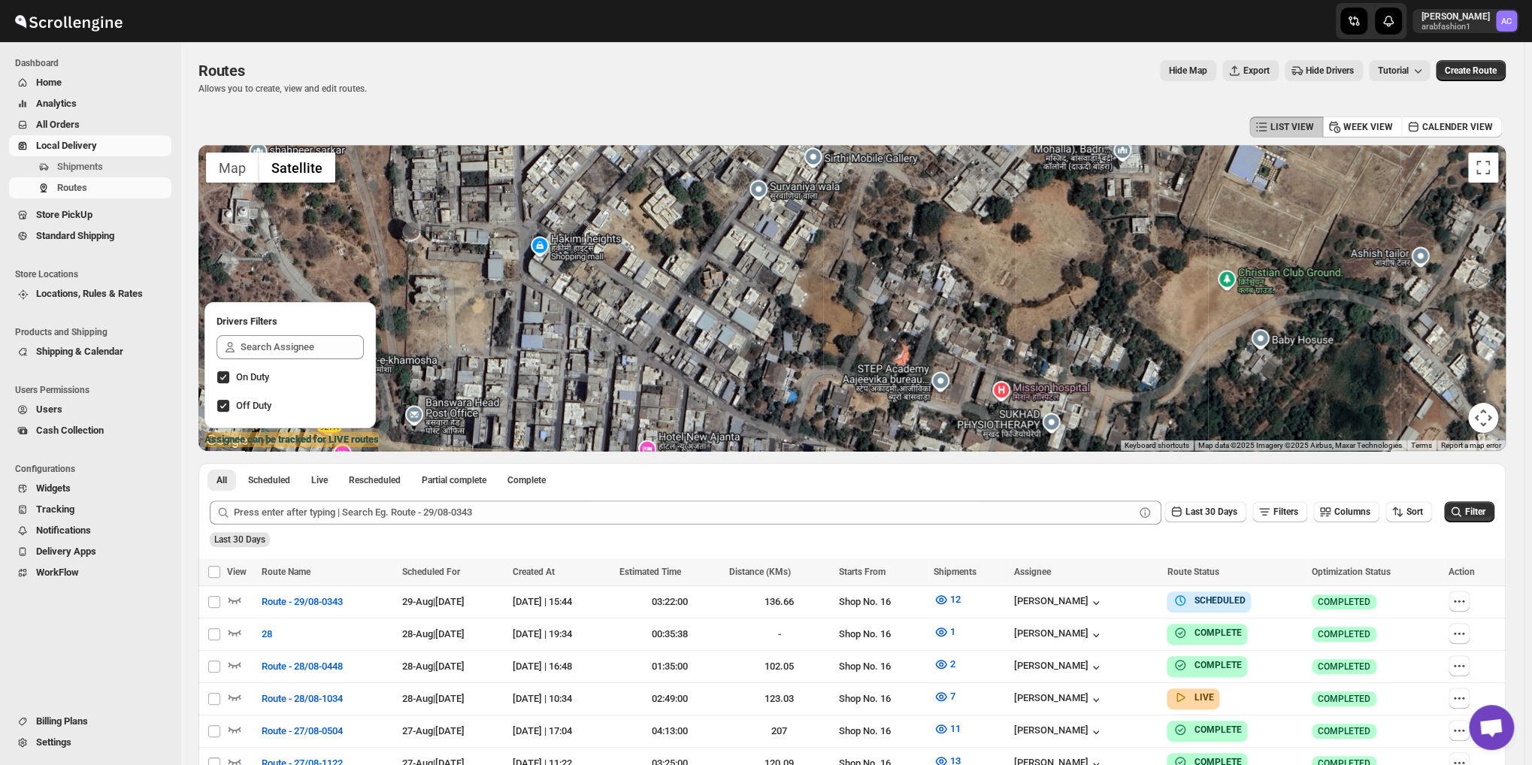
drag, startPoint x: 848, startPoint y: 298, endPoint x: 834, endPoint y: 337, distance: 41.4
click at [834, 337] on div at bounding box center [851, 298] width 1307 height 306
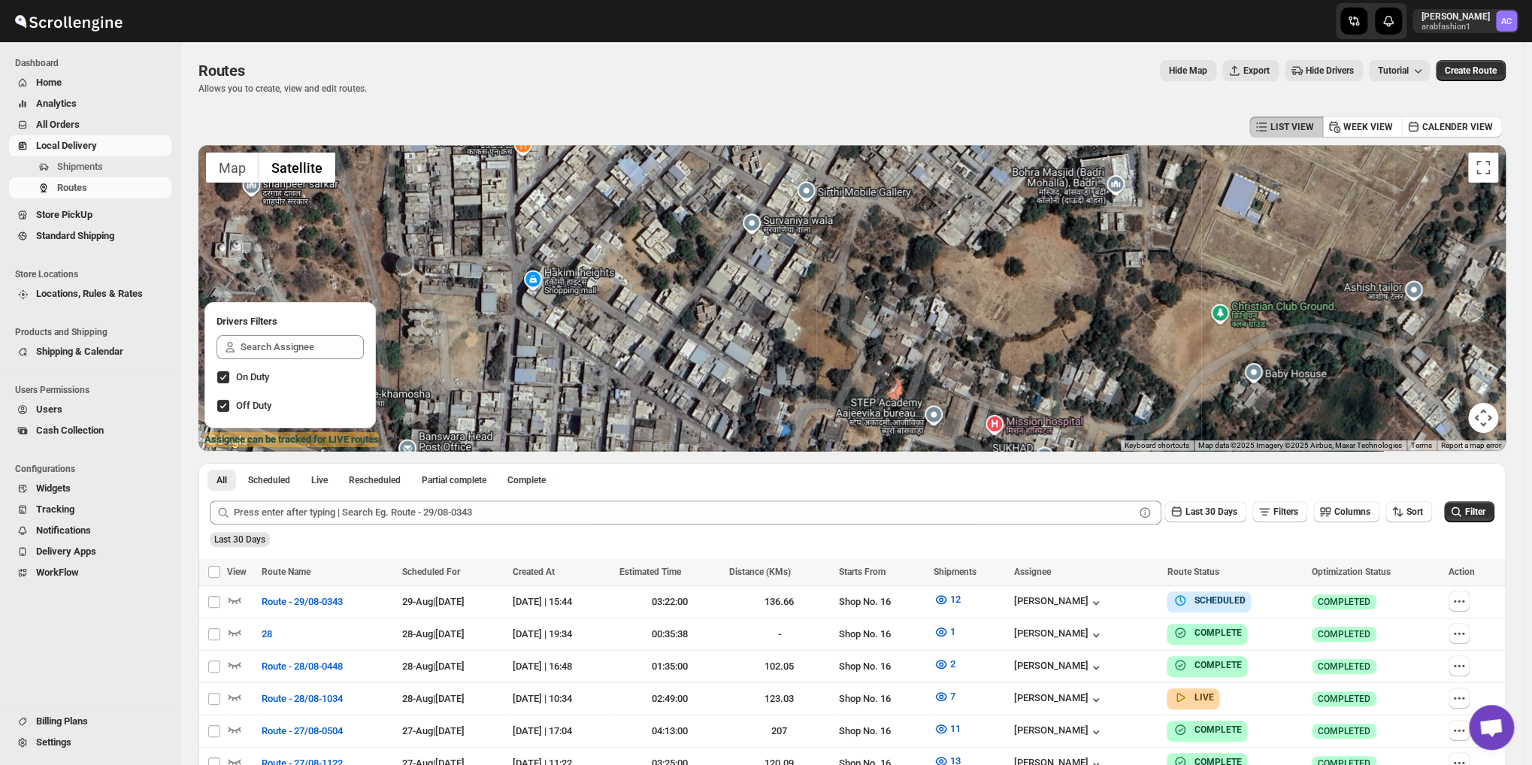
drag, startPoint x: 845, startPoint y: 271, endPoint x: 848, endPoint y: 302, distance: 31.0
click at [848, 302] on div at bounding box center [851, 298] width 1307 height 306
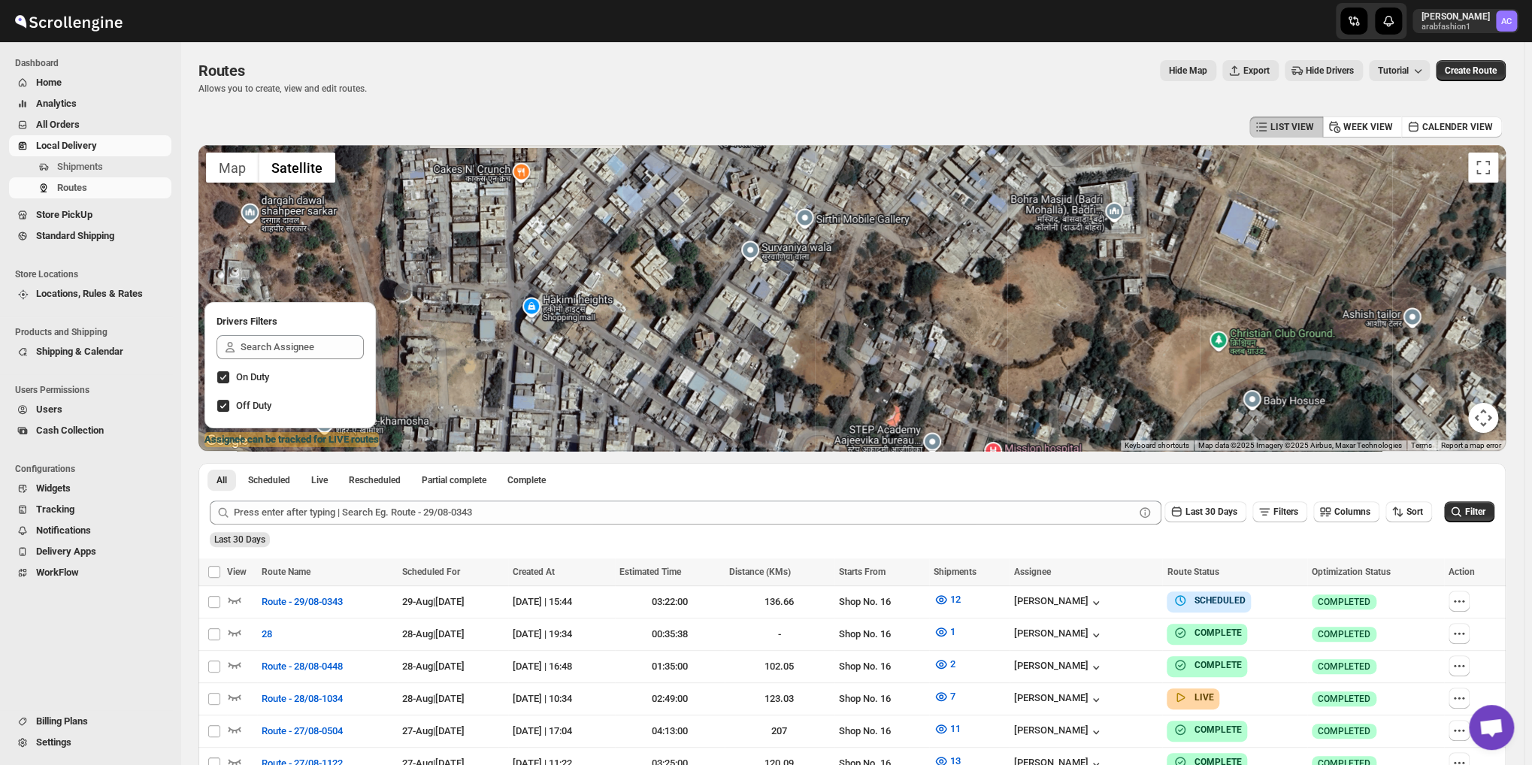
drag, startPoint x: 1066, startPoint y: 228, endPoint x: 1064, endPoint y: 250, distance: 22.6
click at [1064, 250] on div at bounding box center [851, 298] width 1307 height 306
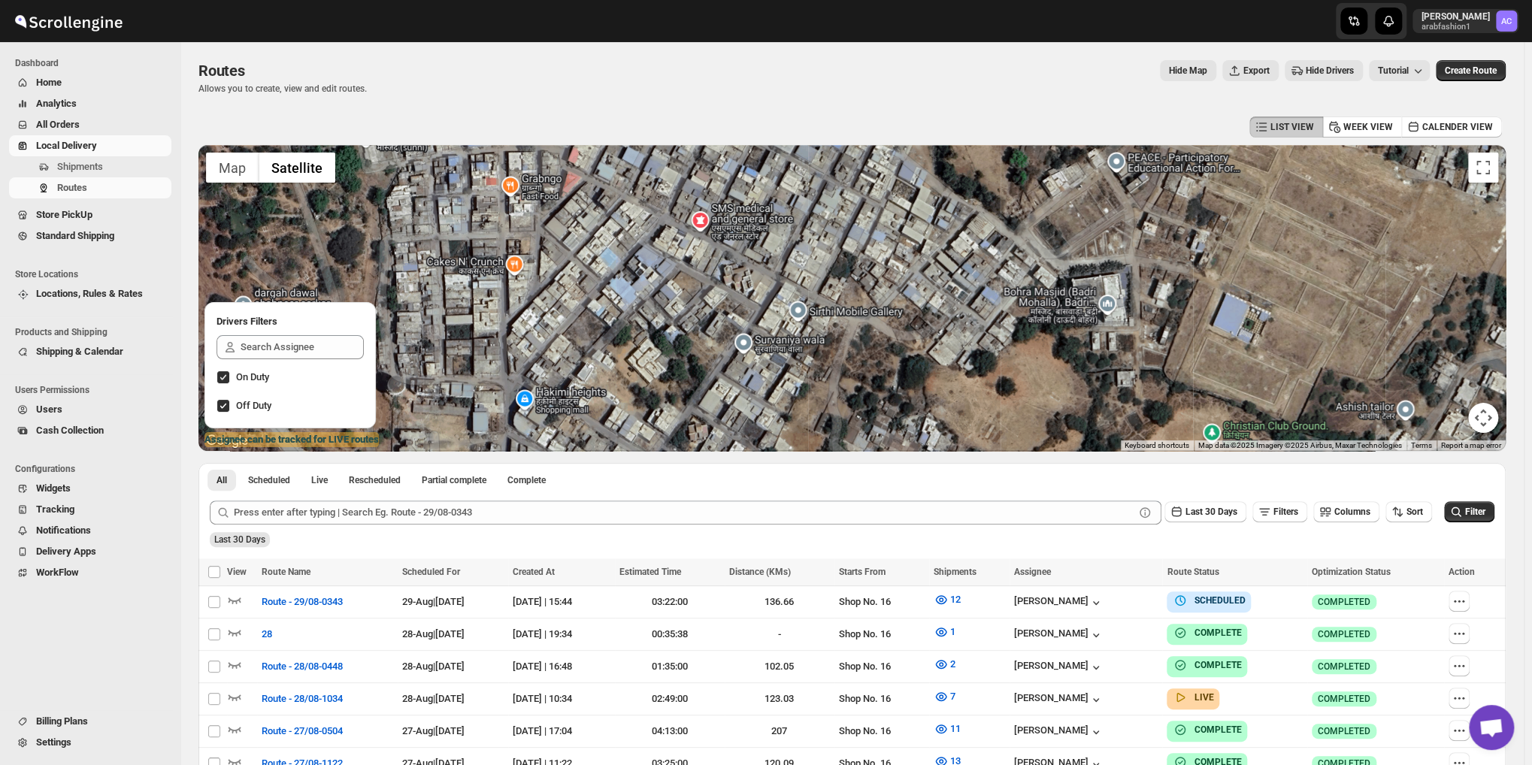
drag, startPoint x: 913, startPoint y: 273, endPoint x: 912, endPoint y: 329, distance: 56.4
click at [912, 329] on div at bounding box center [851, 298] width 1307 height 306
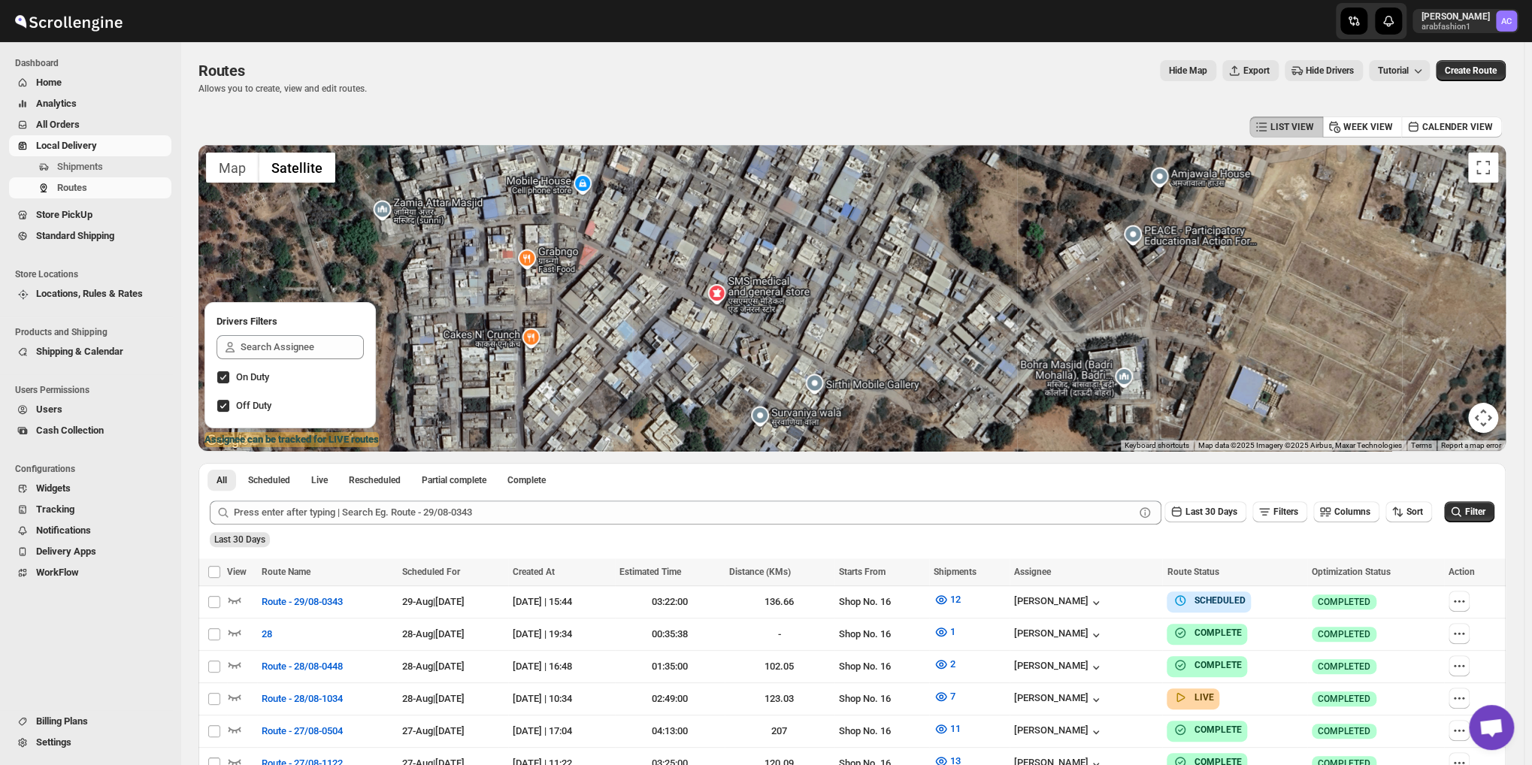
drag, startPoint x: 885, startPoint y: 250, endPoint x: 888, endPoint y: 340, distance: 90.2
click at [891, 339] on div at bounding box center [851, 298] width 1307 height 306
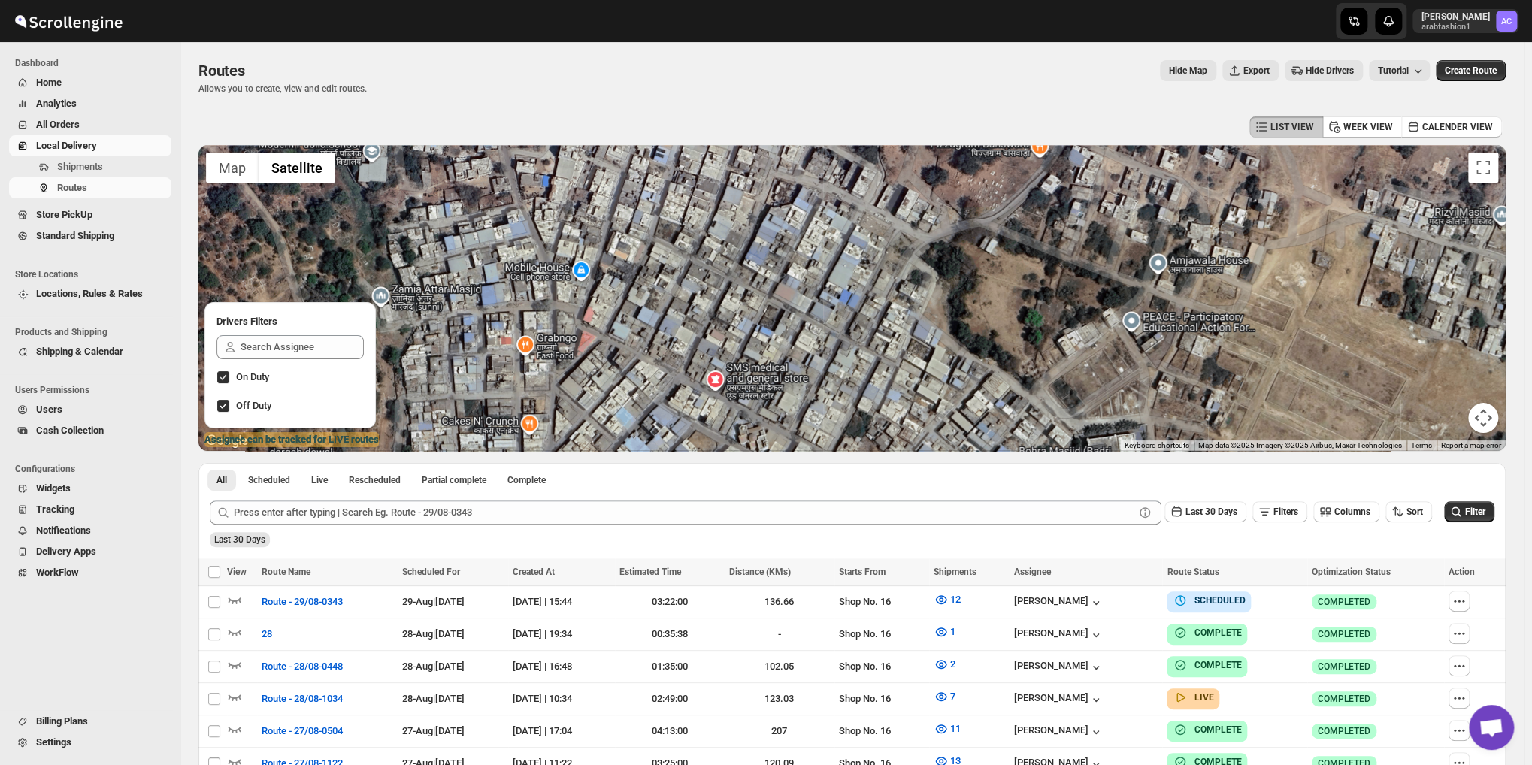
drag, startPoint x: 756, startPoint y: 221, endPoint x: 777, endPoint y: 289, distance: 70.8
click at [777, 289] on div at bounding box center [851, 298] width 1307 height 306
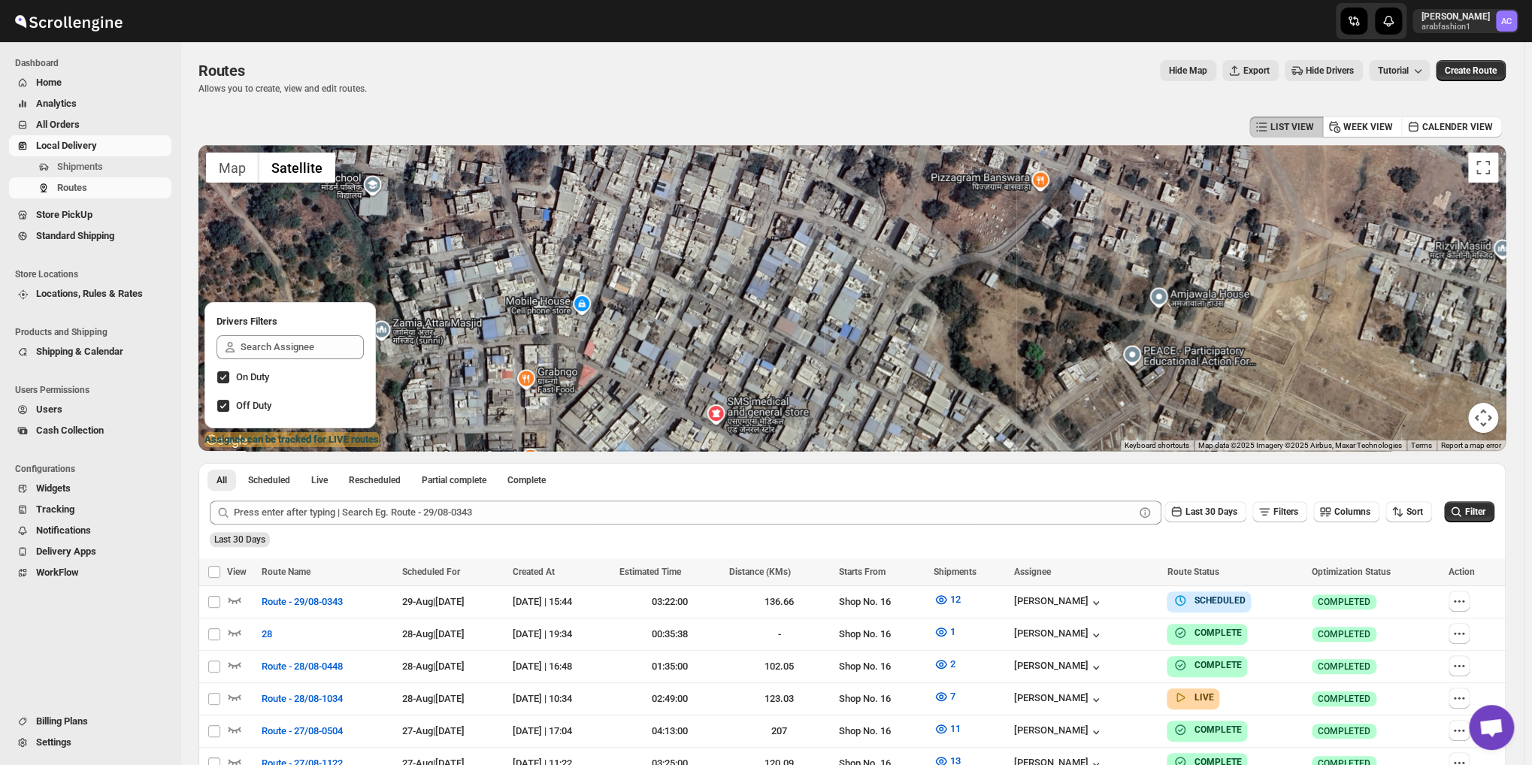
drag, startPoint x: 839, startPoint y: 270, endPoint x: 839, endPoint y: 280, distance: 9.8
click at [839, 280] on div at bounding box center [851, 298] width 1307 height 306
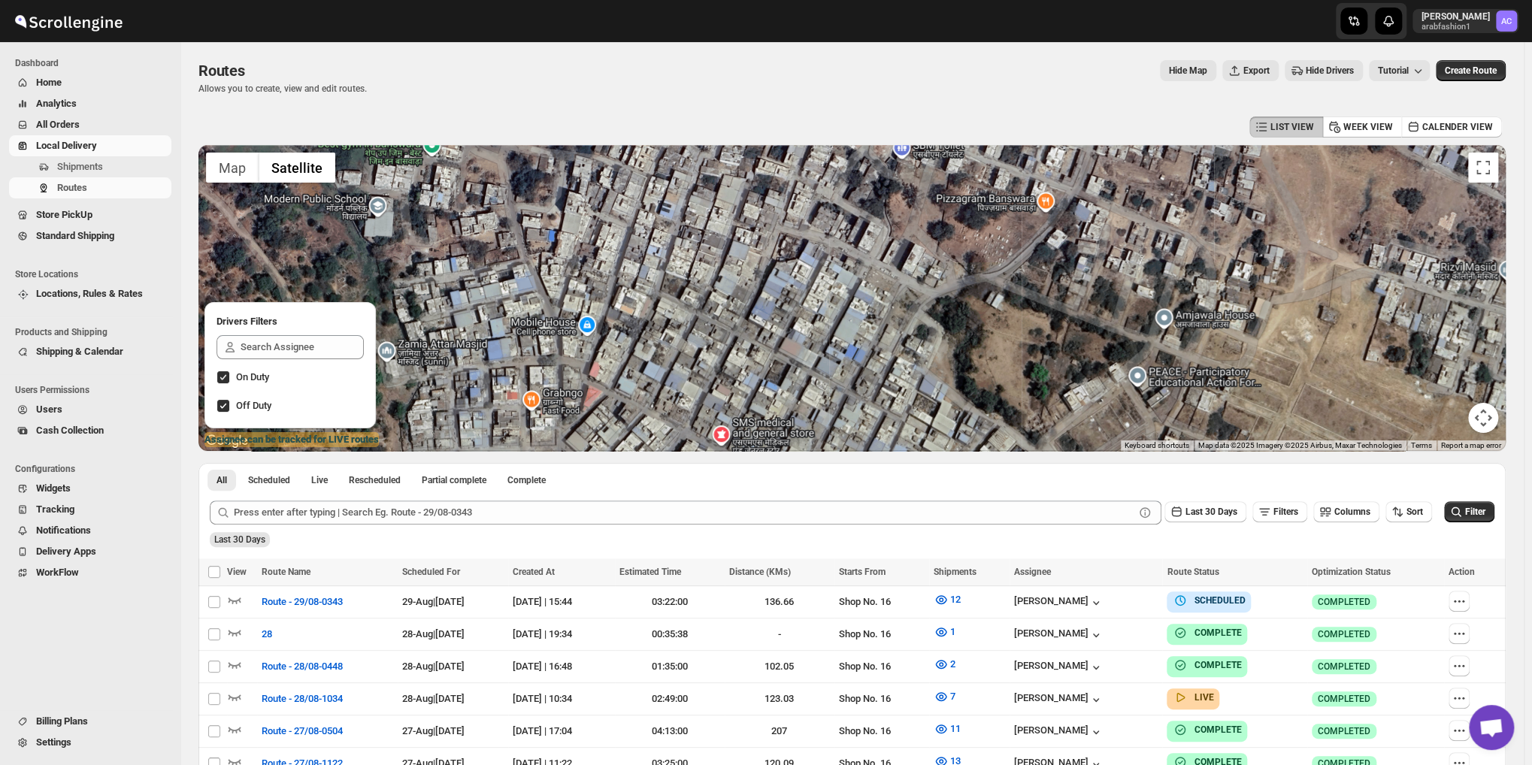
drag, startPoint x: 897, startPoint y: 243, endPoint x: 902, endPoint y: 265, distance: 22.4
click at [902, 265] on div at bounding box center [851, 298] width 1307 height 306
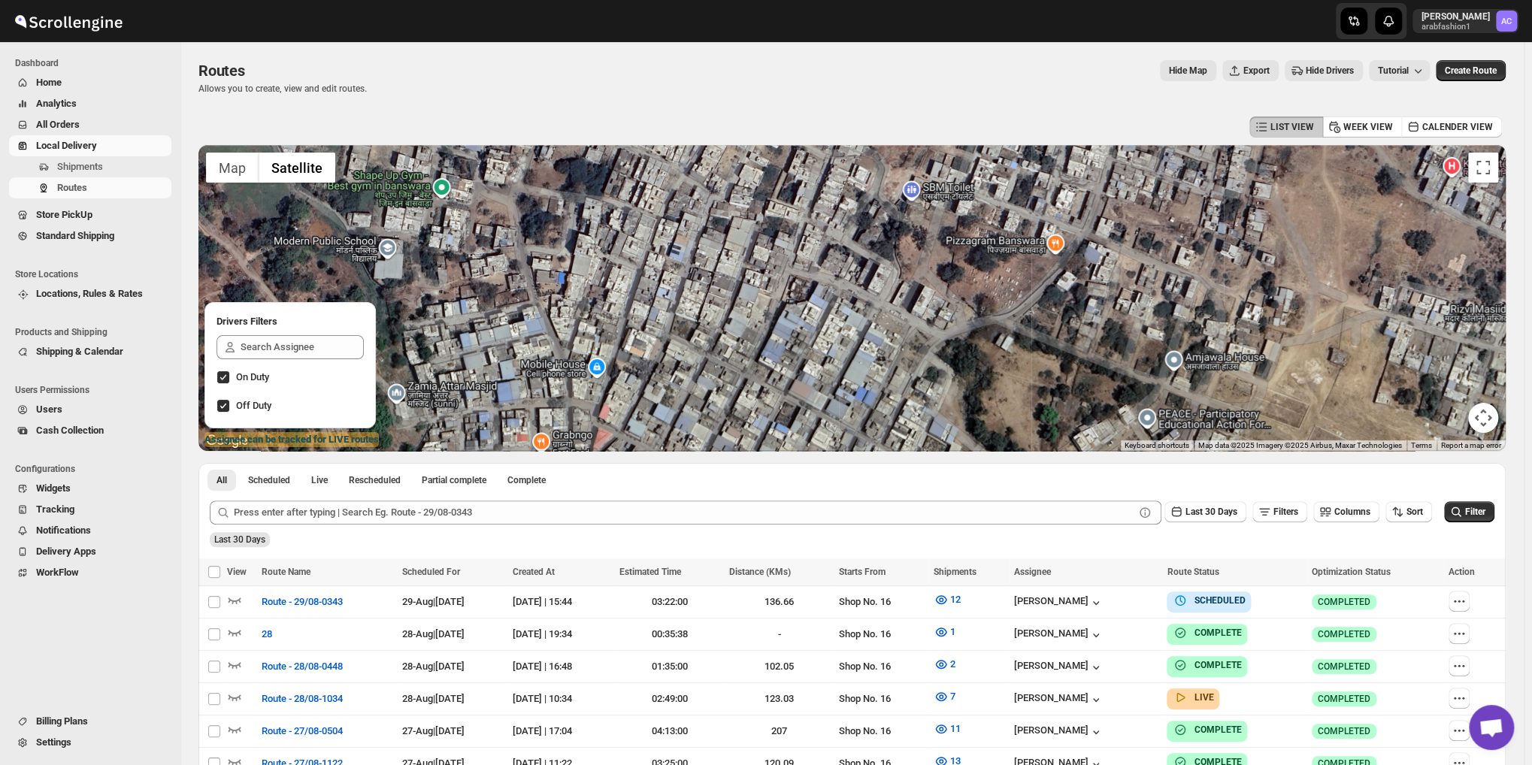
drag, startPoint x: 845, startPoint y: 238, endPoint x: 864, endPoint y: 301, distance: 65.1
click at [864, 301] on div at bounding box center [851, 298] width 1307 height 306
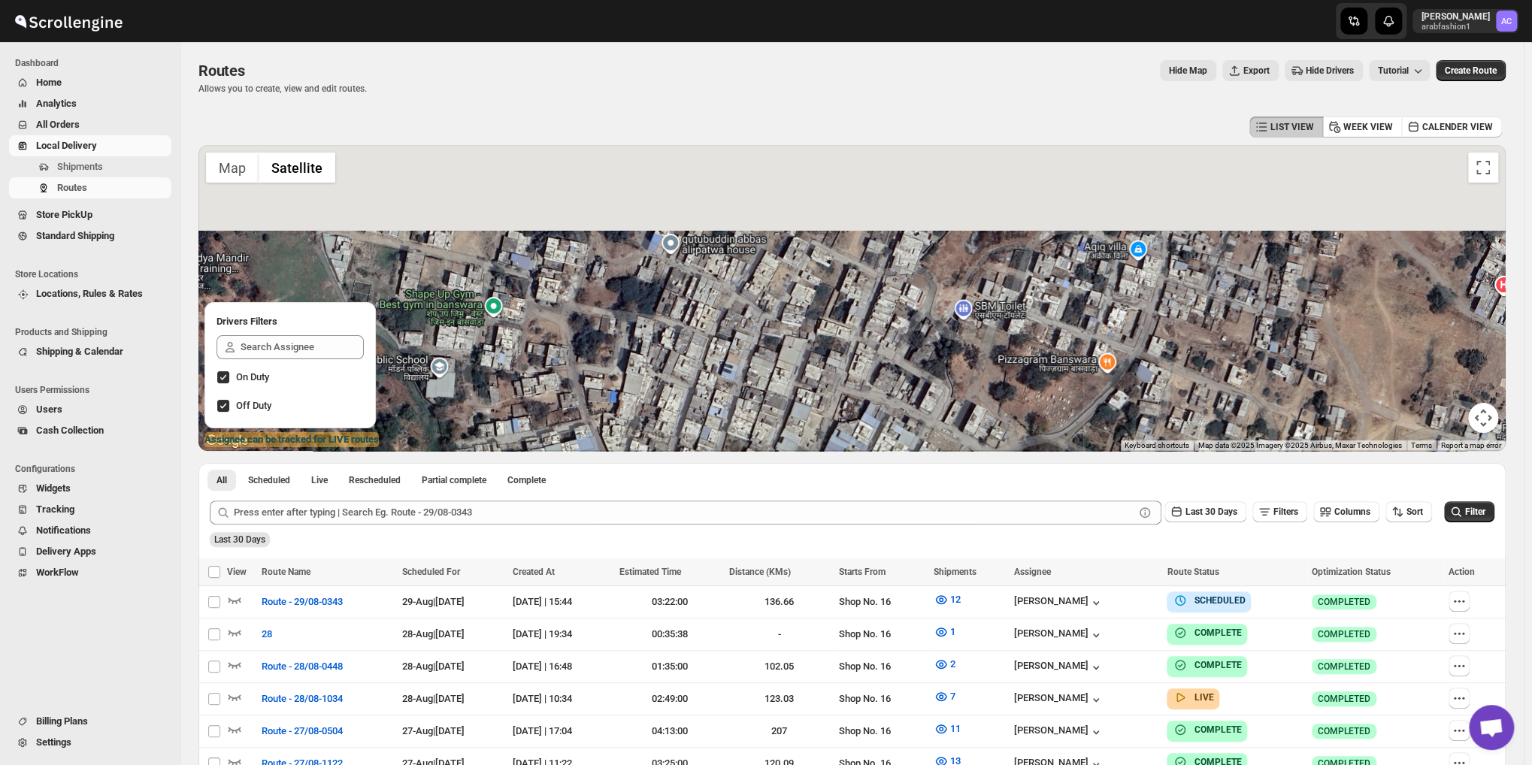
drag, startPoint x: 730, startPoint y: 277, endPoint x: 782, endPoint y: 393, distance: 126.5
click at [782, 394] on div at bounding box center [851, 298] width 1307 height 306
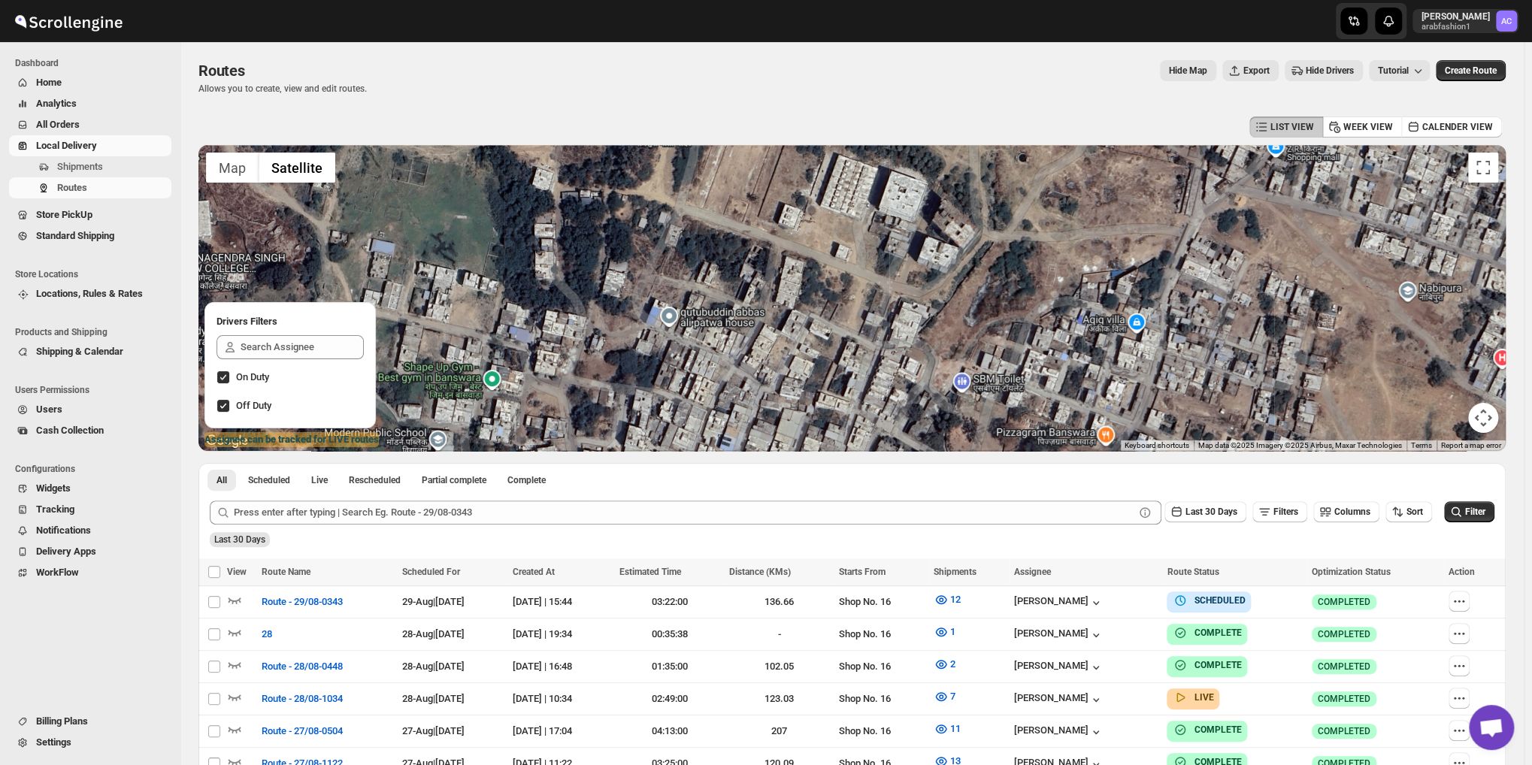
drag, startPoint x: 944, startPoint y: 323, endPoint x: 939, endPoint y: 364, distance: 41.7
click at [939, 364] on div at bounding box center [851, 298] width 1307 height 306
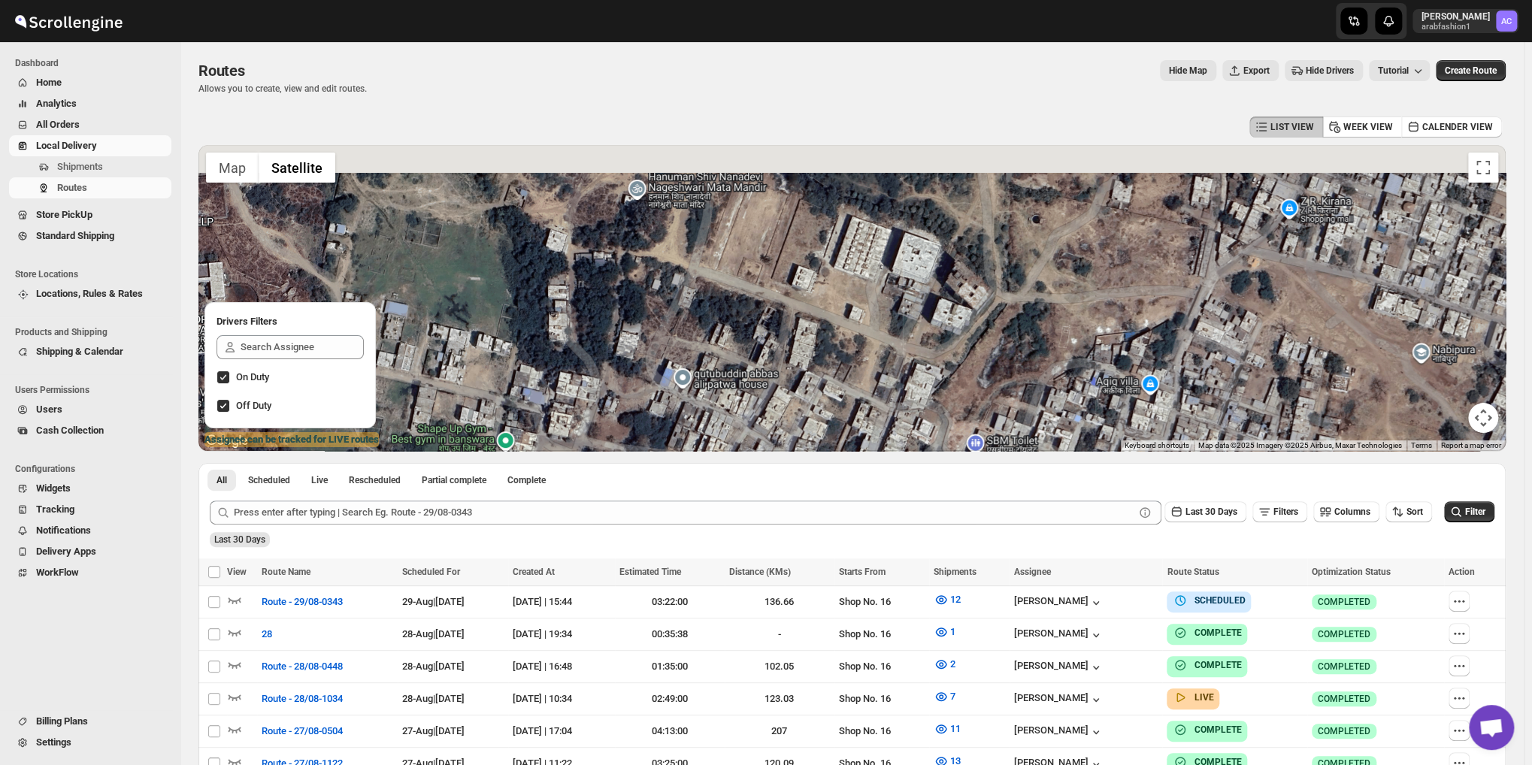
drag, startPoint x: 767, startPoint y: 230, endPoint x: 782, endPoint y: 297, distance: 68.6
click at [782, 297] on div at bounding box center [851, 298] width 1307 height 306
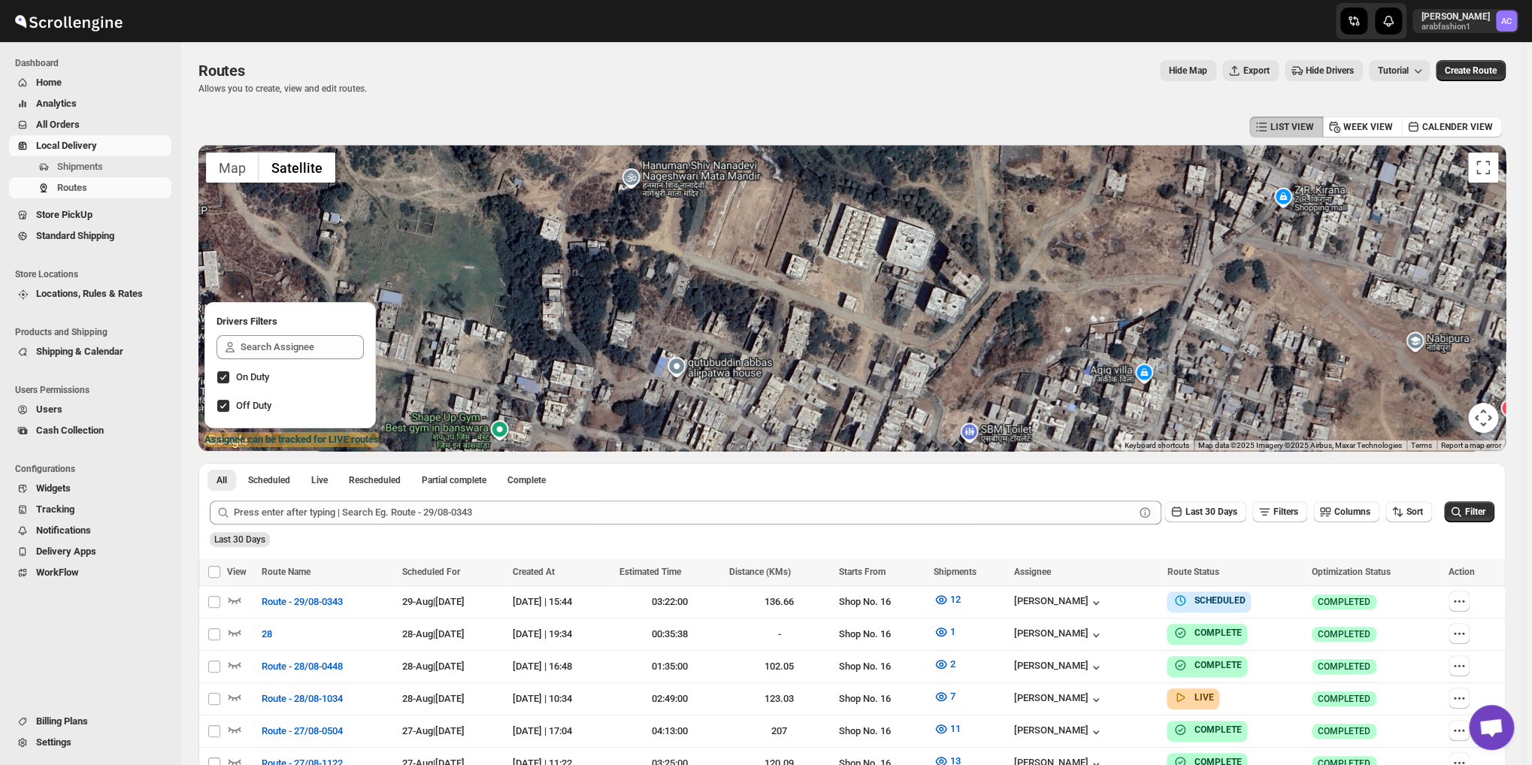
drag, startPoint x: 794, startPoint y: 307, endPoint x: 781, endPoint y: 284, distance: 26.6
click at [781, 284] on div at bounding box center [851, 298] width 1307 height 306
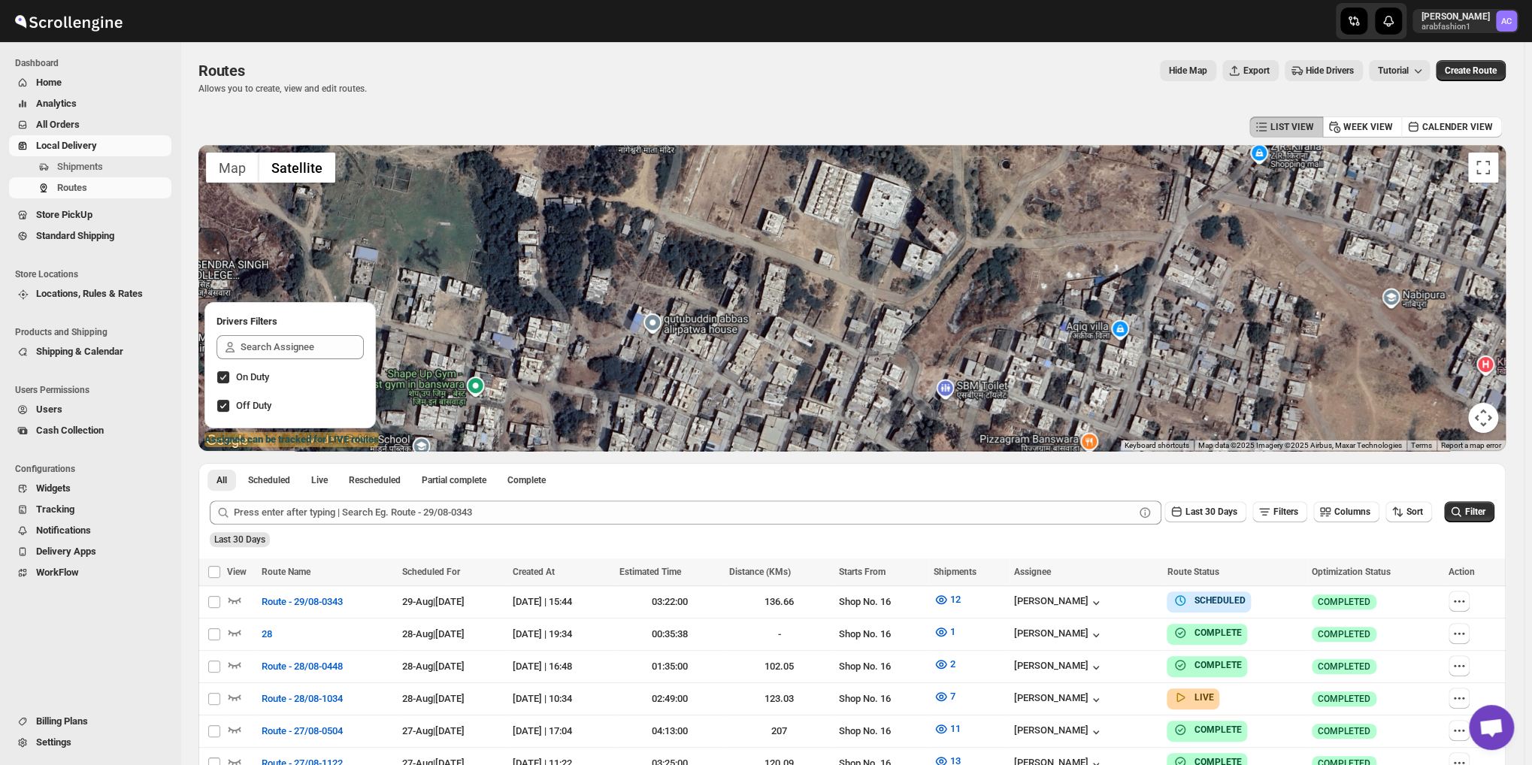
drag, startPoint x: 835, startPoint y: 352, endPoint x: 809, endPoint y: 286, distance: 71.2
click at [809, 286] on div at bounding box center [851, 298] width 1307 height 306
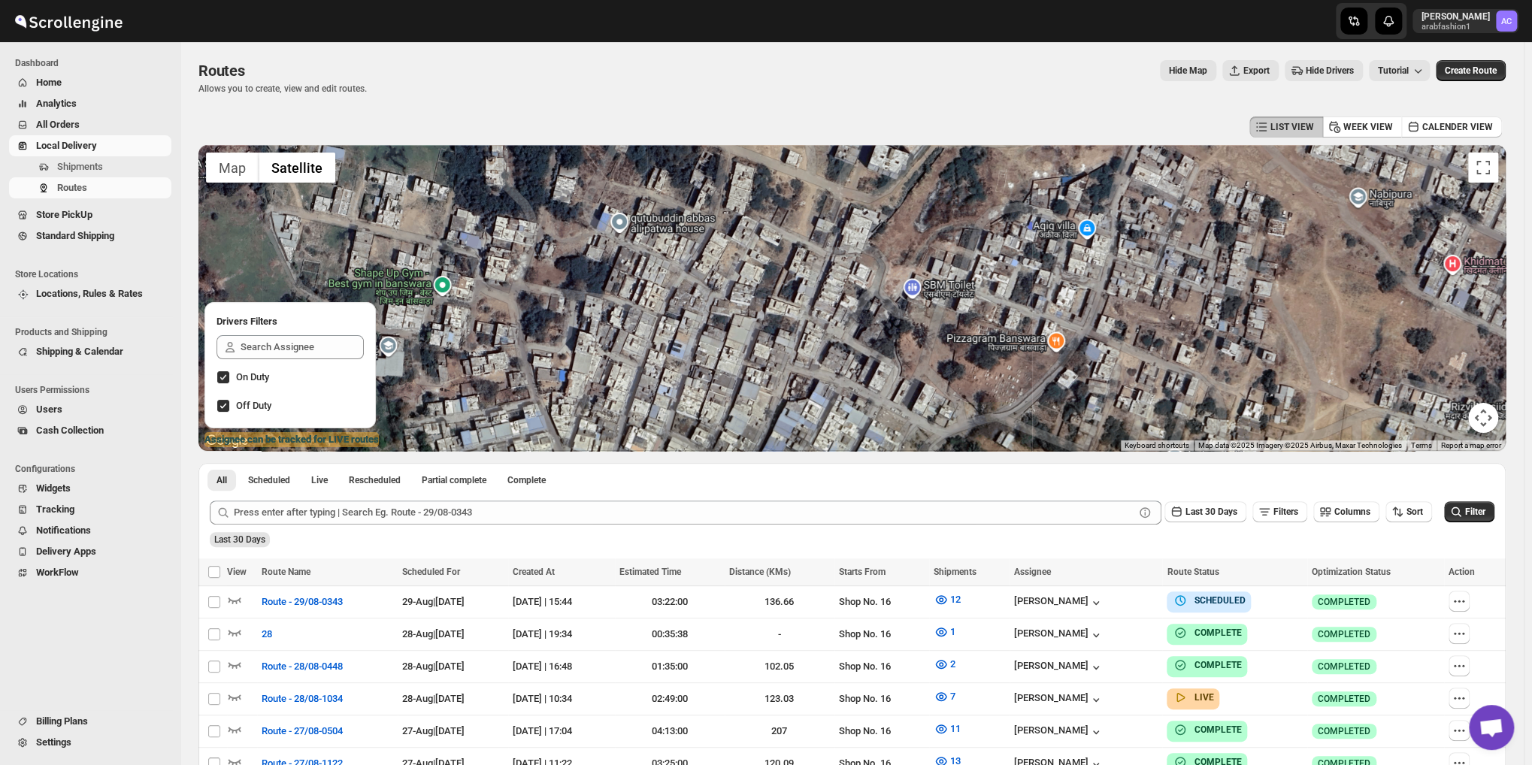
drag, startPoint x: 785, startPoint y: 271, endPoint x: 782, endPoint y: 258, distance: 13.1
click at [782, 259] on div at bounding box center [851, 298] width 1307 height 306
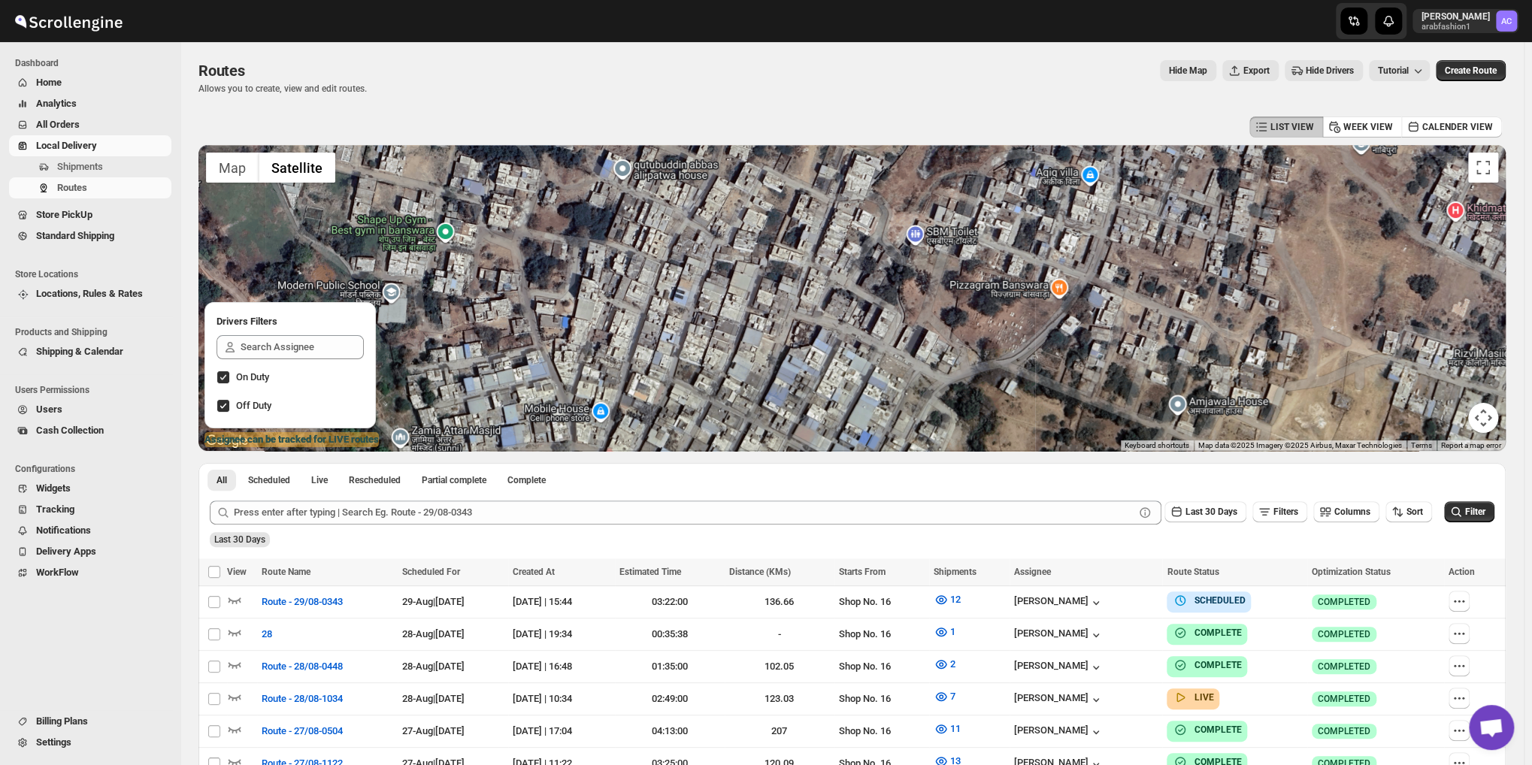
drag, startPoint x: 740, startPoint y: 298, endPoint x: 767, endPoint y: 265, distance: 42.7
click at [763, 267] on div at bounding box center [851, 298] width 1307 height 306
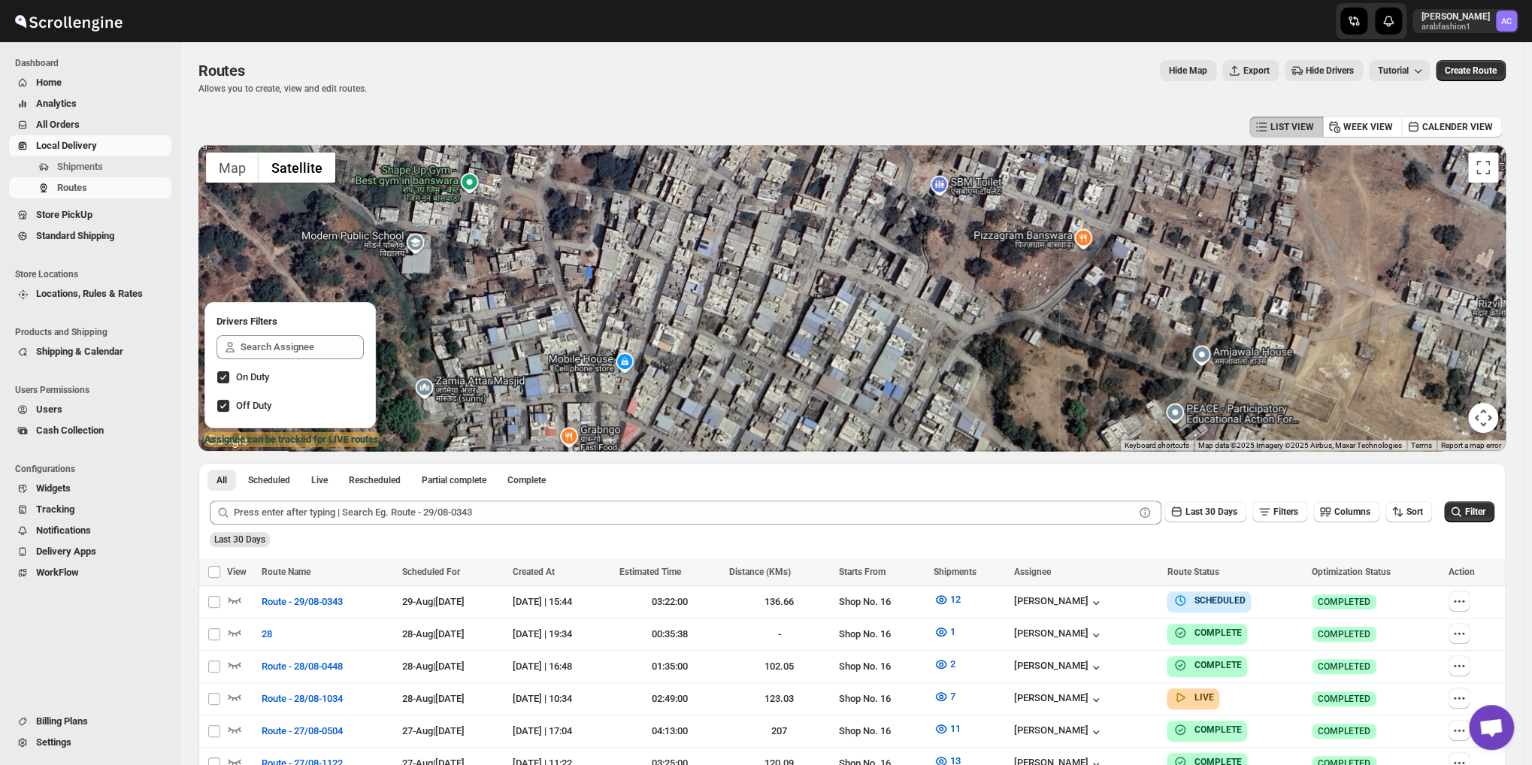
drag, startPoint x: 769, startPoint y: 316, endPoint x: 767, endPoint y: 274, distance: 41.4
click at [767, 277] on div at bounding box center [851, 298] width 1307 height 306
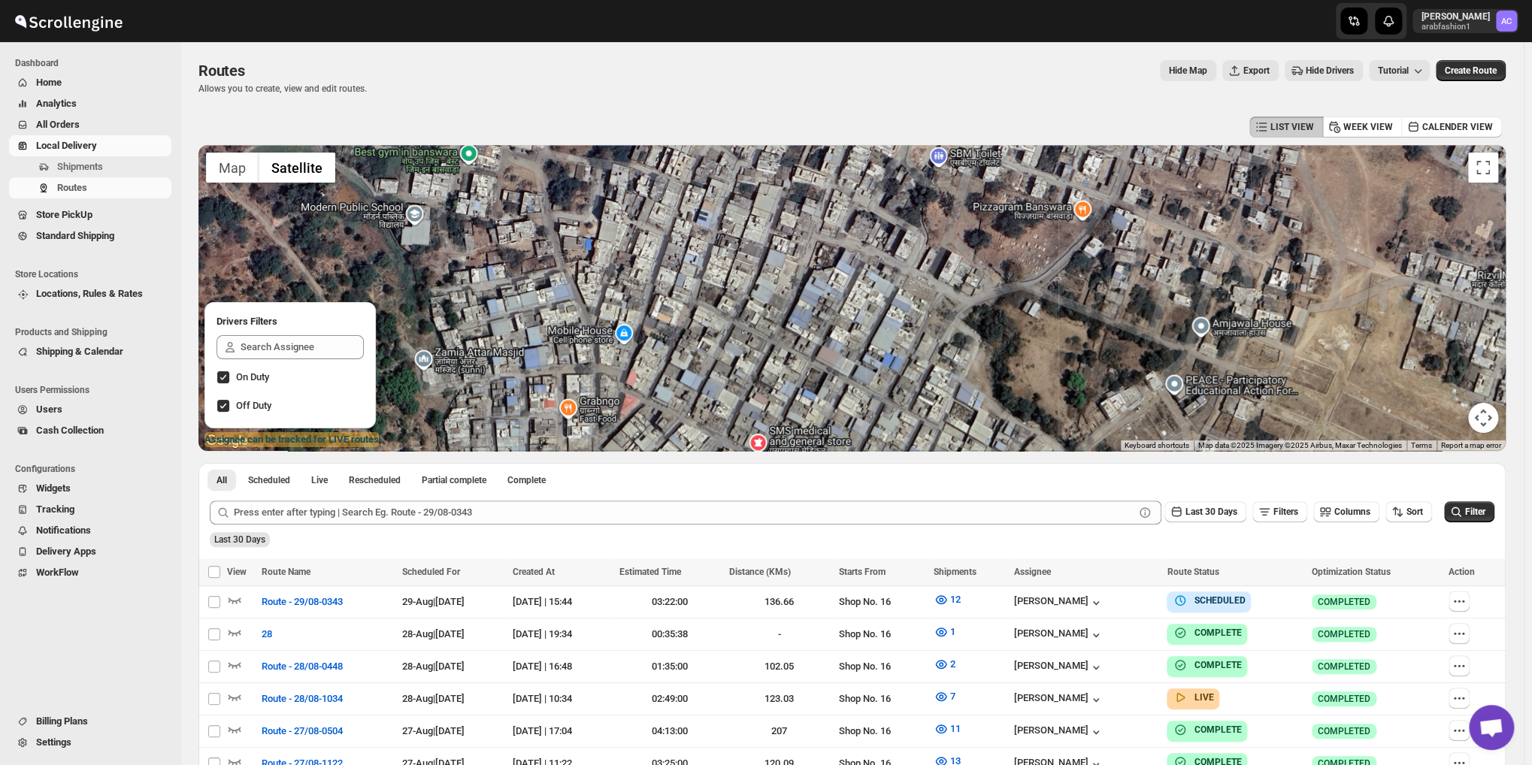
drag, startPoint x: 773, startPoint y: 297, endPoint x: 773, endPoint y: 281, distance: 15.8
click at [773, 282] on div at bounding box center [851, 298] width 1307 height 306
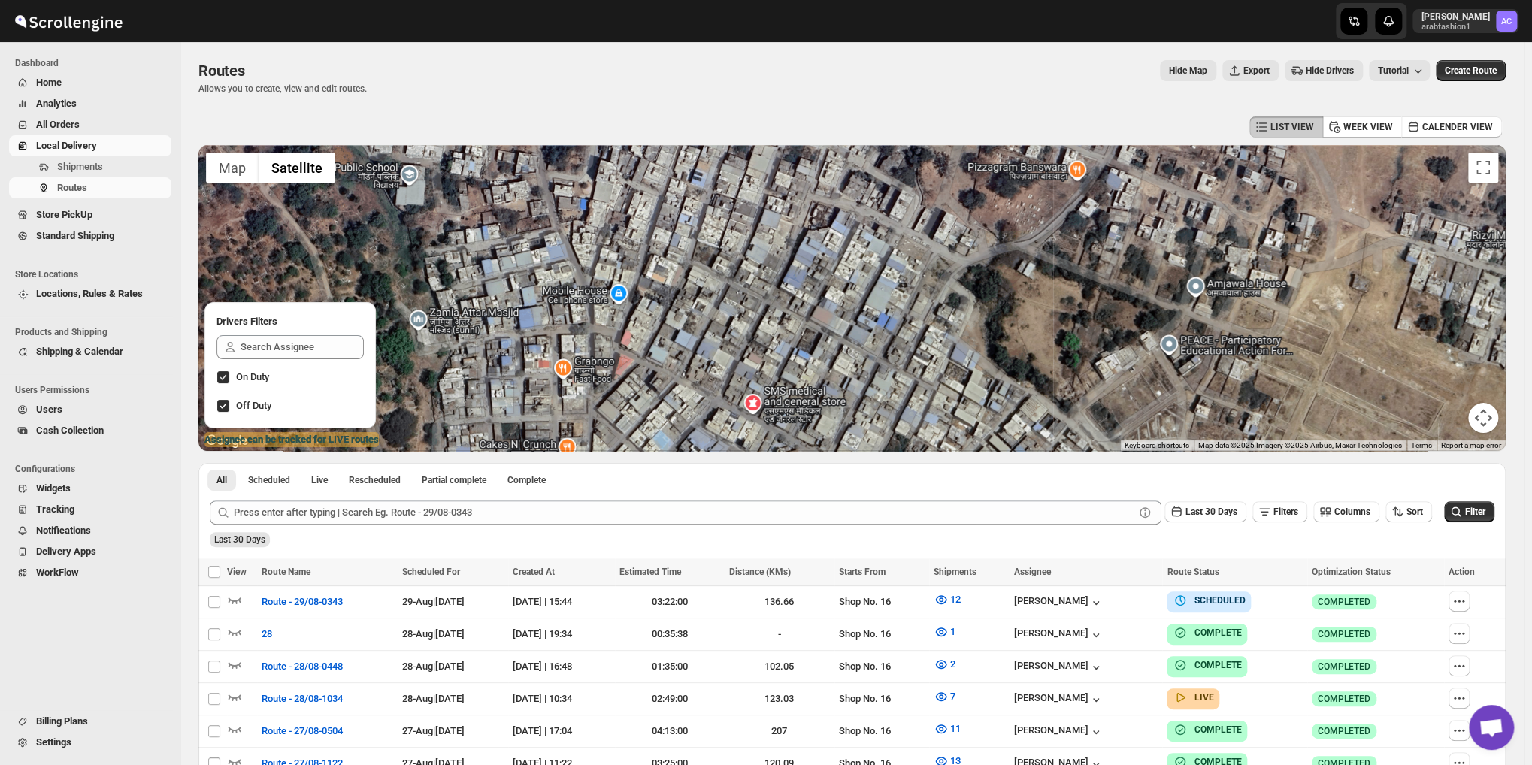
drag, startPoint x: 783, startPoint y: 321, endPoint x: 777, endPoint y: 286, distance: 35.1
click at [777, 286] on div at bounding box center [851, 298] width 1307 height 306
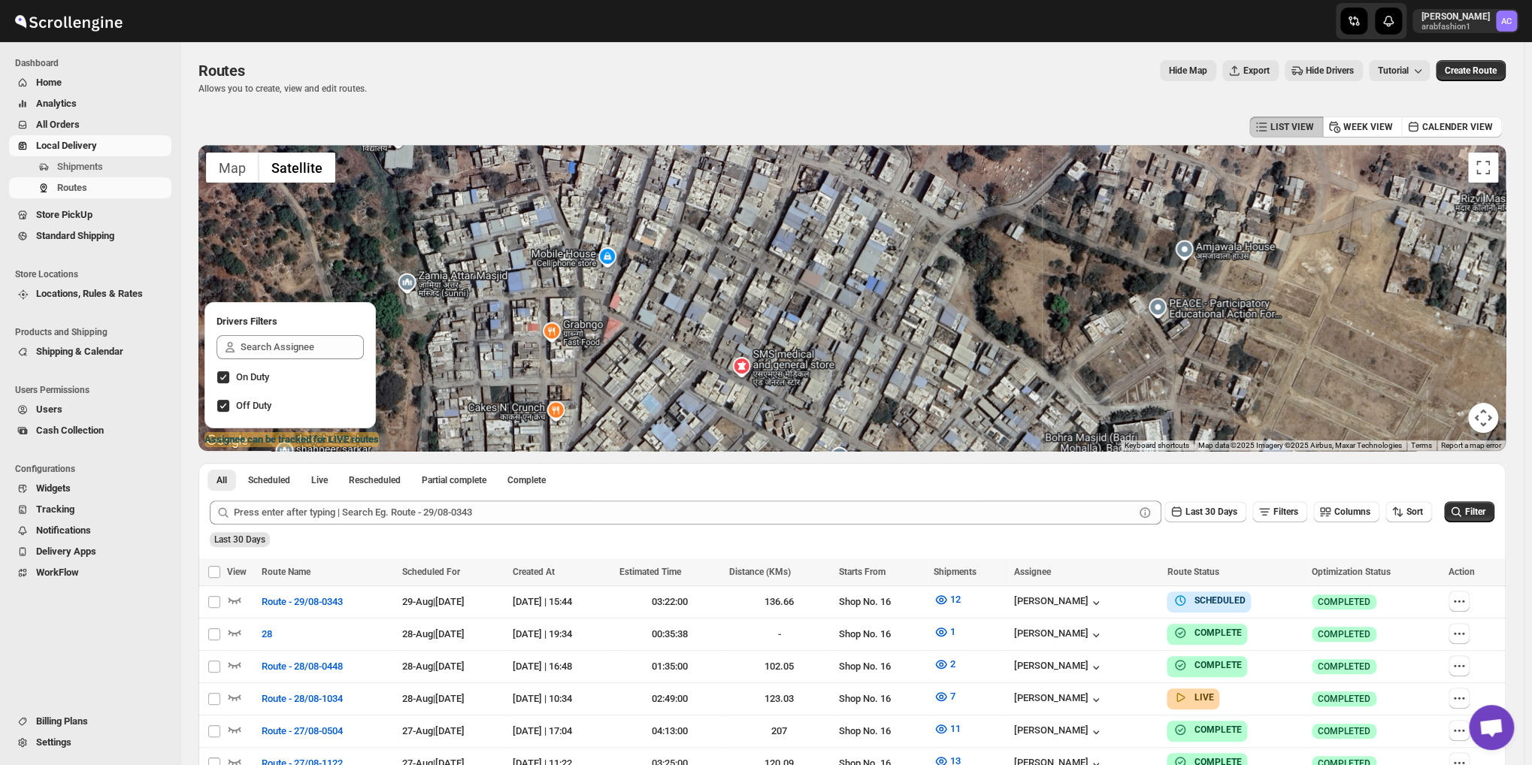
drag, startPoint x: 802, startPoint y: 326, endPoint x: 793, endPoint y: 269, distance: 57.8
click at [791, 273] on div at bounding box center [851, 298] width 1307 height 306
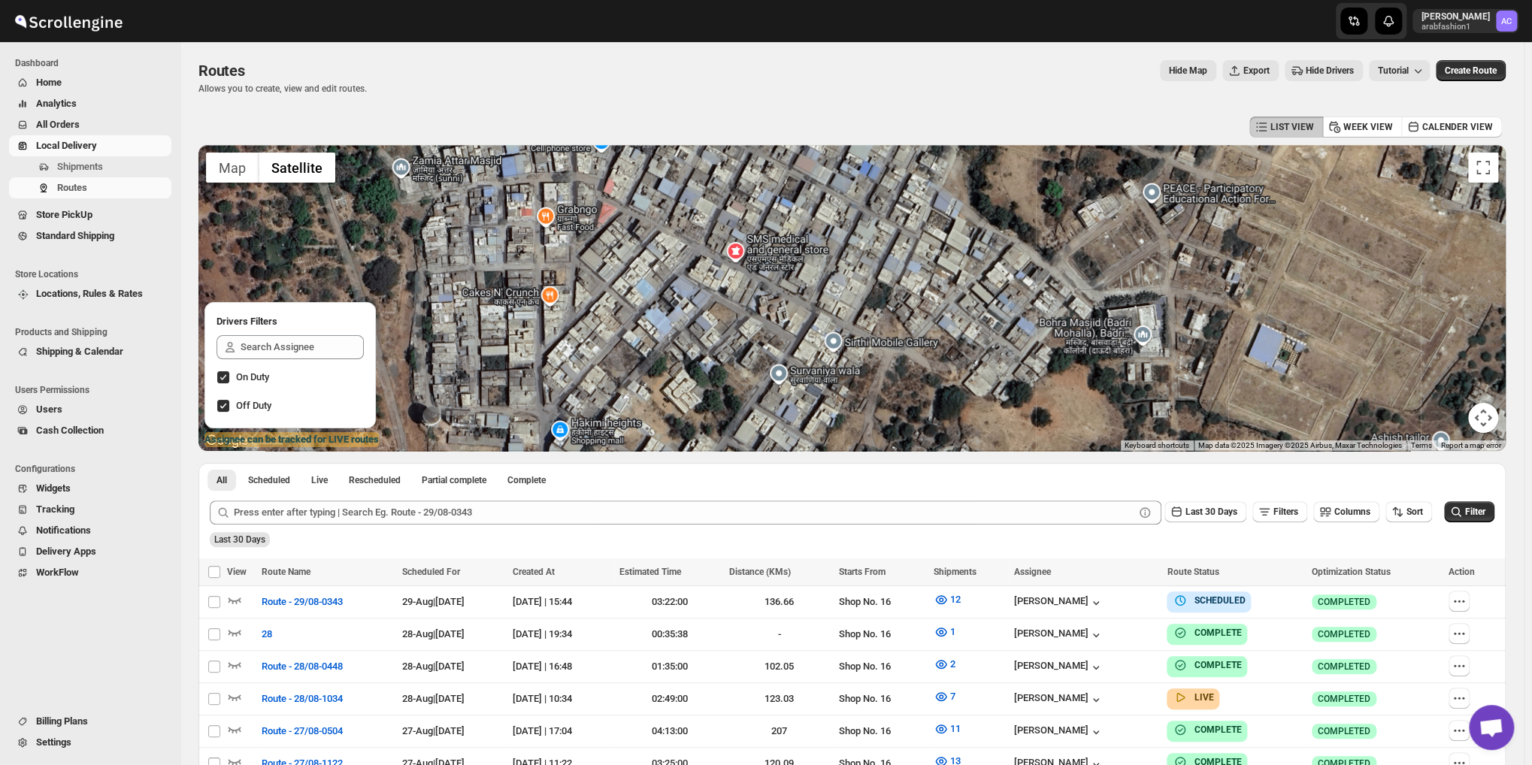
drag, startPoint x: 841, startPoint y: 343, endPoint x: 845, endPoint y: 282, distance: 61.7
click at [842, 277] on div at bounding box center [851, 298] width 1307 height 306
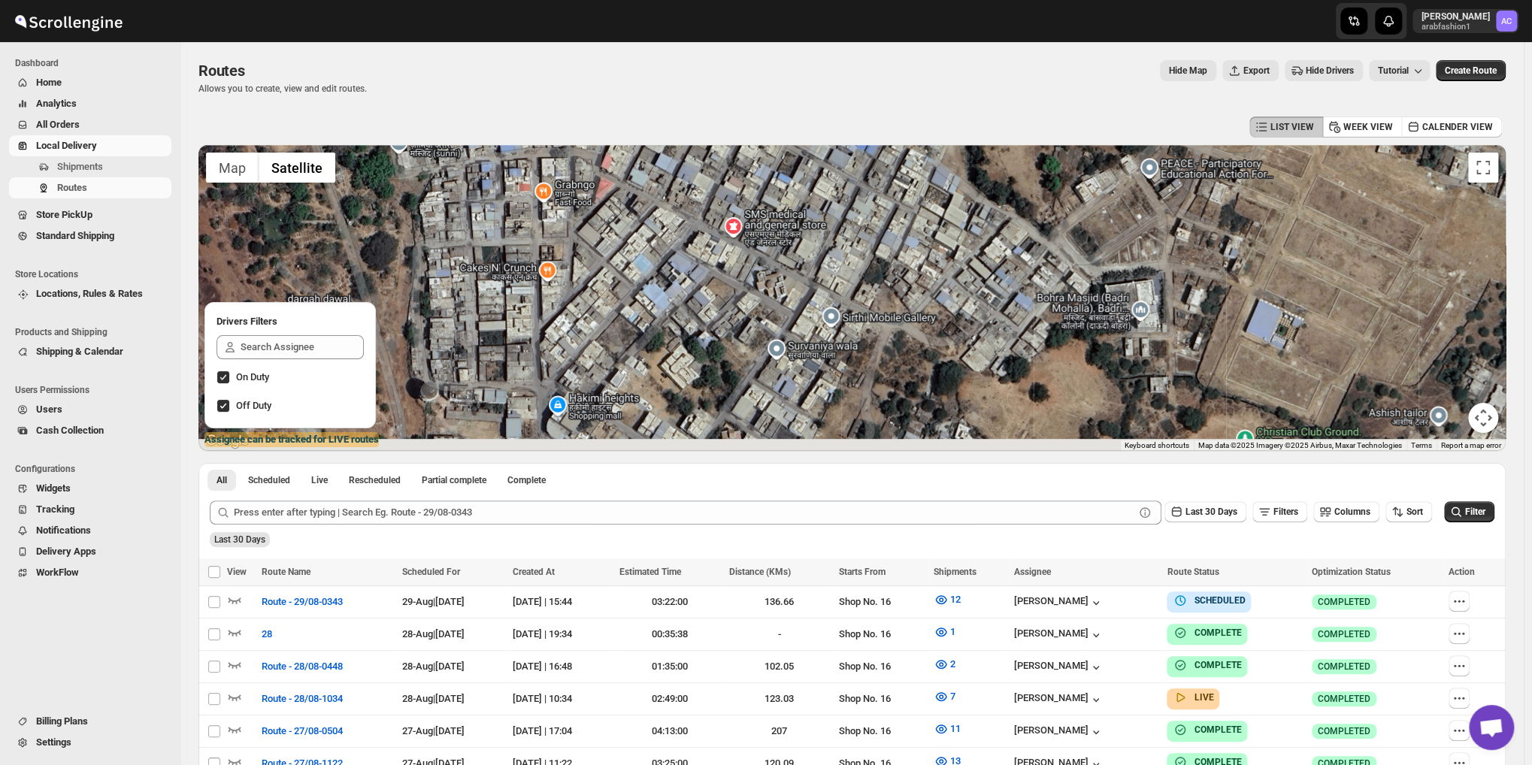
drag, startPoint x: 848, startPoint y: 343, endPoint x: 833, endPoint y: 299, distance: 46.8
click at [833, 299] on div at bounding box center [851, 298] width 1307 height 306
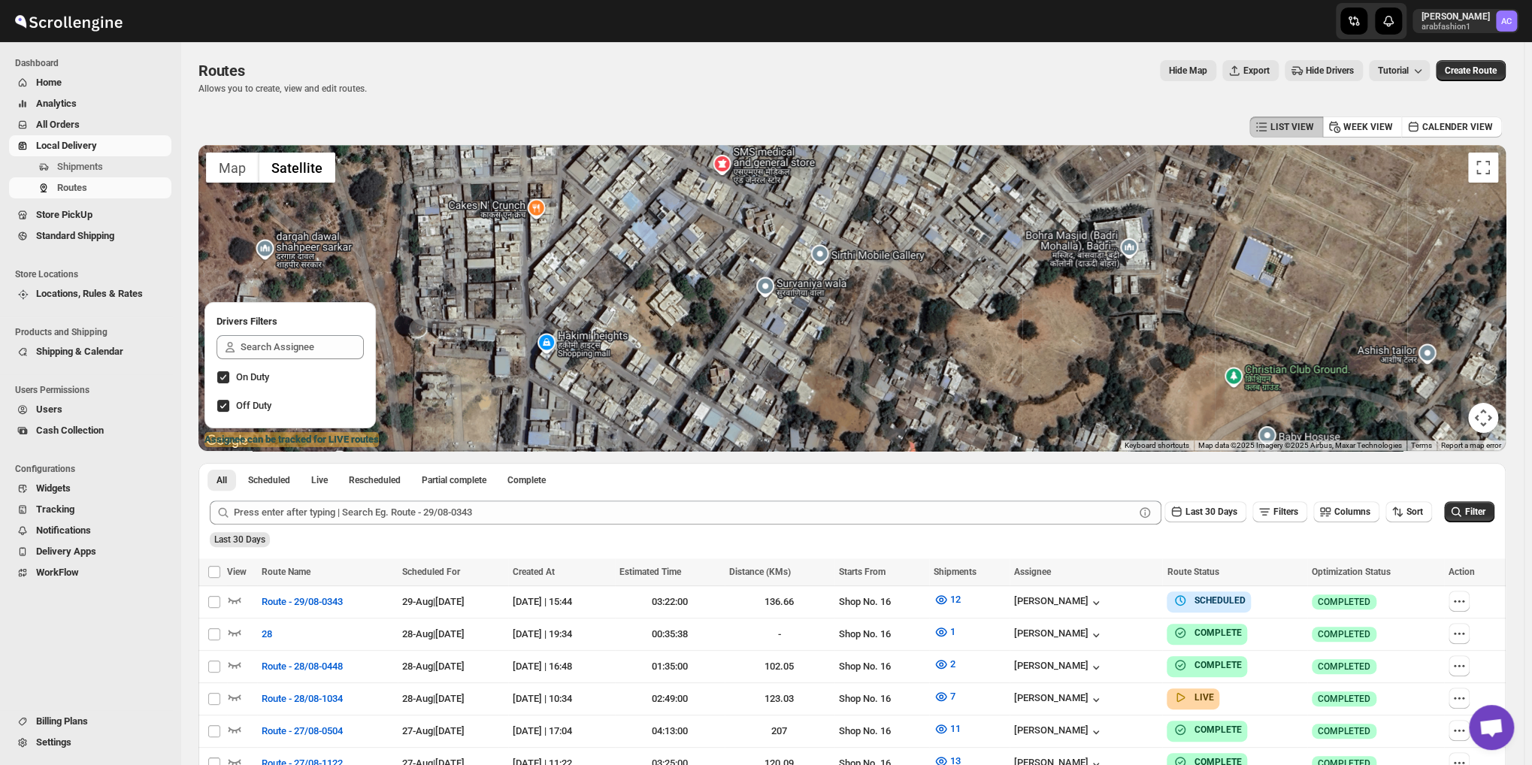
drag, startPoint x: 837, startPoint y: 344, endPoint x: 841, endPoint y: 287, distance: 57.2
click at [839, 289] on div at bounding box center [851, 298] width 1307 height 306
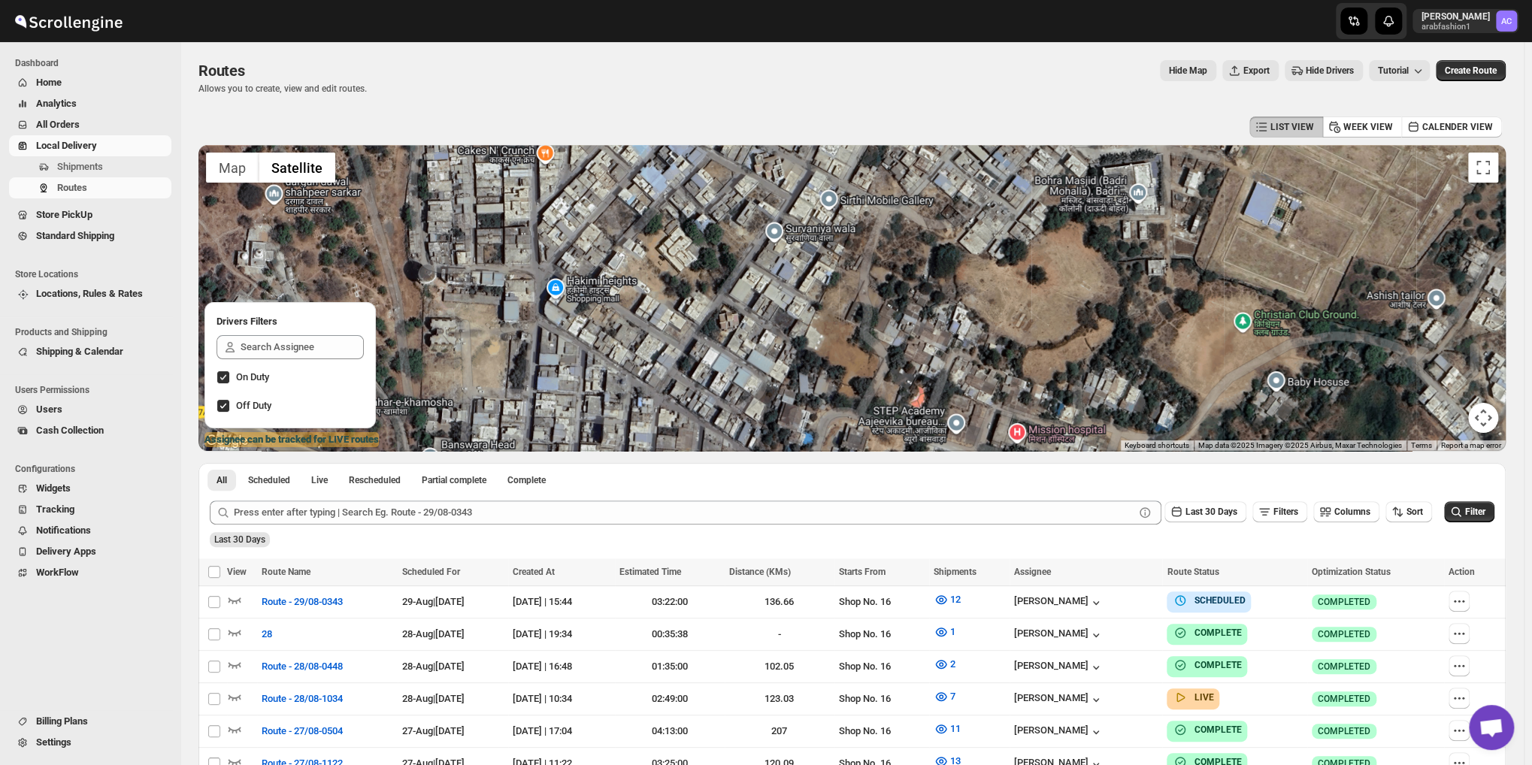
drag, startPoint x: 847, startPoint y: 319, endPoint x: 846, endPoint y: 307, distance: 12.0
click at [846, 310] on div at bounding box center [851, 298] width 1307 height 306
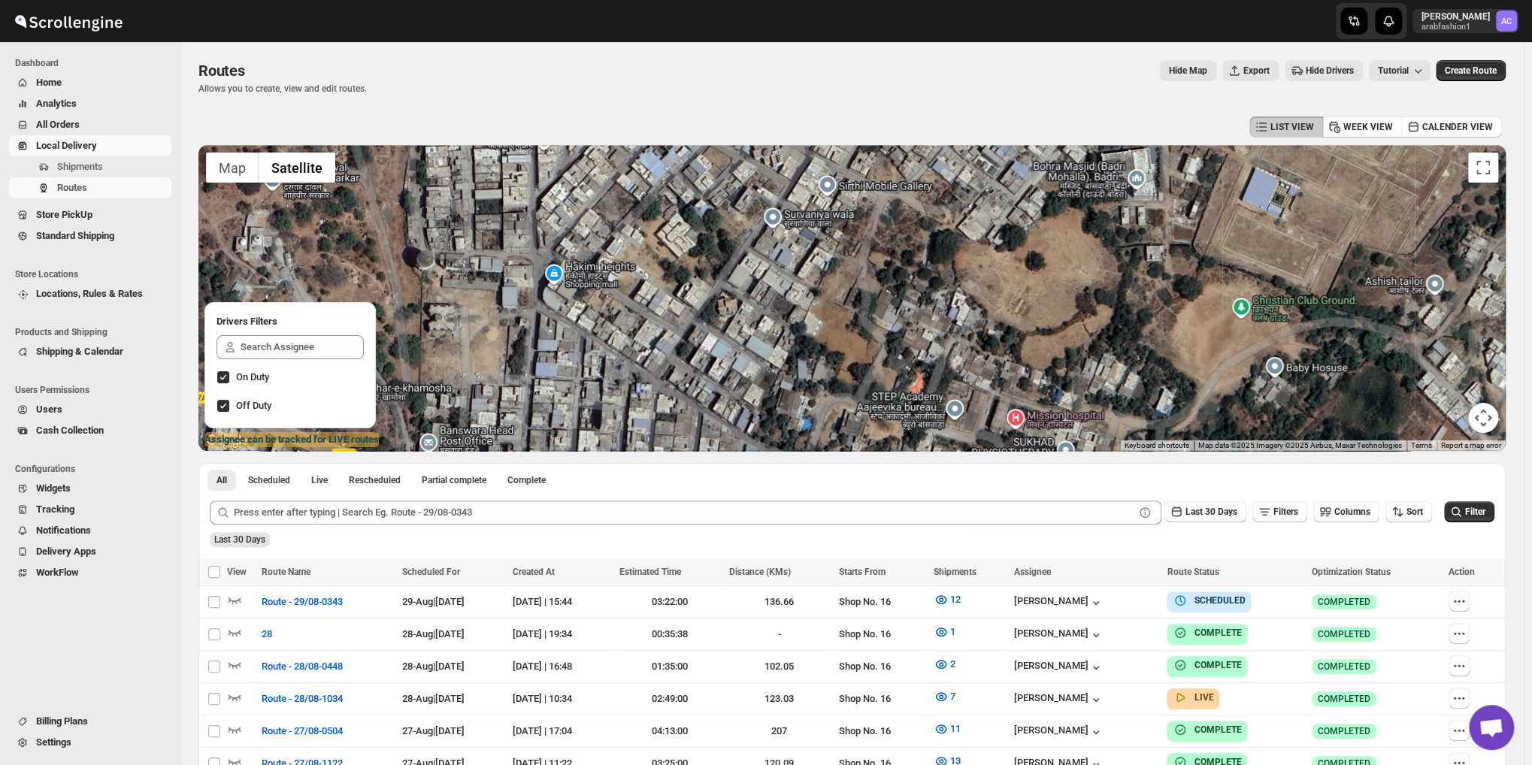
drag, startPoint x: 845, startPoint y: 292, endPoint x: 848, endPoint y: 282, distance: 10.9
click at [847, 285] on div at bounding box center [851, 298] width 1307 height 306
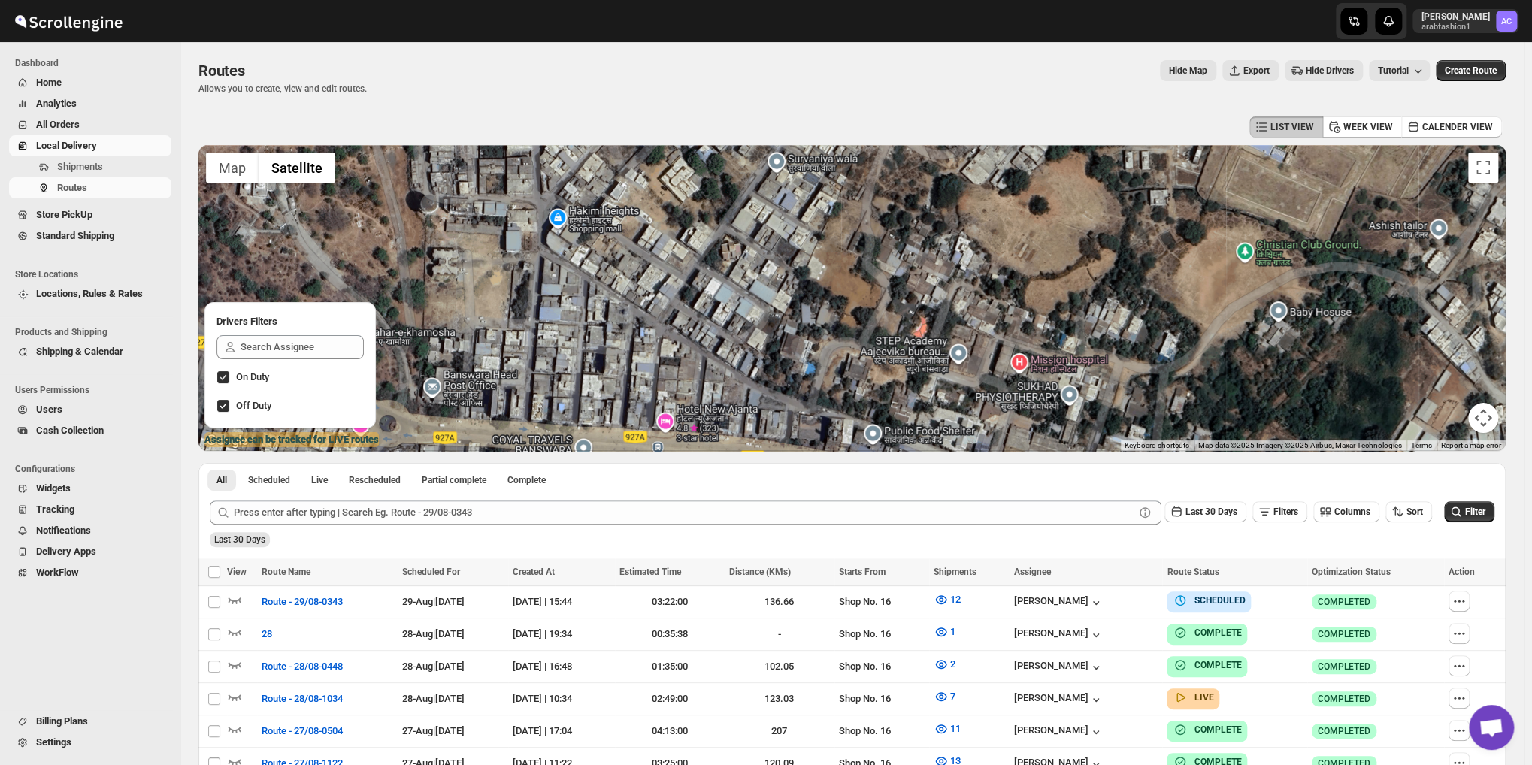
drag, startPoint x: 849, startPoint y: 324, endPoint x: 852, endPoint y: 286, distance: 38.4
click at [849, 292] on div at bounding box center [851, 298] width 1307 height 306
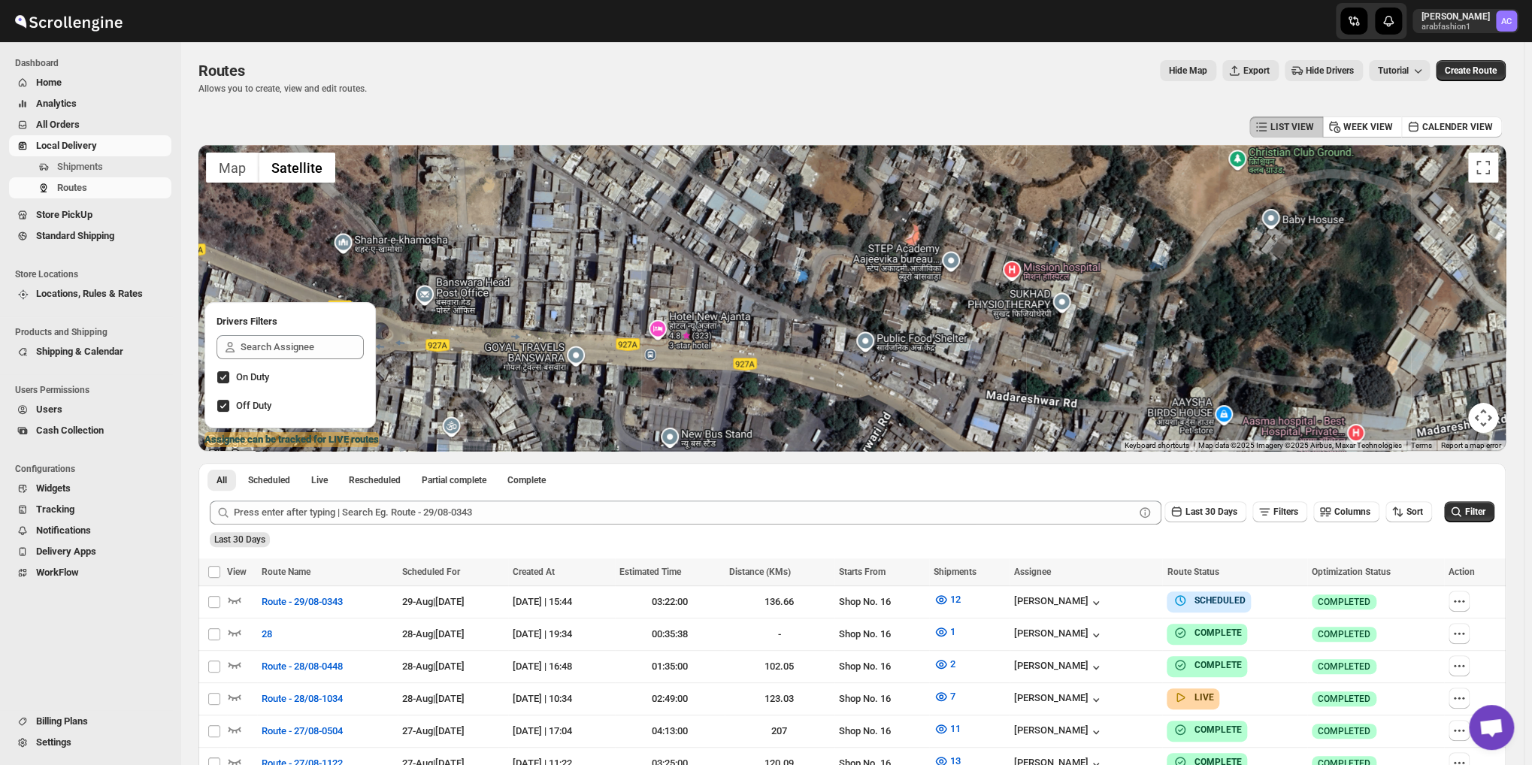
drag, startPoint x: 848, startPoint y: 364, endPoint x: 841, endPoint y: 296, distance: 68.0
click at [840, 298] on div at bounding box center [851, 298] width 1307 height 306
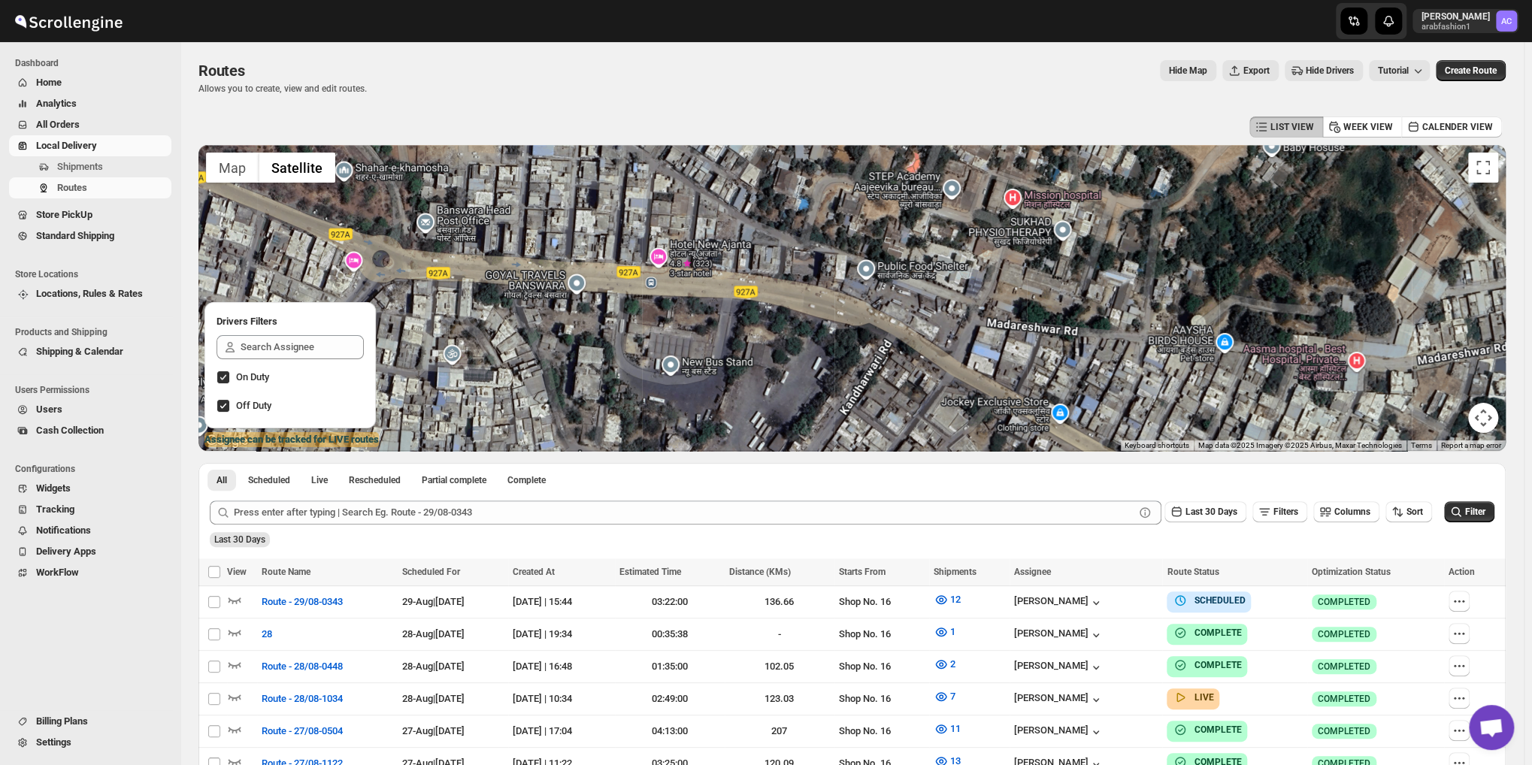
drag, startPoint x: 839, startPoint y: 301, endPoint x: 841, endPoint y: 294, distance: 7.7
click at [840, 295] on div at bounding box center [851, 298] width 1307 height 306
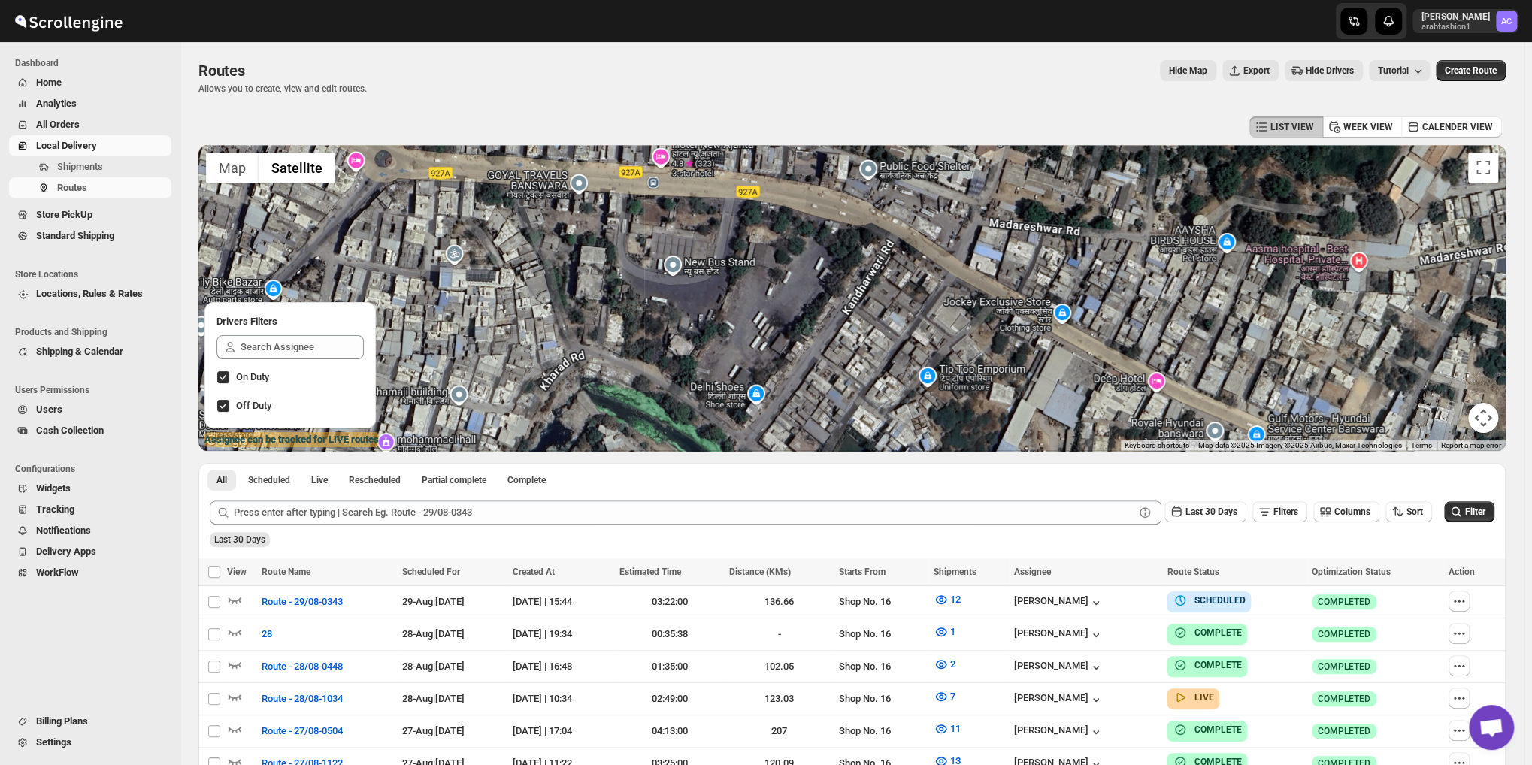
drag, startPoint x: 738, startPoint y: 337, endPoint x: 760, endPoint y: 208, distance: 131.1
click at [755, 214] on div at bounding box center [851, 298] width 1307 height 306
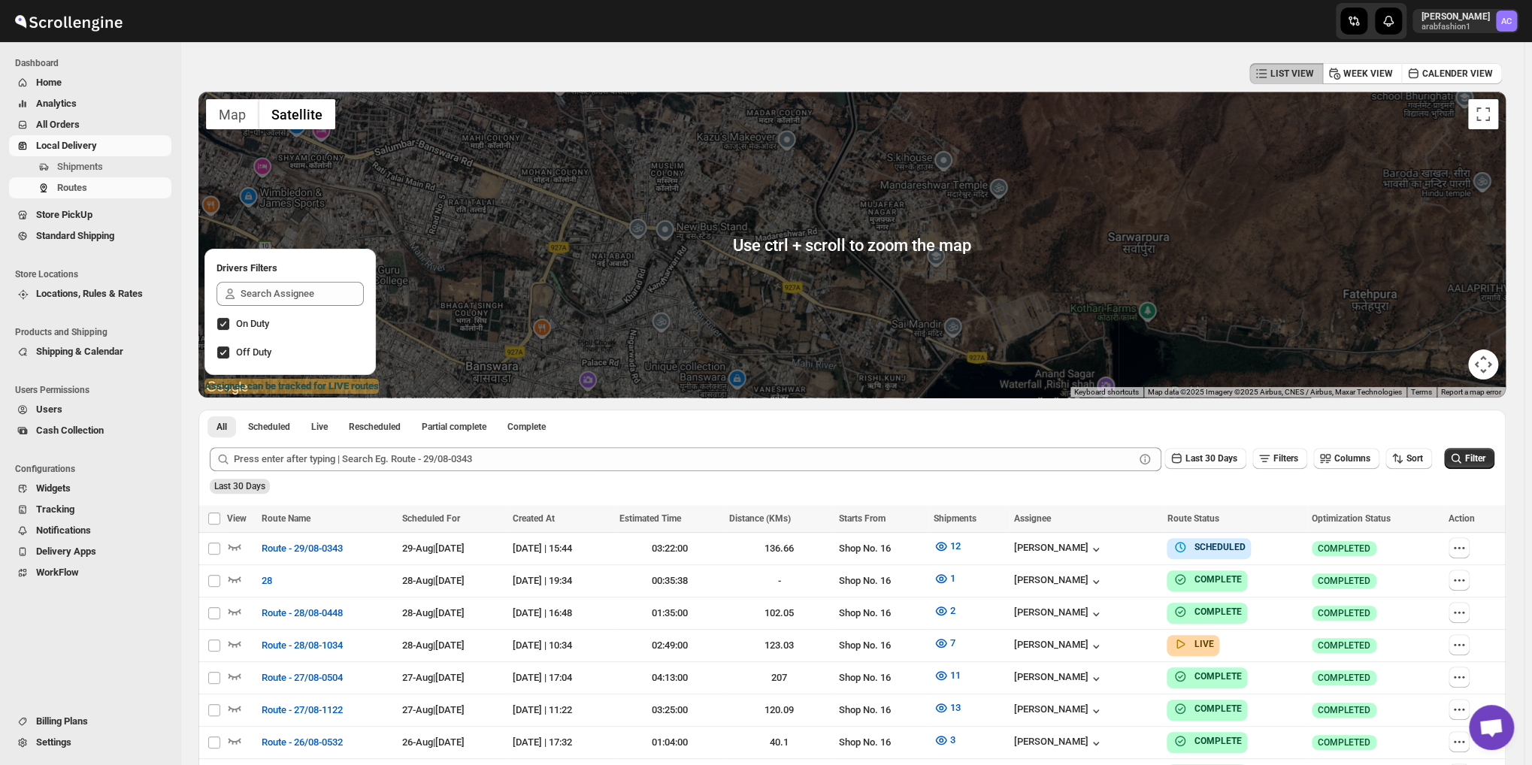
scroll to position [75, 0]
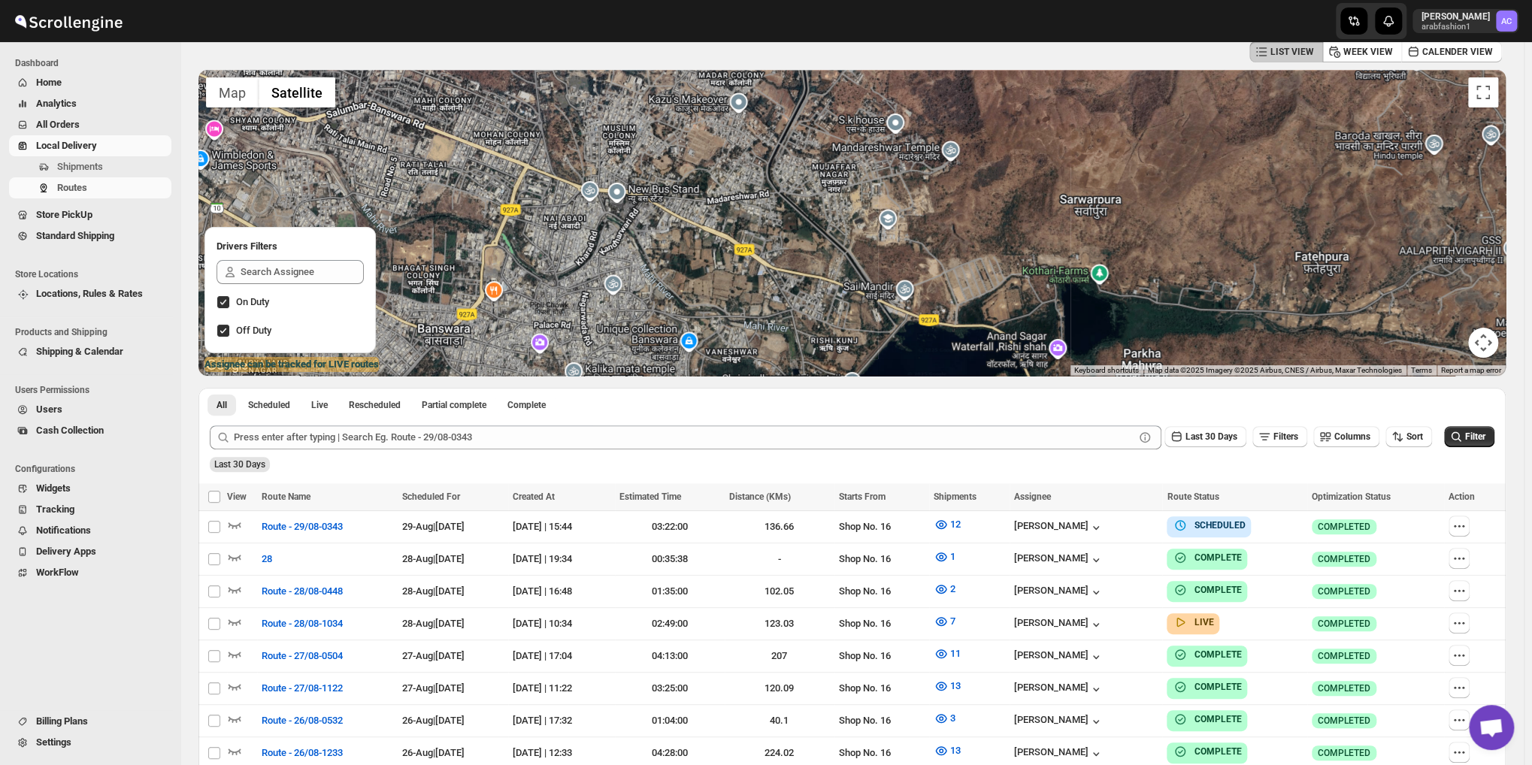
drag, startPoint x: 886, startPoint y: 280, endPoint x: 823, endPoint y: 259, distance: 66.5
click at [824, 259] on div at bounding box center [851, 223] width 1307 height 306
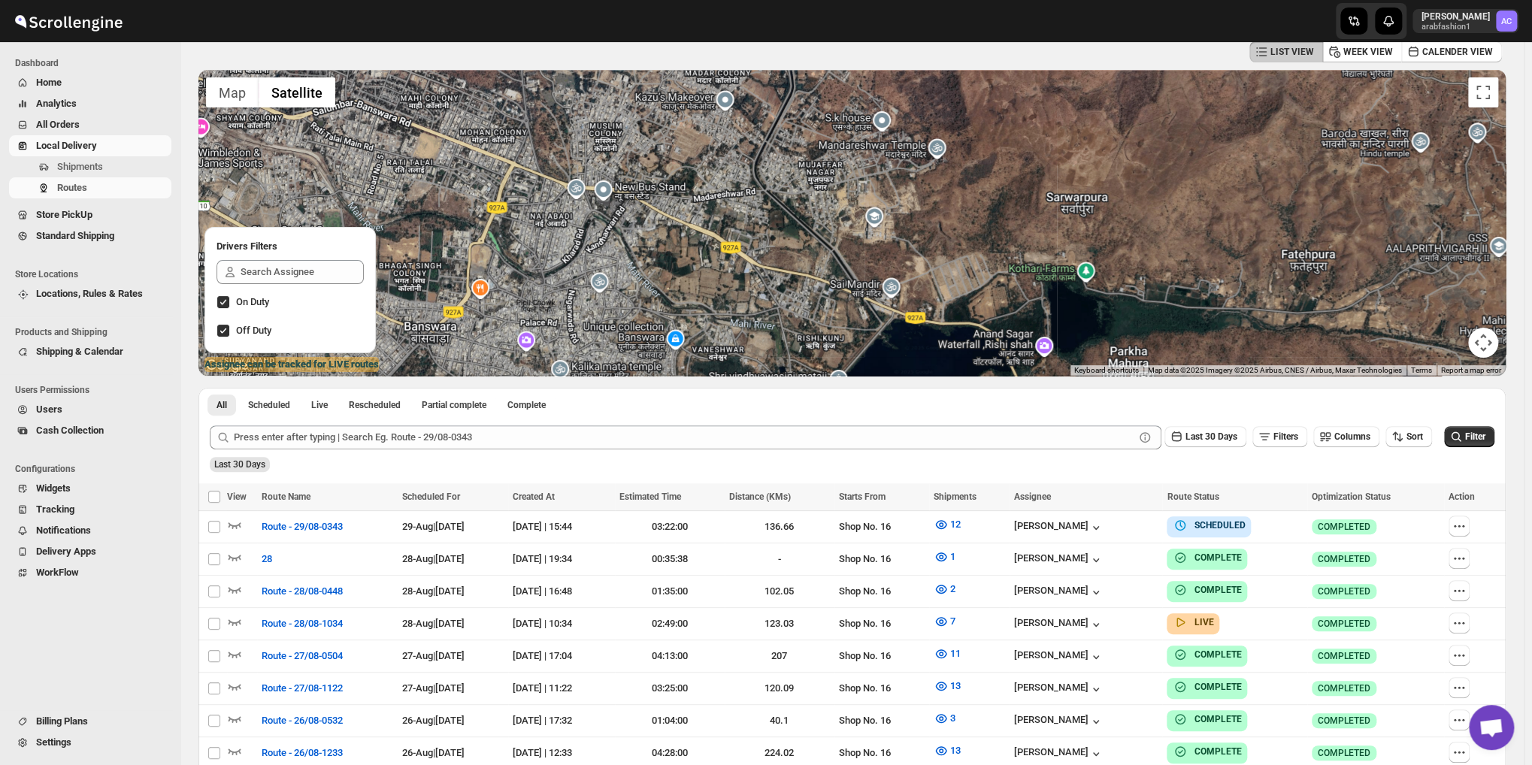
drag, startPoint x: 780, startPoint y: 316, endPoint x: 771, endPoint y: 260, distance: 56.3
click at [771, 260] on div at bounding box center [851, 223] width 1307 height 306
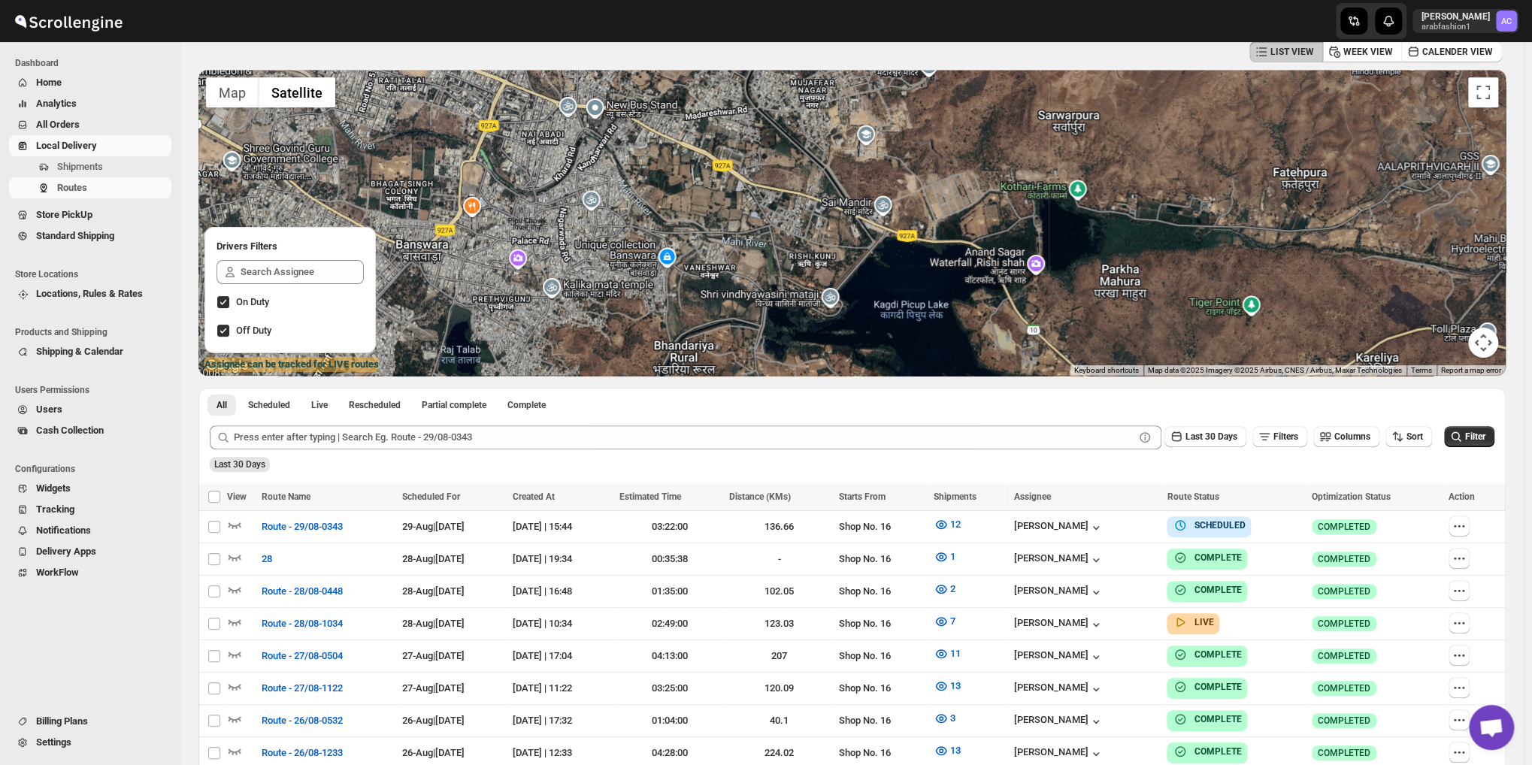
drag, startPoint x: 771, startPoint y: 278, endPoint x: 772, endPoint y: 267, distance: 11.3
click at [772, 269] on div at bounding box center [851, 223] width 1307 height 306
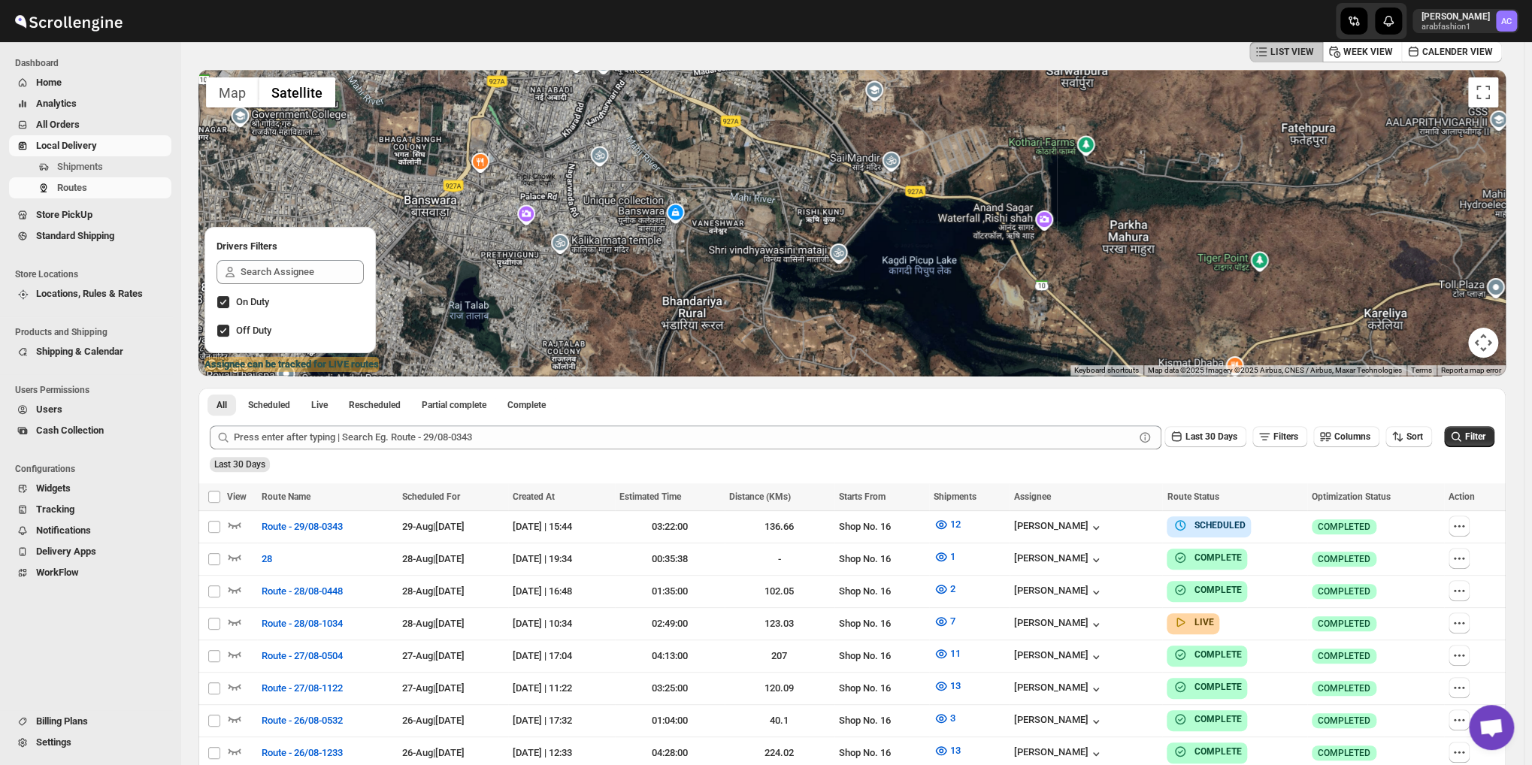
click at [783, 274] on div at bounding box center [851, 223] width 1307 height 306
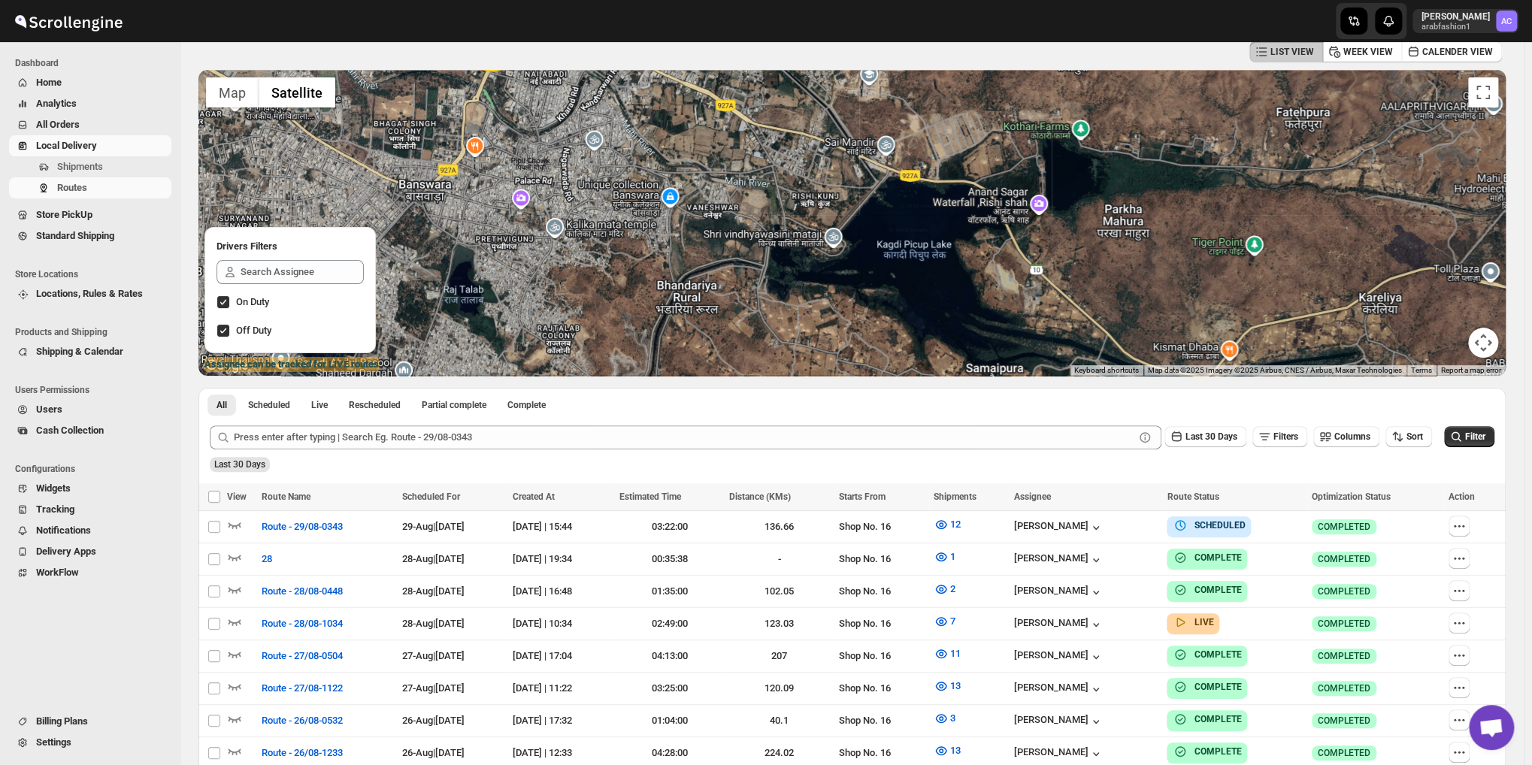
drag, startPoint x: 991, startPoint y: 295, endPoint x: 984, endPoint y: 278, distance: 18.2
click at [984, 278] on div at bounding box center [851, 223] width 1307 height 306
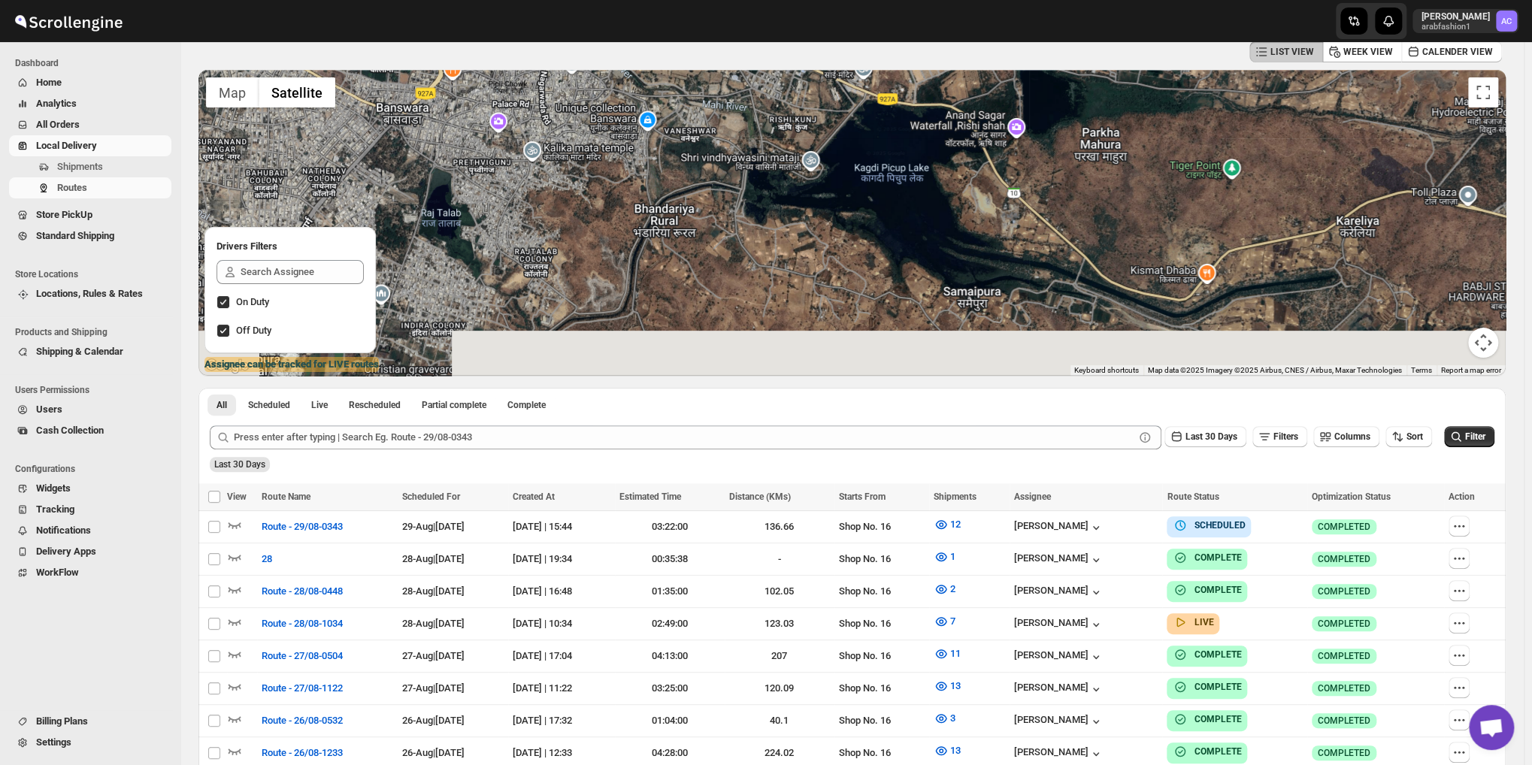
drag, startPoint x: 977, startPoint y: 274, endPoint x: 963, endPoint y: 216, distance: 59.4
click at [963, 216] on div at bounding box center [851, 223] width 1307 height 306
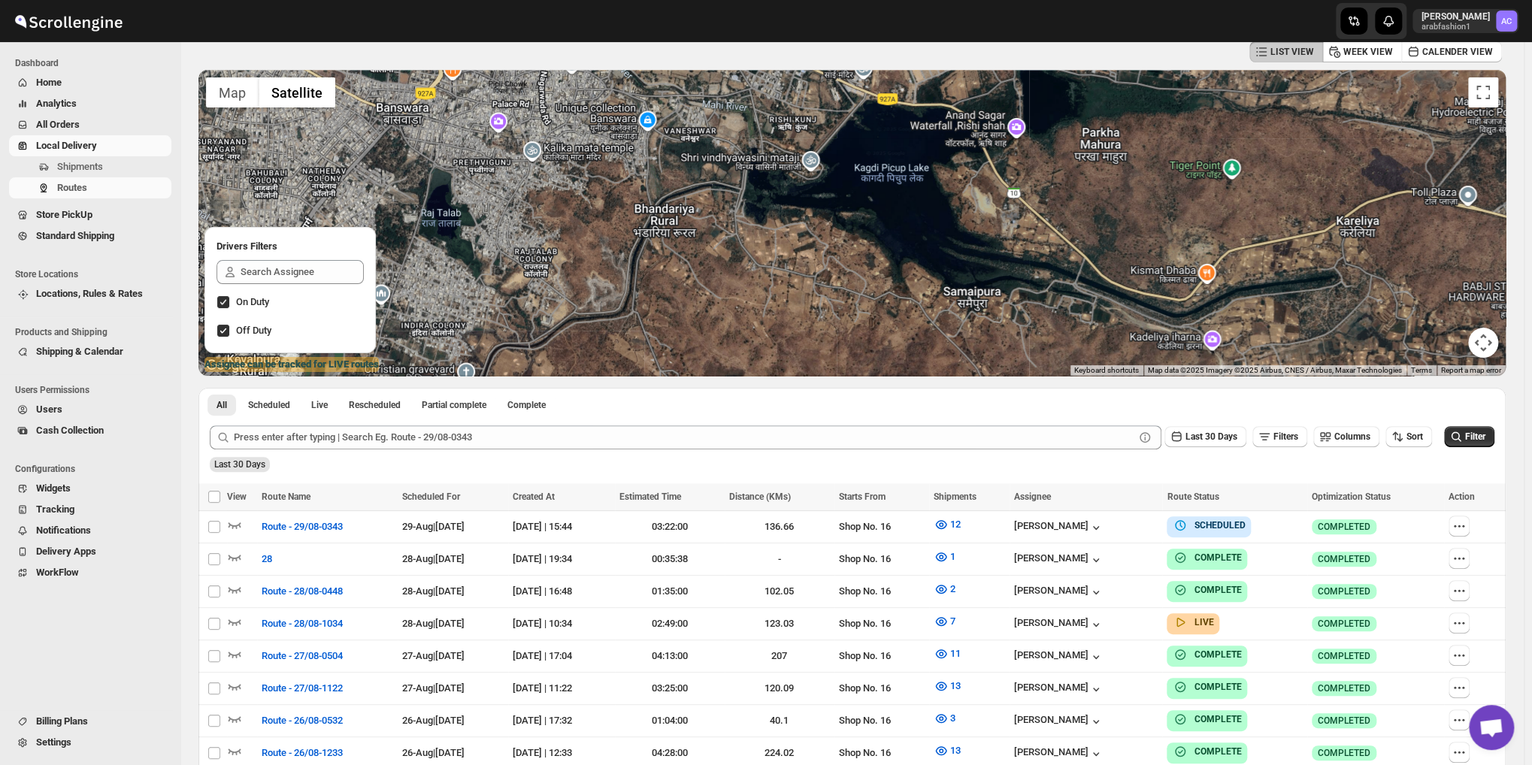
click at [963, 216] on div at bounding box center [851, 223] width 1307 height 306
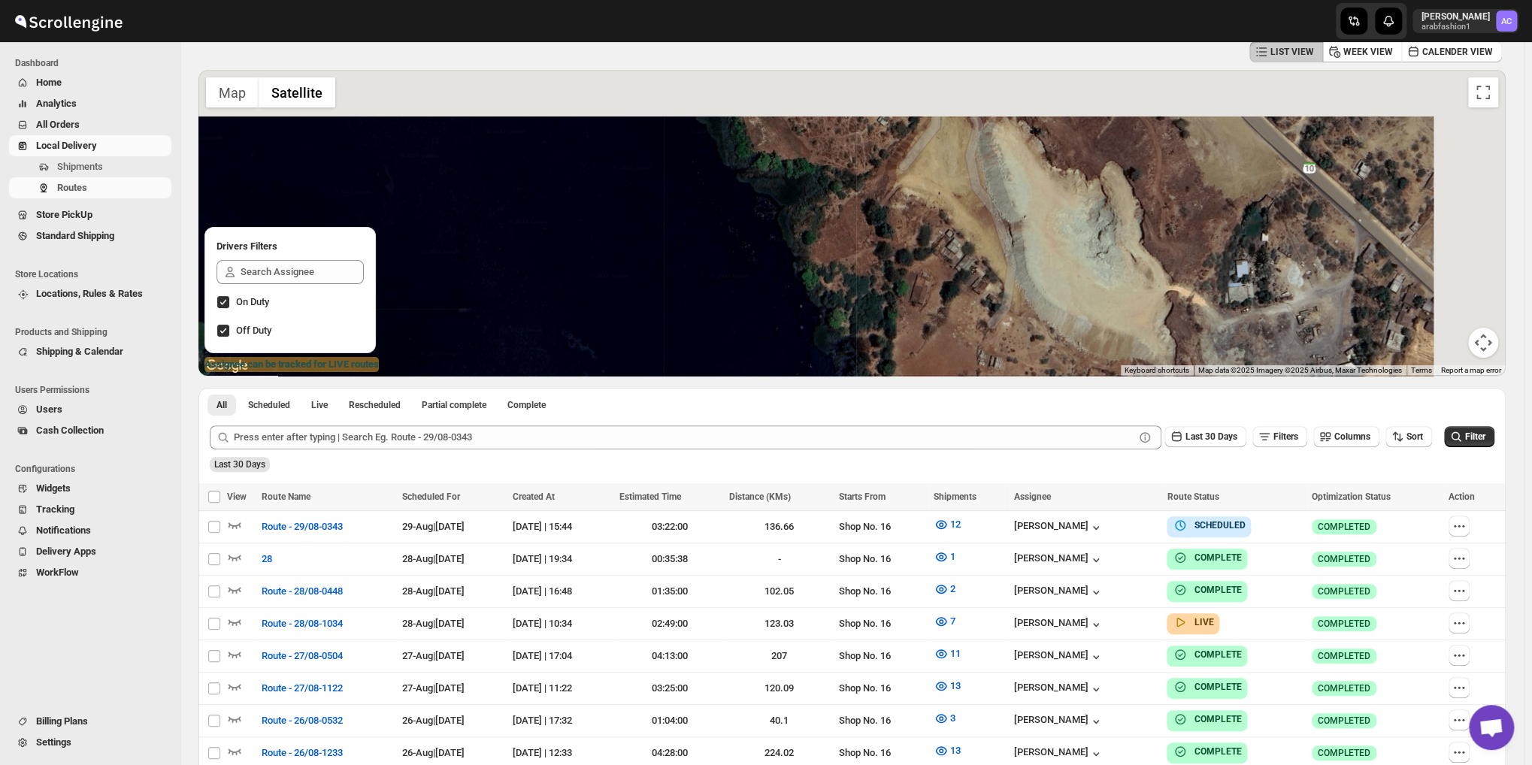
drag, startPoint x: 1001, startPoint y: 216, endPoint x: 917, endPoint y: 351, distance: 159.3
click at [917, 351] on div at bounding box center [851, 223] width 1307 height 306
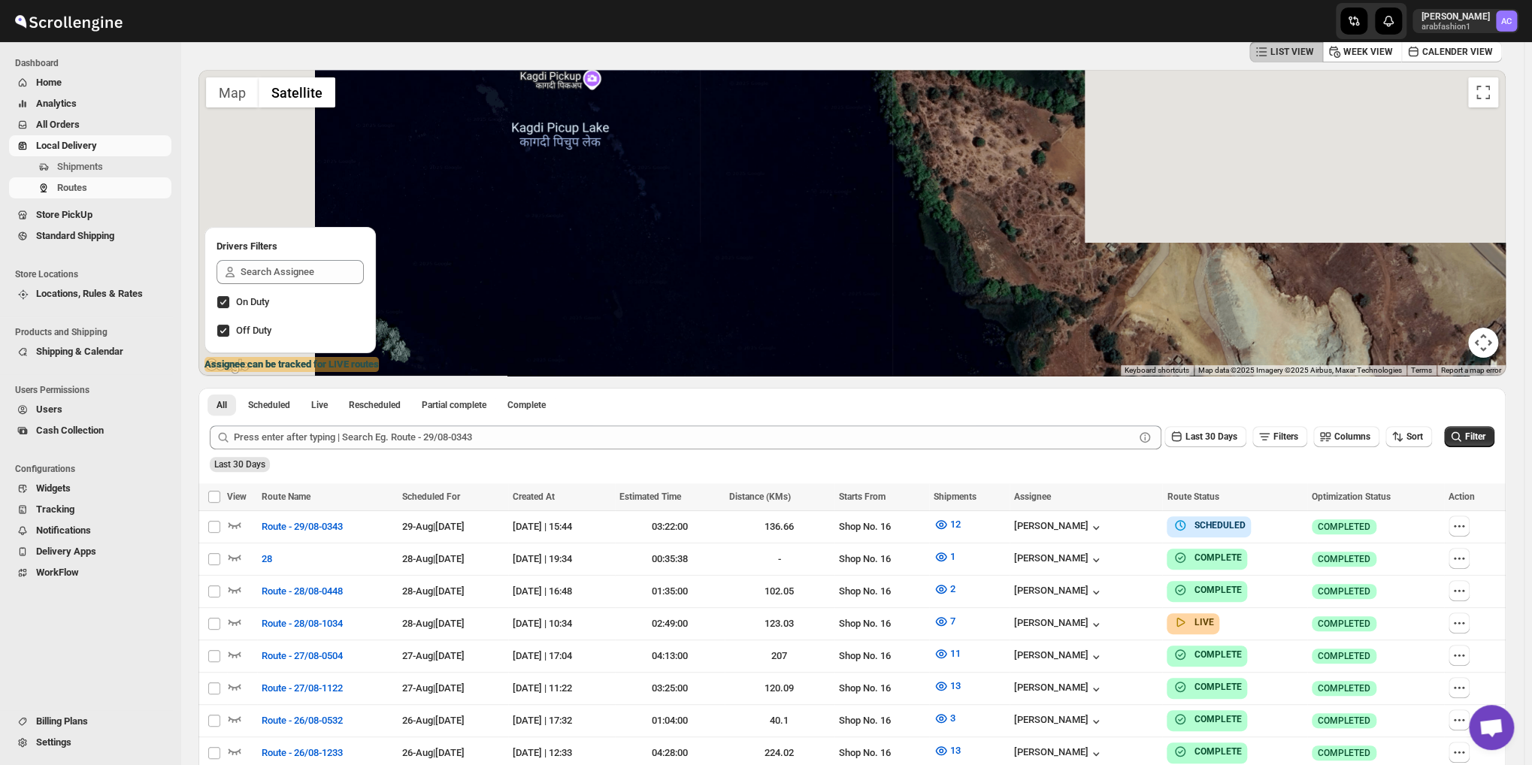
drag, startPoint x: 801, startPoint y: 260, endPoint x: 1048, endPoint y: 310, distance: 252.3
click at [1047, 315] on div at bounding box center [851, 223] width 1307 height 306
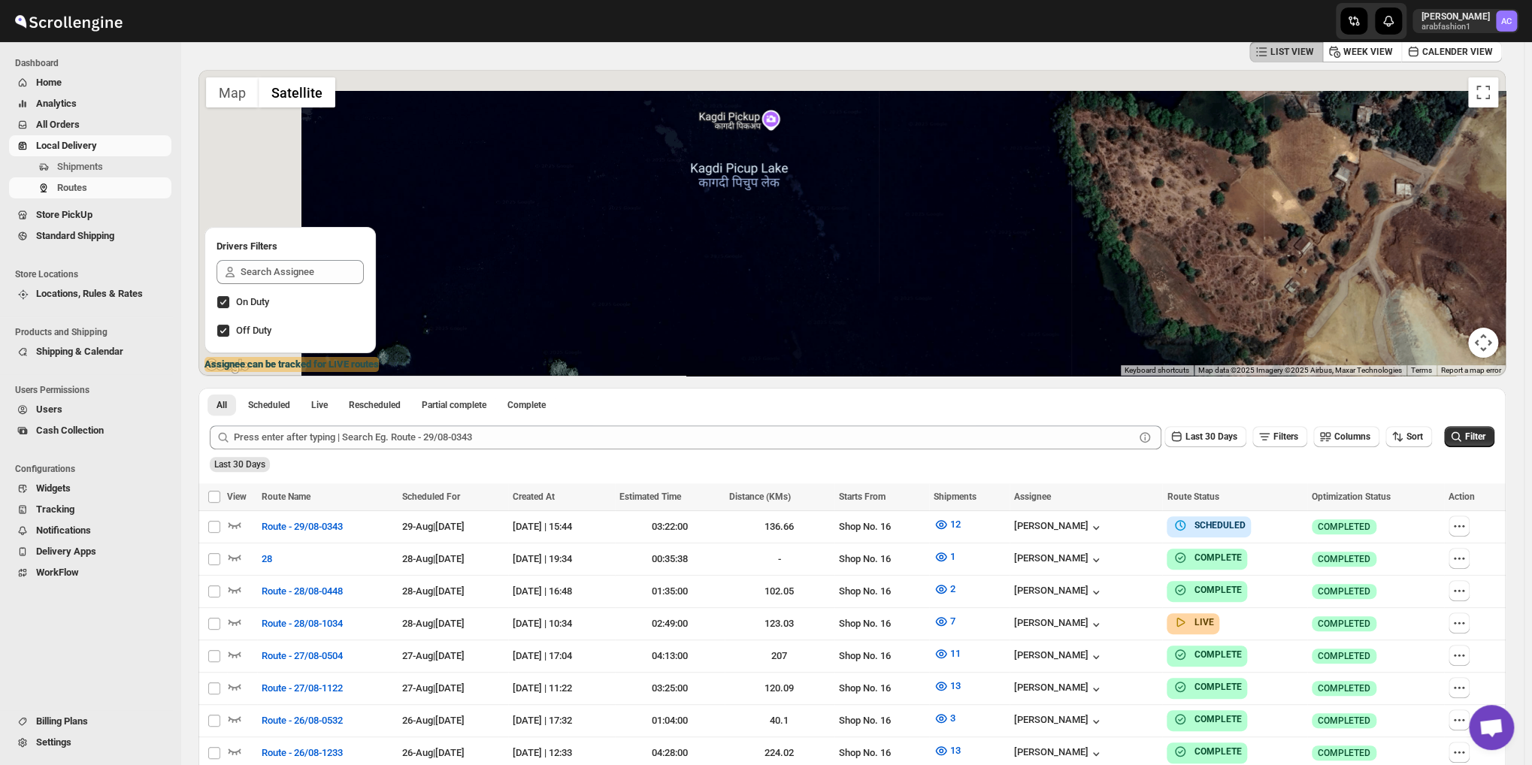
drag, startPoint x: 885, startPoint y: 283, endPoint x: 1021, endPoint y: 322, distance: 141.5
click at [1014, 338] on div at bounding box center [851, 223] width 1307 height 306
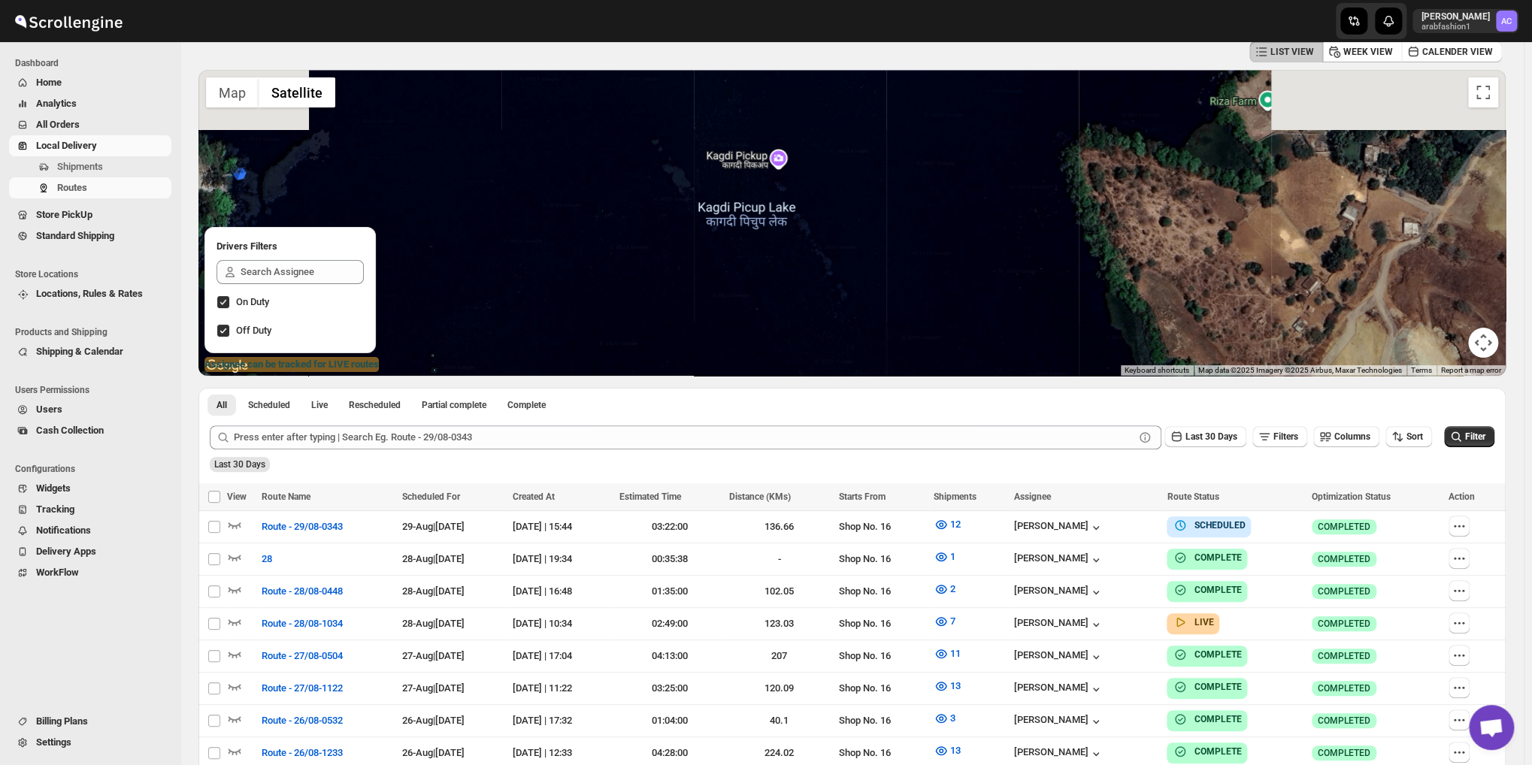
drag, startPoint x: 957, startPoint y: 278, endPoint x: 779, endPoint y: 283, distance: 178.9
click at [788, 283] on div at bounding box center [851, 223] width 1307 height 306
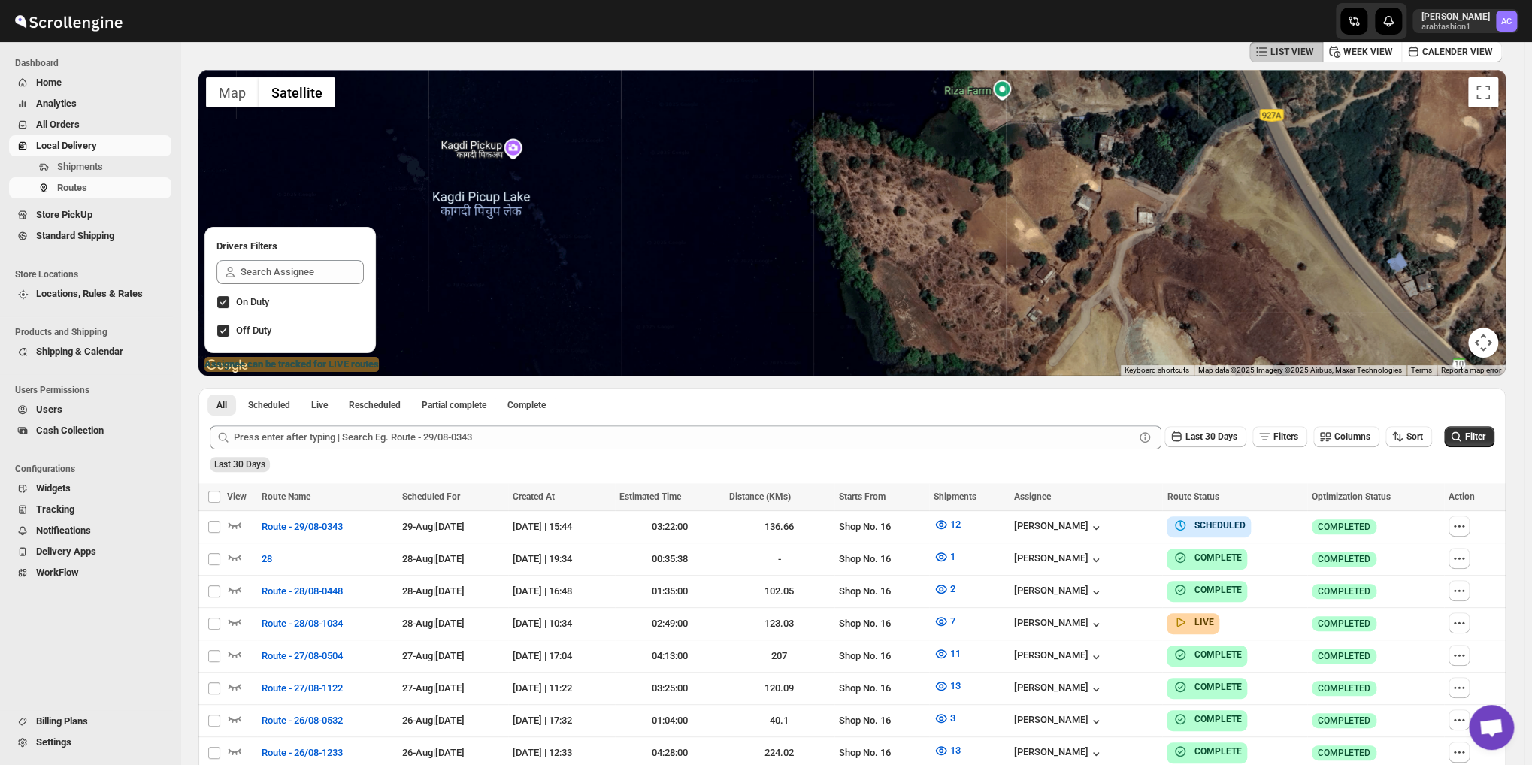
drag, startPoint x: 900, startPoint y: 276, endPoint x: 1131, endPoint y: 187, distance: 247.9
click at [1110, 195] on div at bounding box center [851, 223] width 1307 height 306
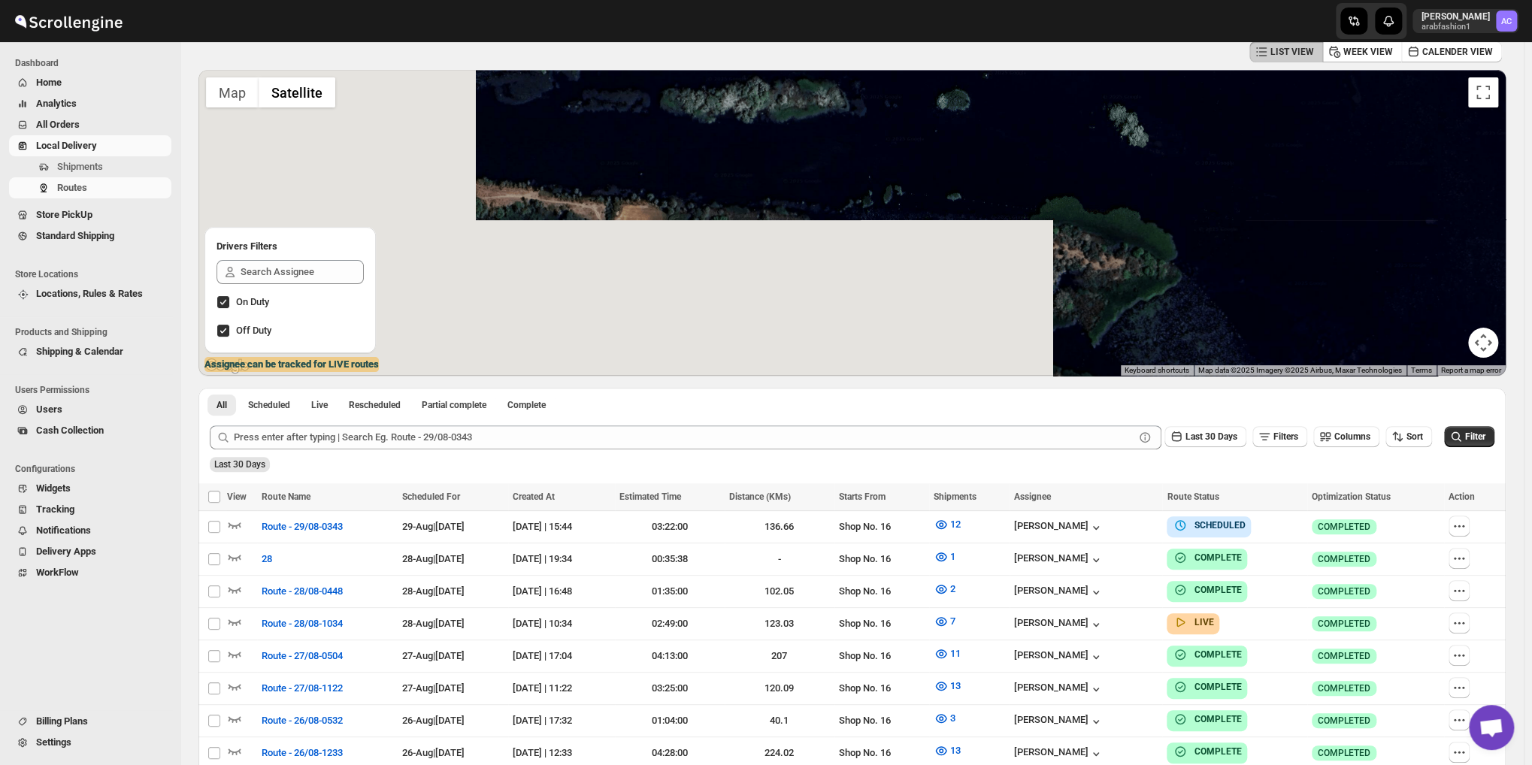
drag, startPoint x: 836, startPoint y: 231, endPoint x: 927, endPoint y: 190, distance: 98.9
click at [927, 190] on div at bounding box center [851, 223] width 1307 height 306
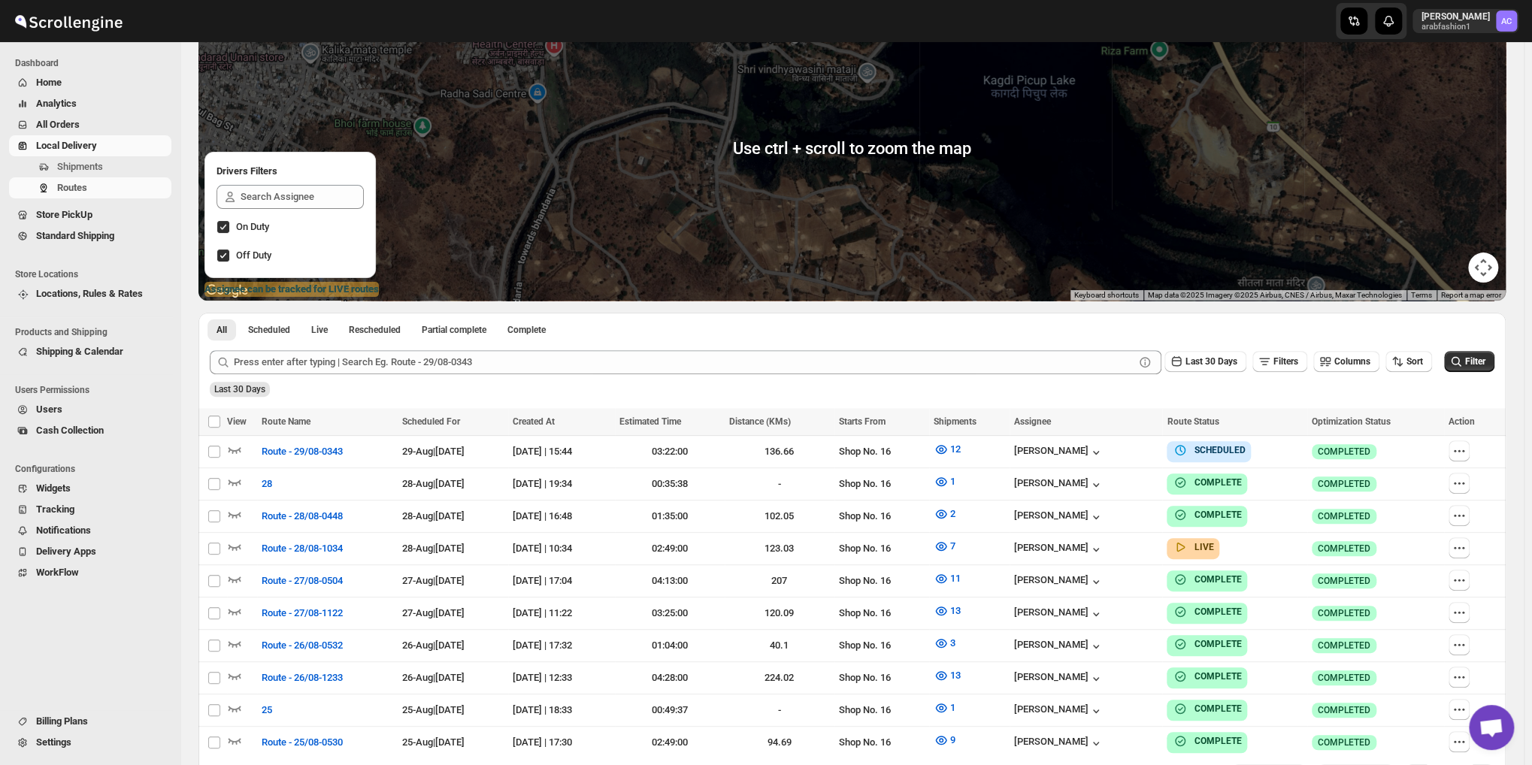
scroll to position [0, 0]
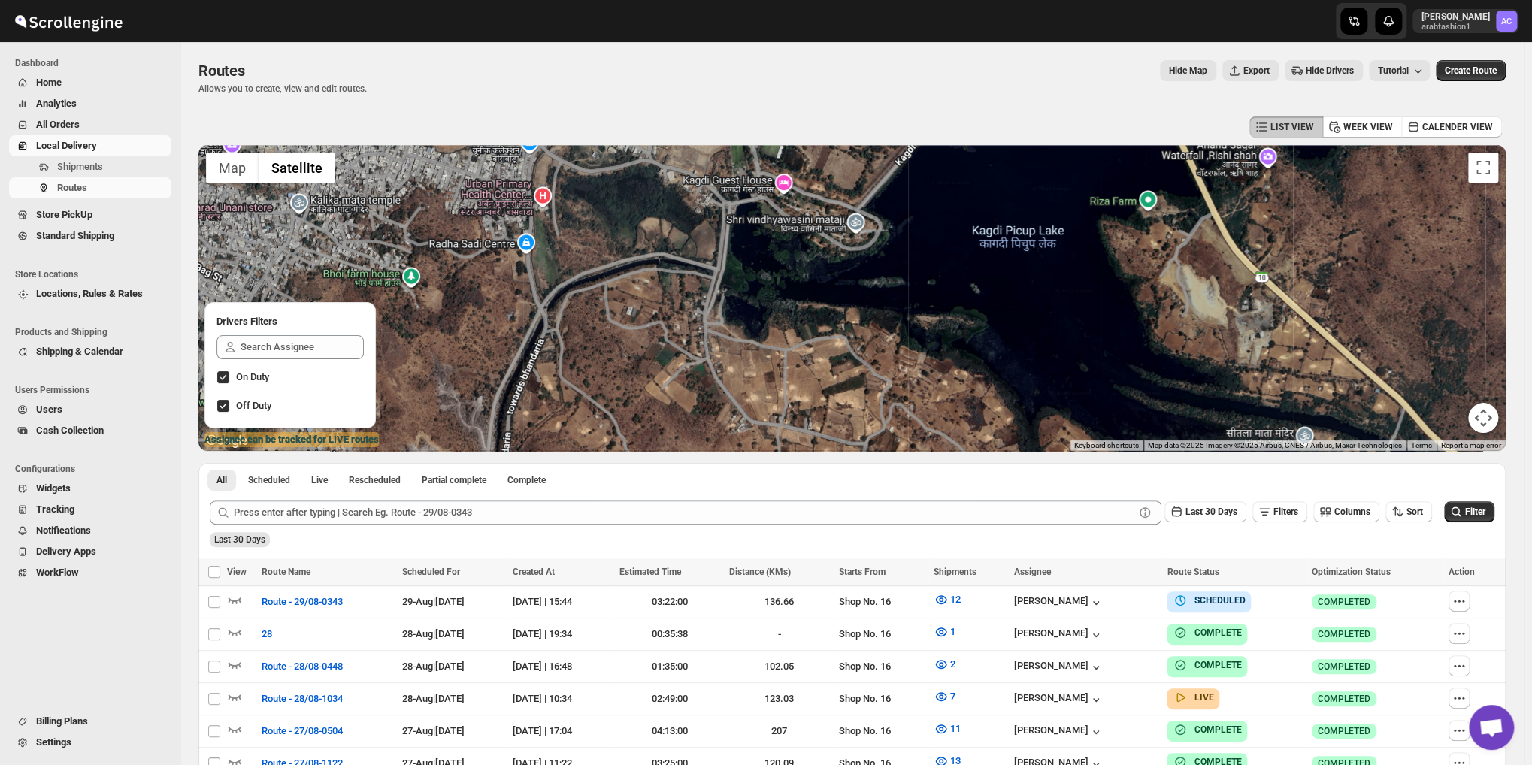
drag, startPoint x: 957, startPoint y: 265, endPoint x: 919, endPoint y: 262, distance: 37.7
click at [919, 262] on div at bounding box center [851, 298] width 1307 height 306
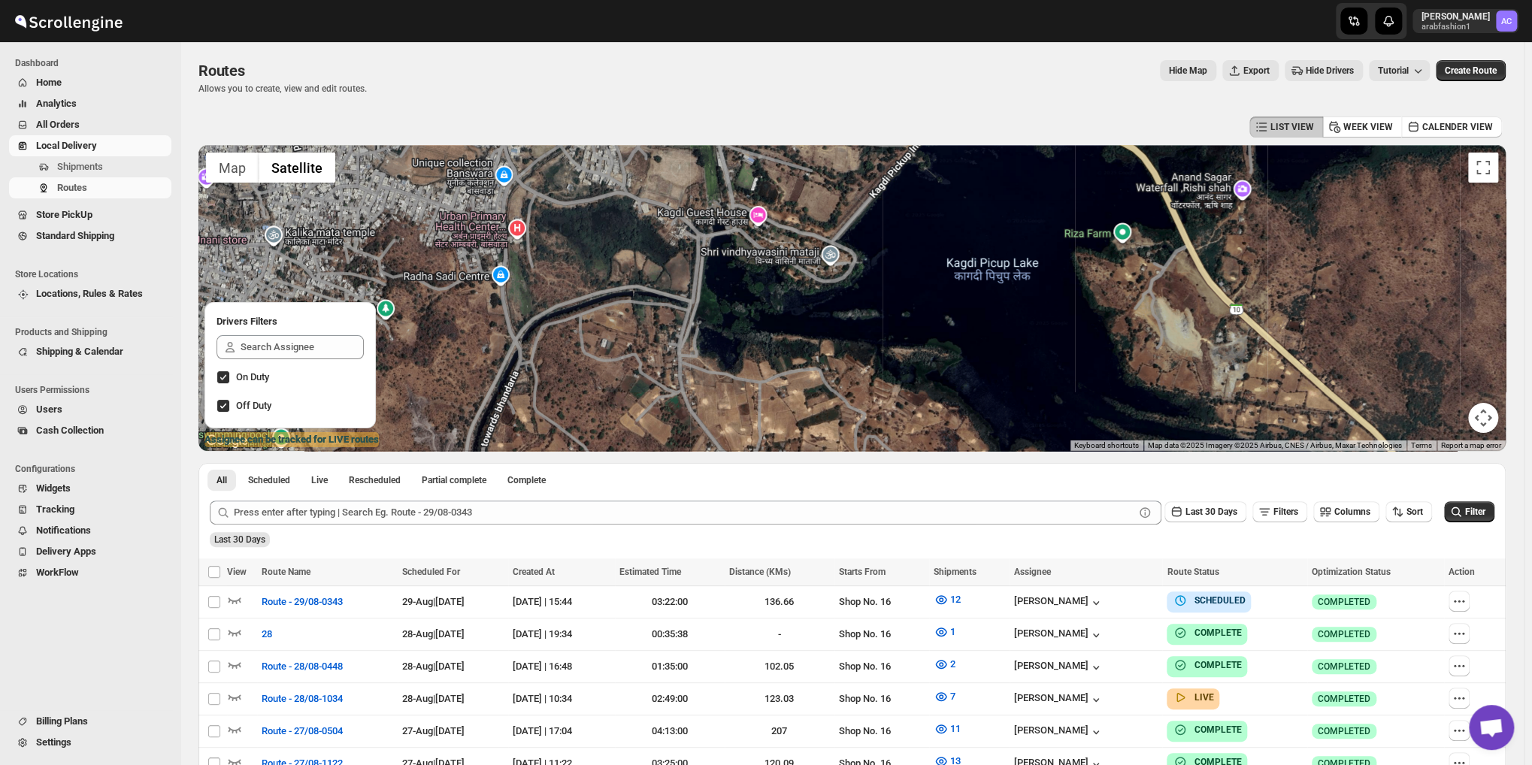
drag, startPoint x: 901, startPoint y: 263, endPoint x: 933, endPoint y: 311, distance: 57.5
click at [933, 311] on div at bounding box center [851, 298] width 1307 height 306
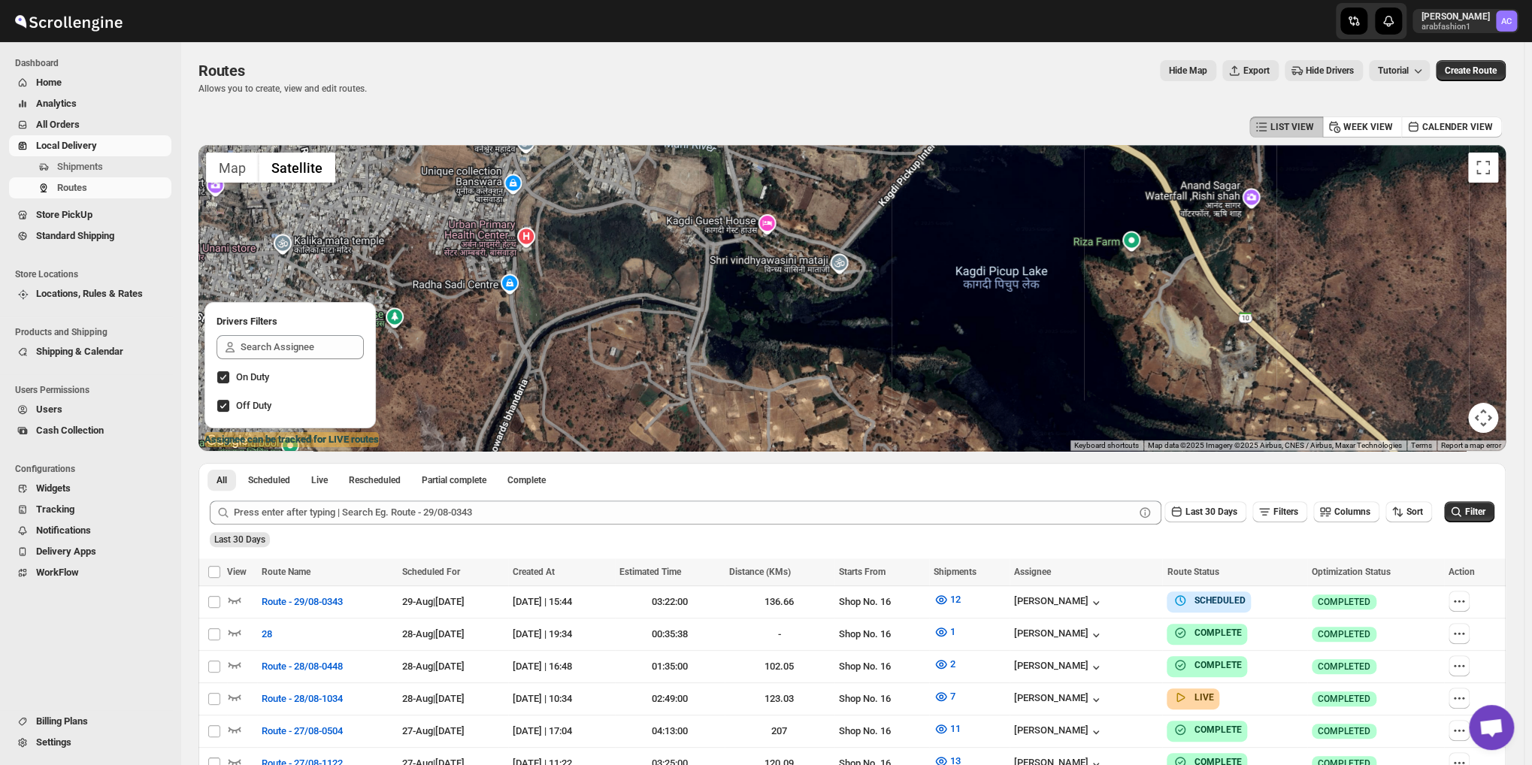
drag, startPoint x: 863, startPoint y: 269, endPoint x: 944, endPoint y: 319, distance: 95.5
click at [942, 319] on div at bounding box center [851, 298] width 1307 height 306
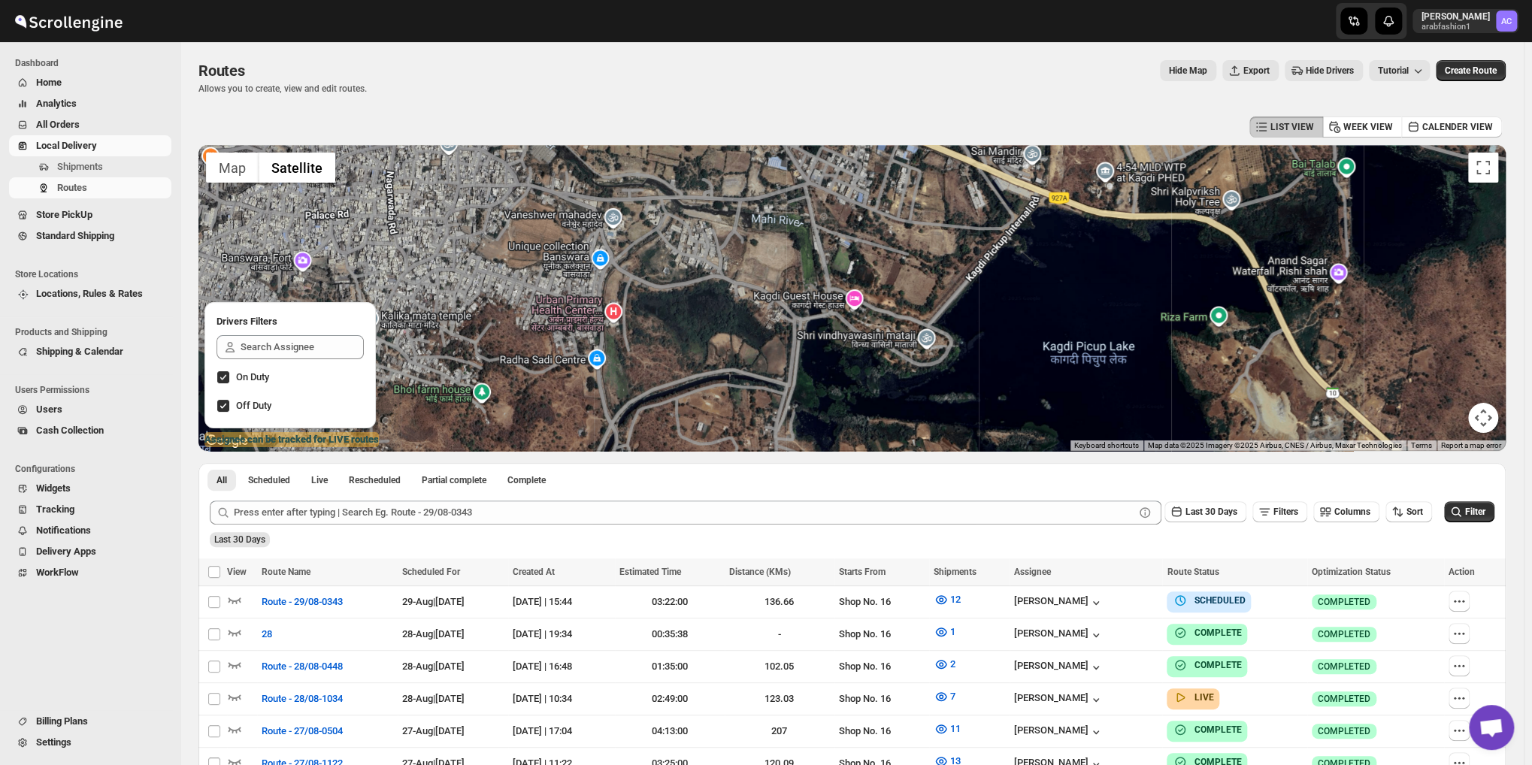
drag, startPoint x: 926, startPoint y: 289, endPoint x: 920, endPoint y: 332, distance: 44.0
click at [920, 332] on div at bounding box center [851, 298] width 1307 height 306
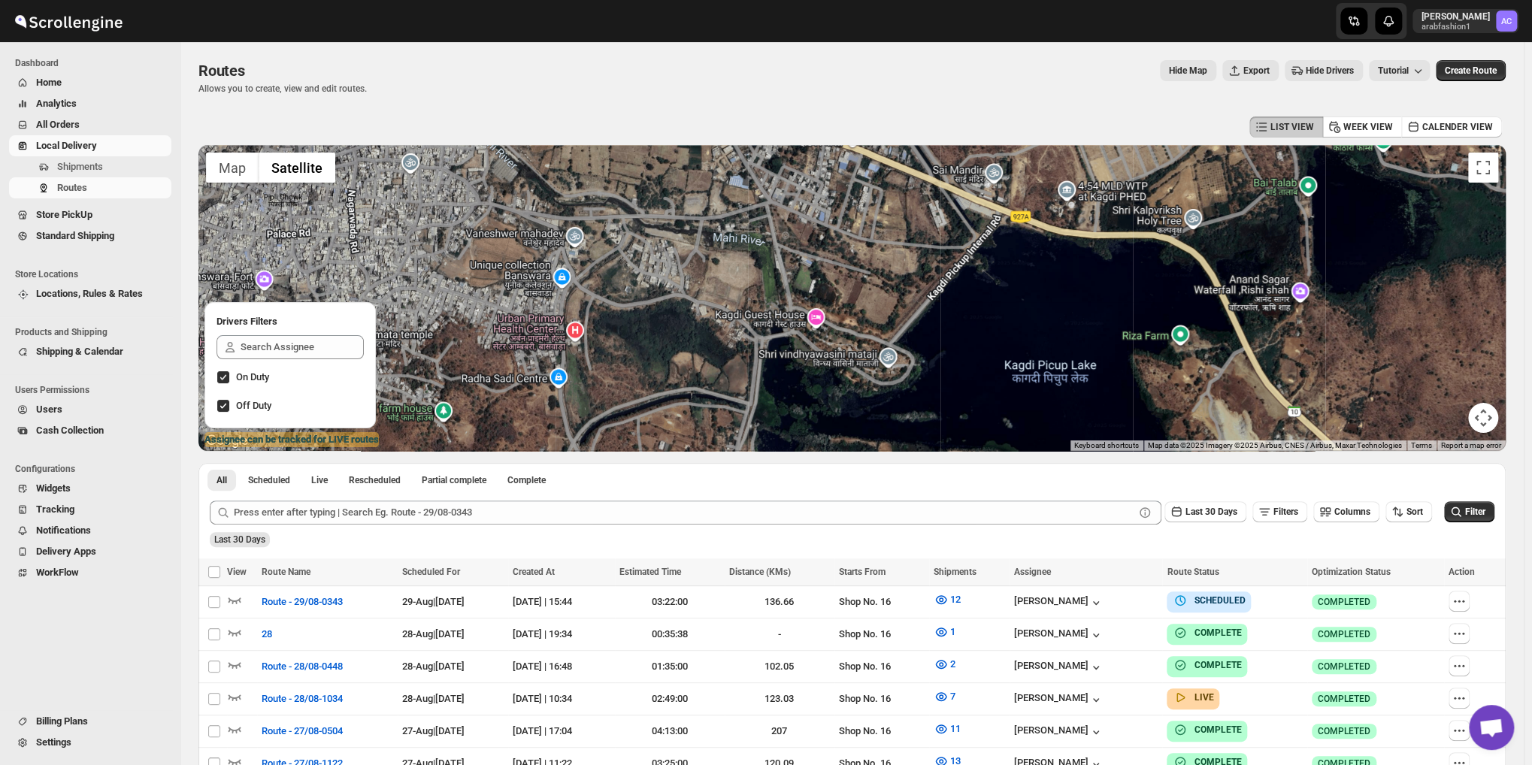
drag, startPoint x: 884, startPoint y: 294, endPoint x: 851, endPoint y: 301, distance: 33.8
click at [851, 301] on div at bounding box center [851, 298] width 1307 height 306
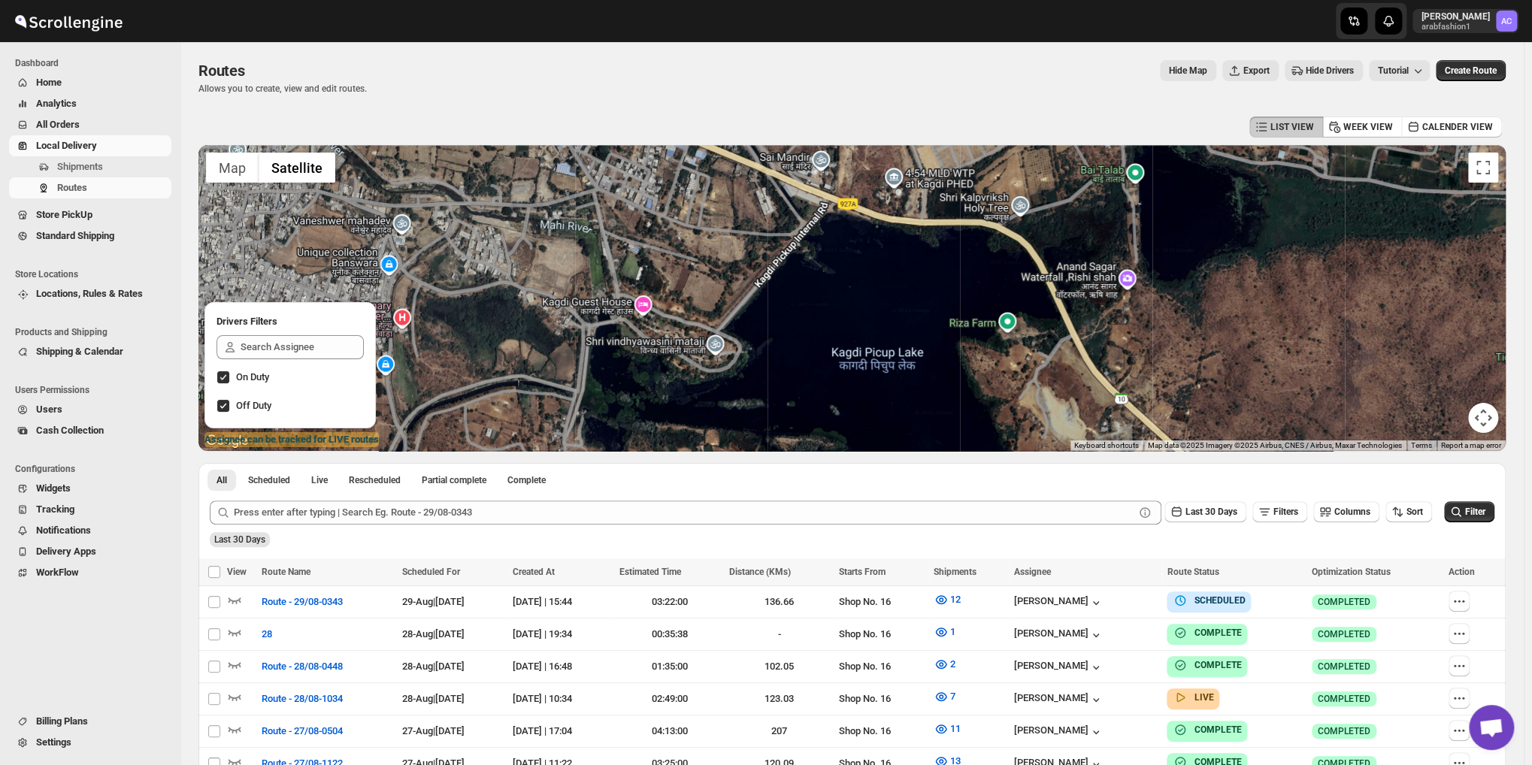
drag, startPoint x: 881, startPoint y: 283, endPoint x: 709, endPoint y: 277, distance: 171.4
click at [709, 274] on div at bounding box center [851, 298] width 1307 height 306
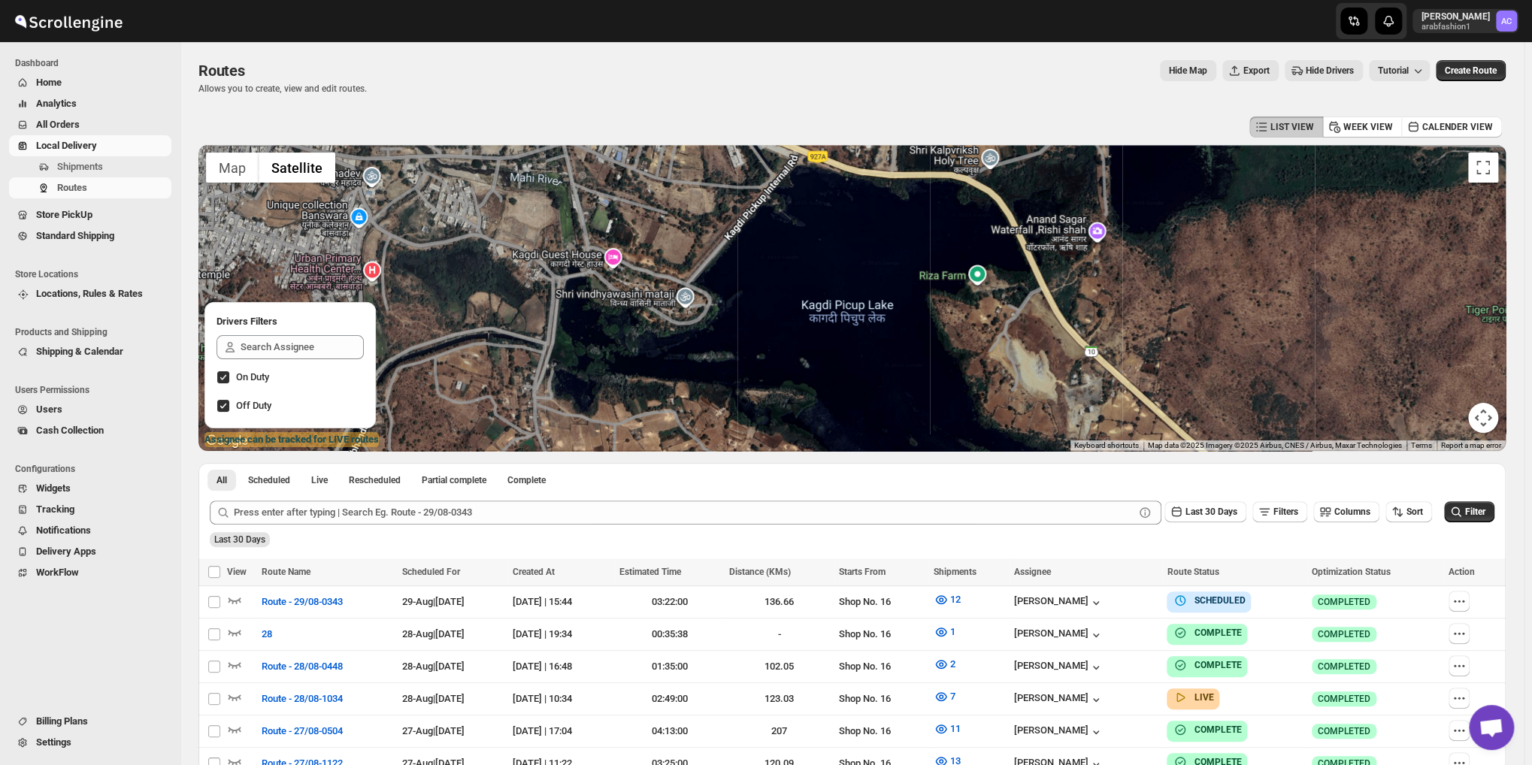
drag, startPoint x: 1023, startPoint y: 289, endPoint x: 1003, endPoint y: 233, distance: 59.7
click at [1003, 233] on div at bounding box center [851, 298] width 1307 height 306
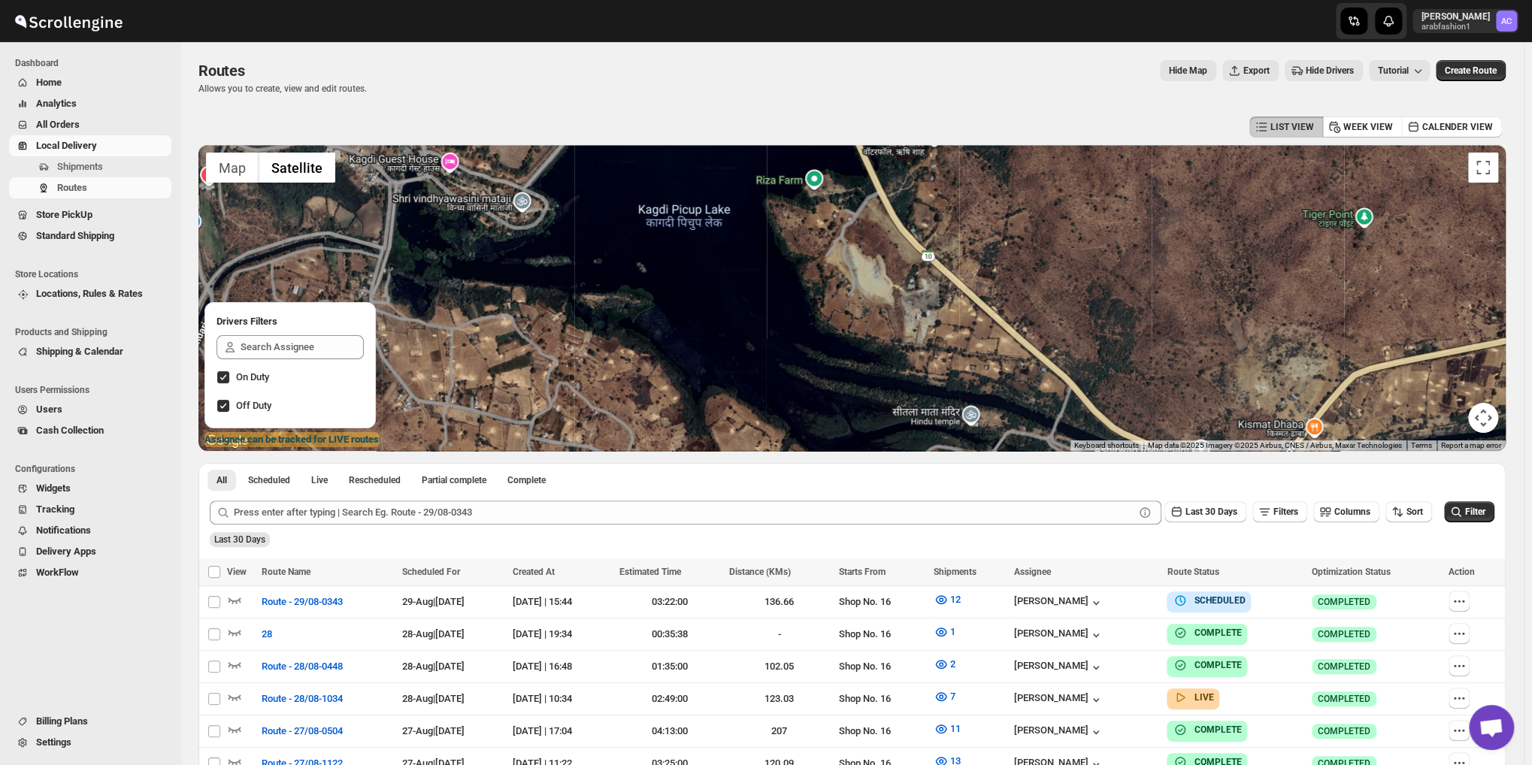
drag, startPoint x: 1061, startPoint y: 329, endPoint x: 843, endPoint y: 257, distance: 229.6
click at [861, 235] on div at bounding box center [851, 298] width 1307 height 306
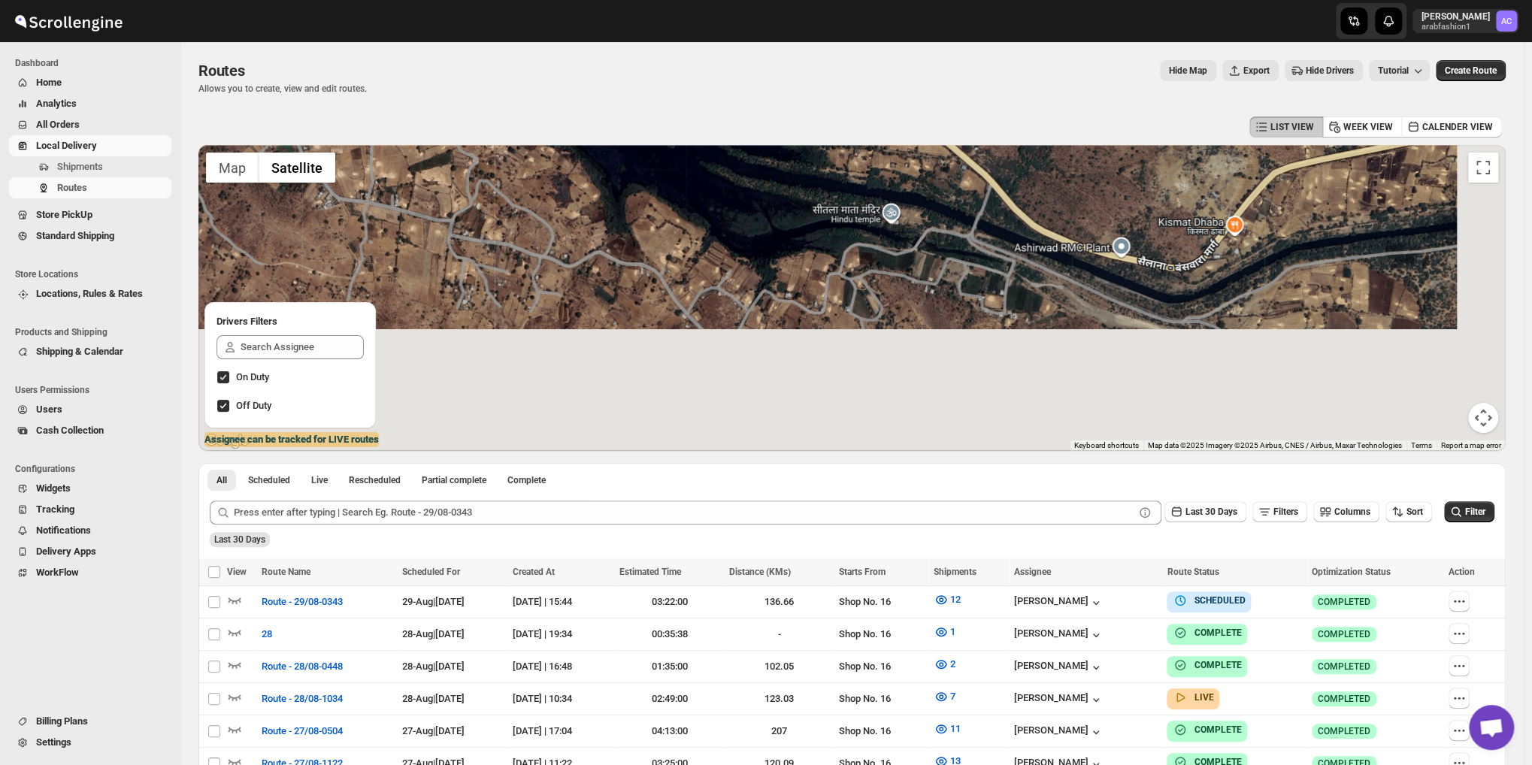
drag, startPoint x: 921, startPoint y: 382, endPoint x: 918, endPoint y: 185, distance: 196.9
click at [918, 185] on div at bounding box center [851, 298] width 1307 height 306
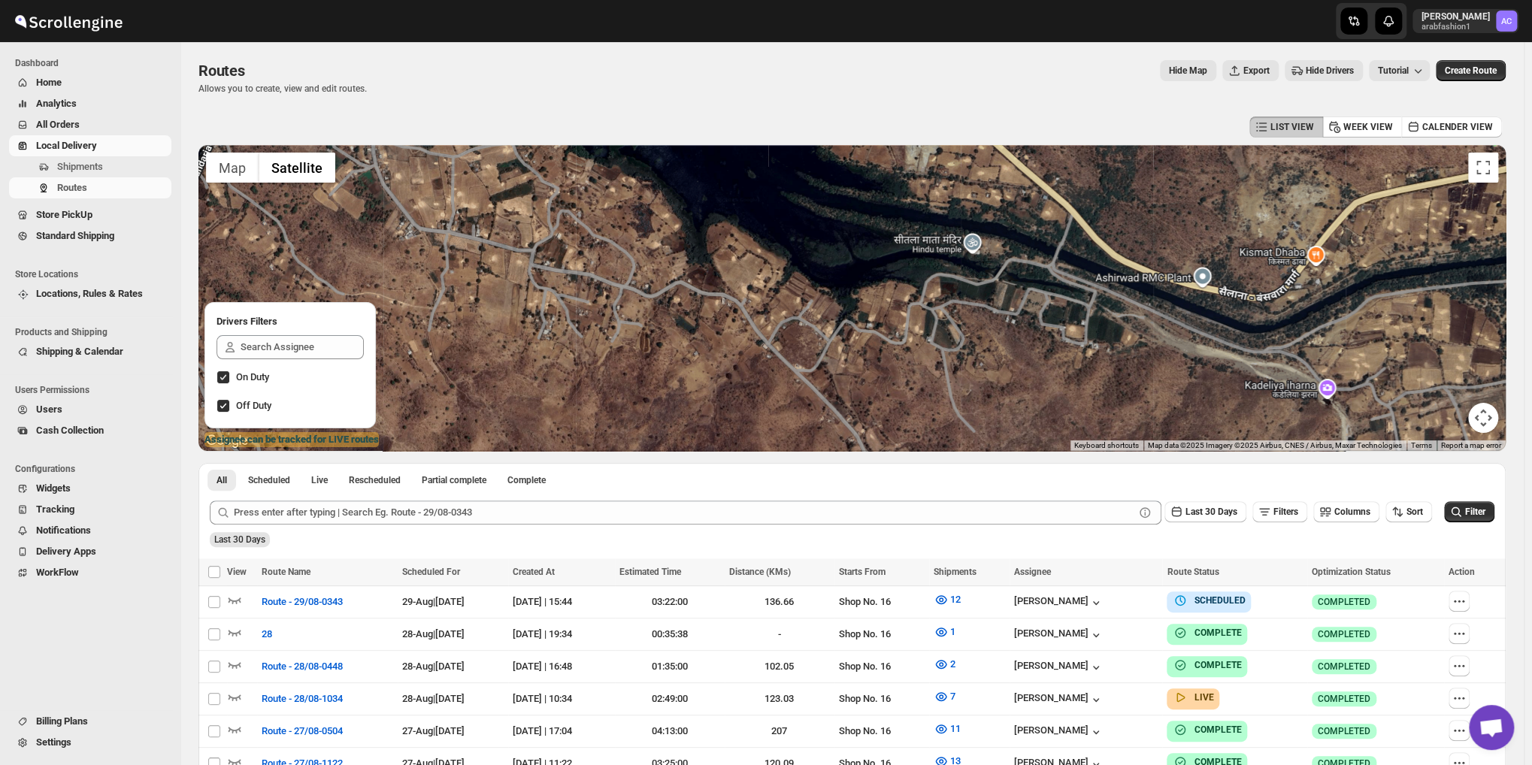
drag, startPoint x: 806, startPoint y: 277, endPoint x: 1039, endPoint y: 394, distance: 260.8
click at [1037, 393] on div at bounding box center [851, 298] width 1307 height 306
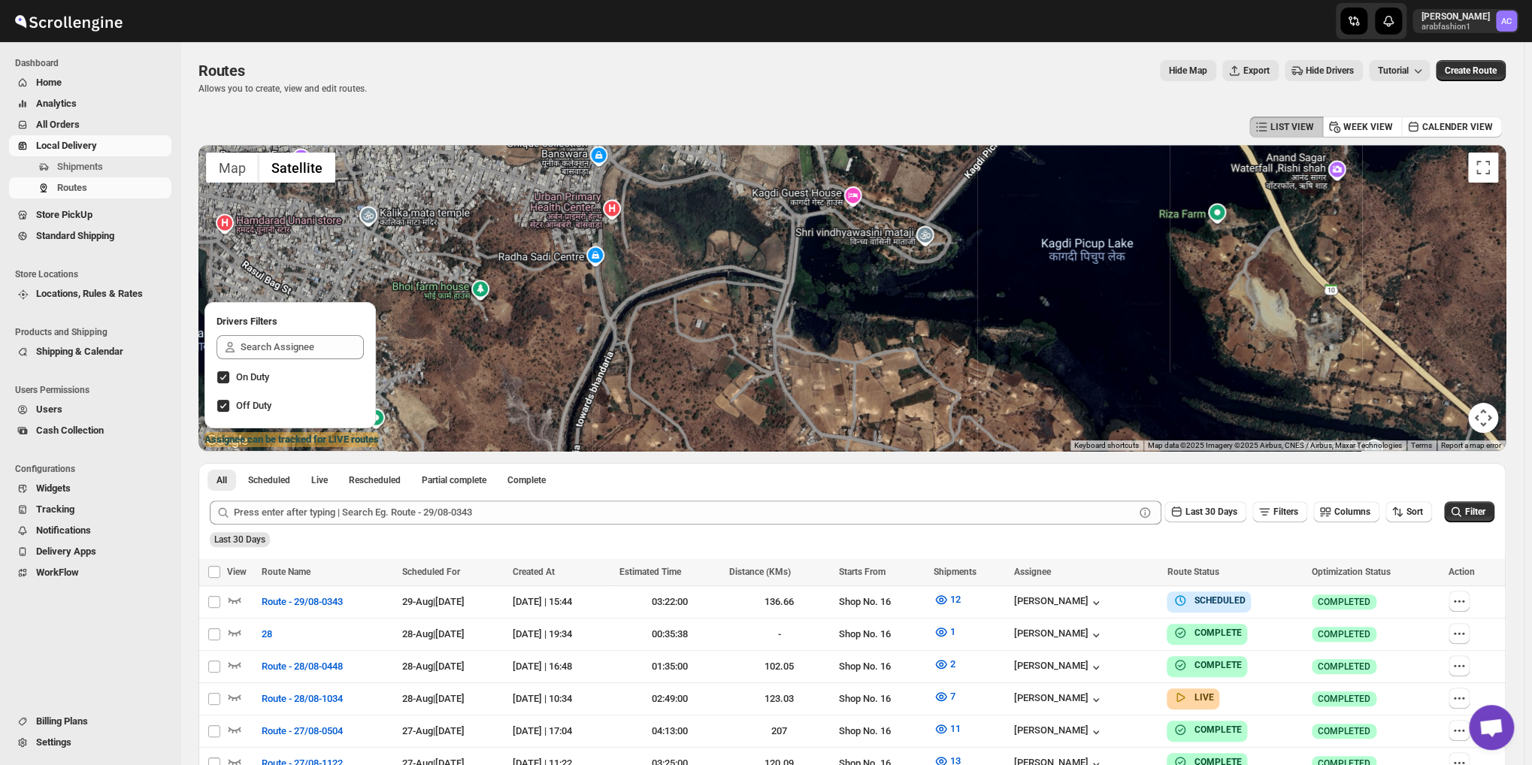
click at [957, 349] on div at bounding box center [851, 298] width 1307 height 306
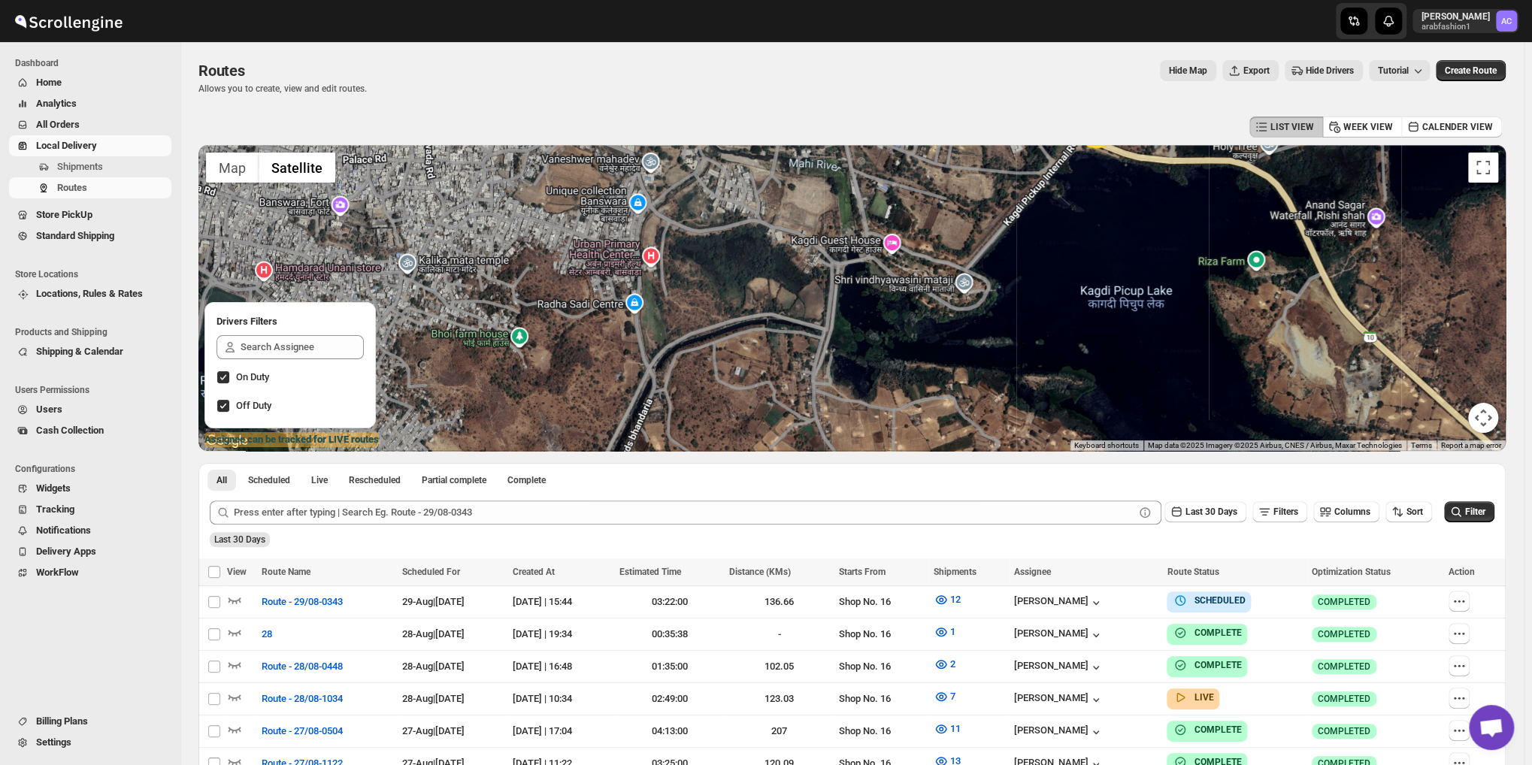
drag, startPoint x: 848, startPoint y: 301, endPoint x: 894, endPoint y: 359, distance: 74.4
click at [894, 359] on div at bounding box center [851, 298] width 1307 height 306
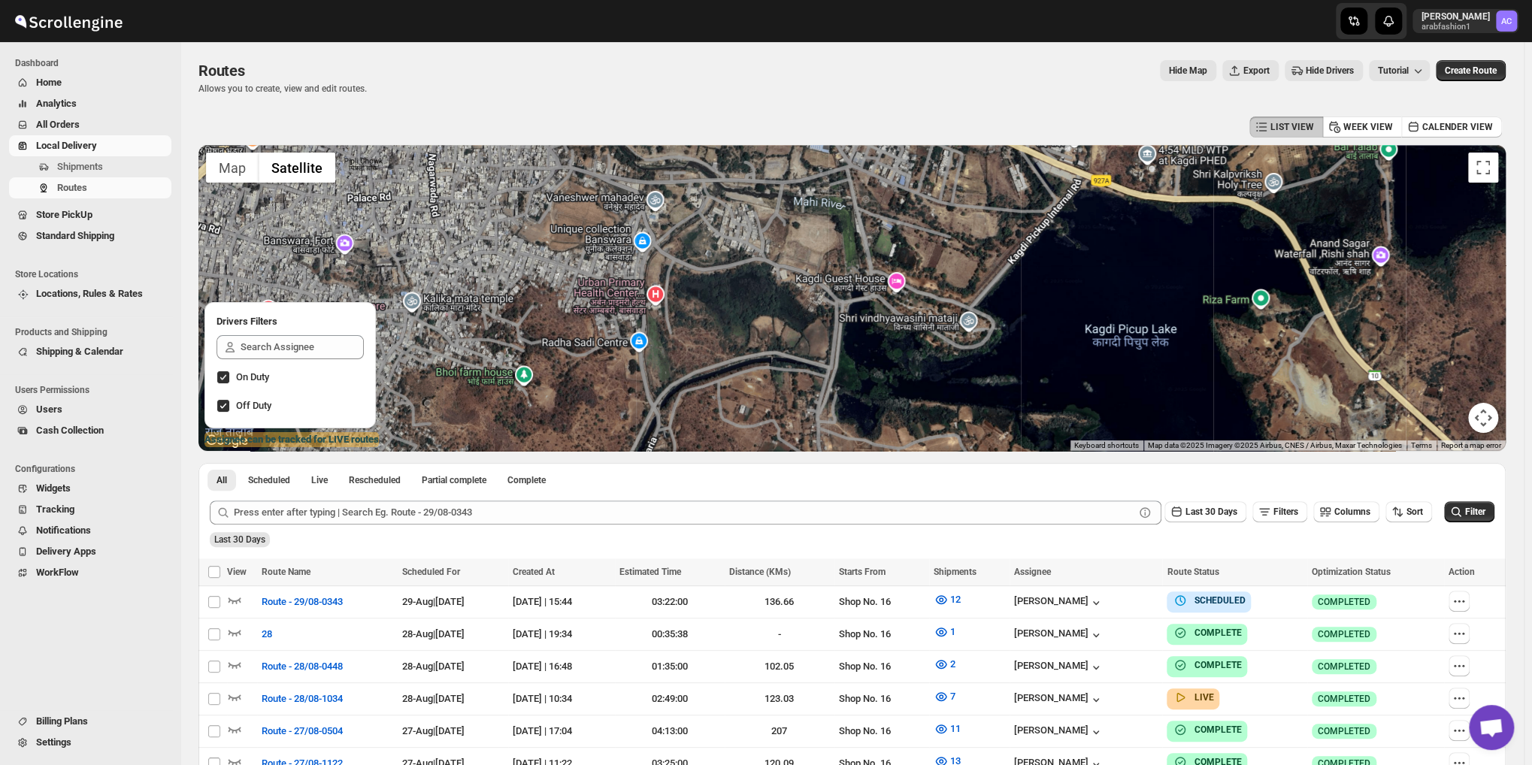
drag, startPoint x: 867, startPoint y: 290, endPoint x: 864, endPoint y: 340, distance: 49.7
click at [864, 339] on div at bounding box center [851, 298] width 1307 height 306
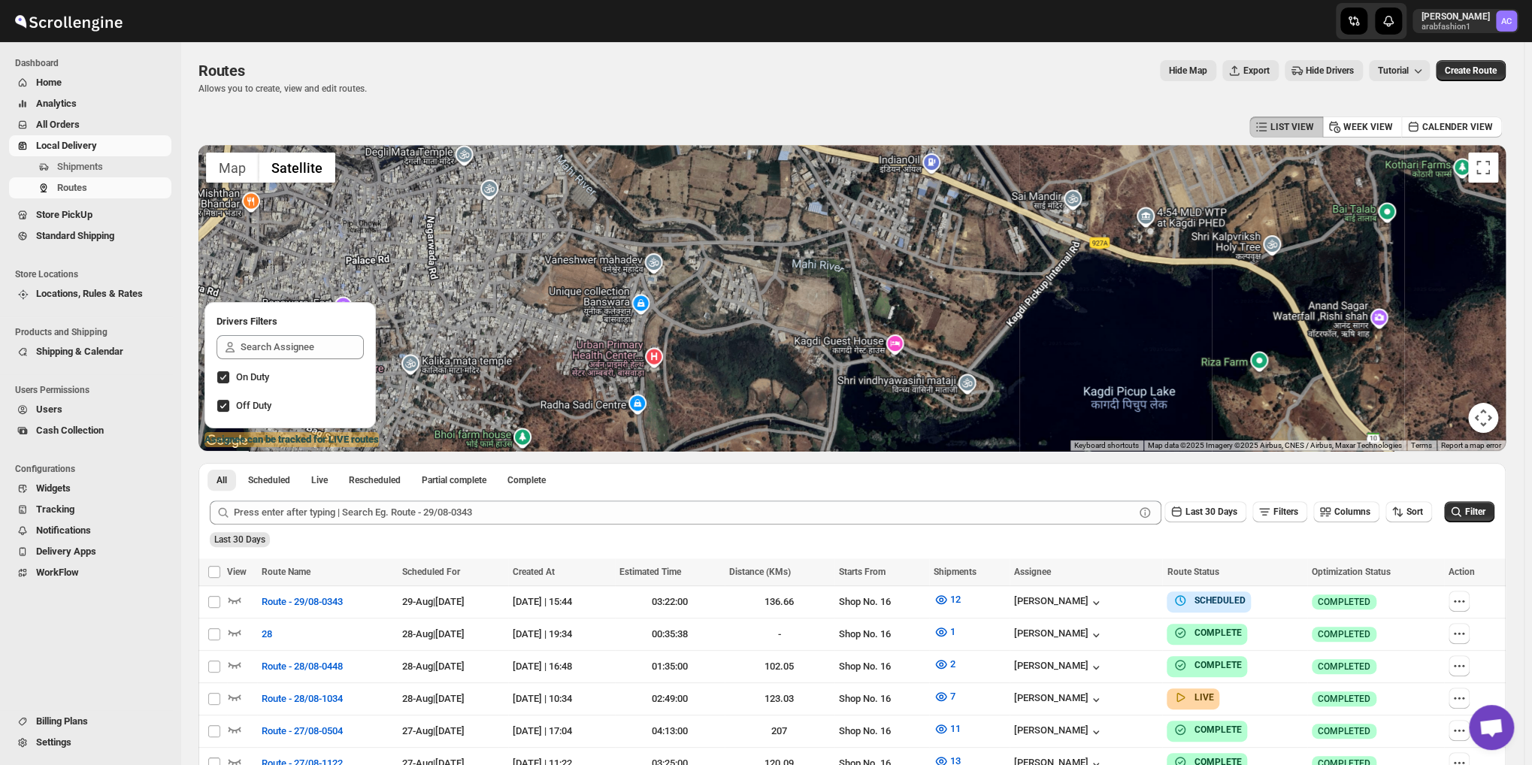
drag, startPoint x: 860, startPoint y: 306, endPoint x: 861, endPoint y: 355, distance: 48.9
click at [861, 355] on div at bounding box center [851, 298] width 1307 height 306
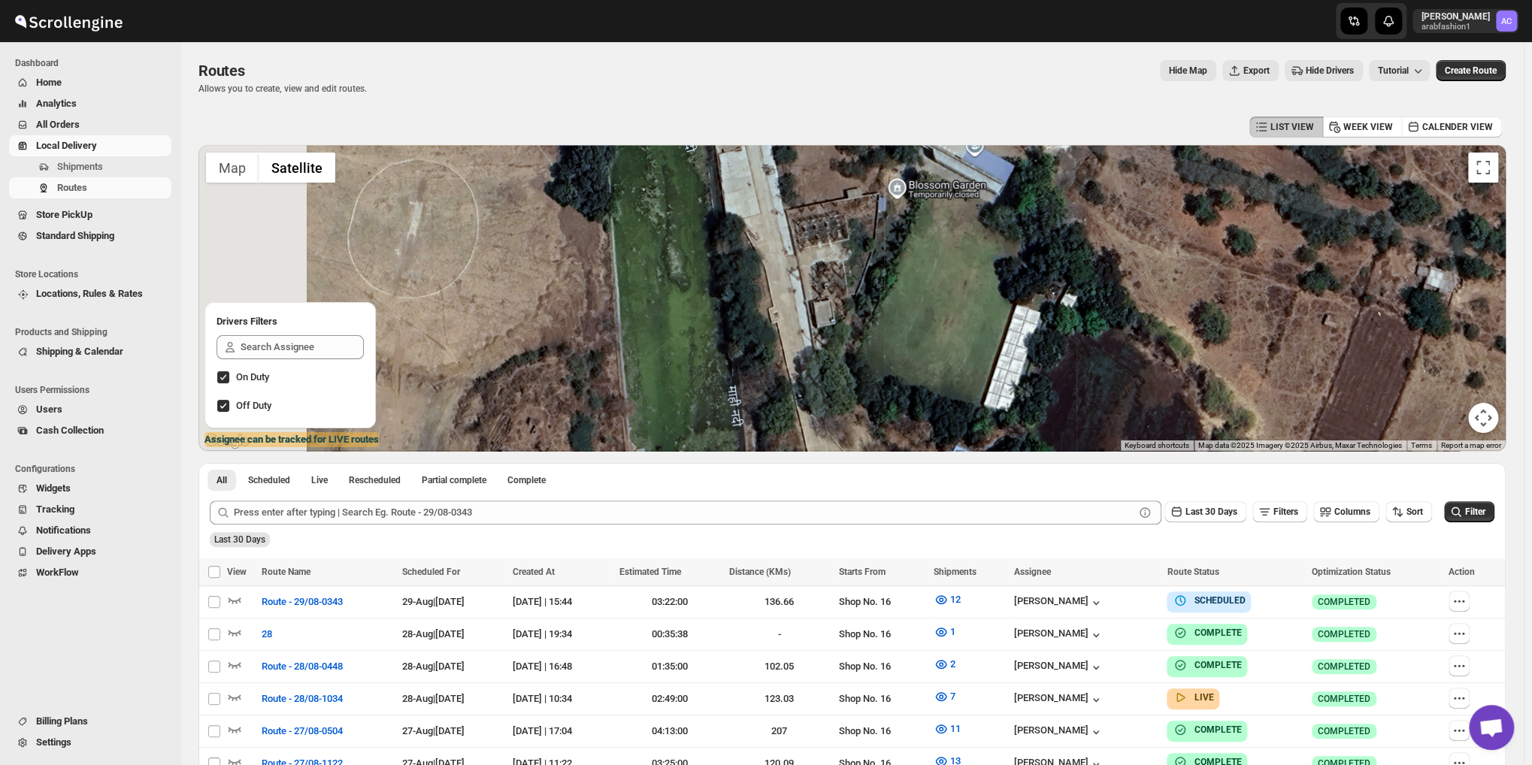
drag, startPoint x: 679, startPoint y: 278, endPoint x: 836, endPoint y: 292, distance: 157.7
click at [836, 292] on div at bounding box center [851, 298] width 1307 height 306
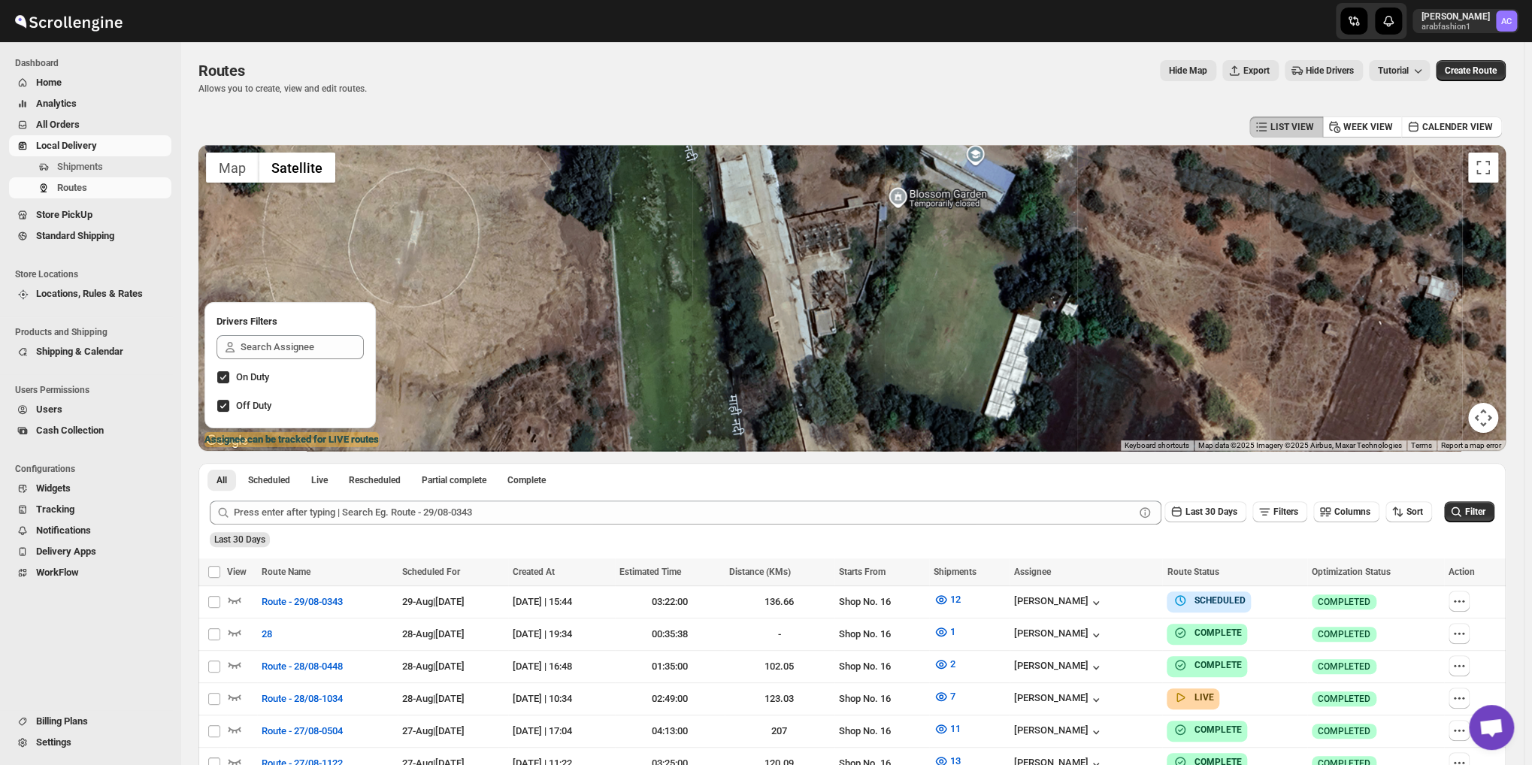
drag, startPoint x: 953, startPoint y: 281, endPoint x: 843, endPoint y: 308, distance: 113.0
click at [847, 310] on div at bounding box center [851, 298] width 1307 height 306
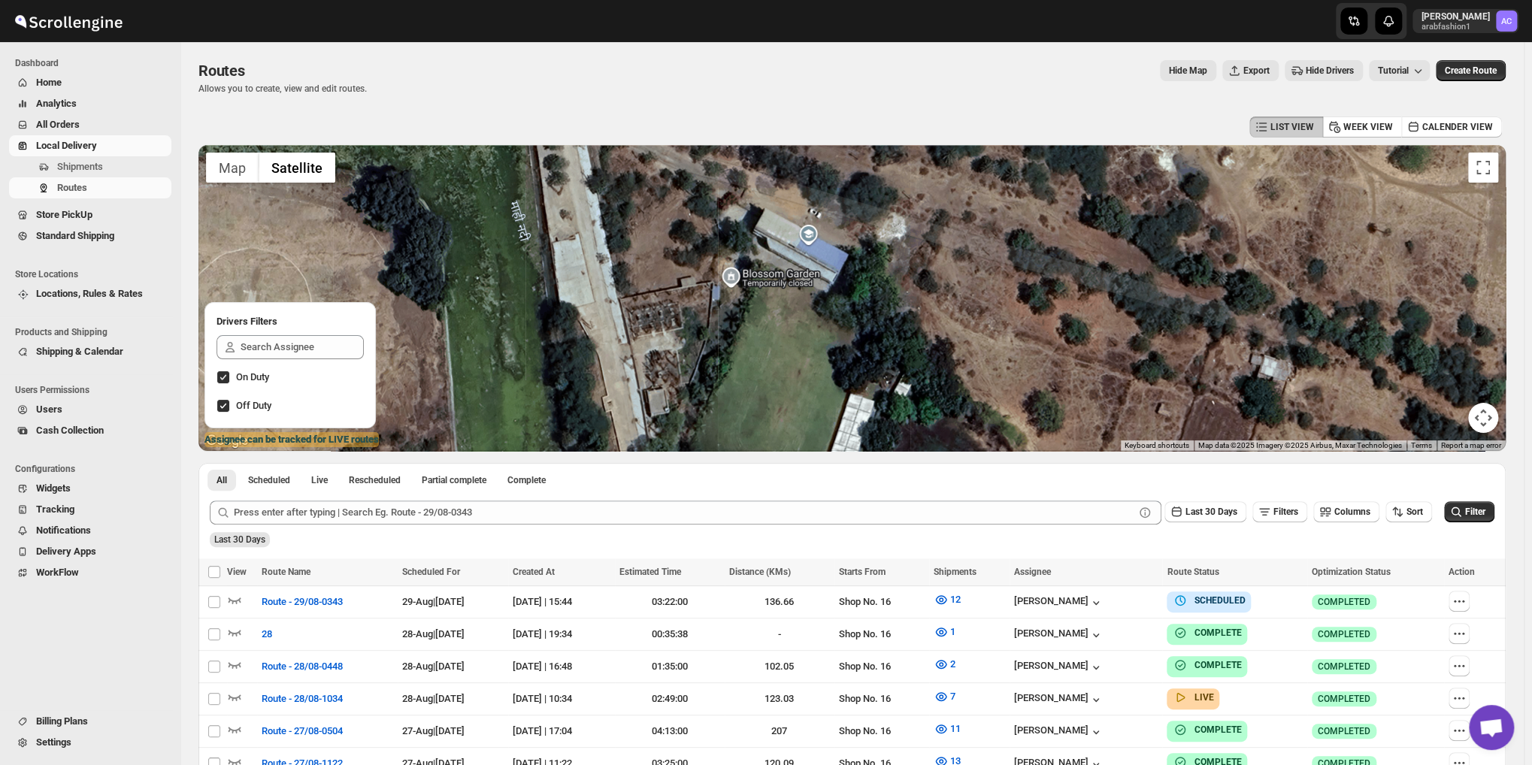
drag, startPoint x: 827, startPoint y: 274, endPoint x: 767, endPoint y: 253, distance: 63.2
click at [785, 298] on div at bounding box center [851, 298] width 1307 height 306
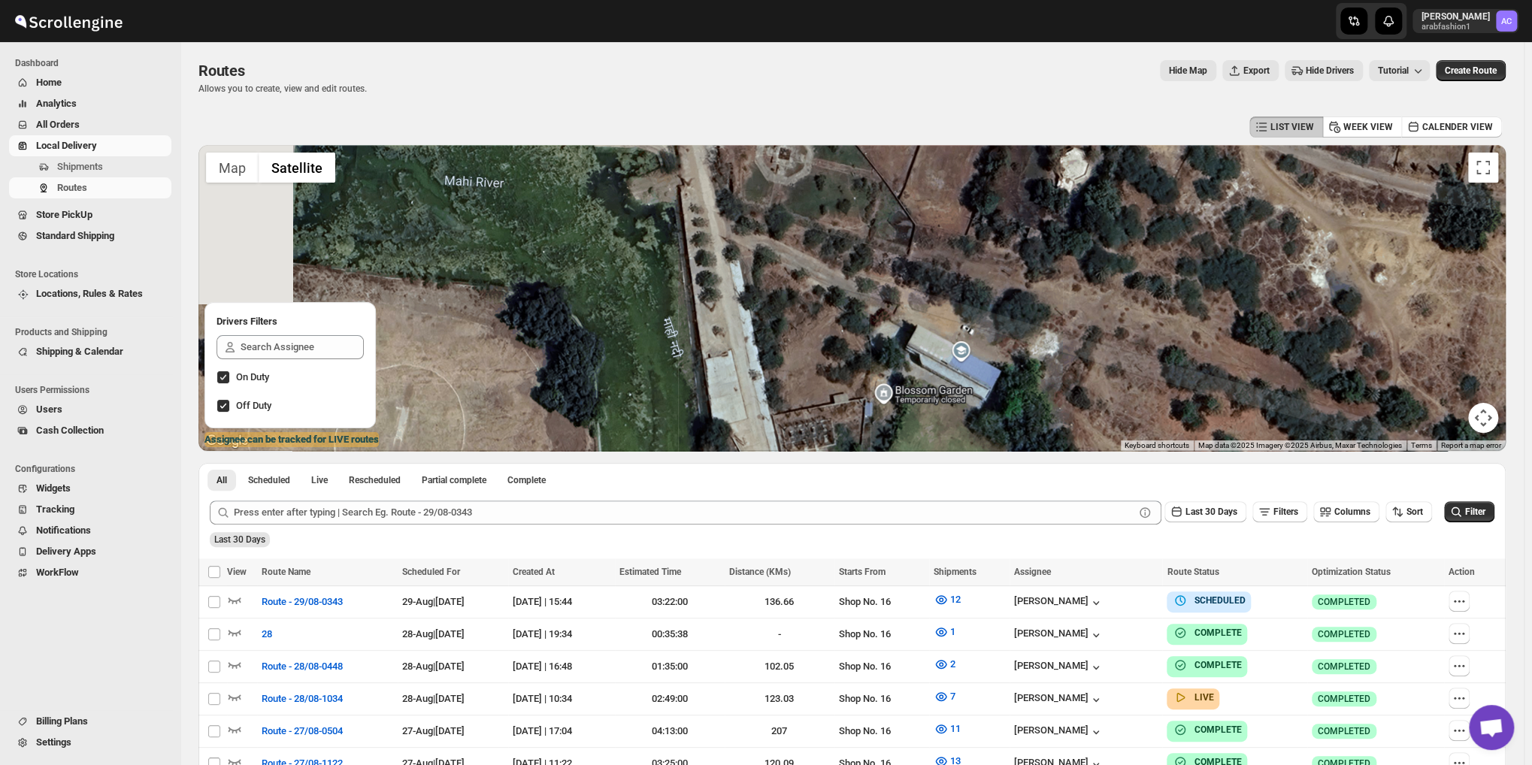
drag, startPoint x: 797, startPoint y: 308, endPoint x: 951, endPoint y: 424, distance: 193.3
click at [992, 482] on div "LIST VIEW WEEK VIEW CALENDER VIEW ← Move left → Move right ↑ Move up ↓ Move dow…" at bounding box center [851, 530] width 1307 height 835
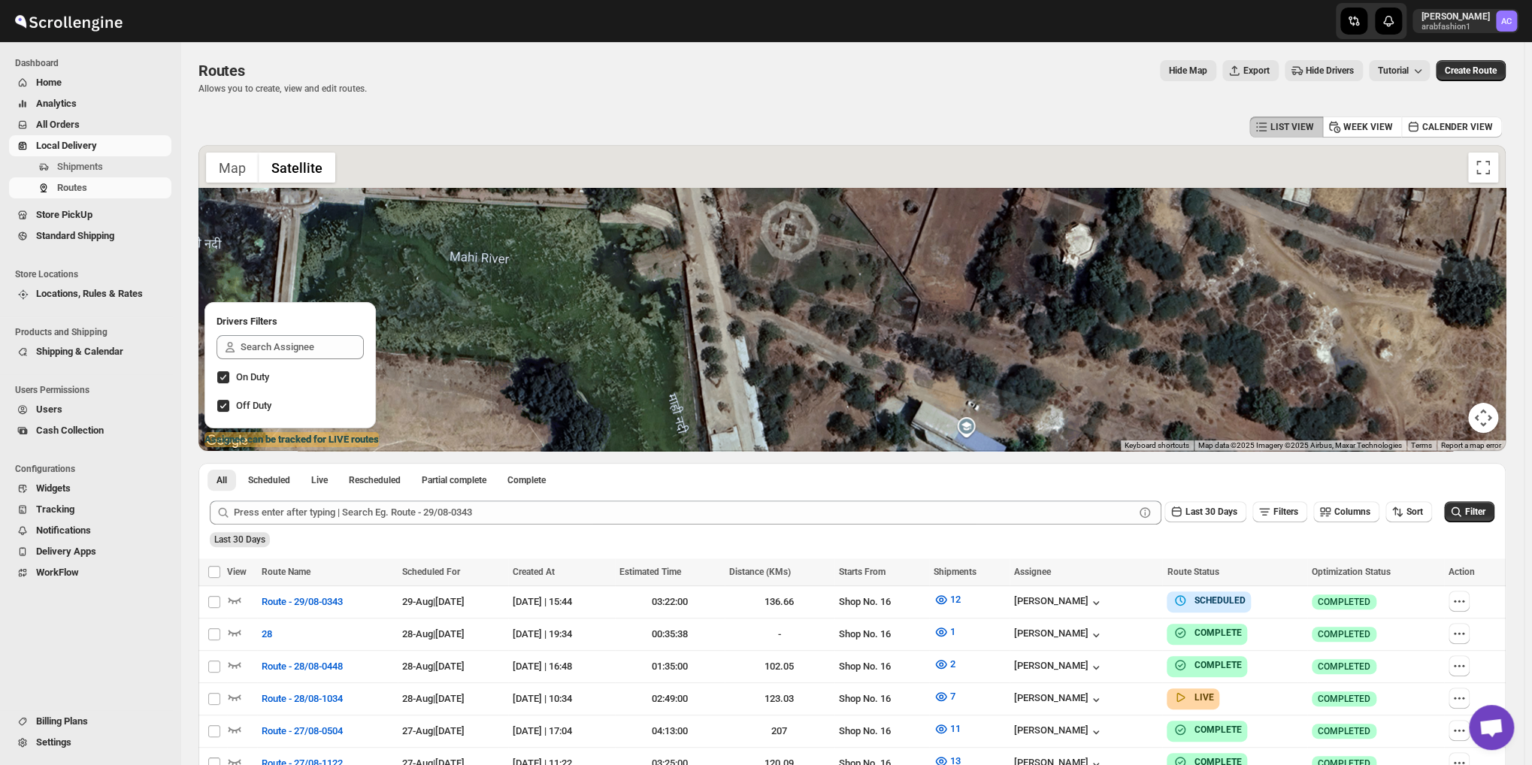
drag, startPoint x: 930, startPoint y: 369, endPoint x: 910, endPoint y: 440, distance: 73.3
click at [910, 440] on div at bounding box center [851, 298] width 1307 height 306
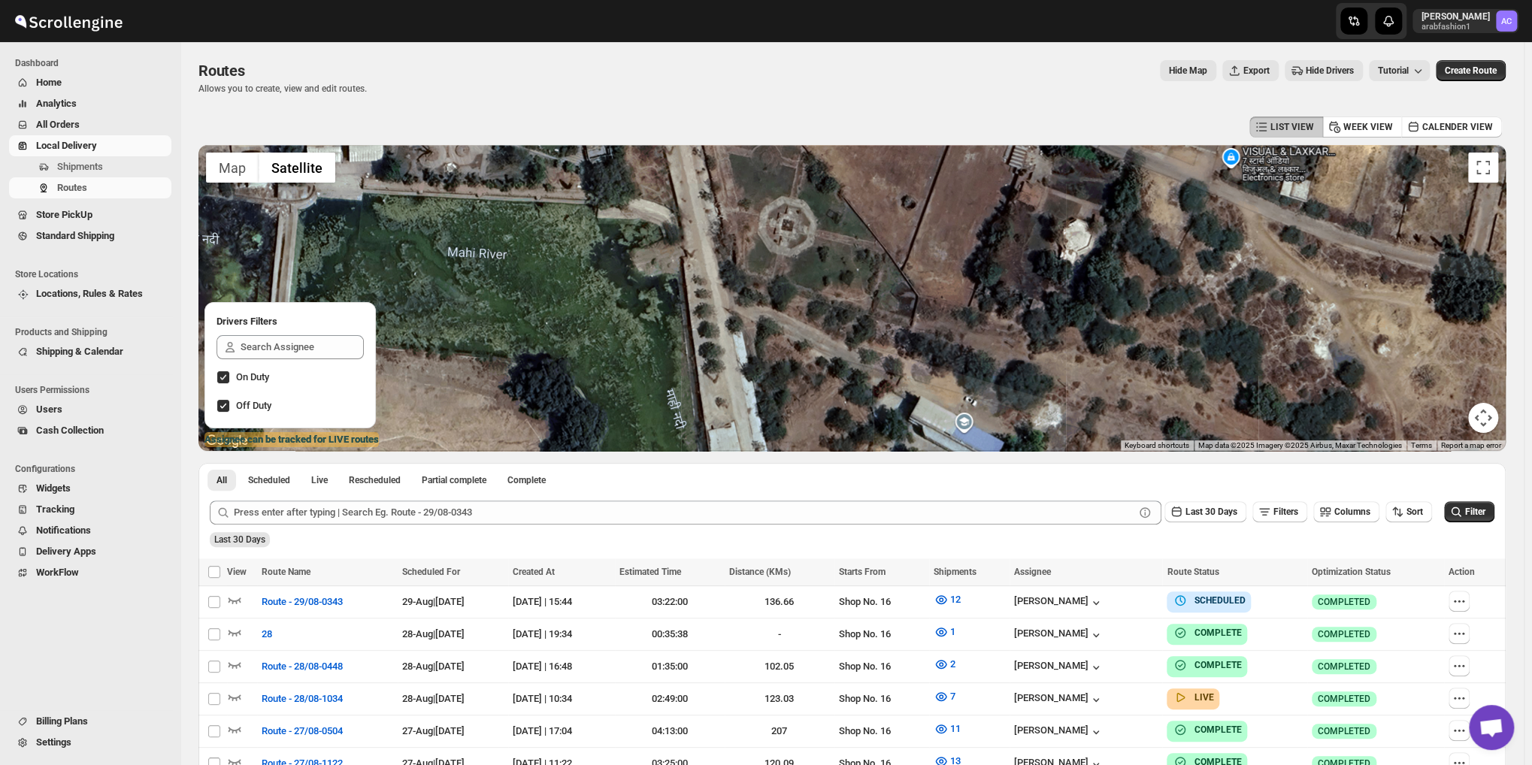
drag, startPoint x: 754, startPoint y: 372, endPoint x: 730, endPoint y: 255, distance: 119.5
click at [730, 256] on div at bounding box center [851, 298] width 1307 height 306
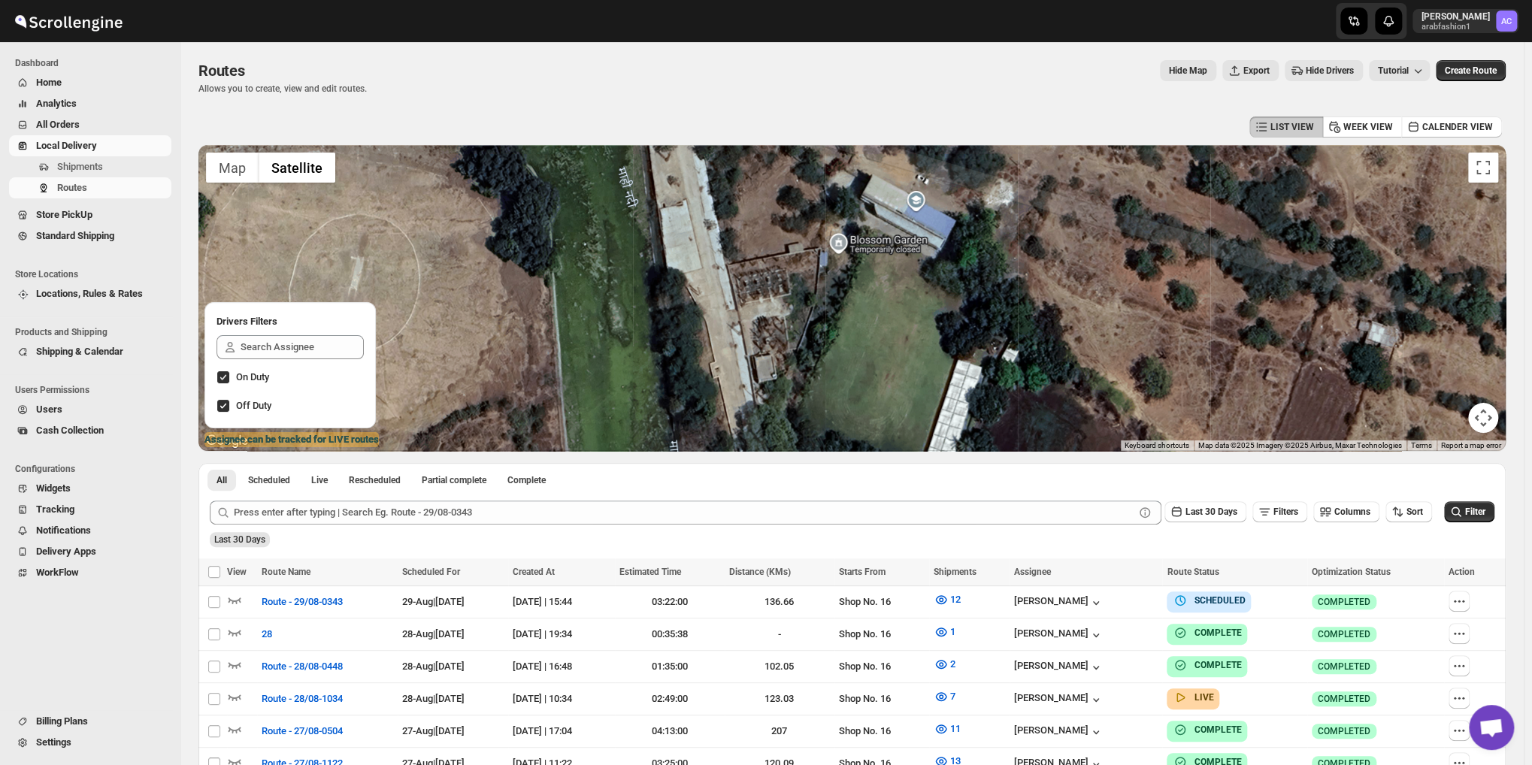
drag, startPoint x: 810, startPoint y: 351, endPoint x: 761, endPoint y: 250, distance: 112.6
click at [767, 250] on div at bounding box center [851, 298] width 1307 height 306
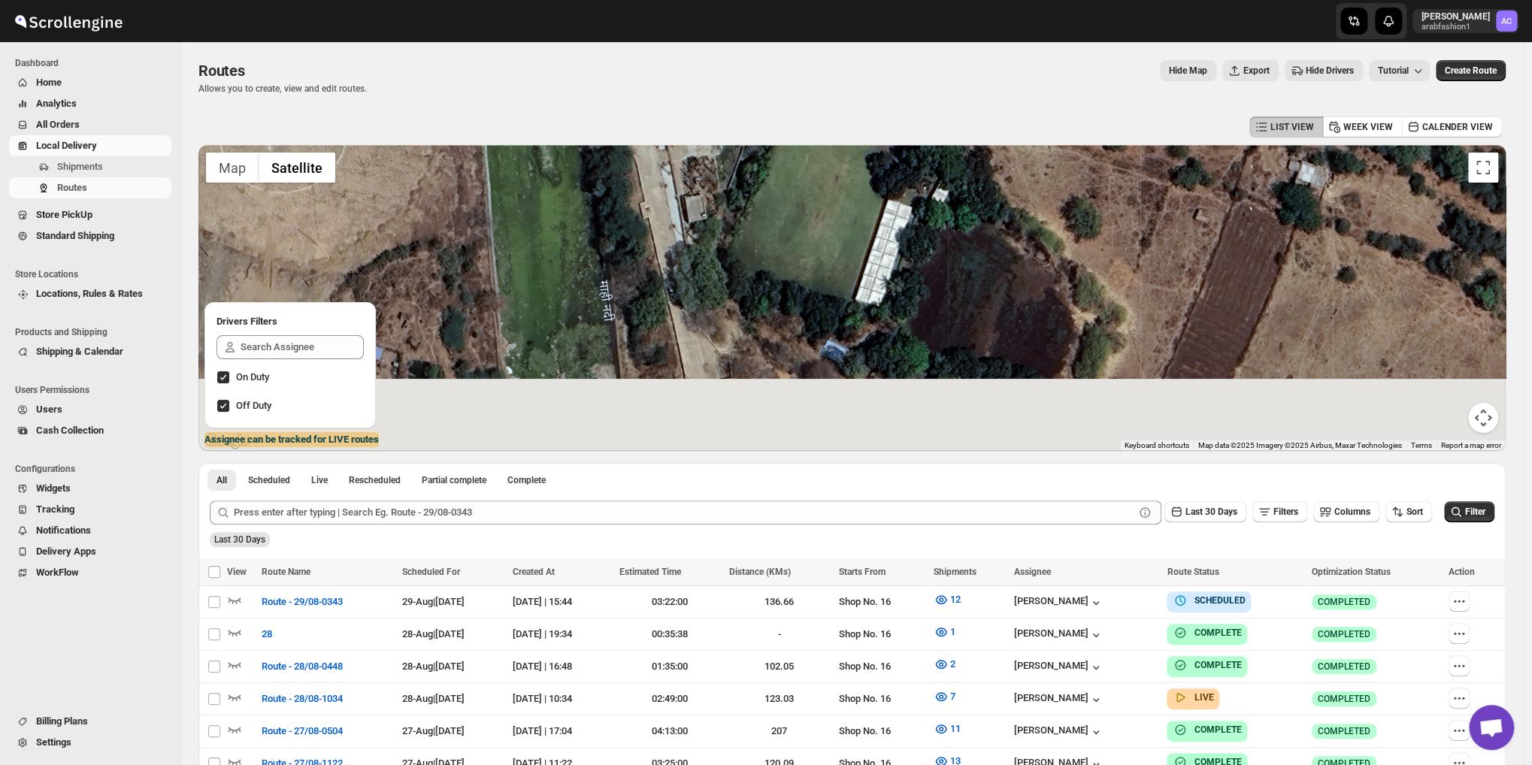
drag, startPoint x: 824, startPoint y: 301, endPoint x: 816, endPoint y: 268, distance: 33.2
click at [816, 268] on div at bounding box center [851, 298] width 1307 height 306
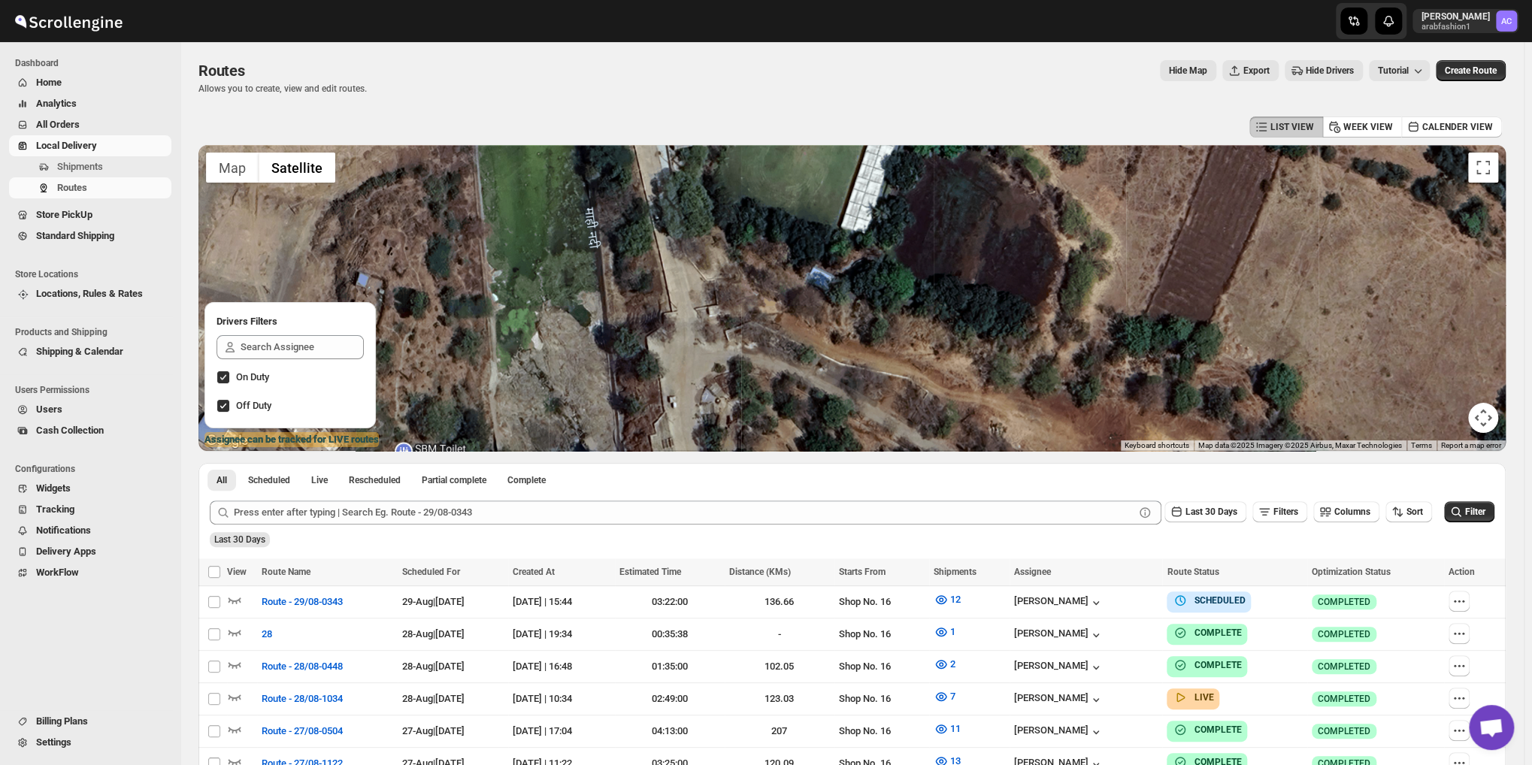
drag, startPoint x: 818, startPoint y: 331, endPoint x: 801, endPoint y: 245, distance: 88.0
click at [801, 246] on div at bounding box center [851, 298] width 1307 height 306
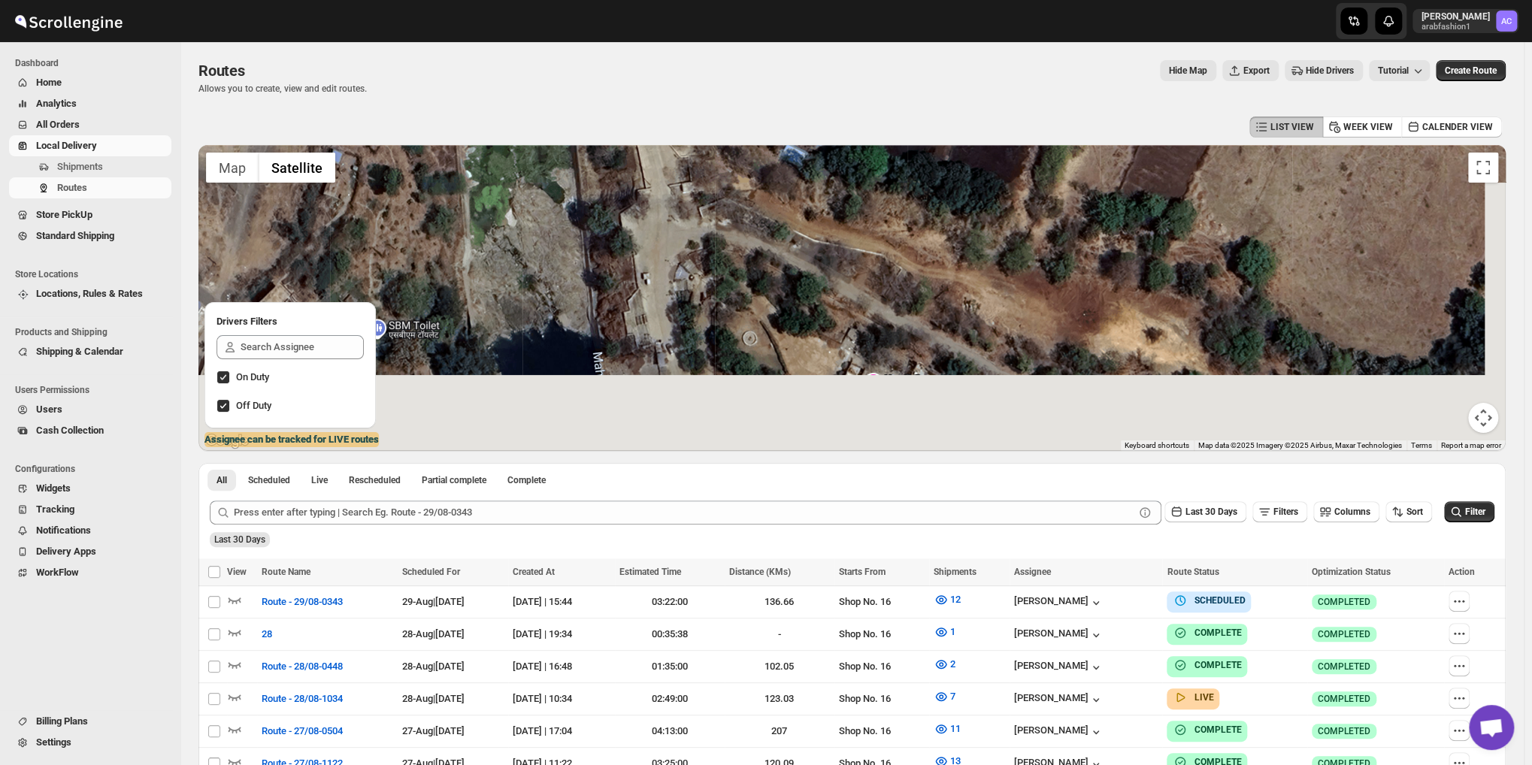
drag, startPoint x: 784, startPoint y: 313, endPoint x: 783, endPoint y: 295, distance: 18.1
click at [783, 295] on div at bounding box center [851, 298] width 1307 height 306
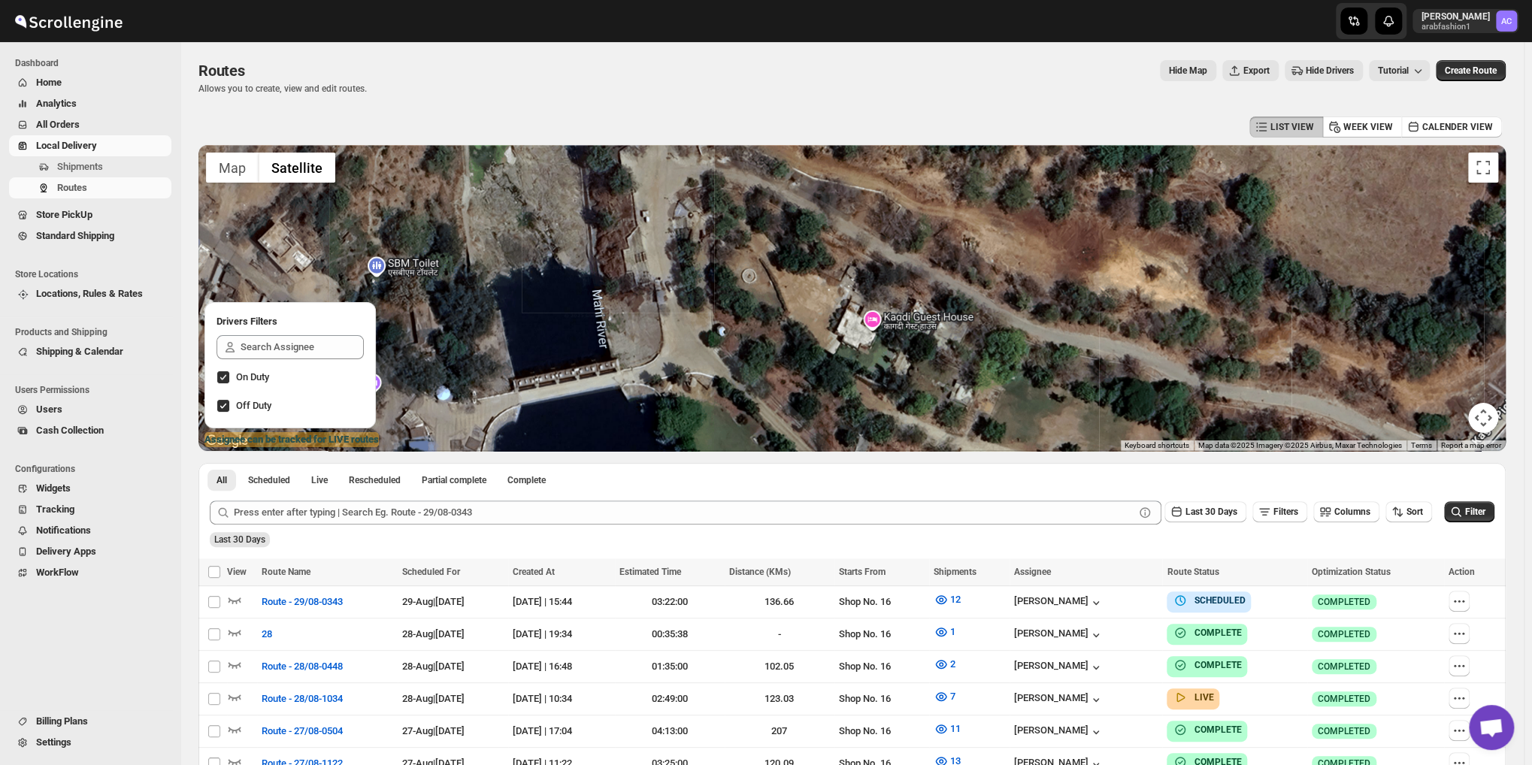
drag, startPoint x: 842, startPoint y: 336, endPoint x: 851, endPoint y: 288, distance: 48.9
click at [847, 301] on div at bounding box center [851, 298] width 1307 height 306
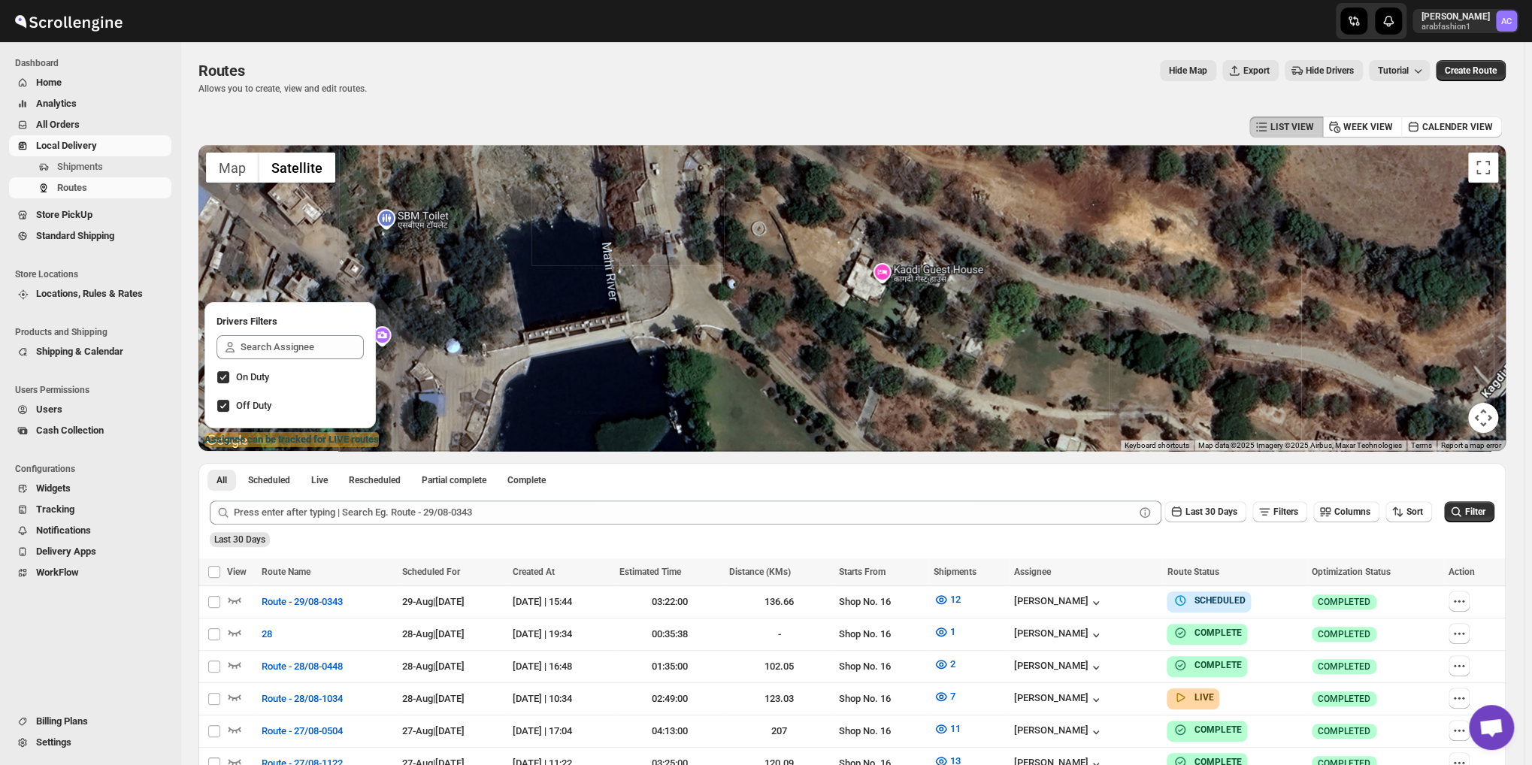
click at [852, 289] on div at bounding box center [851, 298] width 1307 height 306
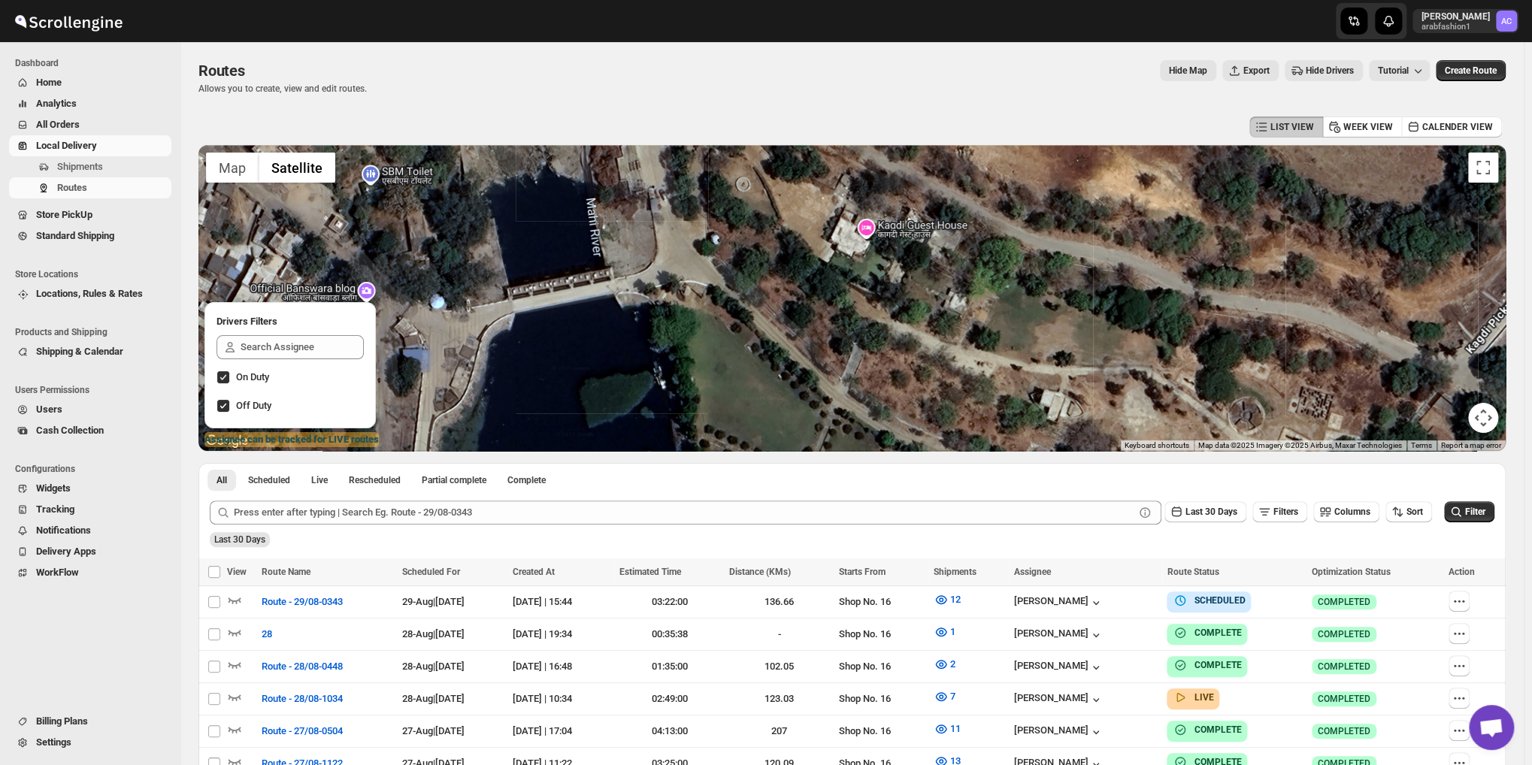
click at [843, 306] on div at bounding box center [851, 298] width 1307 height 306
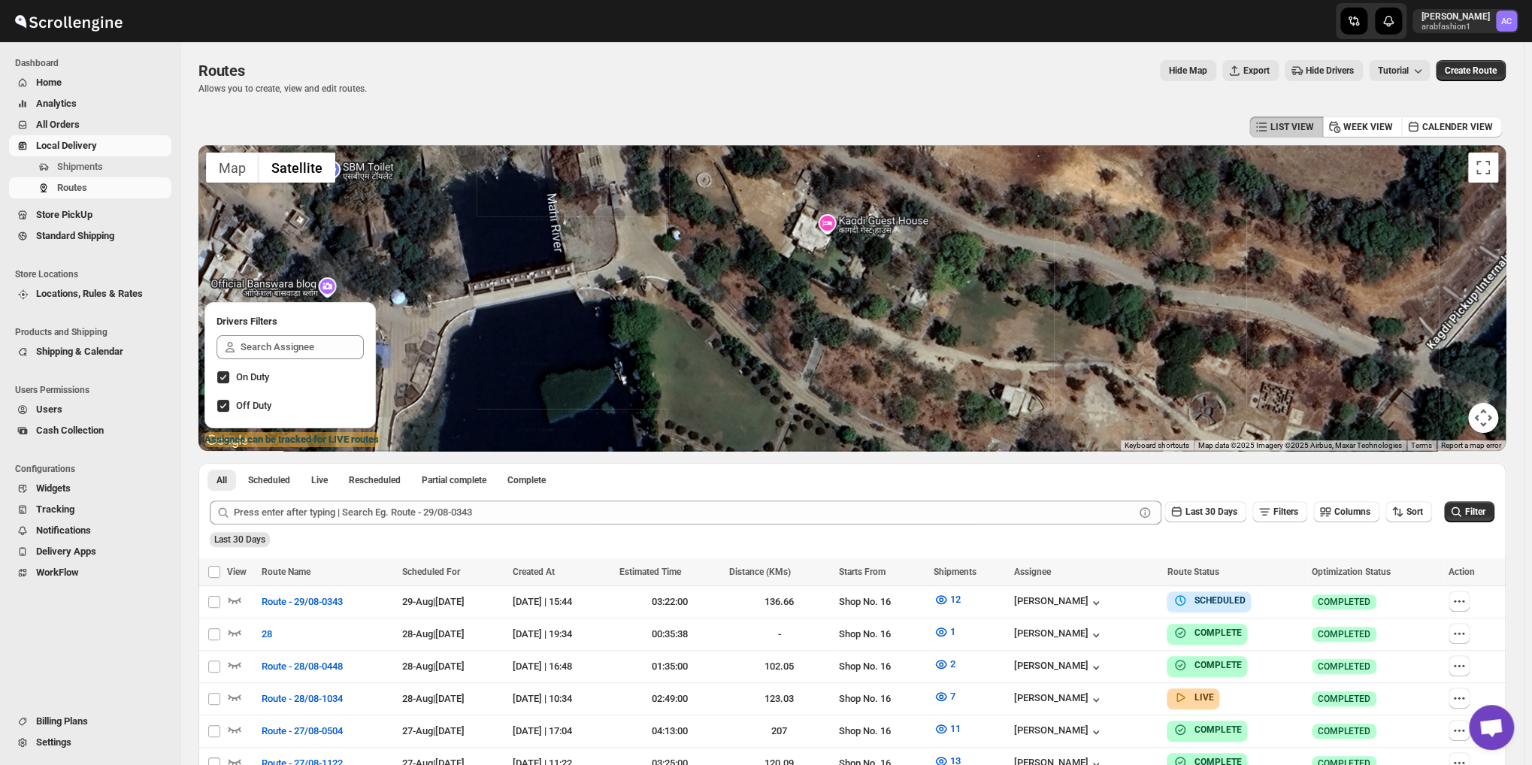
drag, startPoint x: 934, startPoint y: 326, endPoint x: 867, endPoint y: 318, distance: 68.1
click at [867, 318] on div at bounding box center [851, 298] width 1307 height 306
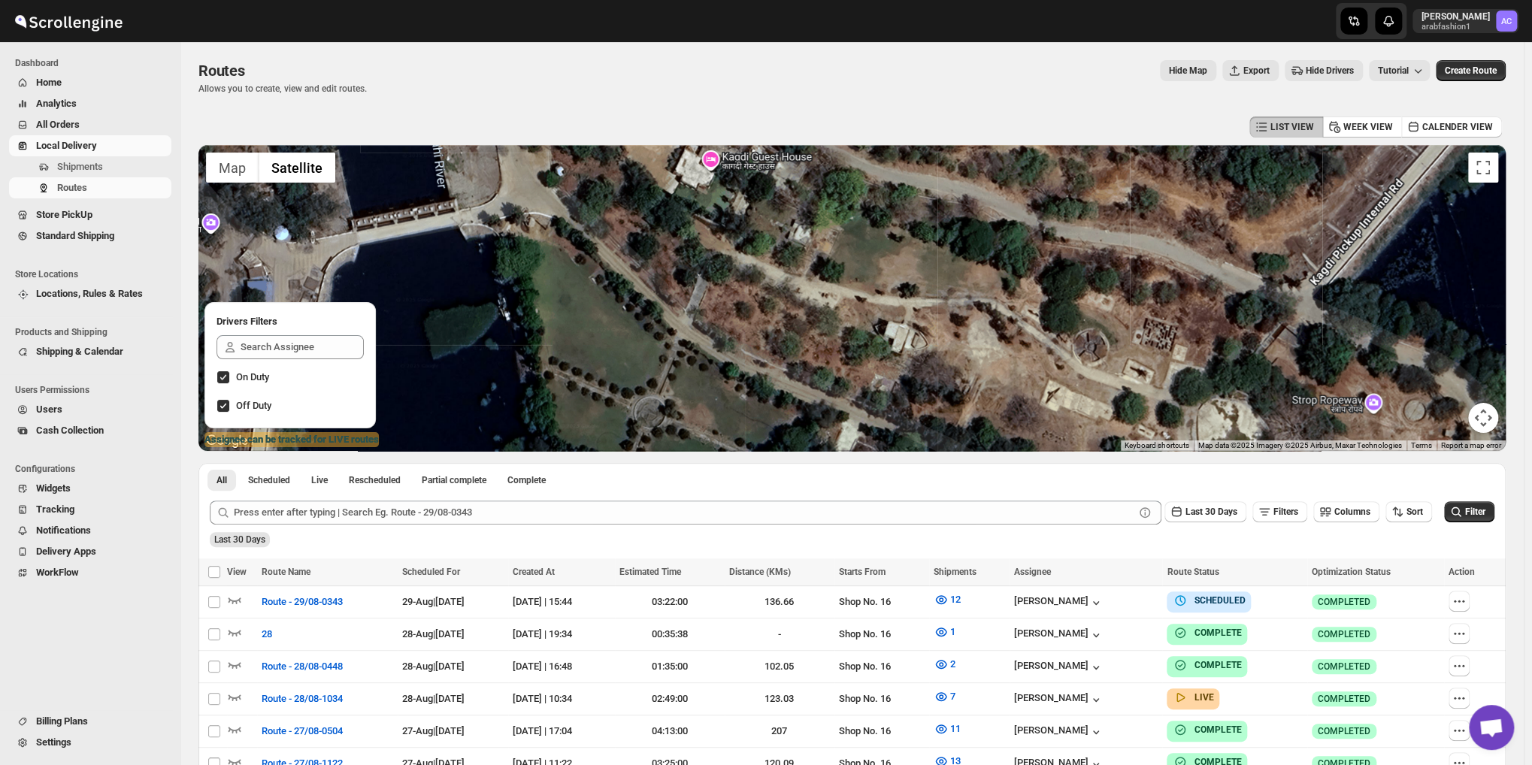
drag, startPoint x: 927, startPoint y: 380, endPoint x: 903, endPoint y: 323, distance: 62.0
click at [906, 327] on div at bounding box center [851, 298] width 1307 height 306
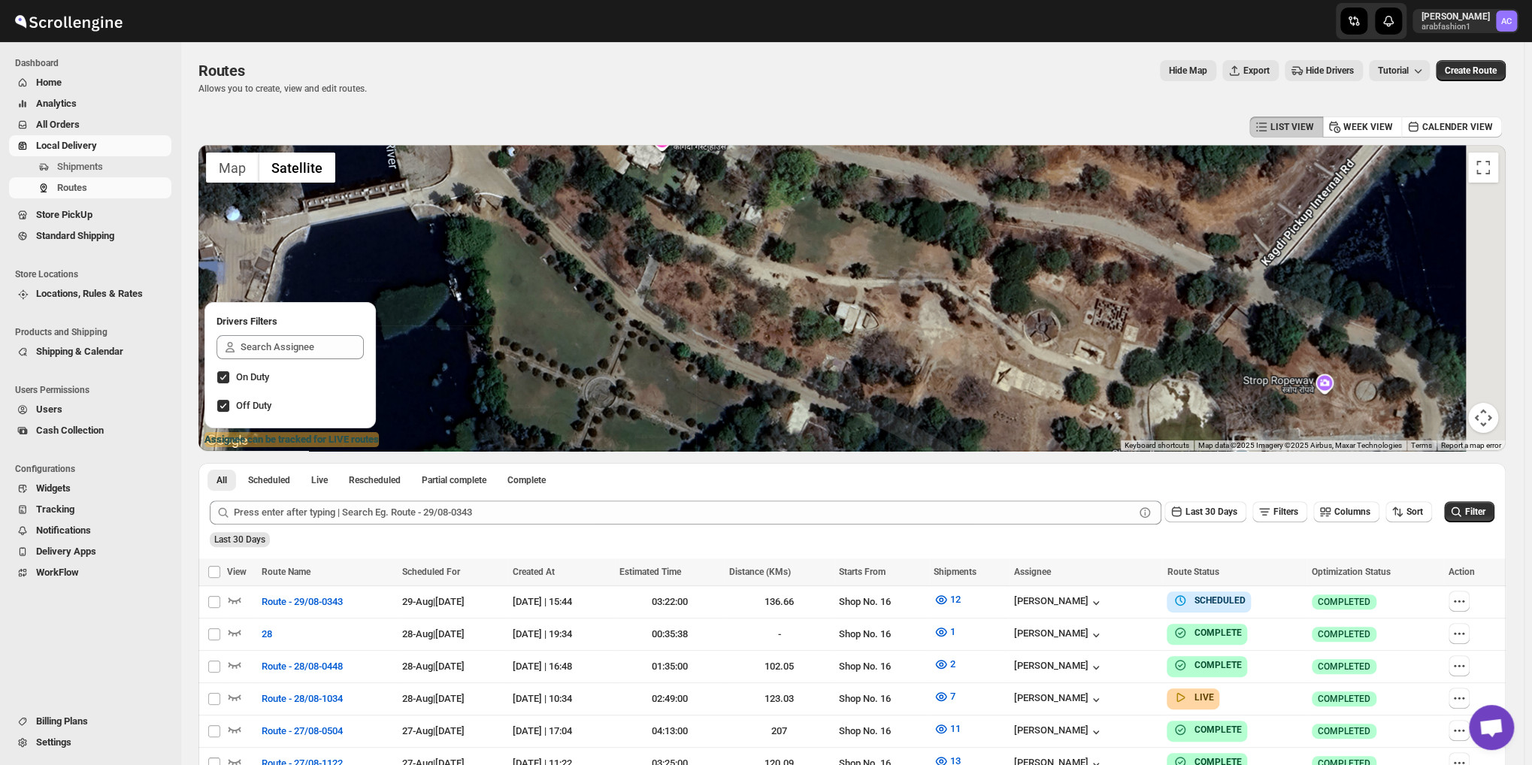
drag, startPoint x: 1090, startPoint y: 347, endPoint x: 1051, endPoint y: 339, distance: 39.9
click at [1054, 340] on div at bounding box center [851, 298] width 1307 height 306
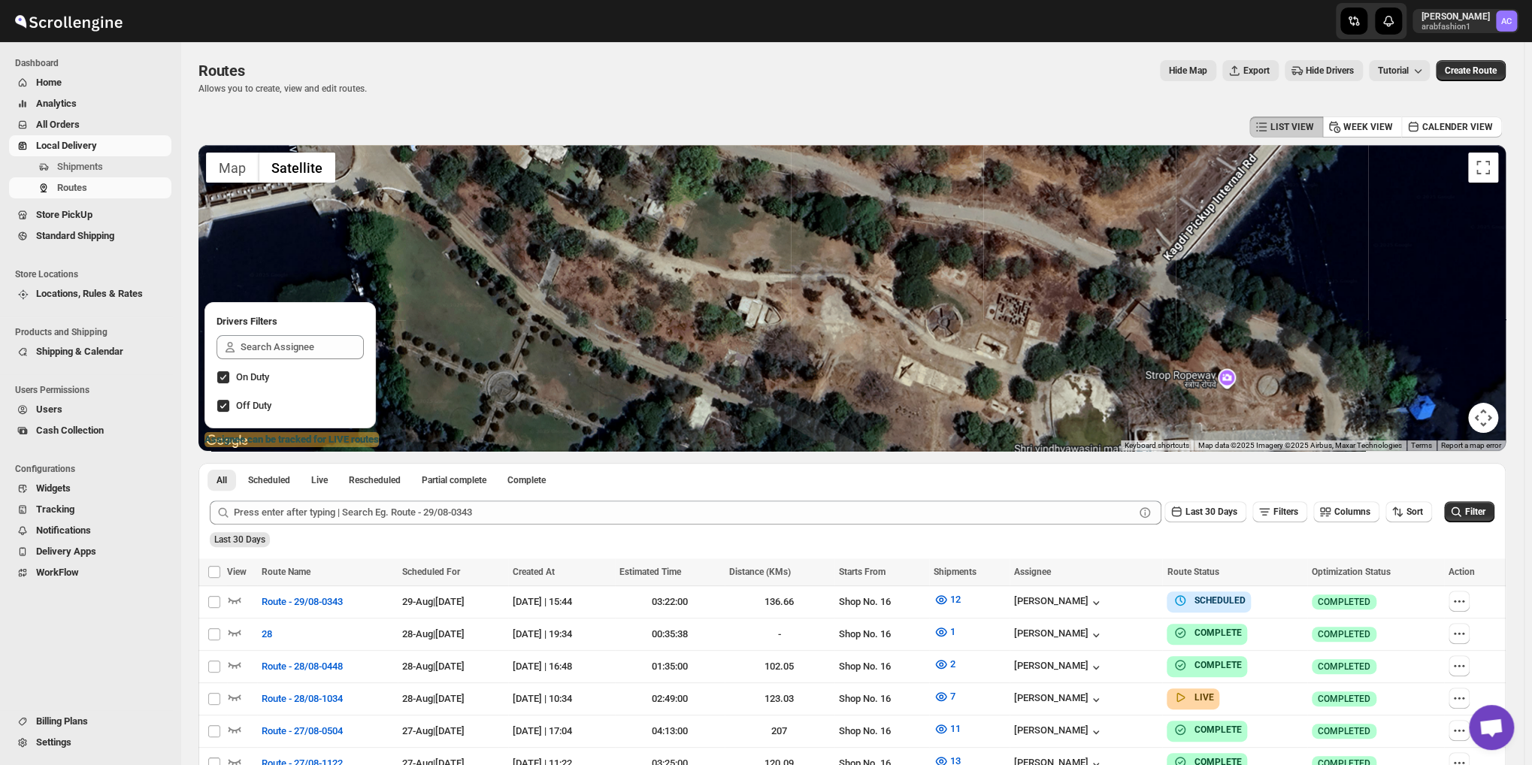
drag, startPoint x: 1142, startPoint y: 346, endPoint x: 1000, endPoint y: 337, distance: 142.3
click at [1005, 337] on div at bounding box center [851, 298] width 1307 height 306
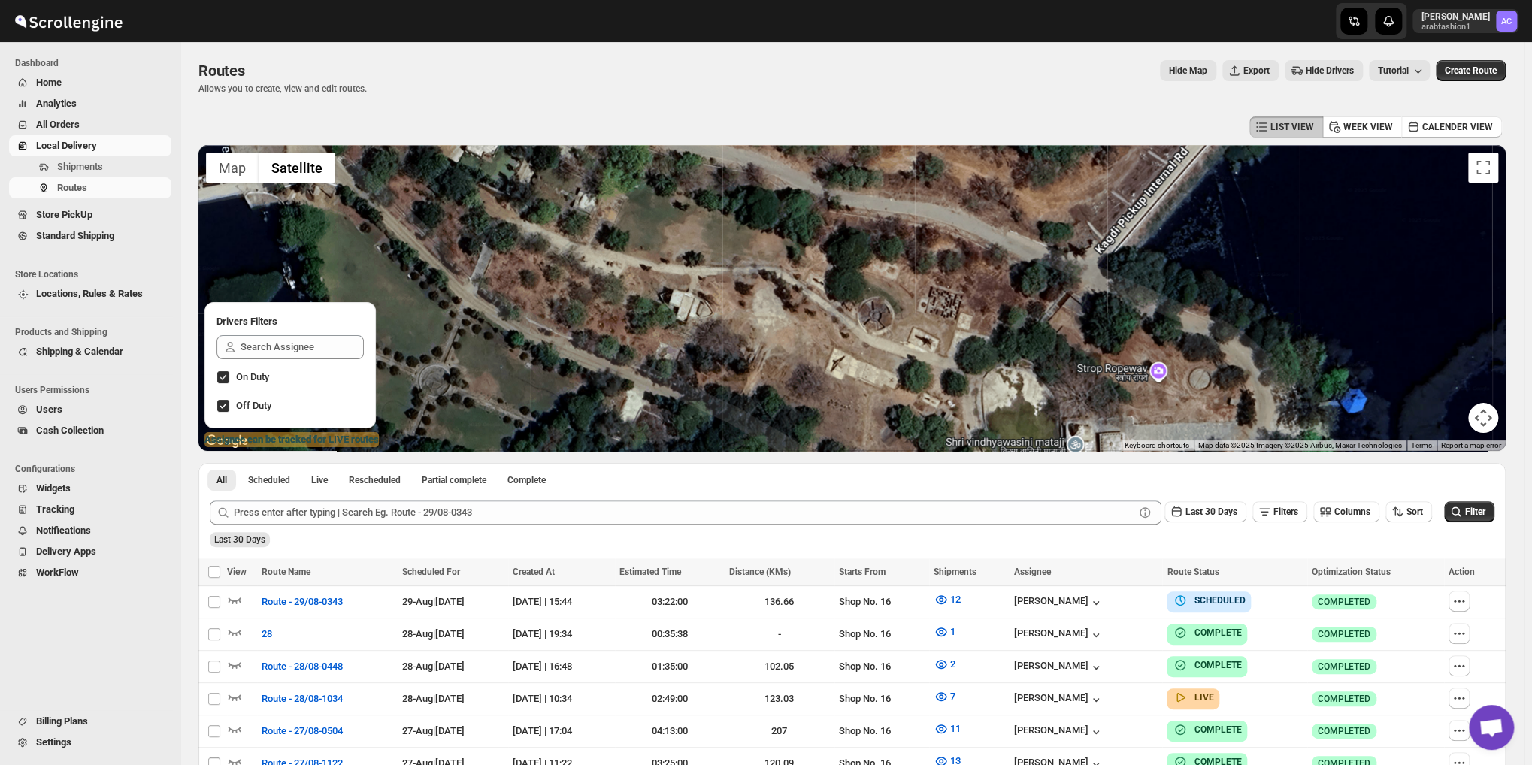
click at [1017, 325] on div at bounding box center [851, 298] width 1307 height 306
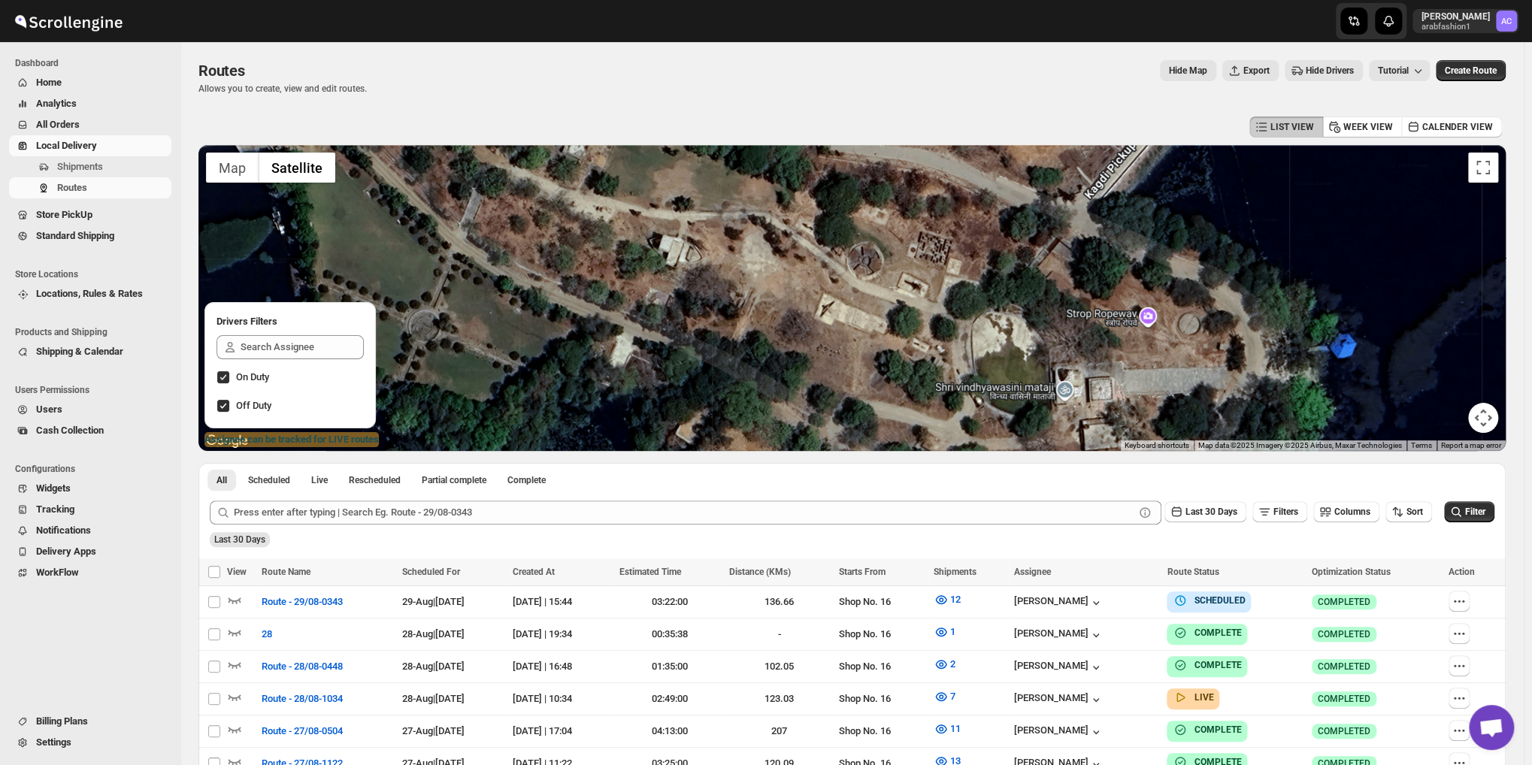
click at [1001, 324] on div at bounding box center [851, 298] width 1307 height 306
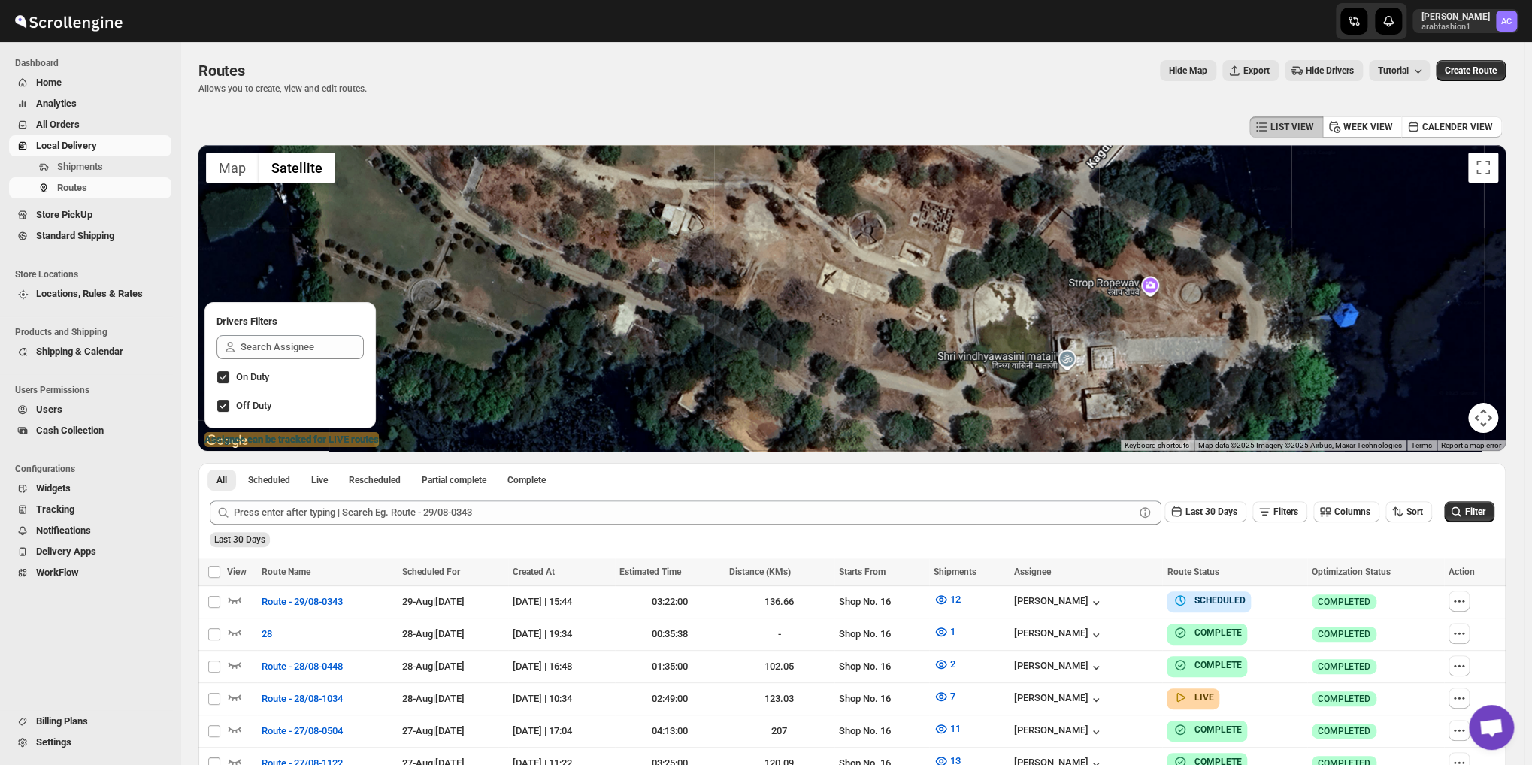
click at [914, 343] on div at bounding box center [851, 298] width 1307 height 306
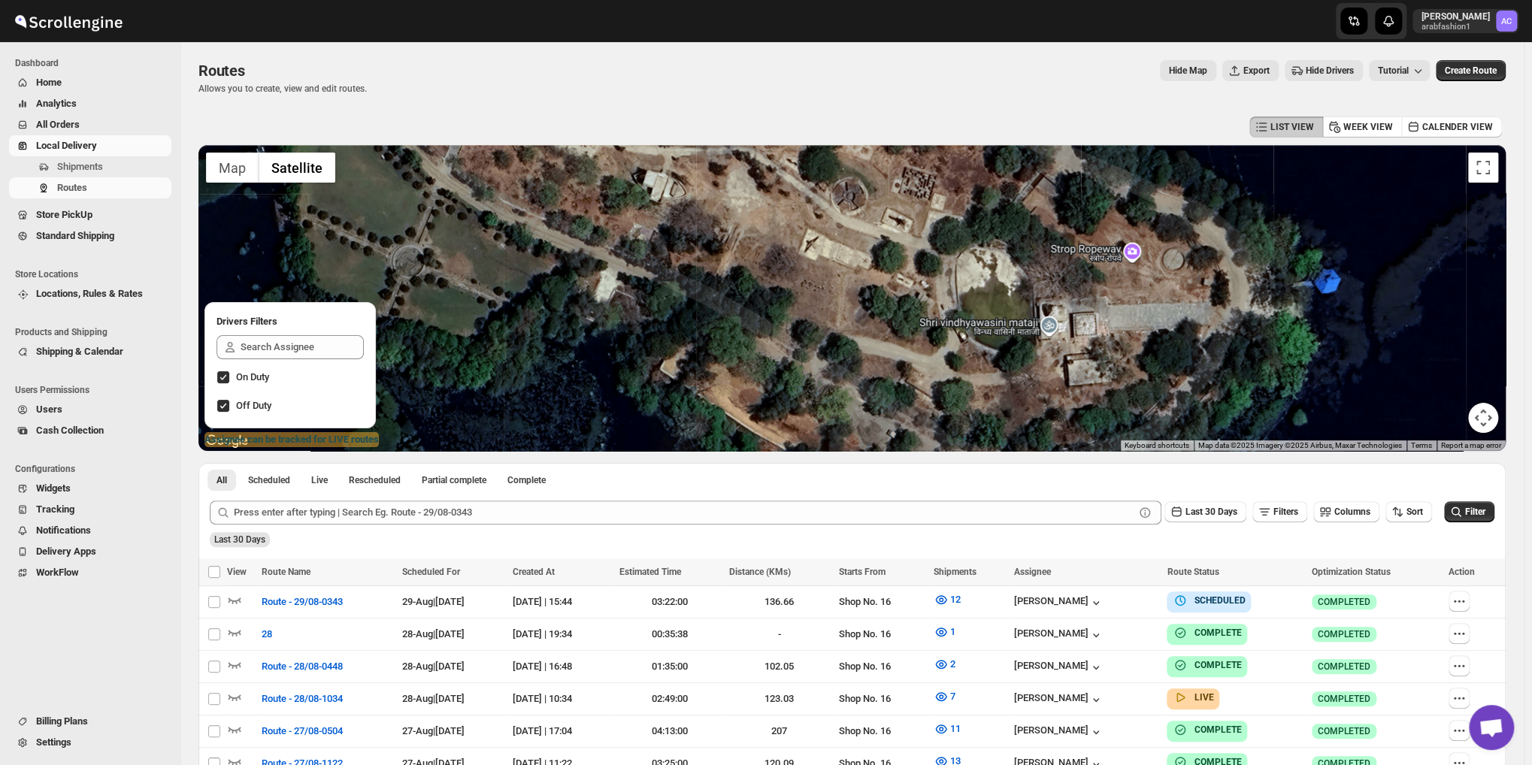
click at [1030, 298] on div at bounding box center [851, 298] width 1307 height 306
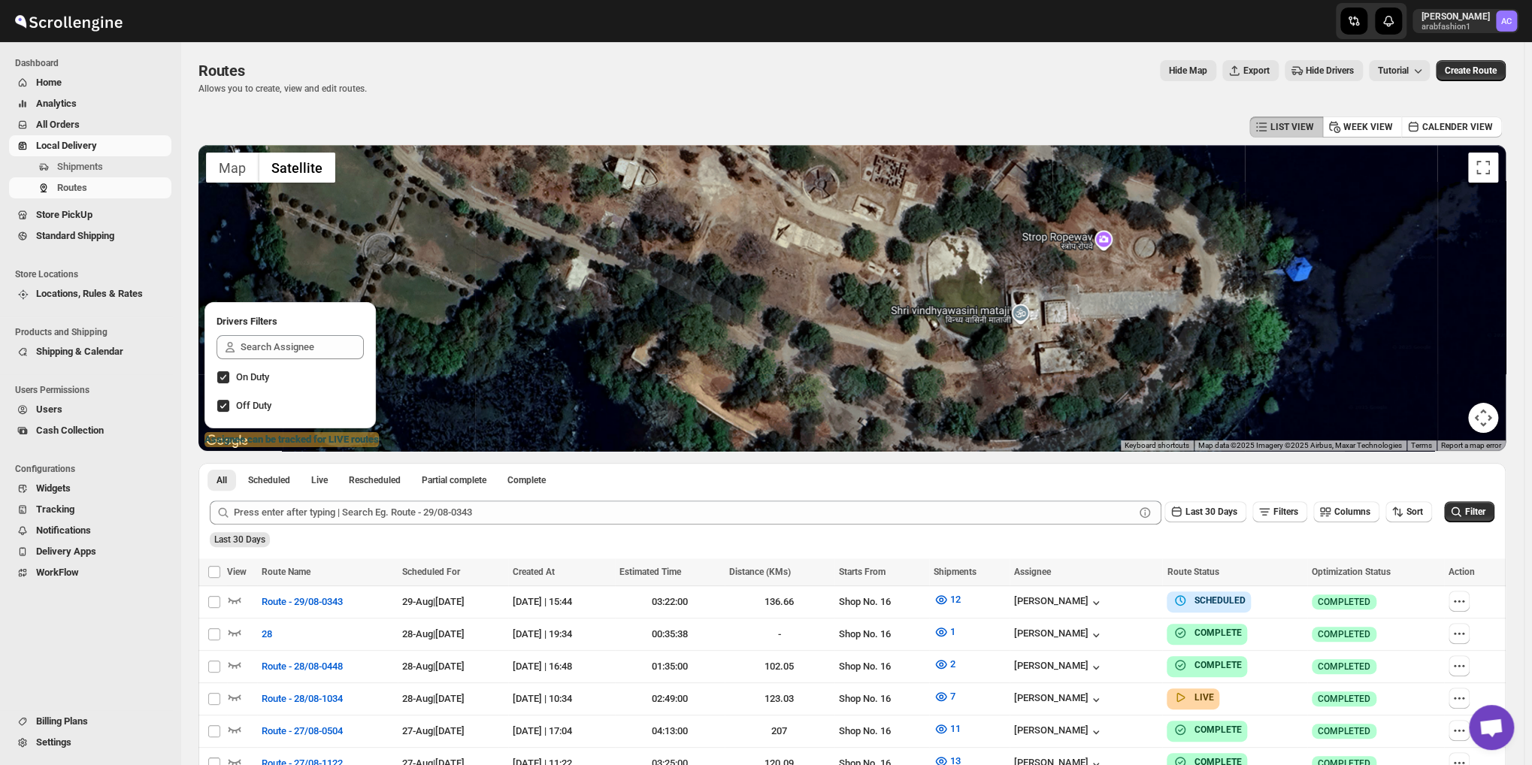
click at [1202, 283] on div at bounding box center [851, 298] width 1307 height 306
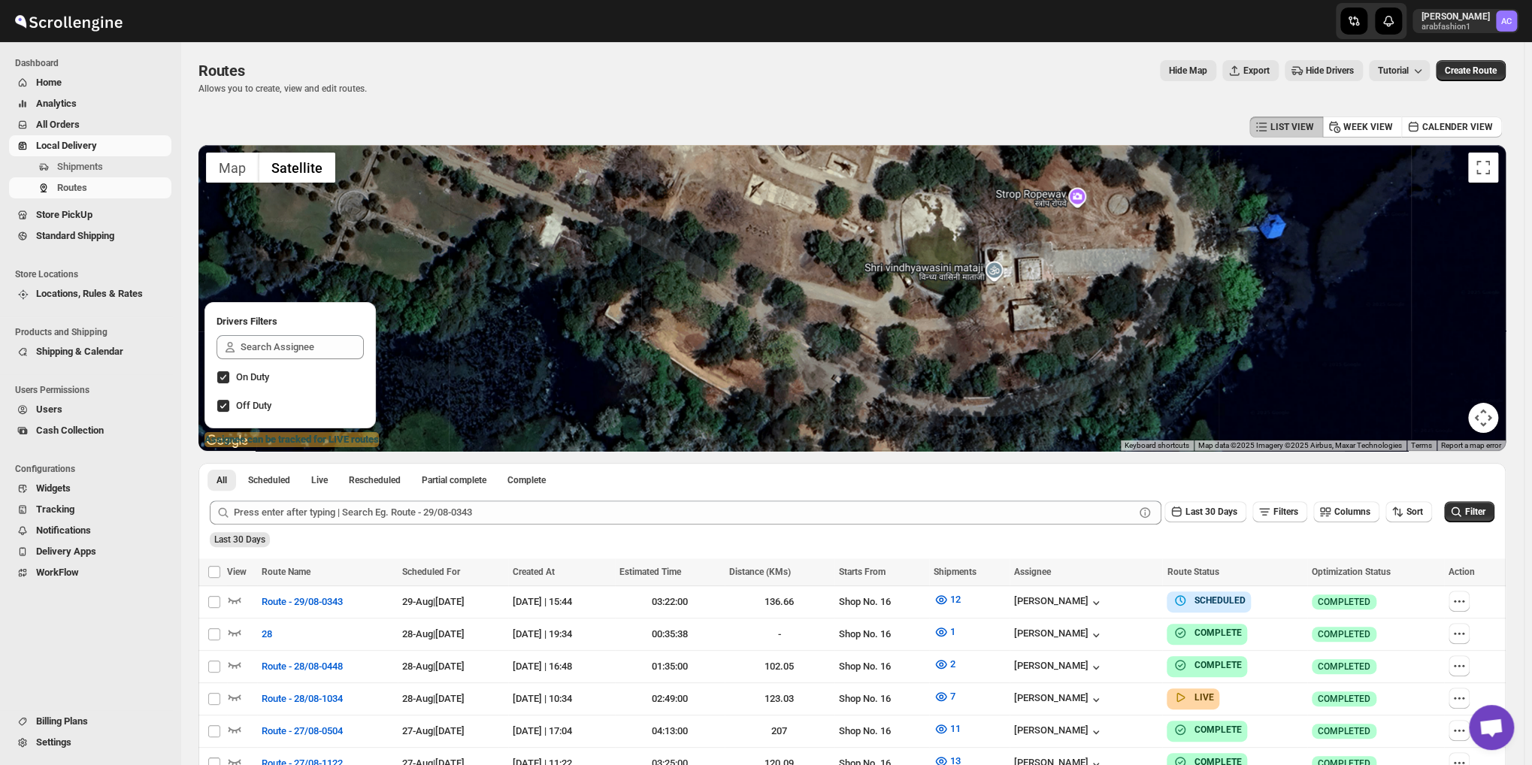
click at [1138, 322] on div at bounding box center [851, 298] width 1307 height 306
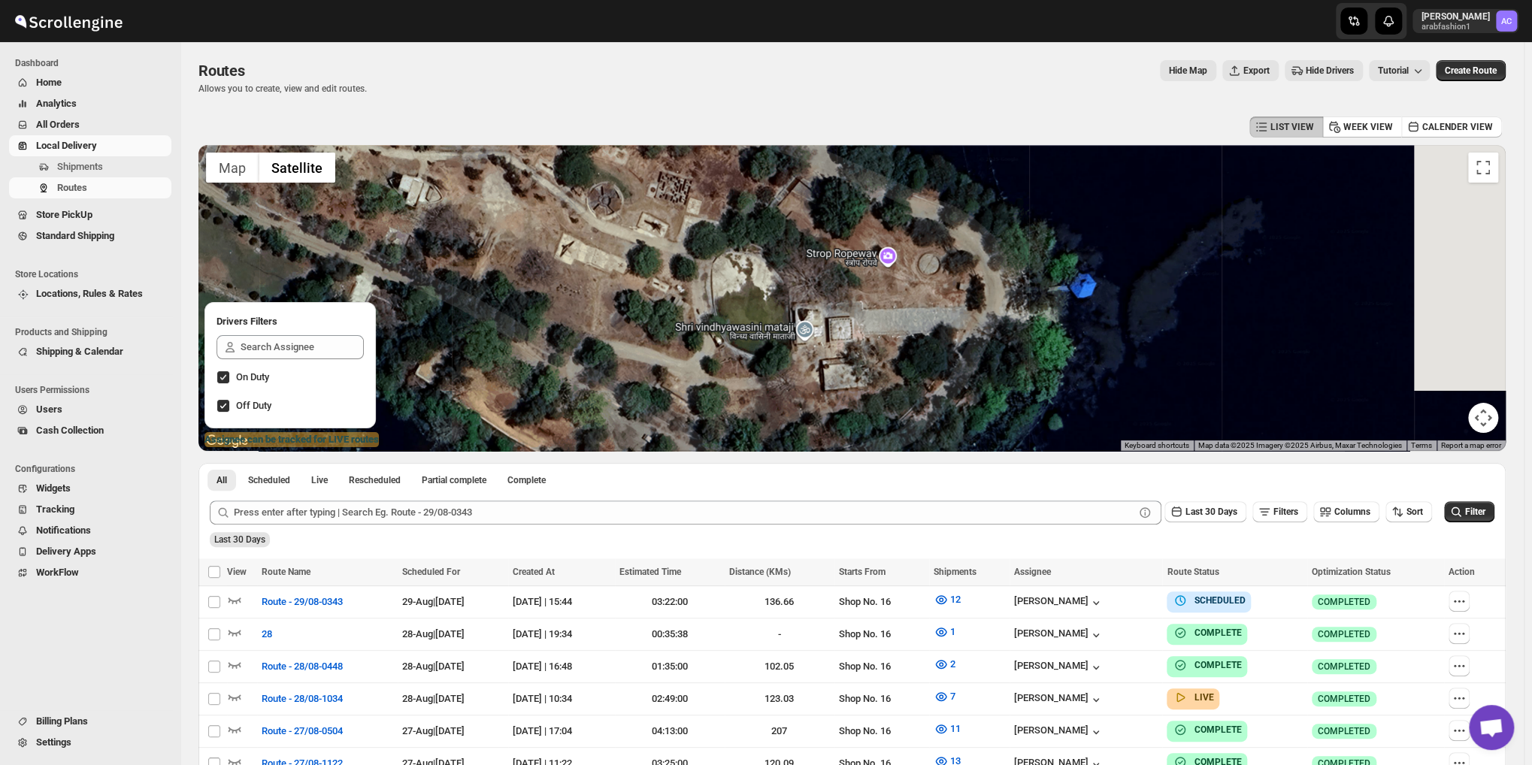
click at [996, 380] on div at bounding box center [851, 298] width 1307 height 306
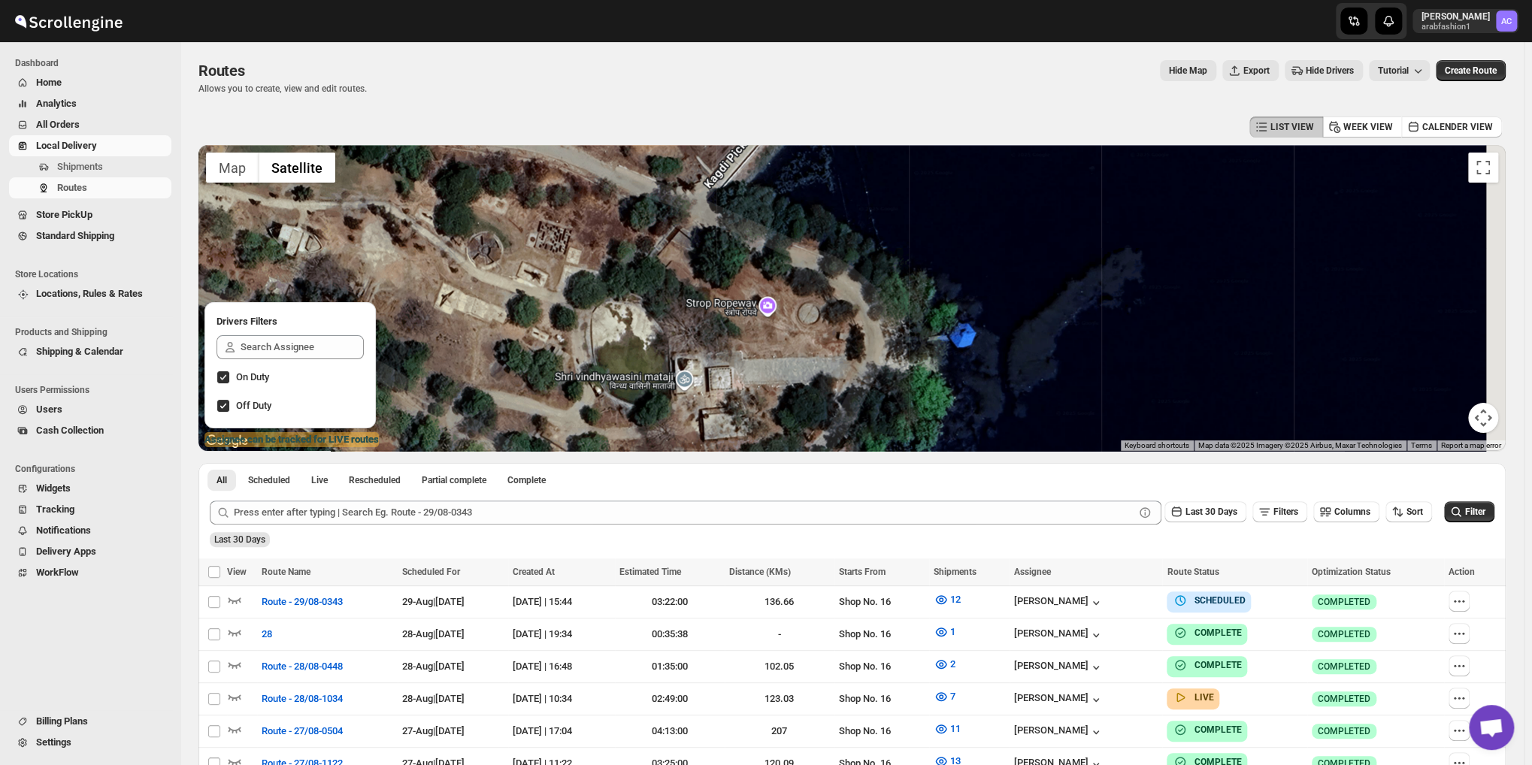
click at [1066, 364] on div at bounding box center [851, 298] width 1307 height 306
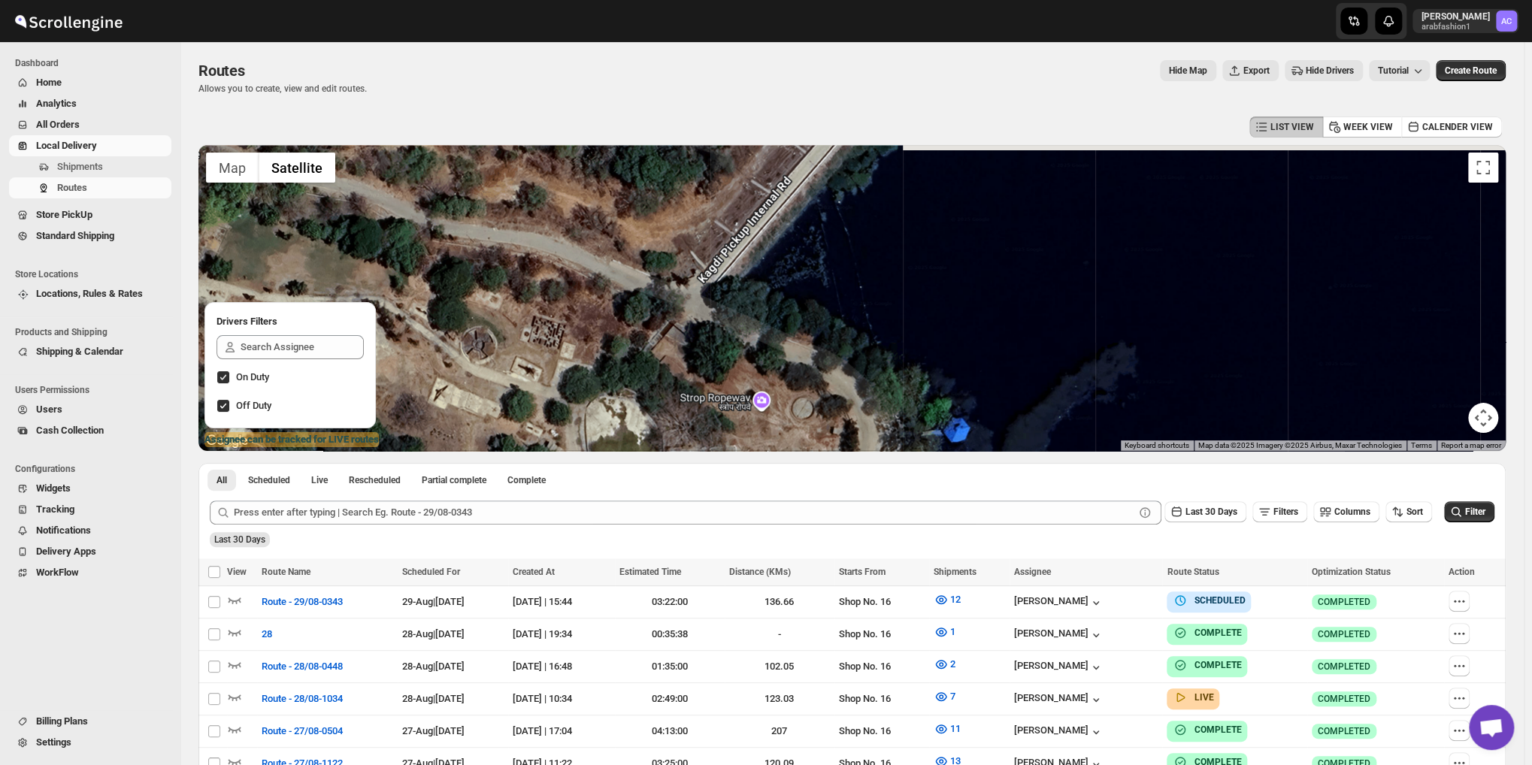
click at [1030, 407] on div at bounding box center [851, 298] width 1307 height 306
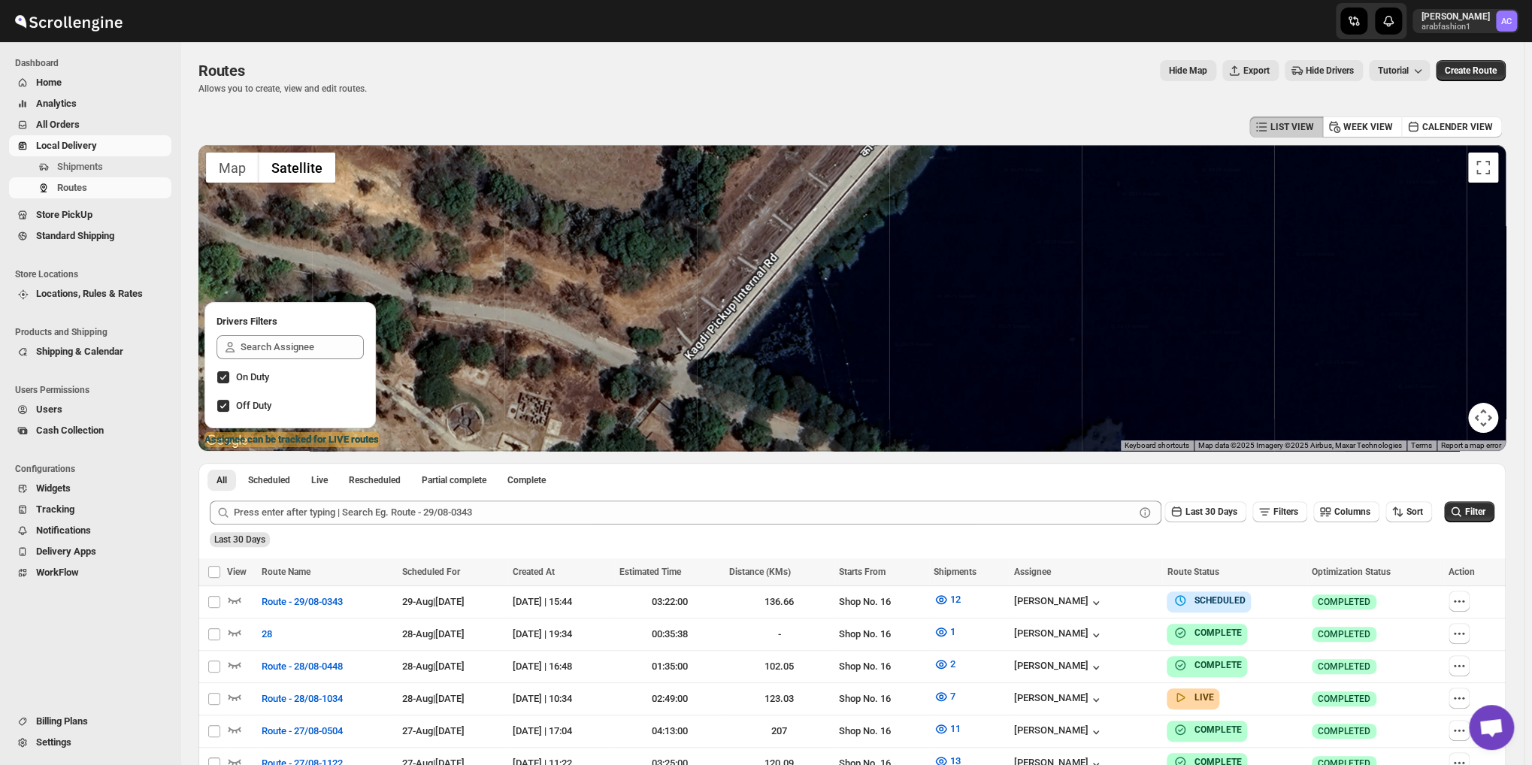
click at [991, 375] on div at bounding box center [851, 298] width 1307 height 306
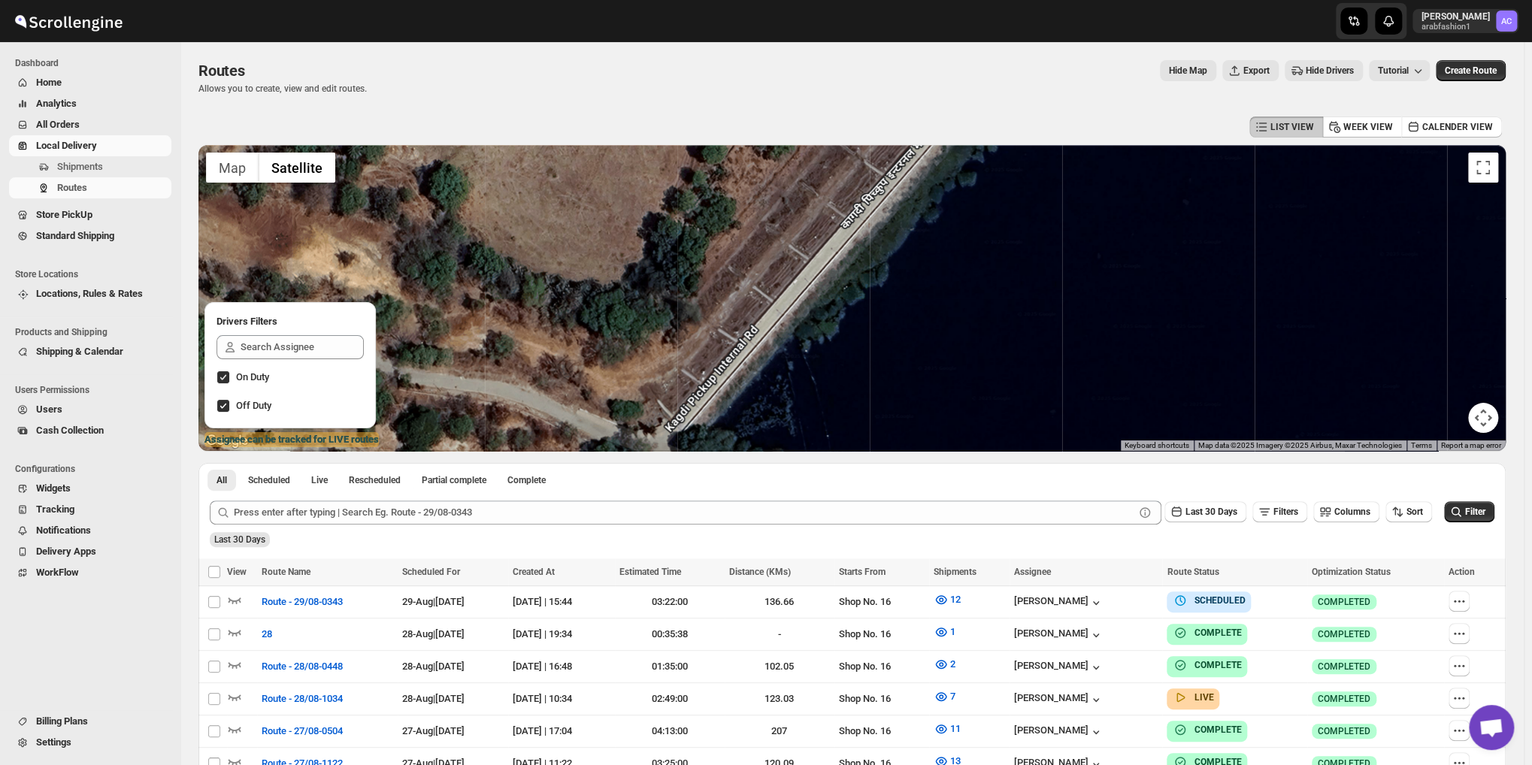
click at [967, 378] on div at bounding box center [851, 298] width 1307 height 306
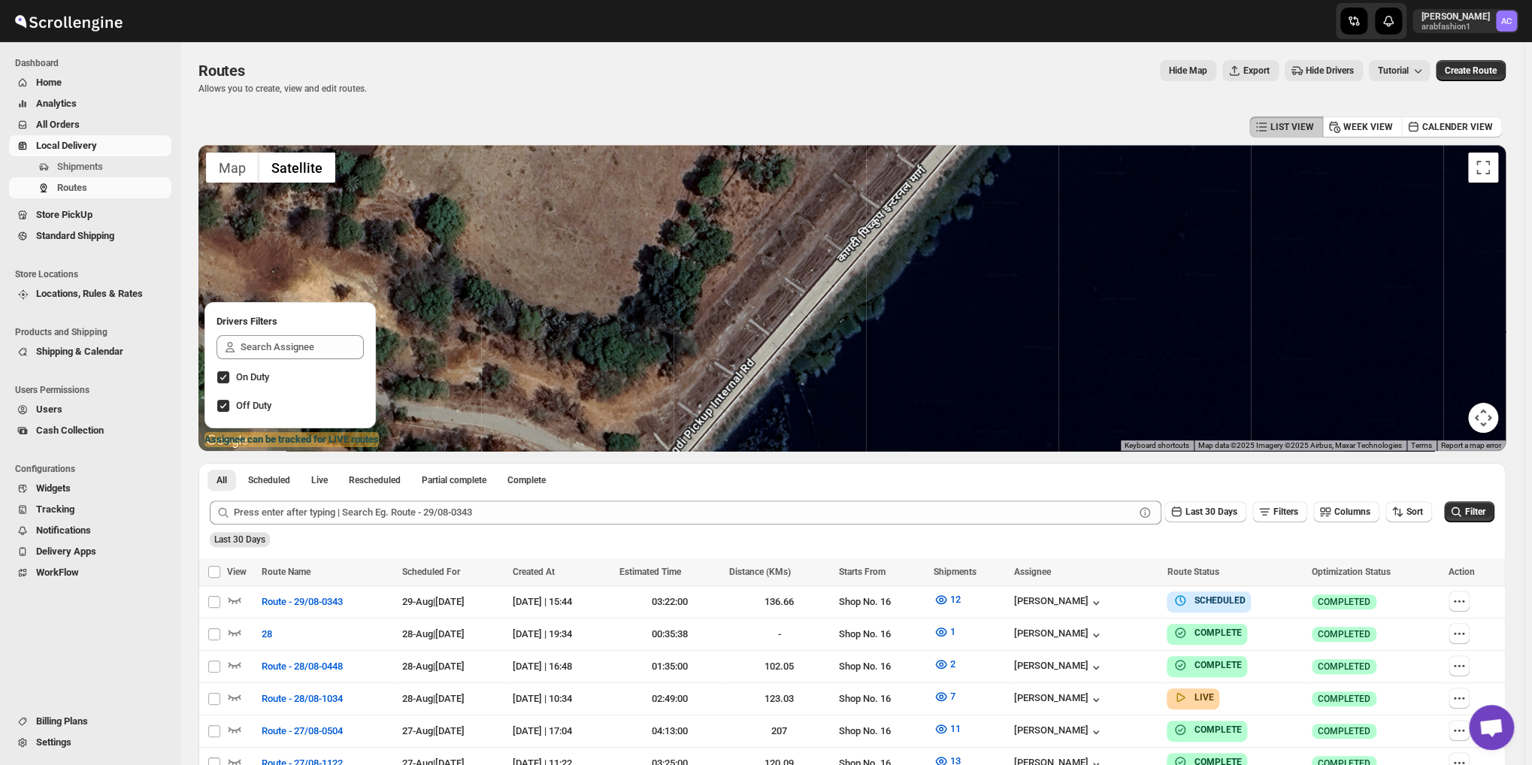
click at [991, 352] on div at bounding box center [851, 298] width 1307 height 306
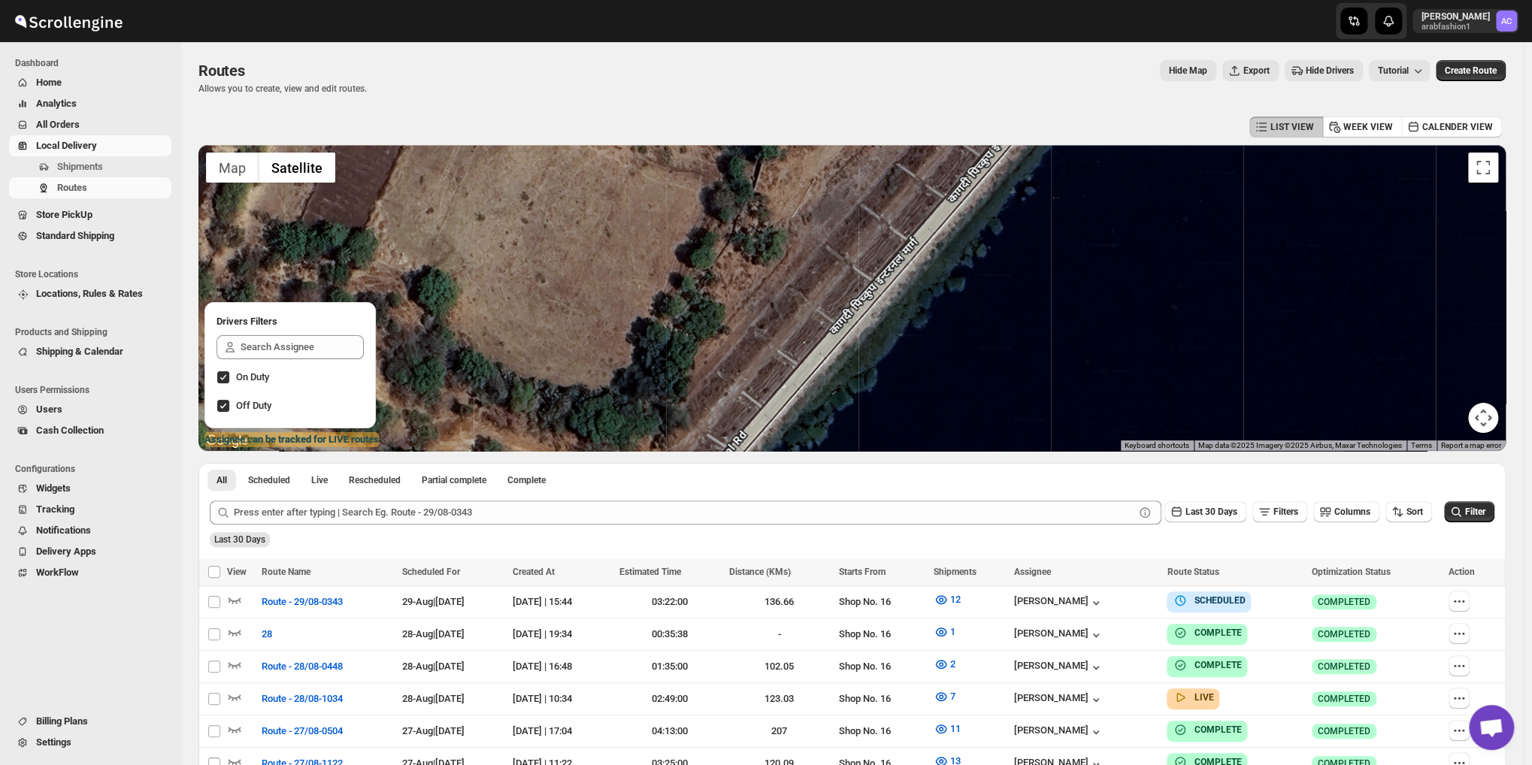
click at [995, 358] on div at bounding box center [851, 298] width 1307 height 306
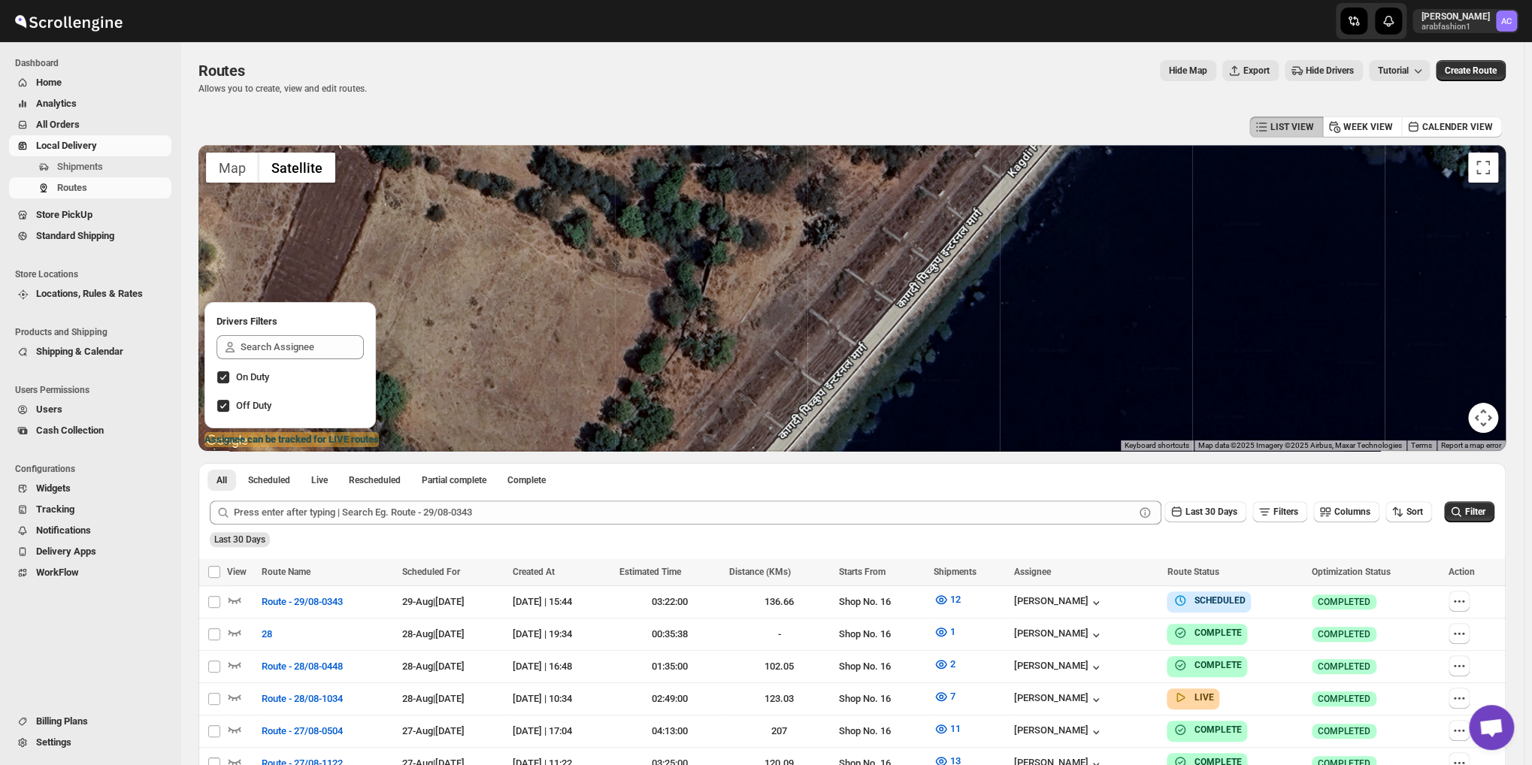
click at [1072, 374] on div at bounding box center [851, 298] width 1307 height 306
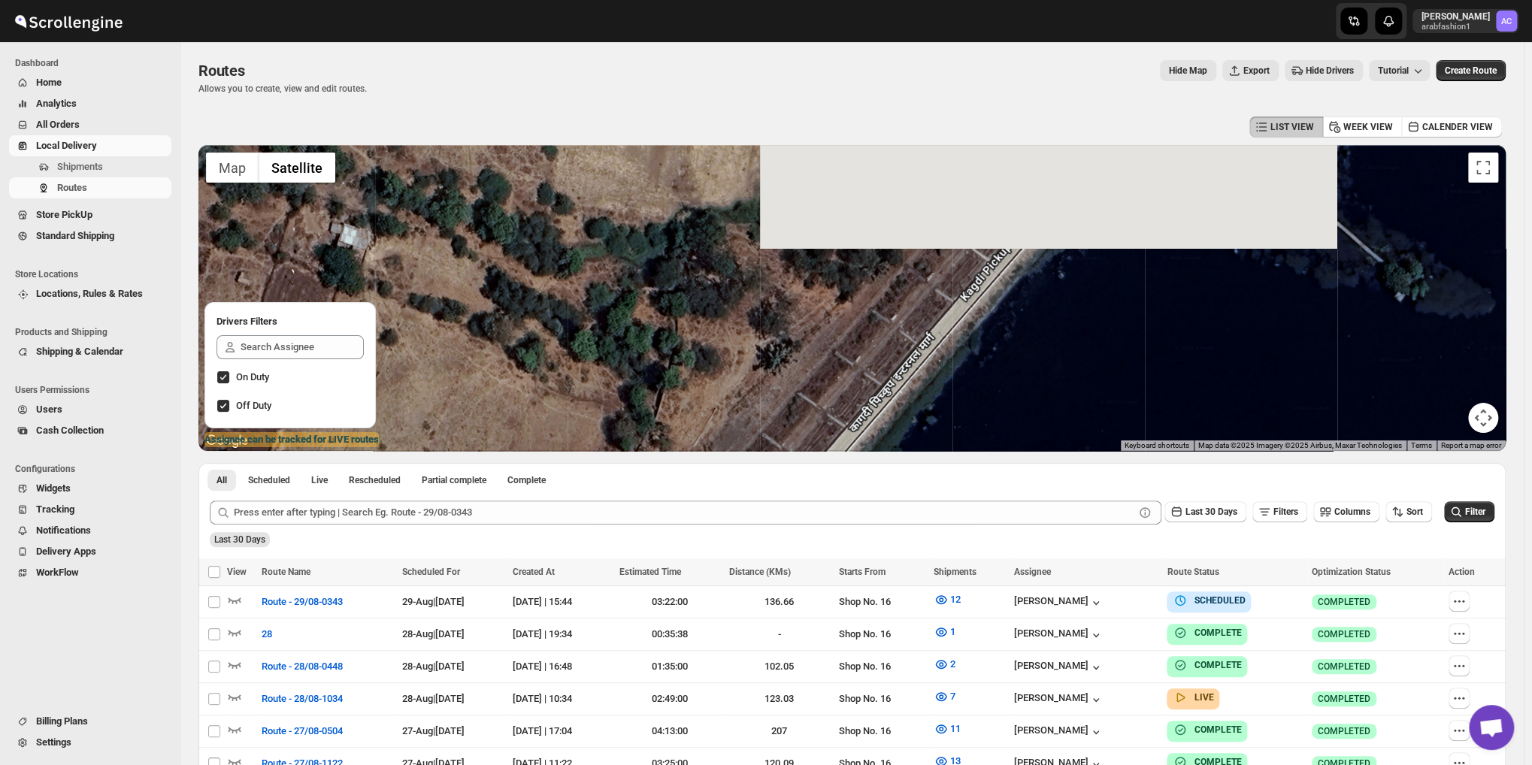
click at [1041, 377] on div at bounding box center [851, 298] width 1307 height 306
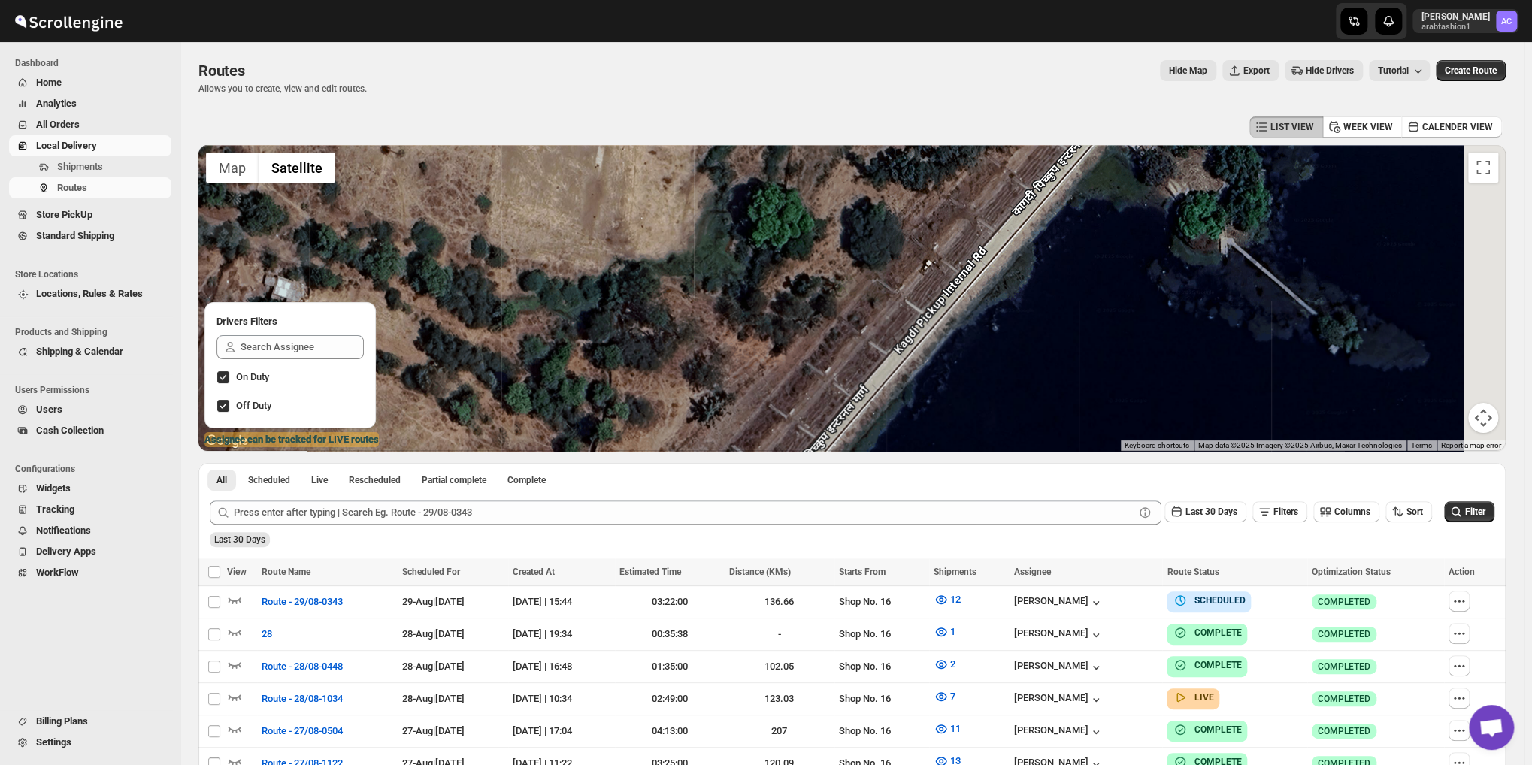
click at [1016, 333] on div at bounding box center [851, 298] width 1307 height 306
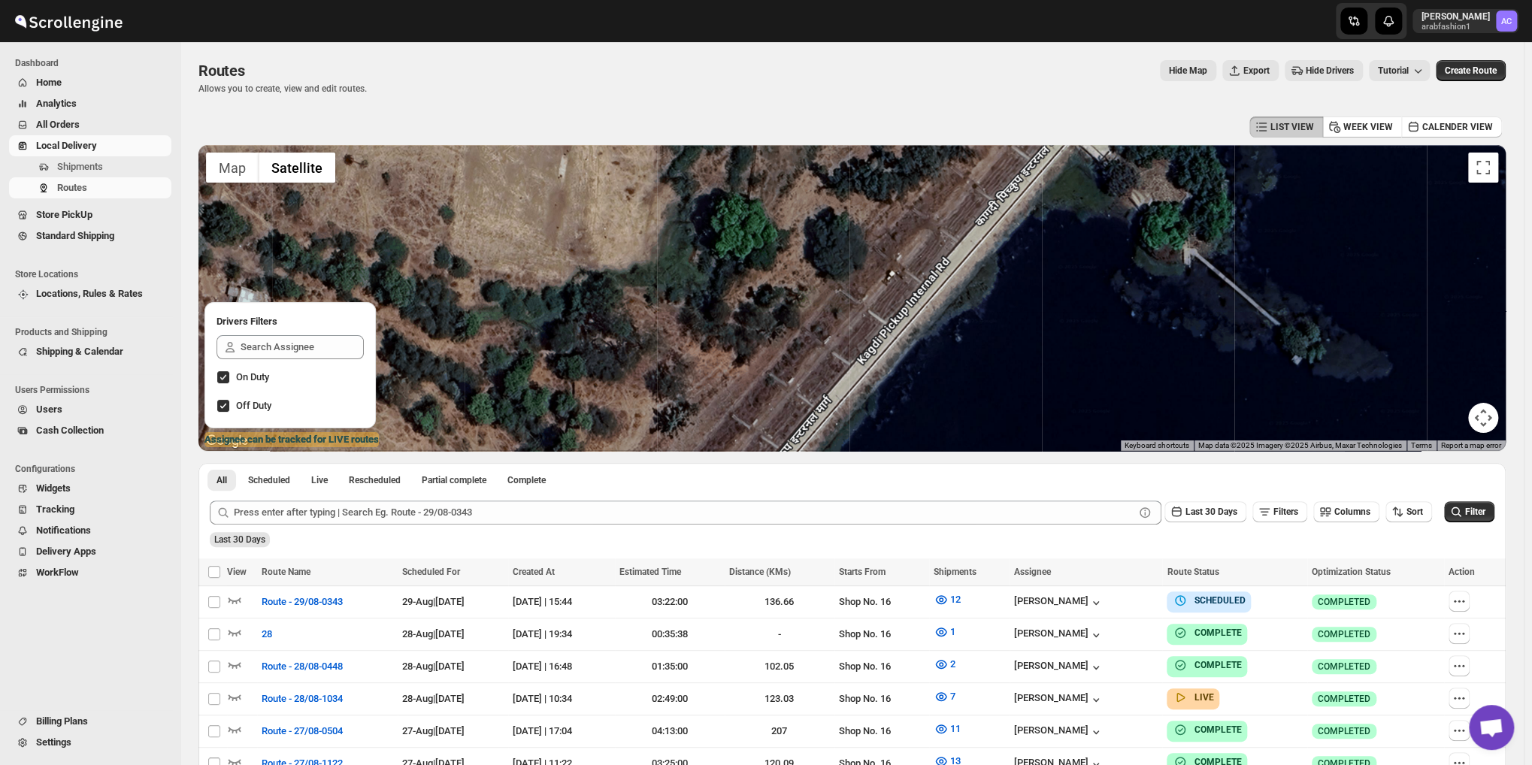
click at [1221, 417] on div at bounding box center [851, 298] width 1307 height 306
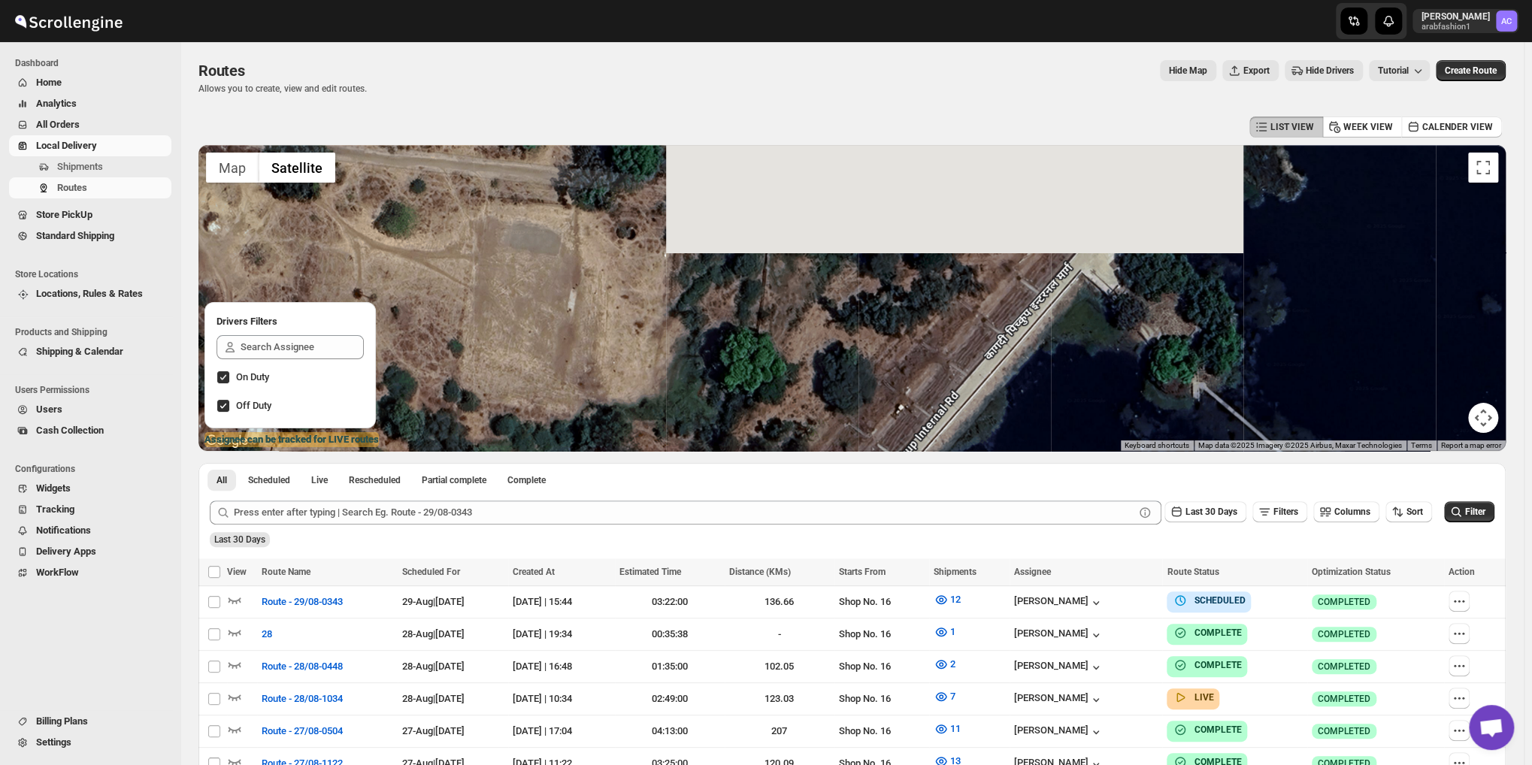
click at [1186, 369] on div at bounding box center [851, 298] width 1307 height 306
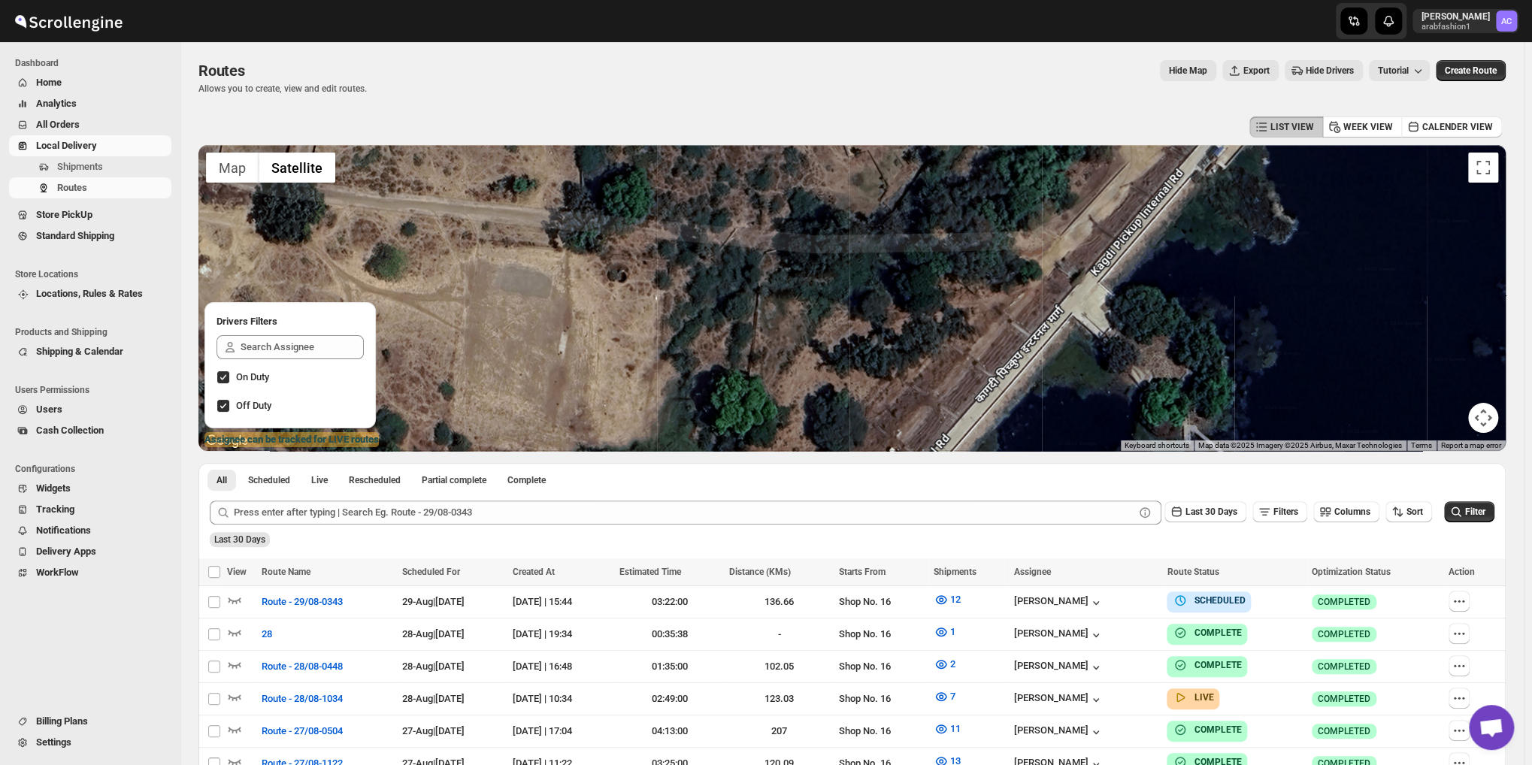
click at [1160, 371] on div at bounding box center [851, 298] width 1307 height 306
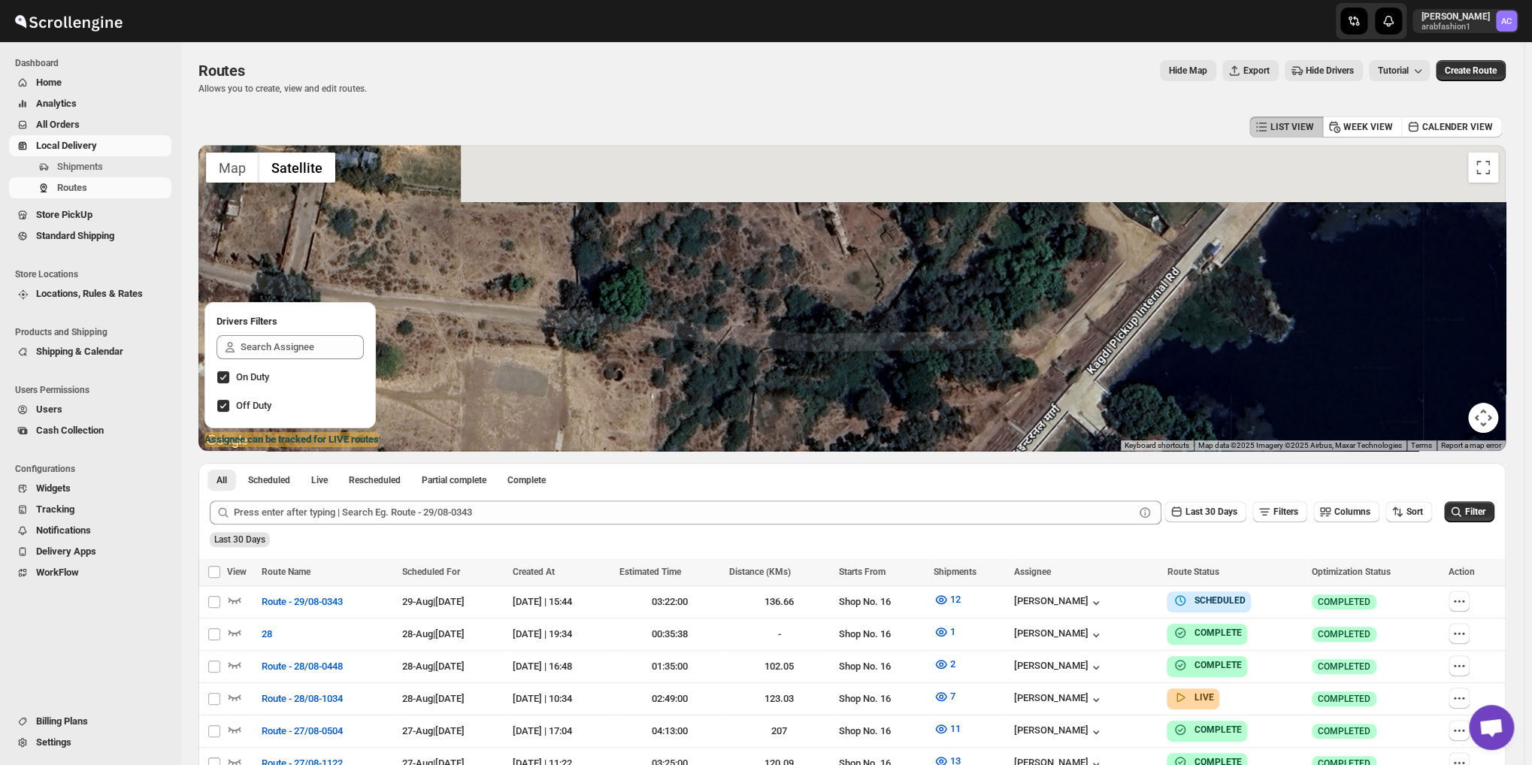
click at [1157, 378] on div at bounding box center [851, 298] width 1307 height 306
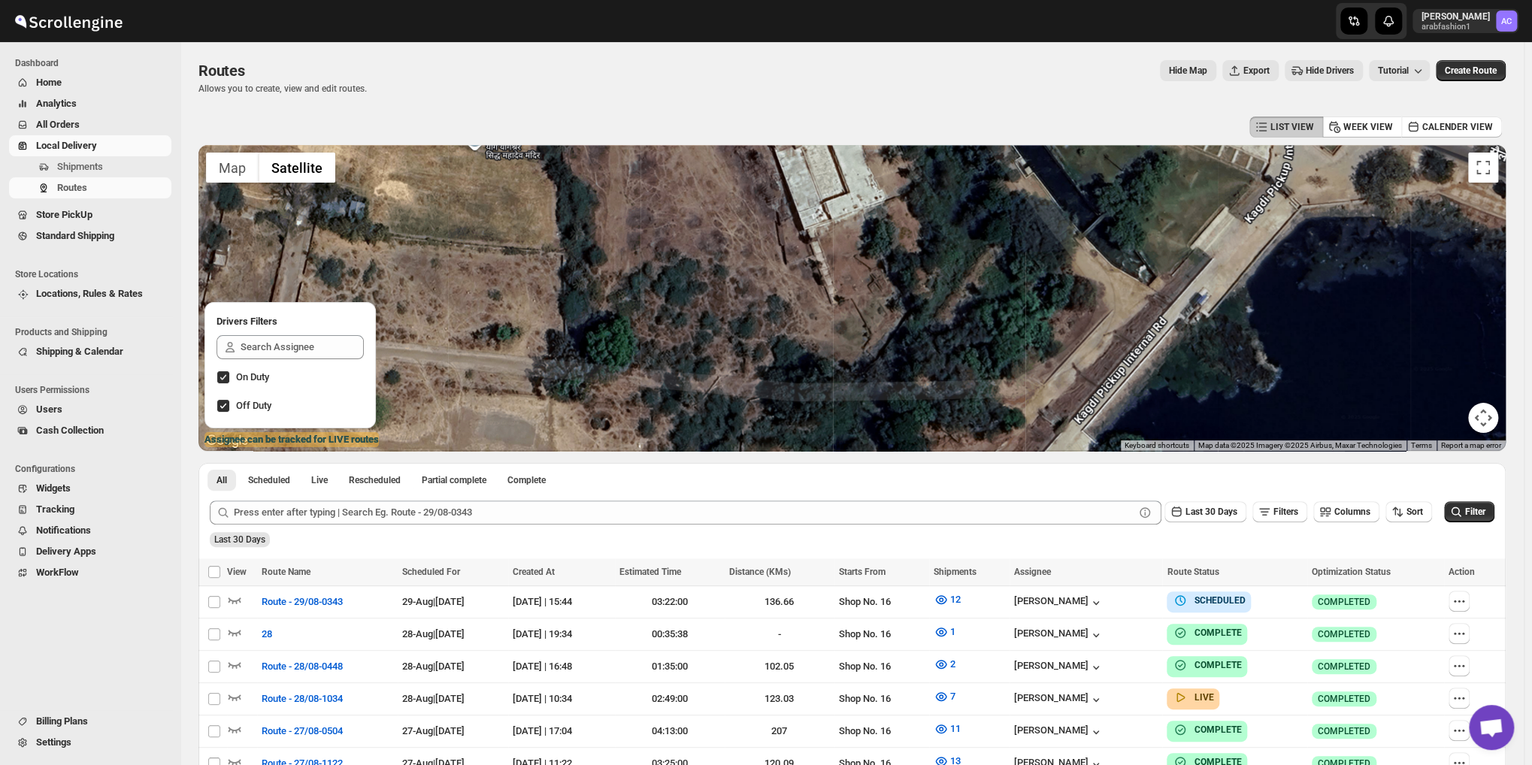
click at [1165, 340] on div at bounding box center [851, 298] width 1307 height 306
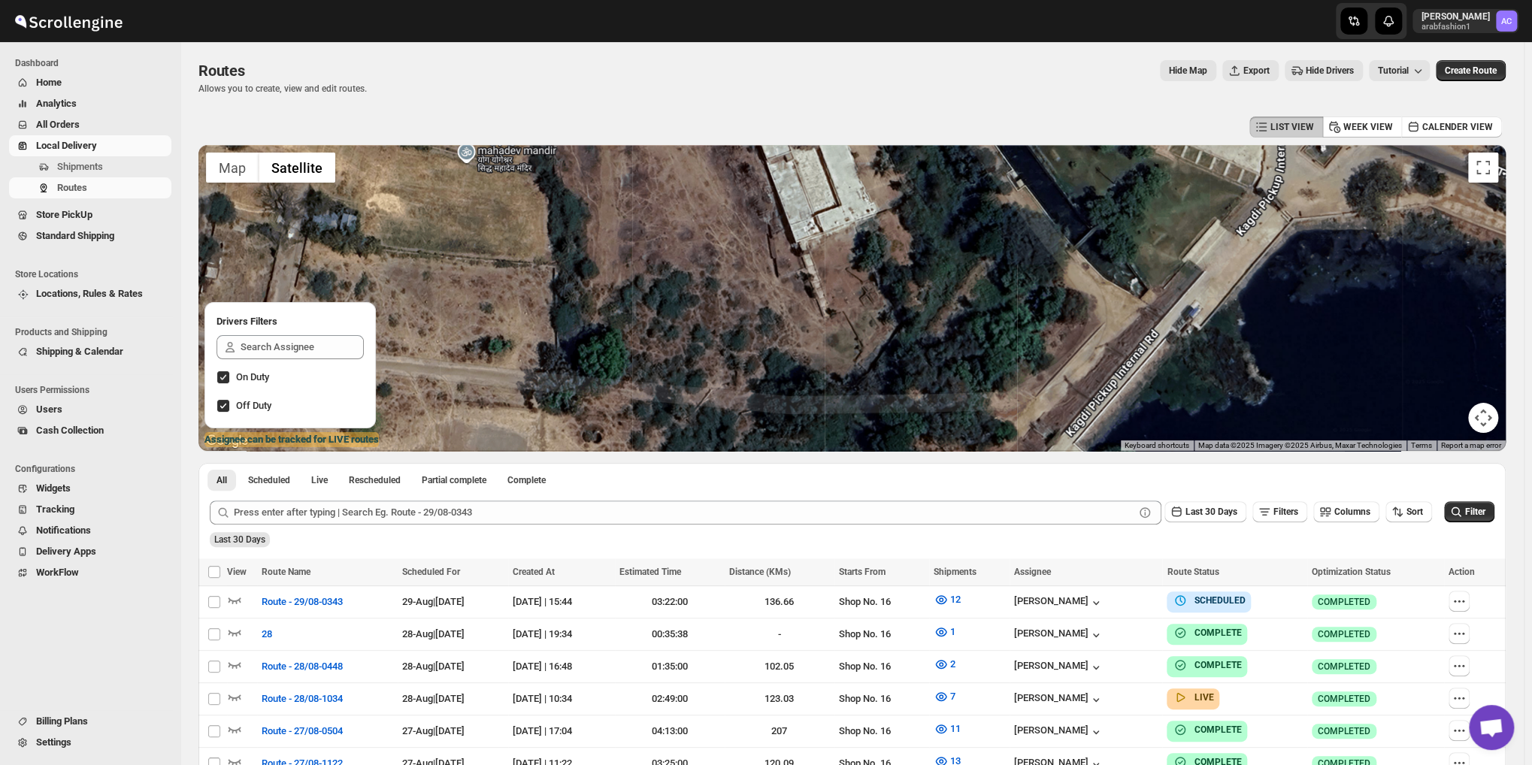
click at [1152, 340] on div at bounding box center [851, 298] width 1307 height 306
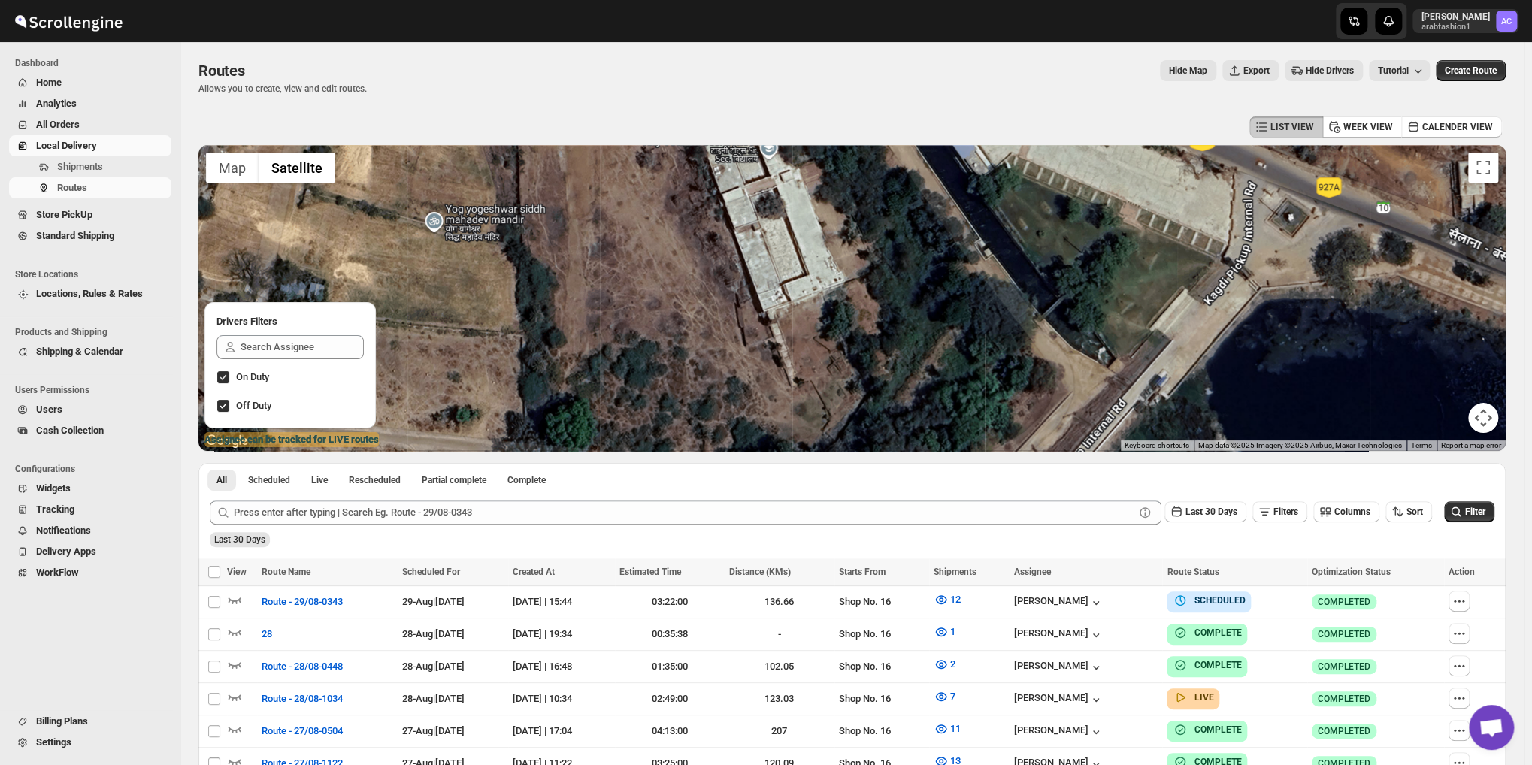
click at [1109, 371] on div at bounding box center [851, 298] width 1307 height 306
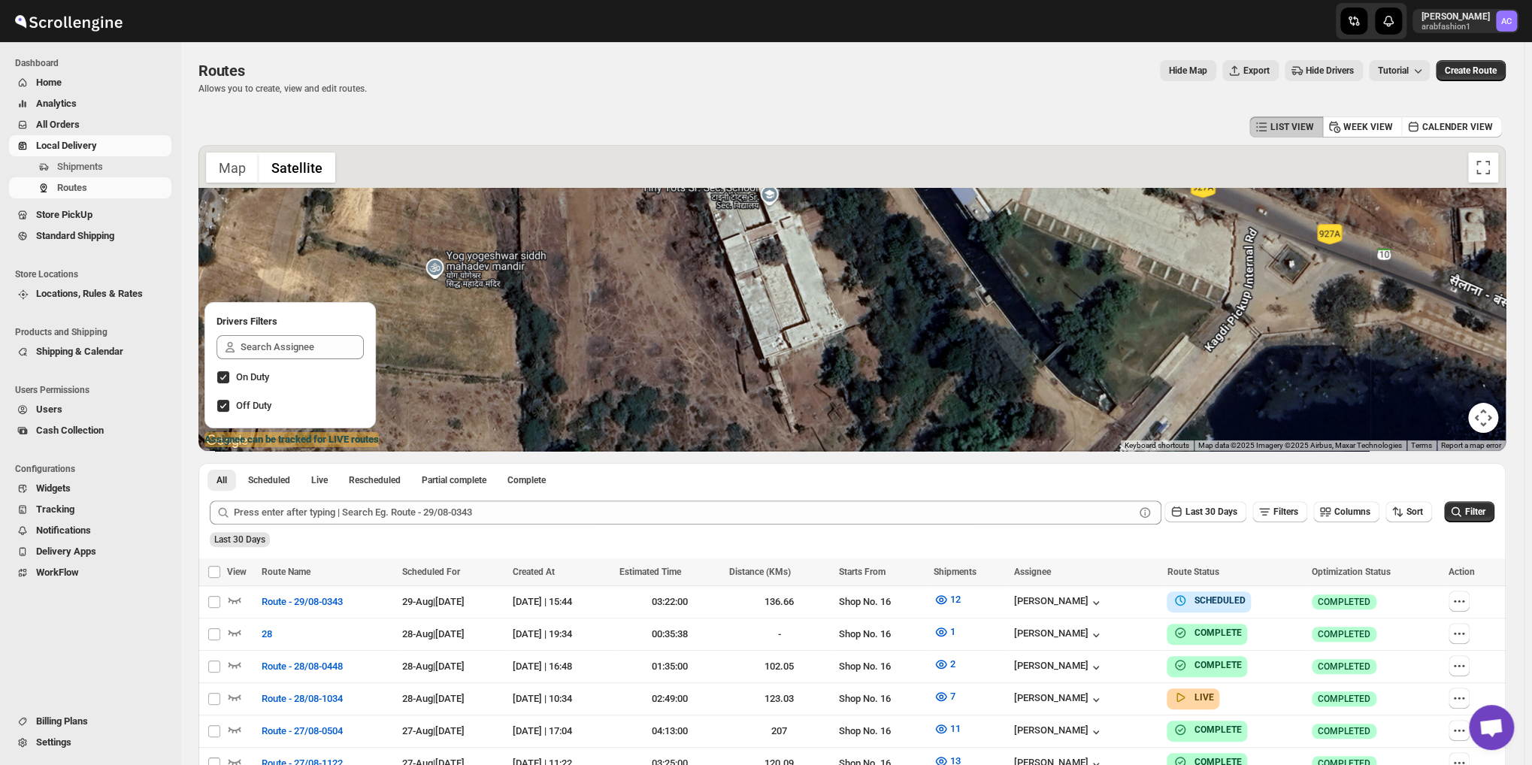
click at [1082, 385] on div at bounding box center [851, 298] width 1307 height 306
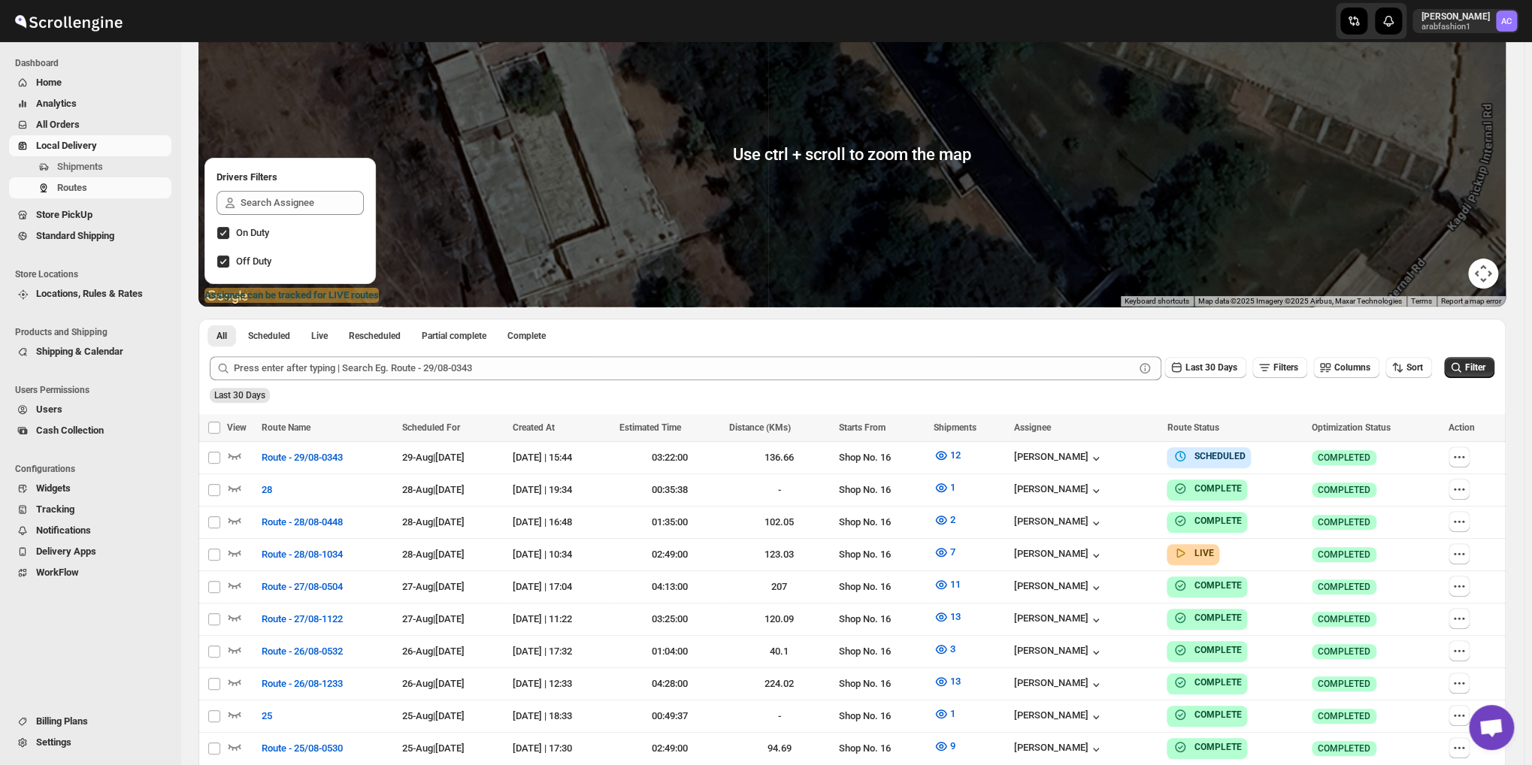
scroll to position [225, 0]
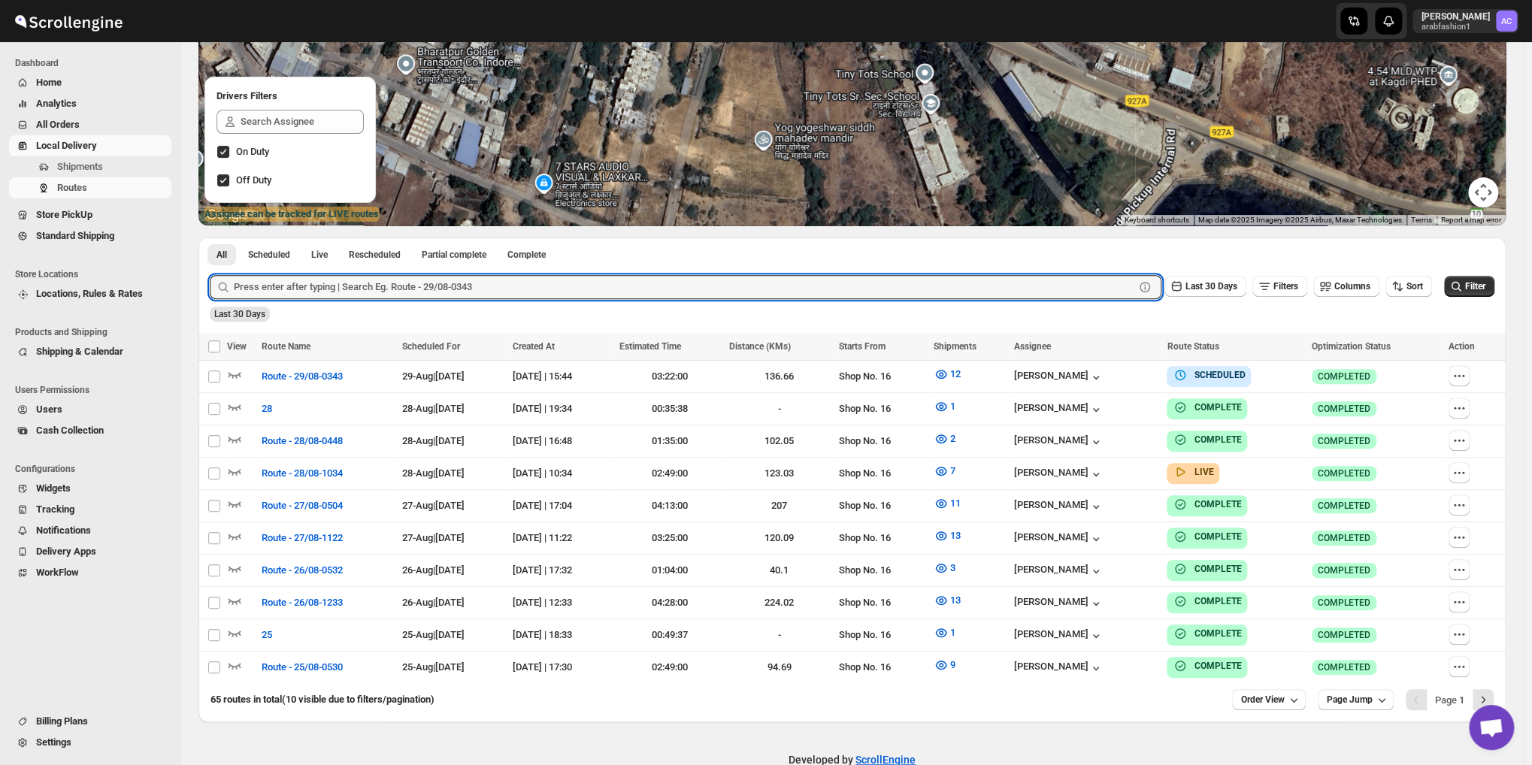
click at [1069, 163] on div at bounding box center [851, 73] width 1307 height 306
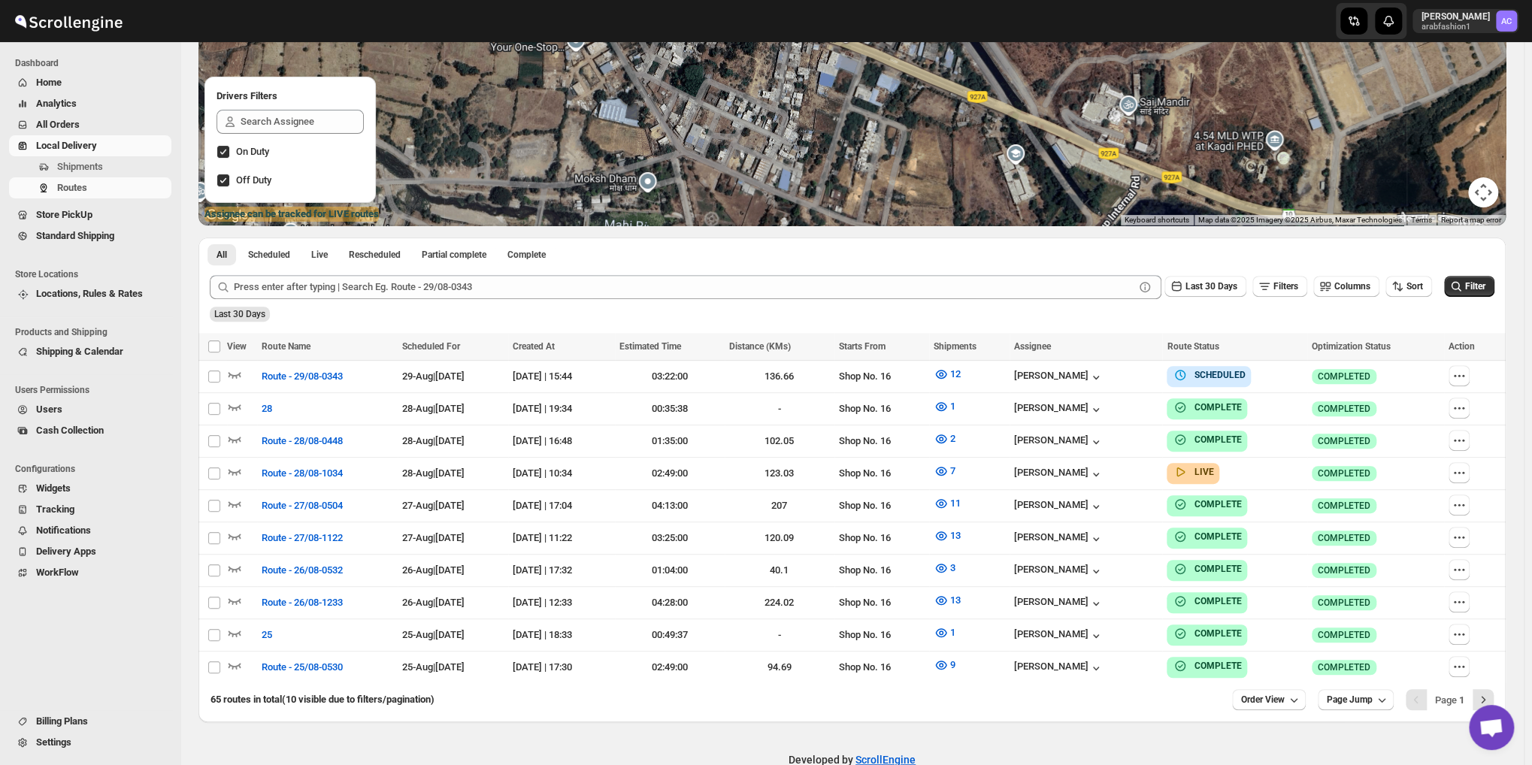
click at [1085, 211] on div at bounding box center [851, 73] width 1307 height 306
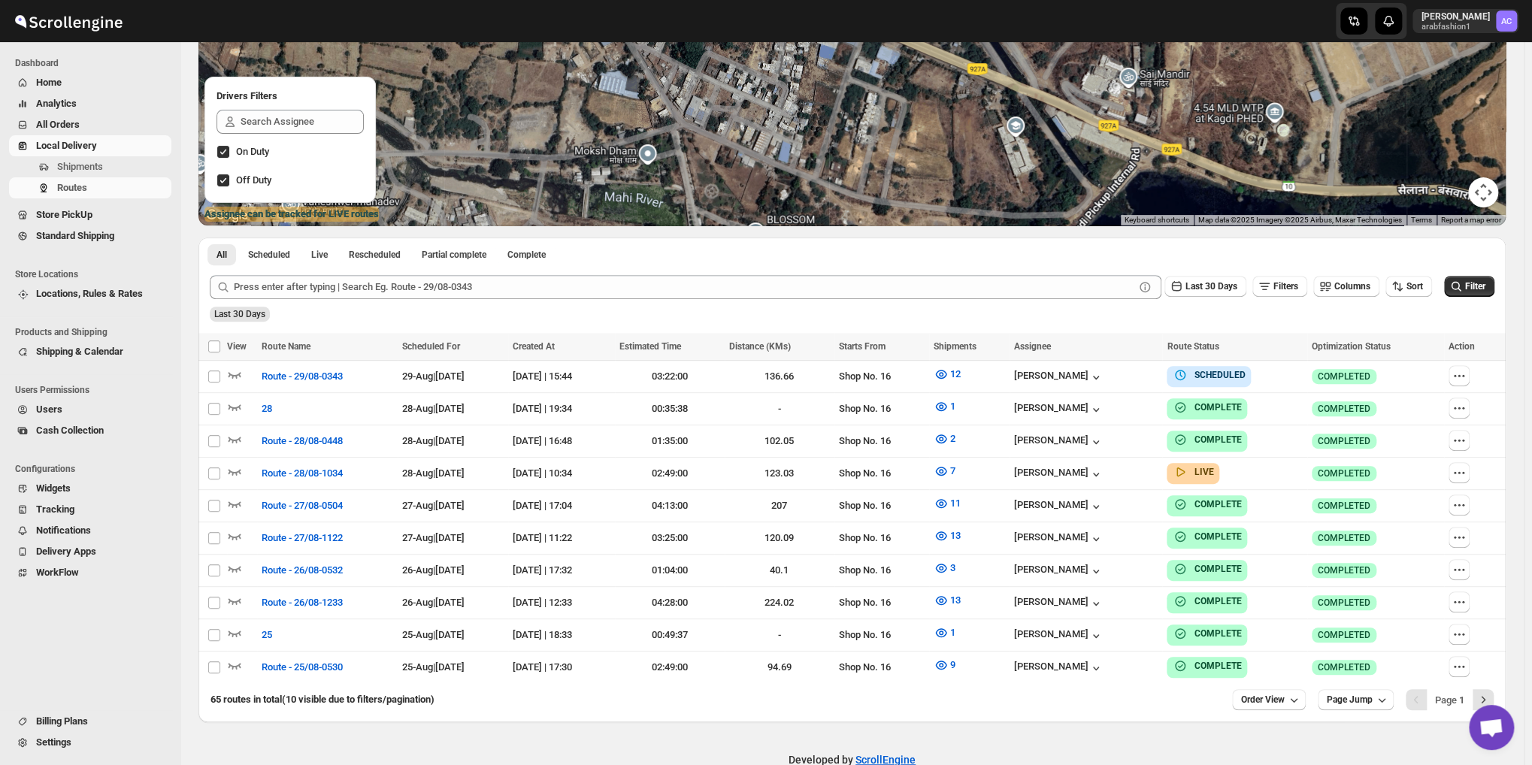
scroll to position [0, 0]
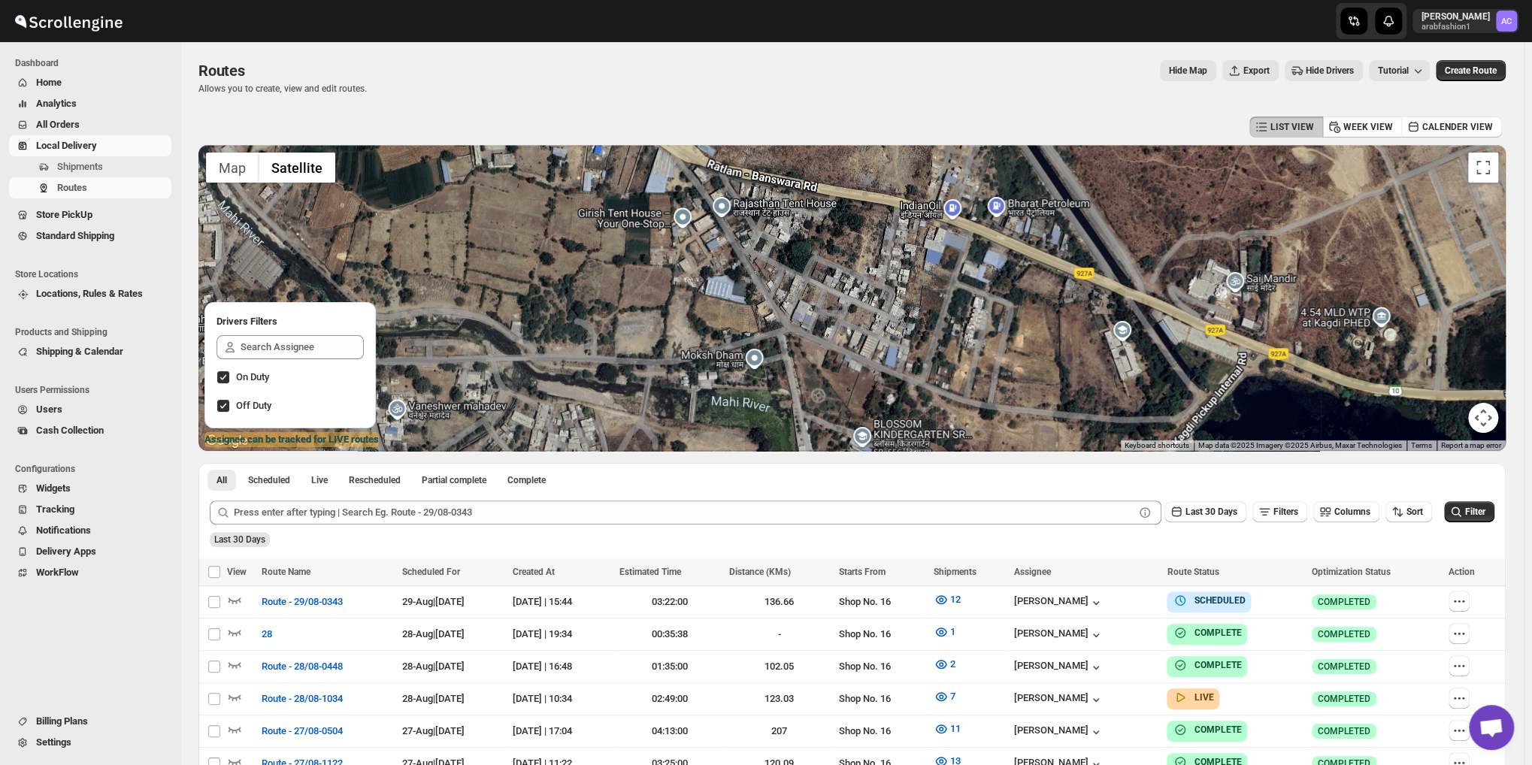
click at [1169, 240] on div at bounding box center [851, 298] width 1307 height 306
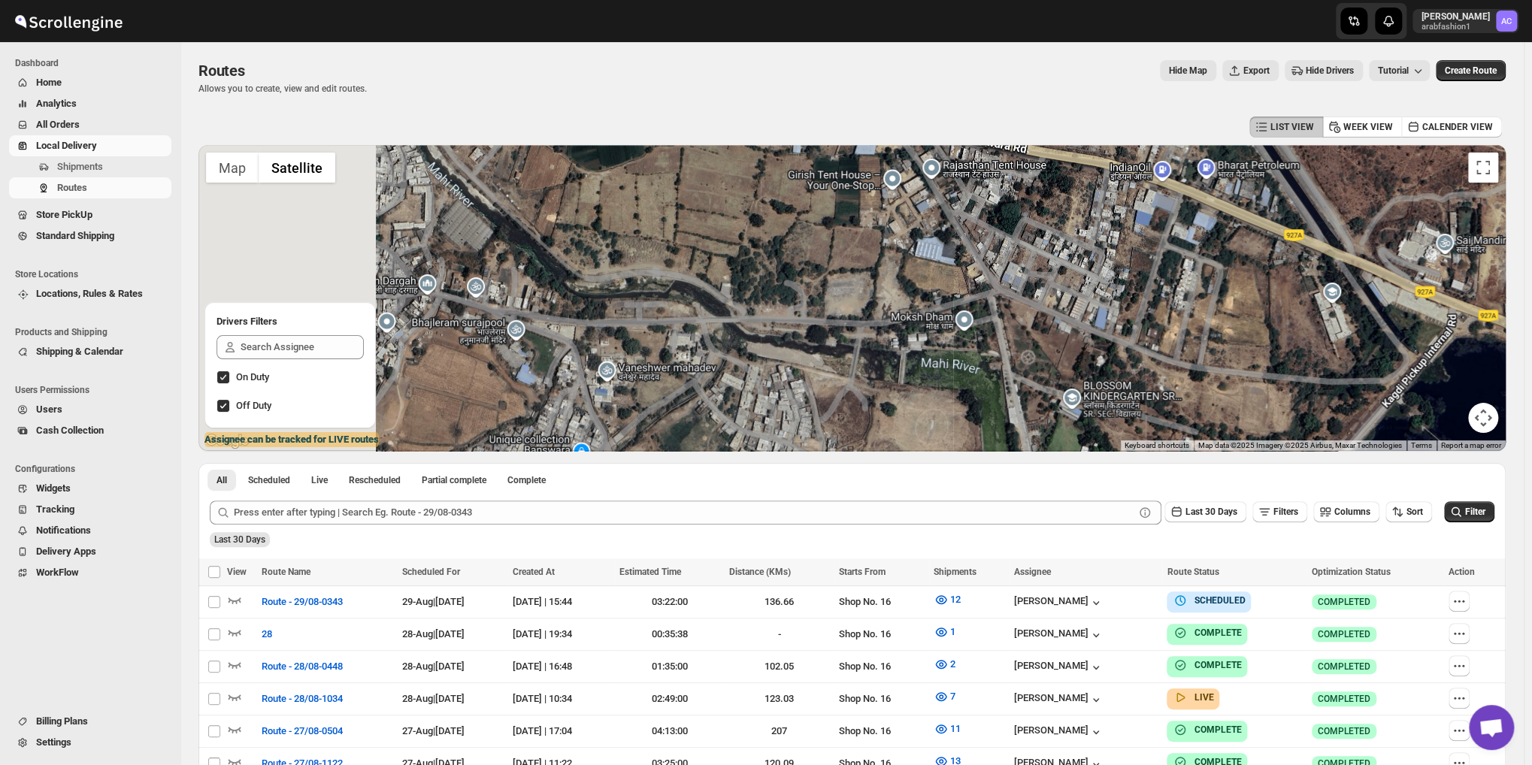
click at [1014, 230] on div at bounding box center [851, 298] width 1307 height 306
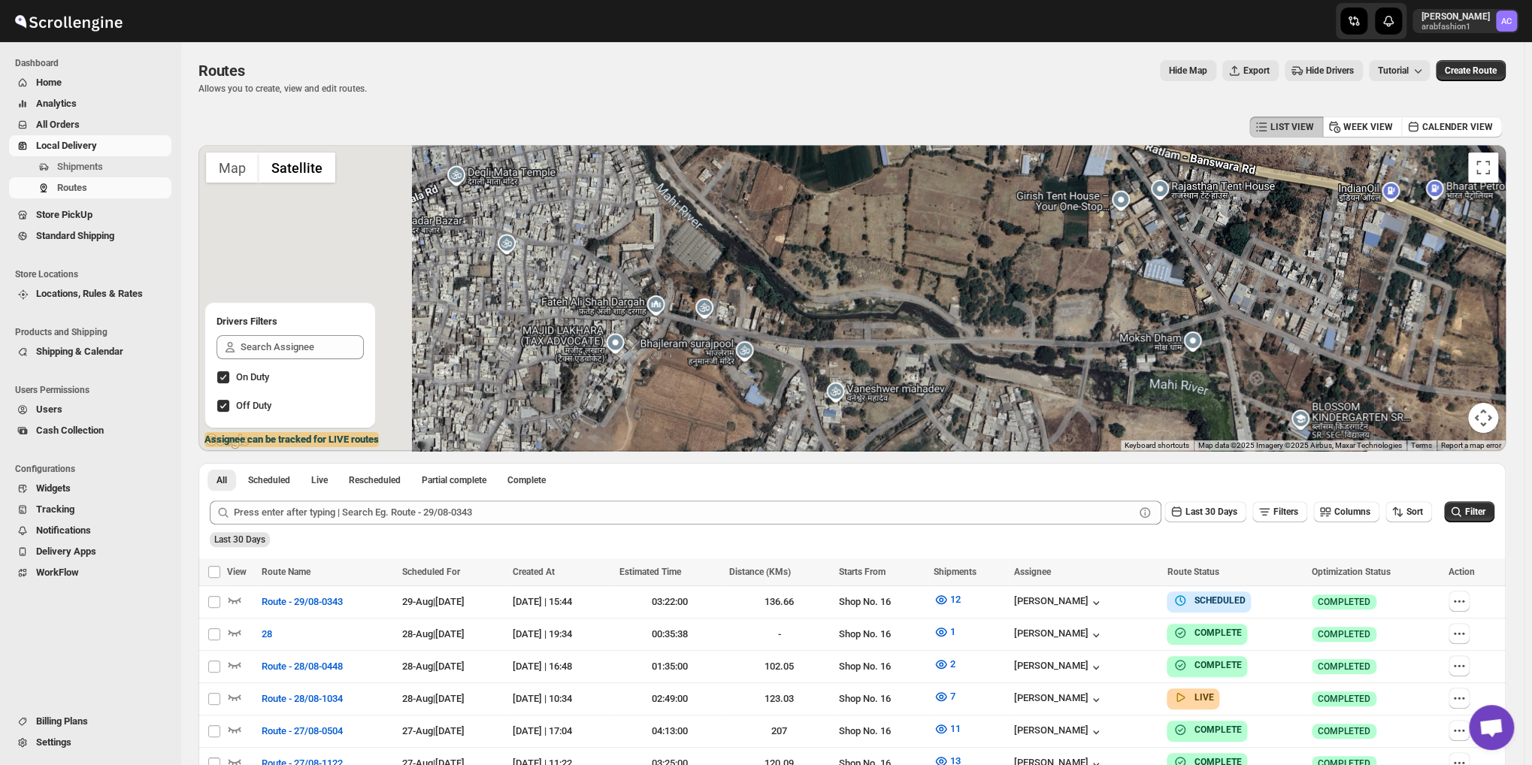
click at [1178, 312] on div at bounding box center [851, 298] width 1307 height 306
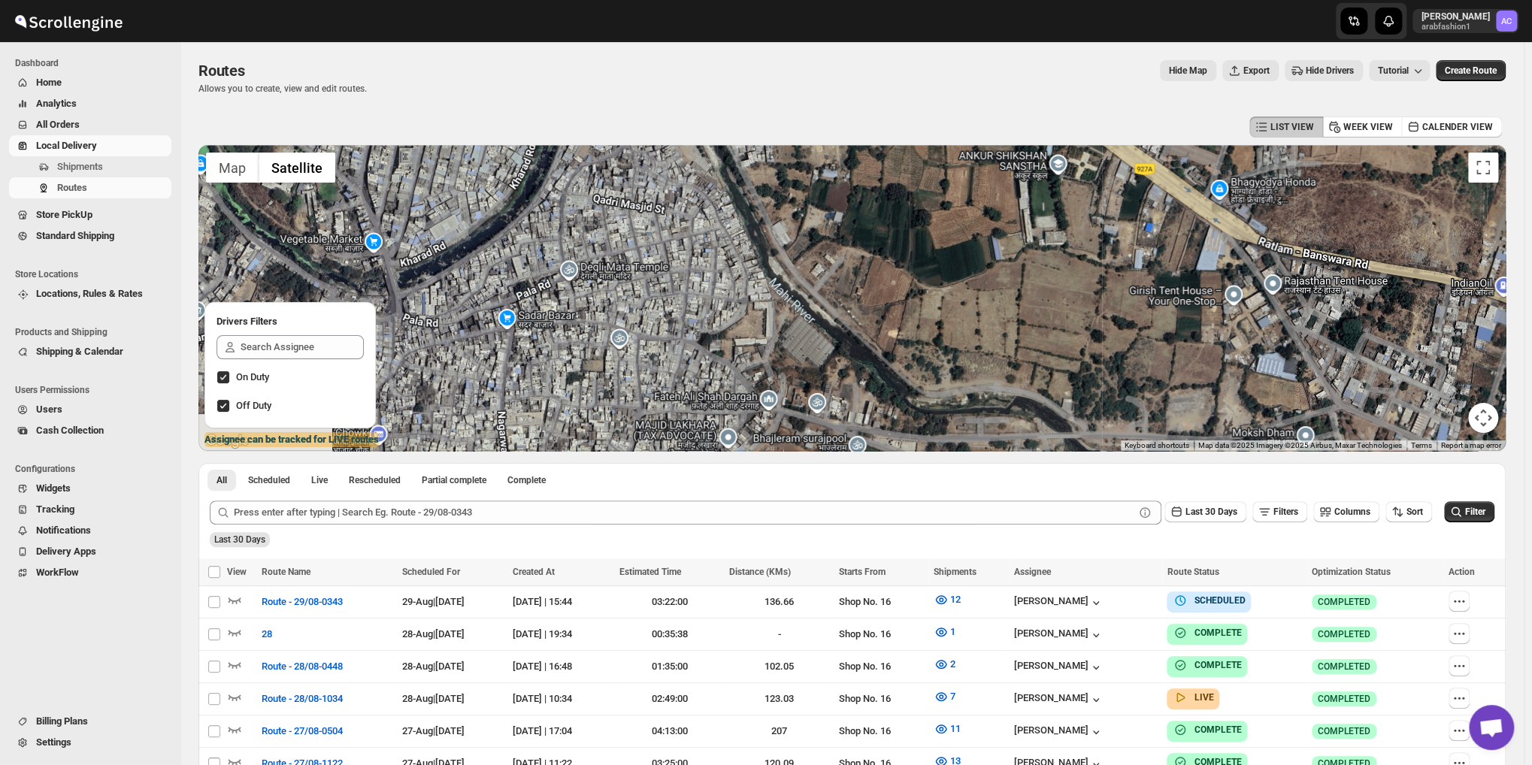
click at [1013, 352] on div at bounding box center [851, 298] width 1307 height 306
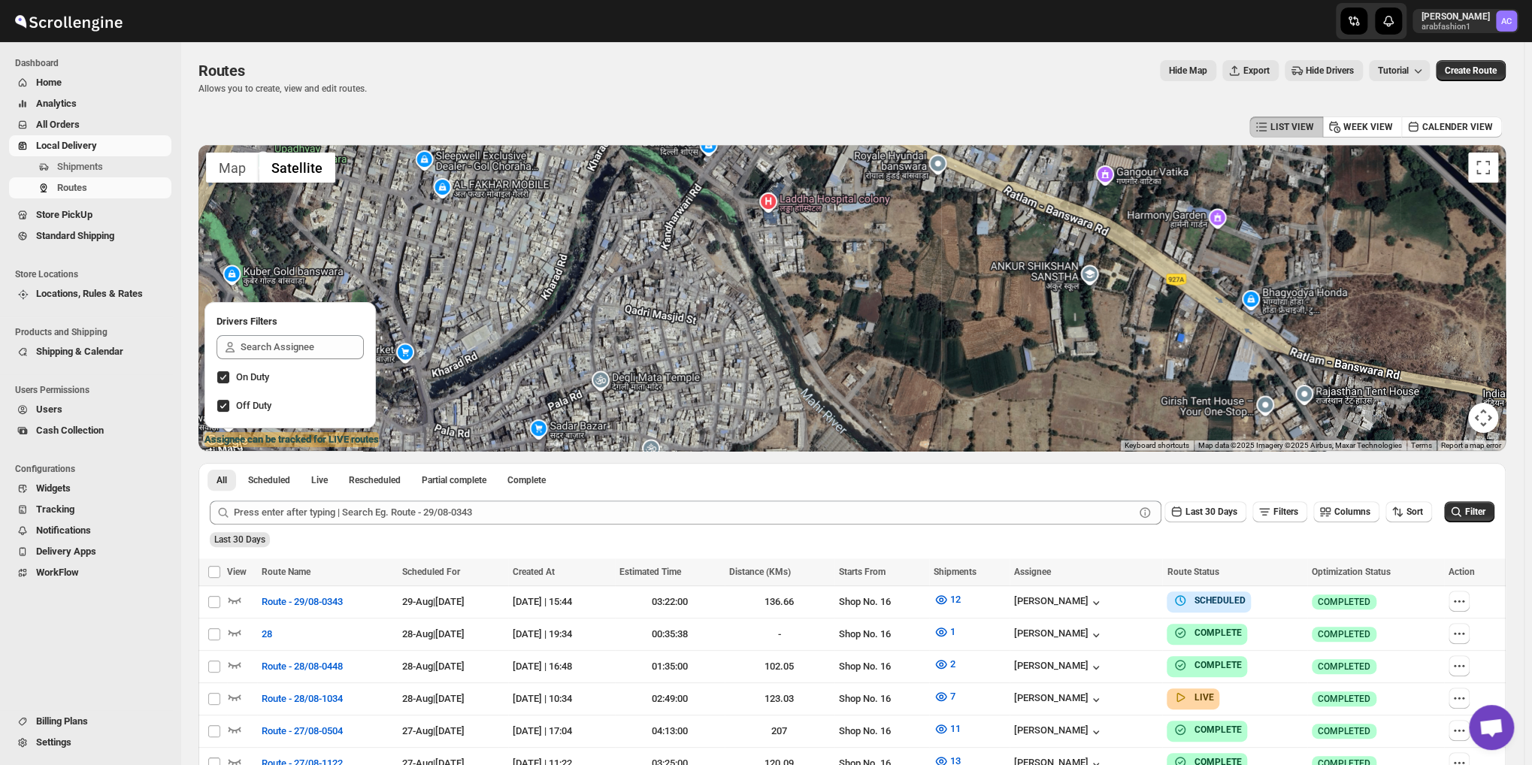
click at [956, 347] on div at bounding box center [851, 298] width 1307 height 306
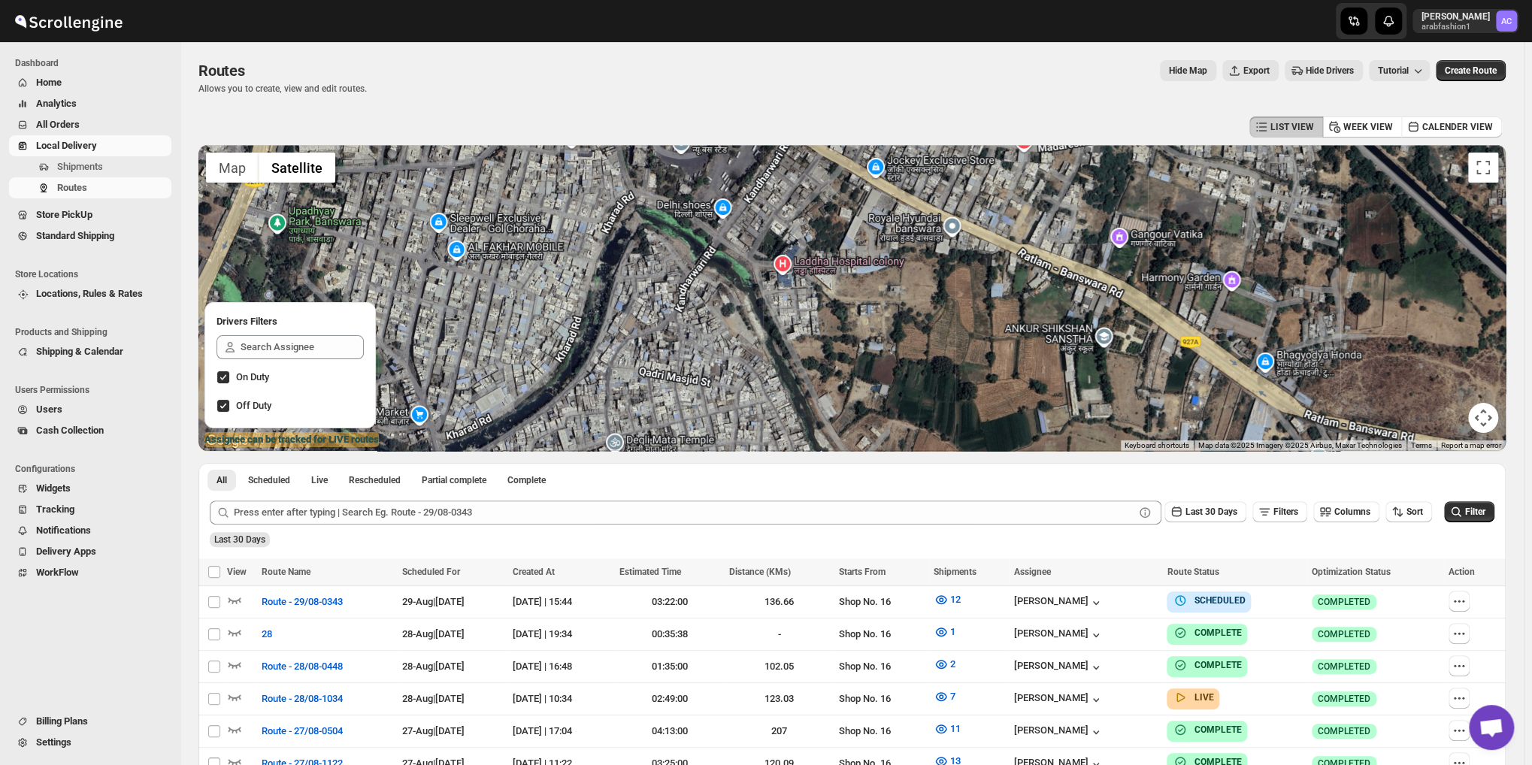
click at [905, 319] on div at bounding box center [851, 298] width 1307 height 306
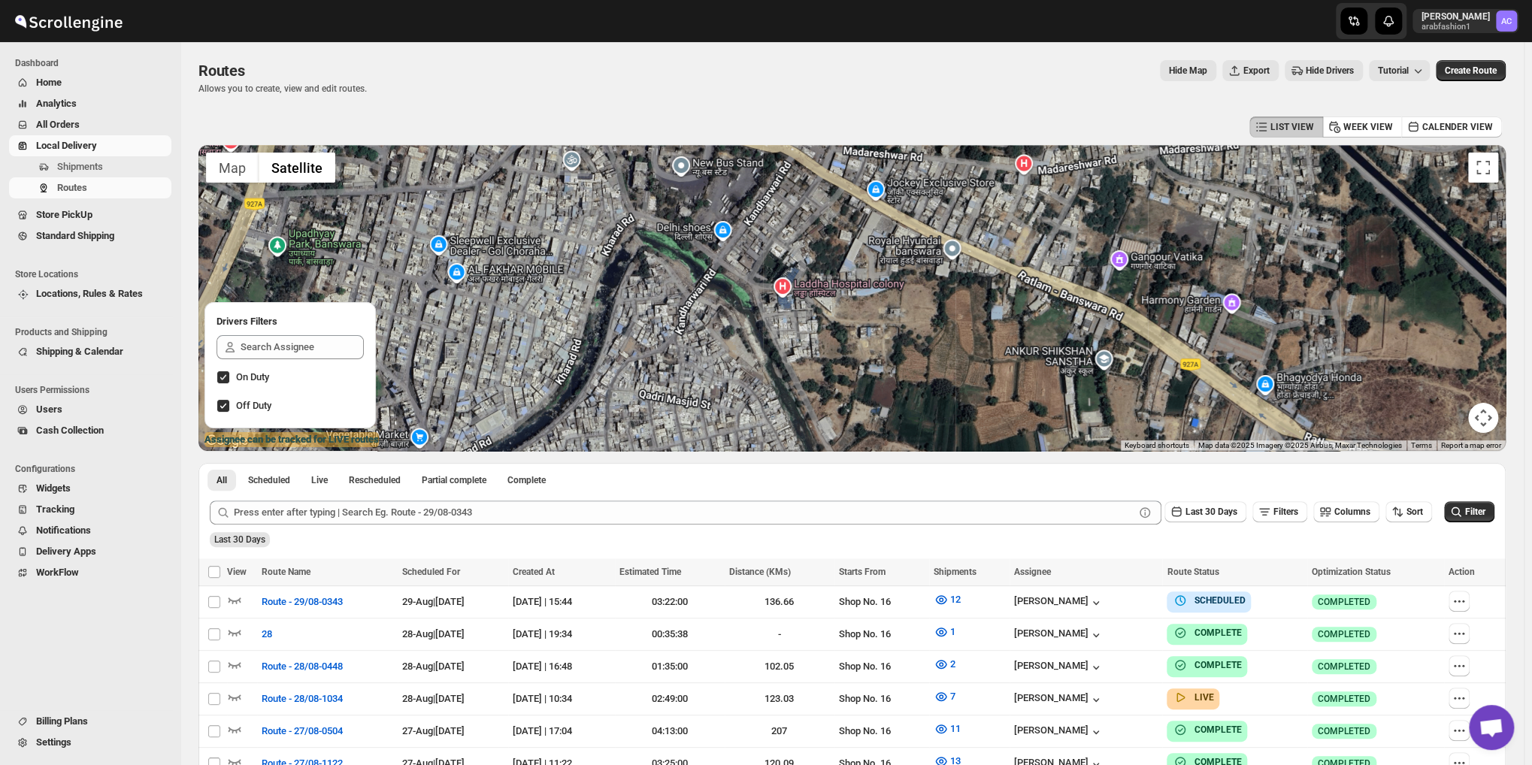
click at [900, 337] on div at bounding box center [851, 298] width 1307 height 306
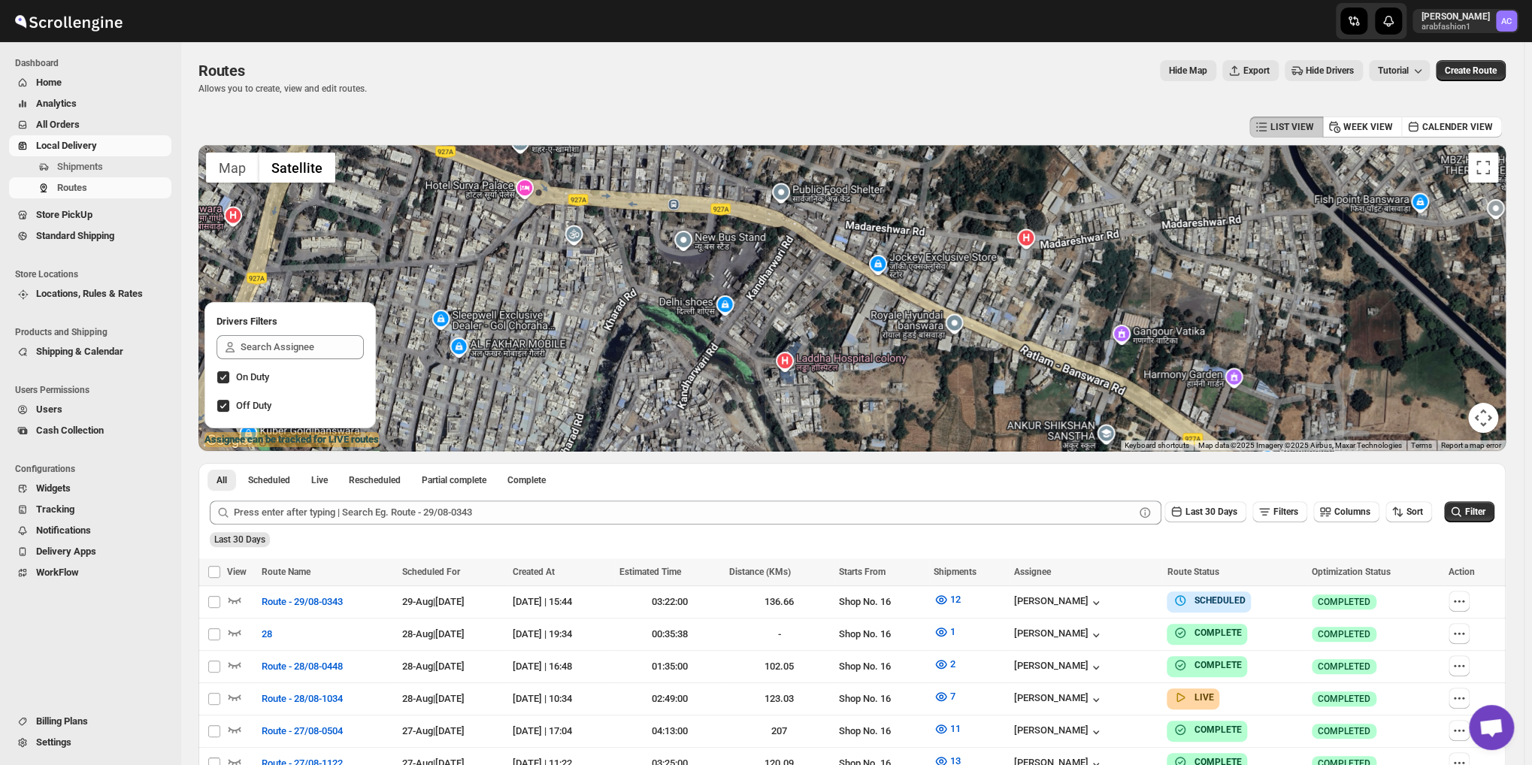
click at [887, 325] on div at bounding box center [851, 298] width 1307 height 306
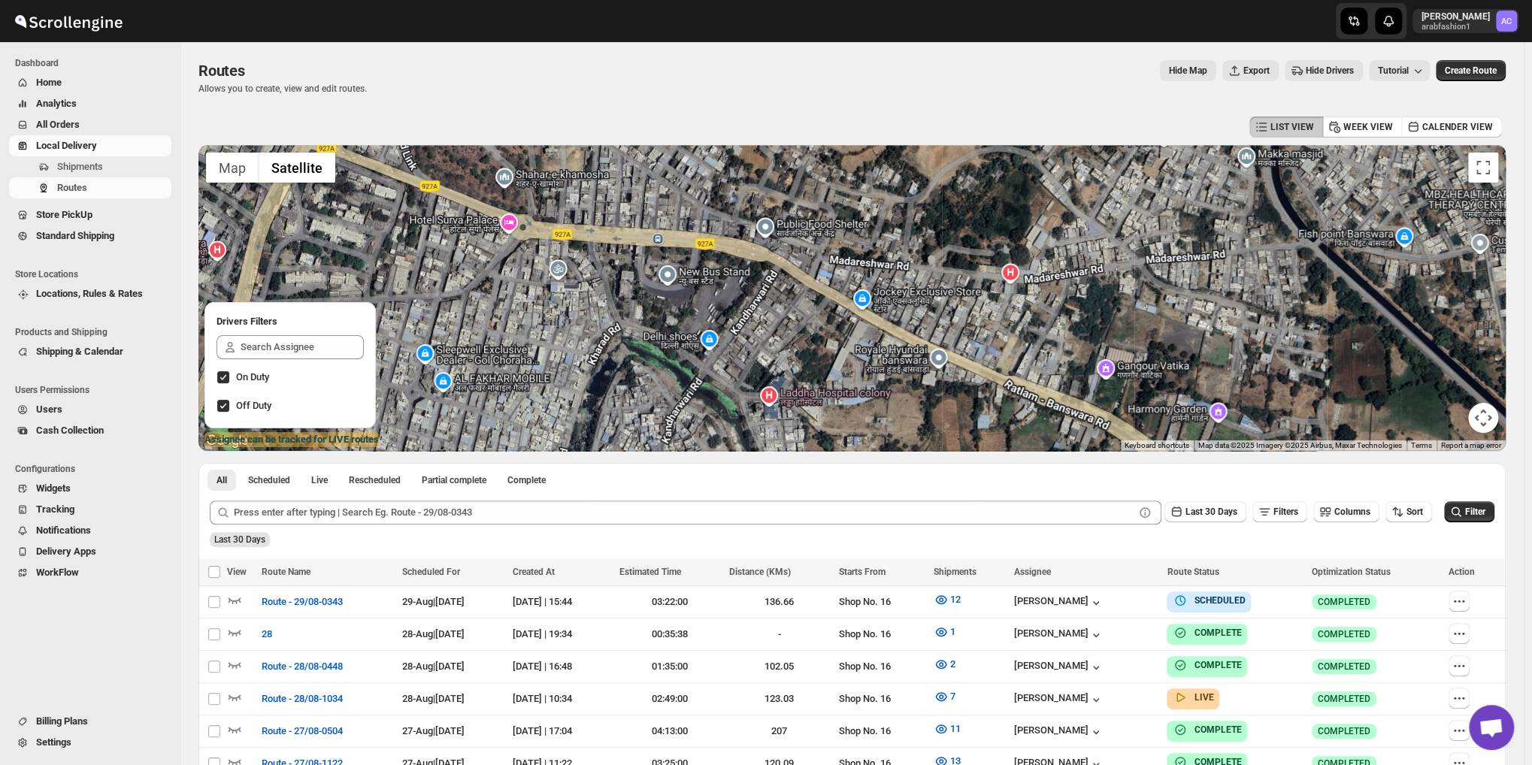
click at [905, 310] on div at bounding box center [851, 298] width 1307 height 306
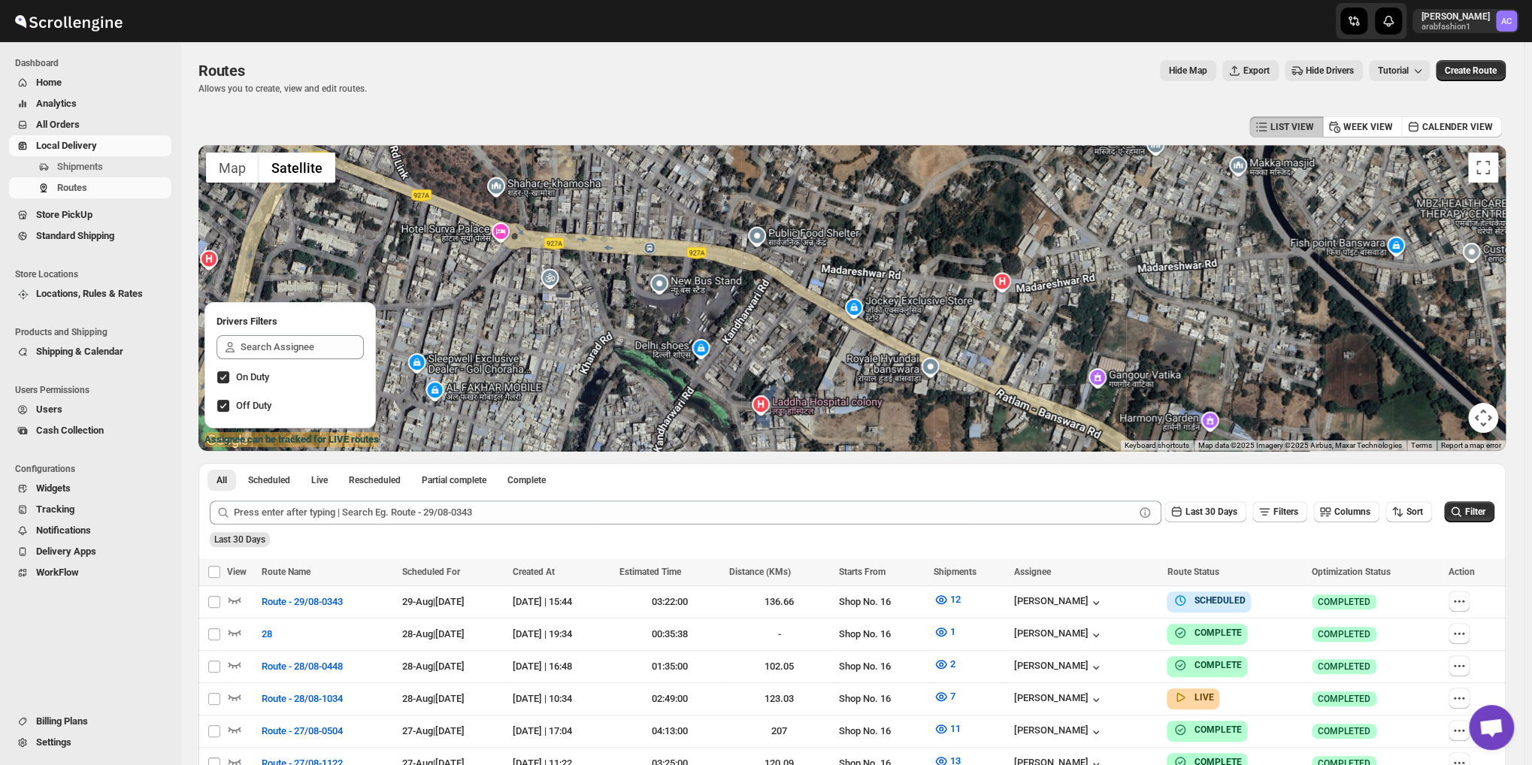
click at [1336, 240] on div at bounding box center [851, 298] width 1307 height 306
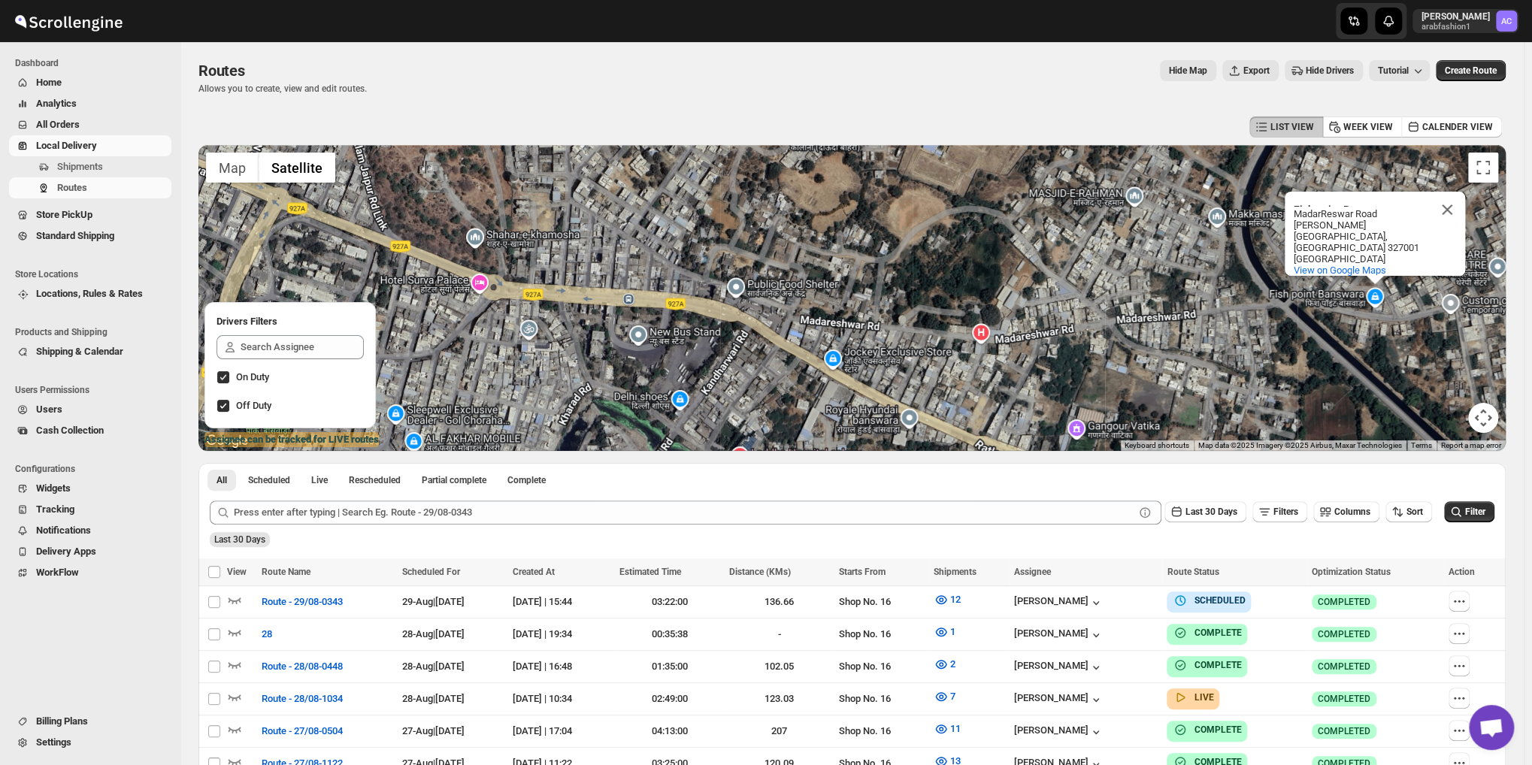
click at [1141, 323] on div "Fish point Banswara Fish point [GEOGRAPHIC_DATA][PERSON_NAME] [GEOGRAPHIC_DATA]…" at bounding box center [851, 298] width 1307 height 306
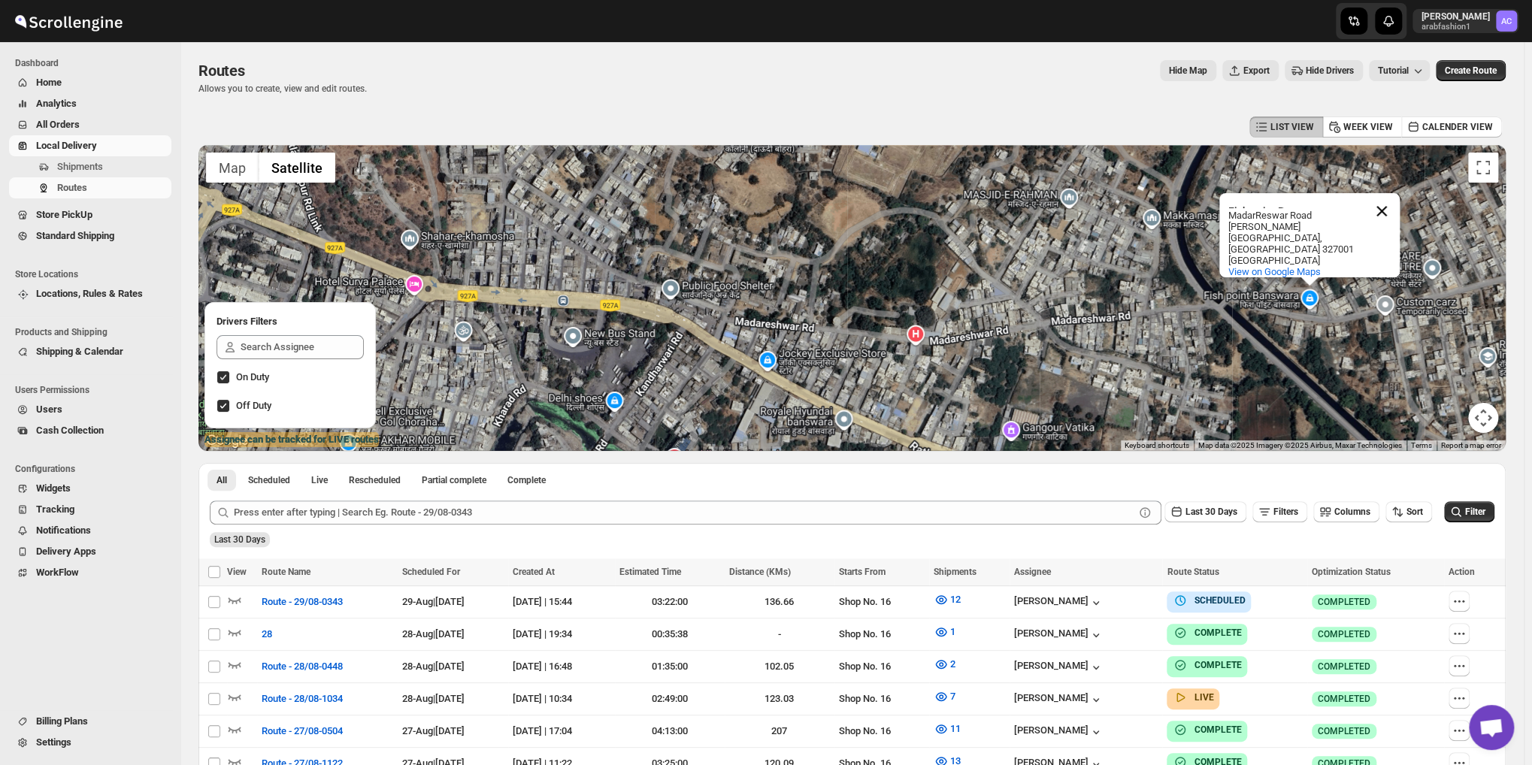
click at [1385, 212] on button "Close" at bounding box center [1381, 211] width 36 height 36
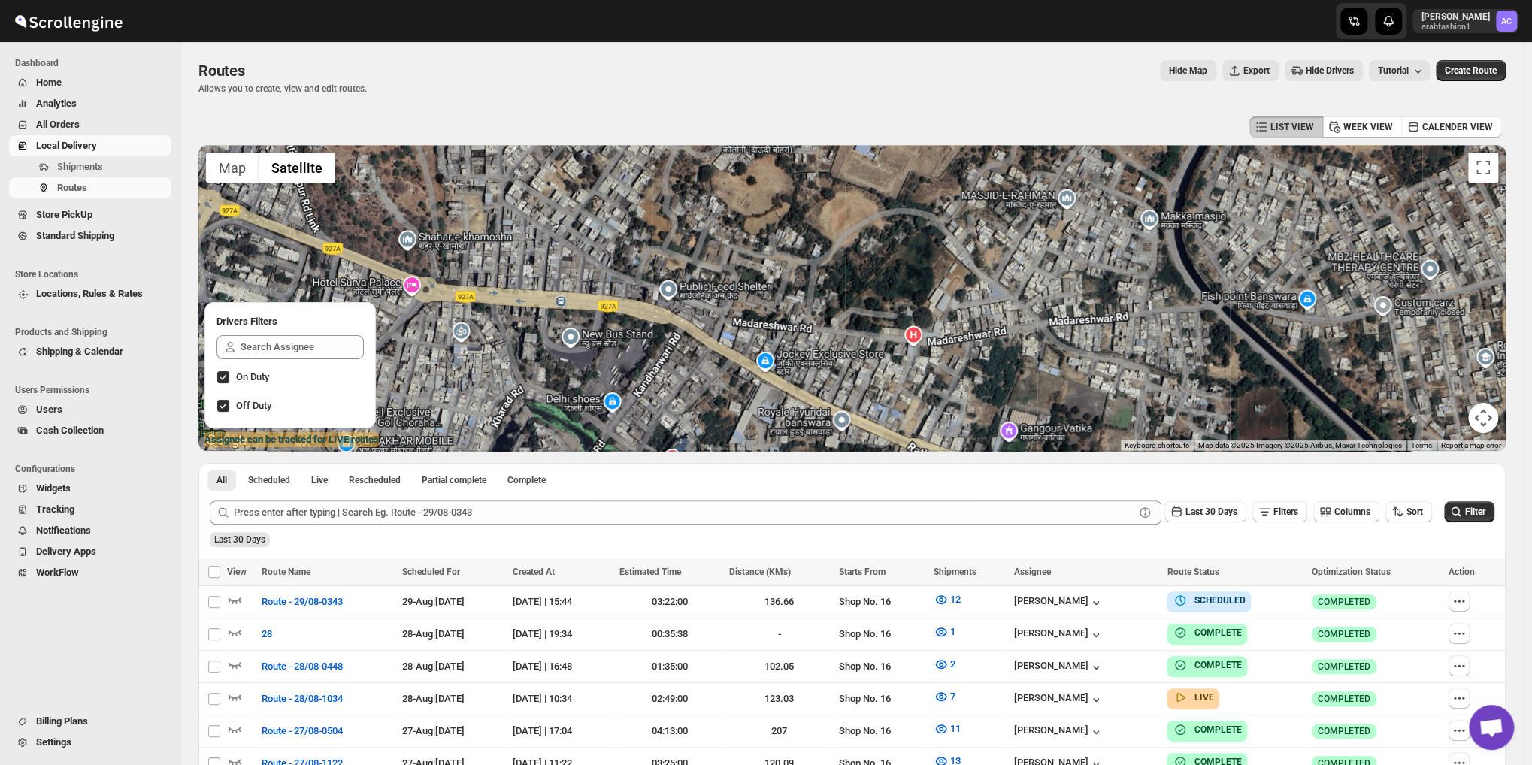
click at [1296, 277] on div at bounding box center [851, 298] width 1307 height 306
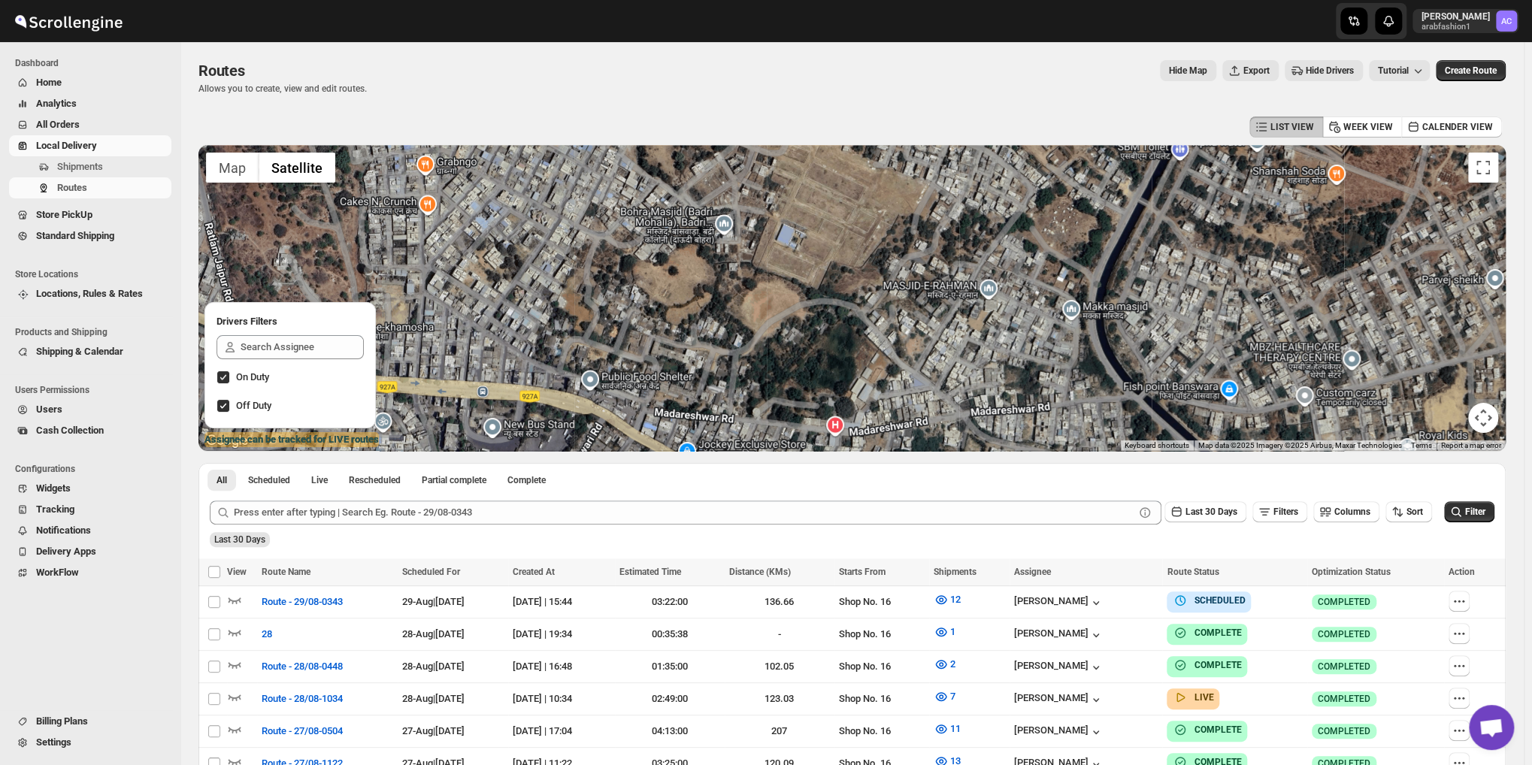
drag, startPoint x: 1169, startPoint y: 207, endPoint x: 1140, endPoint y: 286, distance: 84.2
click at [1140, 286] on div at bounding box center [851, 298] width 1307 height 306
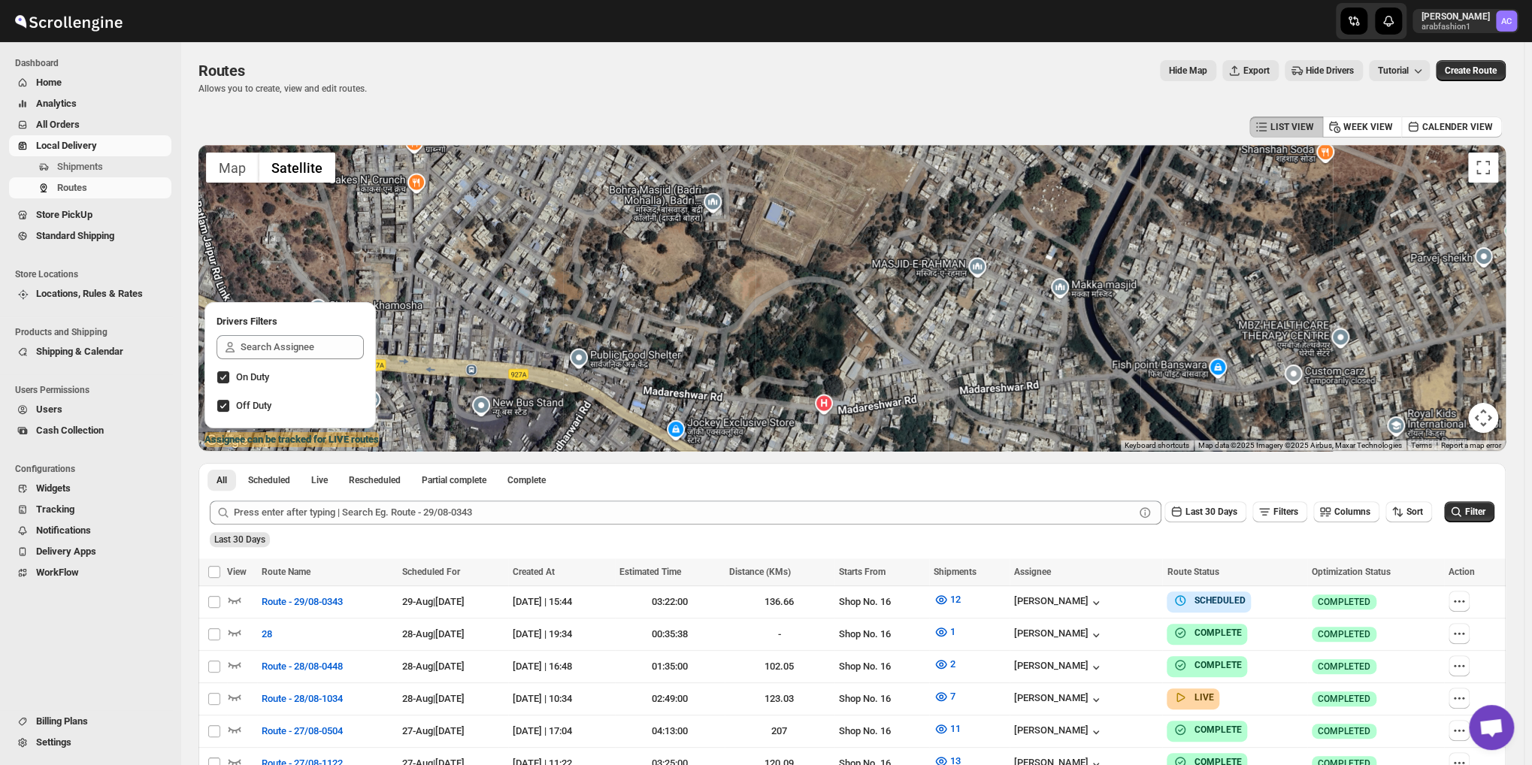
drag, startPoint x: 1151, startPoint y: 364, endPoint x: 1148, endPoint y: 316, distance: 48.2
click at [1148, 316] on div at bounding box center [851, 298] width 1307 height 306
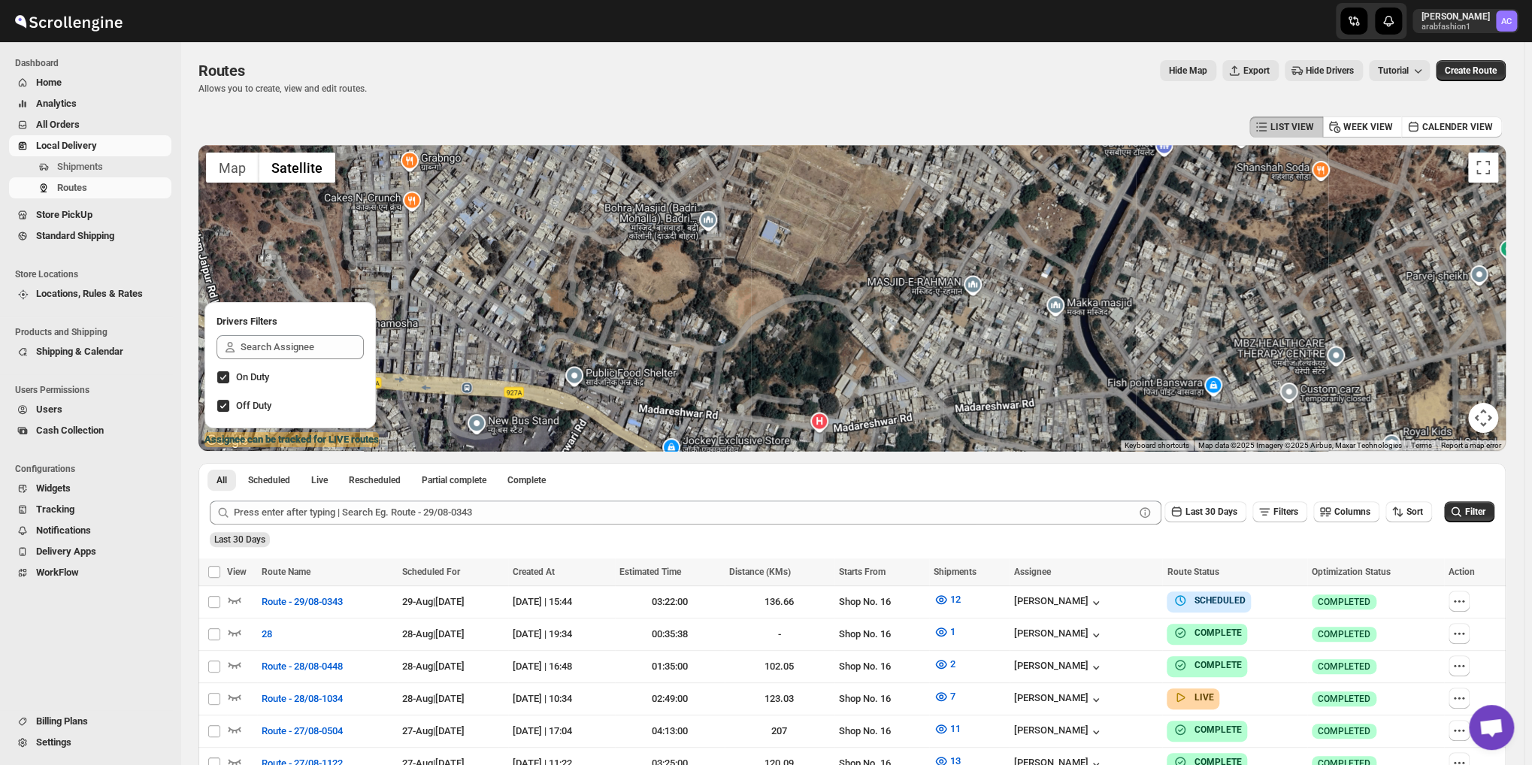
drag, startPoint x: 1229, startPoint y: 223, endPoint x: 1223, endPoint y: 256, distance: 33.6
click at [1223, 256] on div at bounding box center [851, 298] width 1307 height 306
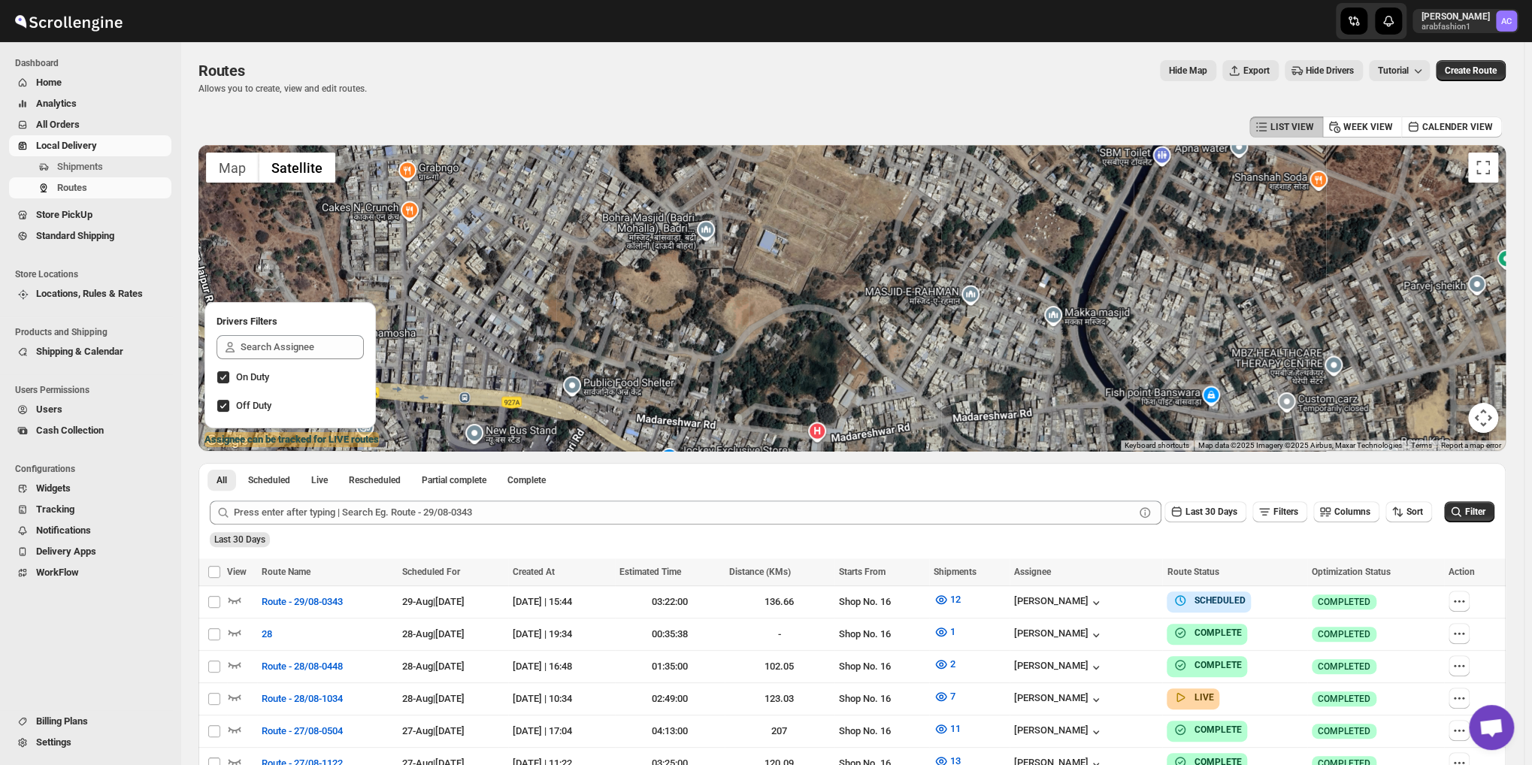
click at [1199, 241] on div at bounding box center [851, 298] width 1307 height 306
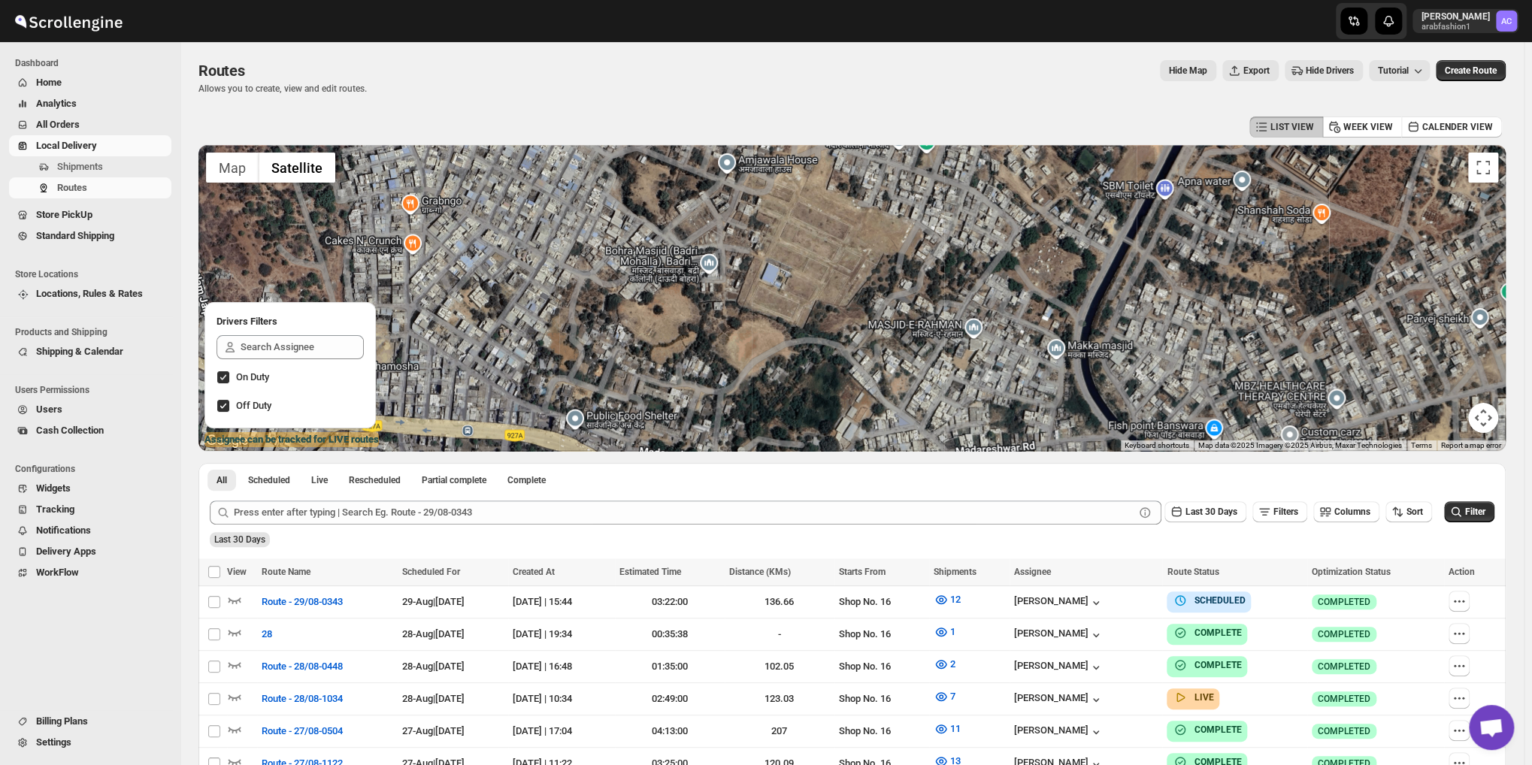
drag, startPoint x: 1198, startPoint y: 248, endPoint x: 1199, endPoint y: 265, distance: 17.4
click at [1199, 265] on div at bounding box center [851, 298] width 1307 height 306
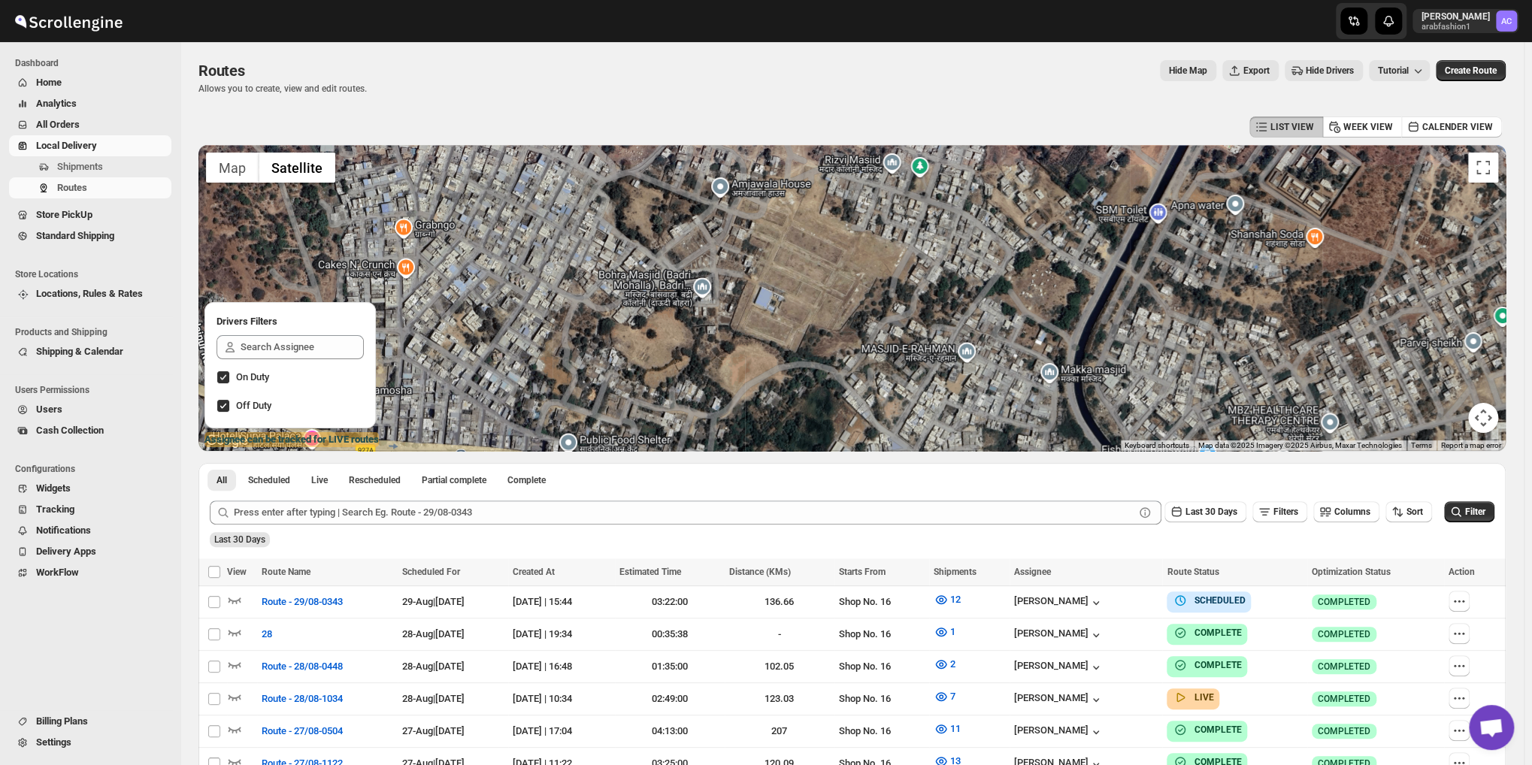
drag, startPoint x: 1207, startPoint y: 264, endPoint x: 1200, endPoint y: 277, distance: 15.1
click at [1200, 277] on div at bounding box center [851, 298] width 1307 height 306
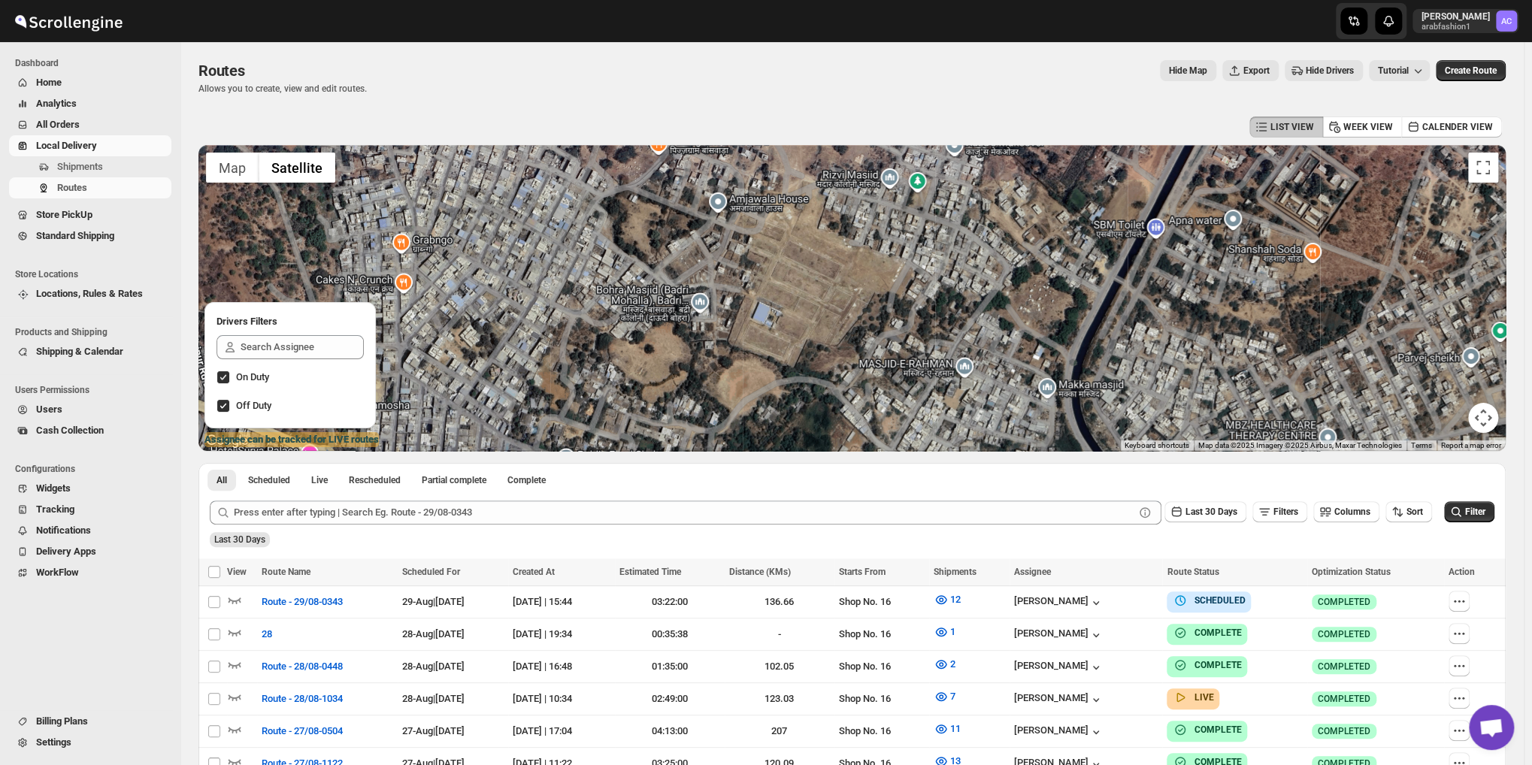
drag, startPoint x: 871, startPoint y: 293, endPoint x: 870, endPoint y: 313, distance: 19.6
click at [870, 313] on div at bounding box center [851, 298] width 1307 height 306
